Goal: Task Accomplishment & Management: Manage account settings

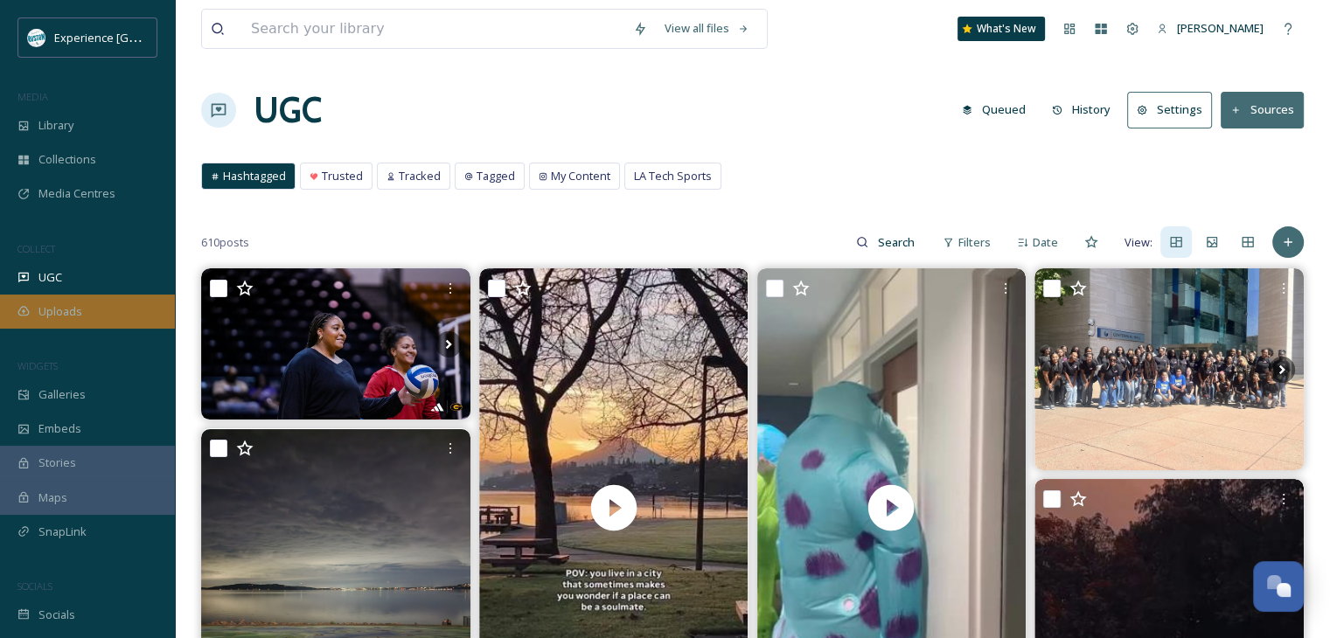
click at [104, 309] on div "Uploads" at bounding box center [87, 312] width 175 height 34
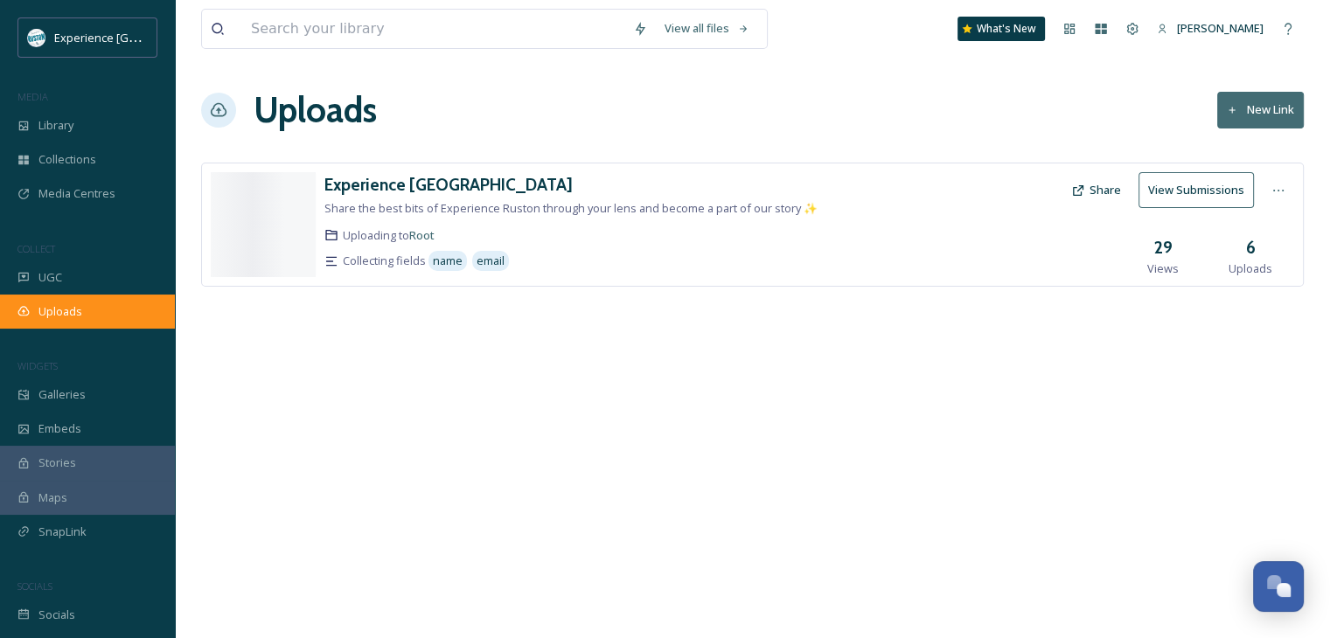
click at [82, 311] on div "Uploads" at bounding box center [87, 312] width 175 height 34
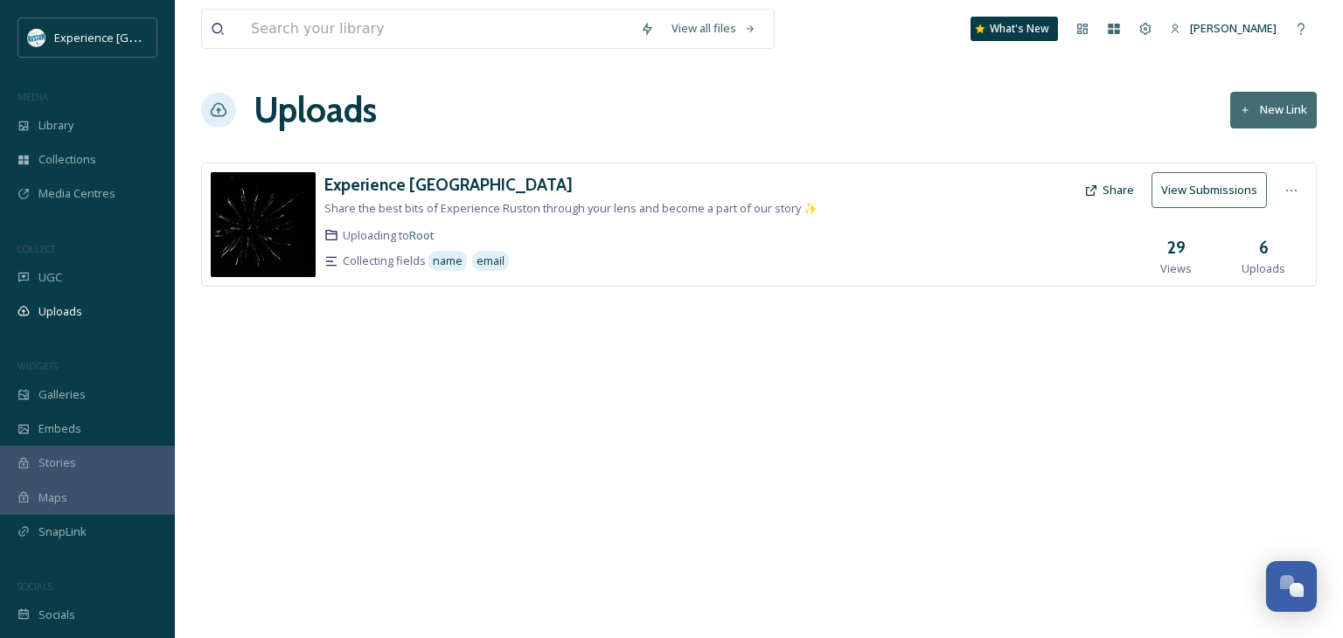
click at [1105, 183] on button "Share" at bounding box center [1109, 190] width 67 height 34
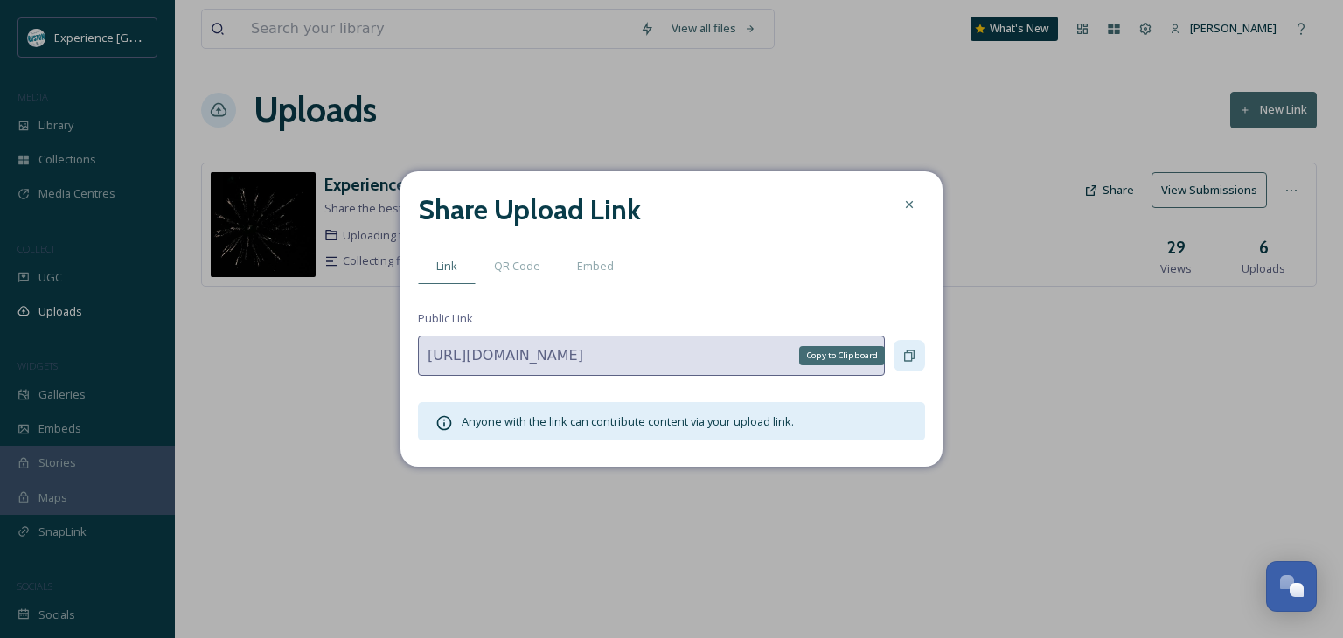
click at [910, 355] on icon at bounding box center [910, 356] width 14 height 14
click at [906, 202] on icon at bounding box center [909, 204] width 7 height 7
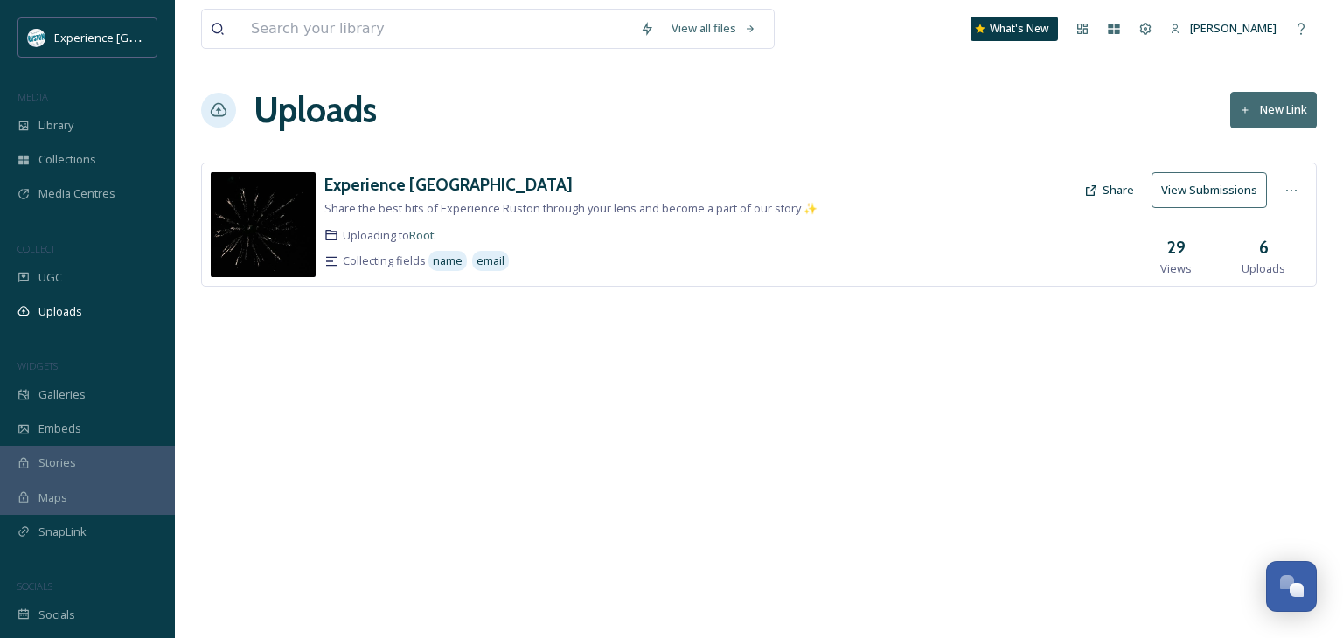
click at [1212, 184] on button "View Submissions" at bounding box center [1209, 190] width 115 height 36
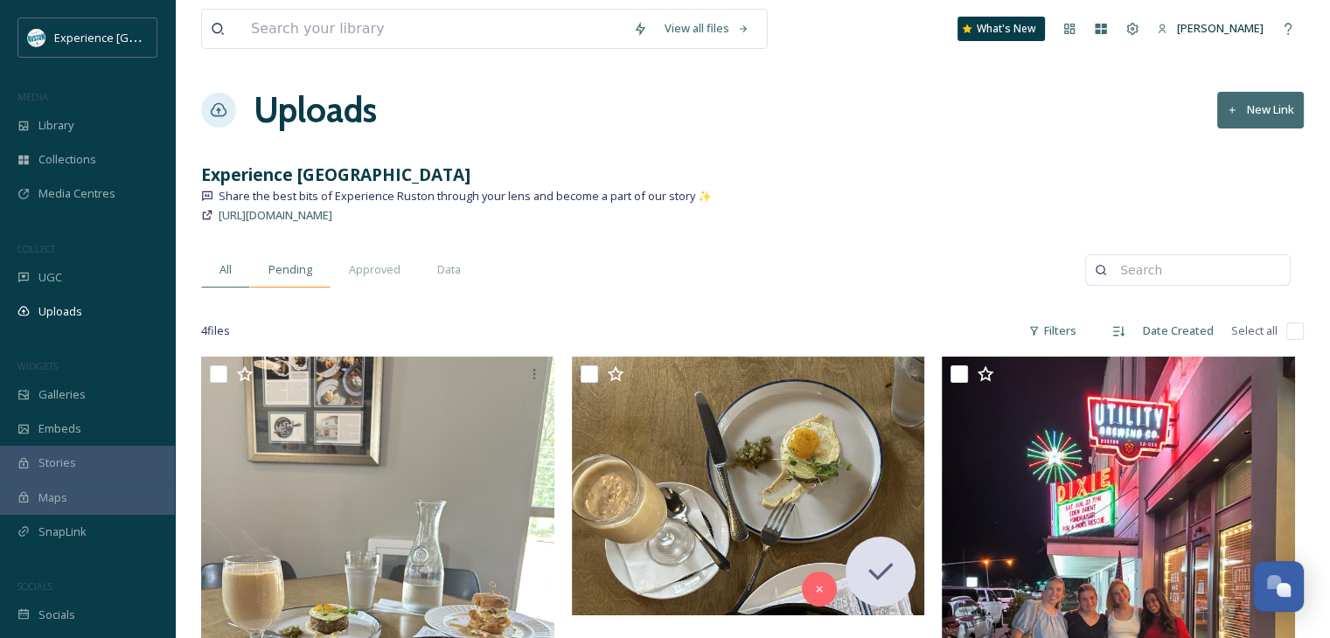
click at [300, 272] on span "Pending" at bounding box center [291, 270] width 44 height 17
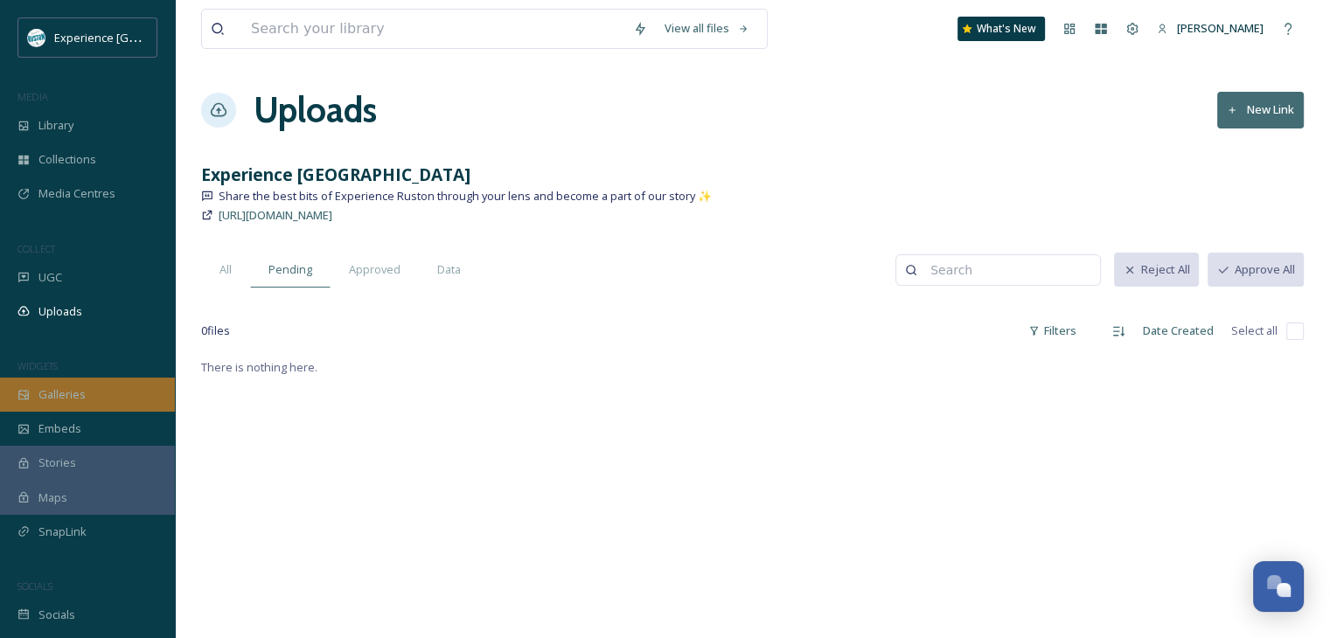
click at [87, 388] on div "Galleries" at bounding box center [87, 395] width 175 height 34
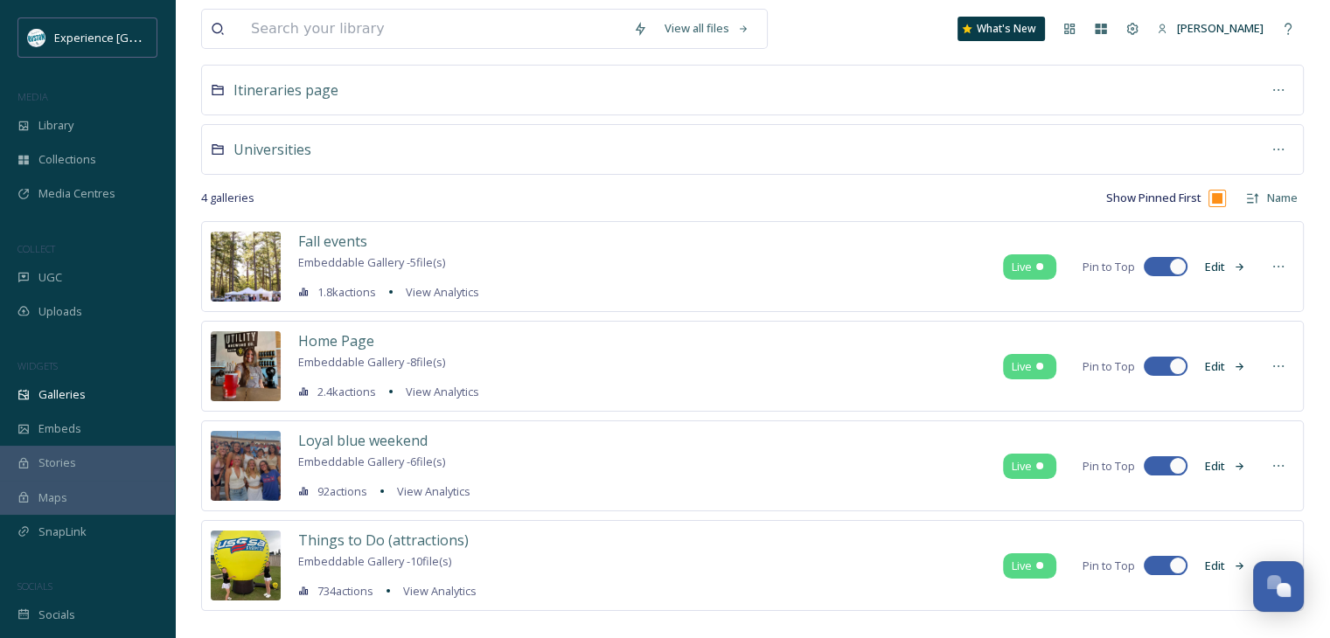
scroll to position [240, 0]
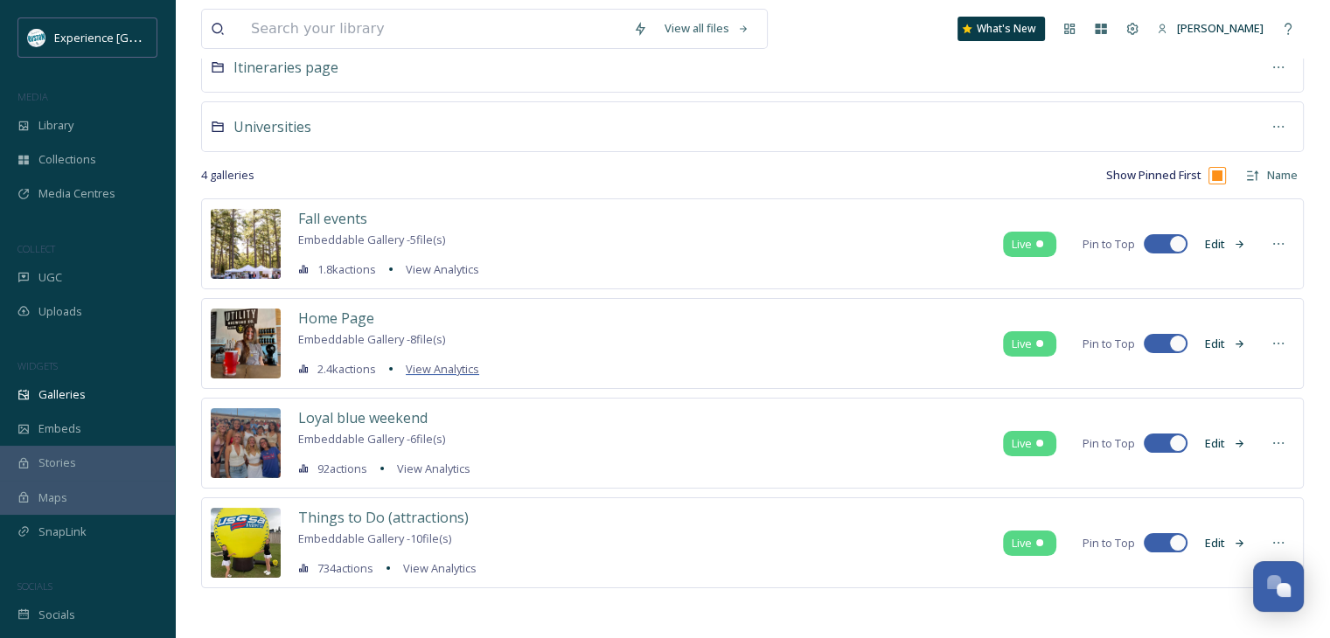
click at [470, 370] on span "View Analytics" at bounding box center [442, 369] width 73 height 16
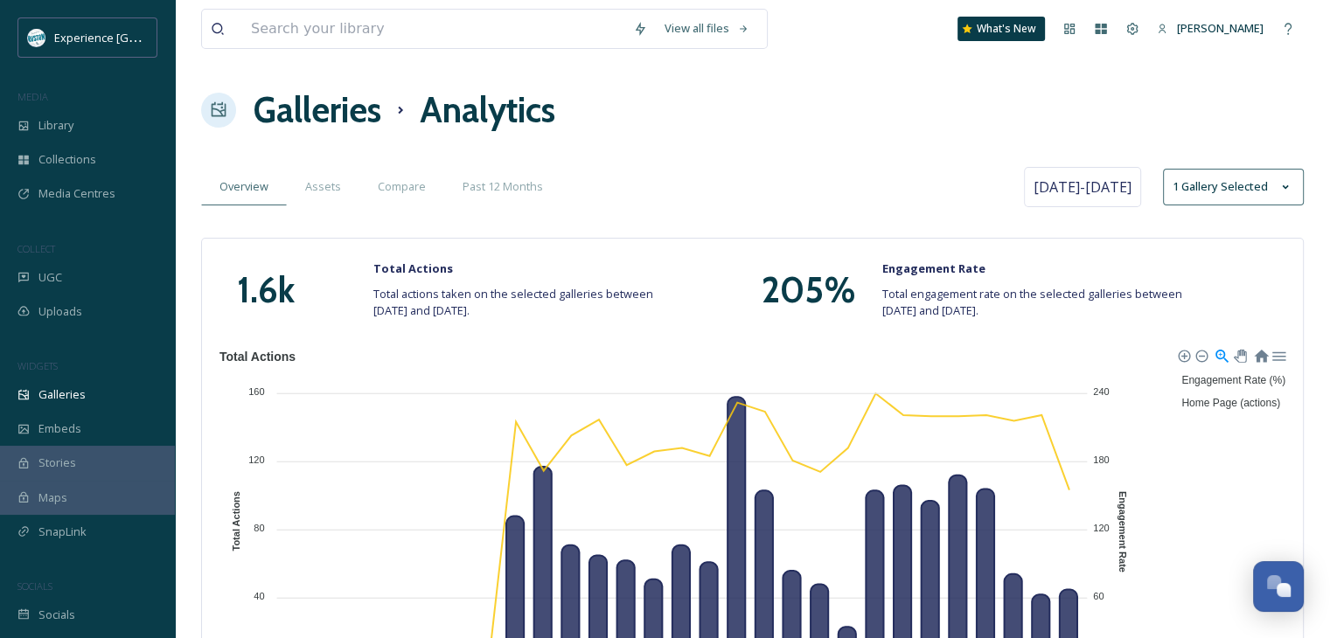
click at [340, 103] on h1 "Galleries" at bounding box center [318, 110] width 128 height 52
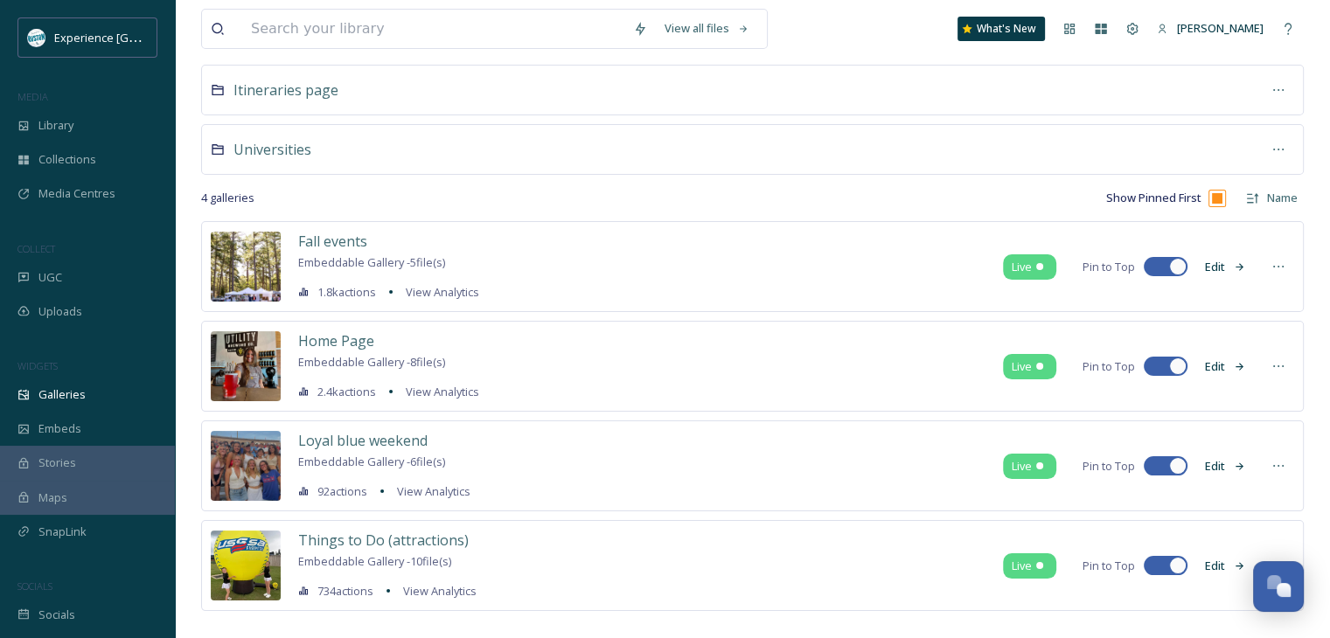
scroll to position [240, 0]
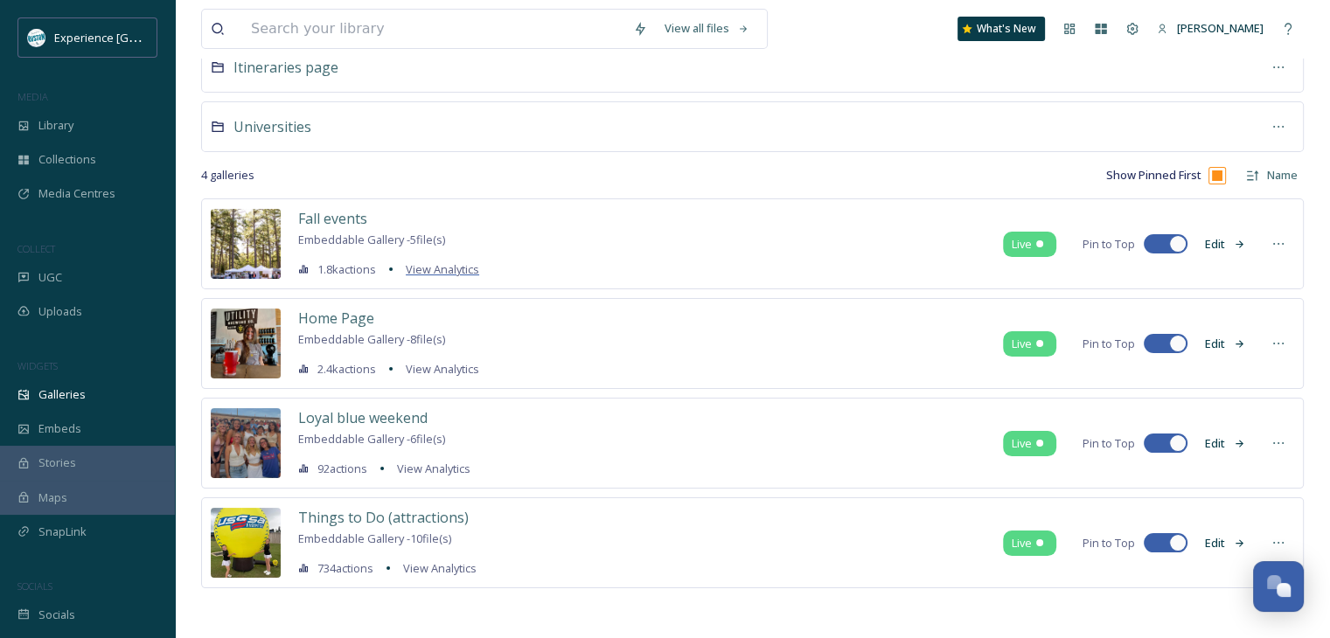
click at [437, 269] on span "View Analytics" at bounding box center [442, 270] width 73 height 16
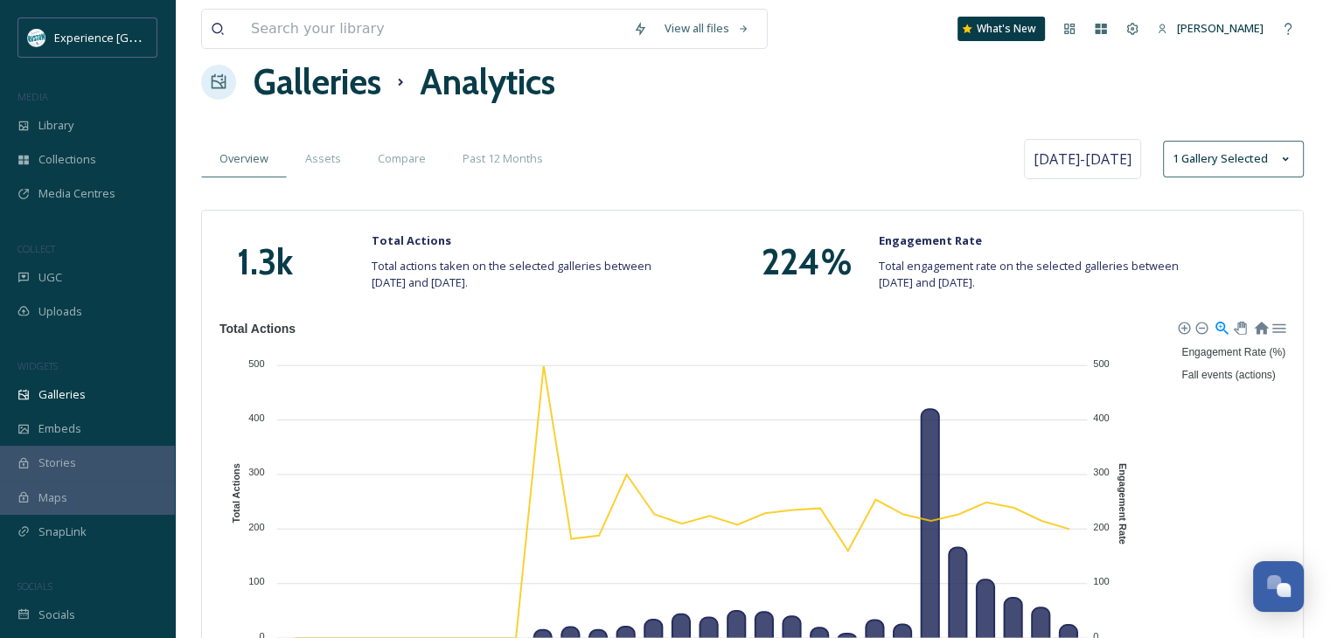
scroll to position [22, 0]
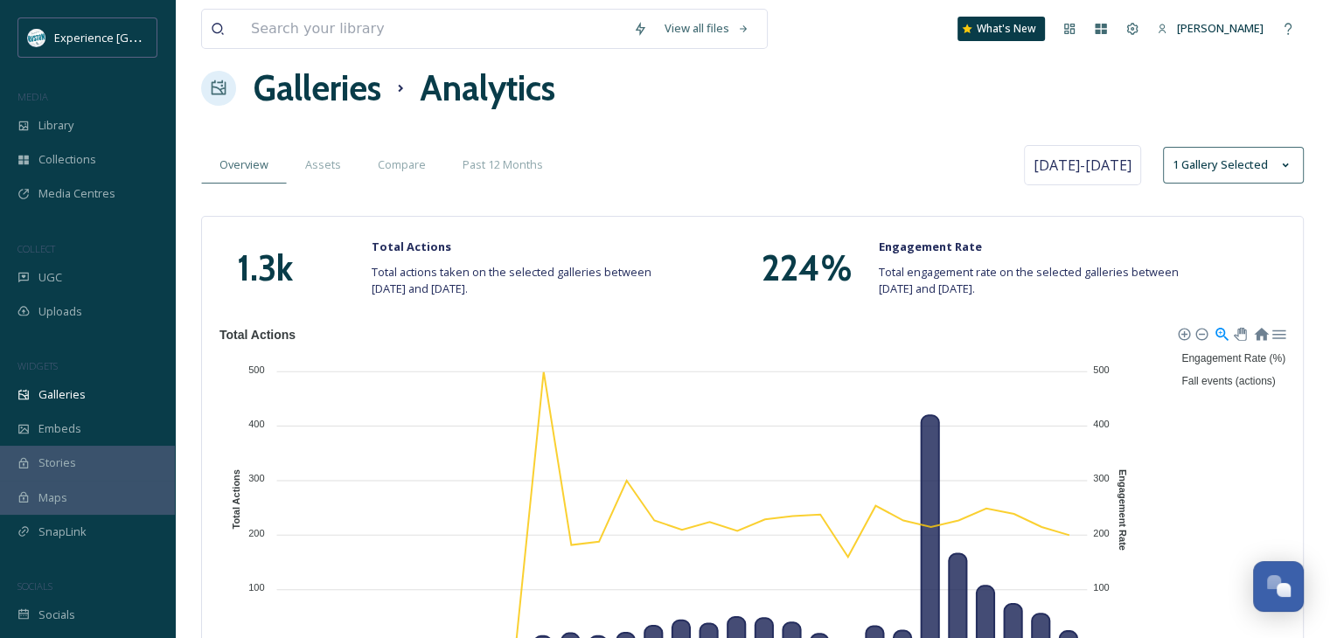
click at [348, 91] on h1 "Galleries" at bounding box center [318, 88] width 128 height 52
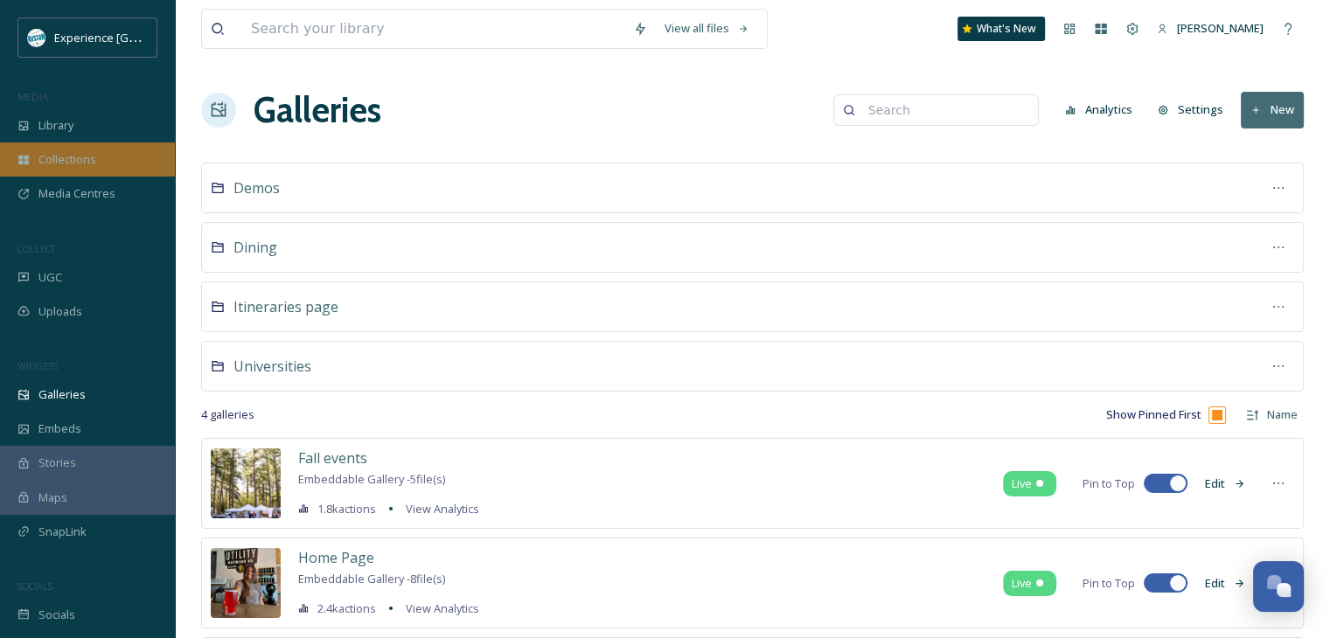
click at [100, 162] on div "Collections" at bounding box center [87, 160] width 175 height 34
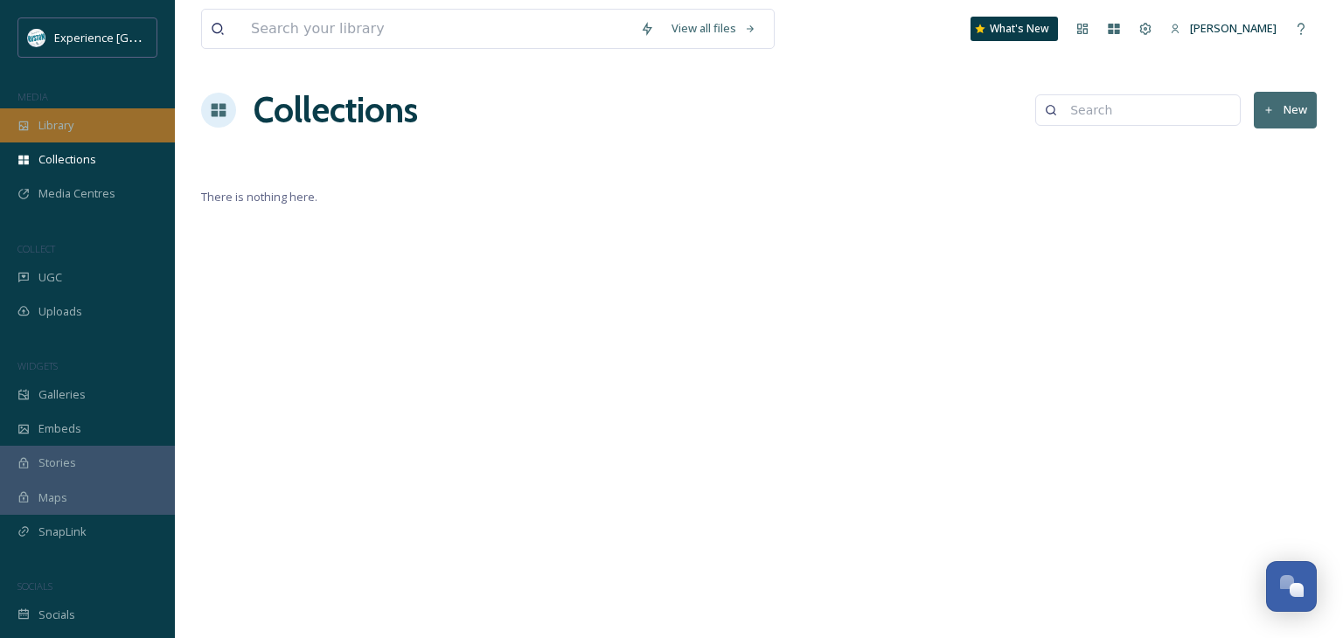
click at [107, 128] on div "Library" at bounding box center [87, 125] width 175 height 34
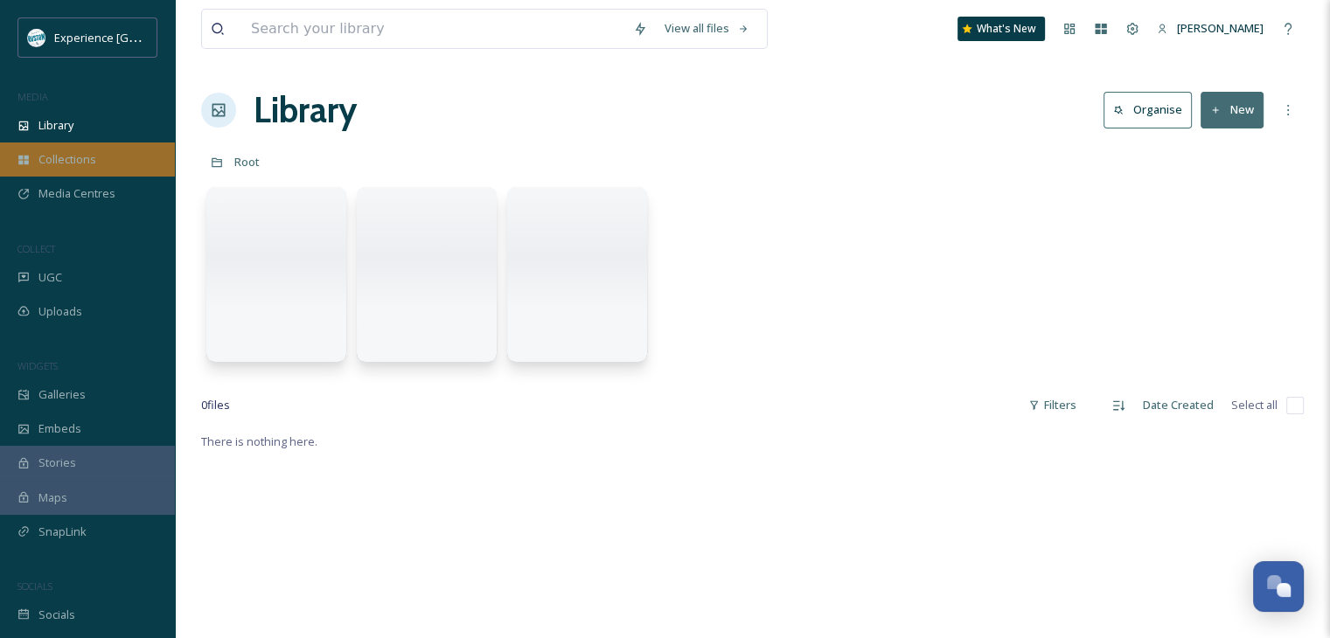
click at [90, 150] on div "Collections" at bounding box center [87, 160] width 175 height 34
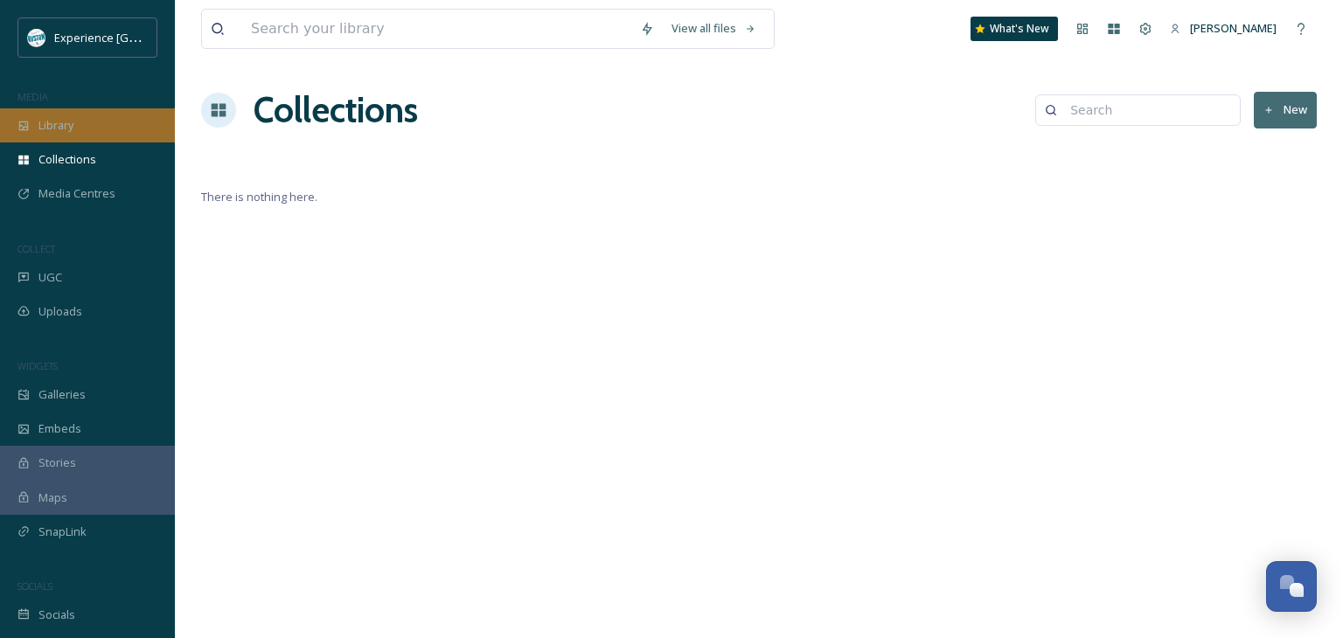
click at [100, 118] on div "Library" at bounding box center [87, 125] width 175 height 34
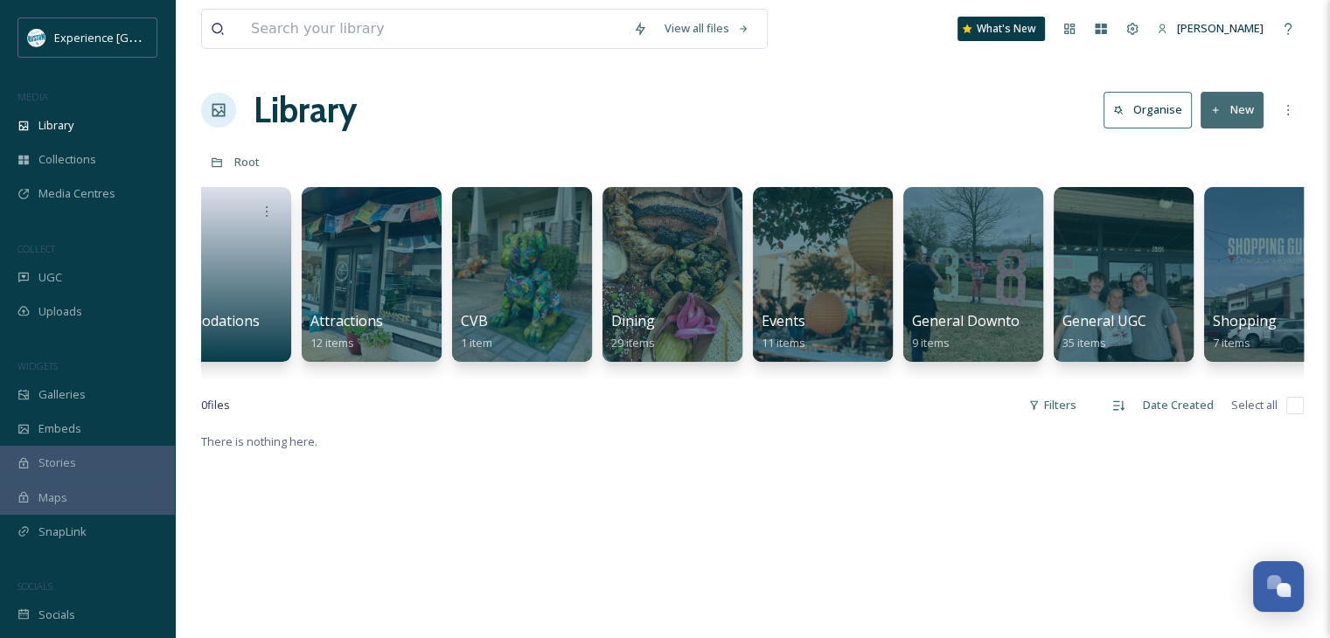
scroll to position [0, 49]
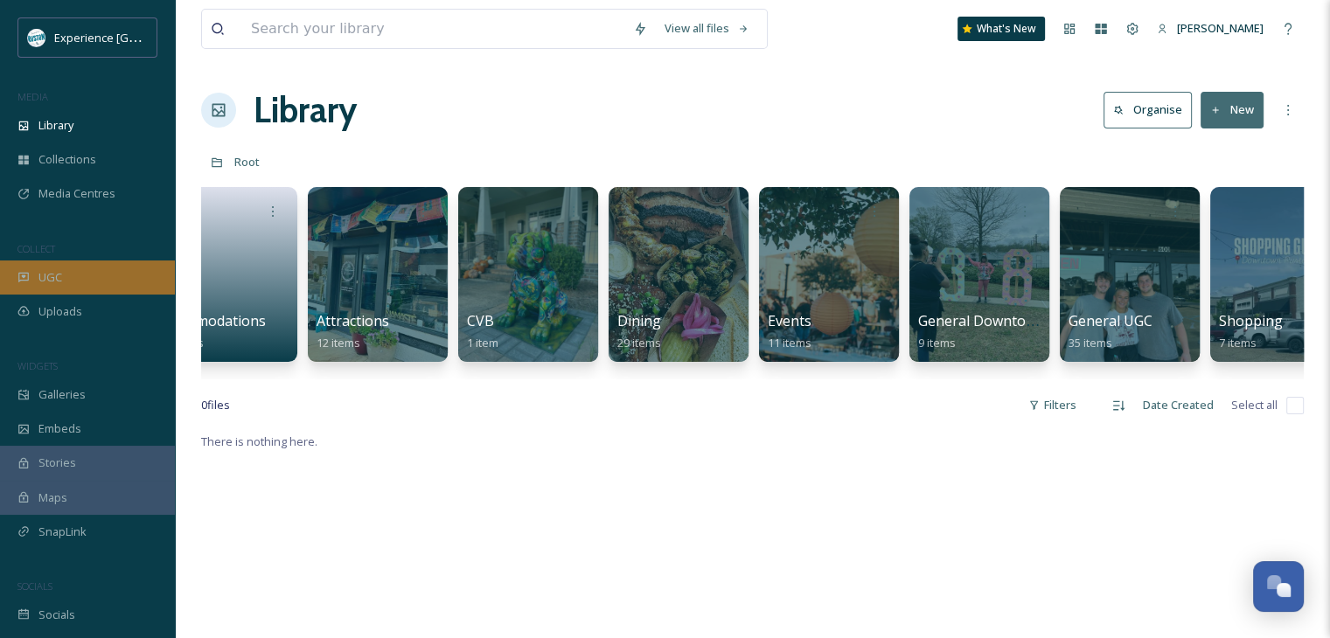
click at [81, 283] on div "UGC" at bounding box center [87, 278] width 175 height 34
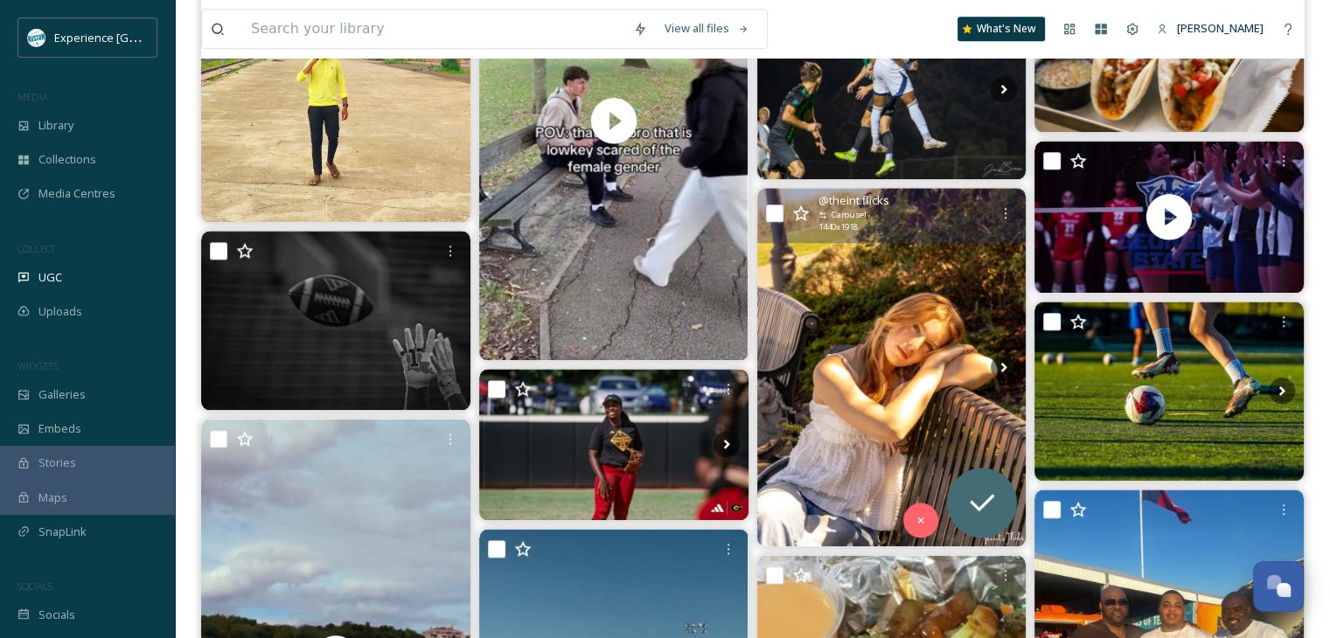
scroll to position [2187, 0]
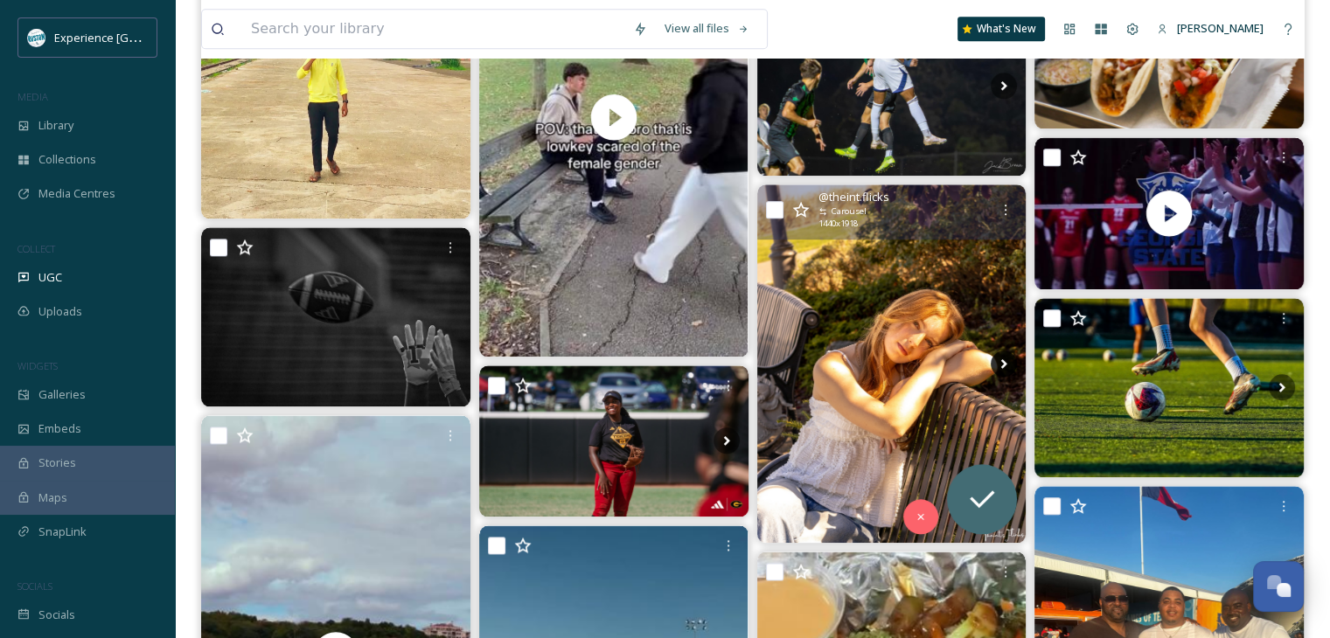
click at [1001, 357] on icon at bounding box center [1004, 364] width 26 height 26
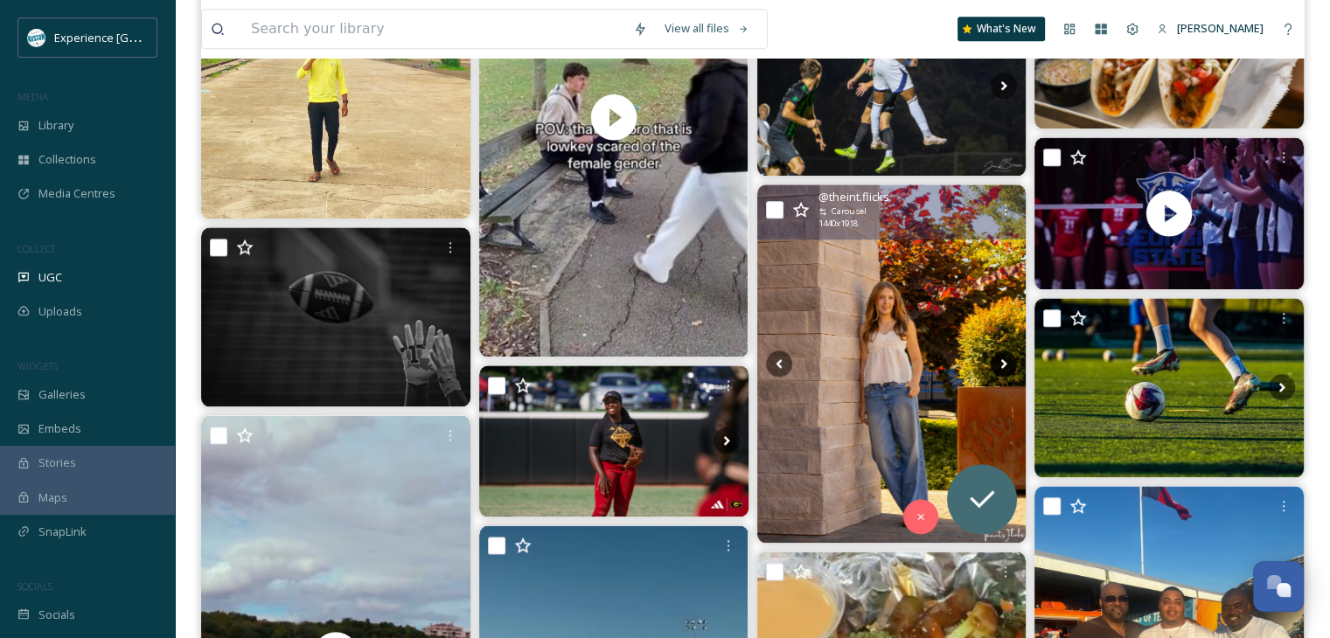
click at [999, 354] on icon at bounding box center [1004, 364] width 26 height 26
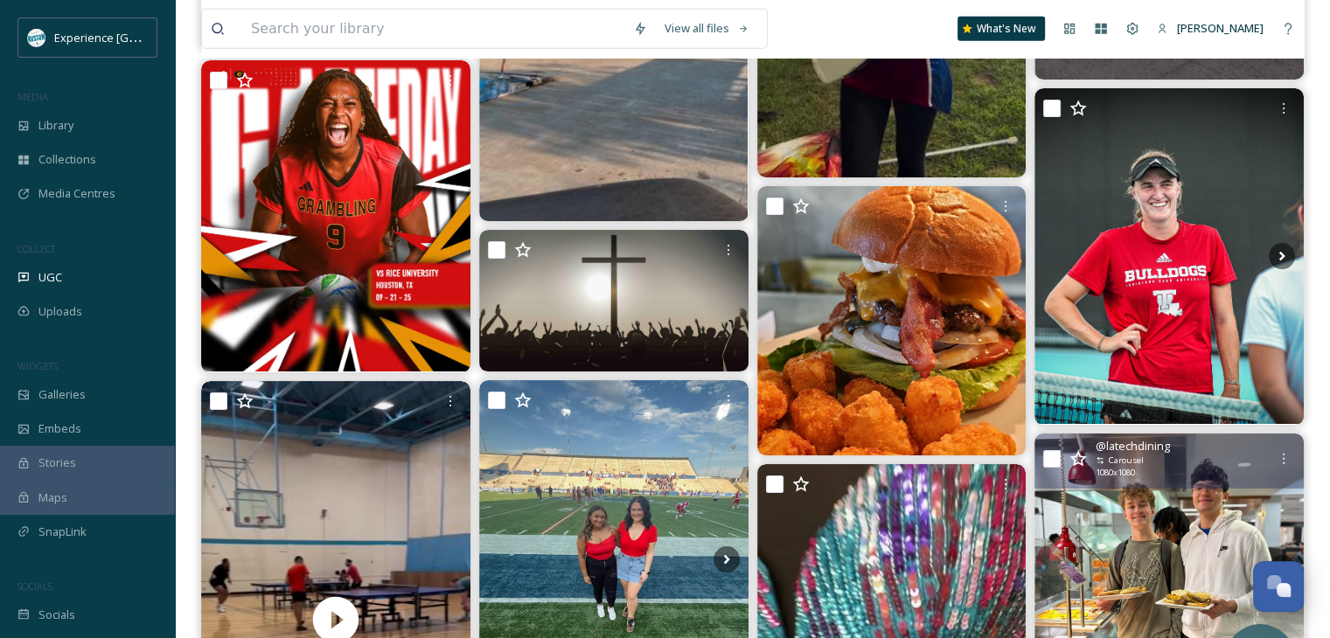
scroll to position [5423, 0]
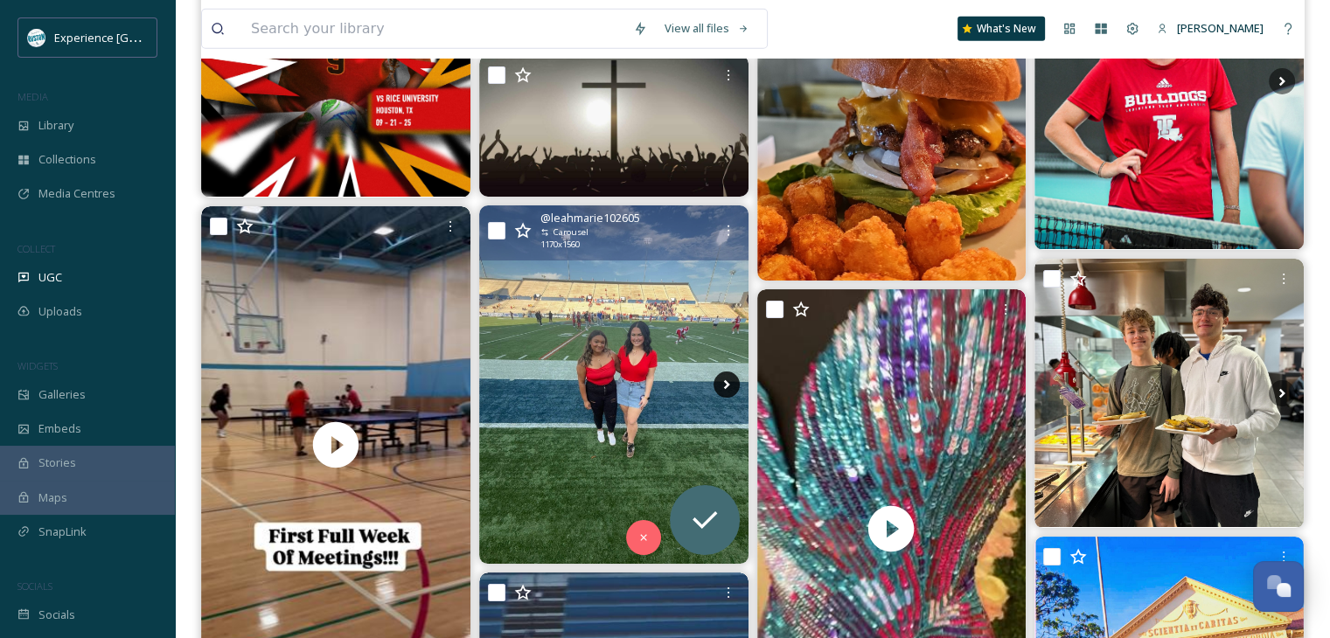
click at [719, 386] on icon at bounding box center [727, 385] width 26 height 26
click at [624, 388] on img at bounding box center [613, 385] width 269 height 359
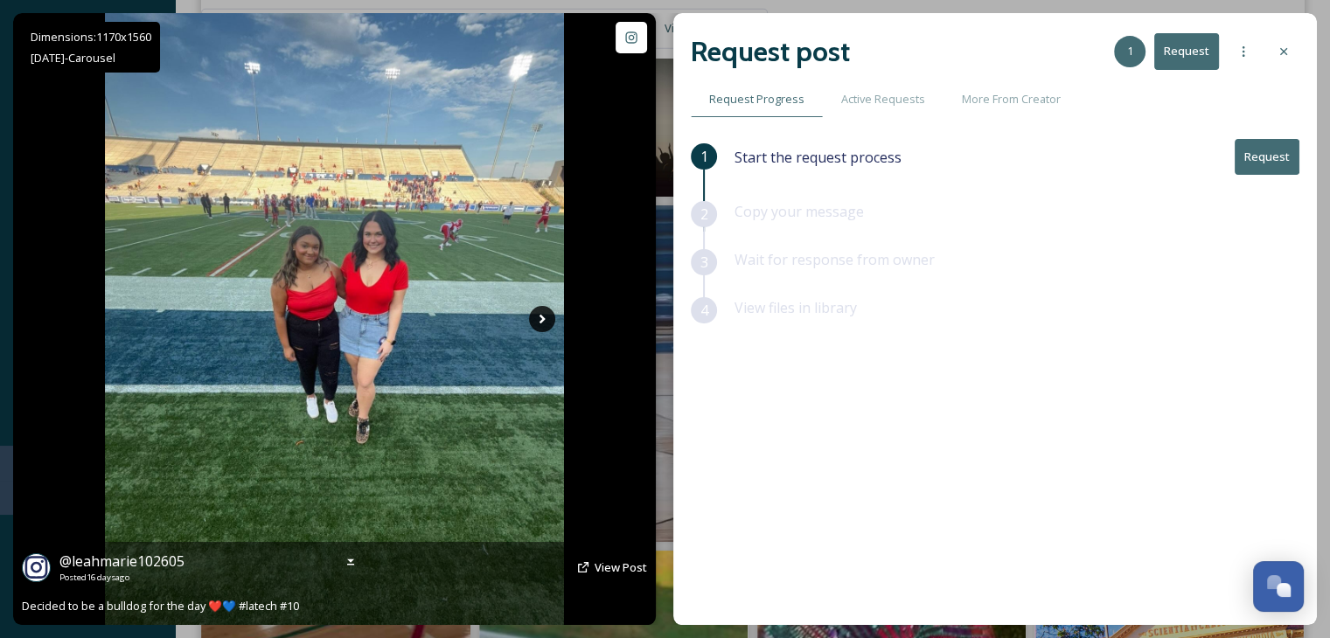
click at [541, 316] on icon at bounding box center [543, 320] width 6 height 10
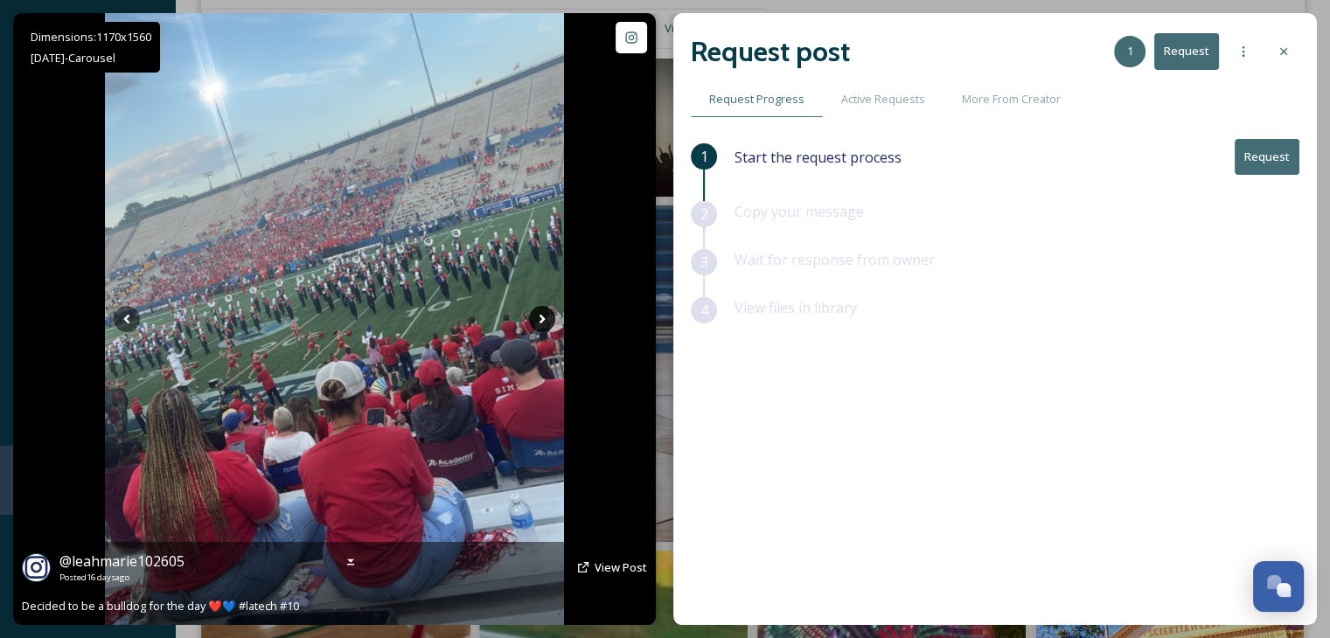
click at [543, 320] on icon at bounding box center [542, 319] width 26 height 26
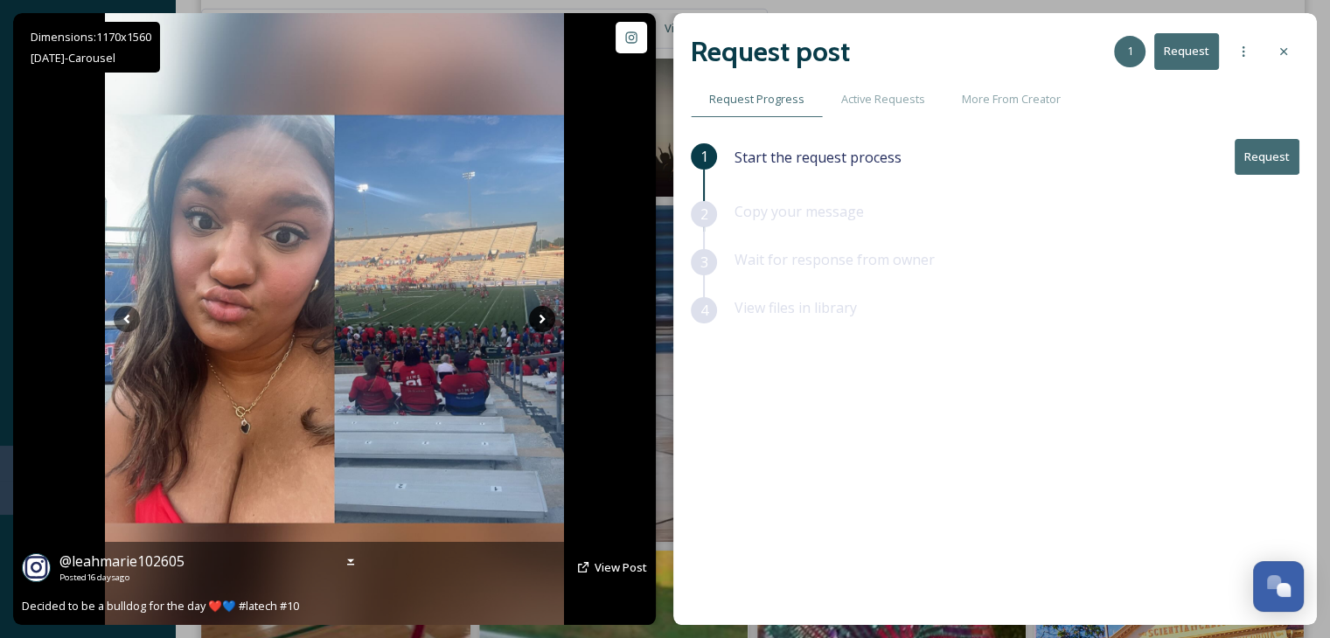
click at [542, 320] on icon at bounding box center [543, 320] width 6 height 10
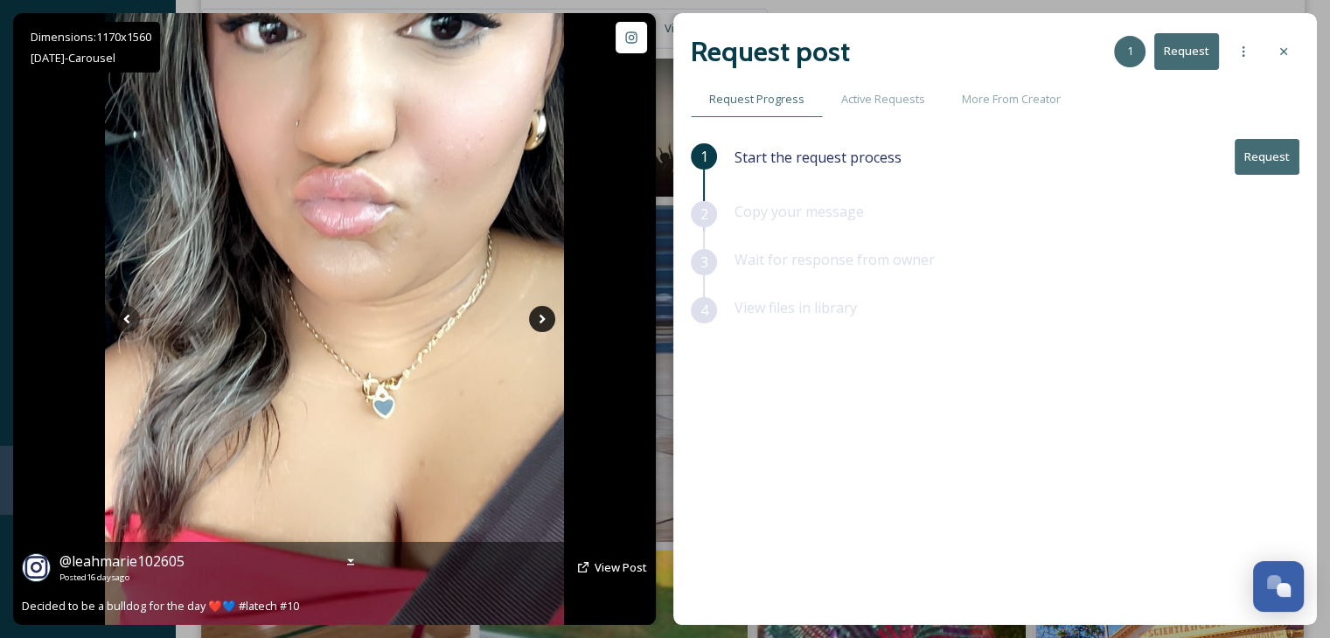
click at [542, 319] on icon at bounding box center [543, 320] width 6 height 10
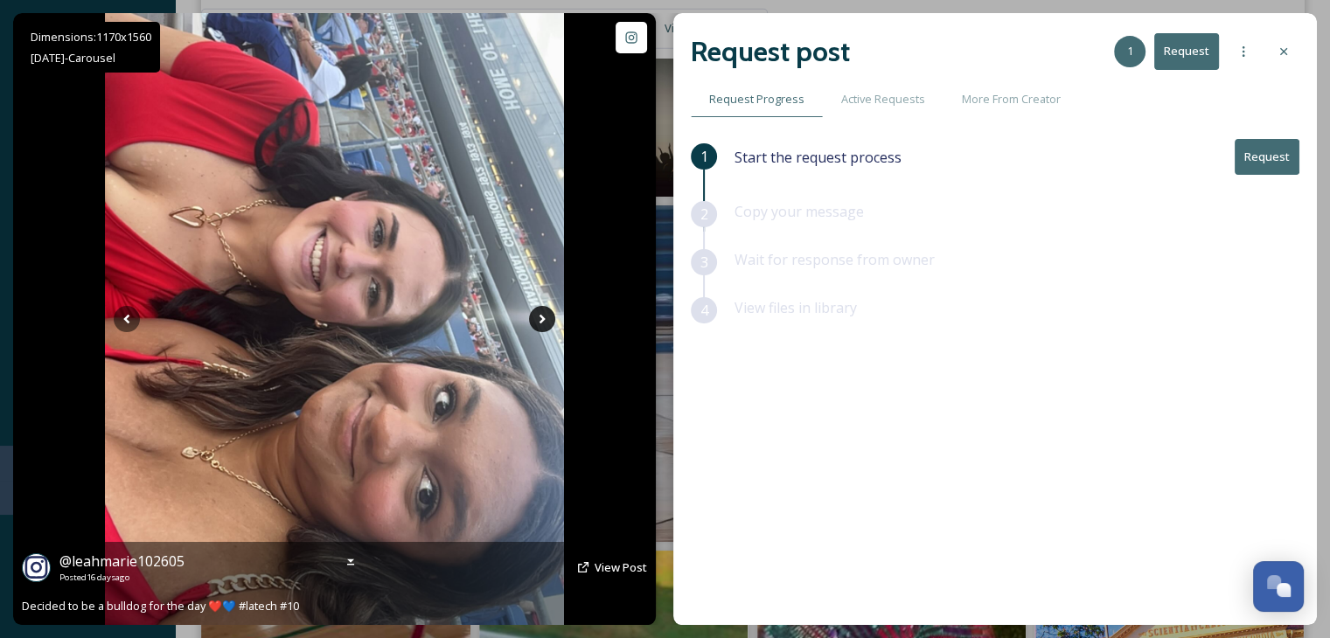
click at [542, 319] on icon at bounding box center [543, 320] width 6 height 10
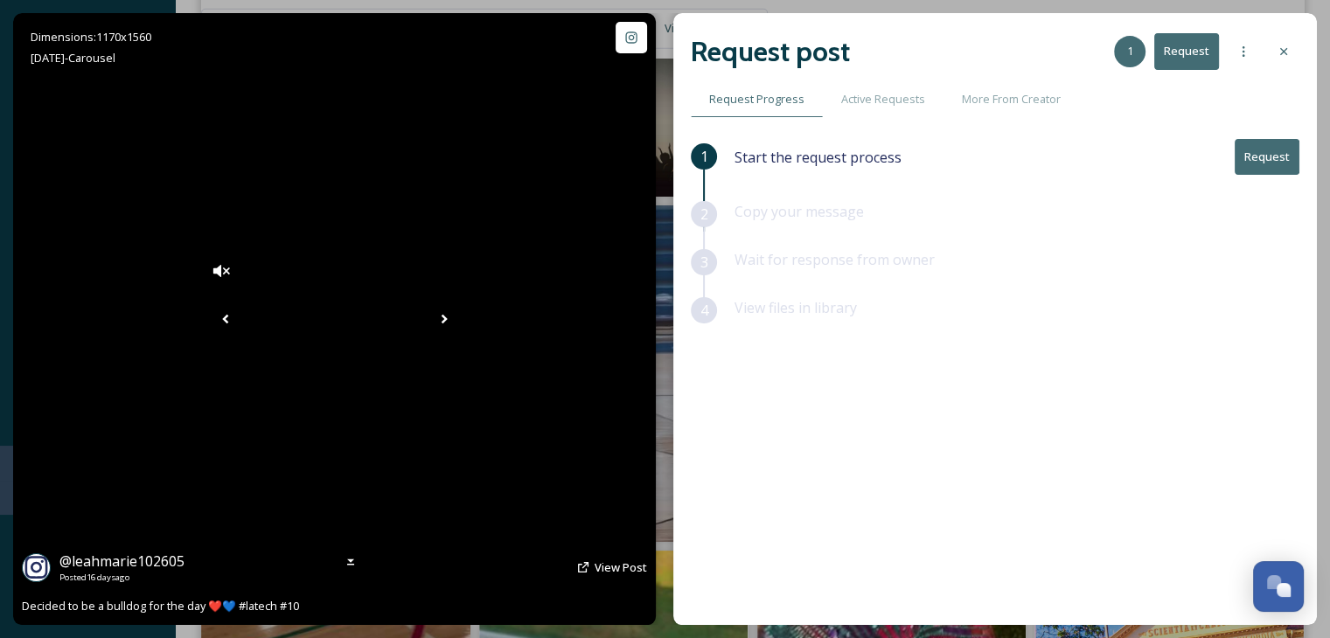
click at [457, 320] on icon at bounding box center [444, 319] width 26 height 26
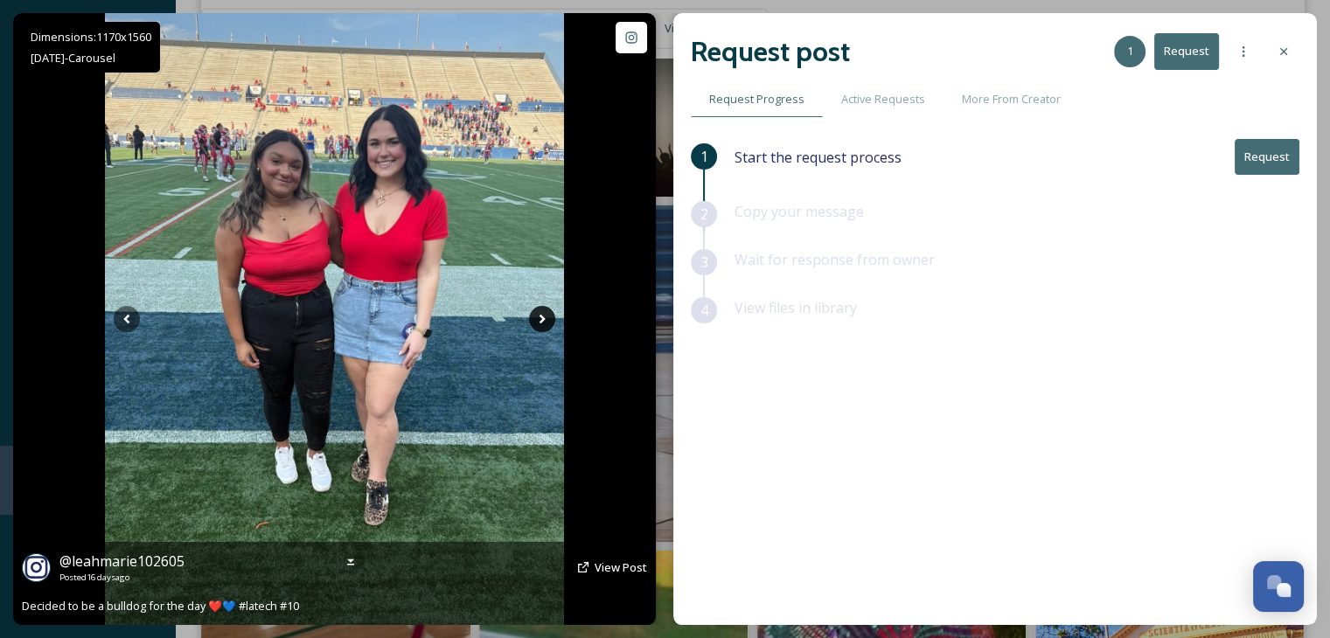
click at [539, 317] on icon at bounding box center [542, 319] width 26 height 26
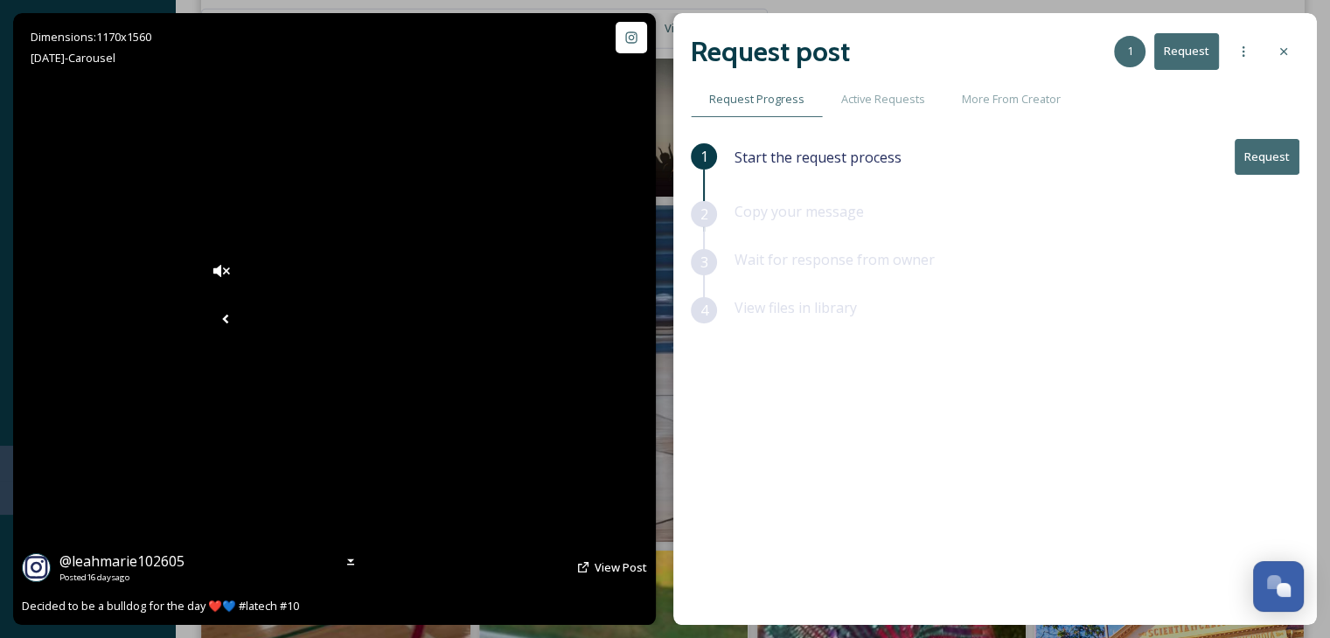
click at [213, 322] on icon at bounding box center [226, 319] width 26 height 26
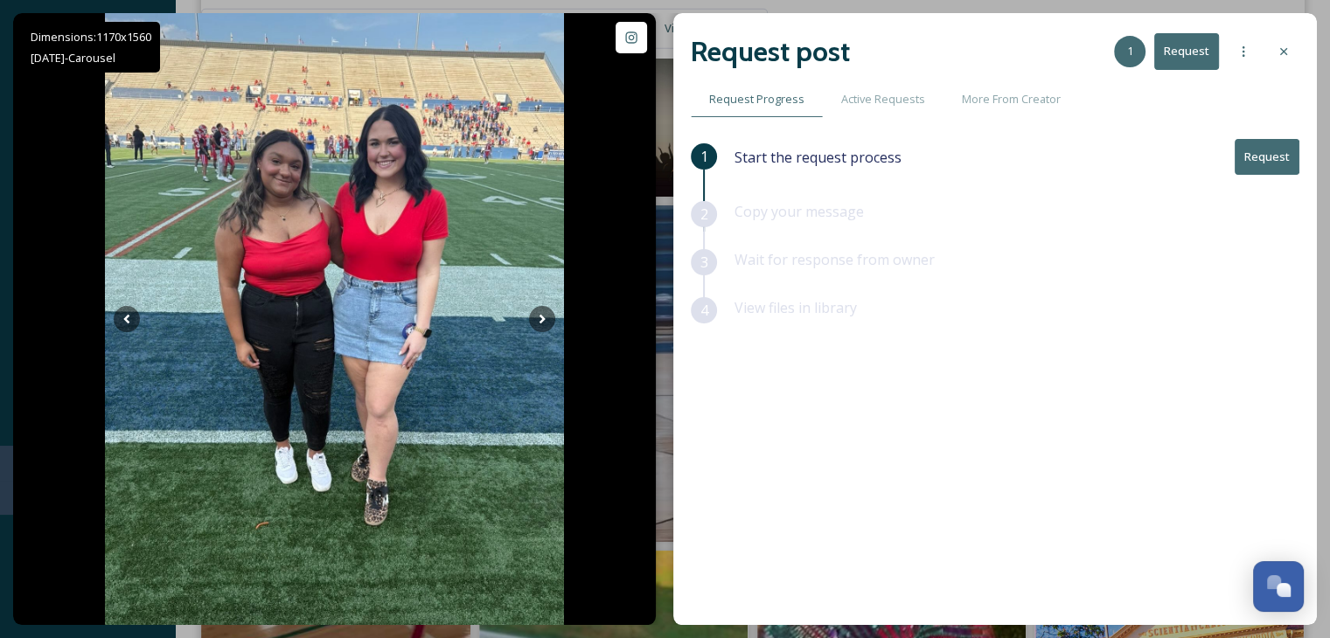
click at [1270, 157] on button "Request" at bounding box center [1267, 157] width 65 height 36
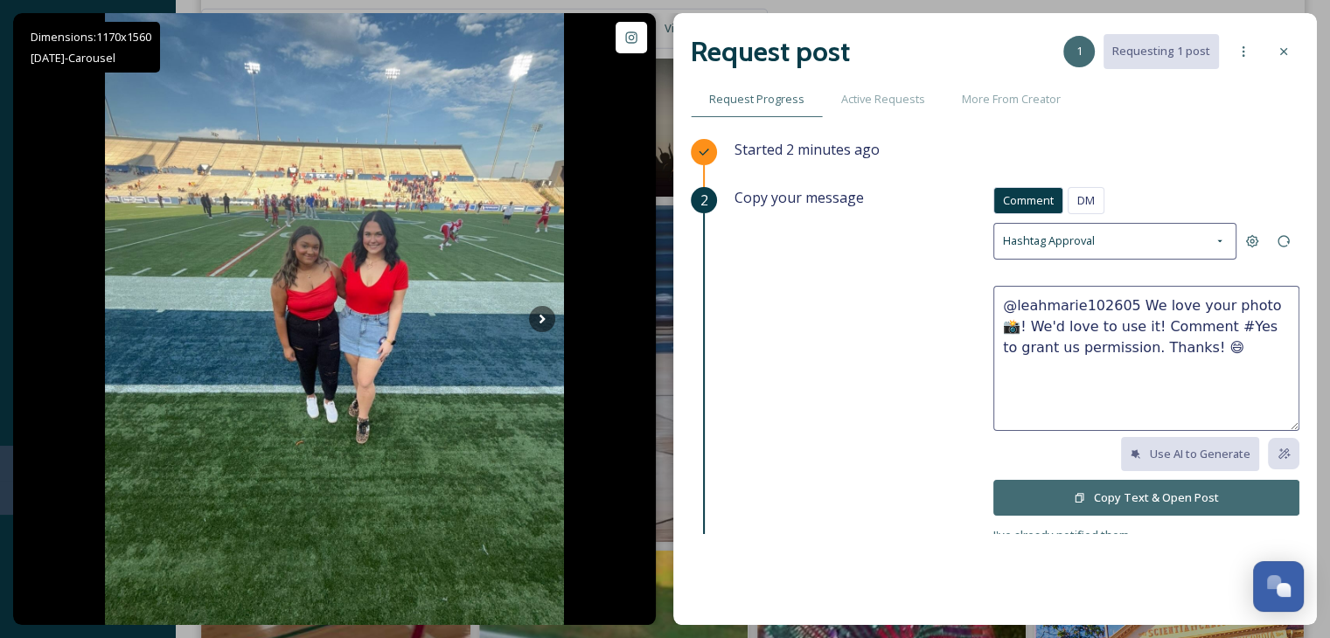
click at [1088, 493] on button "Copy Text & Open Post" at bounding box center [1147, 498] width 306 height 36
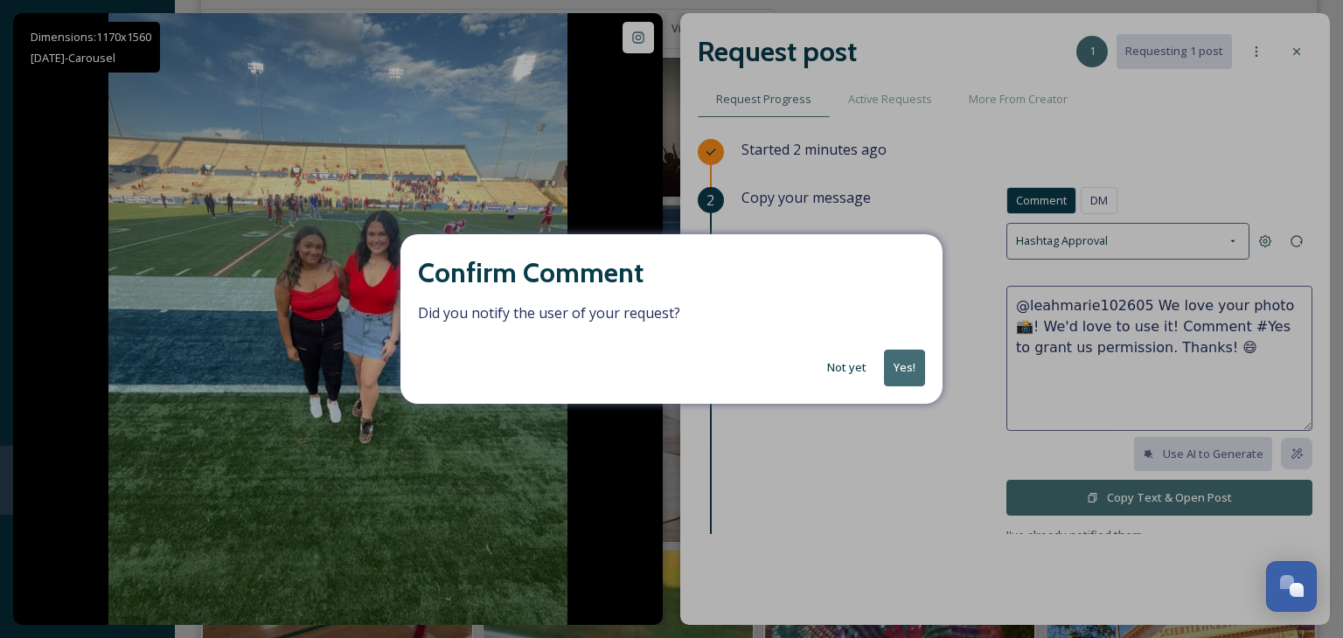
click at [848, 365] on button "Not yet" at bounding box center [847, 368] width 57 height 34
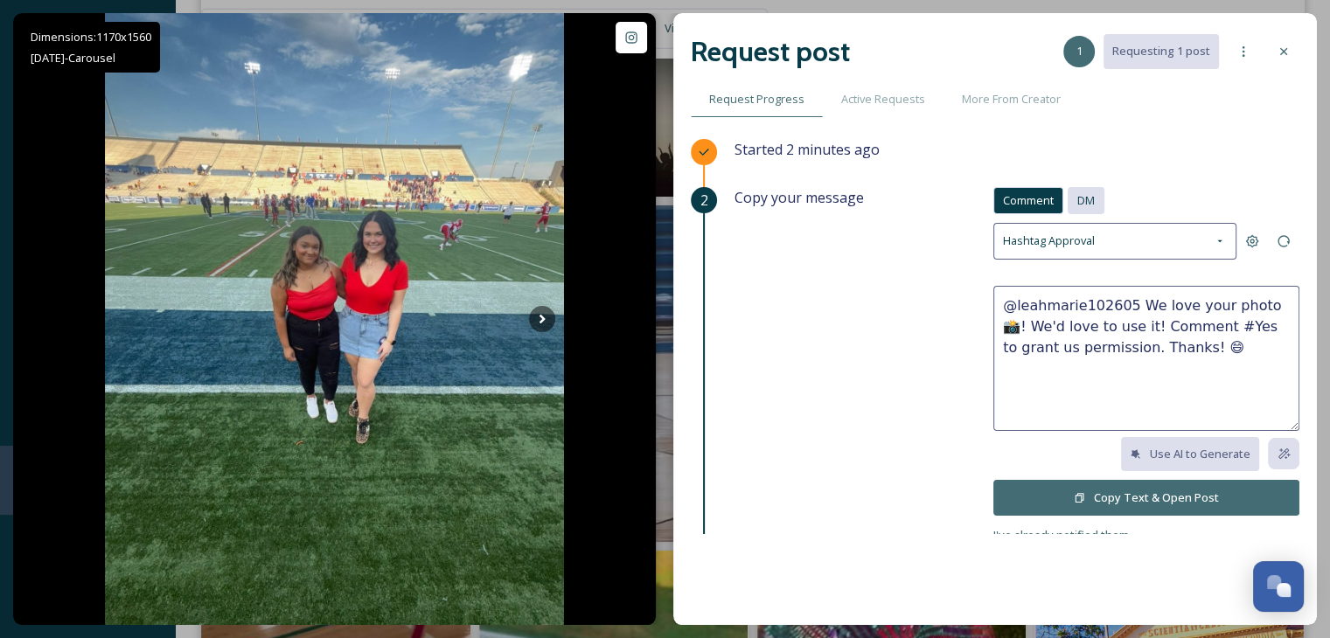
click at [1068, 200] on div "DM" at bounding box center [1086, 200] width 37 height 27
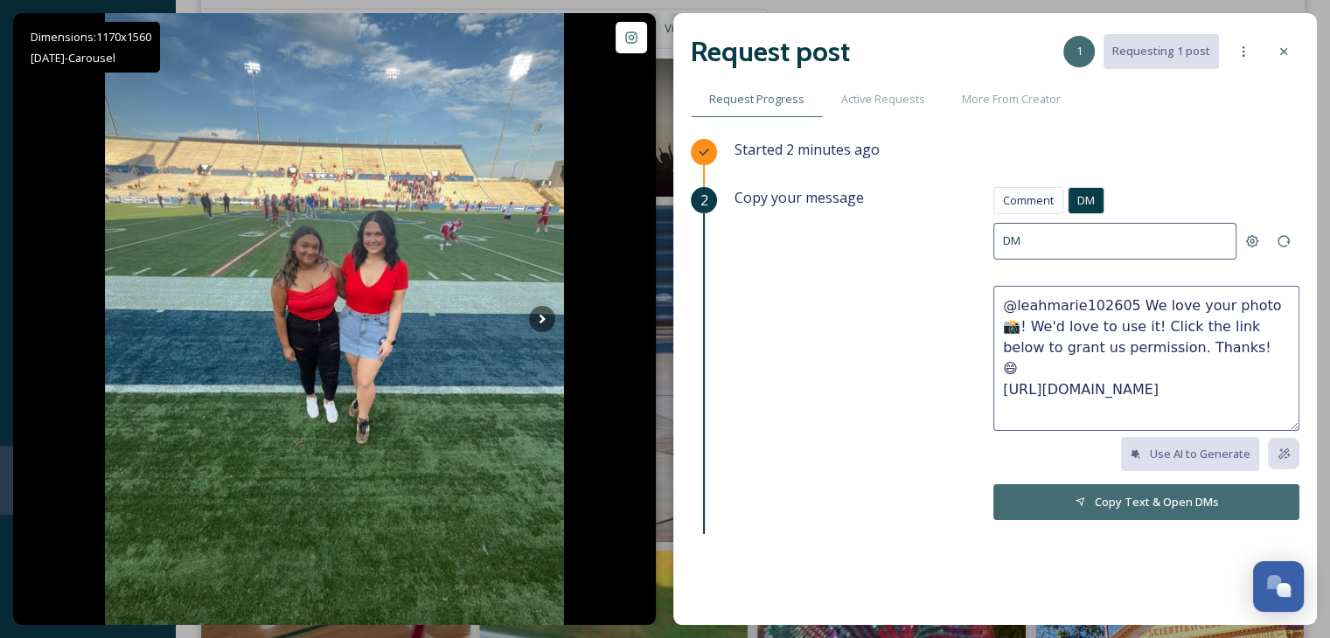
click at [1128, 331] on textarea "@leahmarie102605 We love your photo 📸! We'd love to use it! Click the link belo…" at bounding box center [1147, 358] width 306 height 145
click at [1127, 331] on textarea "@leahmarie102605 We love your photo 📸! We'd love to use it! Click the link belo…" at bounding box center [1147, 358] width 306 height 145
click at [1056, 445] on div "Use AI to Generate" at bounding box center [1147, 454] width 306 height 34
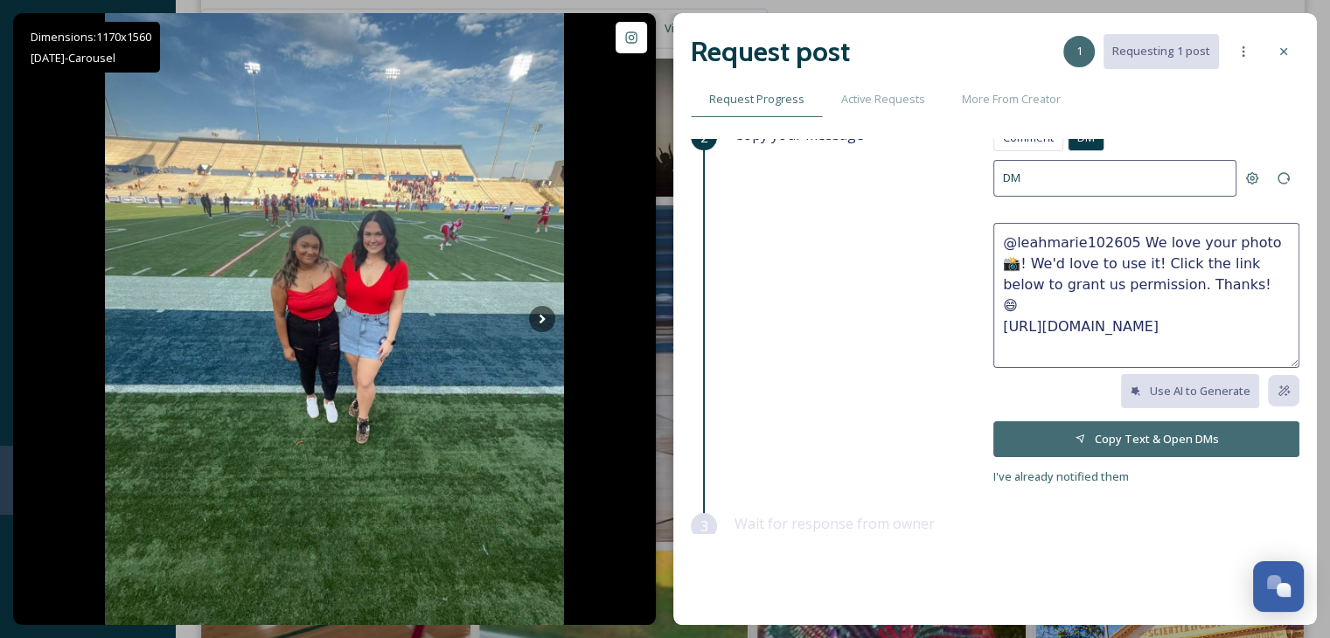
scroll to position [135, 0]
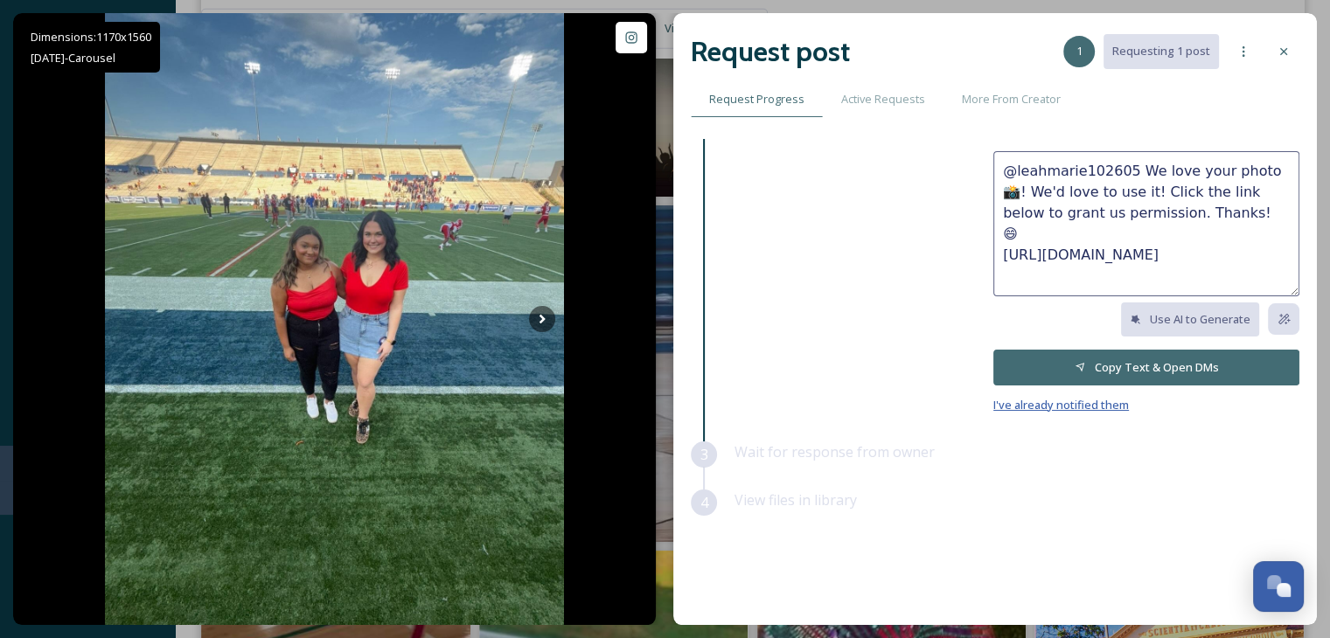
click at [1072, 404] on span "I've already notified them" at bounding box center [1062, 405] width 136 height 16
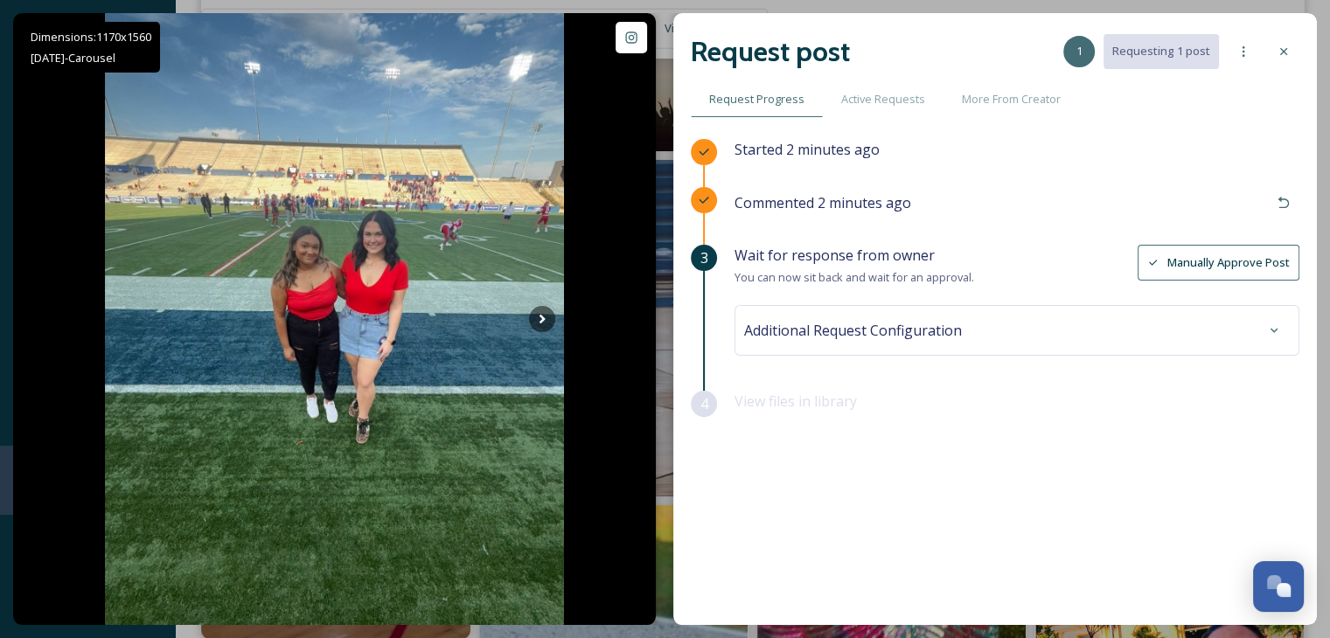
scroll to position [5510, 0]
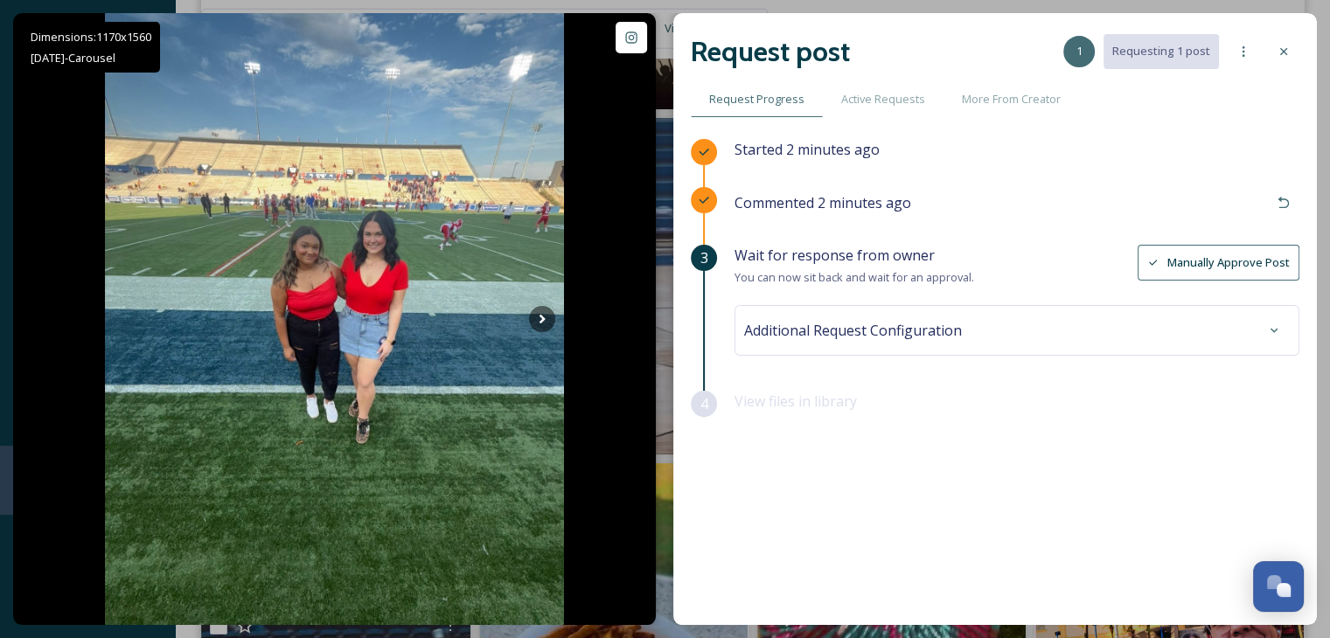
click at [1071, 333] on div "Additional Request Configuration" at bounding box center [1017, 330] width 546 height 31
click at [1066, 330] on div "Additional Request Configuration" at bounding box center [1017, 330] width 546 height 31
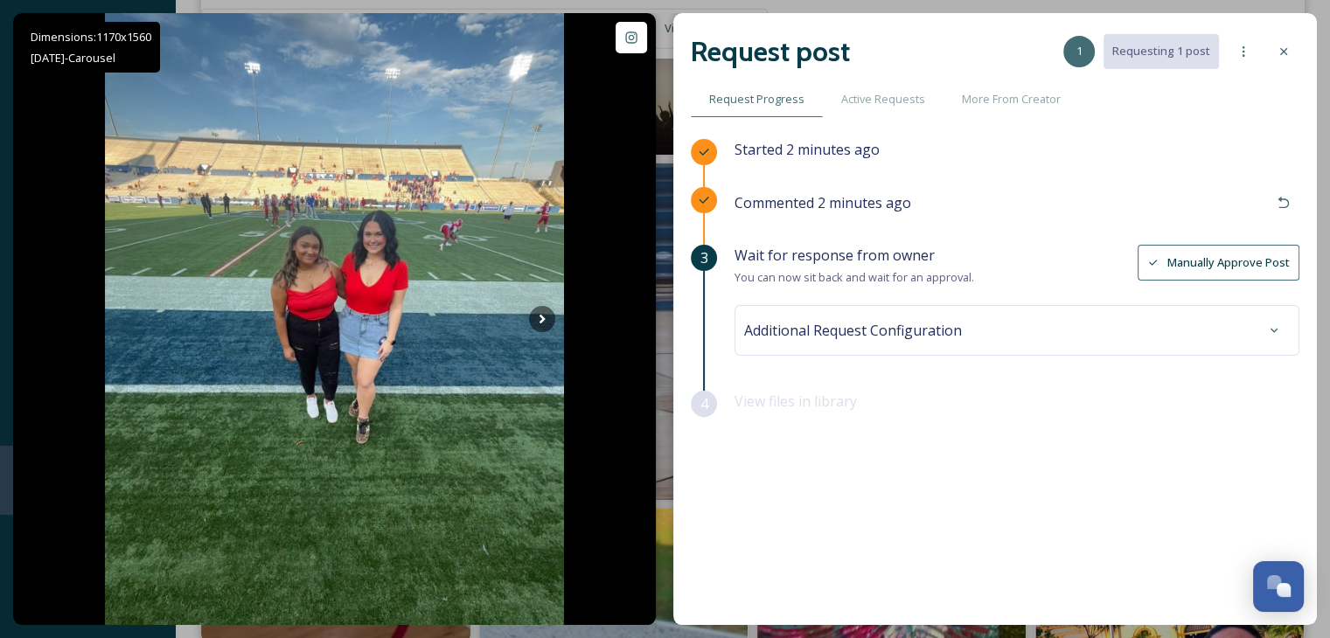
scroll to position [5423, 0]
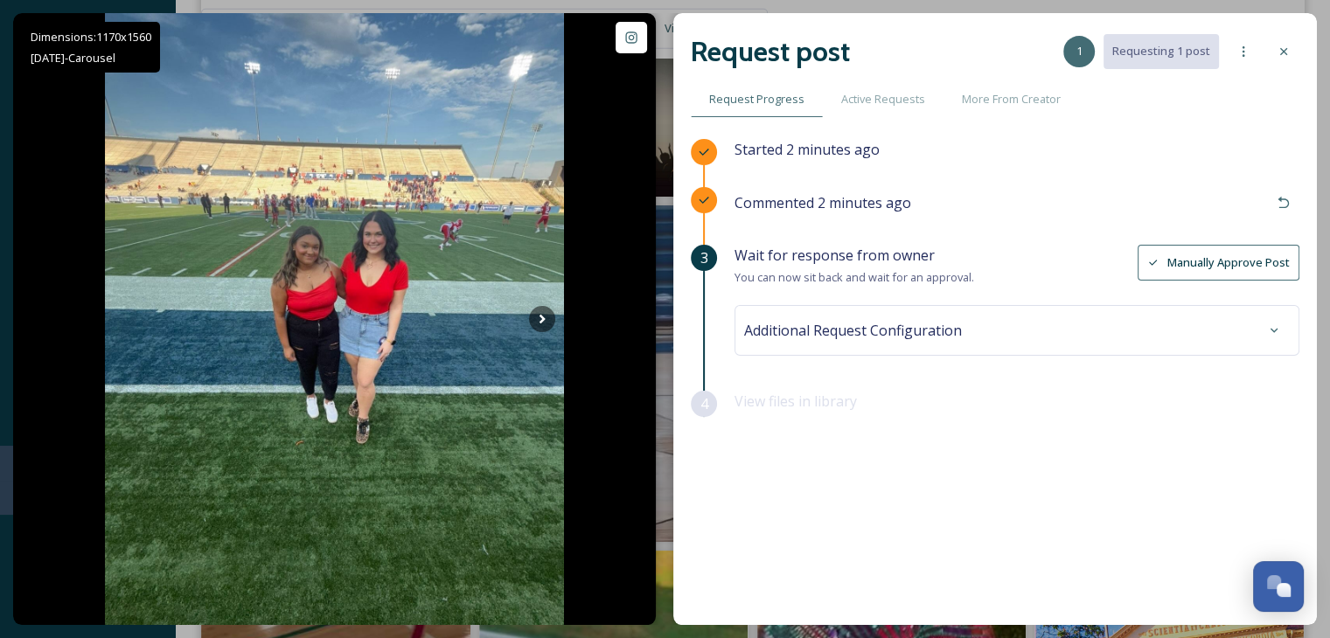
click at [1067, 335] on div "Additional Request Configuration" at bounding box center [1017, 330] width 546 height 31
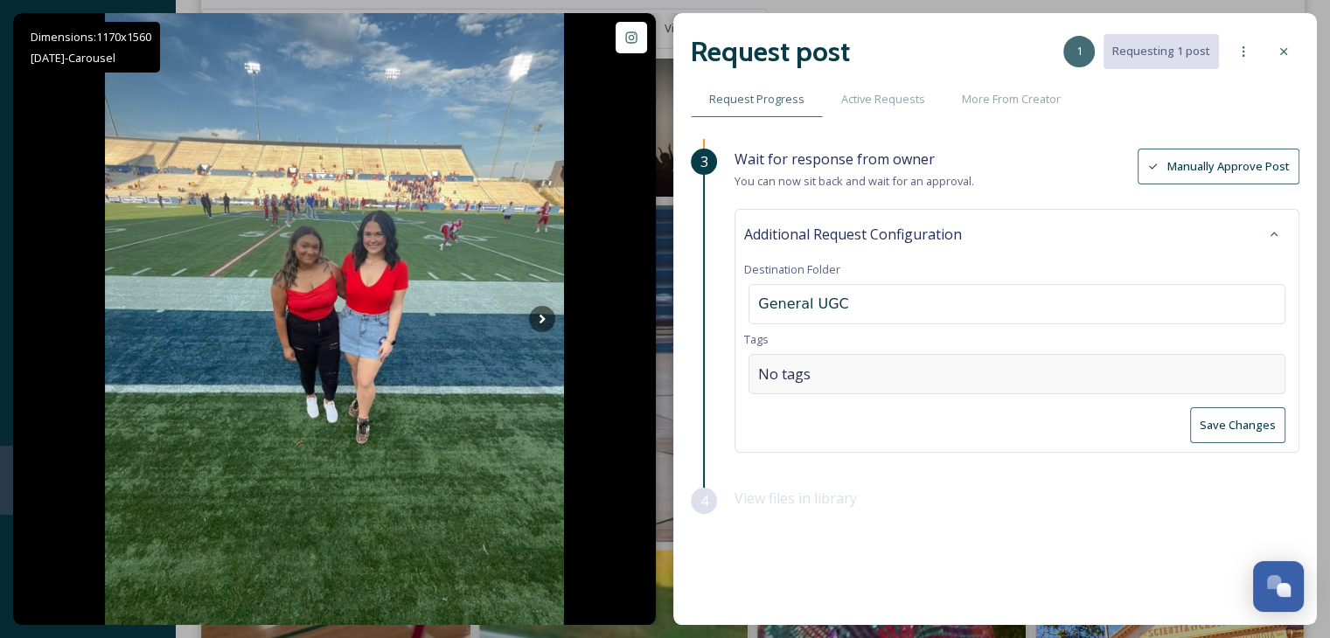
click at [853, 377] on div "No tags" at bounding box center [1017, 374] width 537 height 40
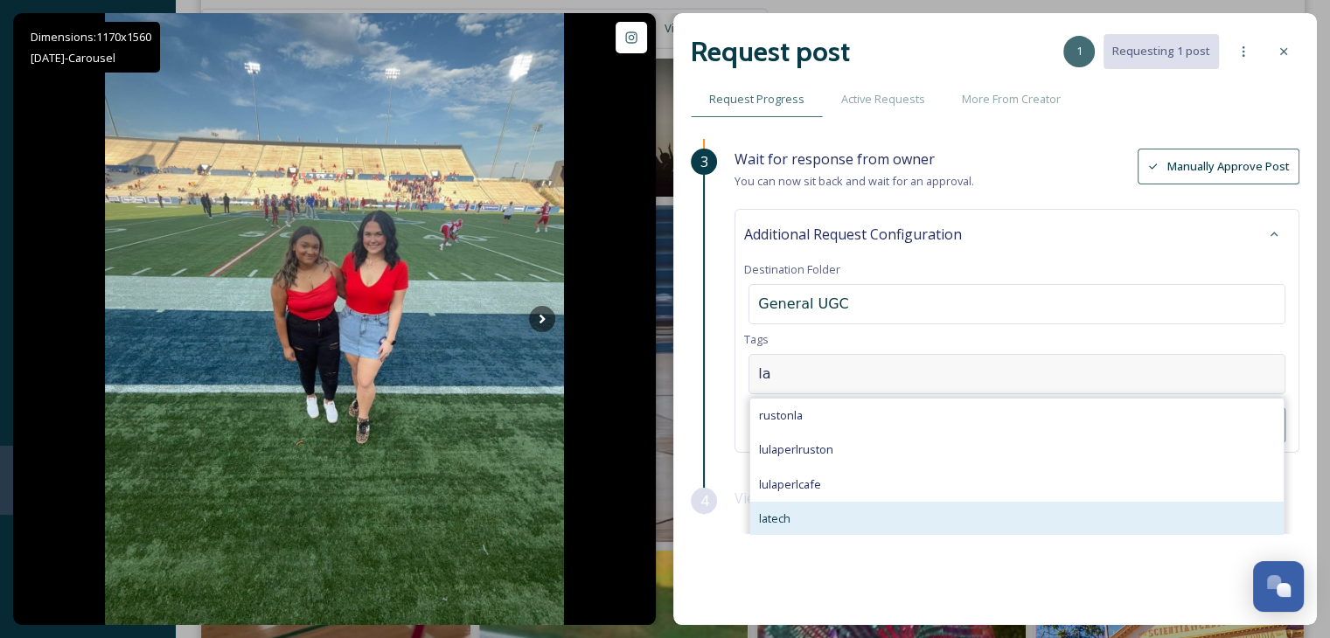
type input "la"
click at [805, 509] on div "latech" at bounding box center [1017, 519] width 534 height 34
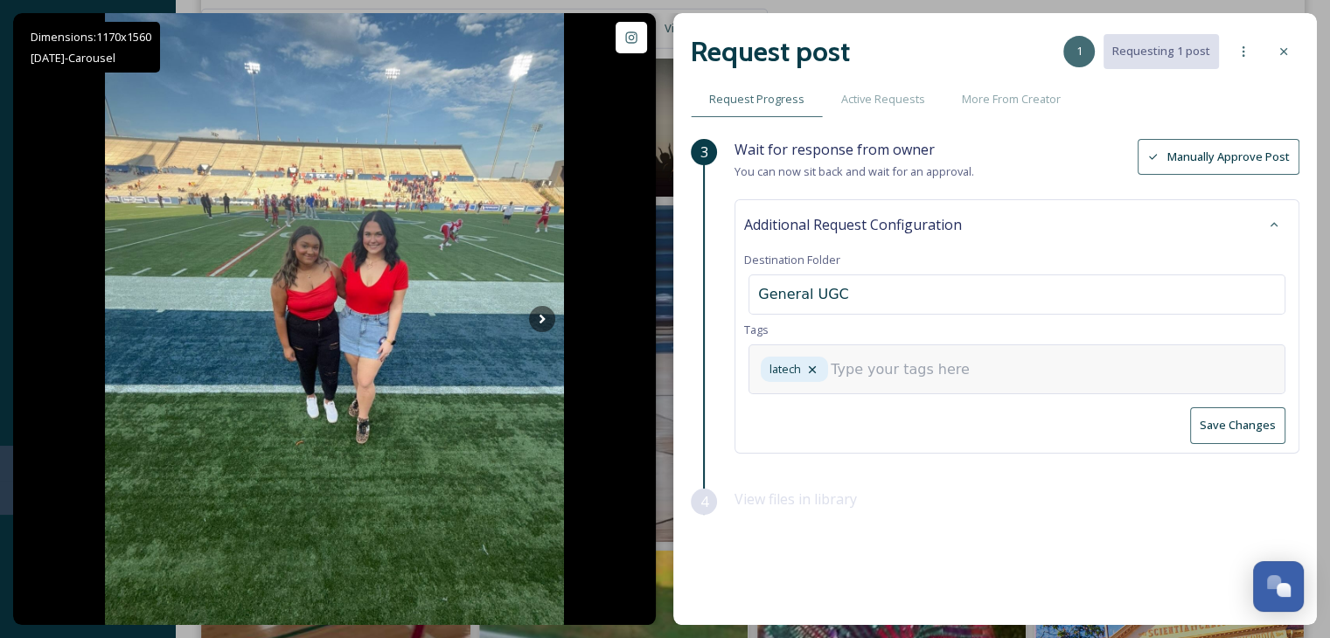
click at [1240, 421] on button "Save Changes" at bounding box center [1237, 426] width 95 height 36
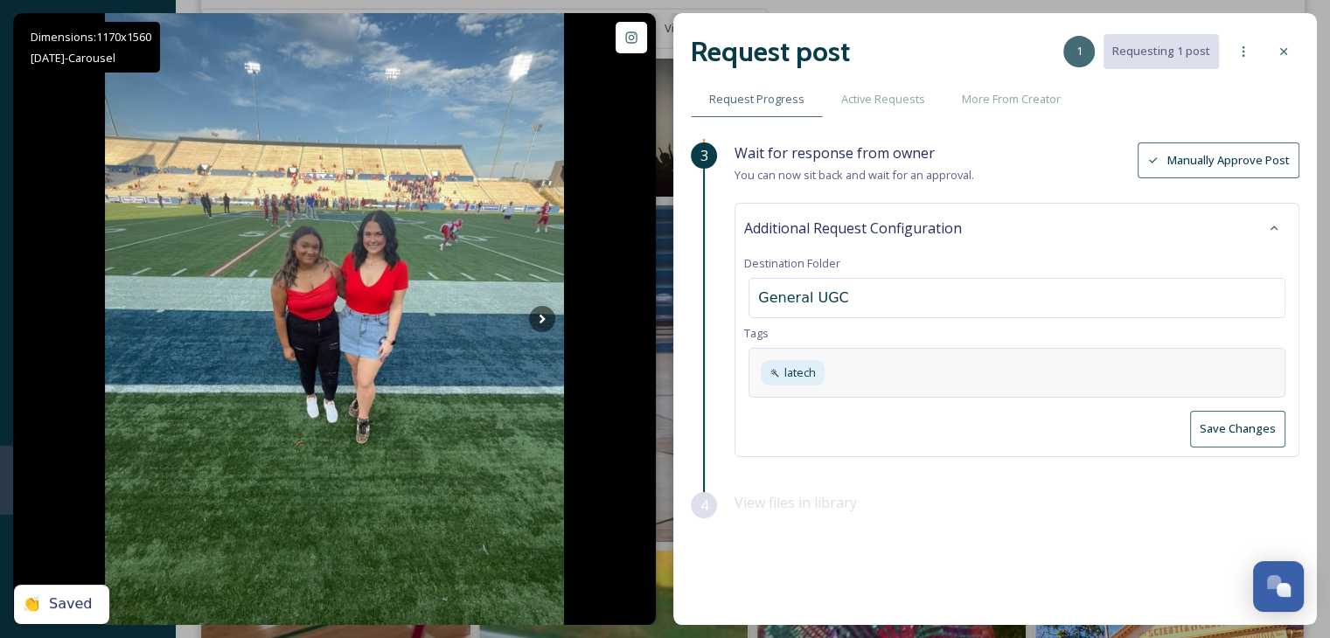
scroll to position [106, 0]
click at [1280, 50] on icon at bounding box center [1284, 52] width 14 height 14
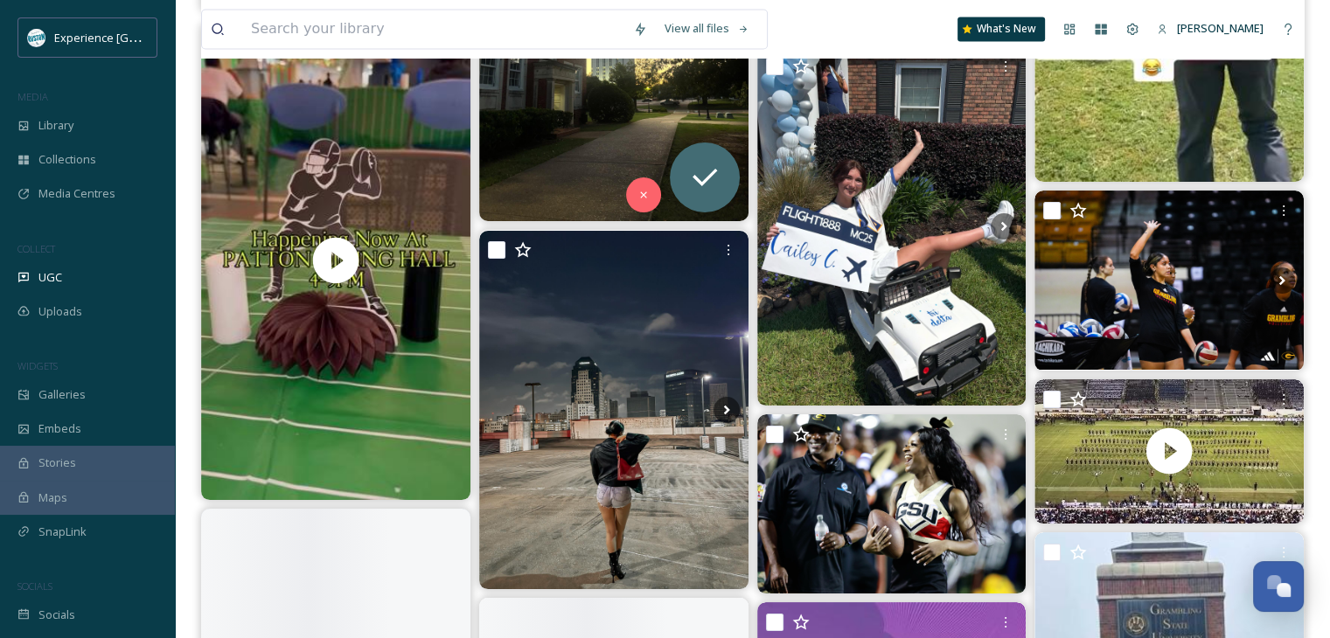
scroll to position [9621, 0]
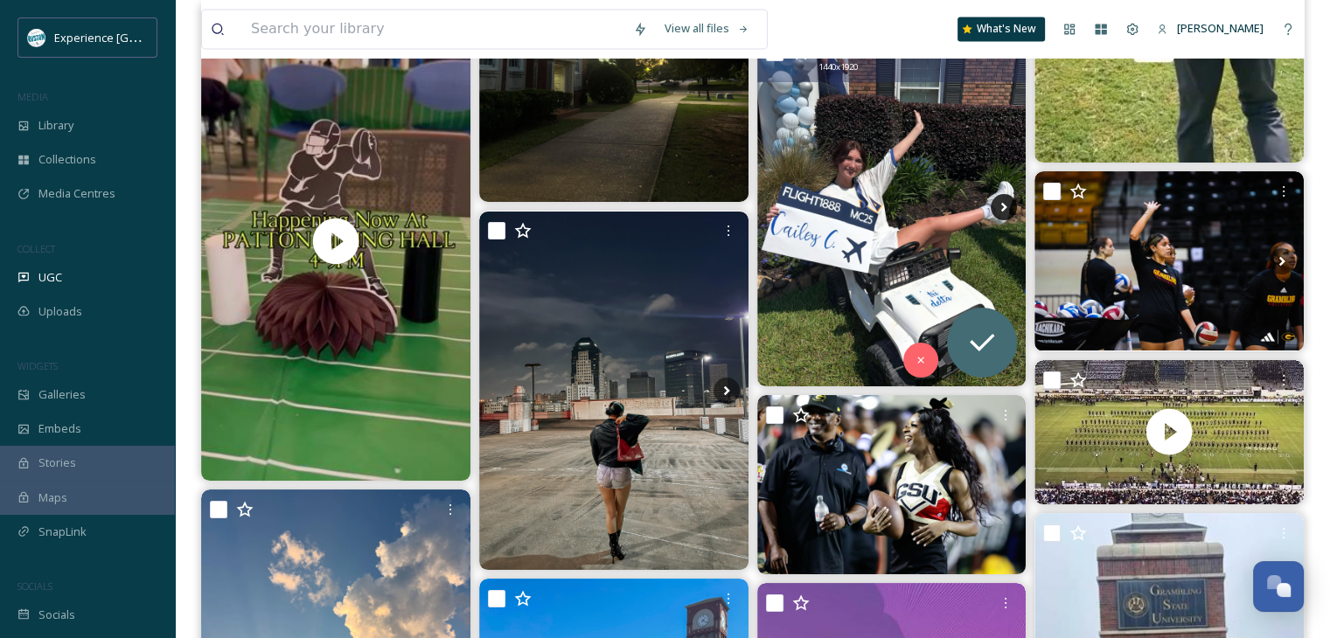
click at [1001, 203] on icon at bounding box center [1004, 207] width 6 height 10
click at [994, 208] on icon at bounding box center [1004, 207] width 26 height 26
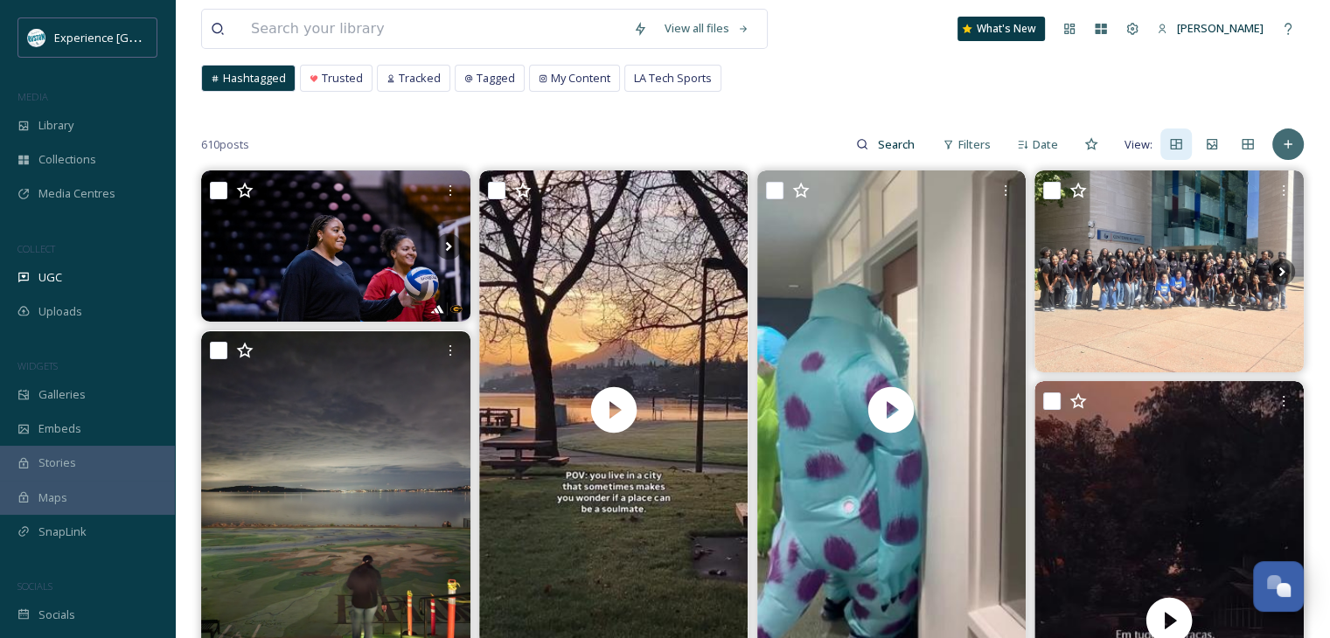
scroll to position [0, 0]
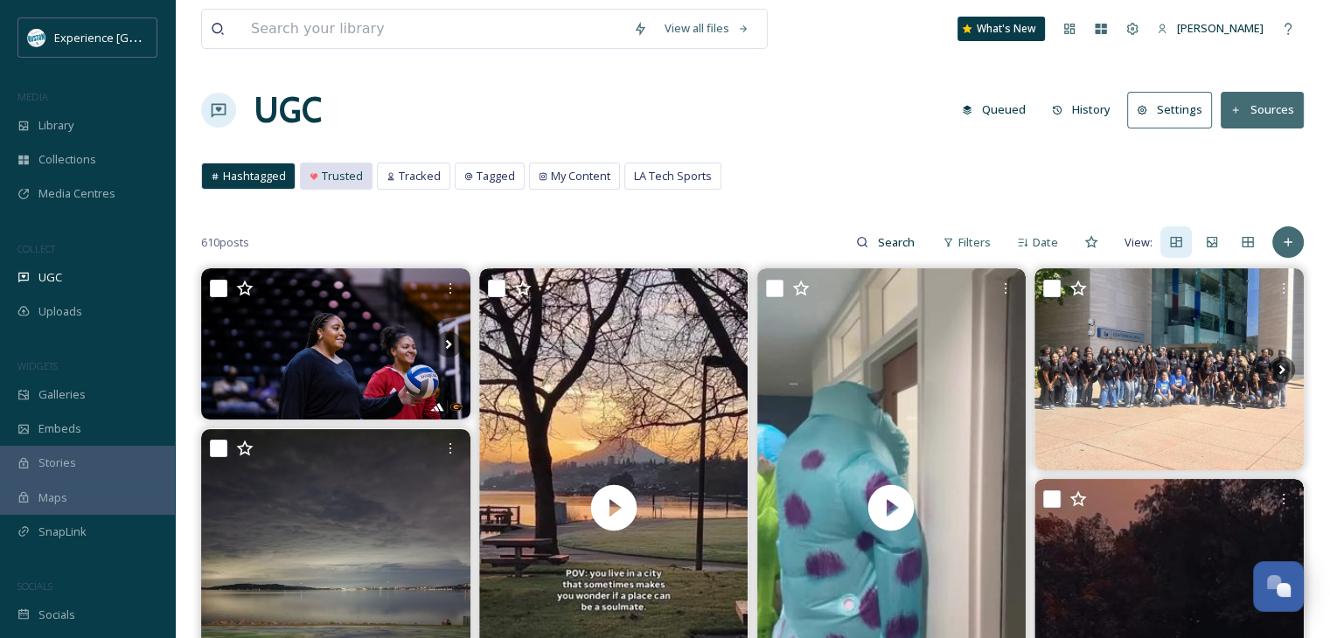
click at [339, 181] on span "Trusted" at bounding box center [342, 176] width 41 height 17
click at [346, 175] on span "Trusted" at bounding box center [342, 176] width 41 height 17
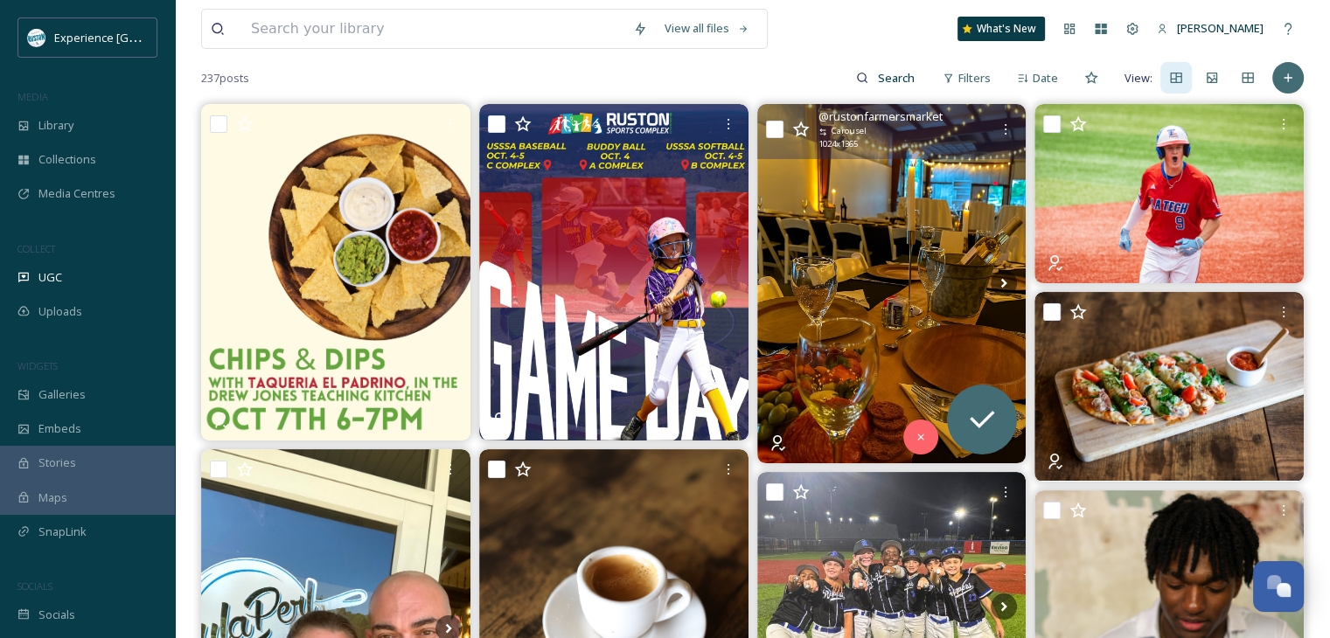
scroll to position [175, 0]
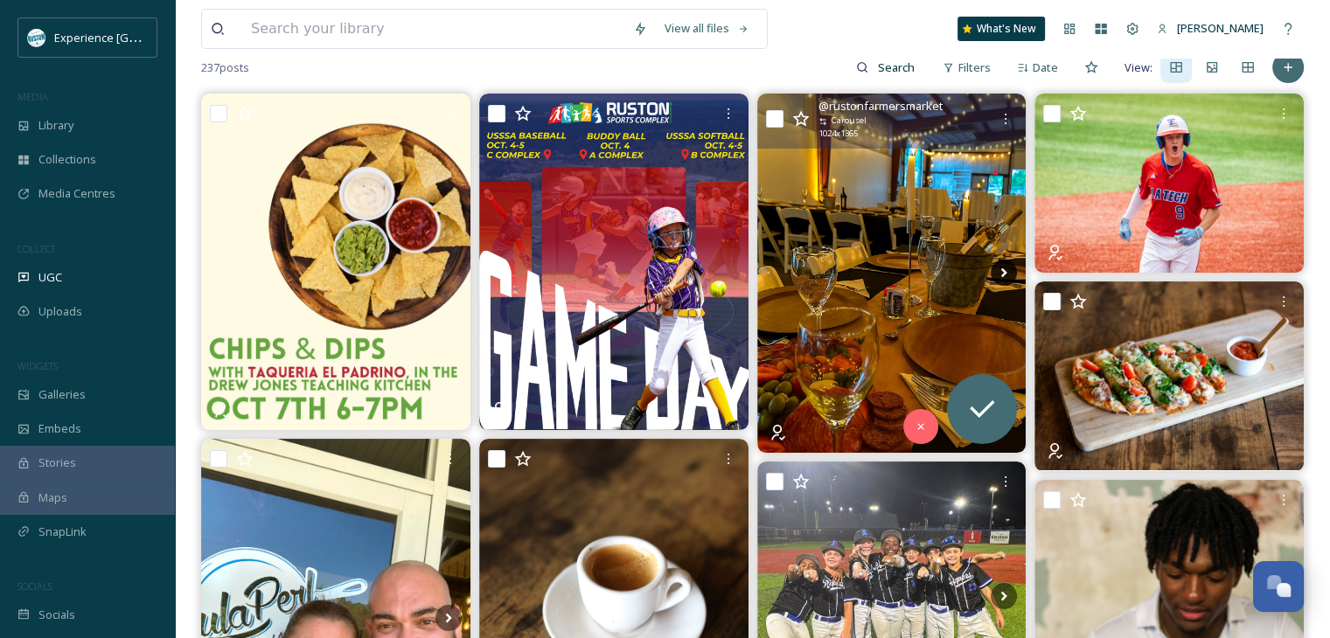
click at [998, 270] on icon at bounding box center [1004, 273] width 26 height 26
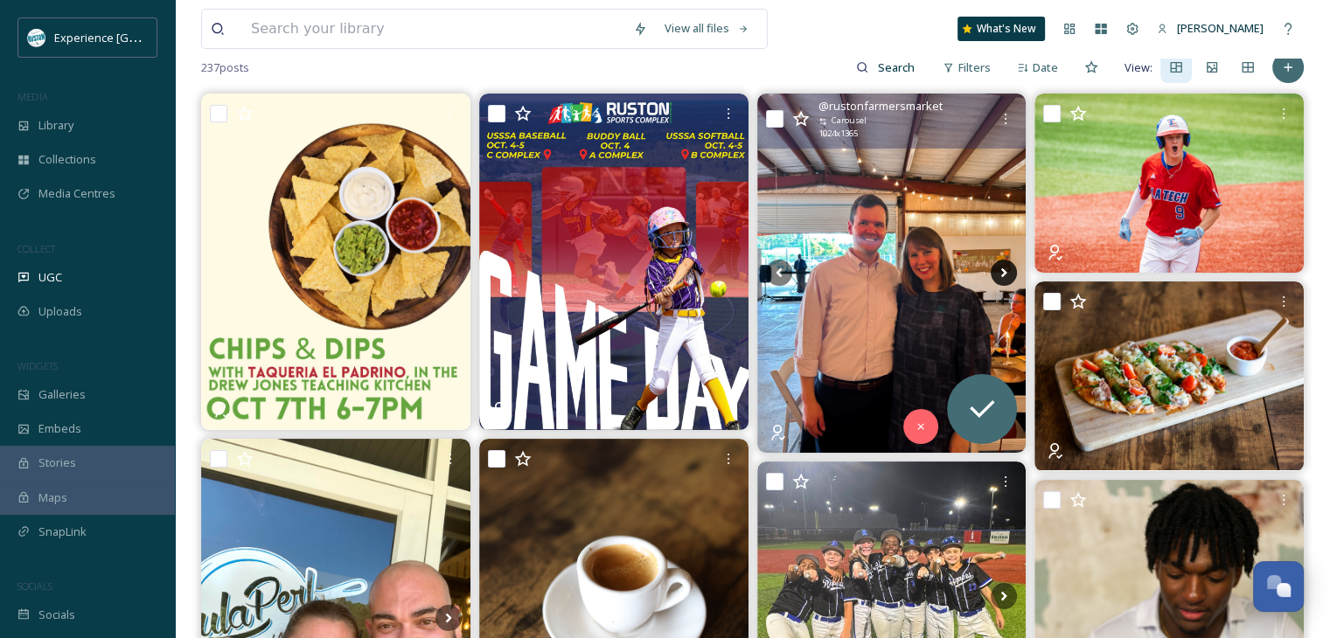
click at [1009, 269] on icon at bounding box center [1004, 273] width 26 height 26
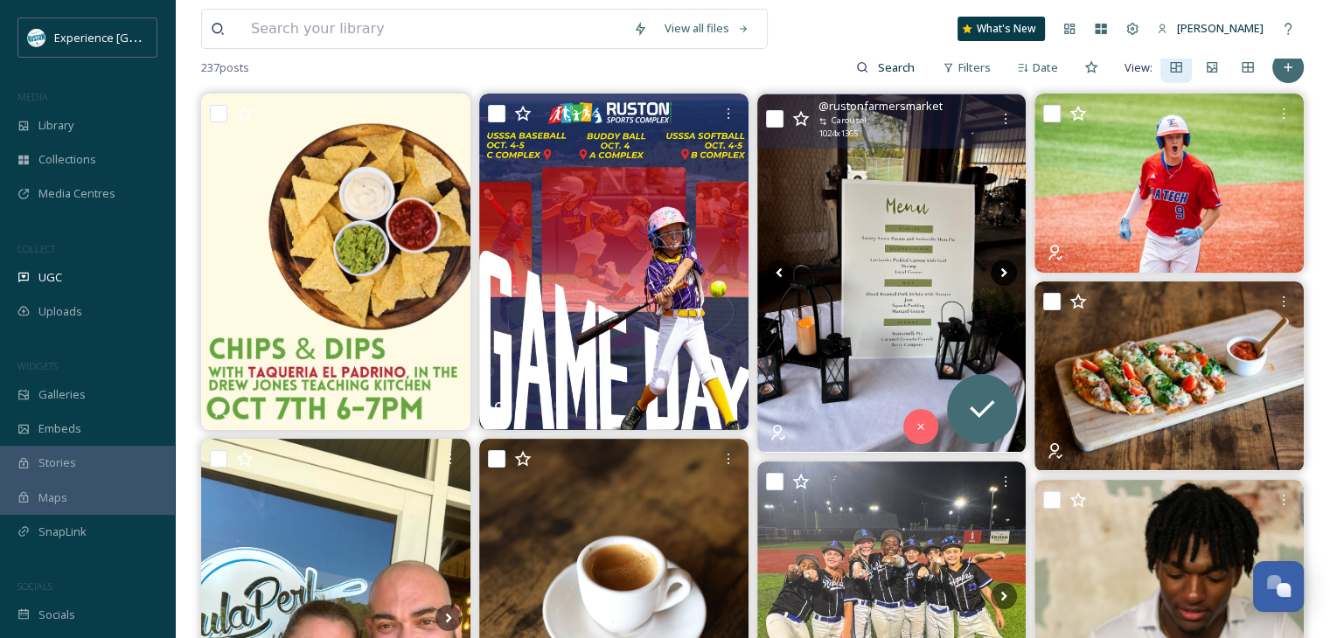
click at [1007, 269] on icon at bounding box center [1004, 273] width 26 height 26
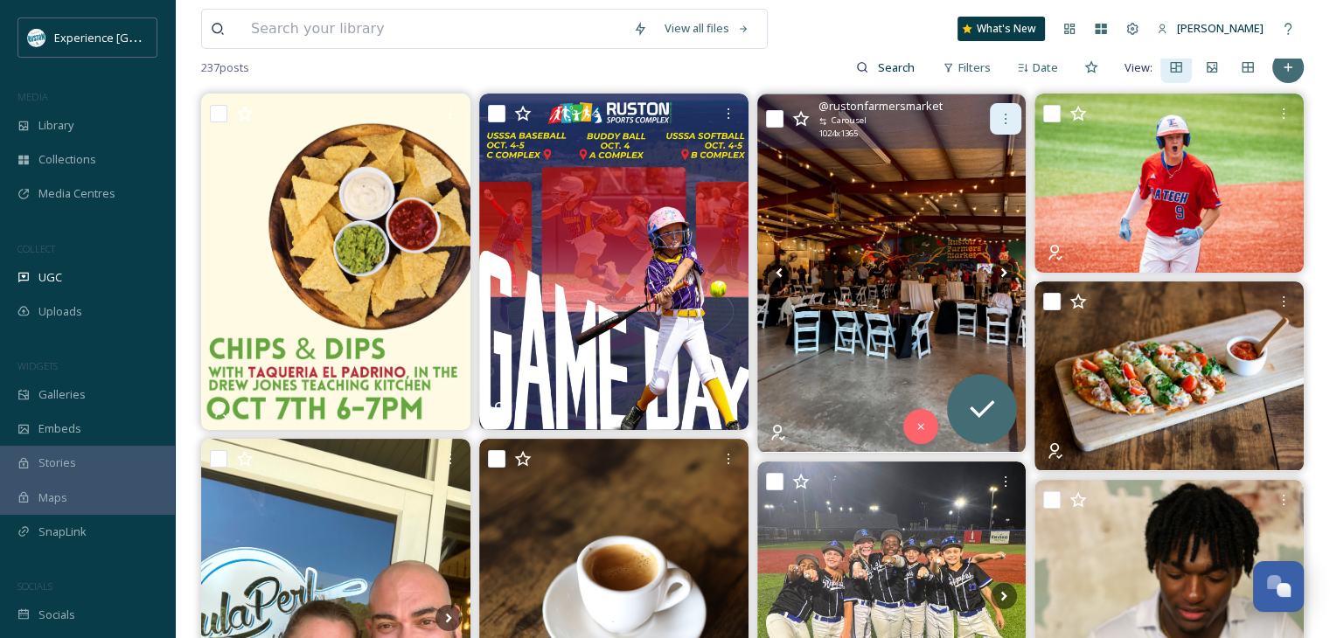
click at [1006, 120] on icon at bounding box center [1006, 119] width 14 height 14
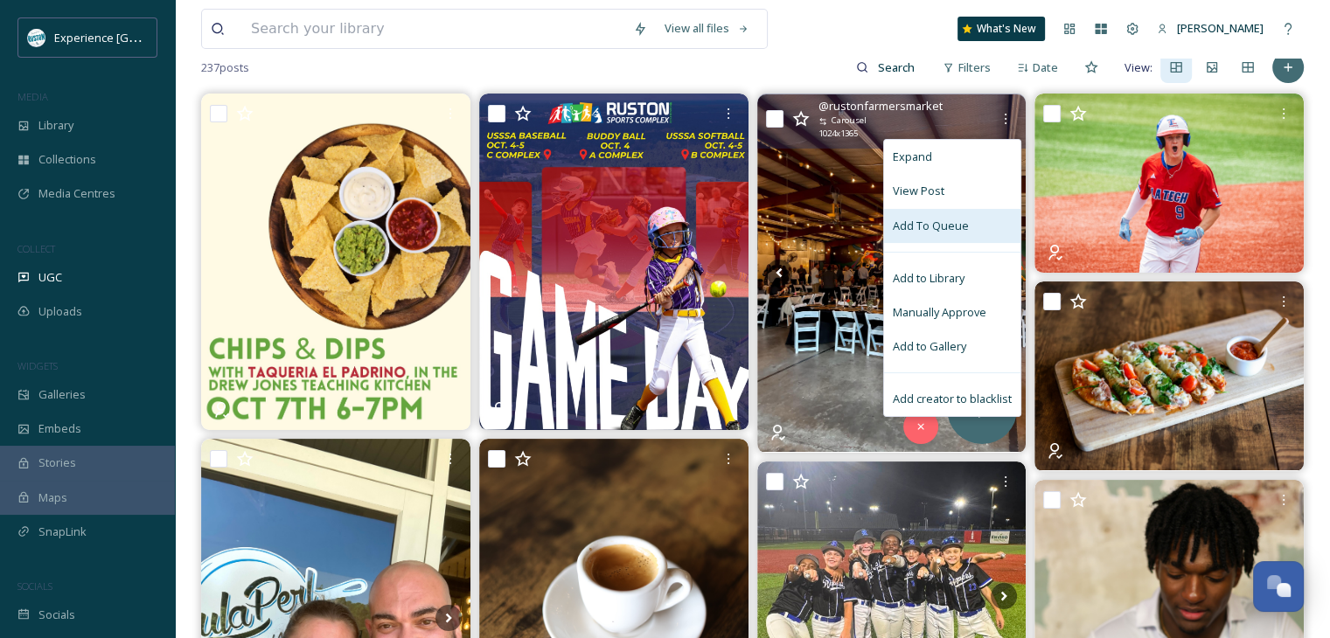
click at [956, 228] on span "Add To Queue" at bounding box center [931, 226] width 76 height 17
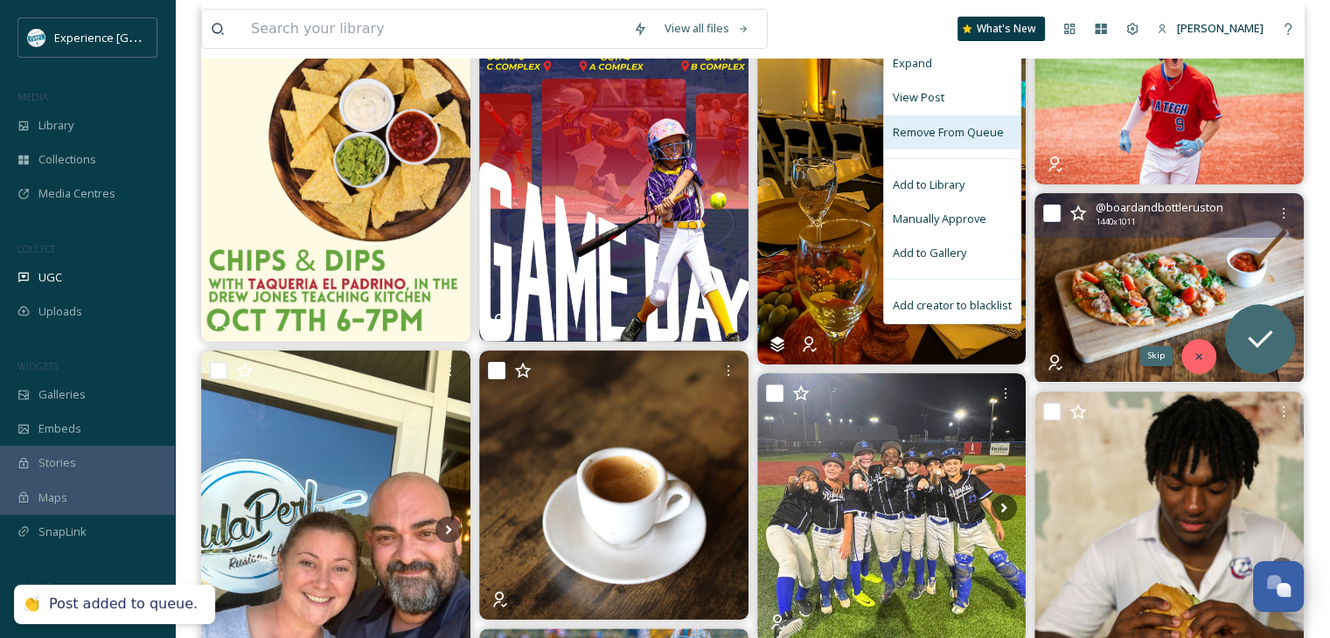
scroll to position [350, 0]
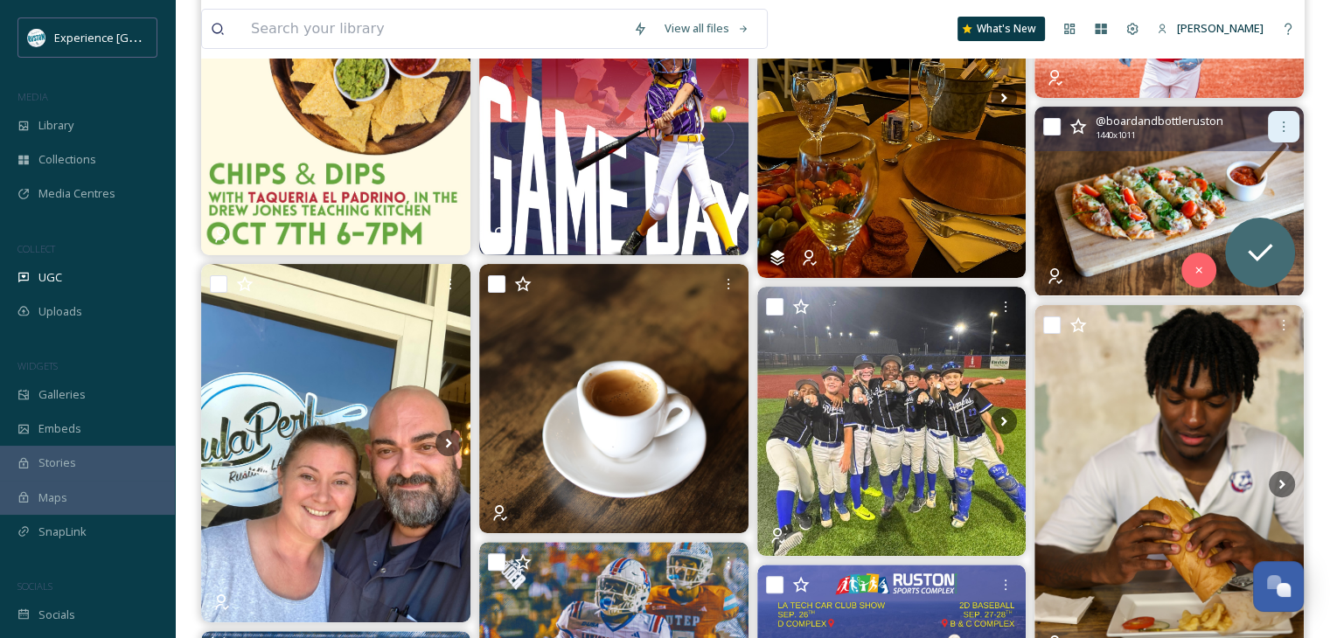
click at [1279, 122] on icon at bounding box center [1284, 127] width 14 height 14
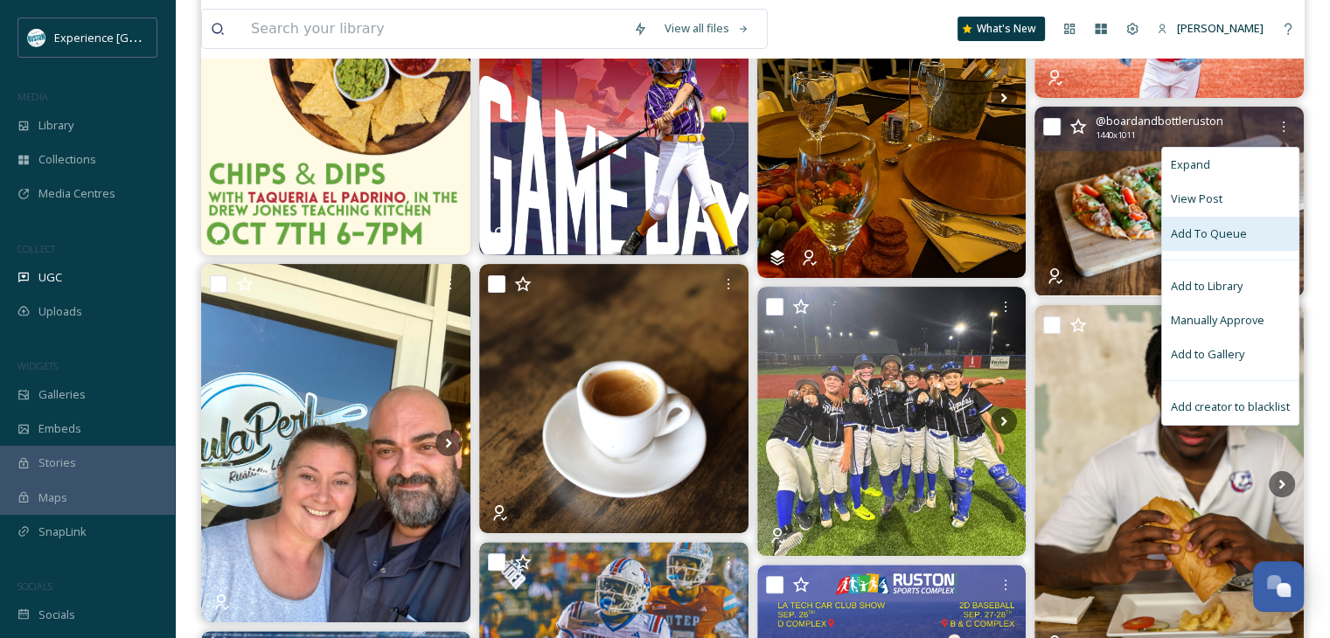
click at [1222, 238] on span "Add To Queue" at bounding box center [1209, 234] width 76 height 17
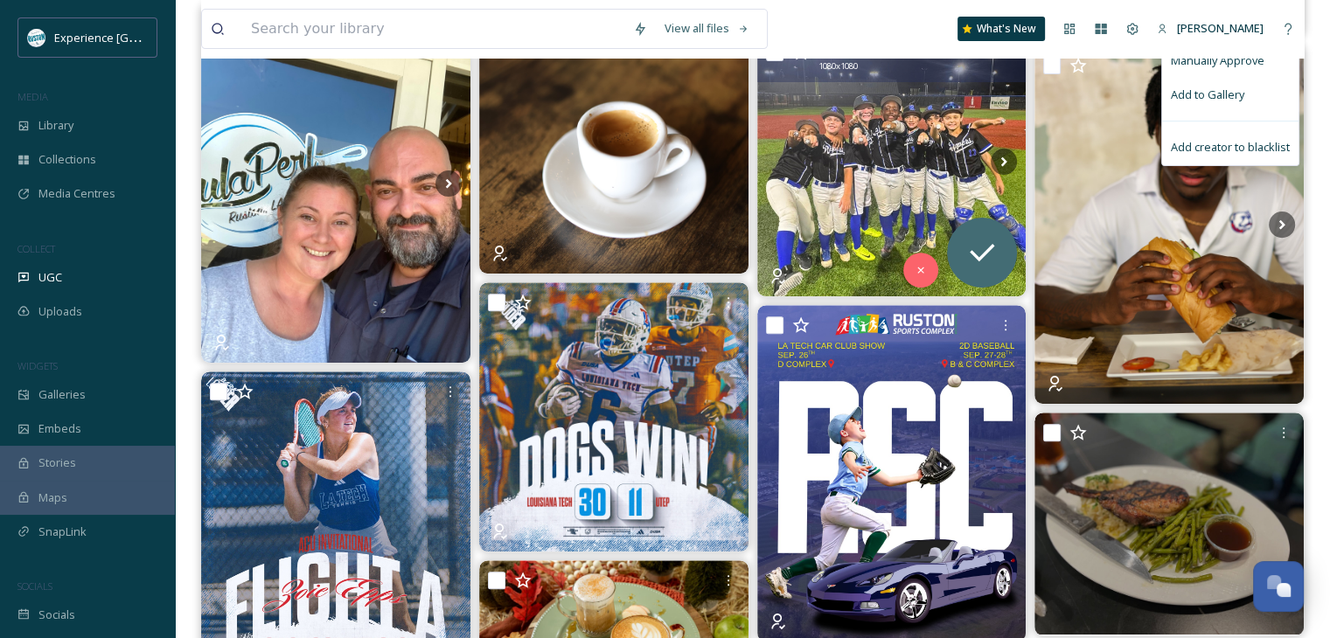
scroll to position [525, 0]
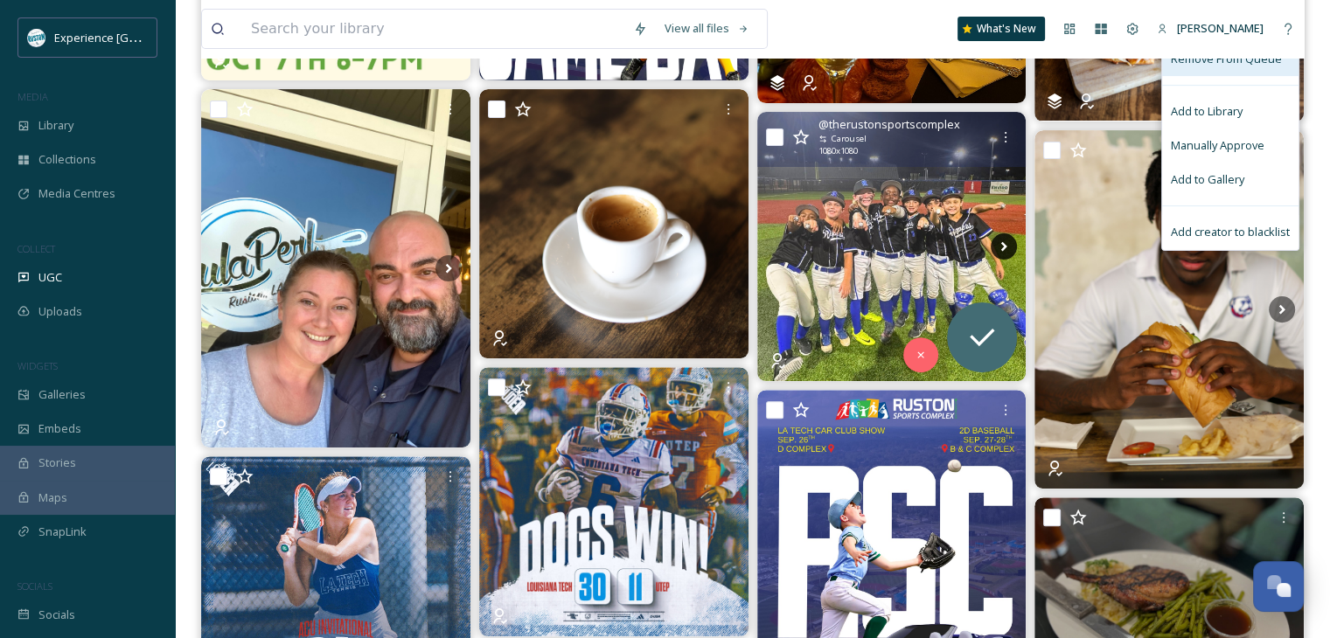
click at [1000, 241] on icon at bounding box center [1004, 247] width 26 height 26
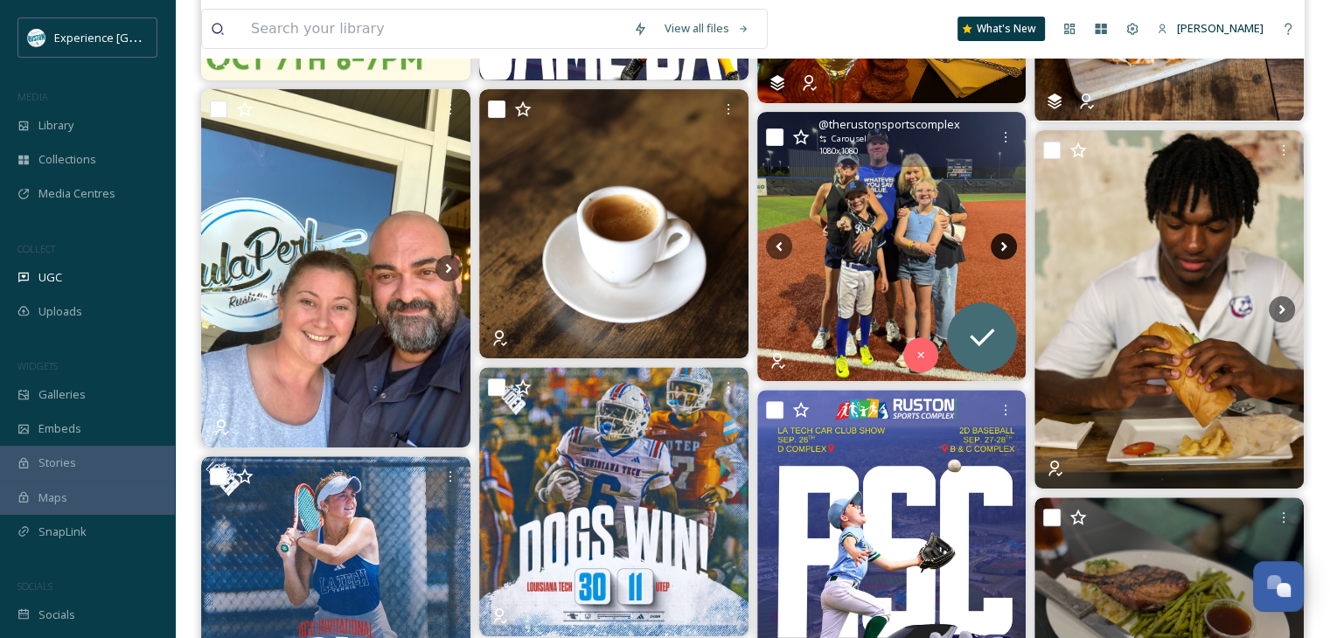
click at [1005, 248] on icon at bounding box center [1004, 247] width 26 height 26
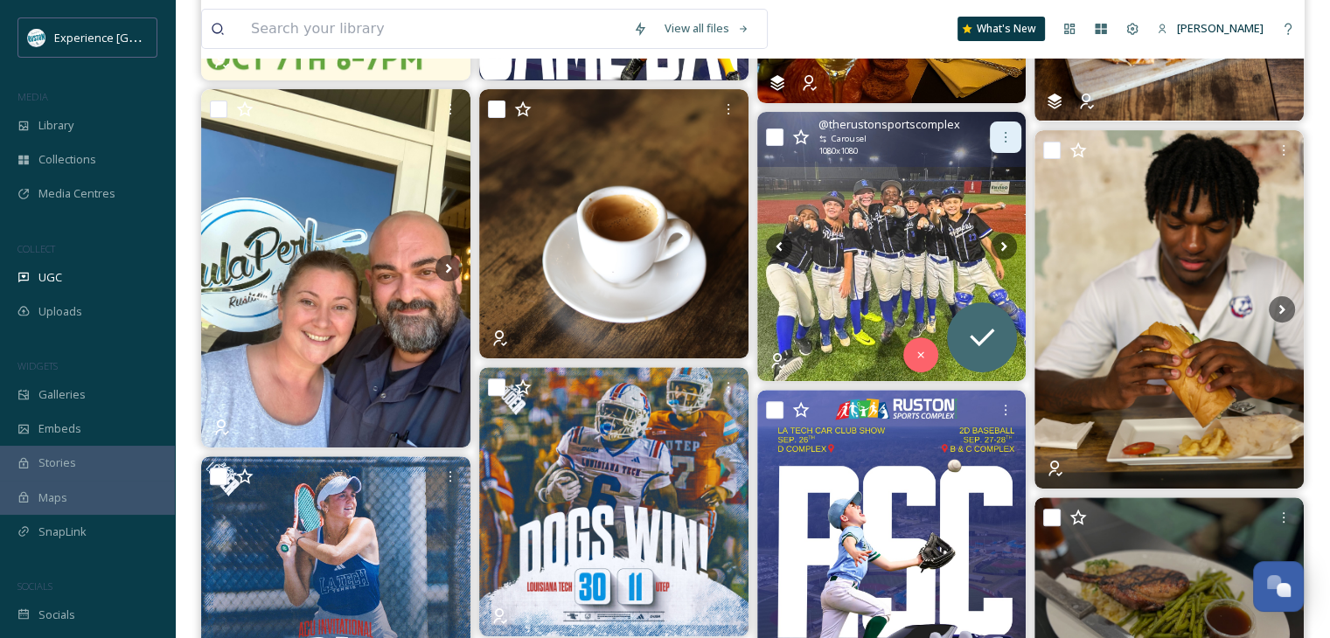
click at [1003, 143] on icon at bounding box center [1006, 137] width 14 height 14
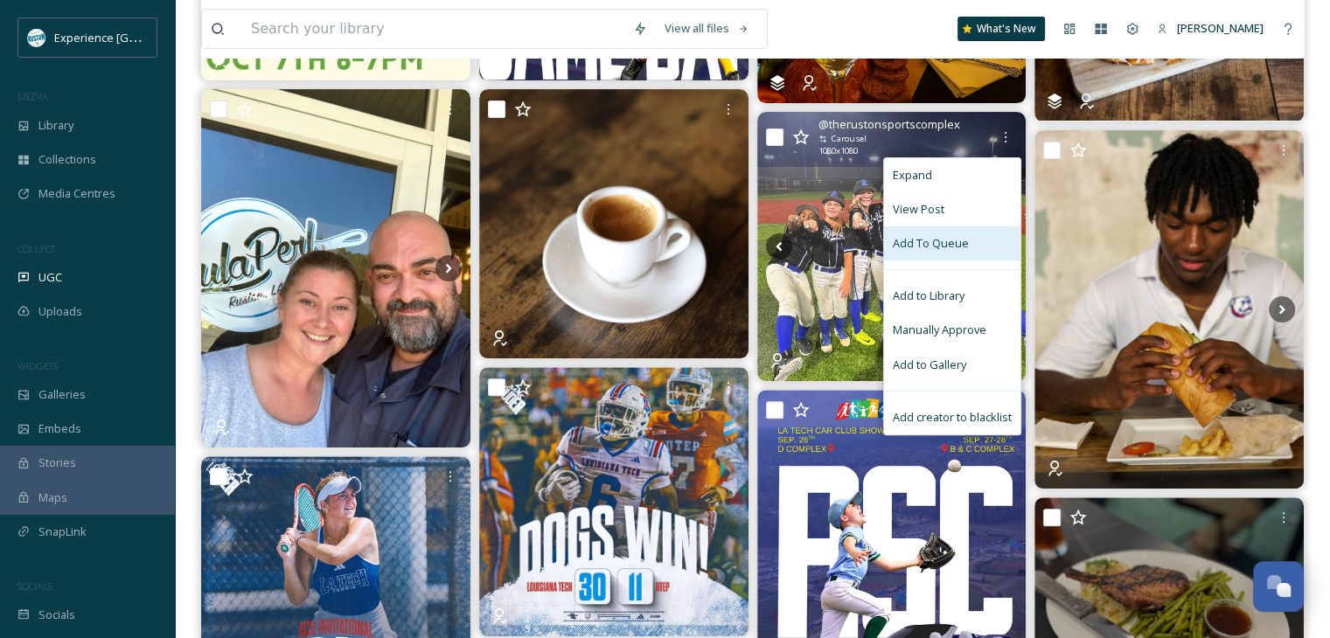
click at [949, 239] on span "Add To Queue" at bounding box center [931, 243] width 76 height 17
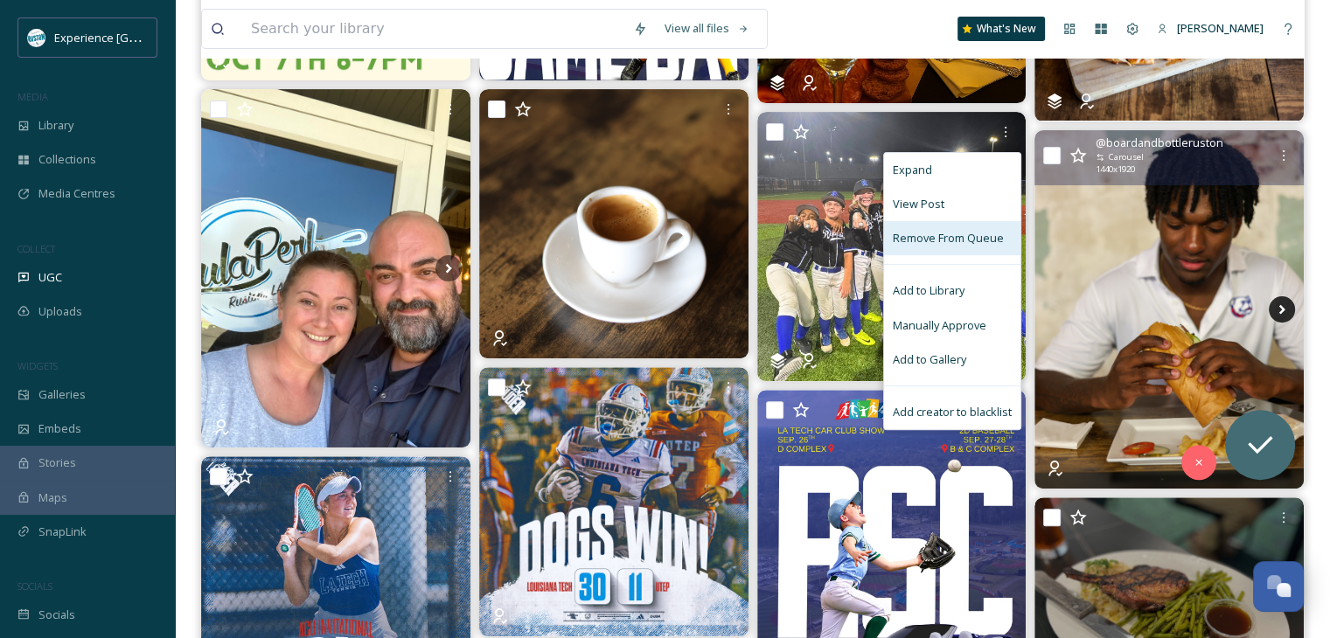
click at [1270, 302] on icon at bounding box center [1282, 309] width 26 height 26
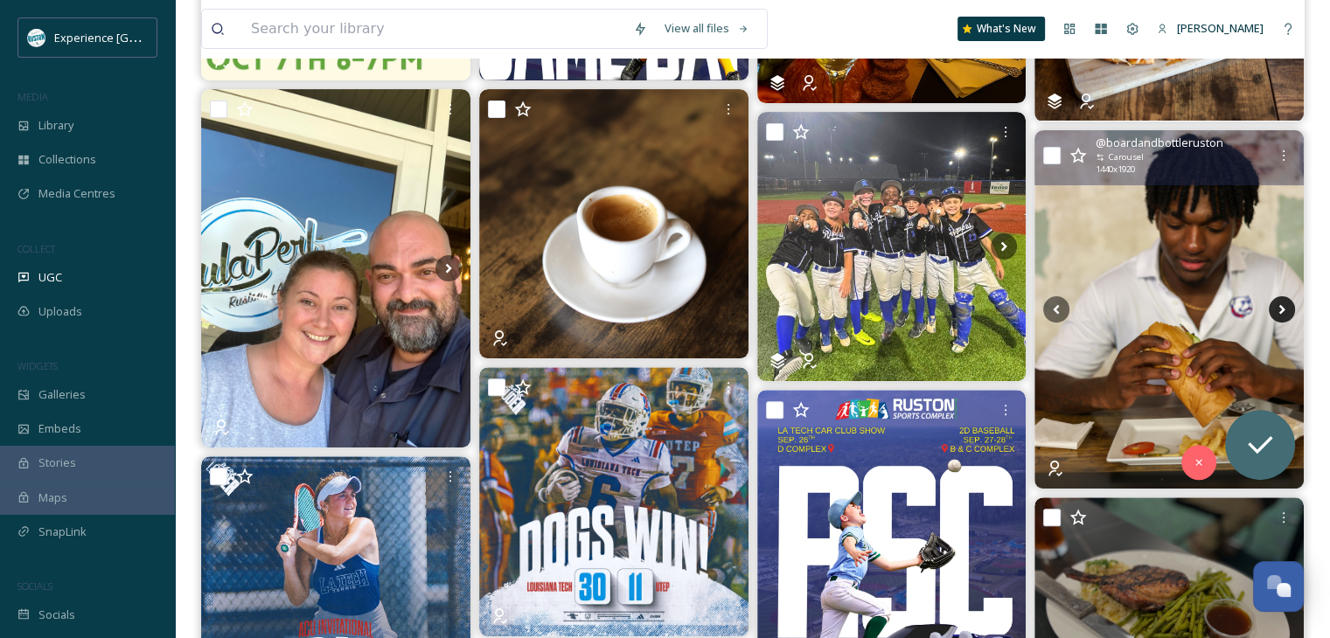
click at [1284, 303] on icon at bounding box center [1282, 309] width 26 height 26
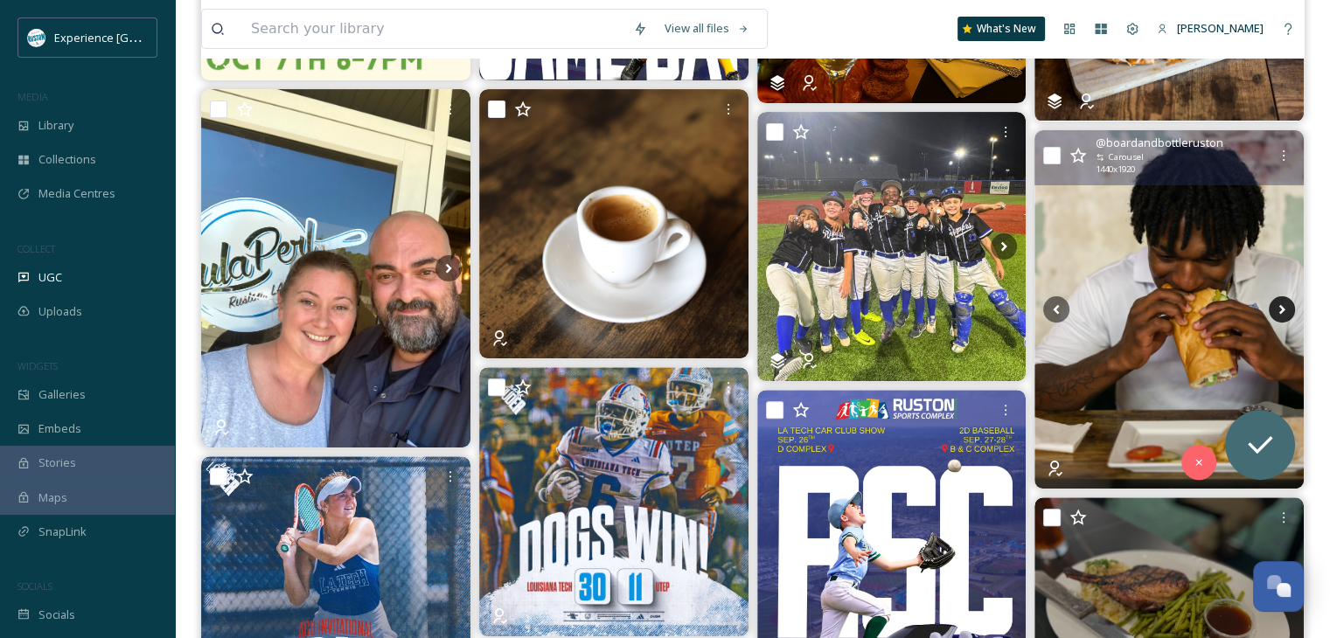
click at [1279, 299] on icon at bounding box center [1282, 309] width 26 height 26
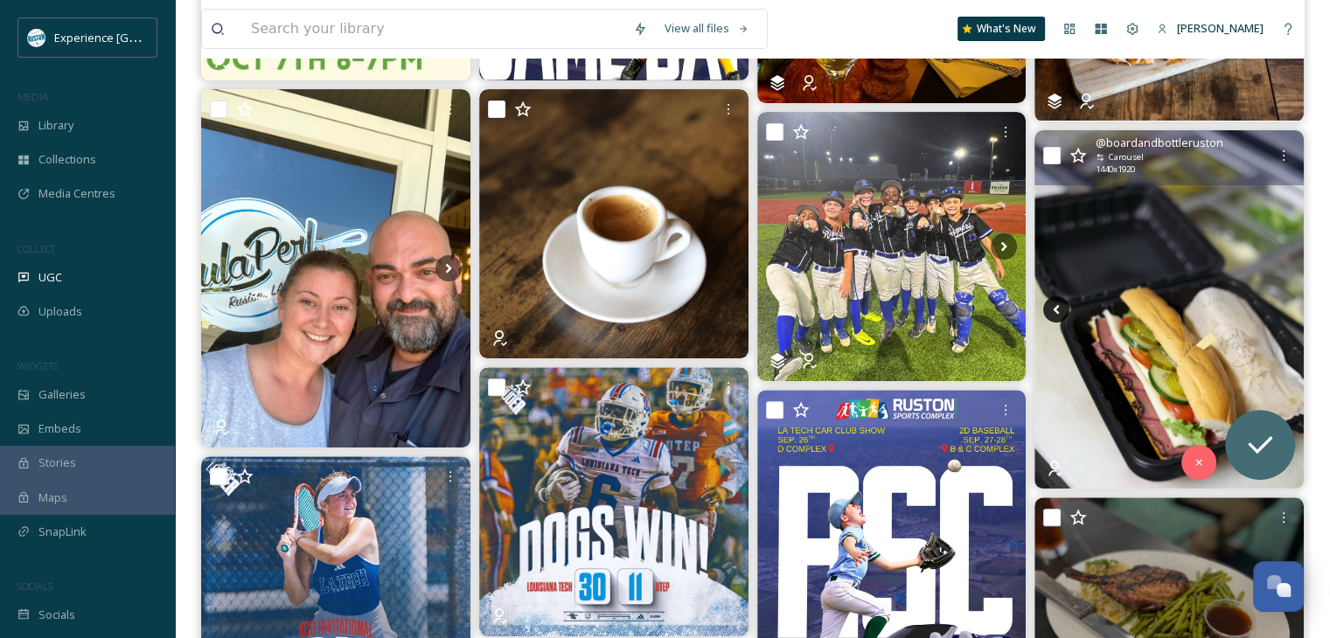
click at [1055, 302] on icon at bounding box center [1056, 309] width 26 height 26
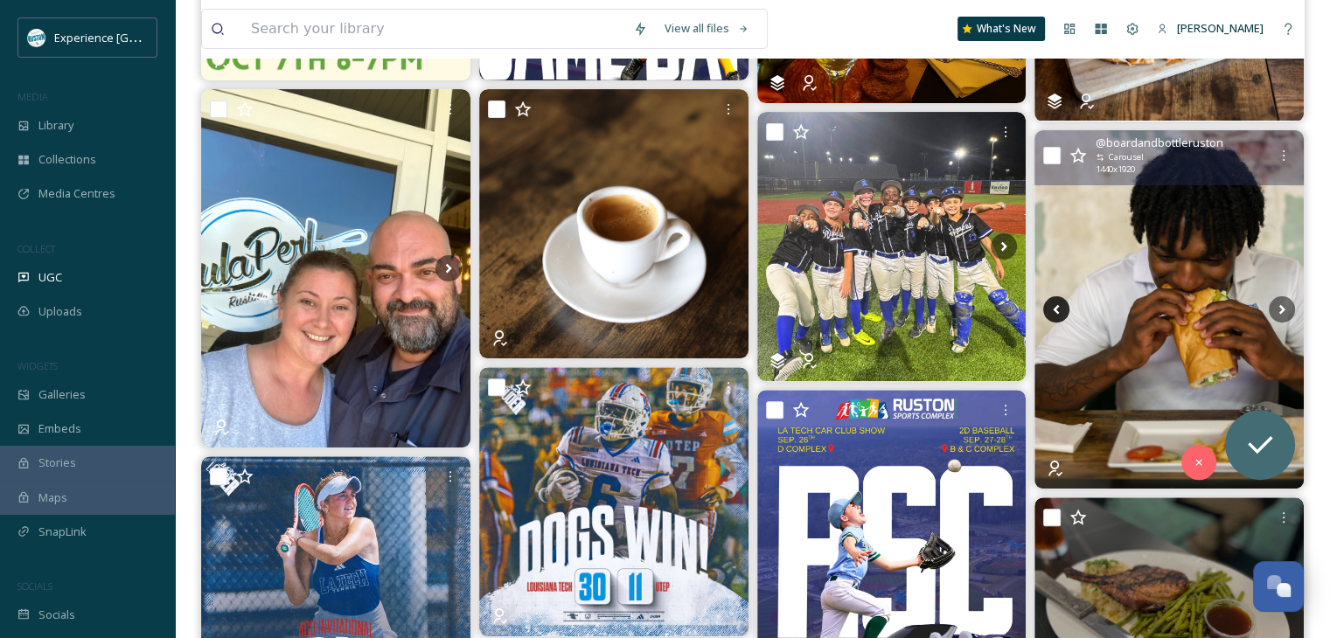
click at [1056, 302] on icon at bounding box center [1056, 309] width 26 height 26
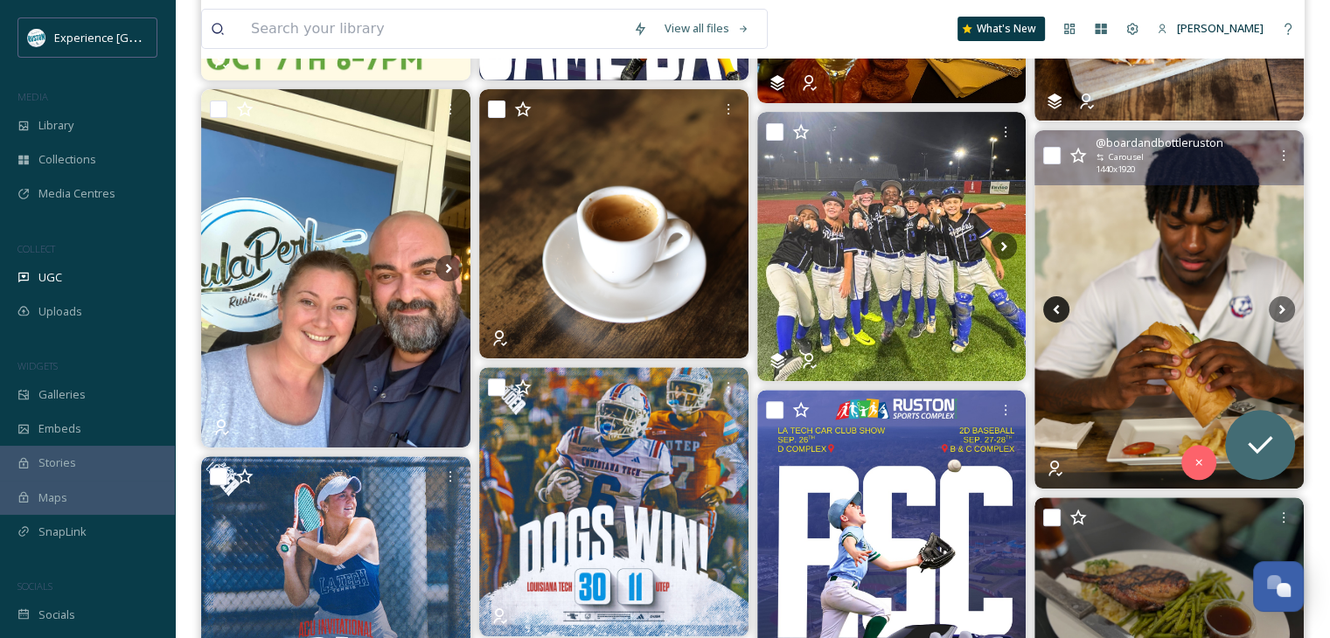
click at [1057, 302] on icon at bounding box center [1056, 309] width 26 height 26
click at [1284, 158] on icon at bounding box center [1284, 156] width 14 height 14
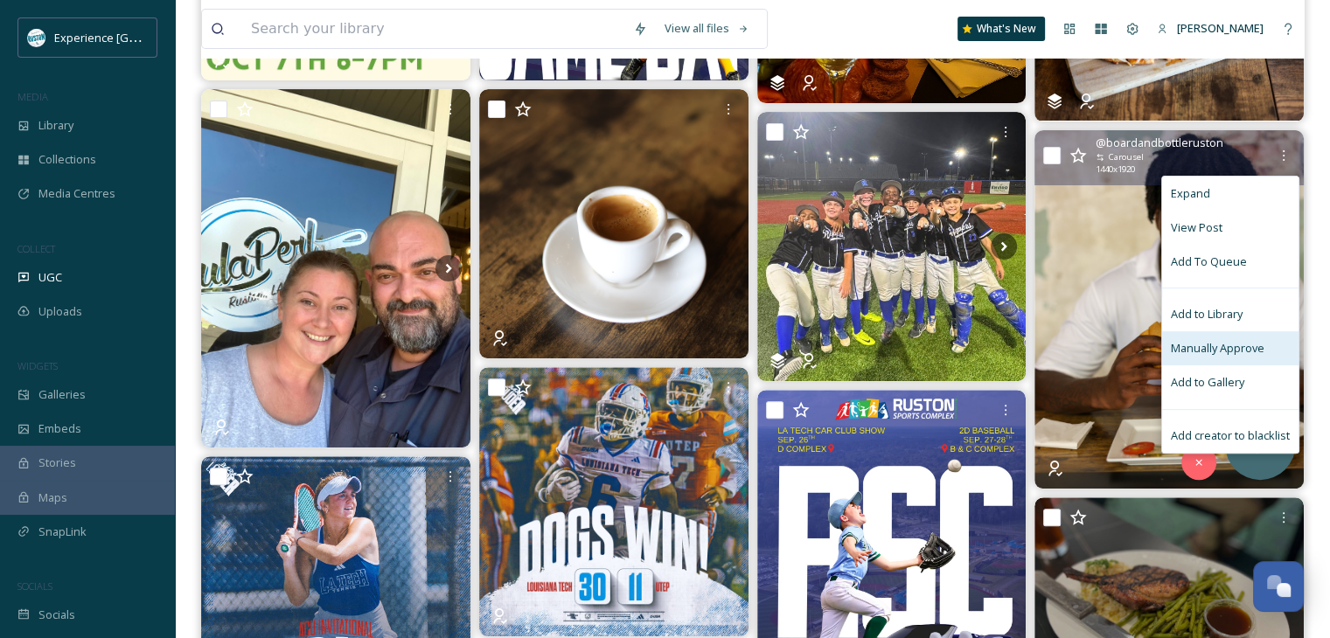
click at [1229, 341] on span "Manually Approve" at bounding box center [1218, 348] width 94 height 17
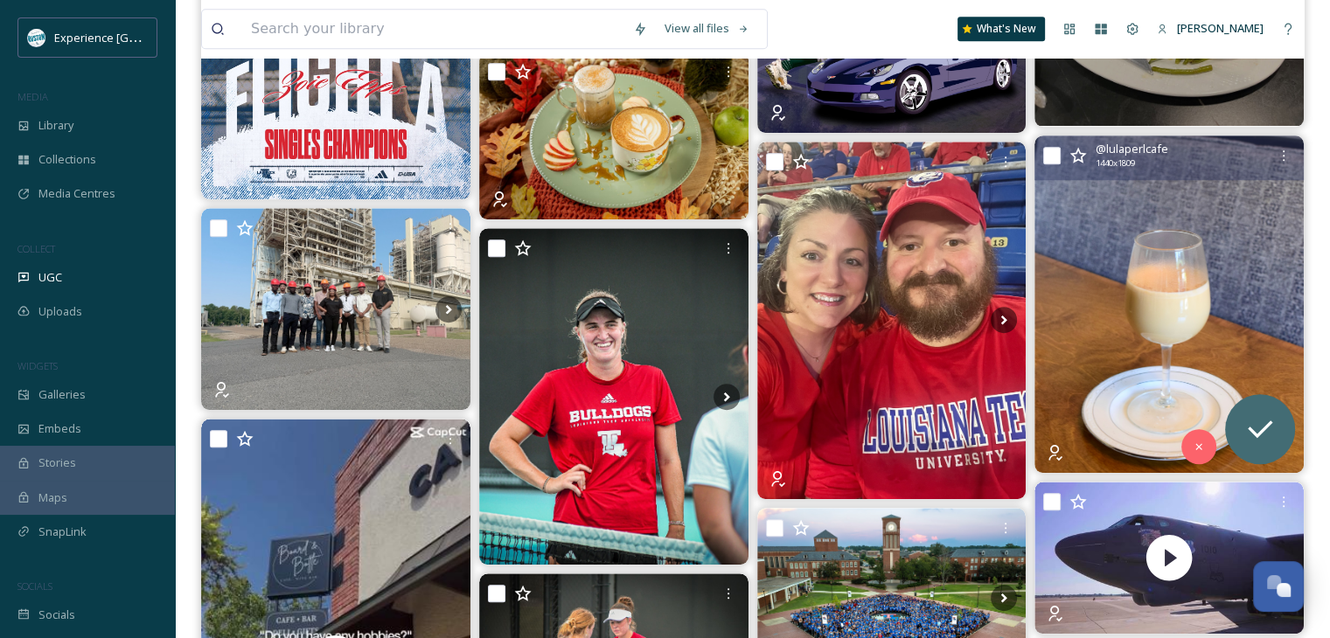
scroll to position [1137, 0]
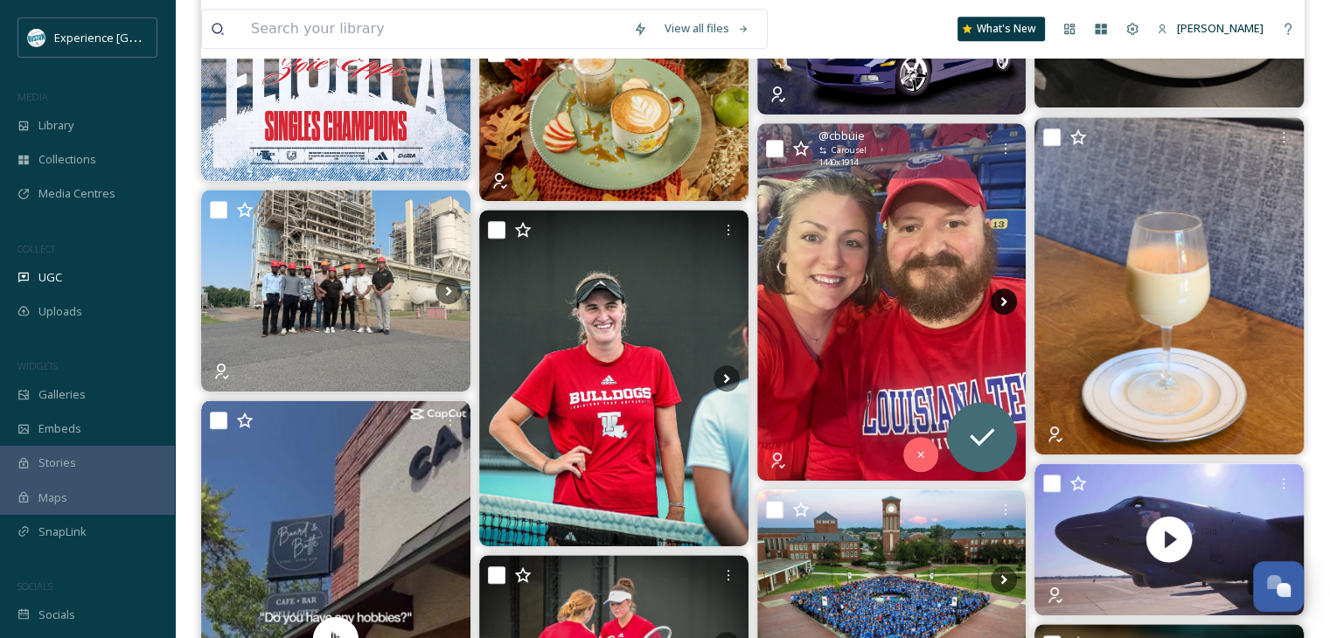
click at [1004, 302] on icon at bounding box center [1004, 302] width 6 height 10
click at [998, 298] on icon at bounding box center [1004, 302] width 26 height 26
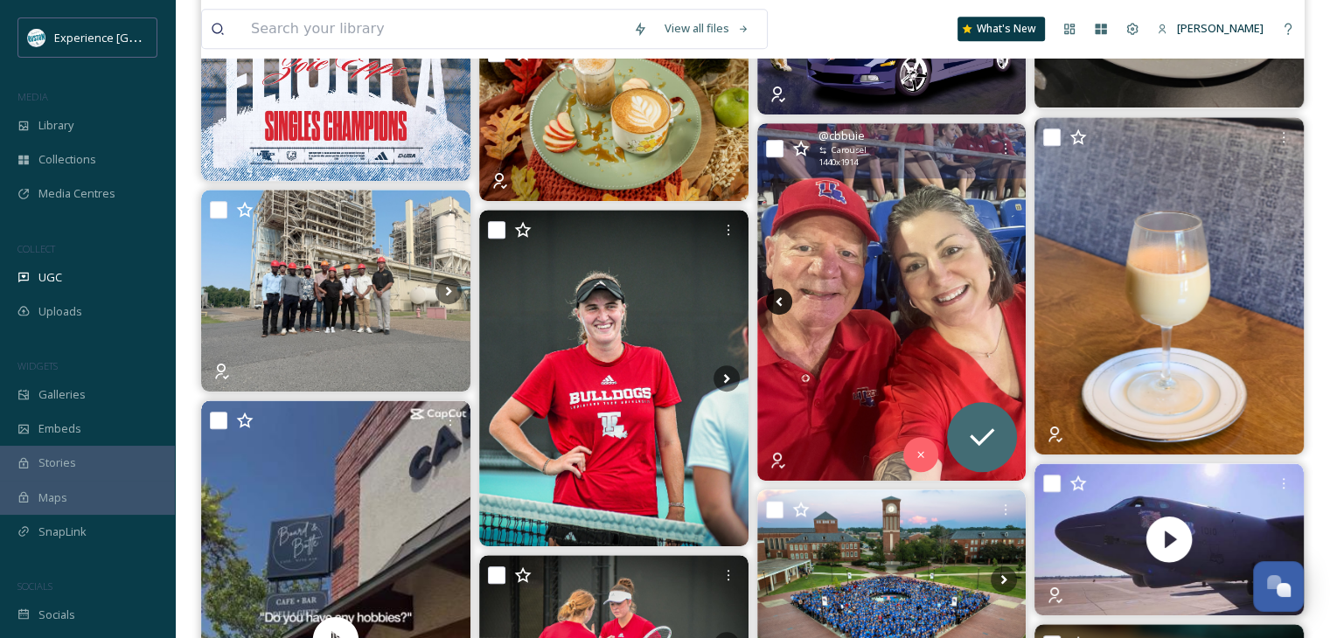
click at [779, 292] on icon at bounding box center [779, 302] width 26 height 26
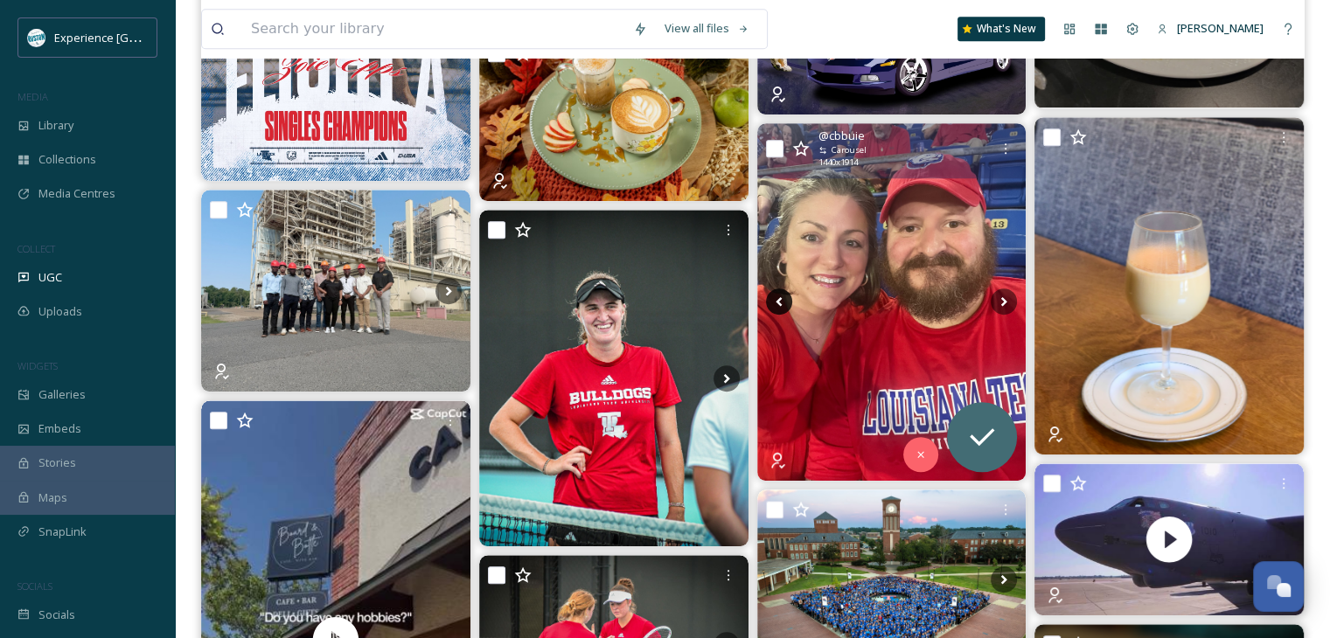
click at [779, 294] on icon at bounding box center [779, 302] width 26 height 26
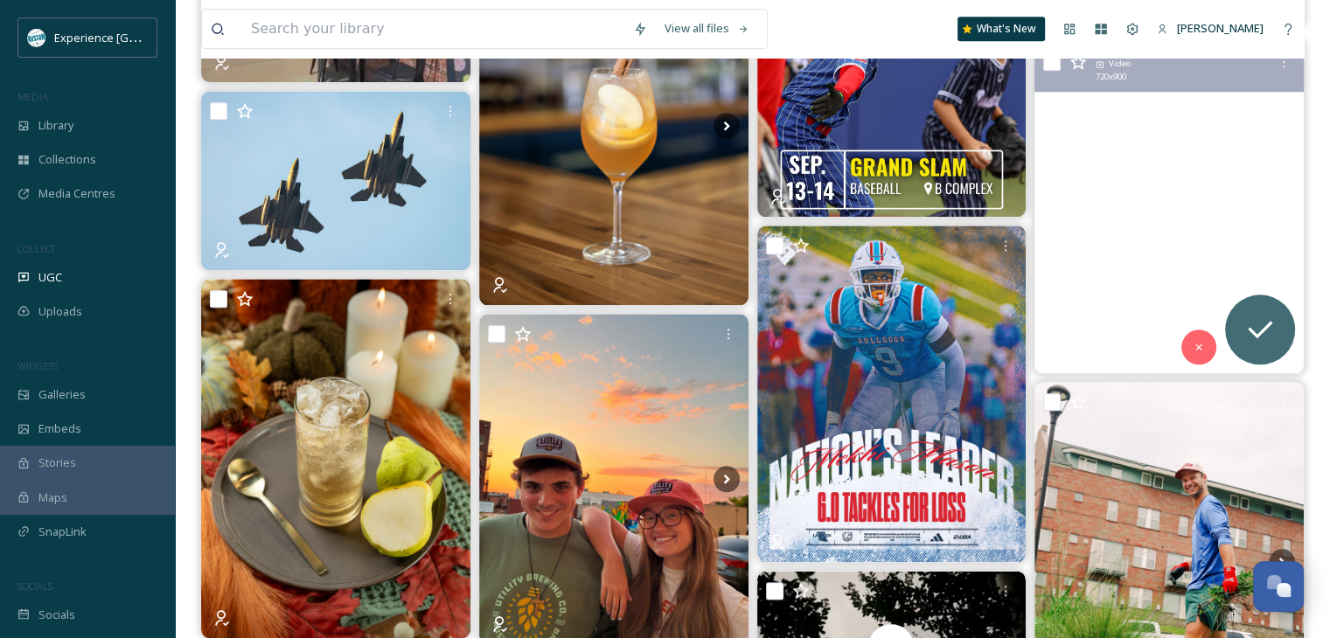
scroll to position [2012, 0]
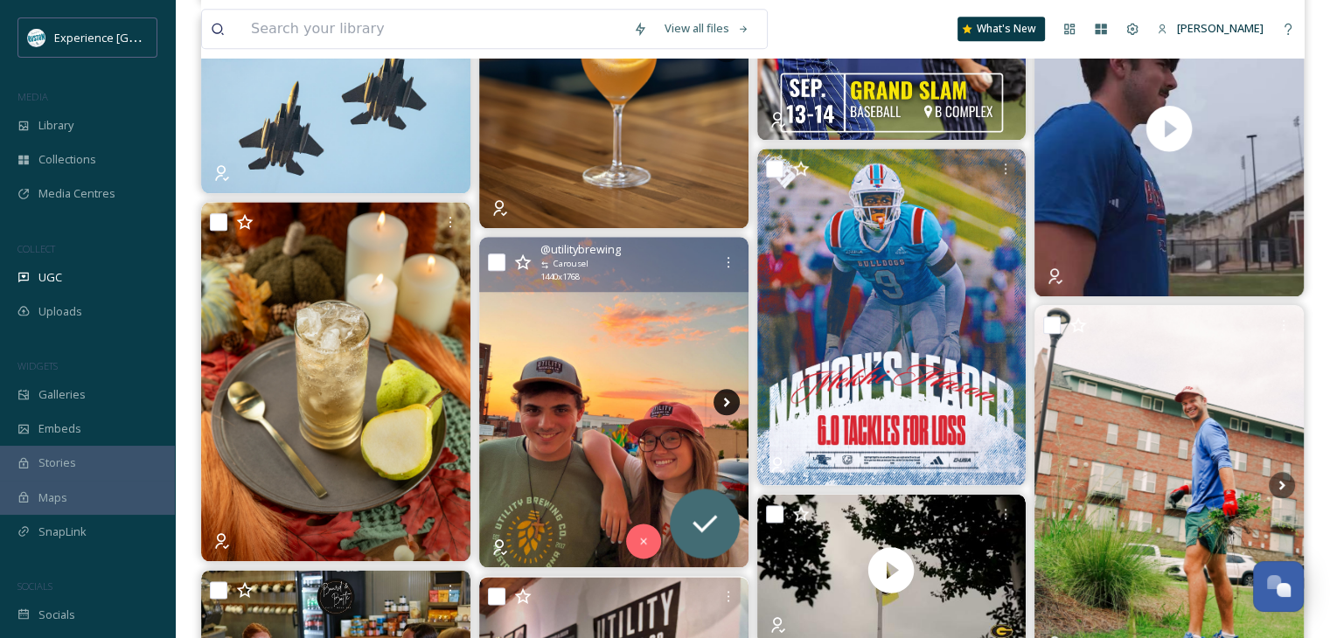
click at [719, 394] on icon at bounding box center [727, 402] width 26 height 26
click at [718, 399] on icon at bounding box center [727, 402] width 26 height 26
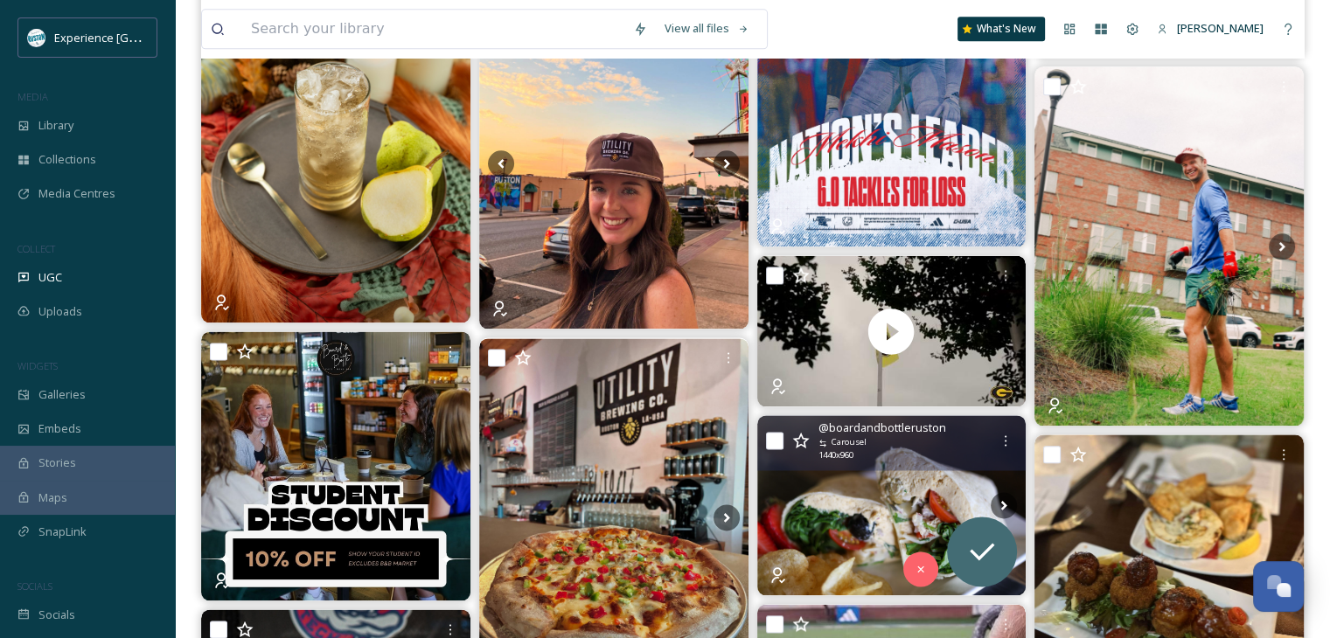
scroll to position [2361, 0]
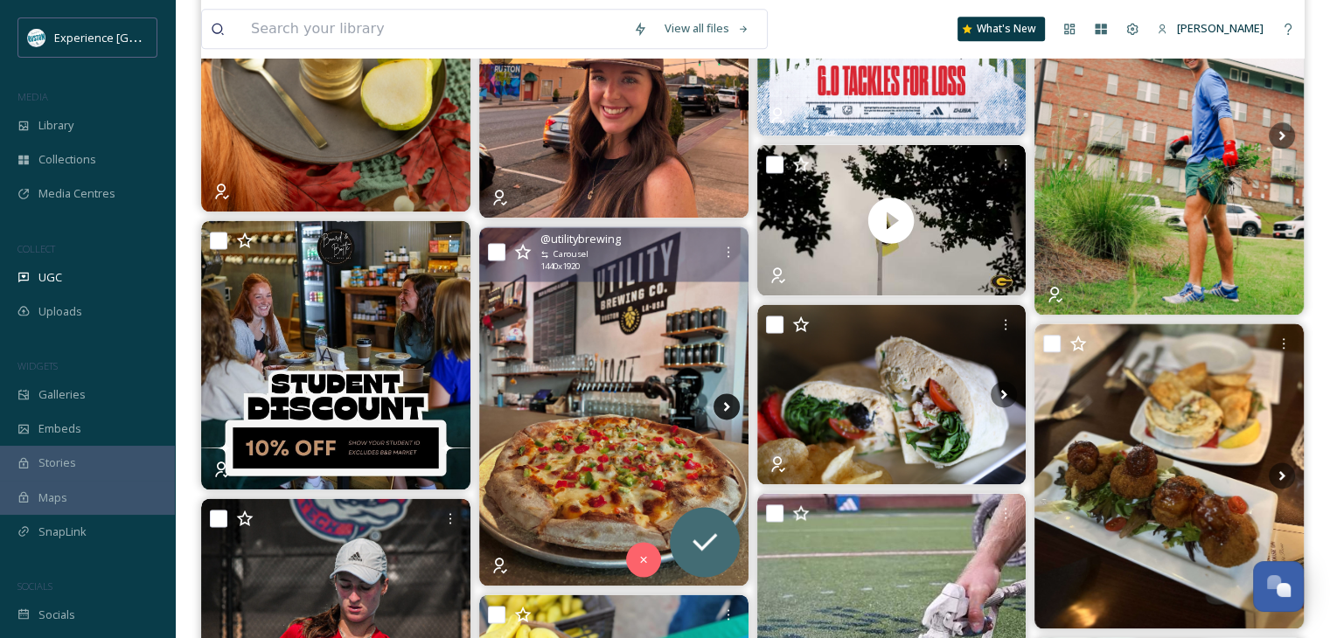
click at [722, 406] on icon at bounding box center [727, 407] width 26 height 26
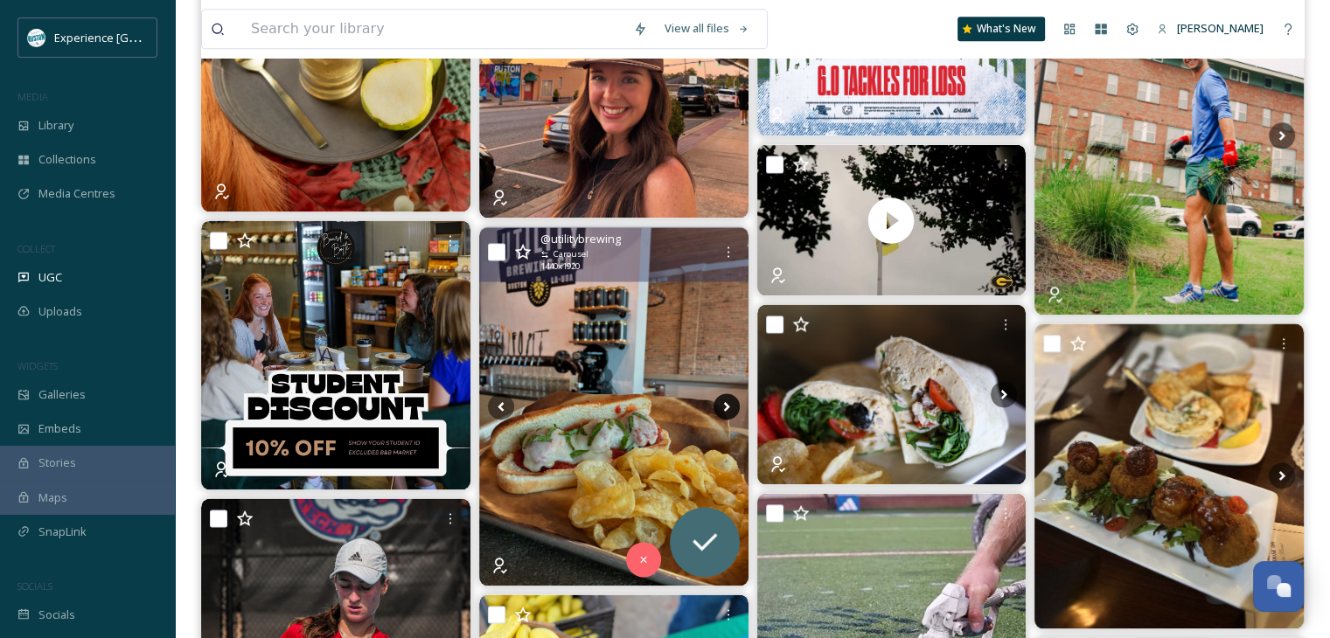
click at [719, 409] on icon at bounding box center [727, 407] width 26 height 26
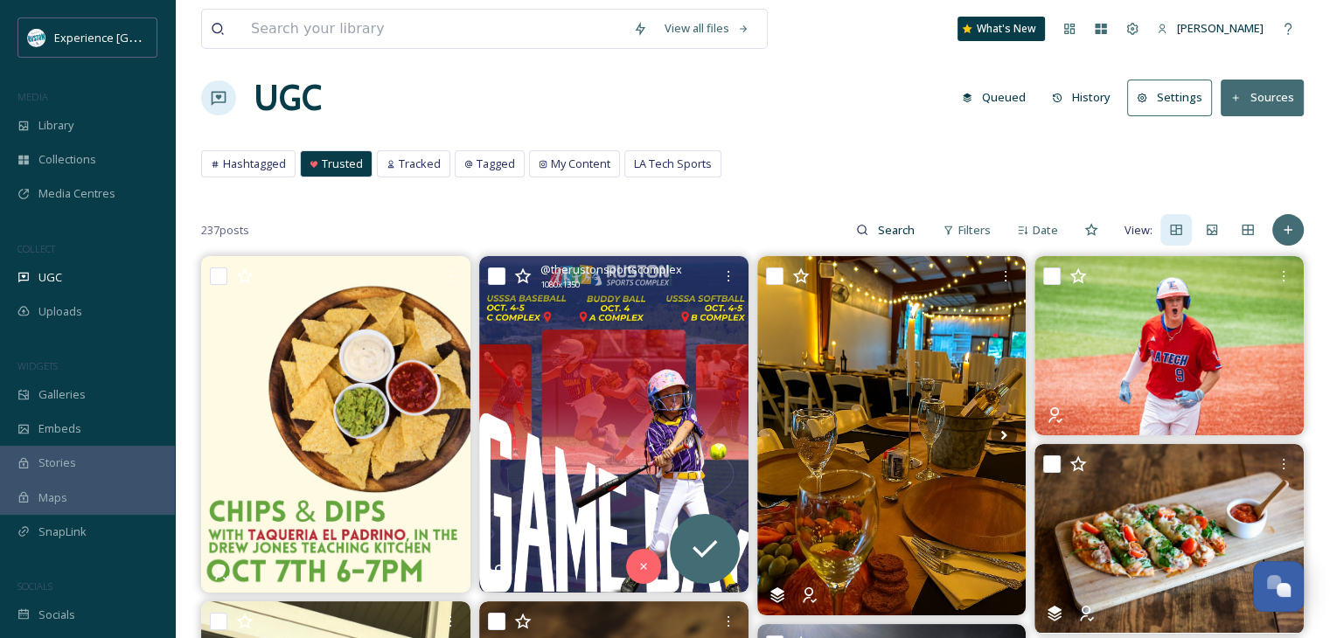
scroll to position [0, 0]
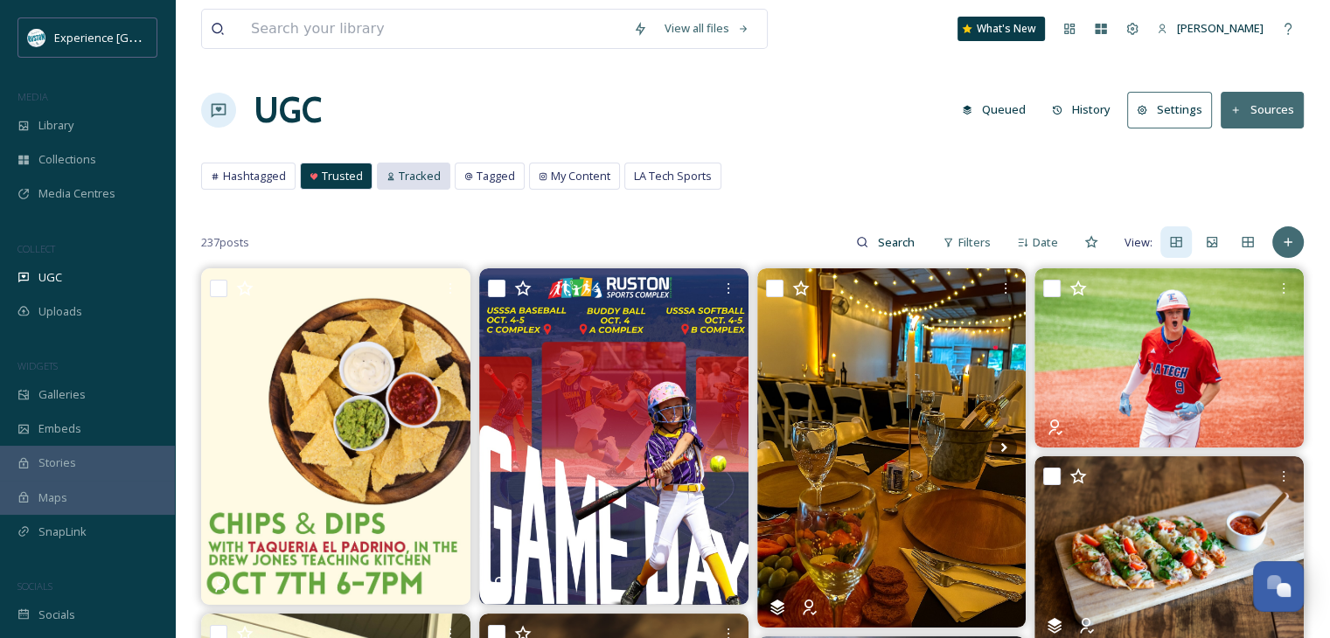
click at [427, 183] on span "Tracked" at bounding box center [420, 176] width 42 height 17
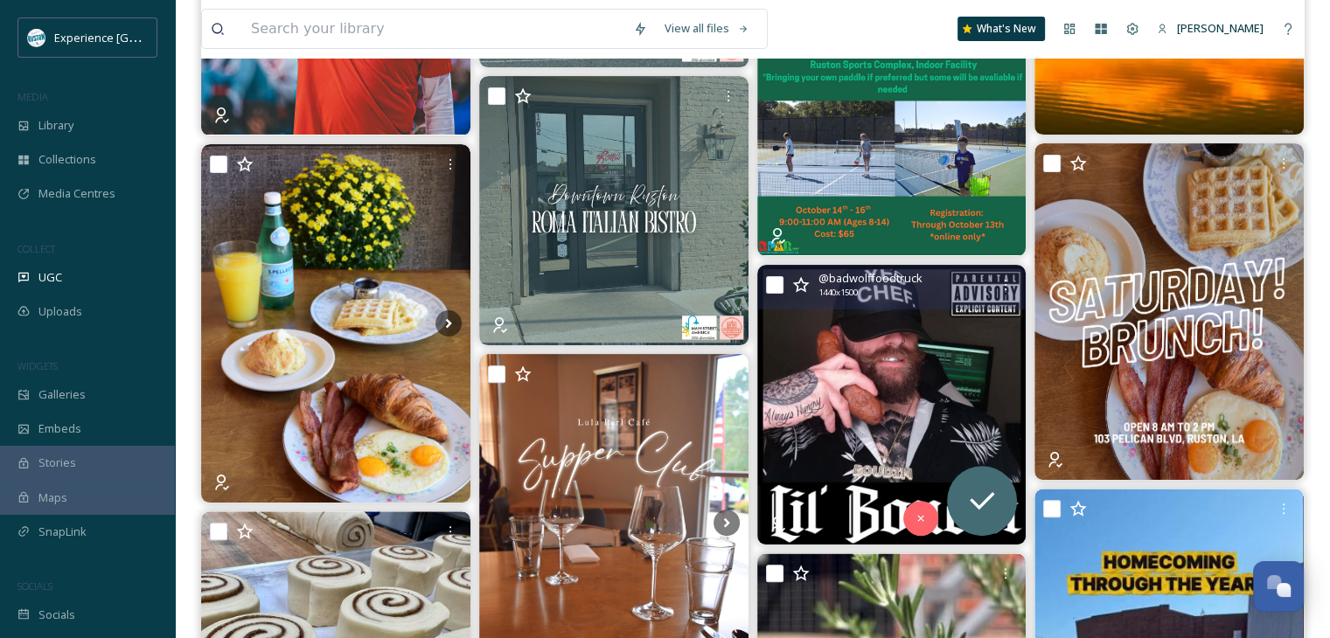
scroll to position [525, 0]
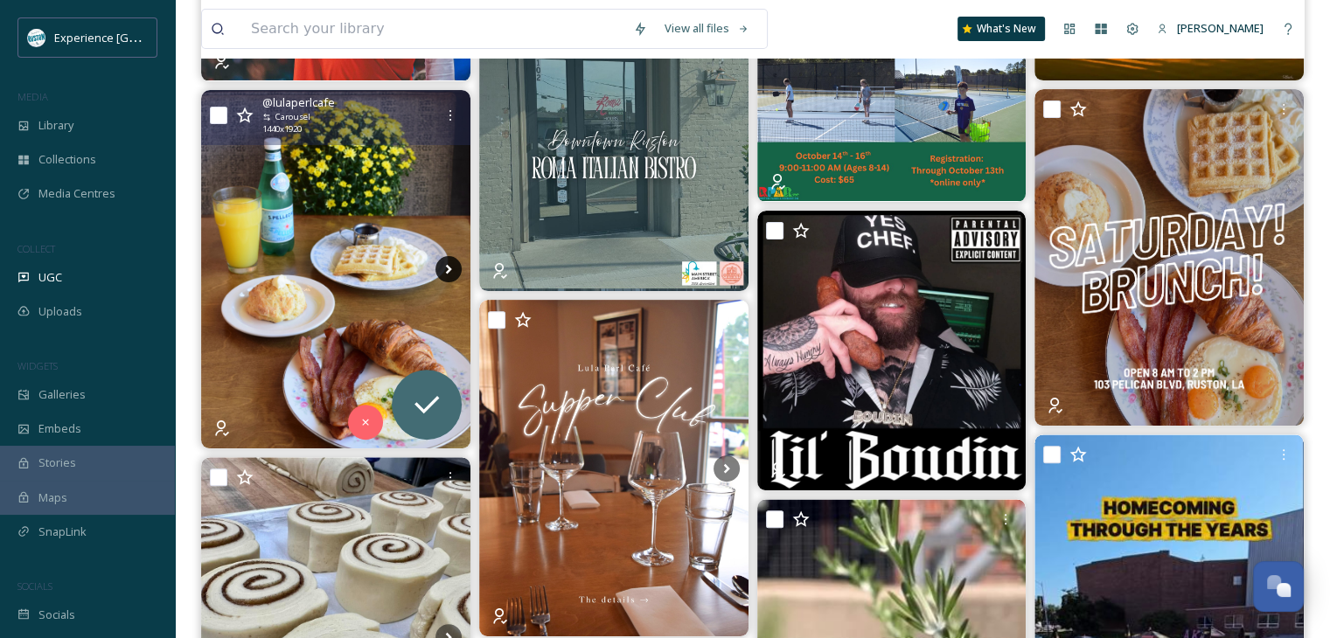
click at [449, 270] on icon at bounding box center [448, 270] width 6 height 10
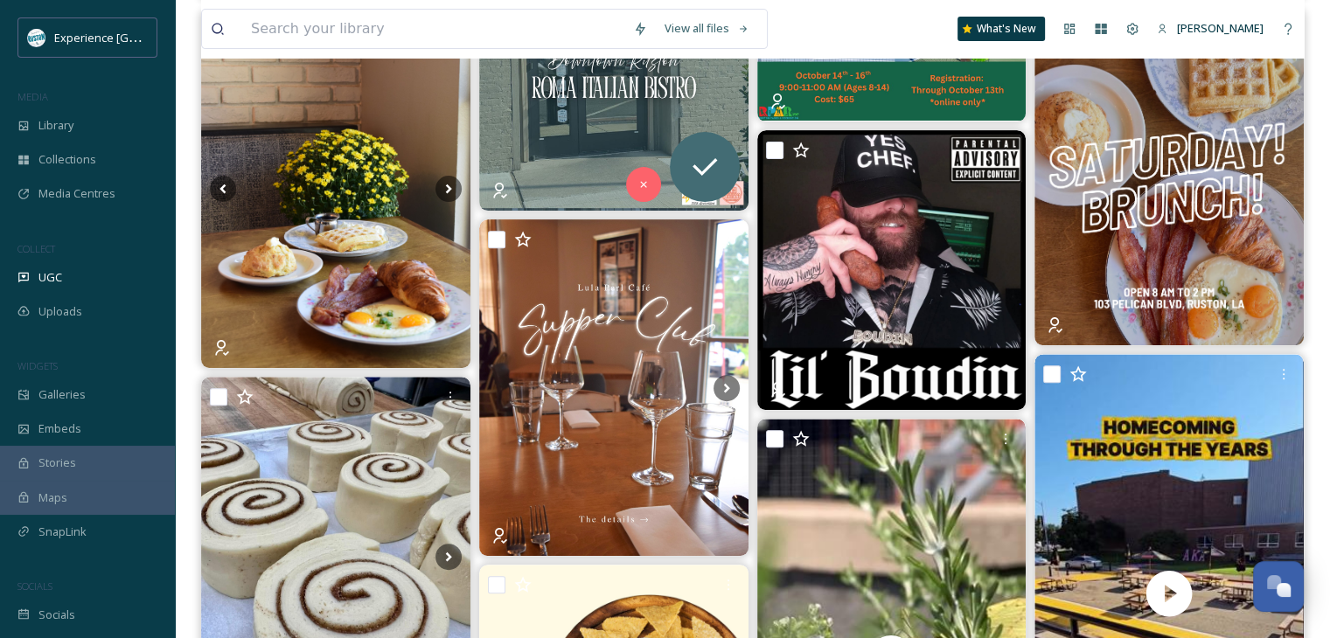
scroll to position [700, 0]
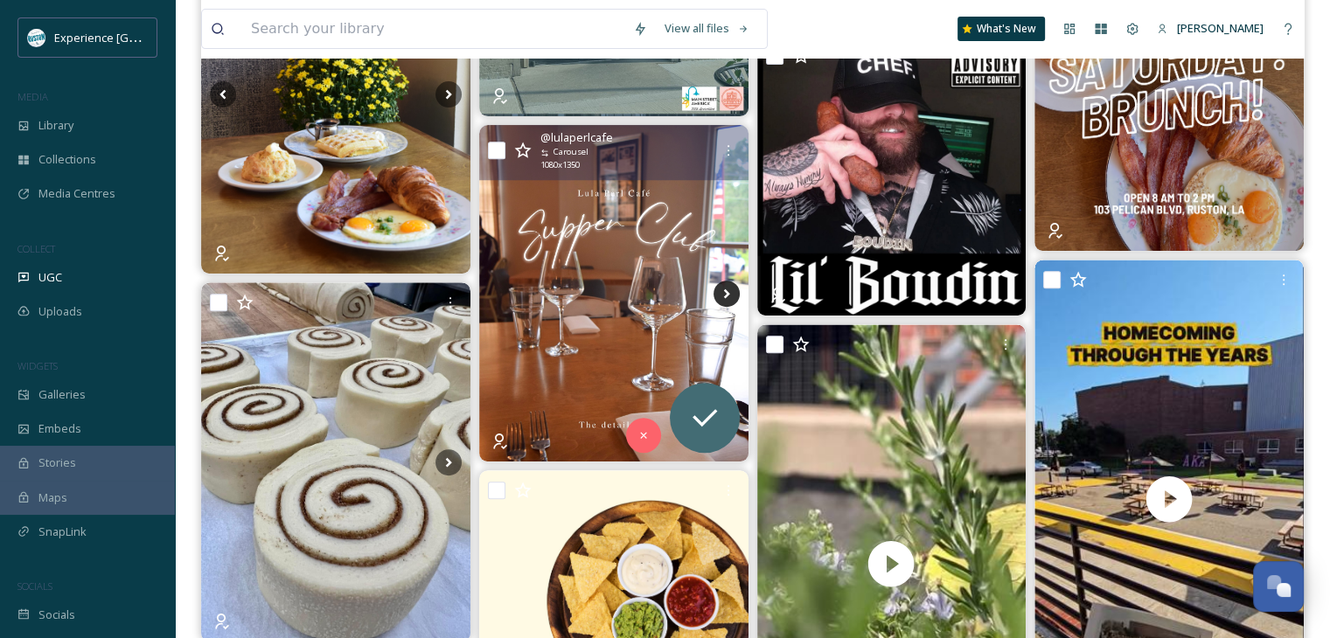
click at [721, 294] on icon at bounding box center [727, 294] width 26 height 26
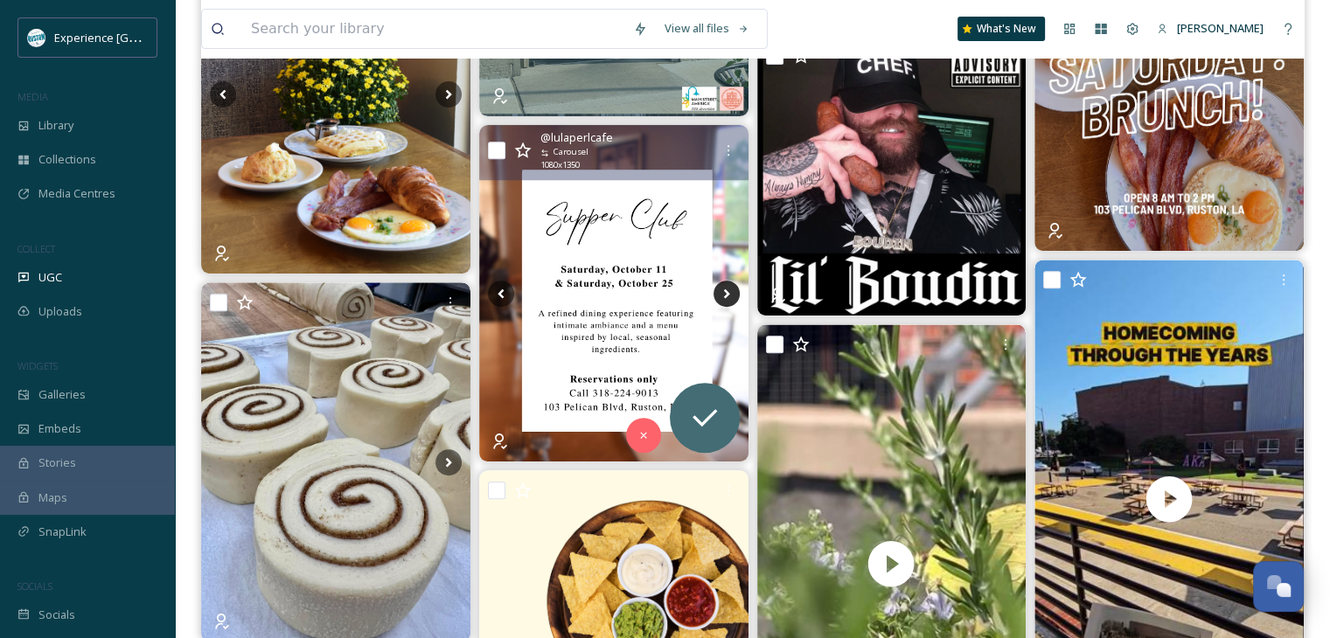
click at [721, 291] on icon at bounding box center [727, 294] width 26 height 26
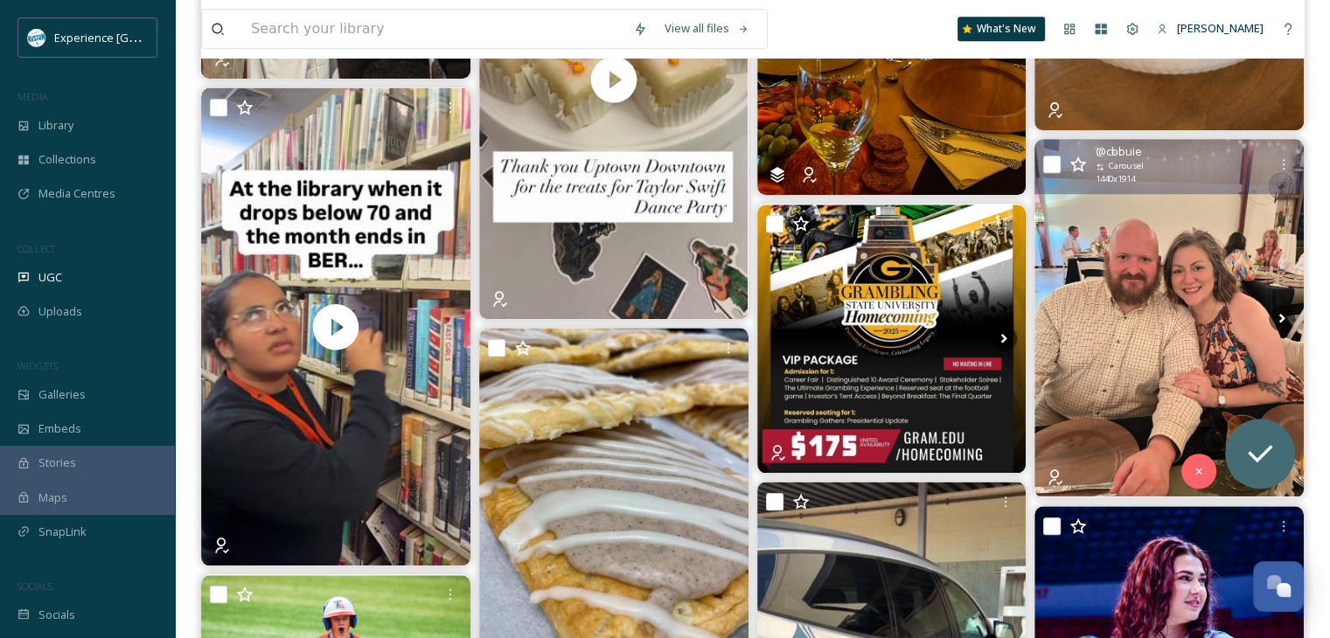
scroll to position [1749, 0]
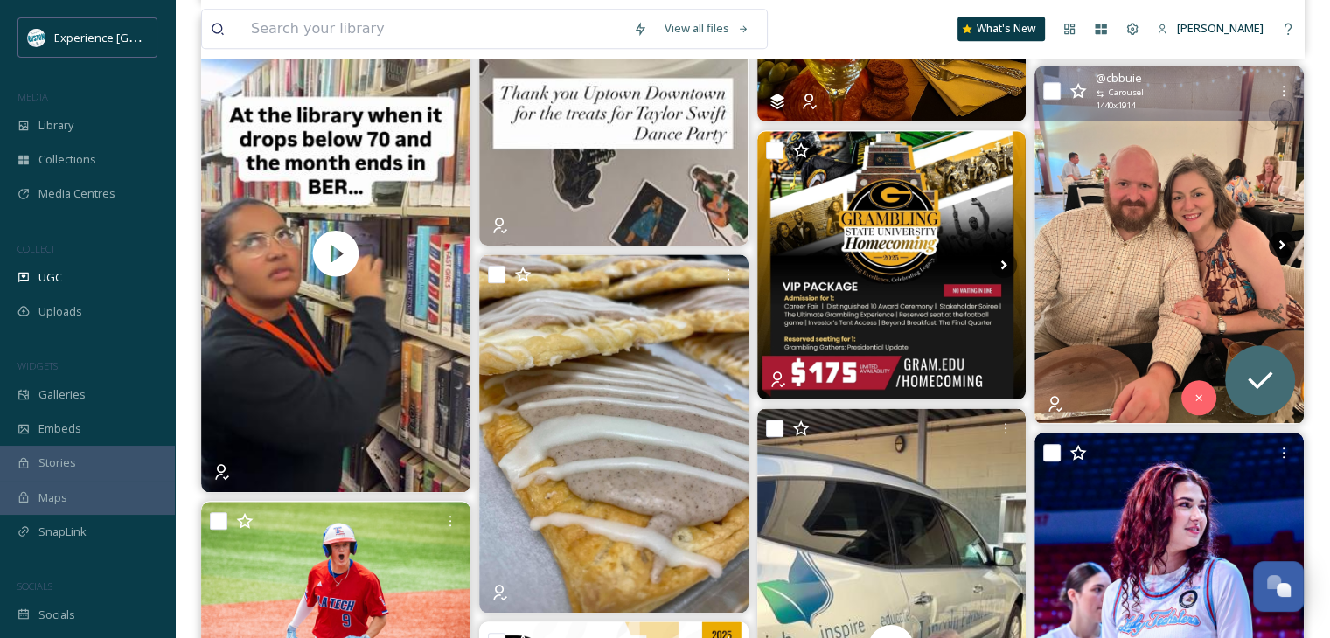
click at [1274, 241] on icon at bounding box center [1282, 245] width 26 height 26
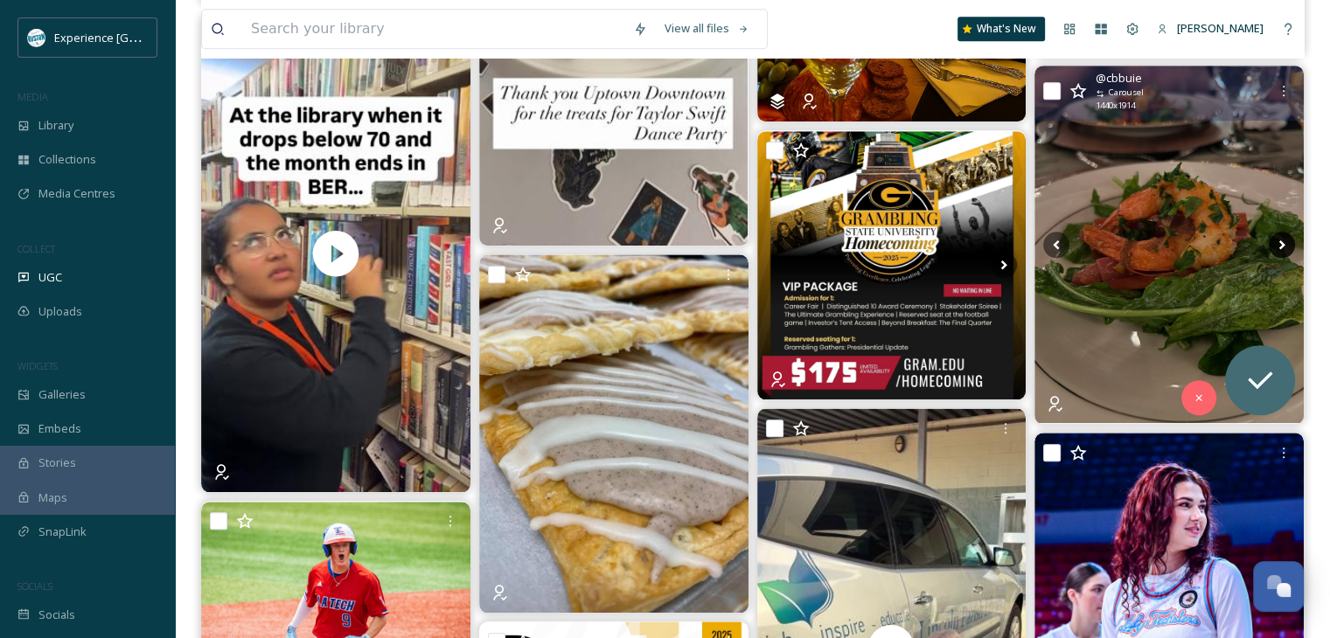
click at [1274, 241] on icon at bounding box center [1282, 245] width 26 height 26
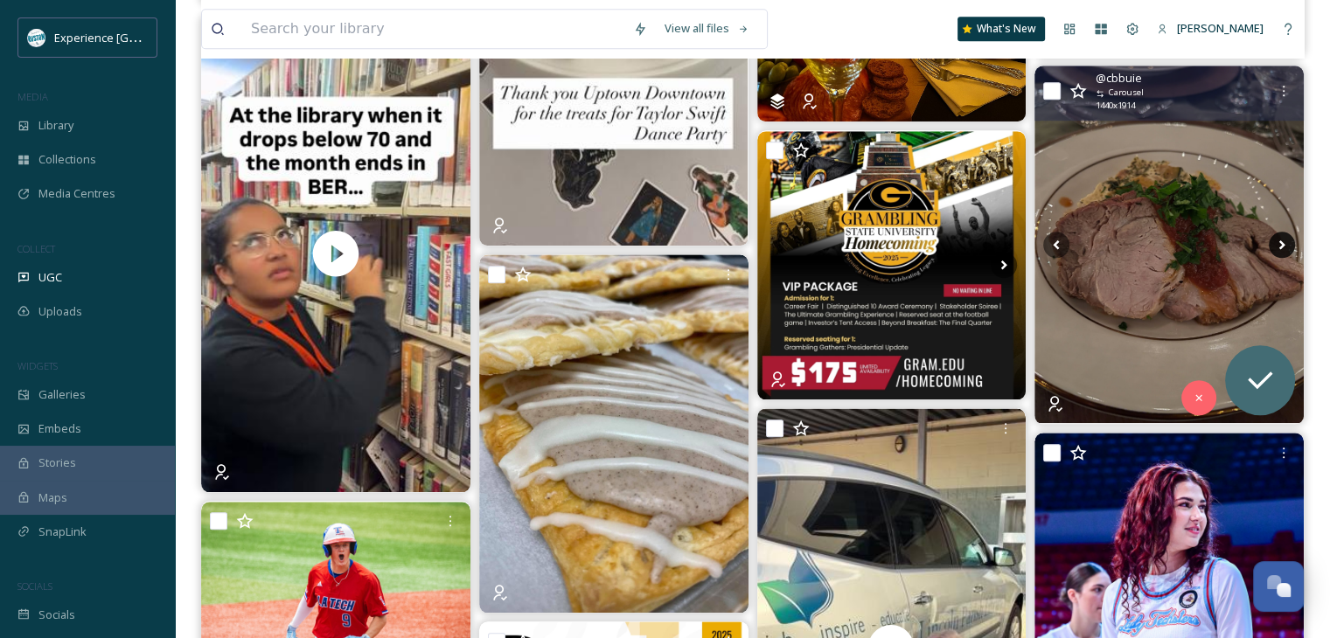
click at [1278, 241] on icon at bounding box center [1282, 245] width 26 height 26
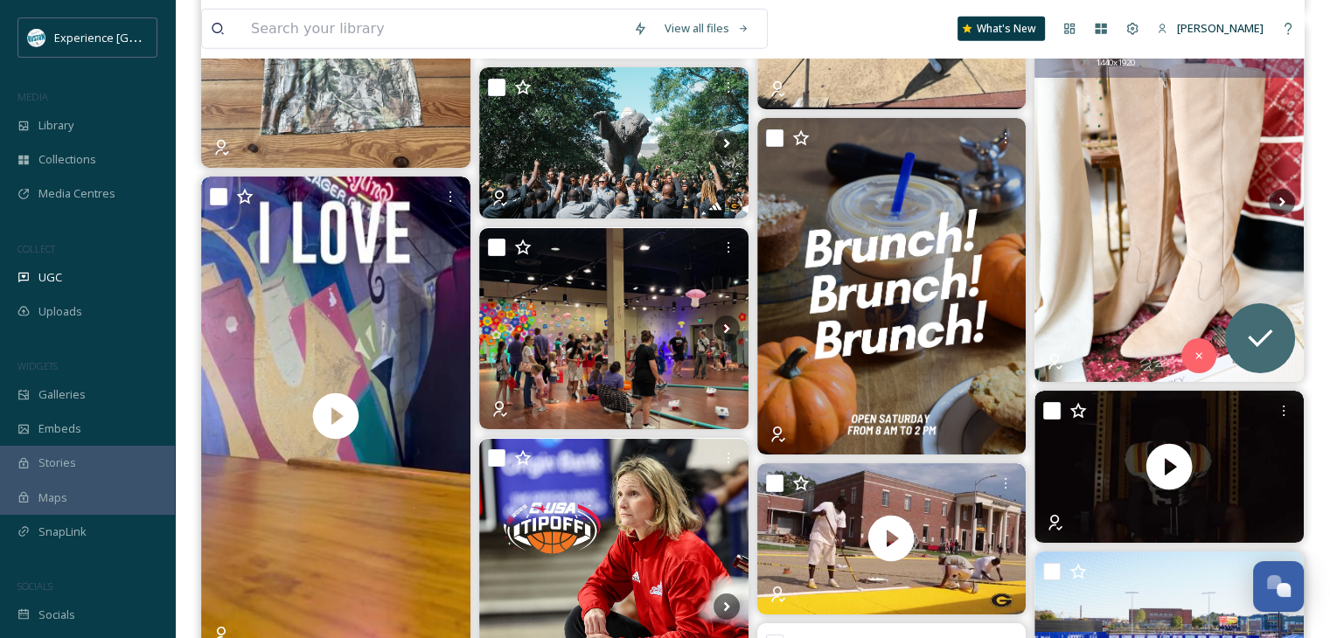
scroll to position [4723, 0]
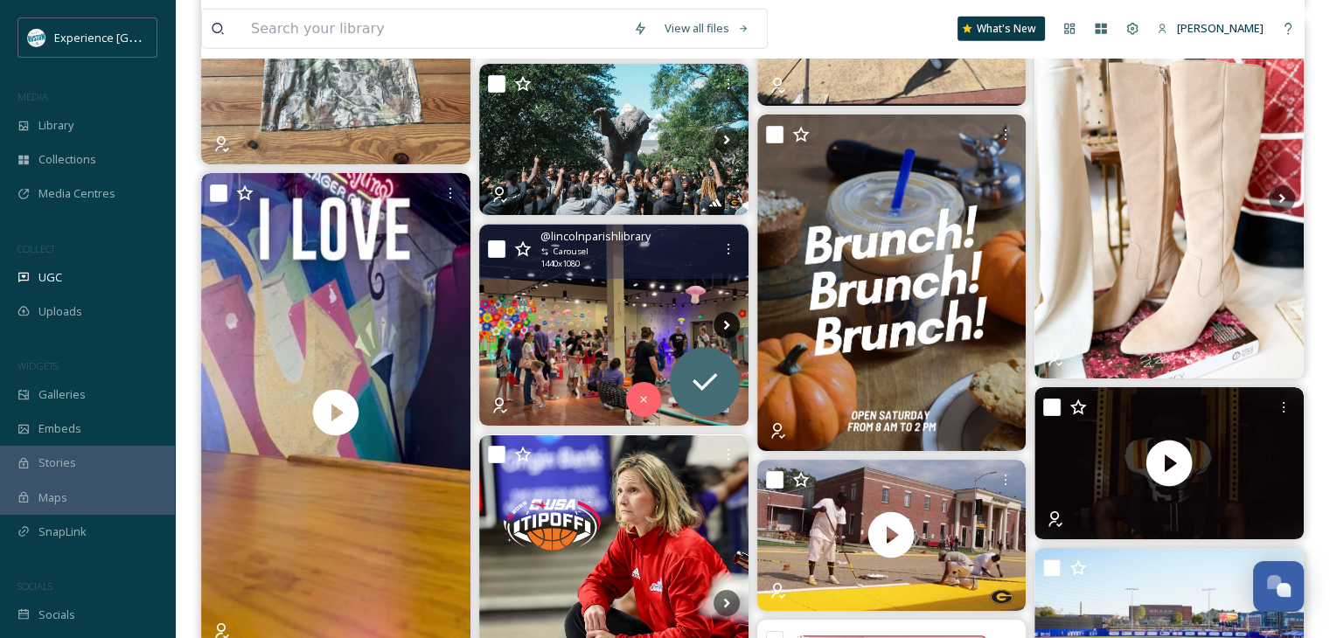
click at [724, 322] on icon at bounding box center [726, 326] width 6 height 10
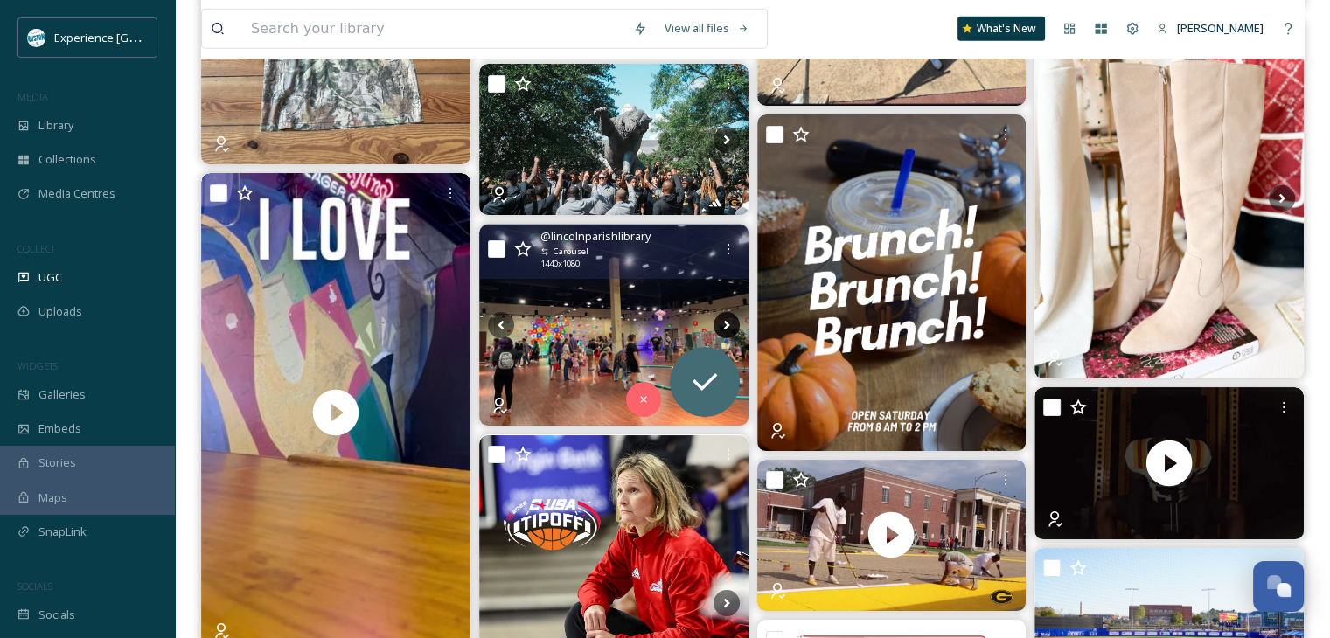
click at [725, 321] on icon at bounding box center [727, 325] width 26 height 26
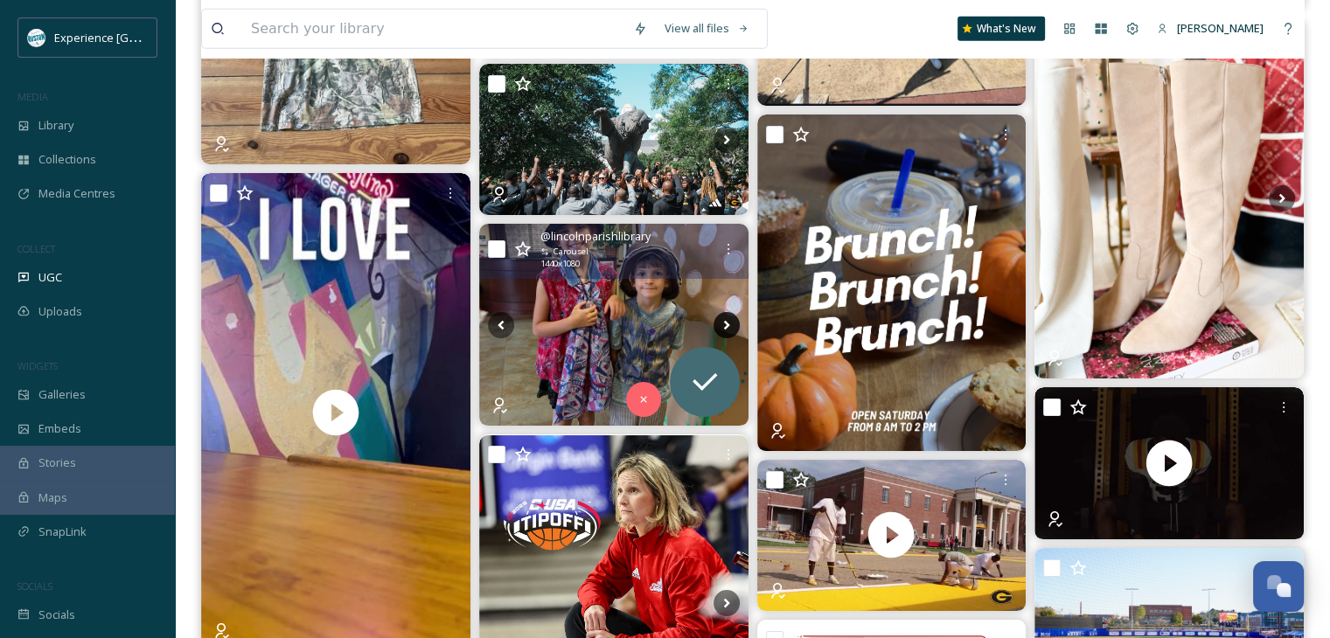
click at [717, 322] on icon at bounding box center [727, 325] width 26 height 26
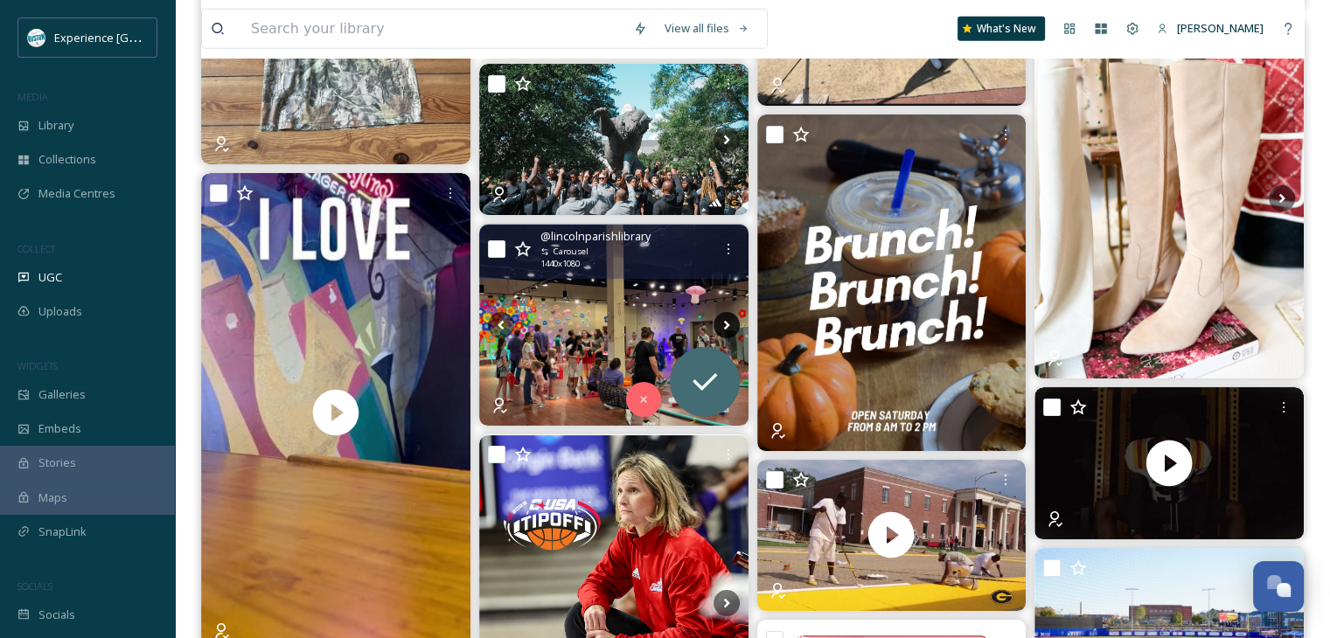
click at [717, 322] on icon at bounding box center [727, 325] width 26 height 26
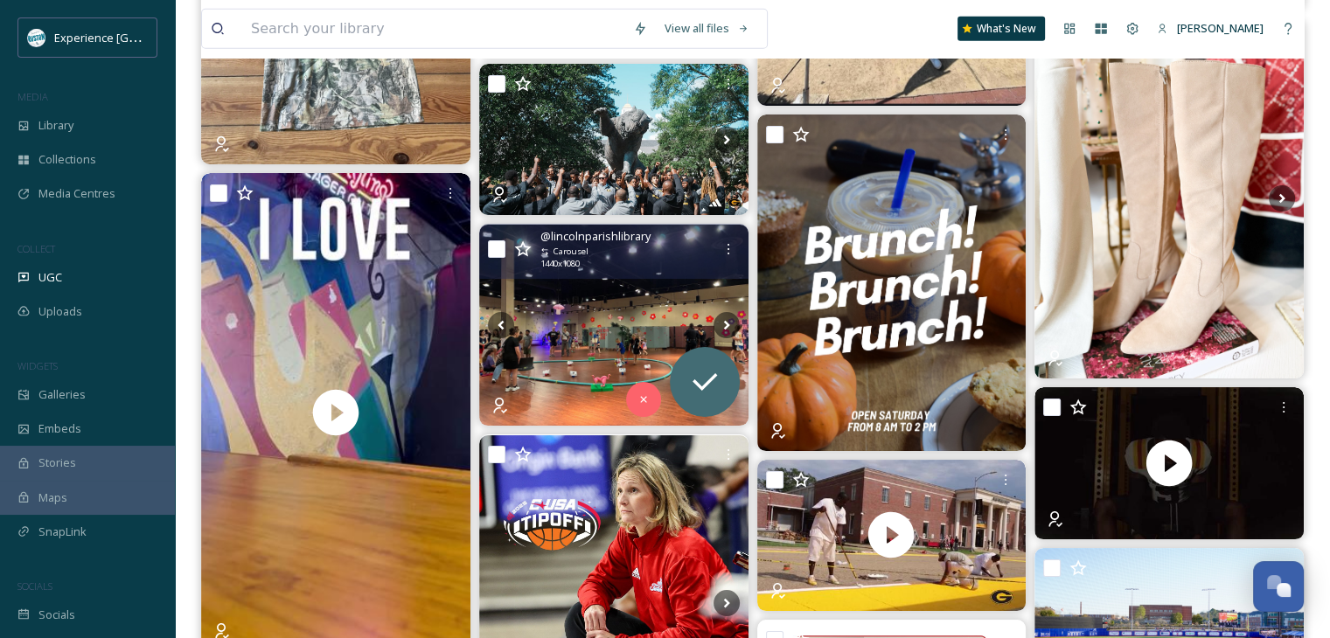
click at [638, 316] on img at bounding box center [613, 326] width 269 height 202
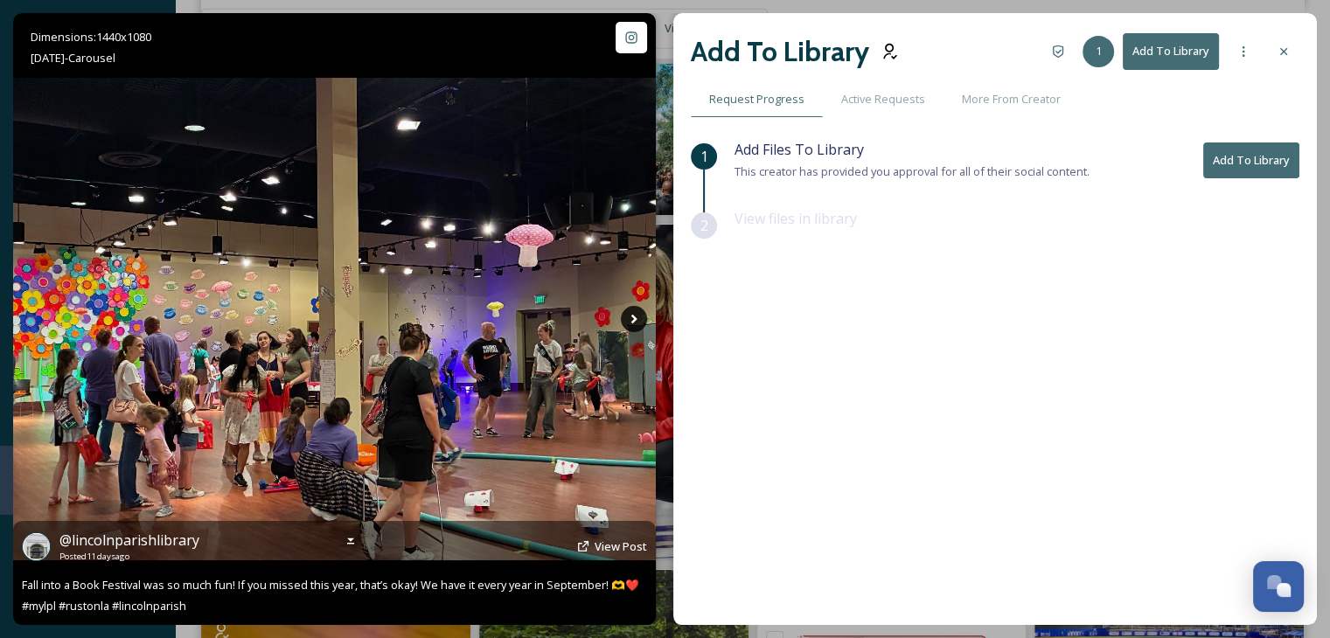
click at [640, 312] on icon at bounding box center [634, 319] width 26 height 26
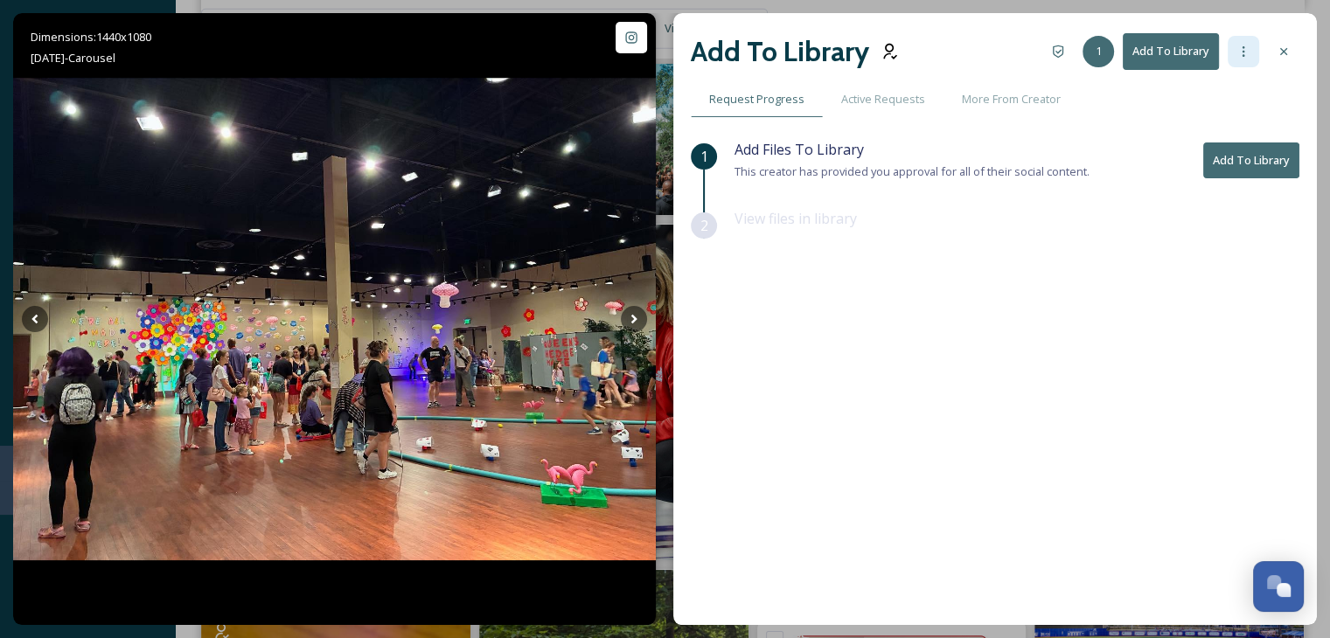
click at [1235, 59] on div at bounding box center [1243, 51] width 31 height 31
click at [1235, 57] on div at bounding box center [1243, 51] width 31 height 31
click at [1247, 156] on button "Add To Library" at bounding box center [1251, 161] width 96 height 36
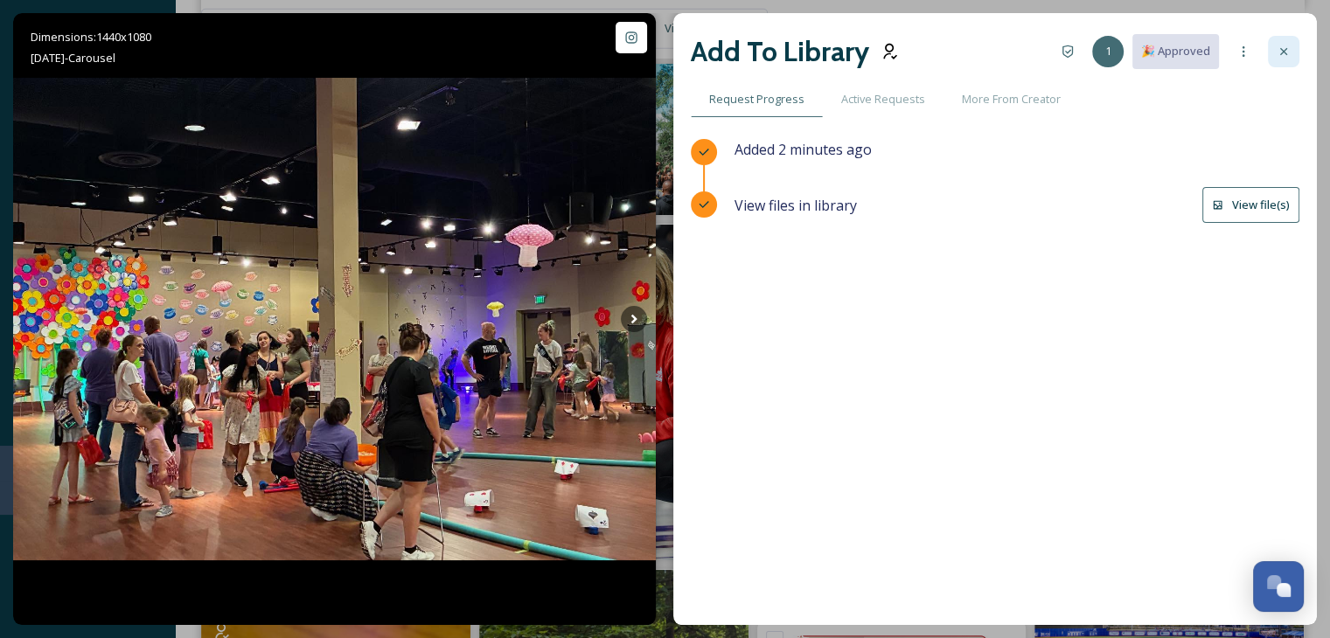
click at [1289, 46] on icon at bounding box center [1284, 52] width 14 height 14
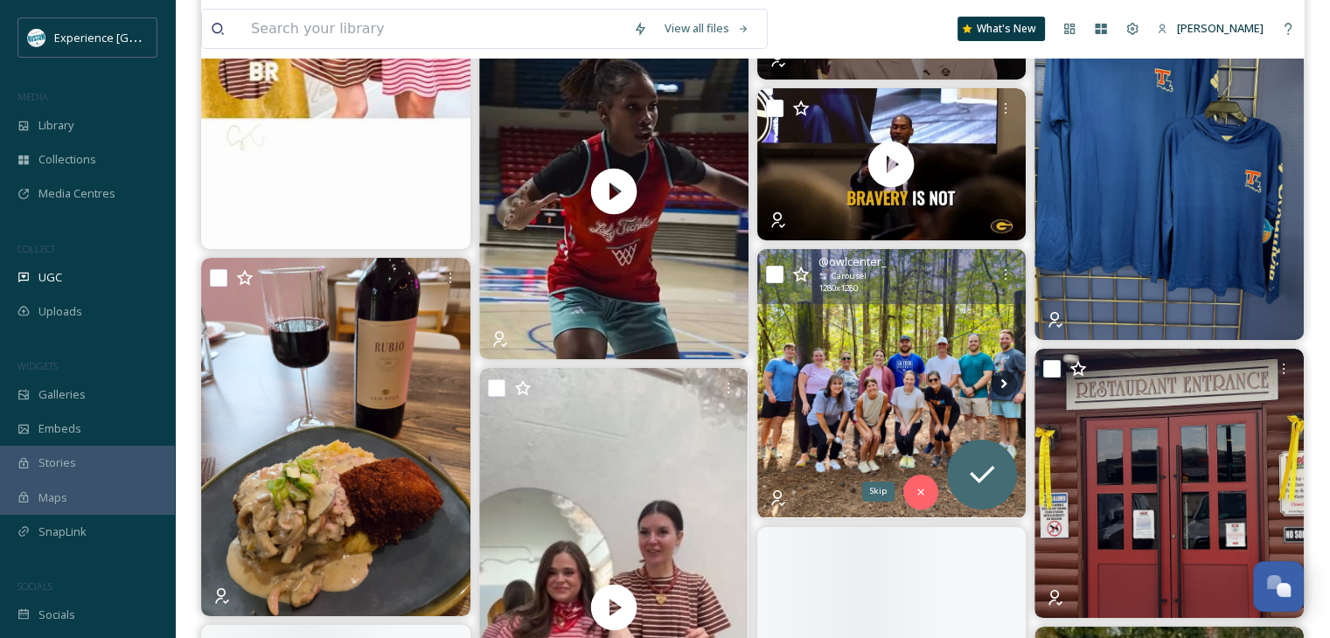
scroll to position [6735, 0]
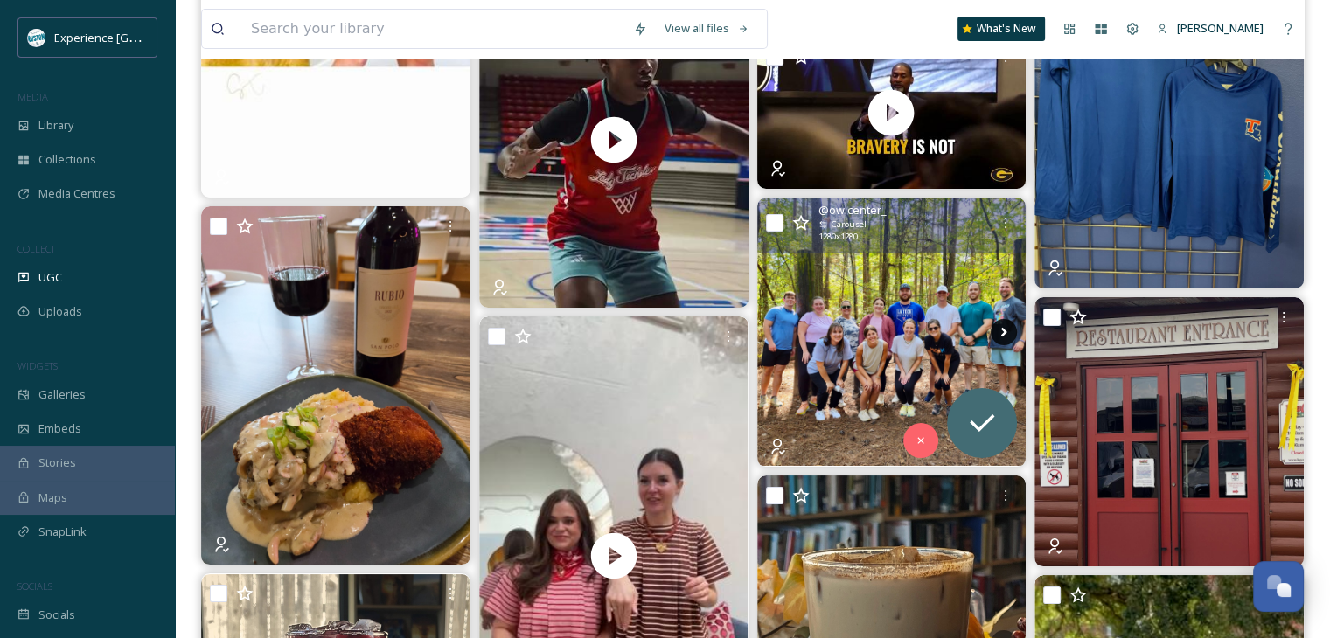
click at [1003, 330] on icon at bounding box center [1004, 332] width 6 height 10
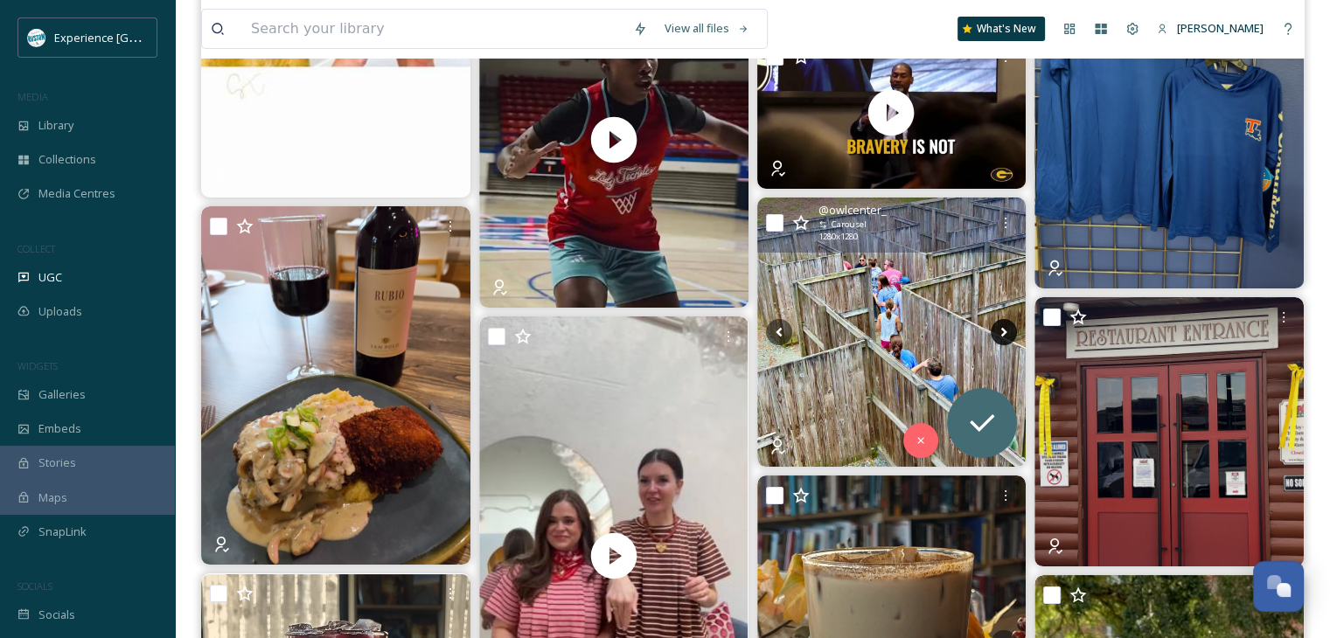
click at [1002, 330] on icon at bounding box center [1004, 332] width 26 height 26
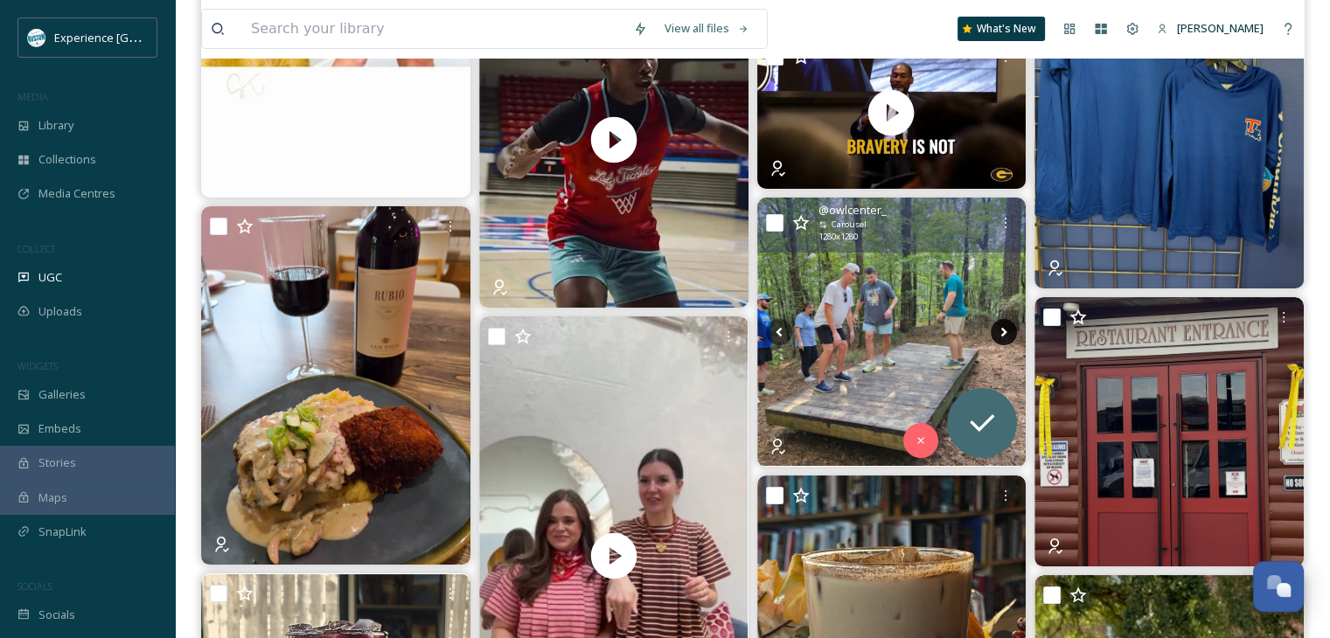
click at [1002, 330] on icon at bounding box center [1004, 332] width 26 height 26
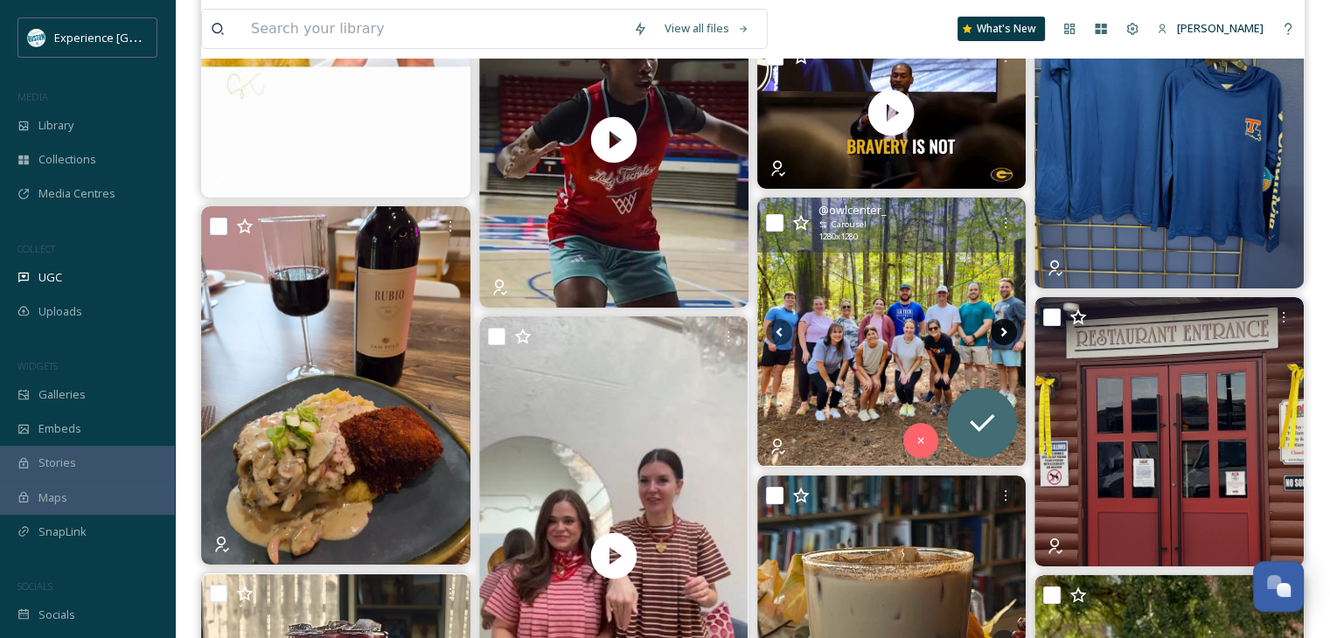
click at [1002, 330] on icon at bounding box center [1004, 332] width 26 height 26
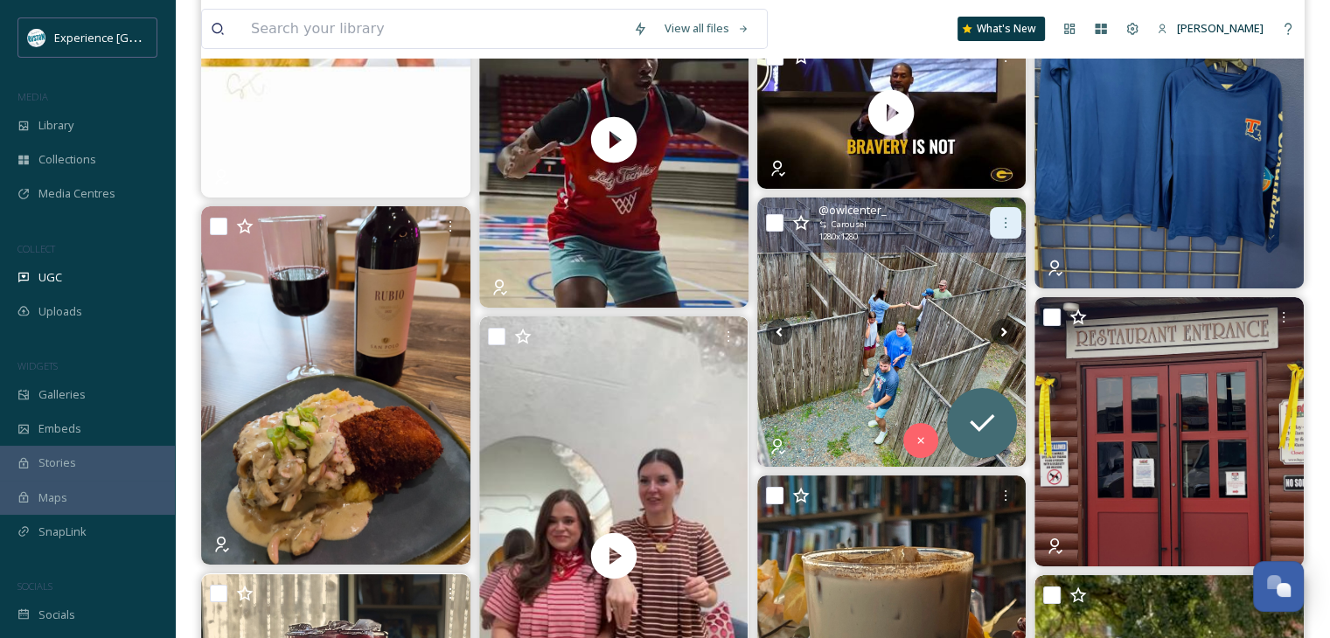
click at [1002, 212] on div at bounding box center [1005, 222] width 31 height 31
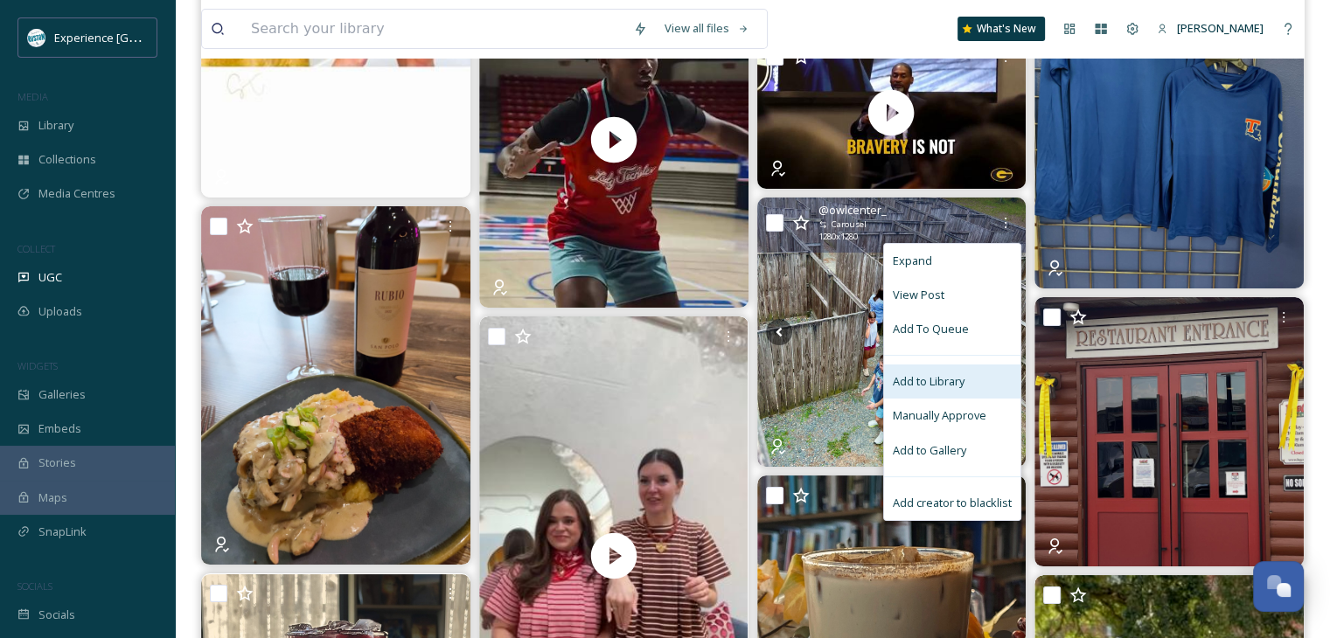
click at [962, 375] on span "Add to Library" at bounding box center [929, 381] width 72 height 17
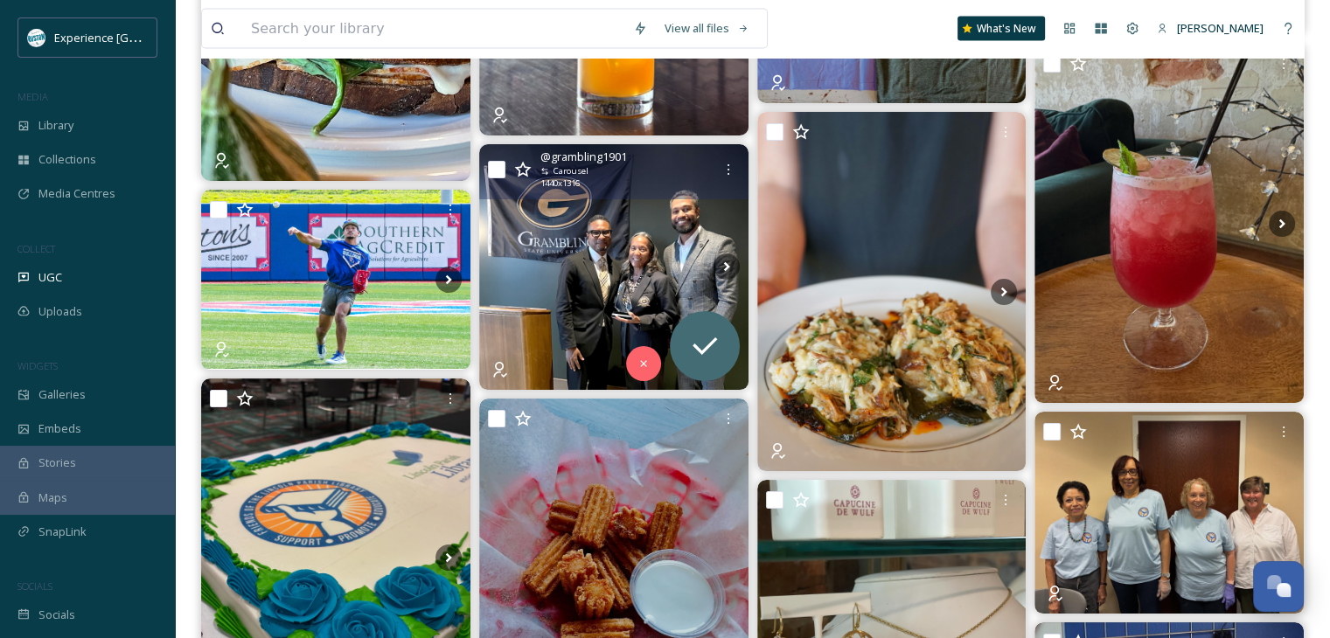
scroll to position [10495, 0]
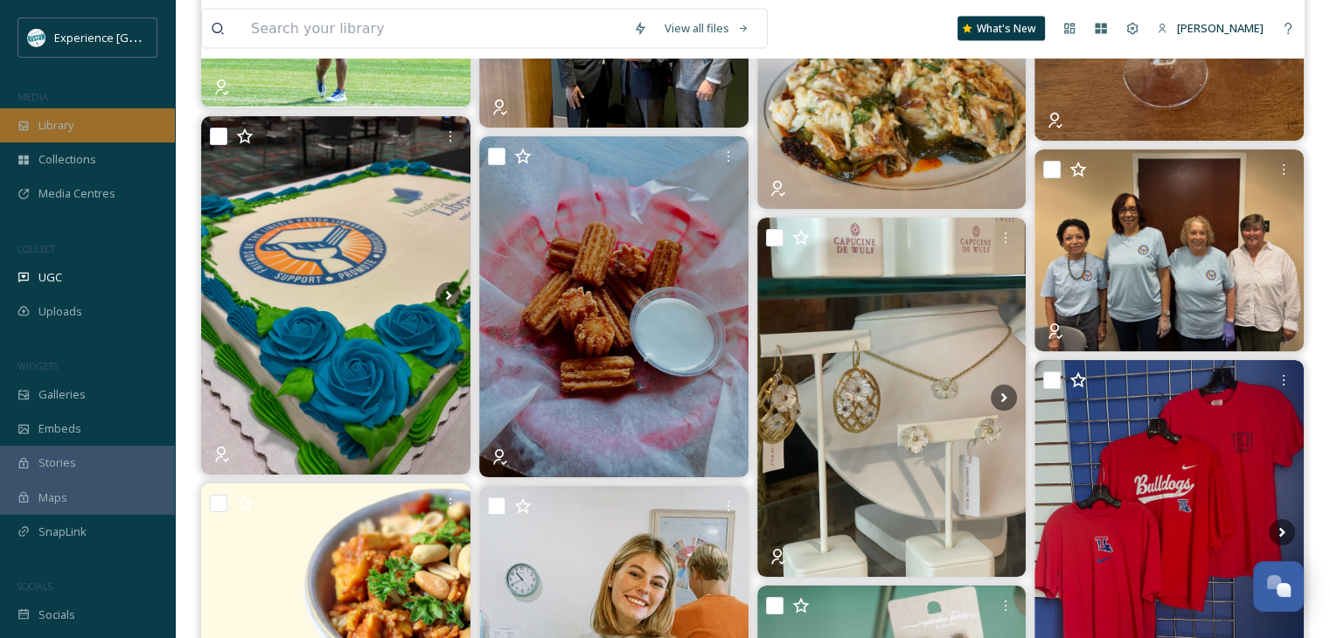
click at [79, 130] on div "Library" at bounding box center [87, 125] width 175 height 34
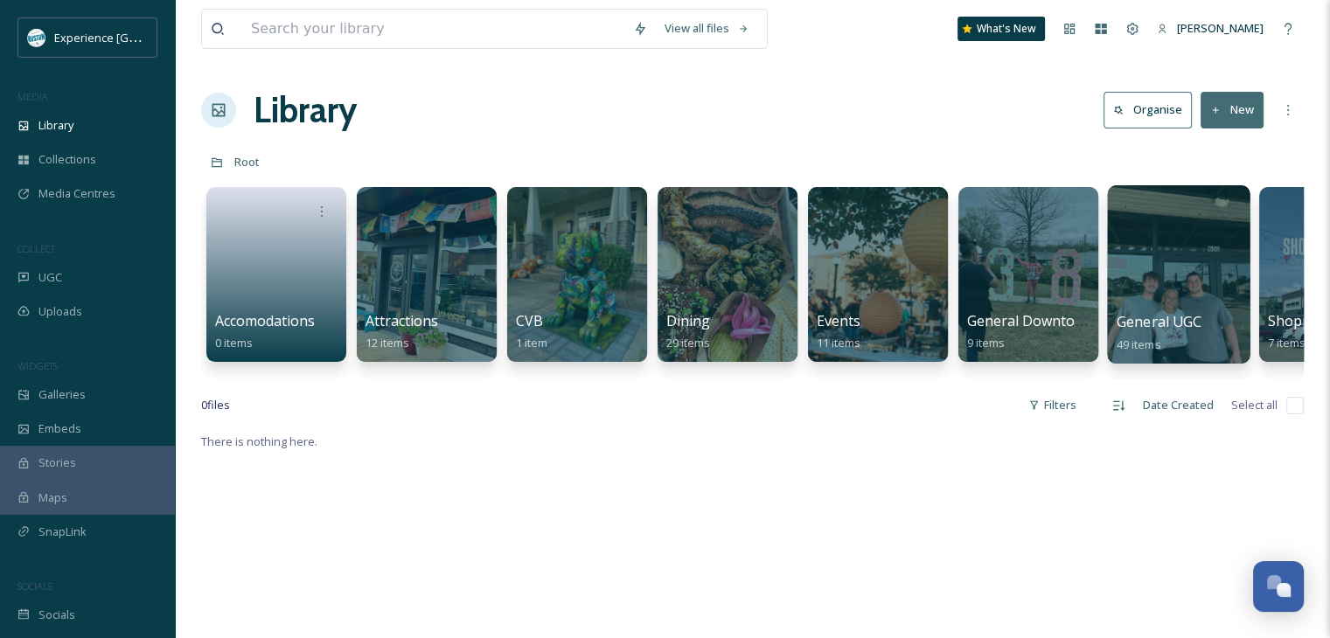
click at [1158, 284] on div at bounding box center [1178, 274] width 143 height 178
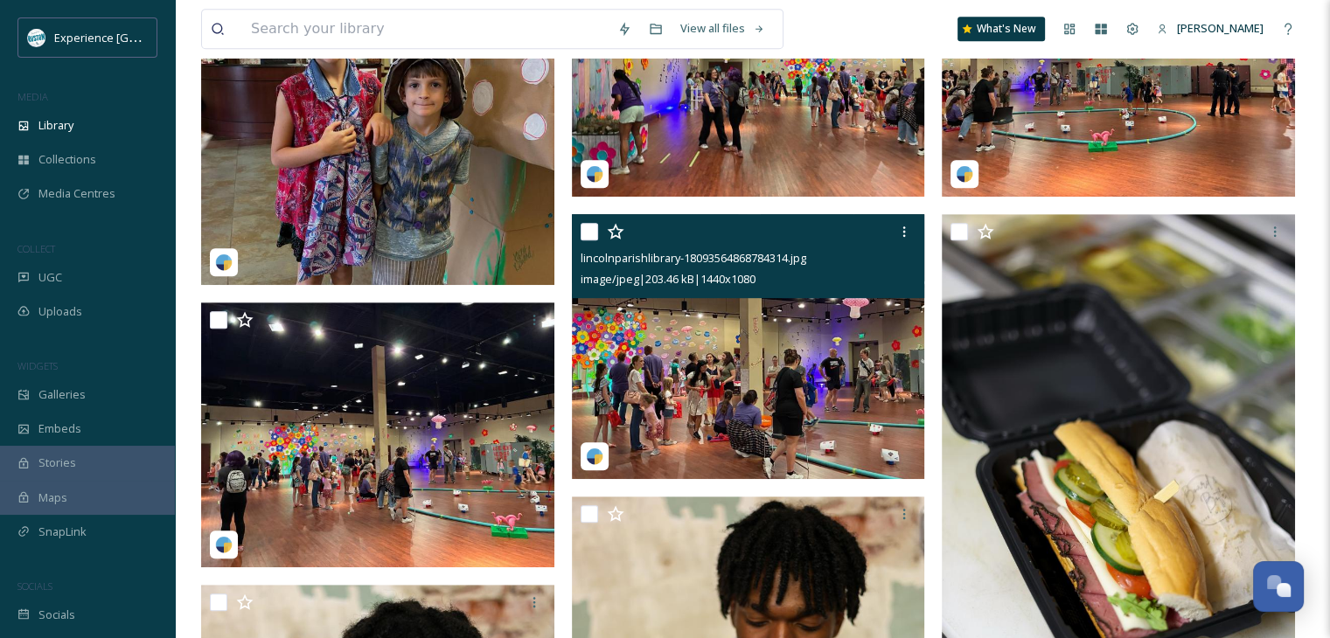
scroll to position [1137, 0]
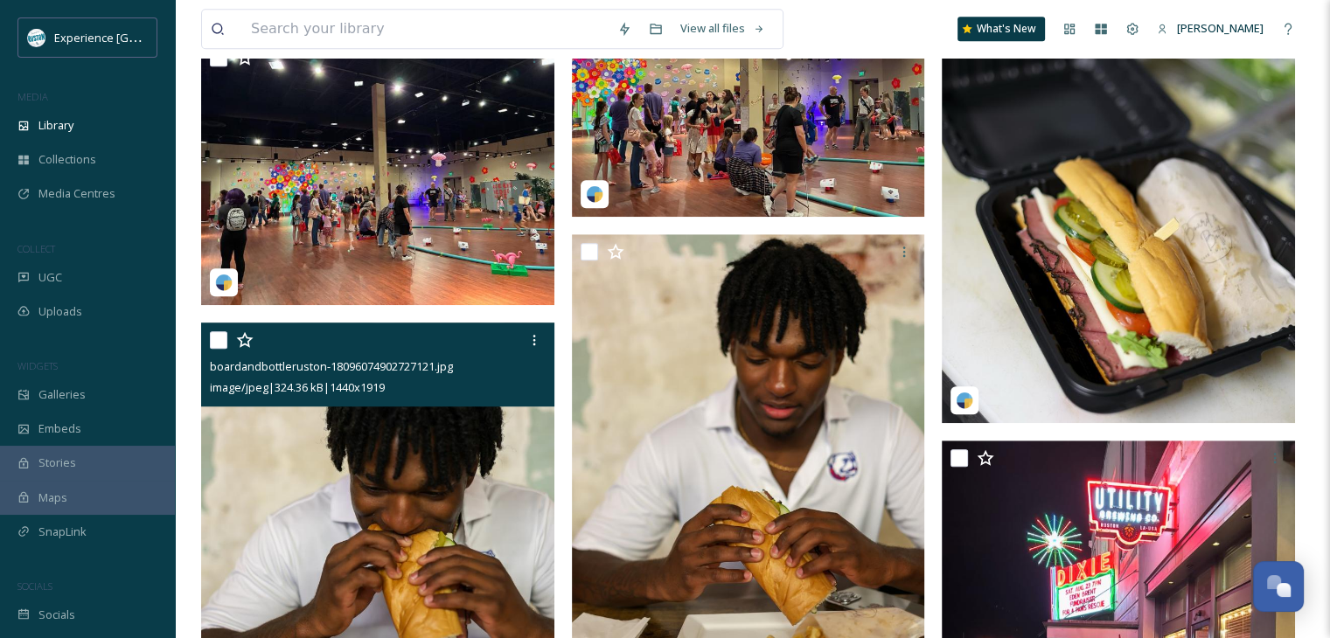
click at [220, 342] on input "checkbox" at bounding box center [218, 339] width 17 height 17
checkbox input "true"
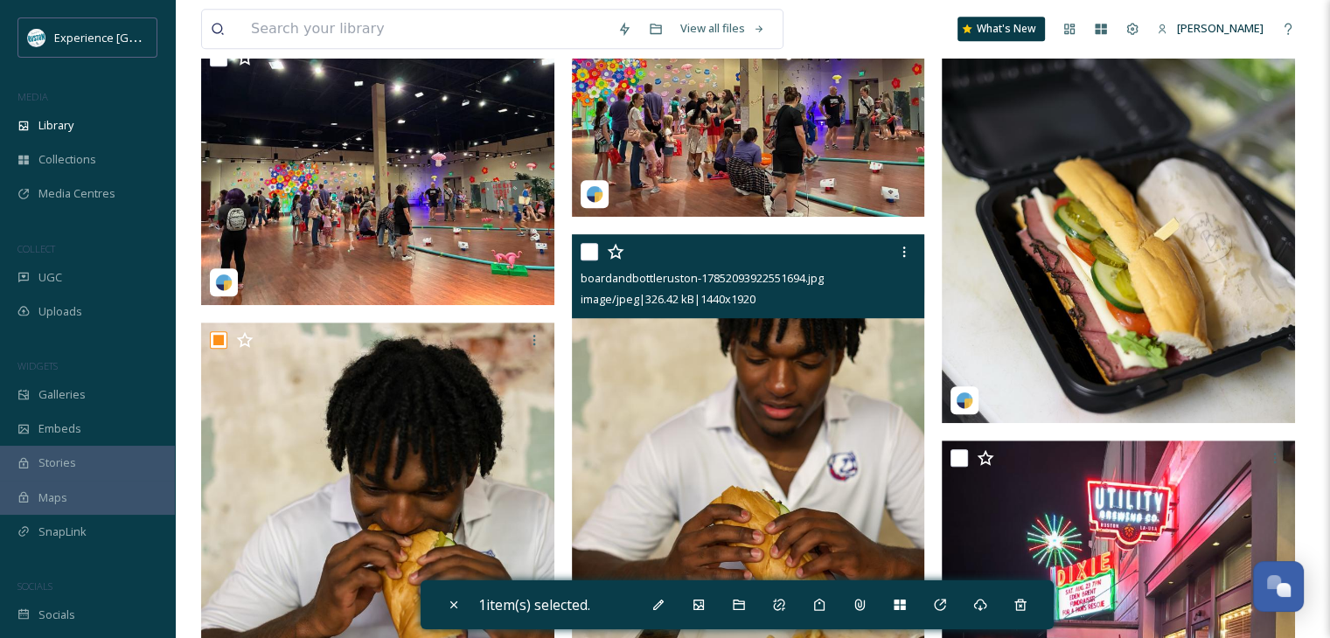
click at [592, 252] on input "checkbox" at bounding box center [589, 251] width 17 height 17
checkbox input "true"
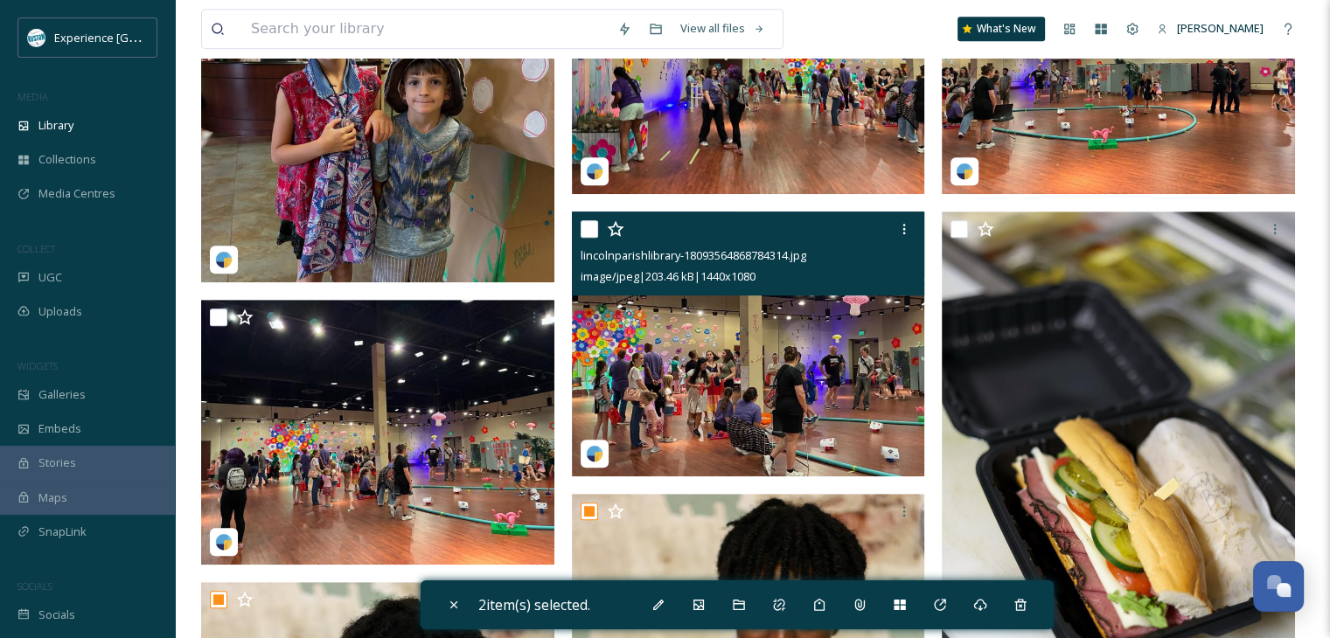
scroll to position [875, 0]
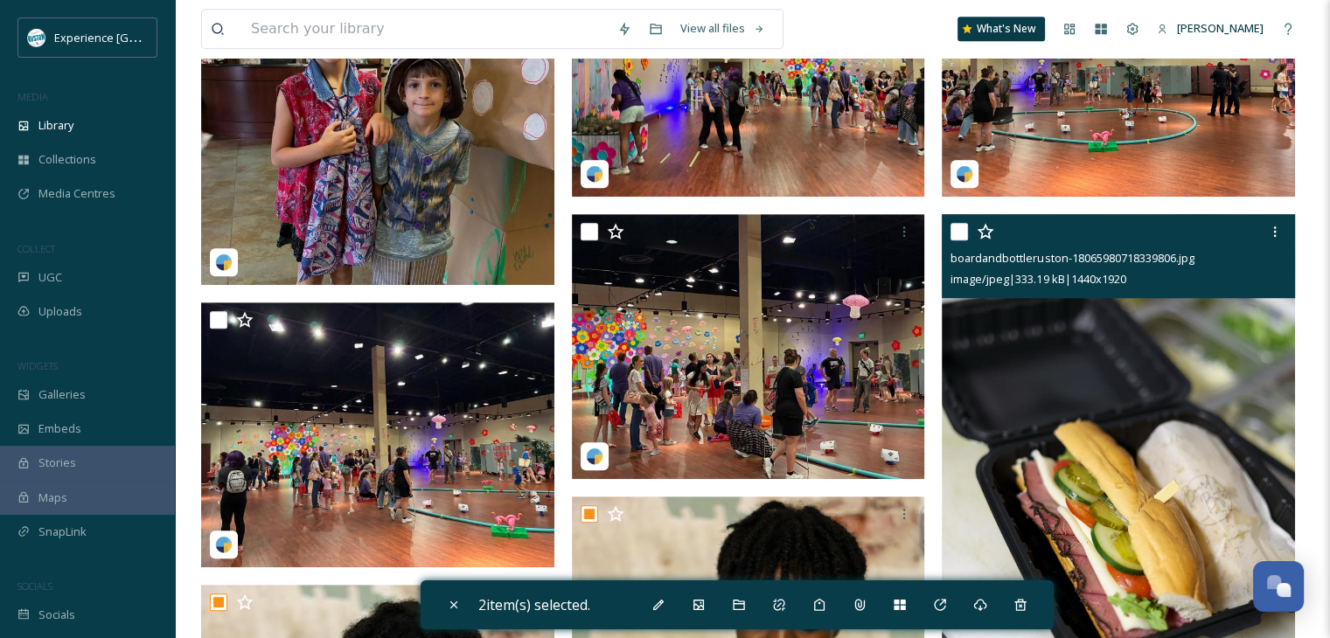
click at [962, 231] on input "checkbox" at bounding box center [959, 231] width 17 height 17
checkbox input "true"
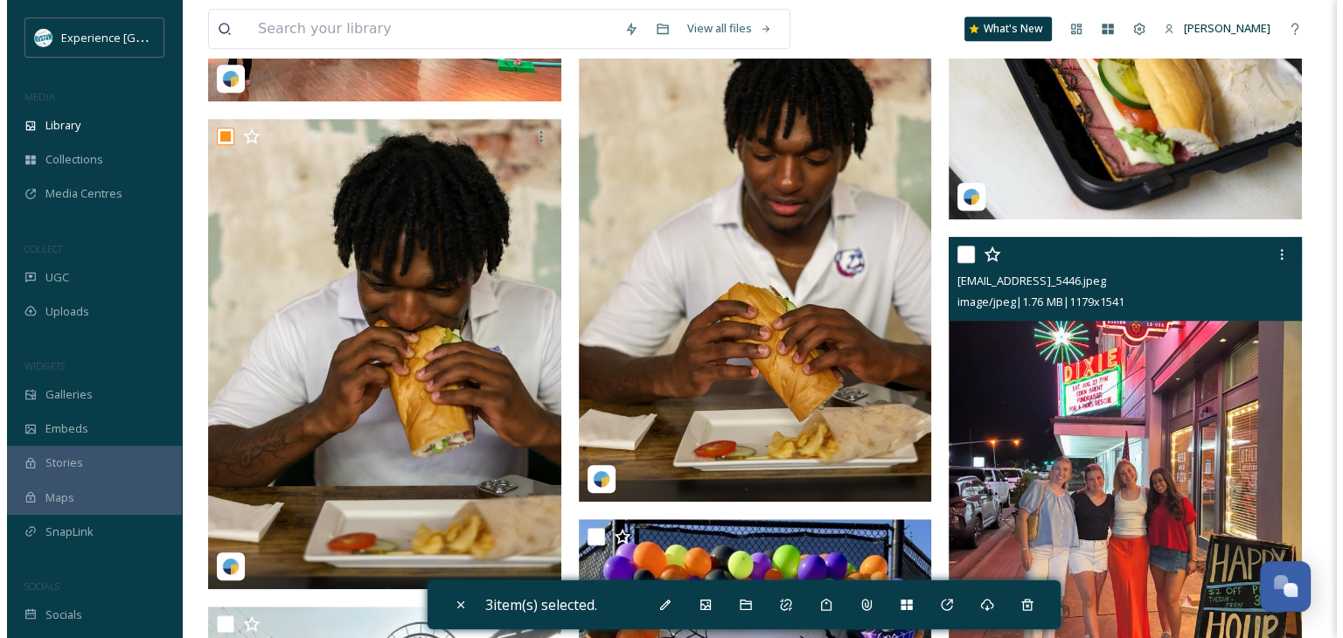
scroll to position [1487, 0]
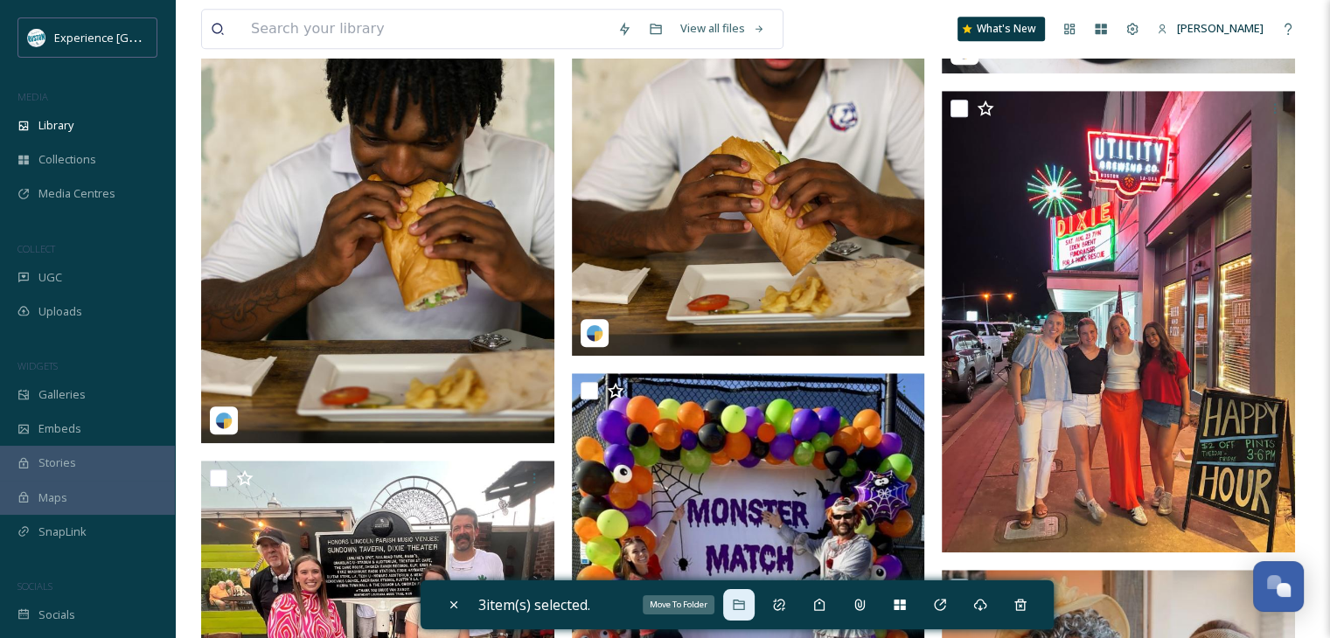
click at [737, 605] on icon at bounding box center [739, 605] width 14 height 14
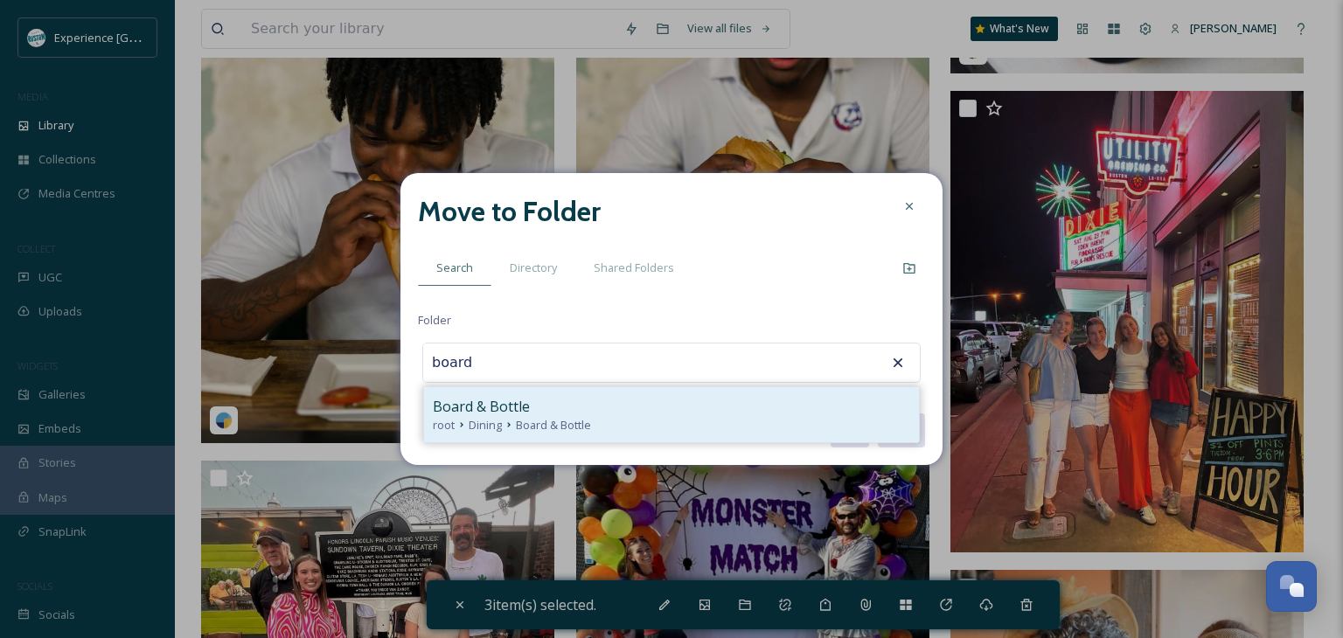
drag, startPoint x: 560, startPoint y: 404, endPoint x: 571, endPoint y: 400, distance: 12.2
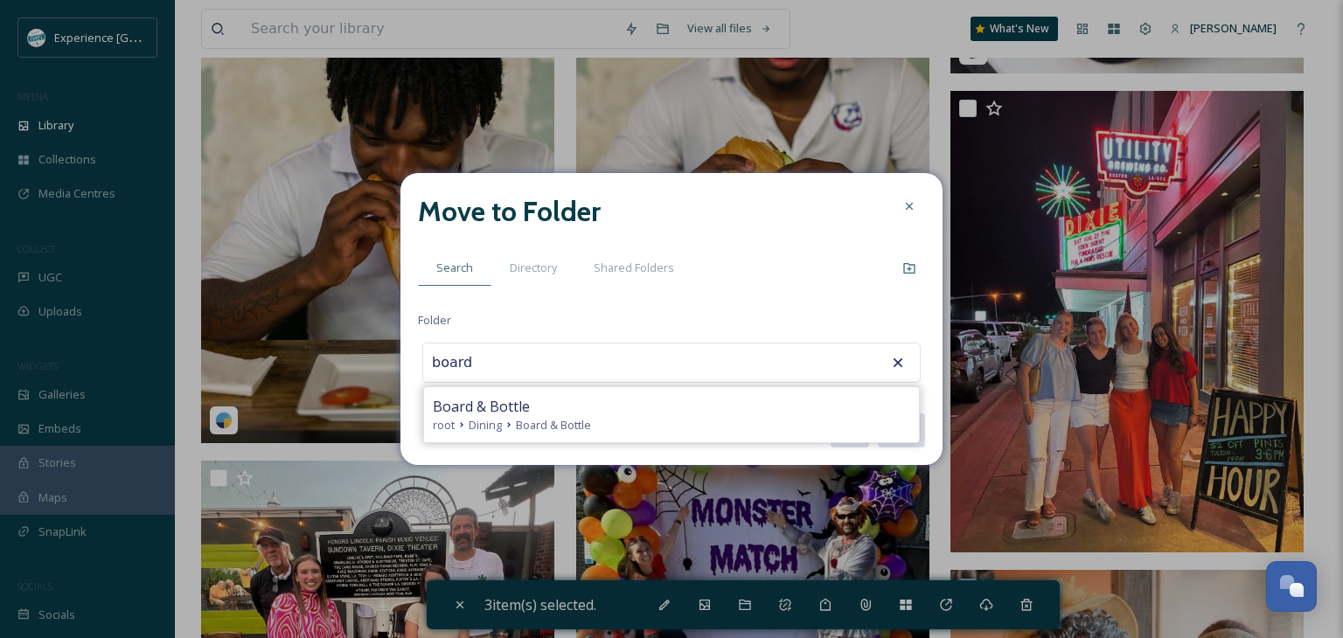
click at [560, 405] on div "Board & Bottle" at bounding box center [672, 406] width 478 height 21
type input "Board & Bottle"
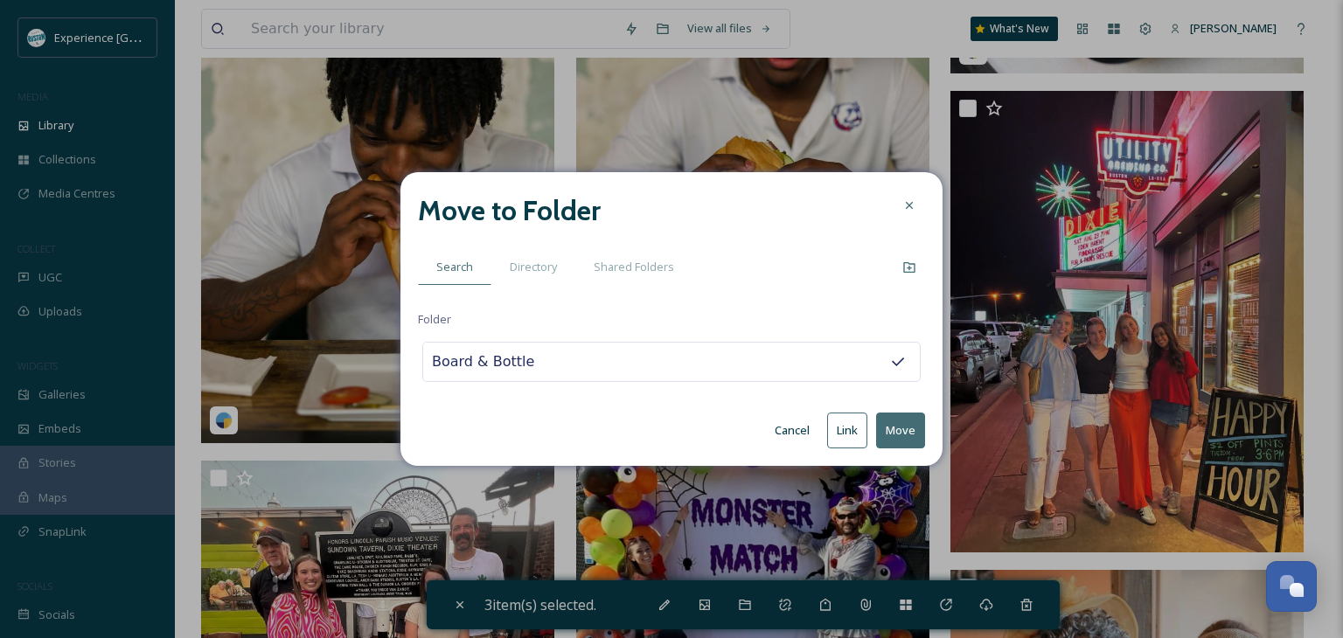
click at [892, 435] on button "Move" at bounding box center [900, 431] width 49 height 36
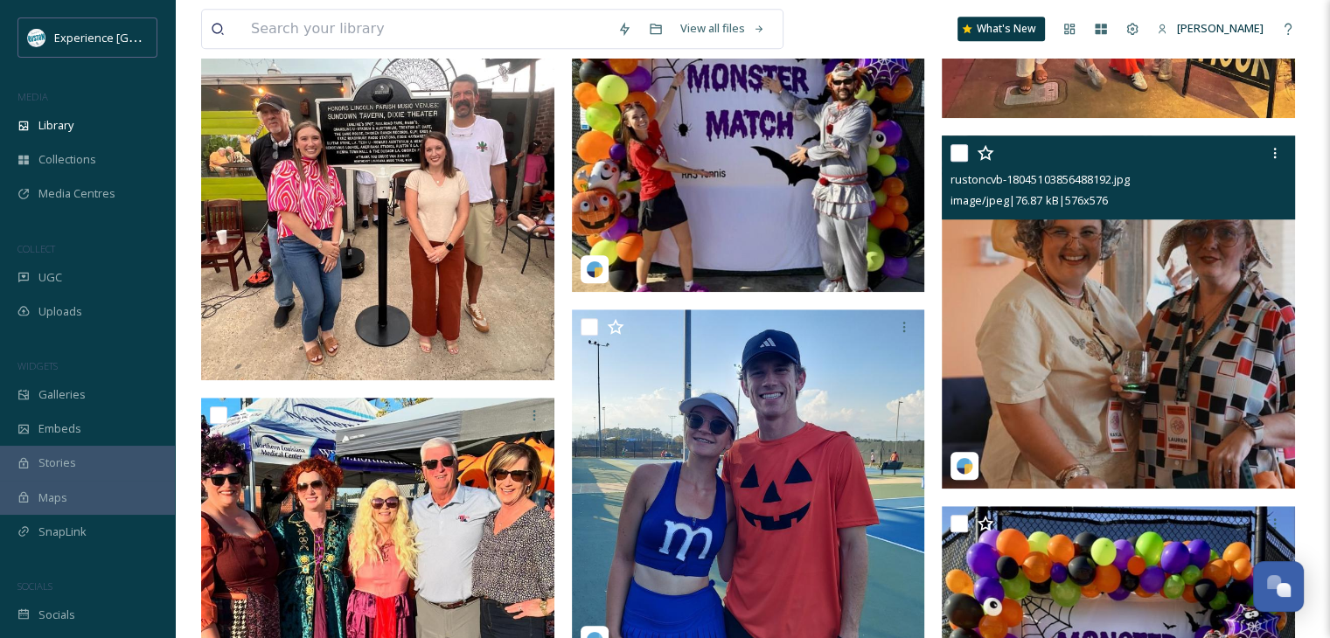
scroll to position [1260, 0]
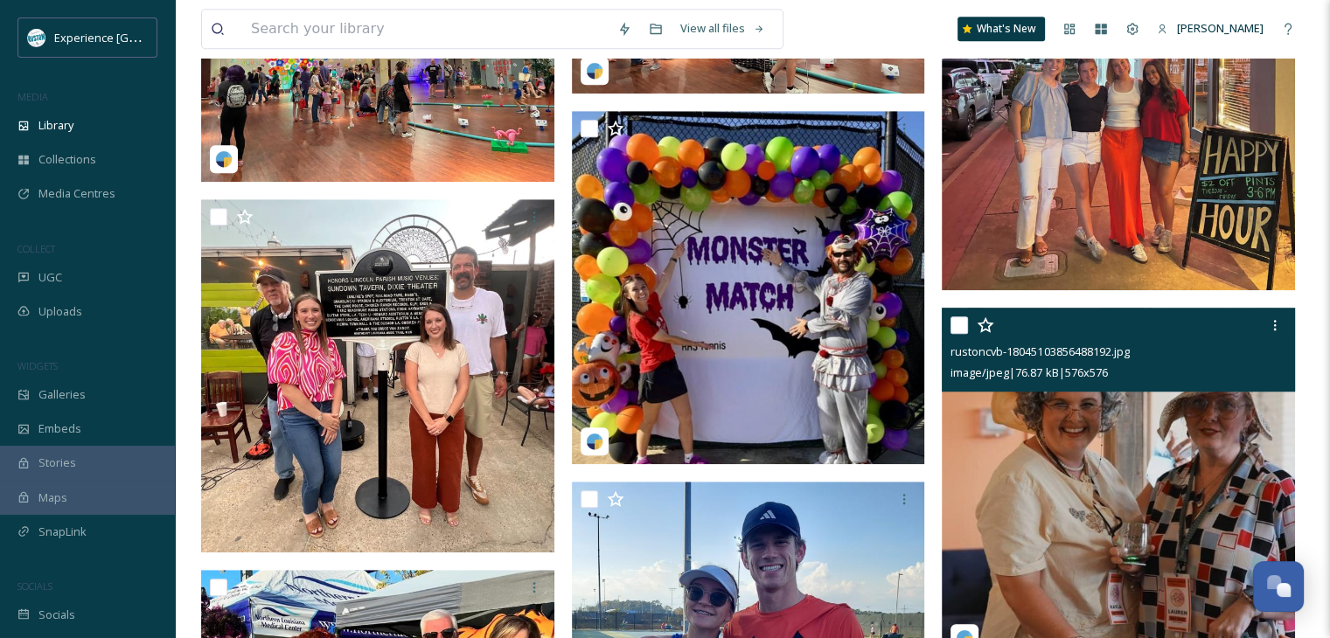
click at [952, 323] on input "checkbox" at bounding box center [959, 325] width 17 height 17
checkbox input "true"
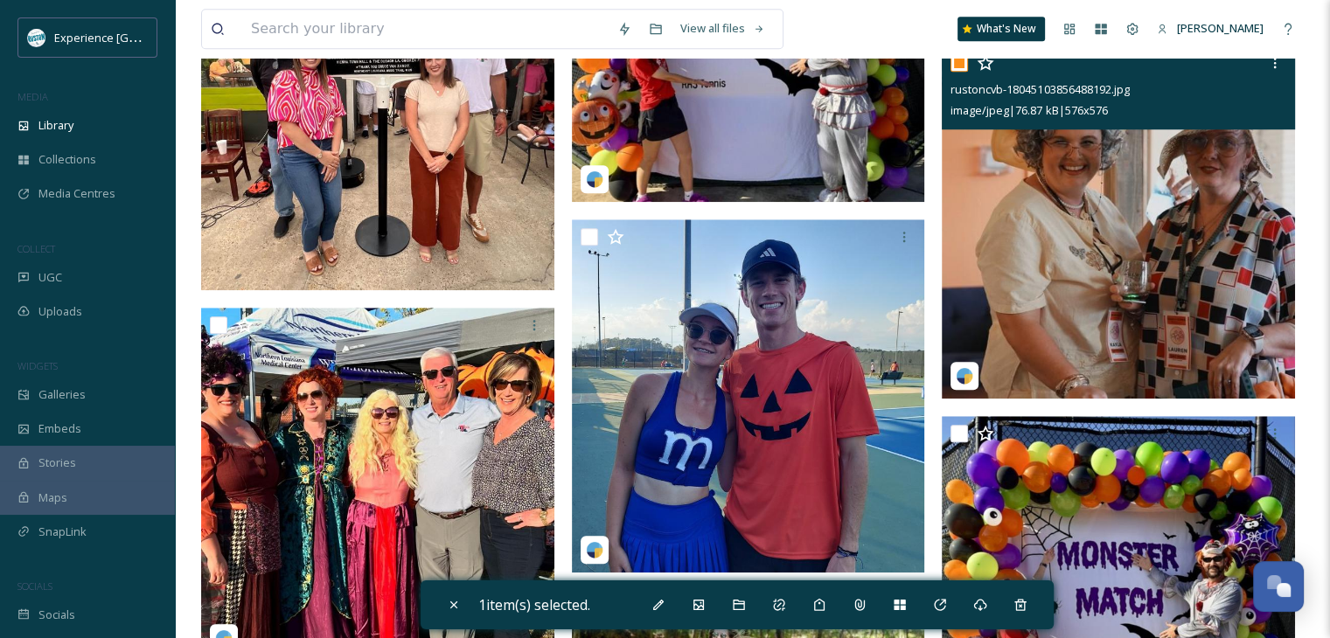
scroll to position [1698, 0]
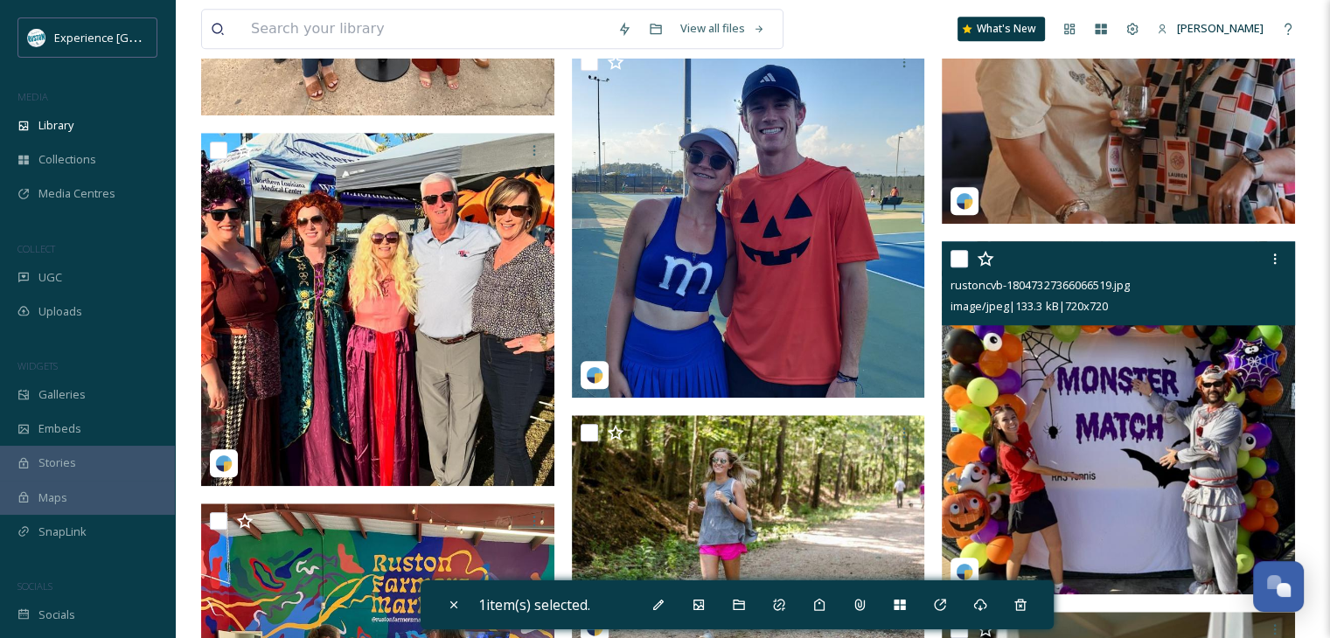
click at [961, 262] on input "checkbox" at bounding box center [959, 258] width 17 height 17
checkbox input "true"
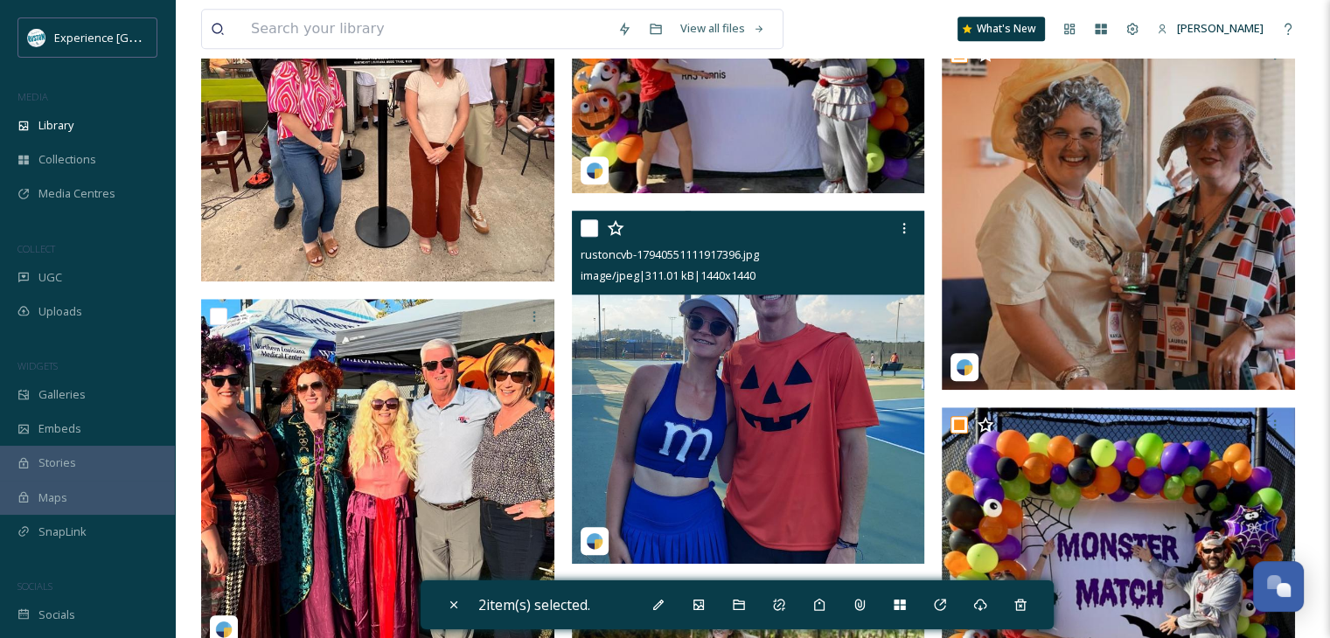
scroll to position [1523, 0]
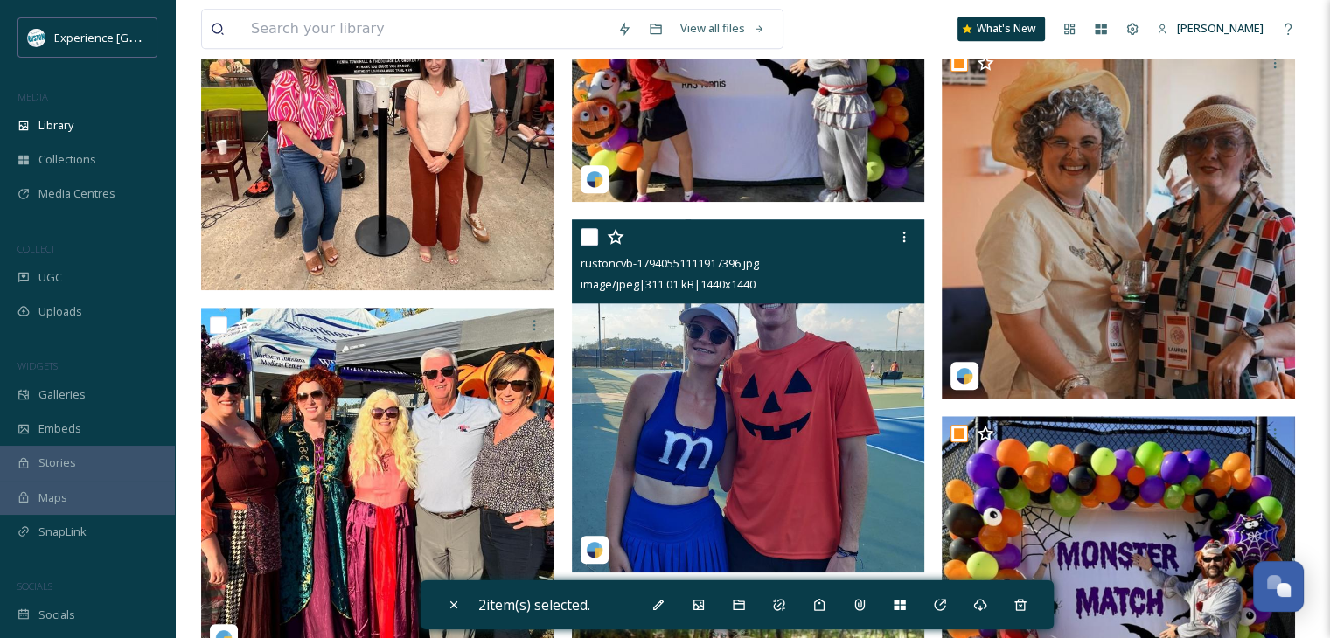
click at [589, 242] on input "checkbox" at bounding box center [589, 236] width 17 height 17
checkbox input "true"
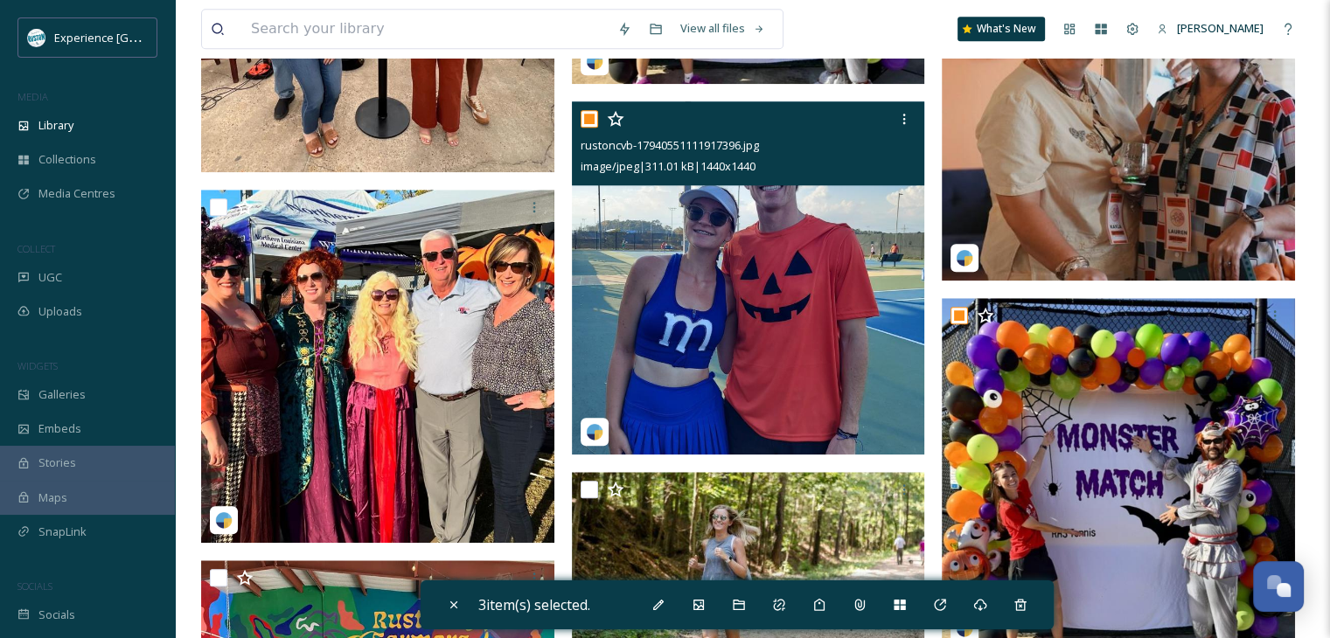
scroll to position [1610, 0]
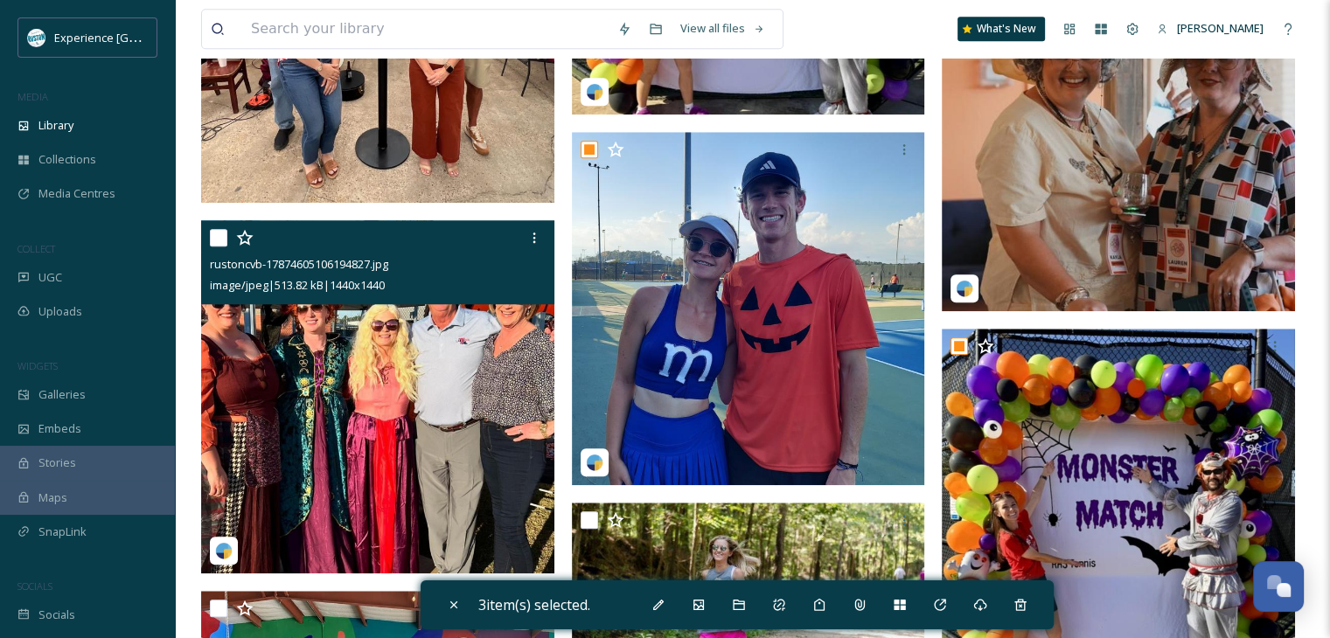
click at [217, 239] on input "checkbox" at bounding box center [218, 237] width 17 height 17
checkbox input "true"
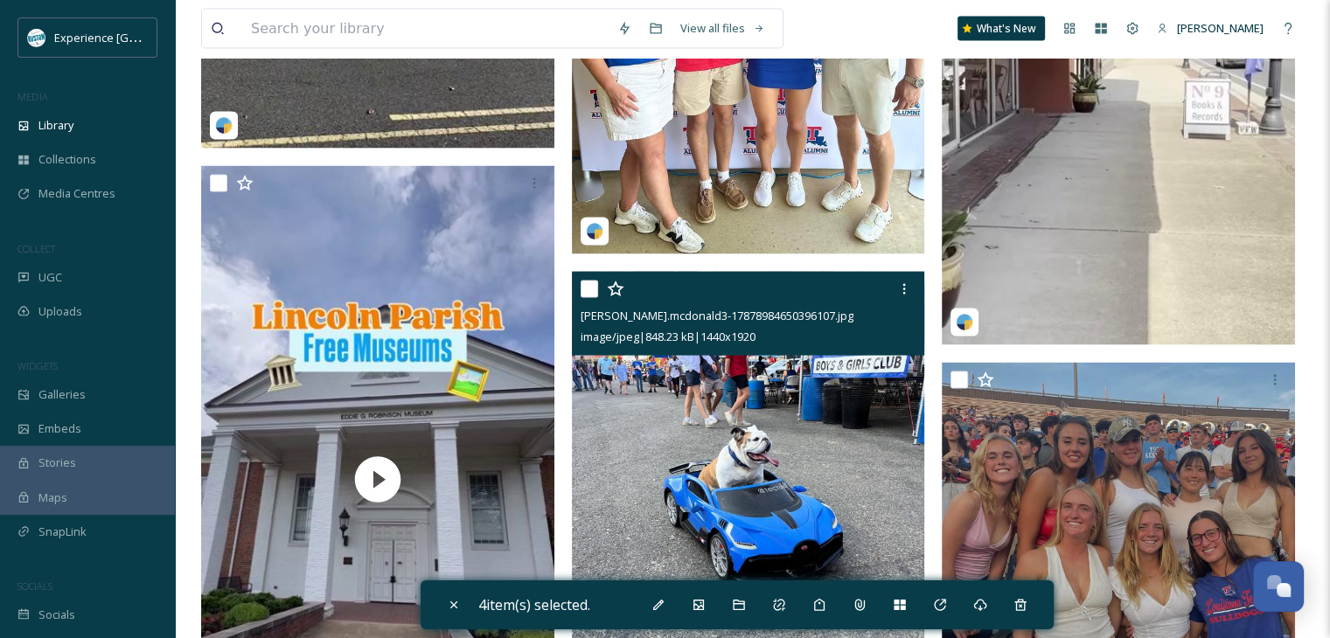
scroll to position [3622, 0]
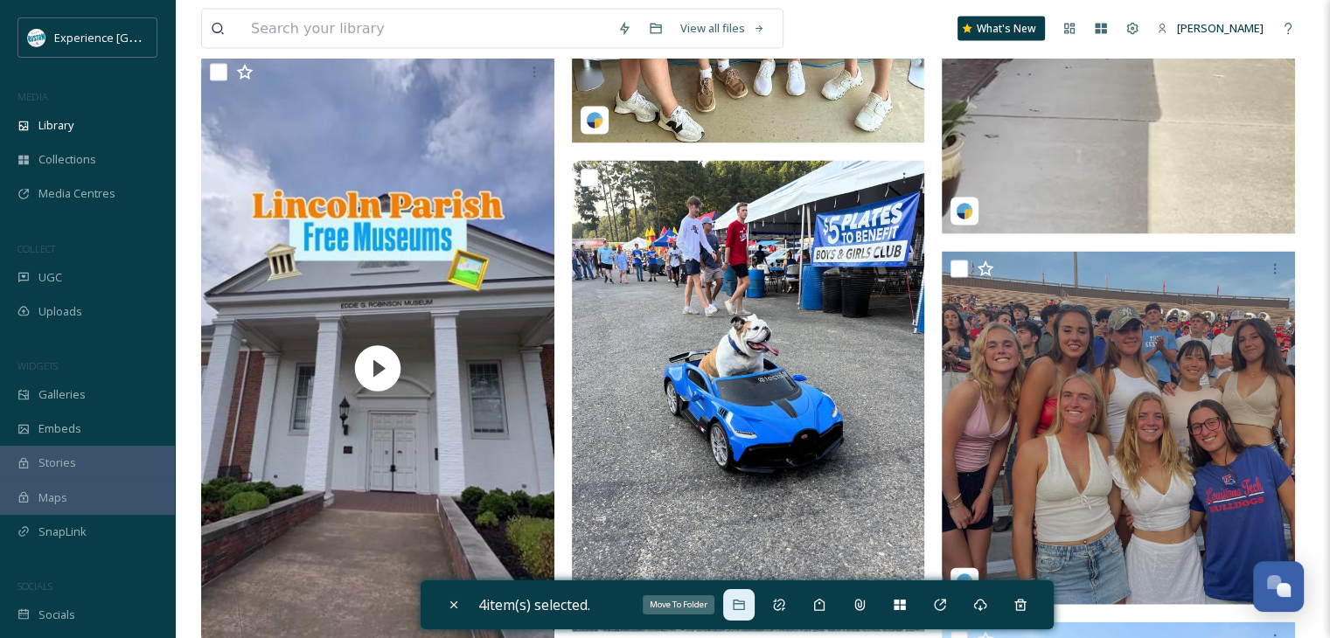
click at [744, 601] on icon at bounding box center [738, 605] width 11 height 10
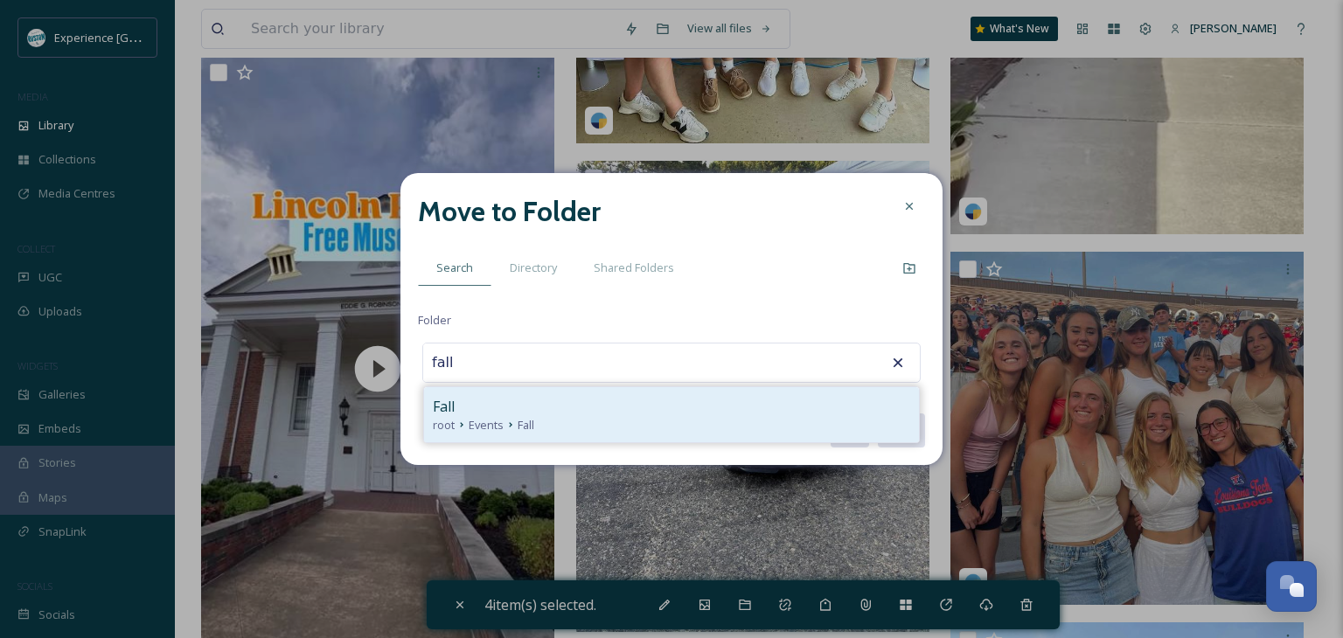
click at [612, 413] on div "Fall" at bounding box center [672, 406] width 478 height 21
type input "Fall"
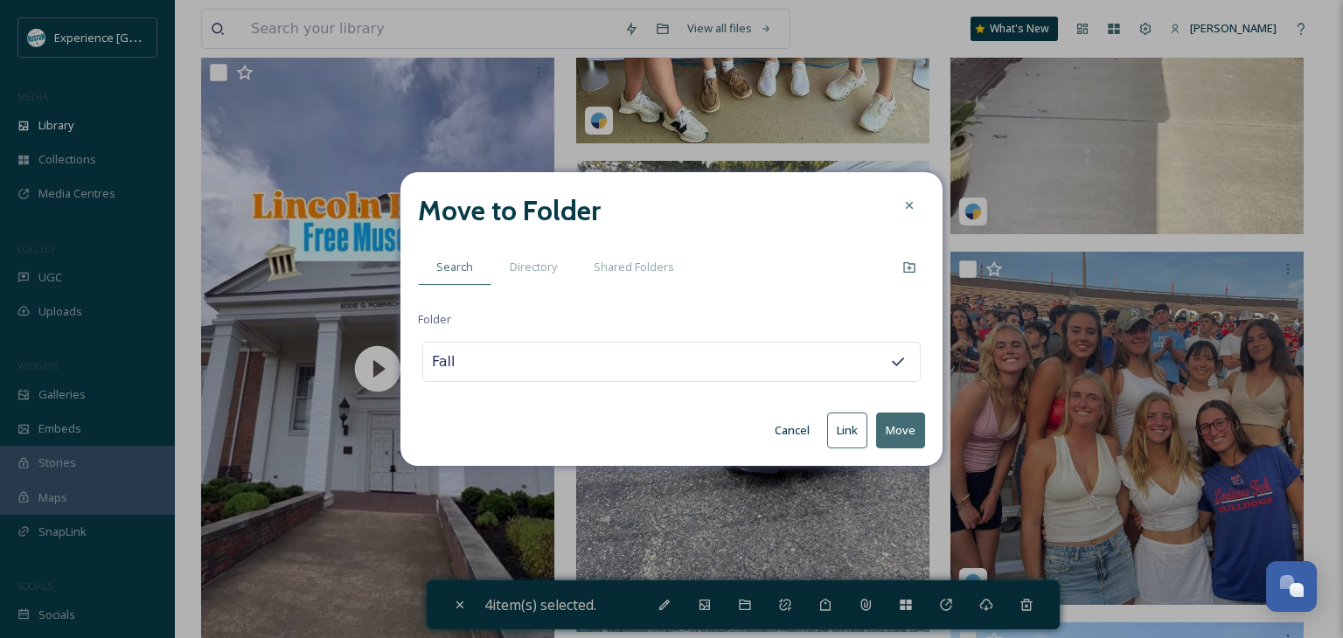
click at [906, 430] on button "Move" at bounding box center [900, 431] width 49 height 36
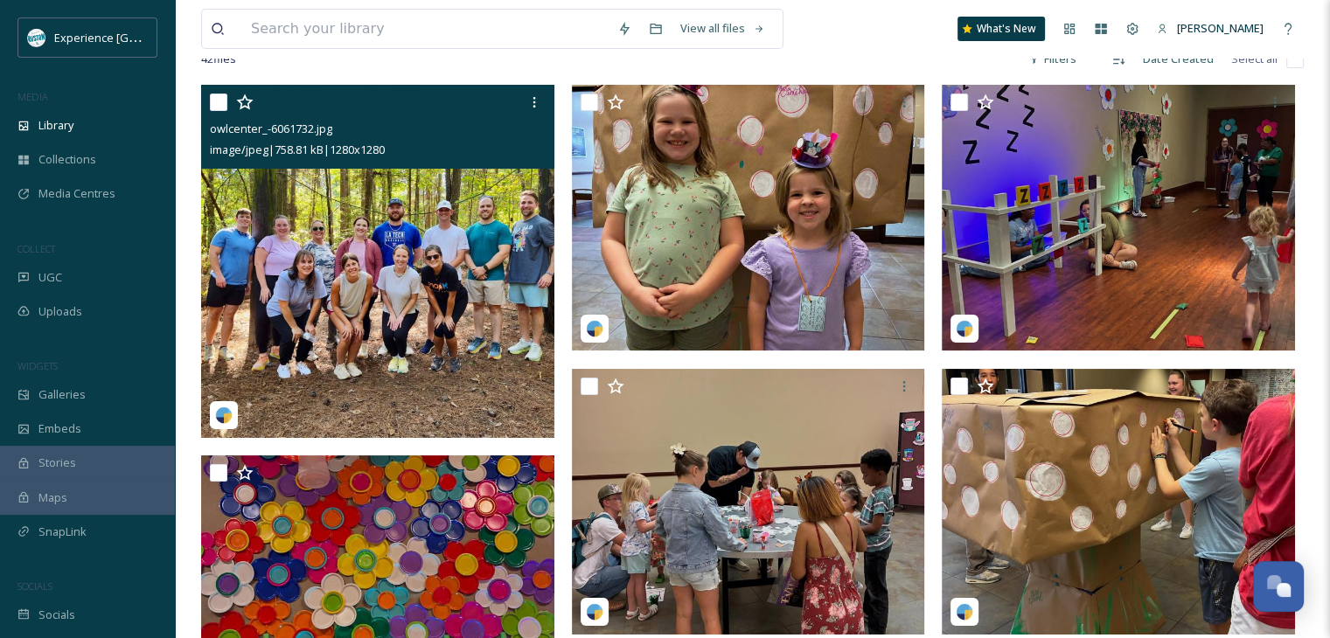
scroll to position [123, 0]
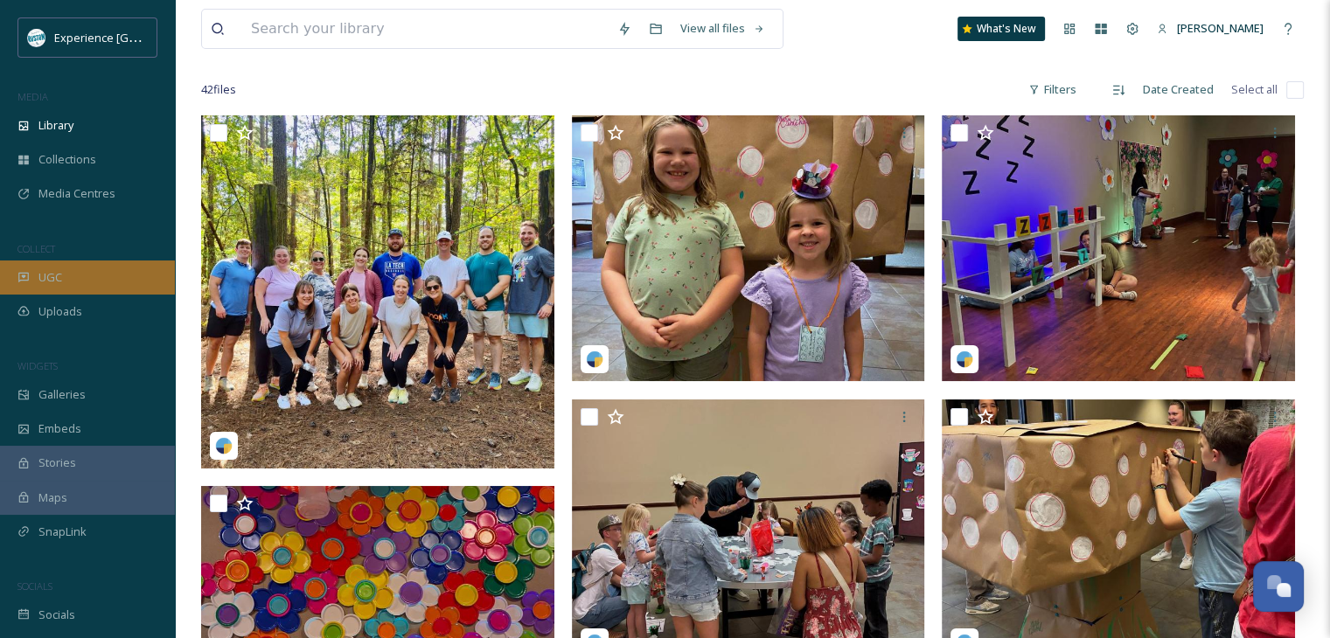
click at [108, 271] on div "UGC" at bounding box center [87, 278] width 175 height 34
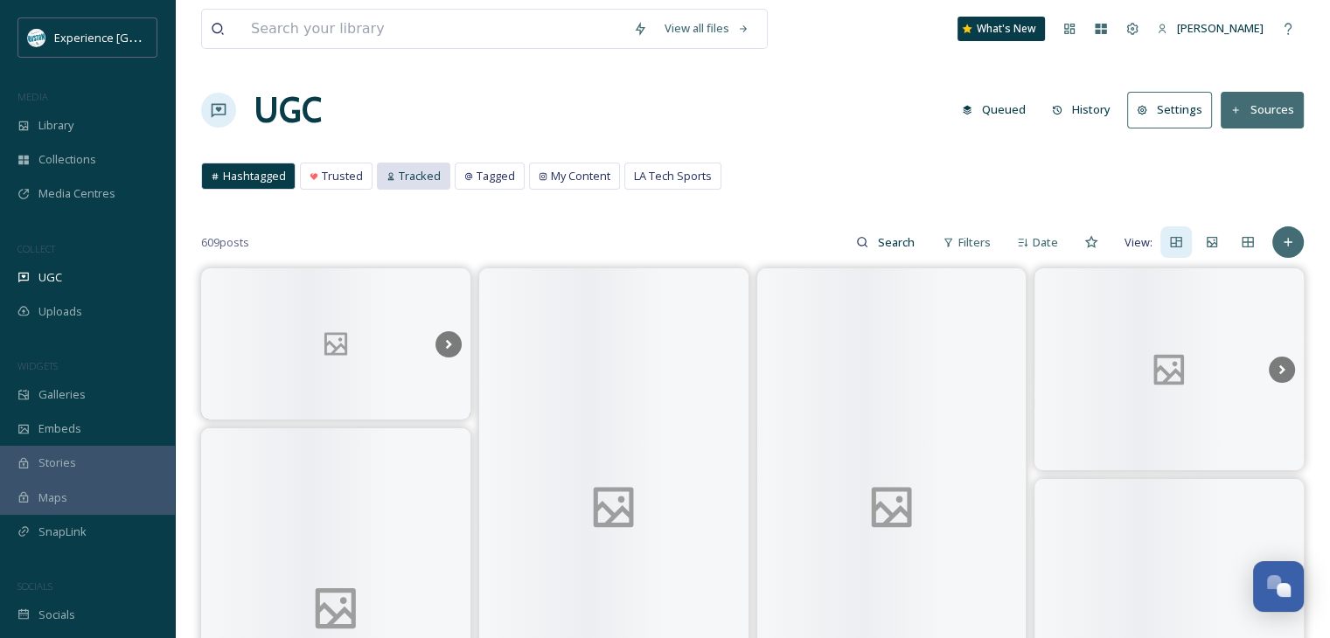
click at [429, 172] on span "Tracked" at bounding box center [420, 176] width 42 height 17
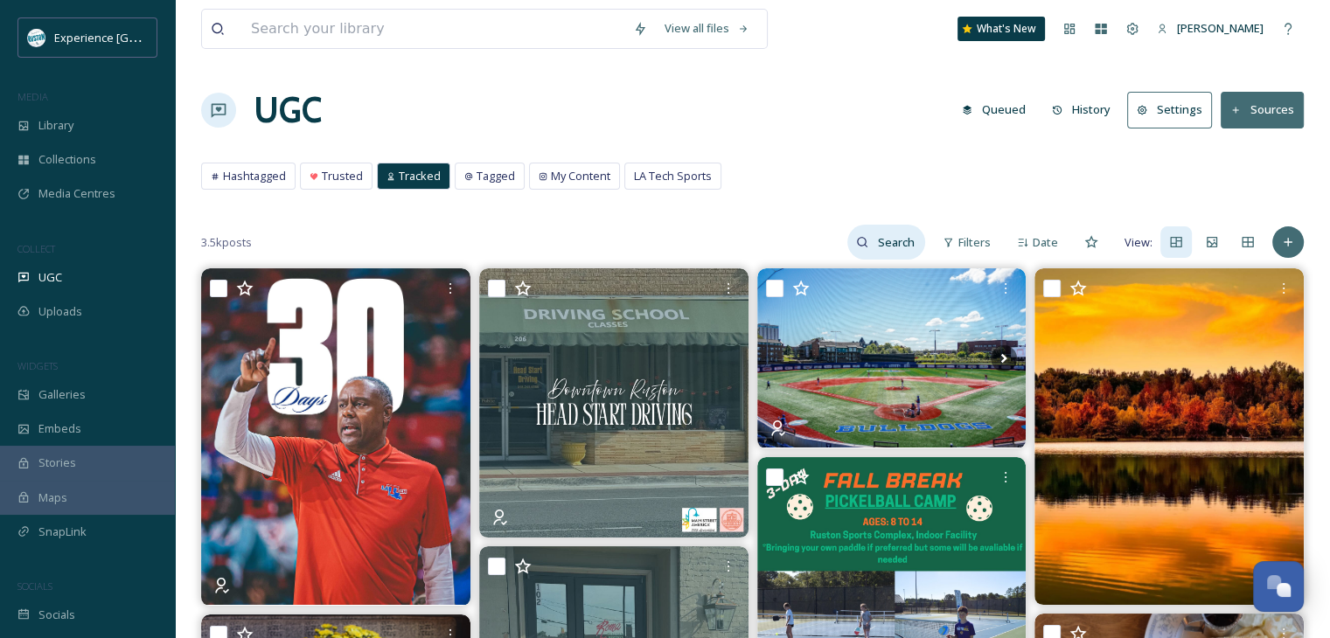
click at [860, 240] on icon at bounding box center [862, 242] width 12 height 12
click at [855, 240] on input at bounding box center [859, 242] width 131 height 35
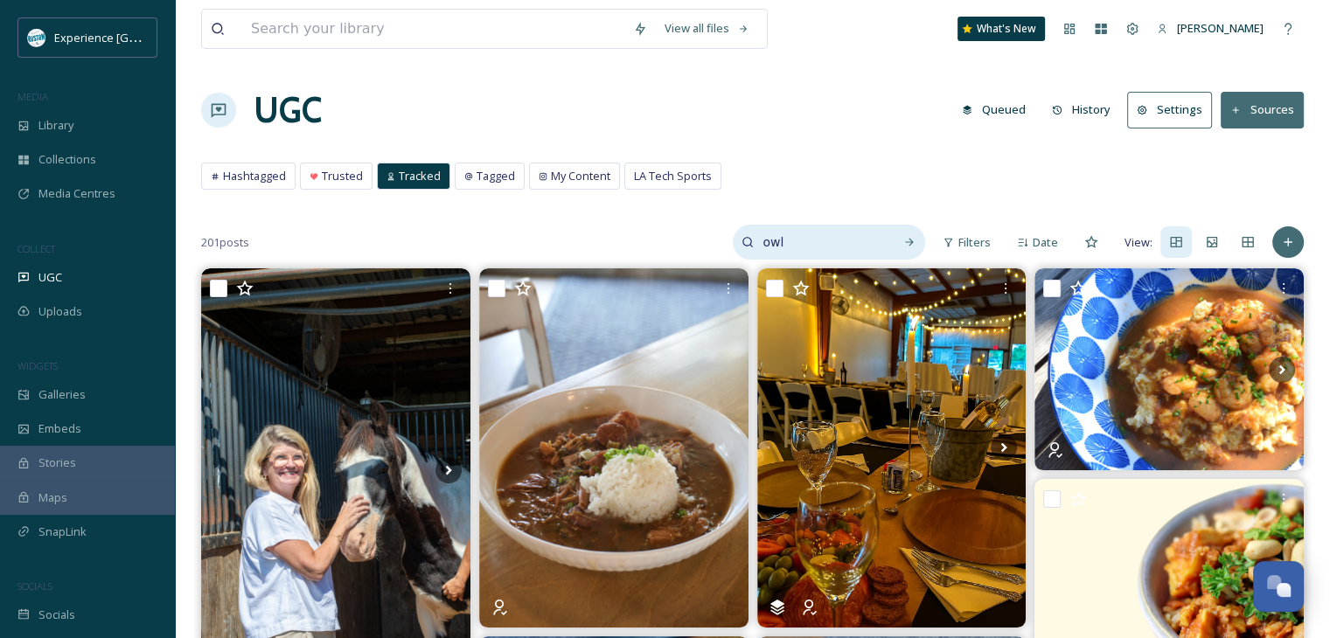
click at [801, 241] on input "owl" at bounding box center [819, 242] width 131 height 35
type input "owlcenter_"
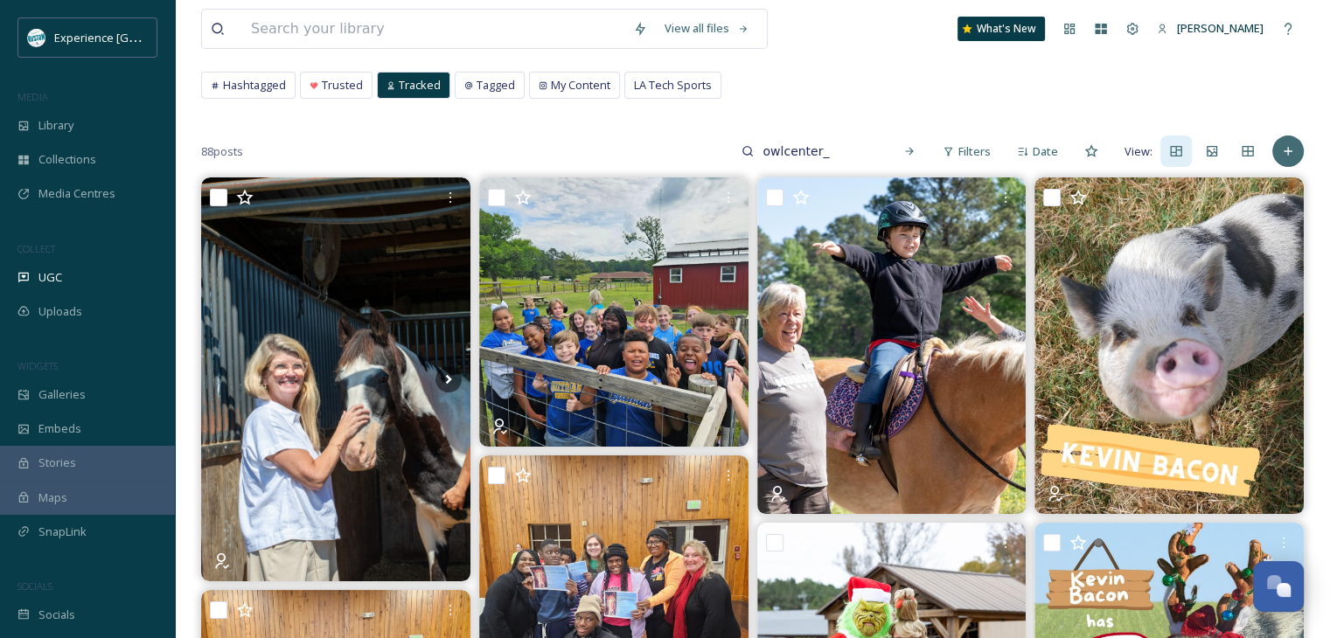
scroll to position [87, 0]
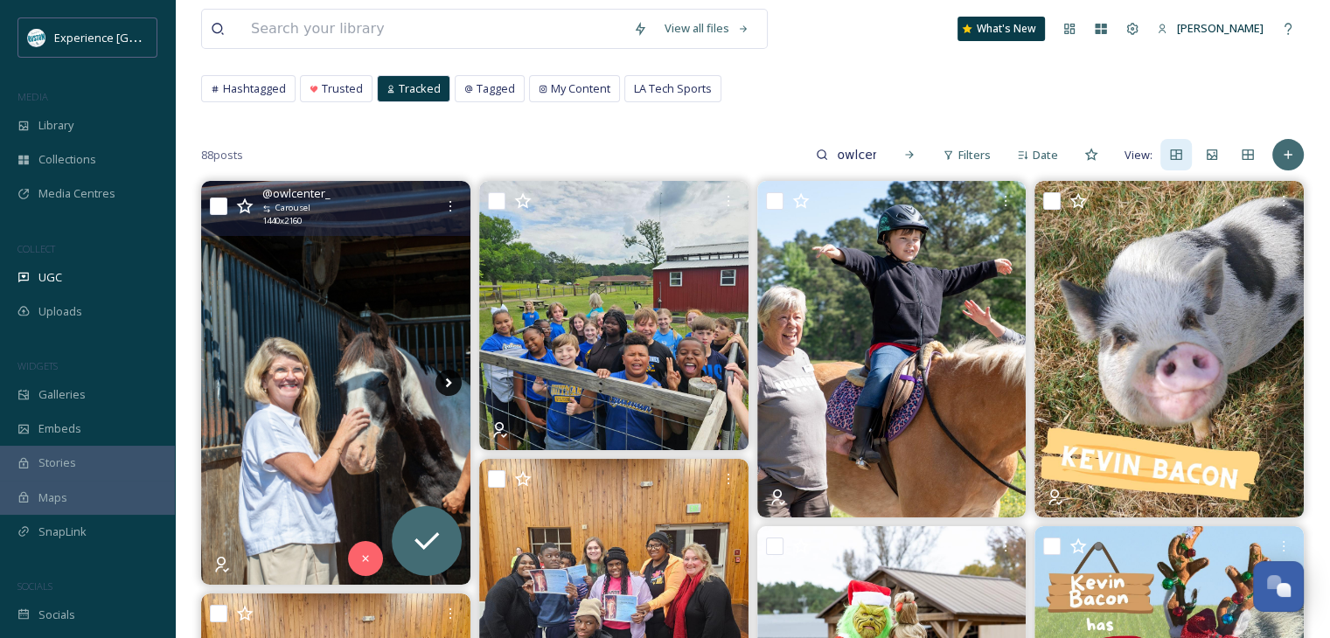
click at [444, 382] on icon at bounding box center [449, 383] width 26 height 26
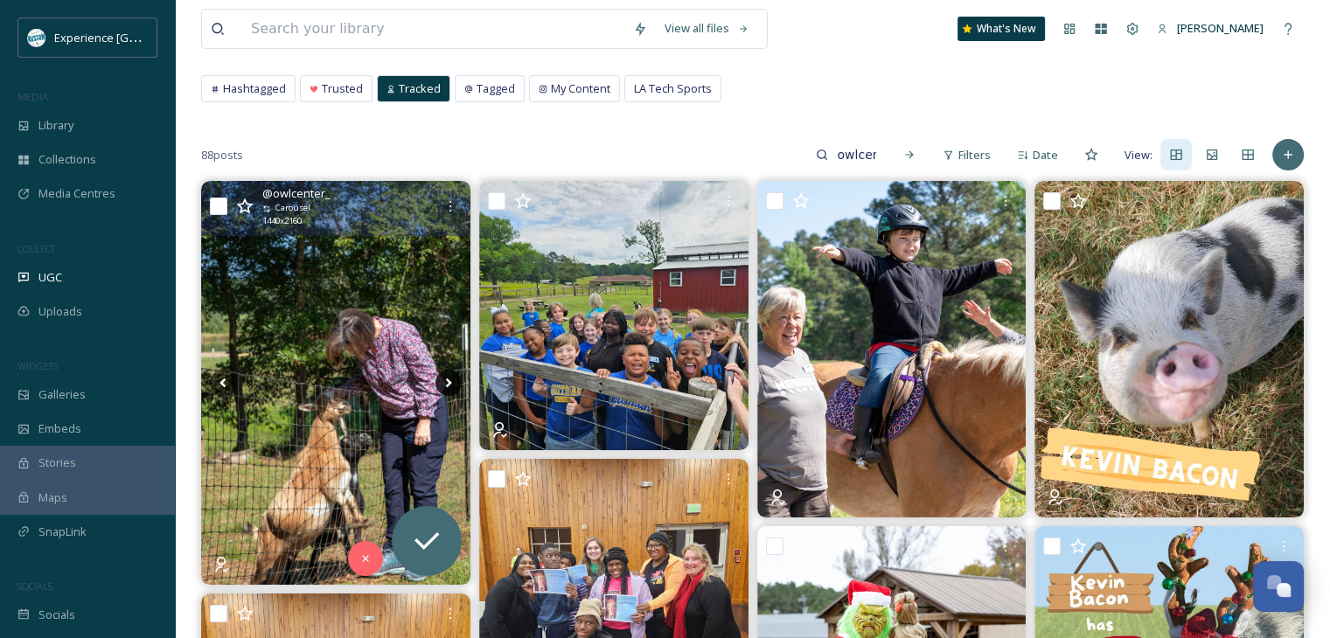
click at [451, 385] on icon at bounding box center [449, 383] width 26 height 26
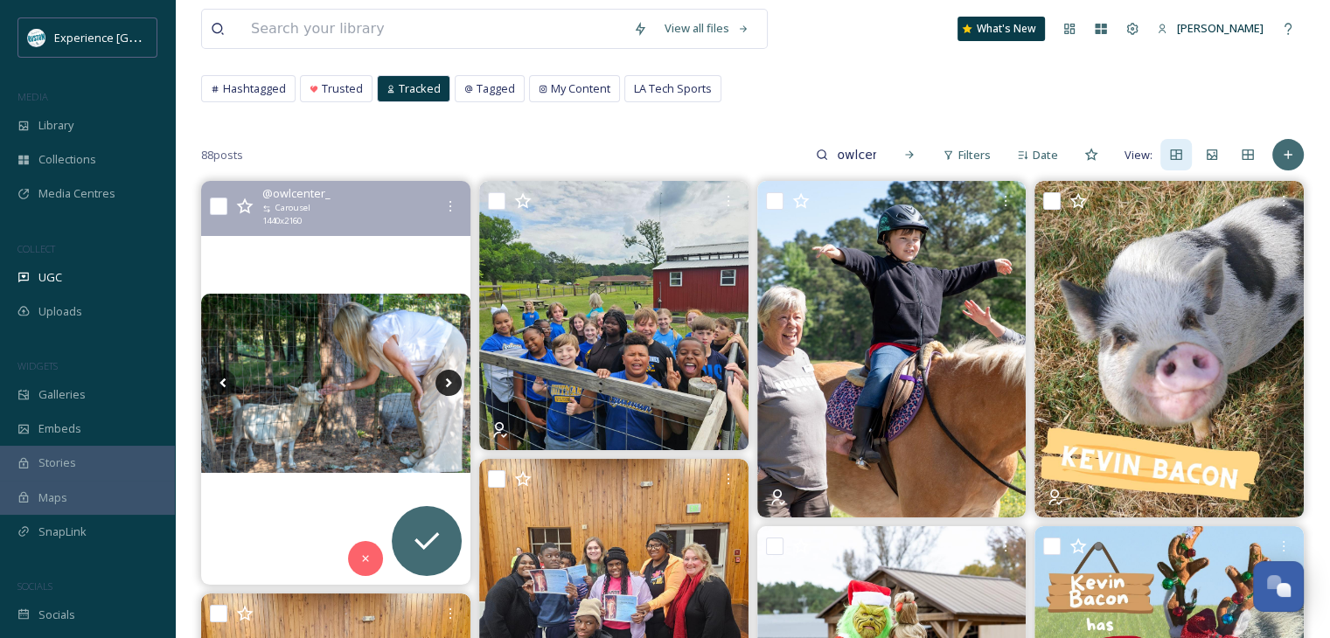
click at [450, 385] on icon at bounding box center [449, 383] width 26 height 26
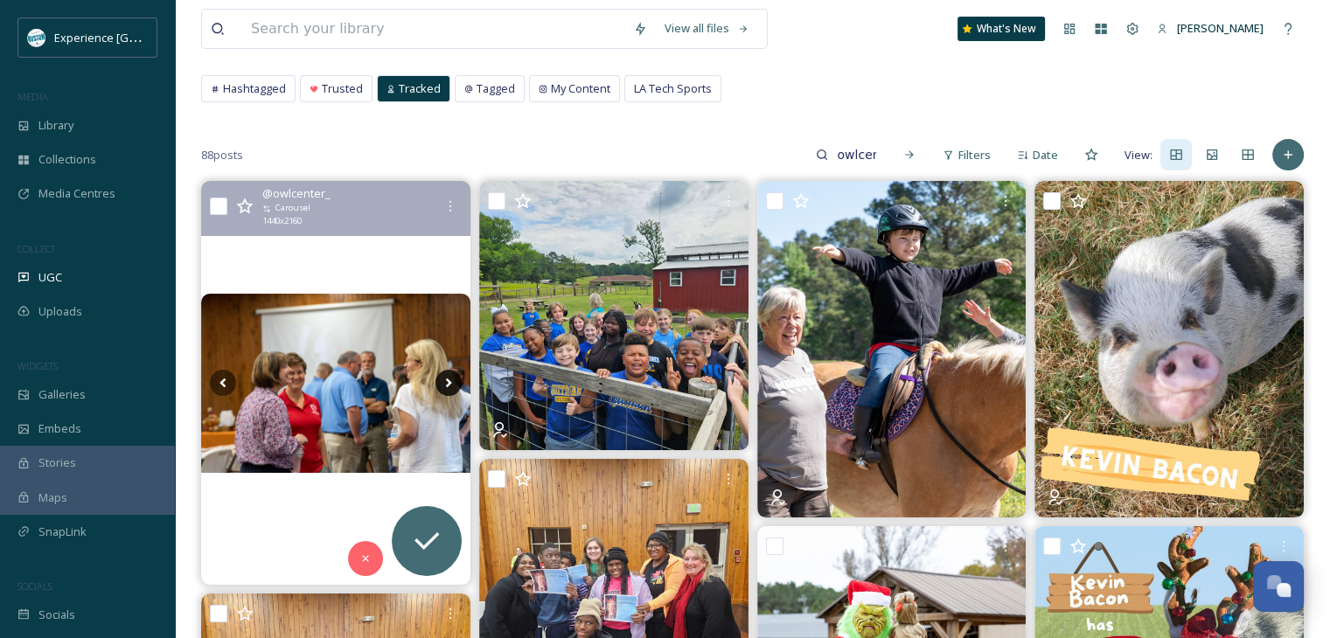
click at [450, 384] on icon at bounding box center [448, 384] width 6 height 10
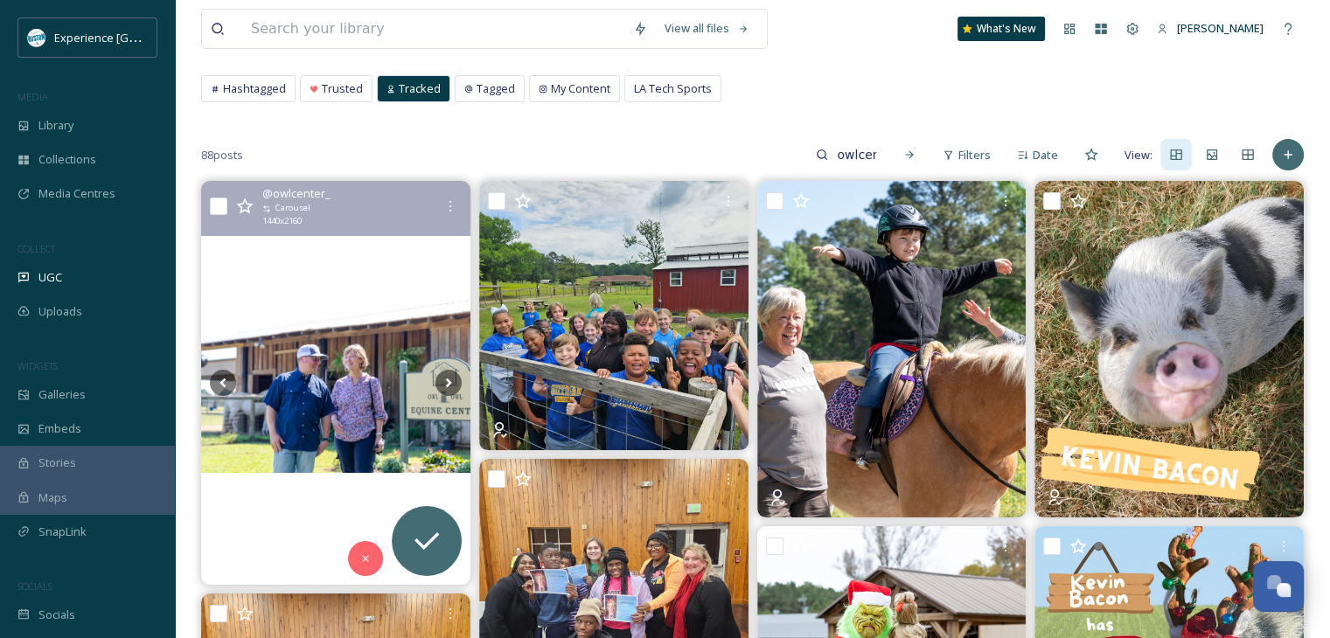
click at [402, 407] on img at bounding box center [335, 383] width 269 height 179
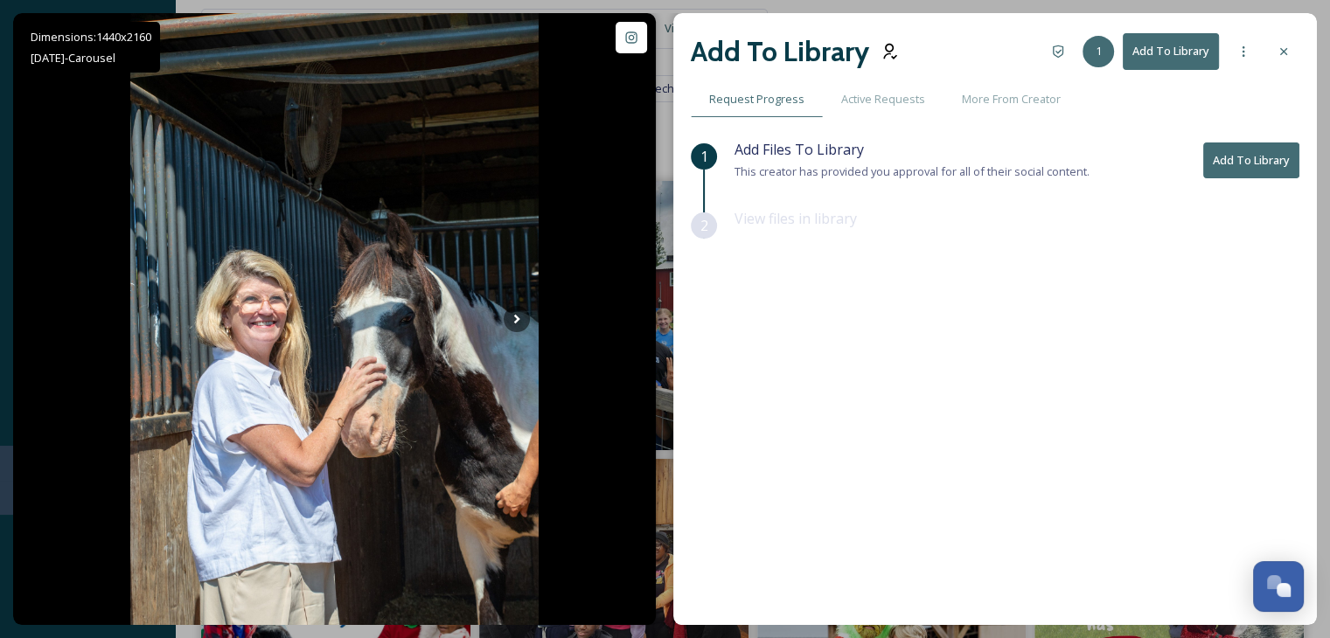
click at [1217, 155] on button "Add To Library" at bounding box center [1251, 161] width 96 height 36
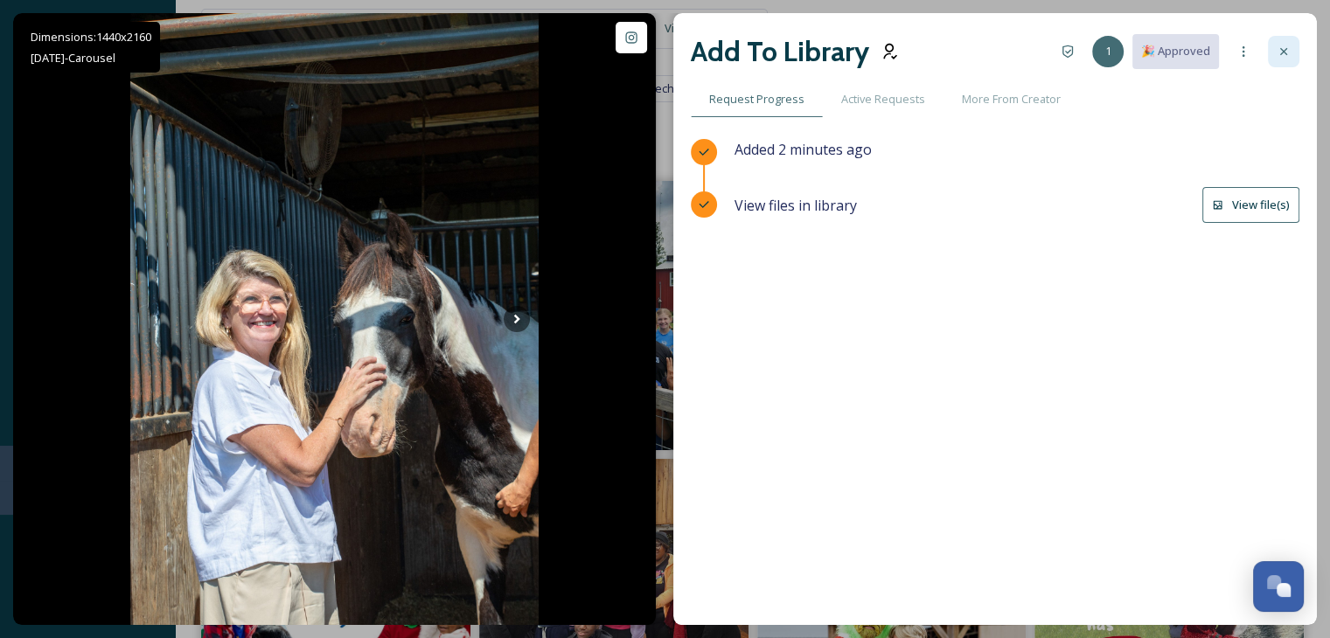
click at [1280, 55] on icon at bounding box center [1284, 52] width 14 height 14
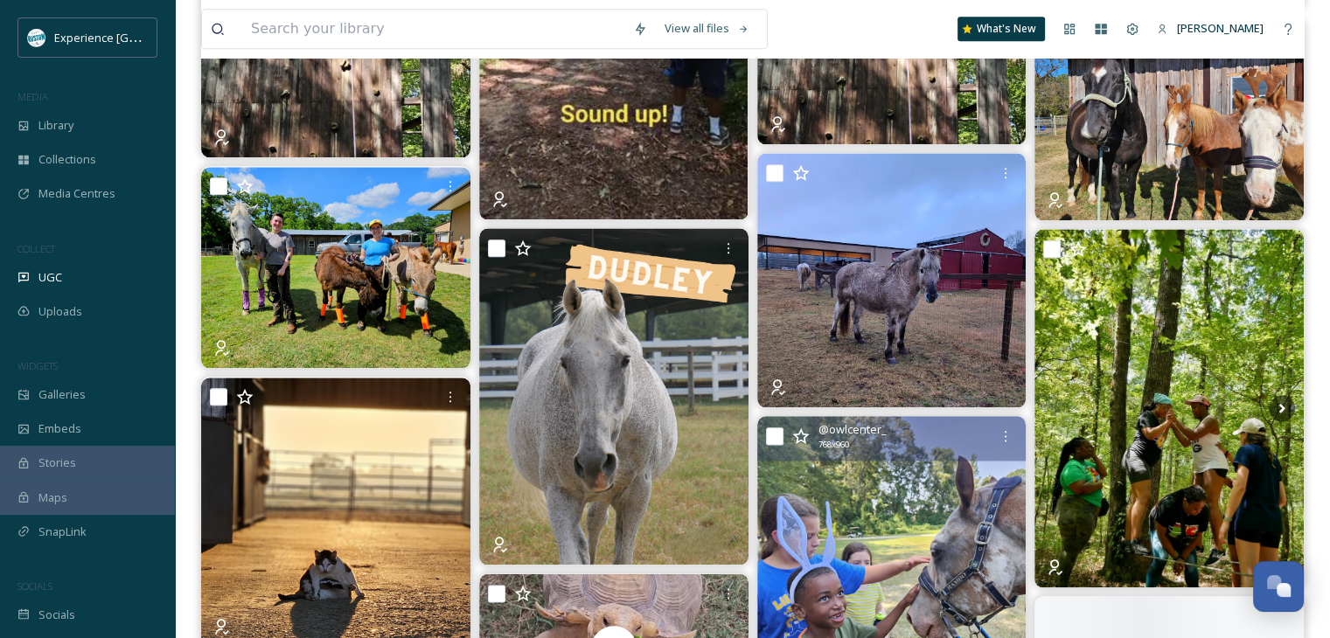
scroll to position [2274, 0]
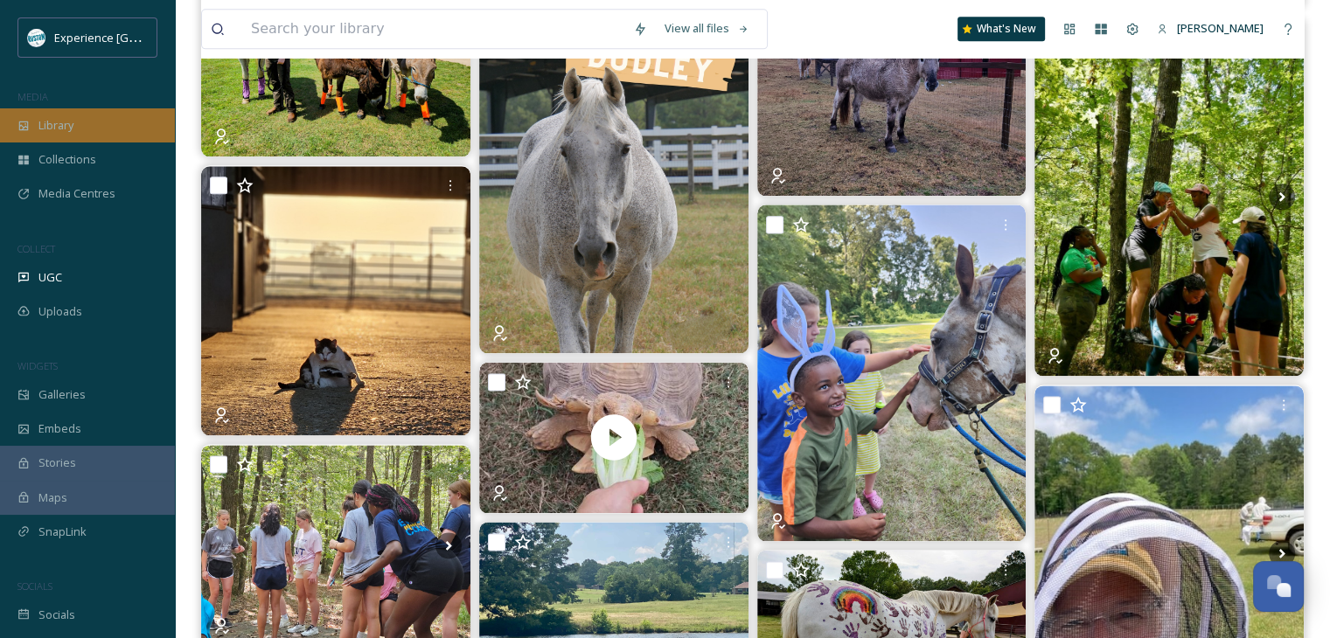
click at [73, 125] on span "Library" at bounding box center [55, 125] width 35 height 17
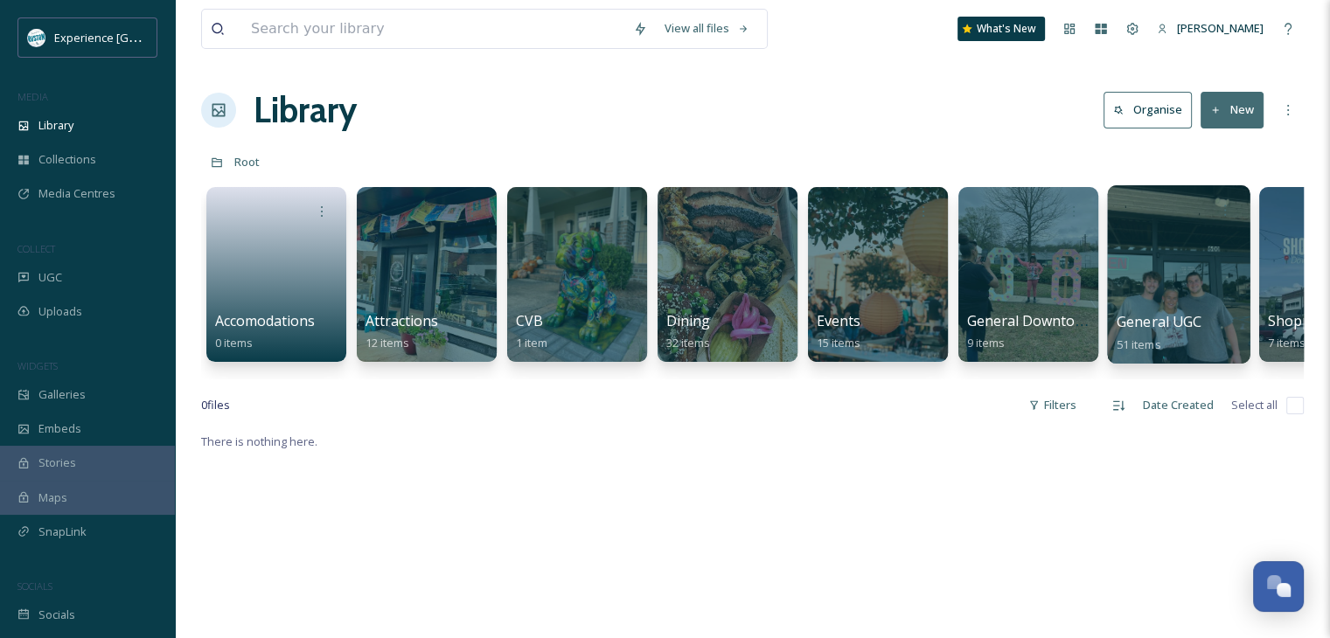
click at [1163, 267] on div at bounding box center [1178, 274] width 143 height 178
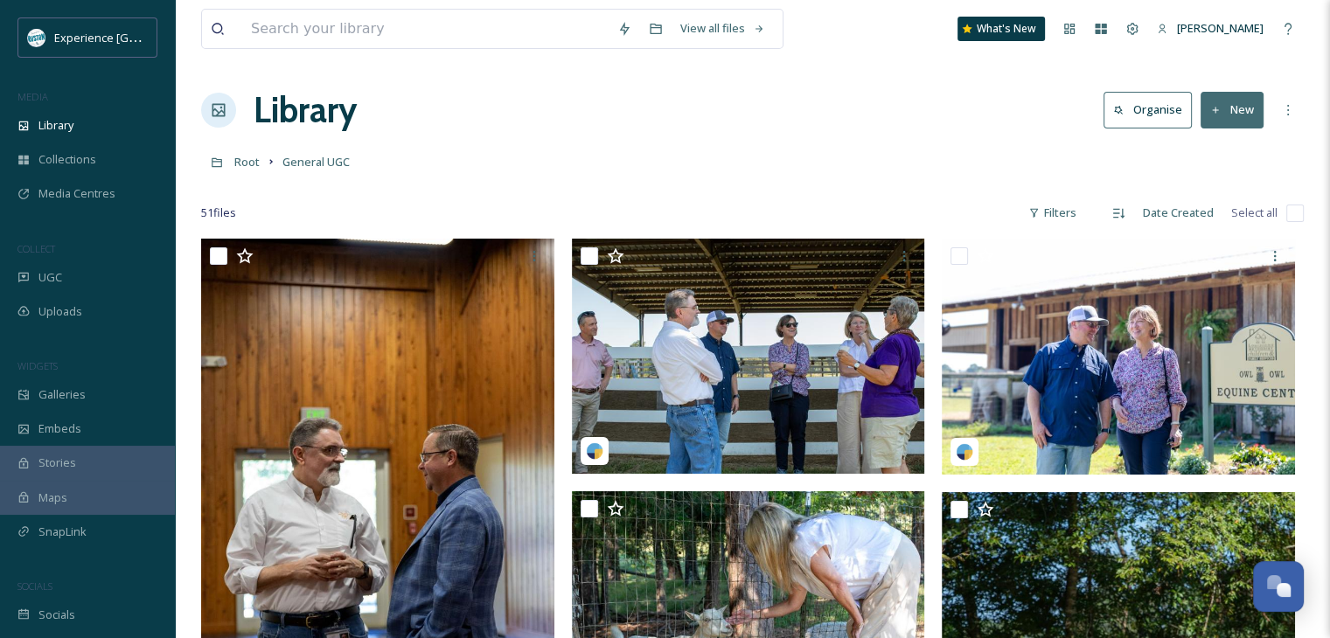
scroll to position [87, 0]
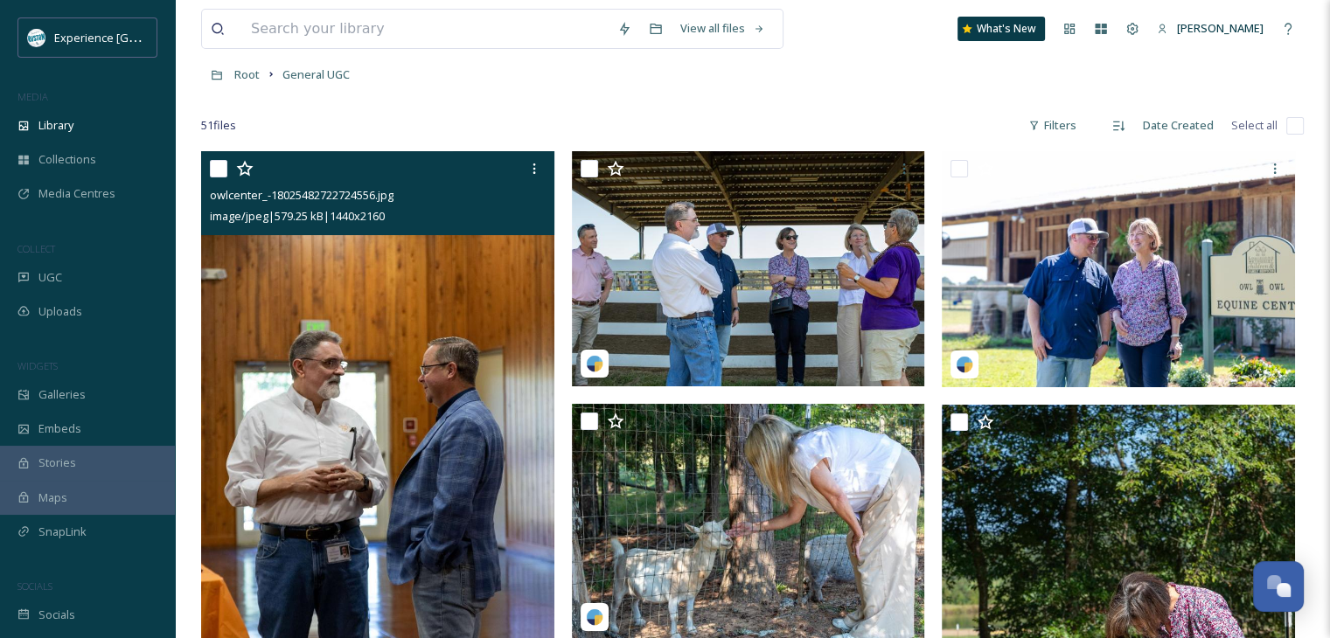
click at [217, 164] on input "checkbox" at bounding box center [218, 168] width 17 height 17
checkbox input "true"
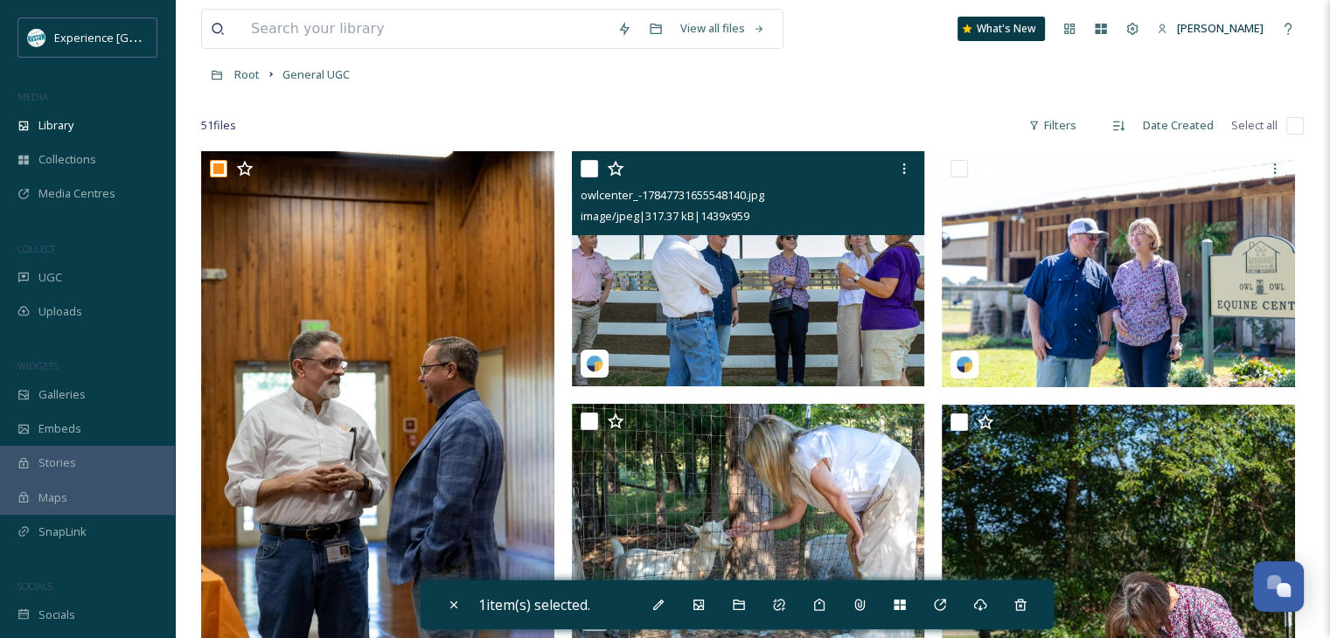
click at [587, 164] on input "checkbox" at bounding box center [589, 168] width 17 height 17
checkbox input "true"
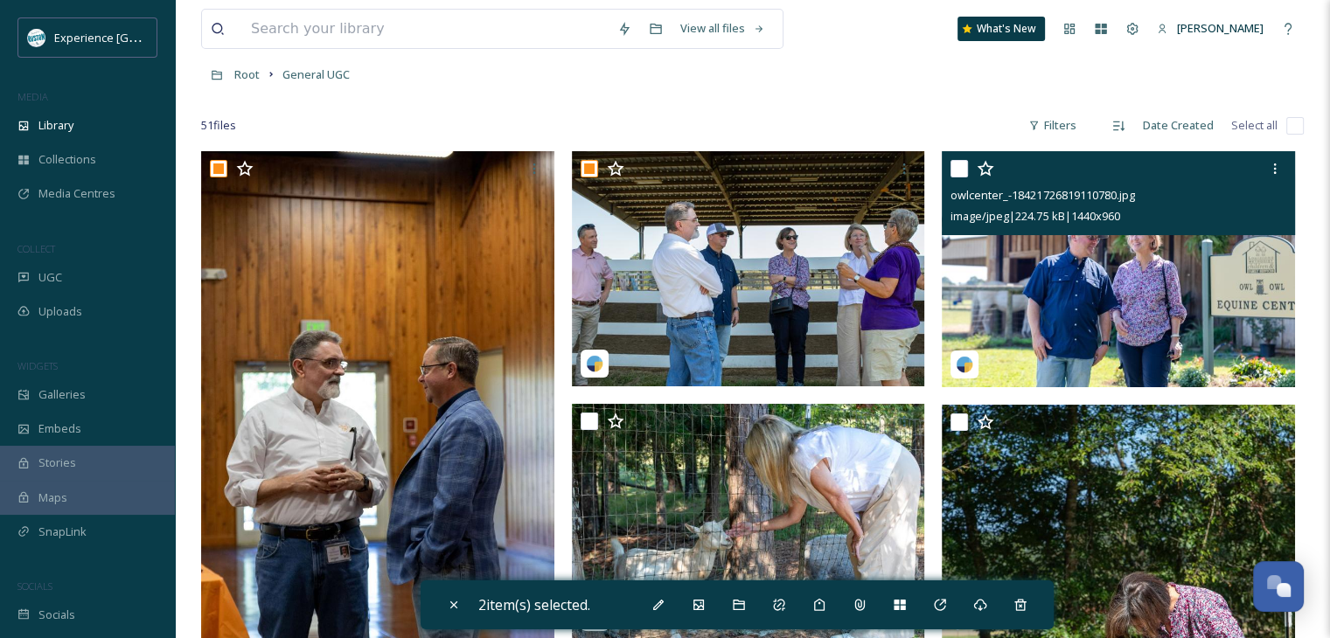
click at [959, 176] on input "checkbox" at bounding box center [959, 168] width 17 height 17
checkbox input "true"
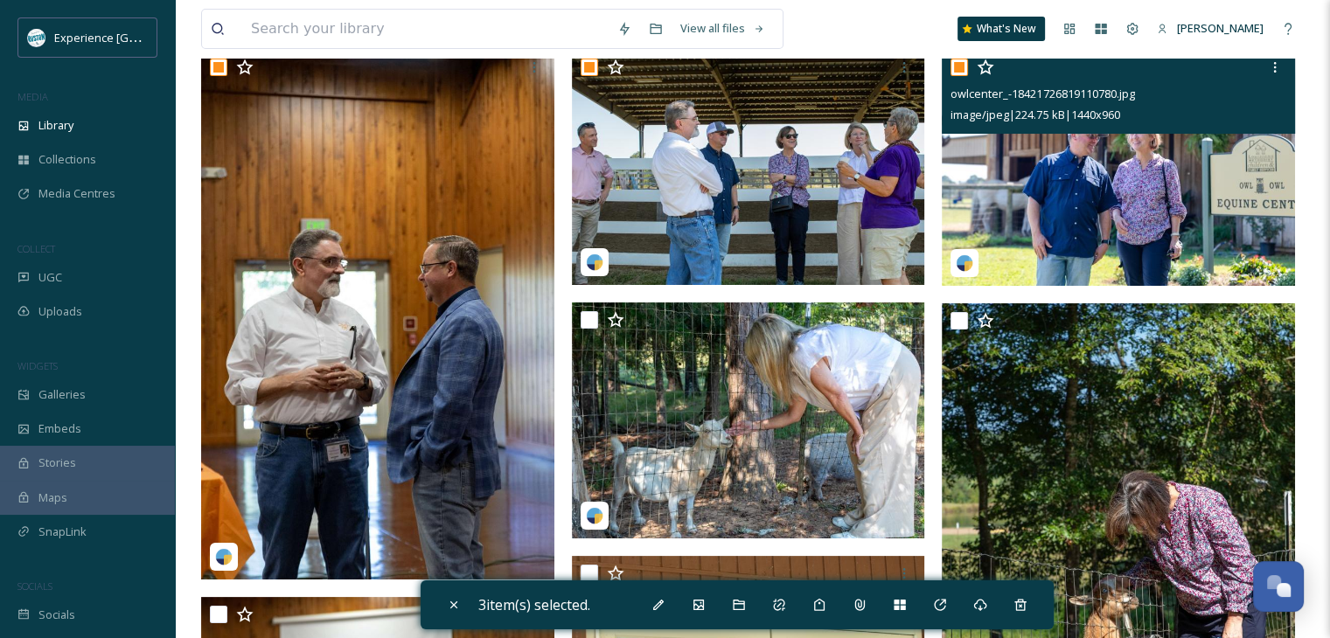
scroll to position [350, 0]
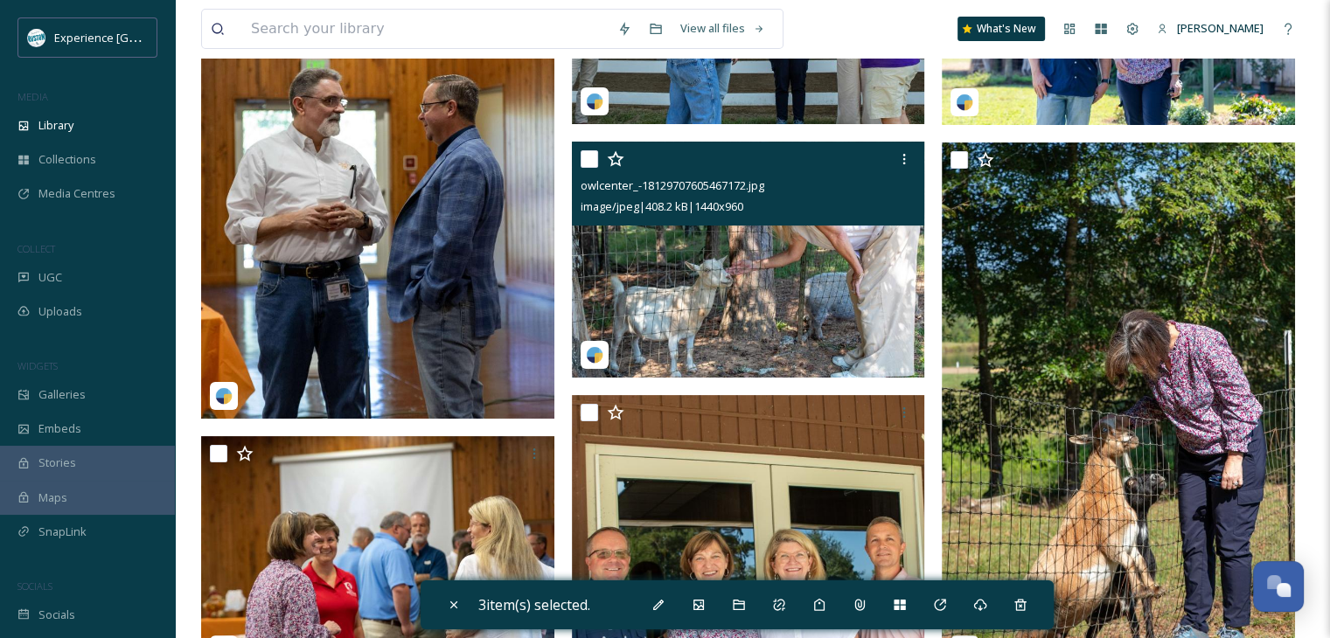
click at [591, 162] on input "checkbox" at bounding box center [589, 158] width 17 height 17
checkbox input "true"
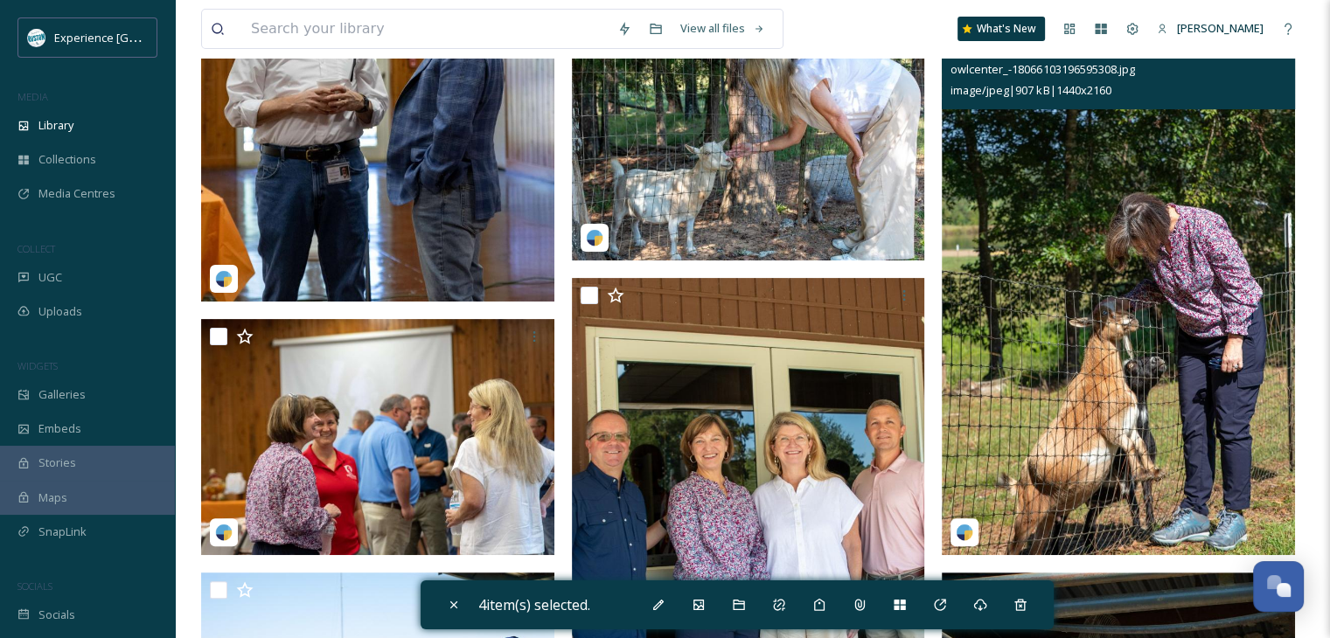
scroll to position [437, 0]
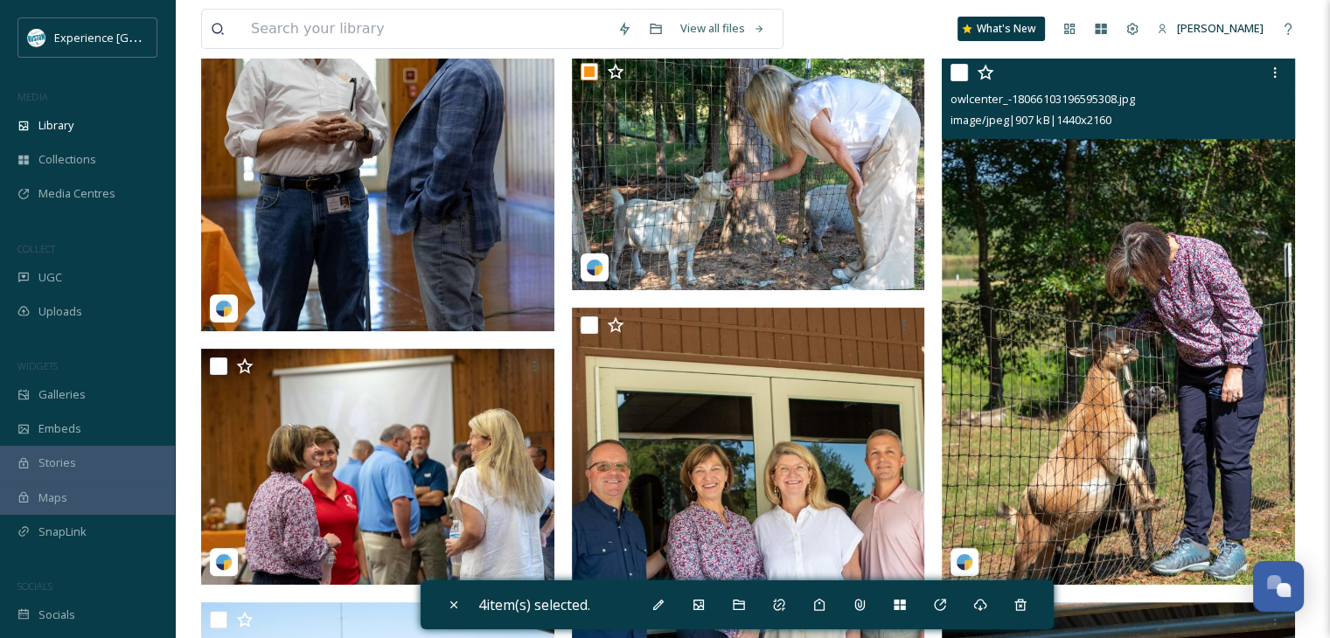
click at [954, 80] on input "checkbox" at bounding box center [959, 72] width 17 height 17
checkbox input "true"
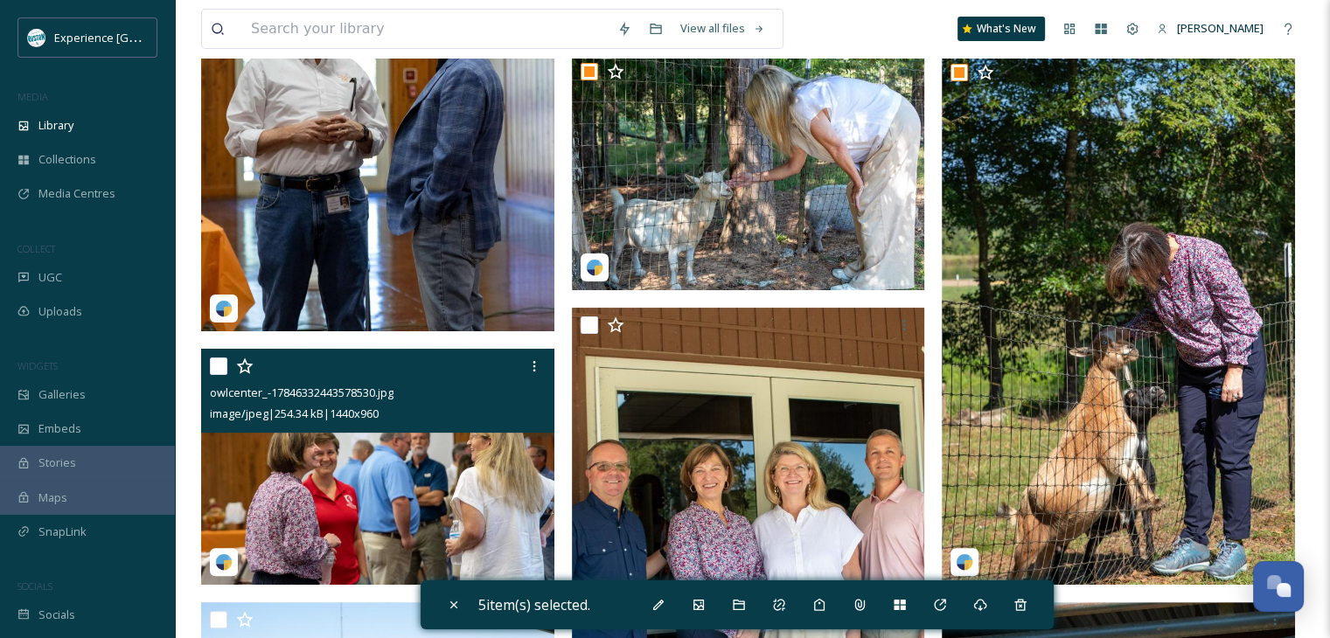
click at [210, 365] on input "checkbox" at bounding box center [218, 366] width 17 height 17
checkbox input "true"
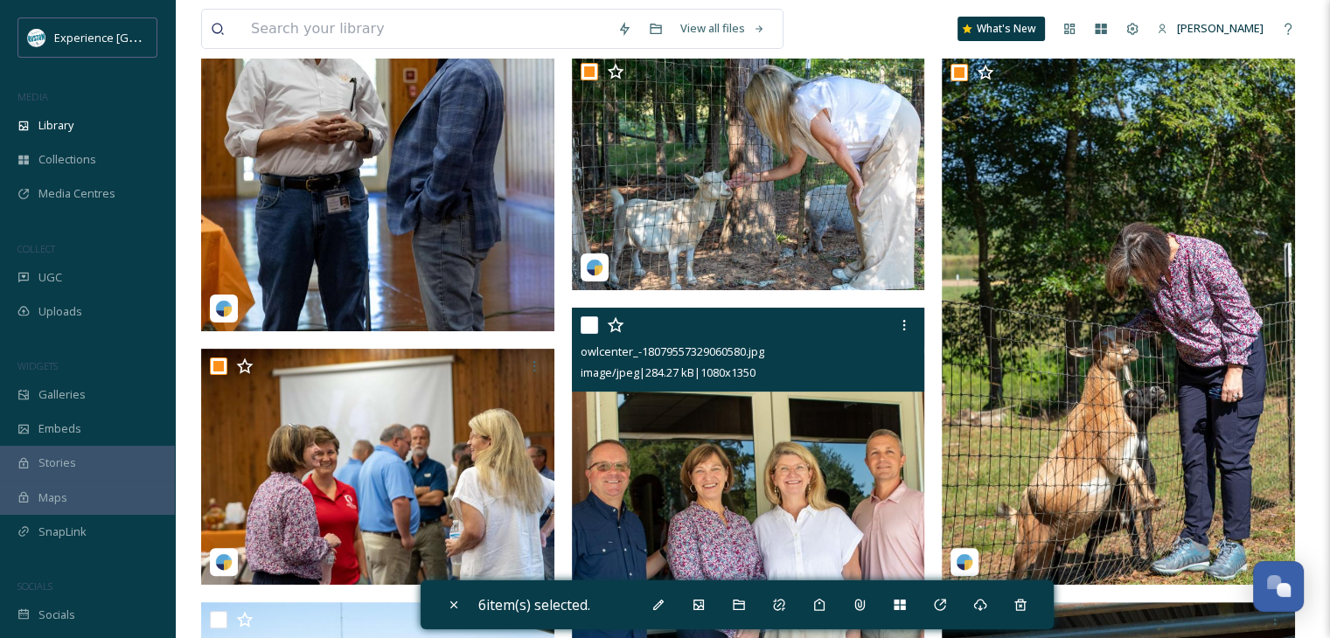
click at [581, 326] on input "checkbox" at bounding box center [589, 325] width 17 height 17
checkbox input "true"
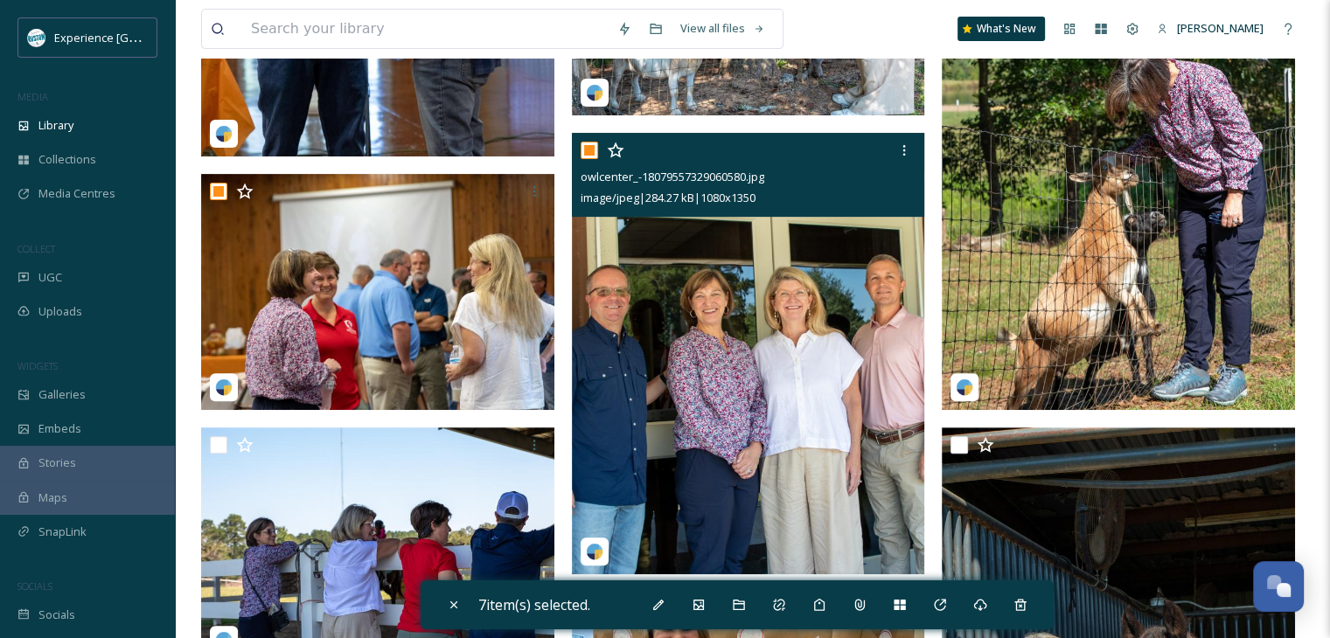
scroll to position [875, 0]
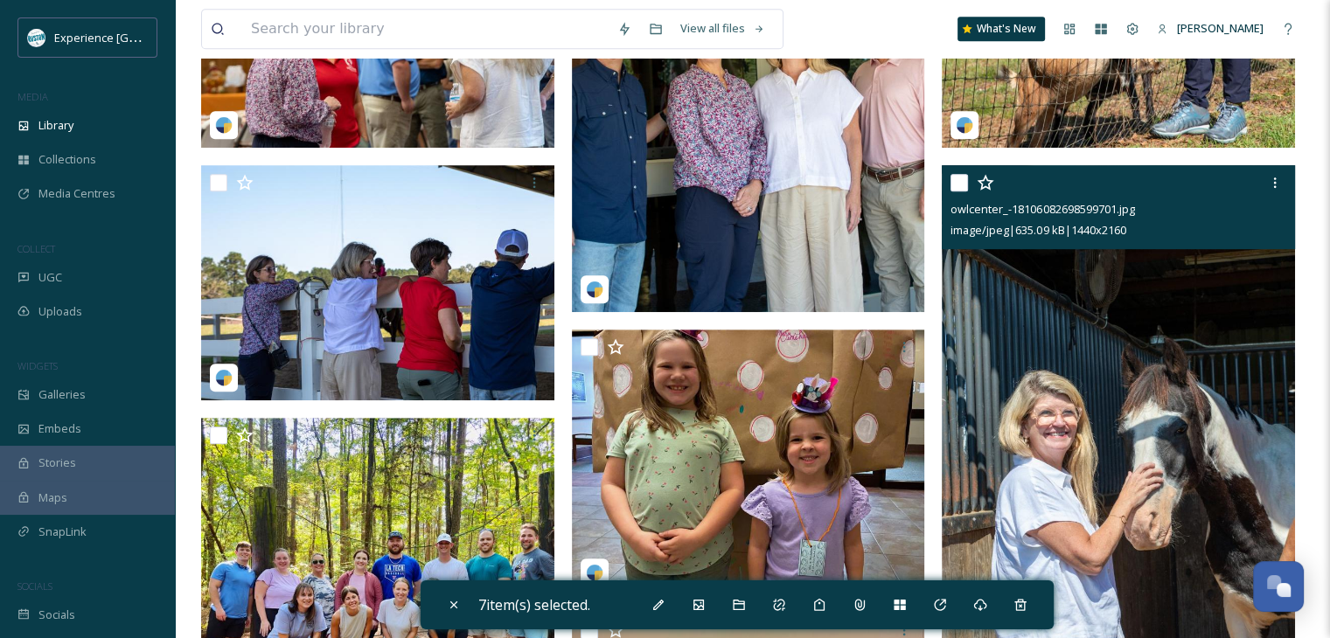
click at [958, 184] on input "checkbox" at bounding box center [959, 182] width 17 height 17
checkbox input "true"
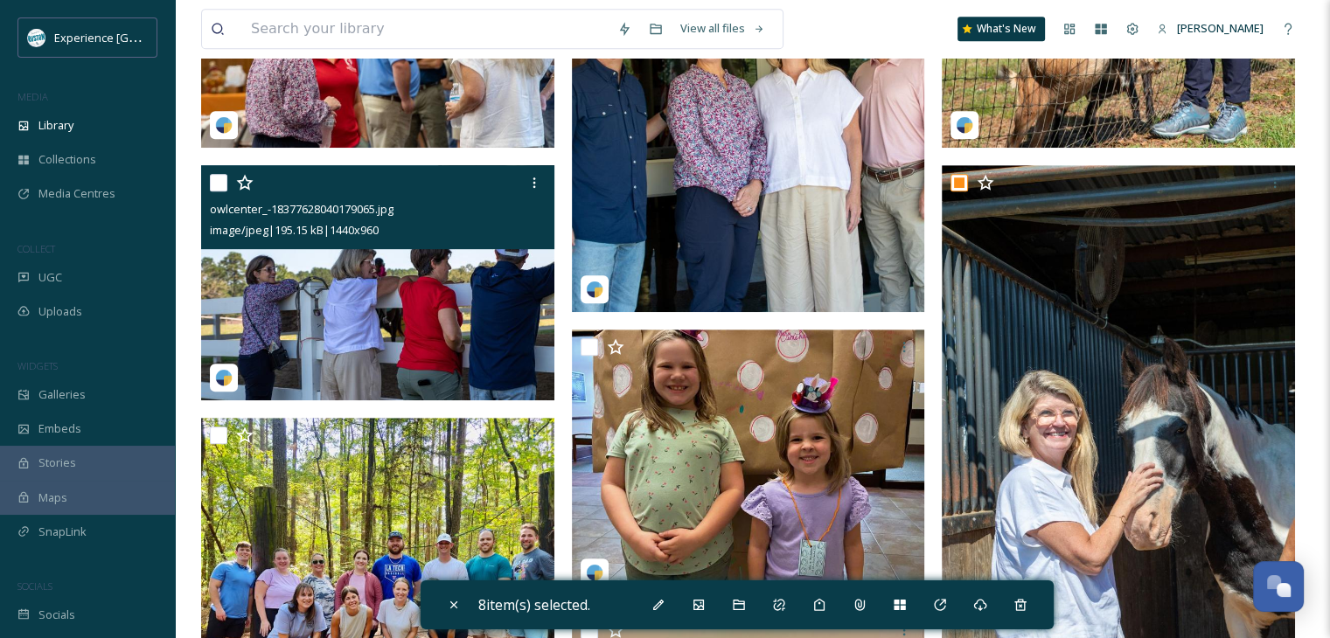
click at [216, 181] on input "checkbox" at bounding box center [218, 182] width 17 height 17
checkbox input "true"
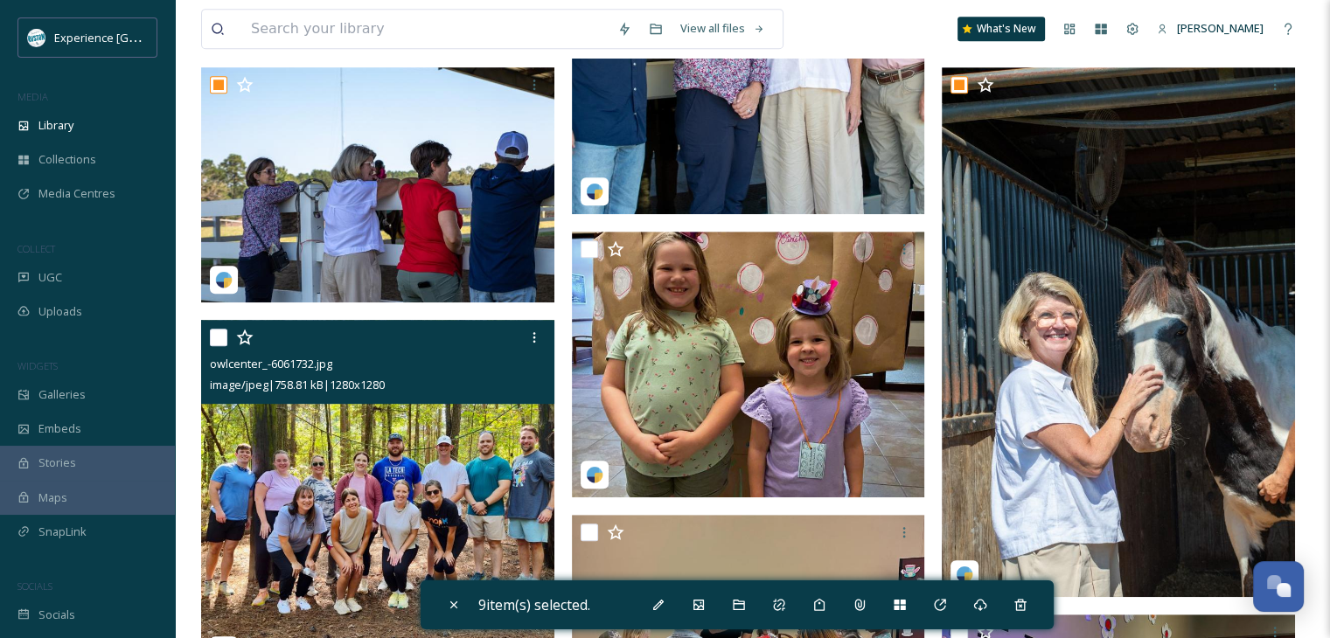
scroll to position [1050, 0]
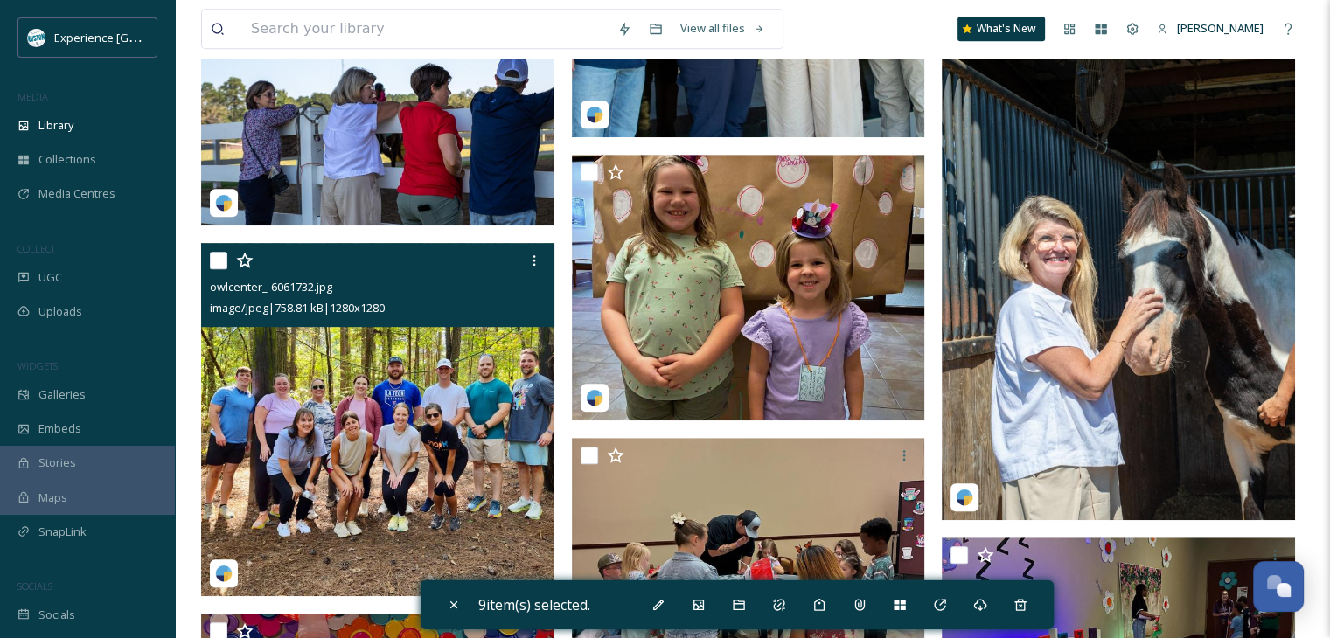
click at [213, 262] on input "checkbox" at bounding box center [218, 260] width 17 height 17
checkbox input "true"
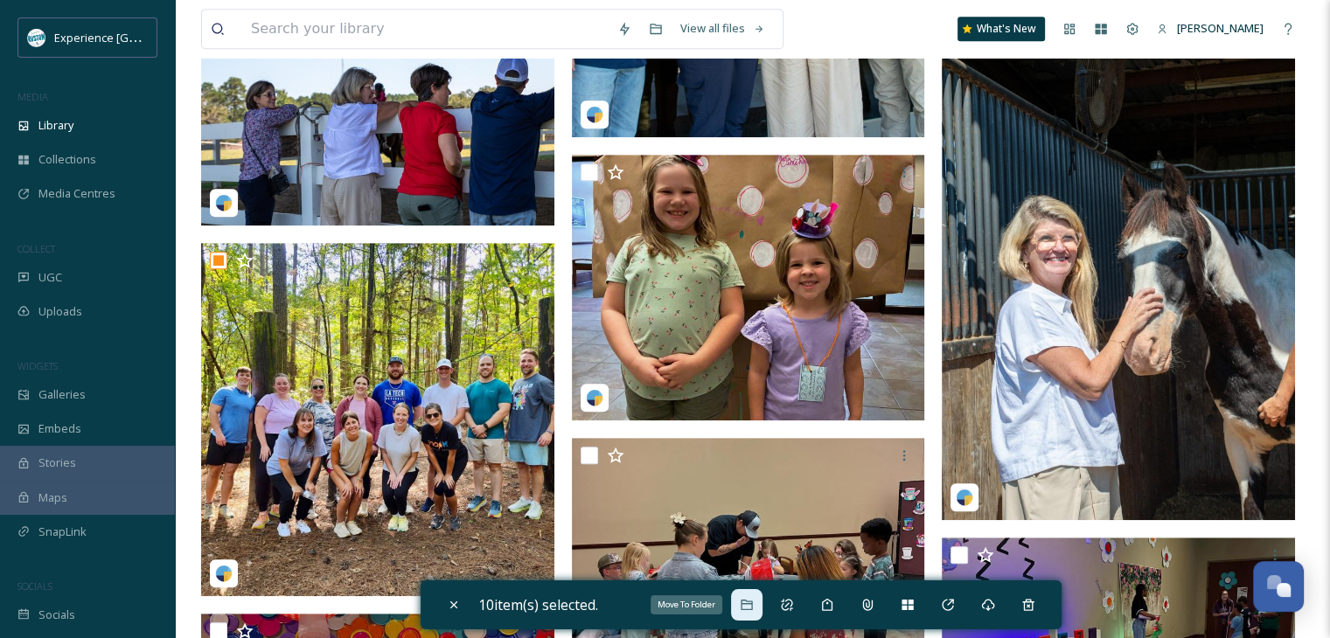
click at [750, 600] on icon at bounding box center [746, 605] width 11 height 10
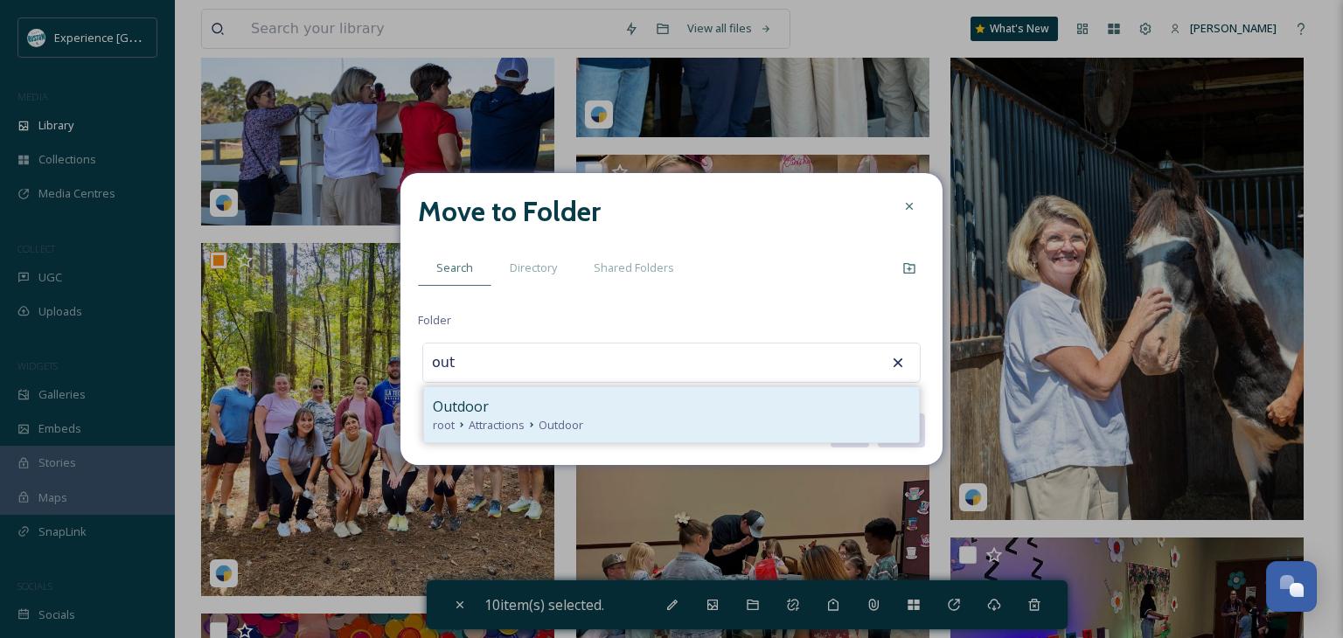
click at [588, 401] on div "Outdoor" at bounding box center [672, 406] width 478 height 21
type input "Outdoor"
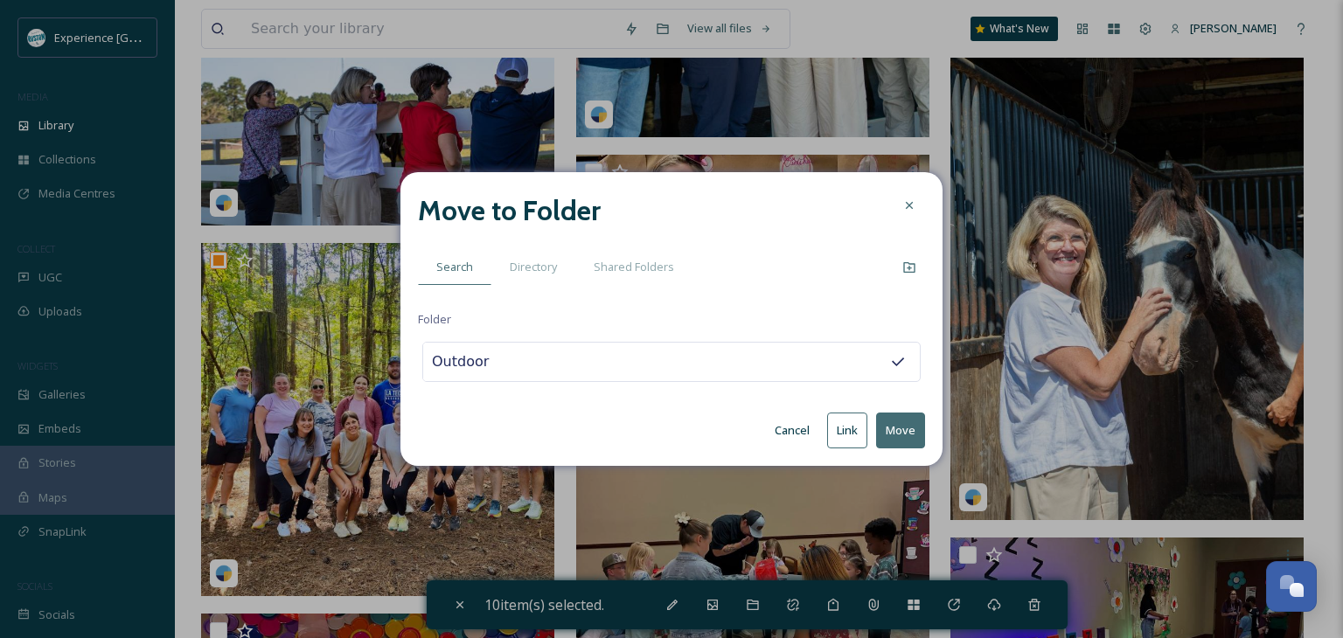
click at [882, 422] on button "Move" at bounding box center [900, 431] width 49 height 36
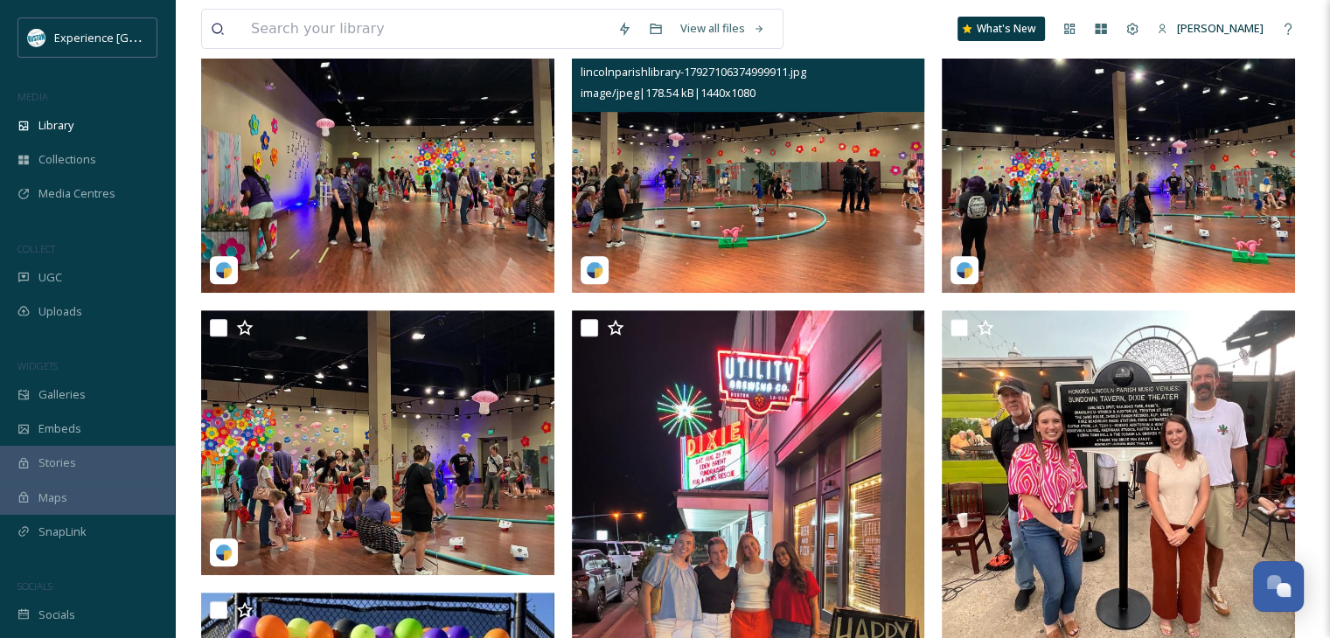
scroll to position [700, 0]
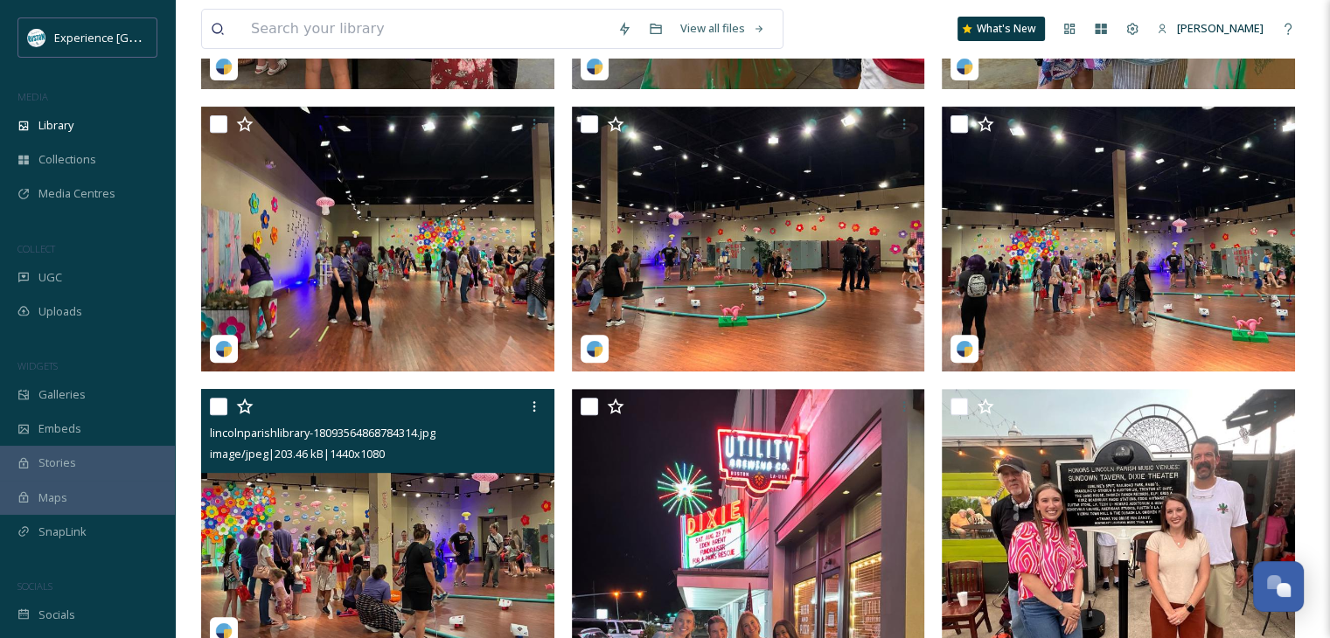
click at [217, 411] on input "checkbox" at bounding box center [218, 406] width 17 height 17
checkbox input "true"
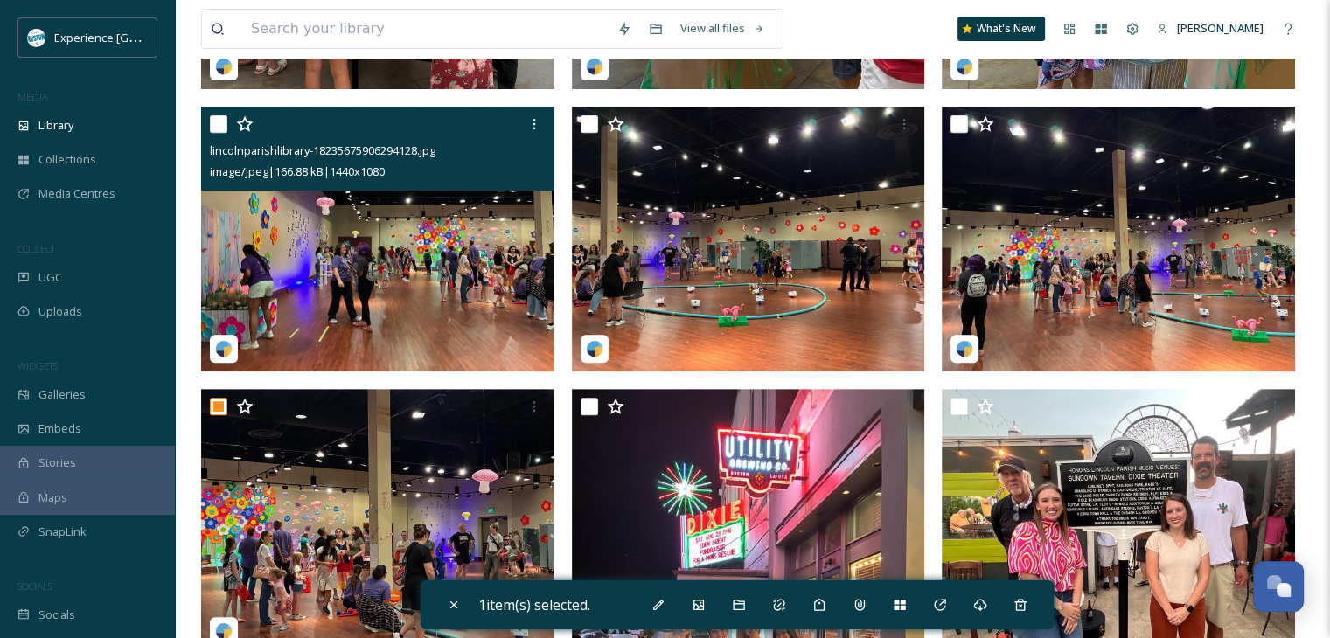
click at [211, 129] on div "lincolnparishlibrary-18235675906294128.jpg image/jpeg | 166.88 kB | 1440 x 1080" at bounding box center [377, 149] width 353 height 84
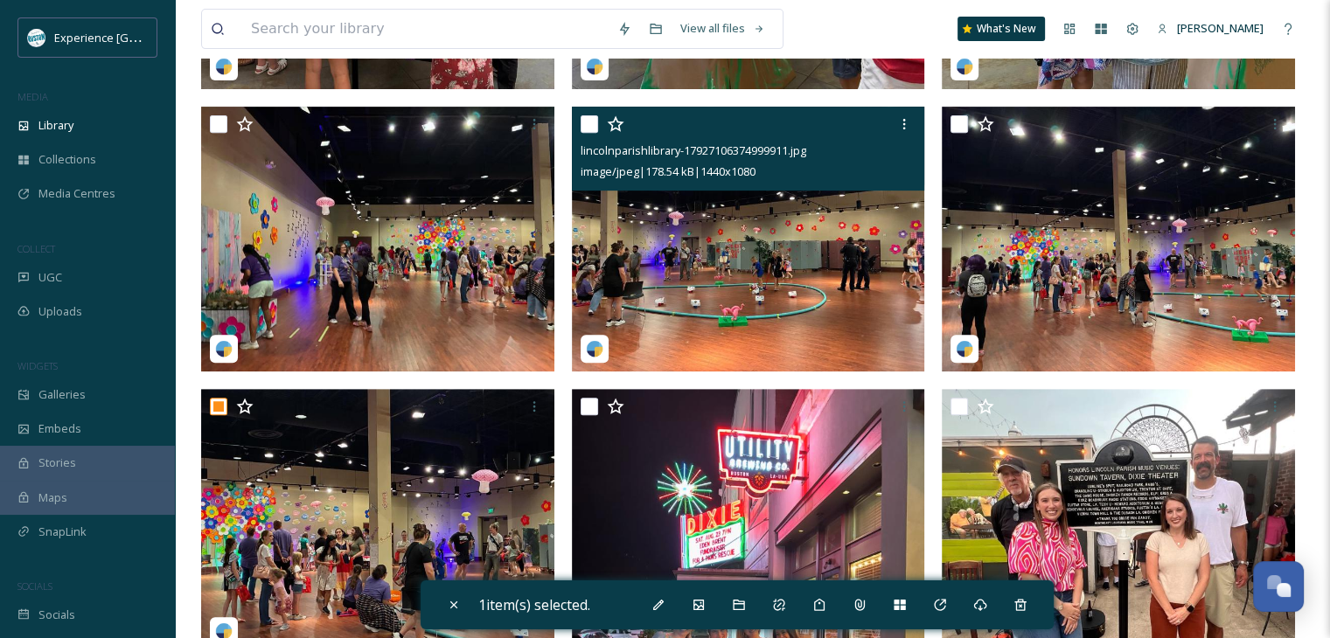
click at [589, 120] on input "checkbox" at bounding box center [589, 123] width 17 height 17
checkbox input "true"
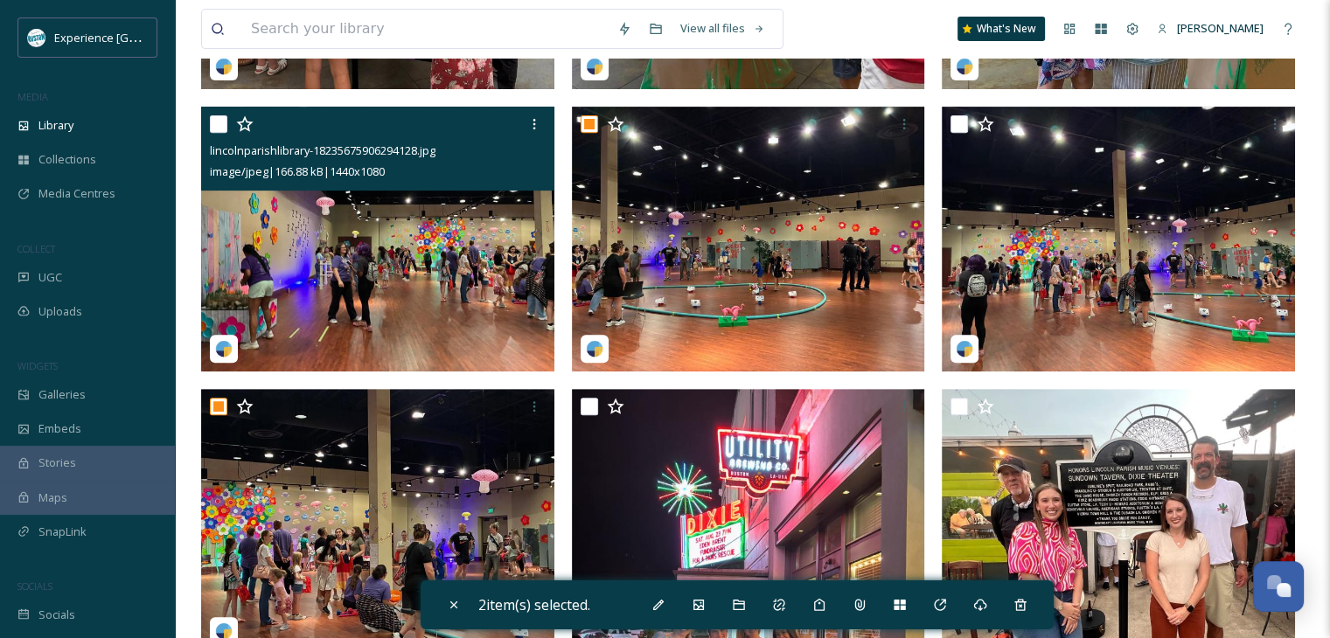
click at [219, 119] on input "checkbox" at bounding box center [218, 123] width 17 height 17
checkbox input "true"
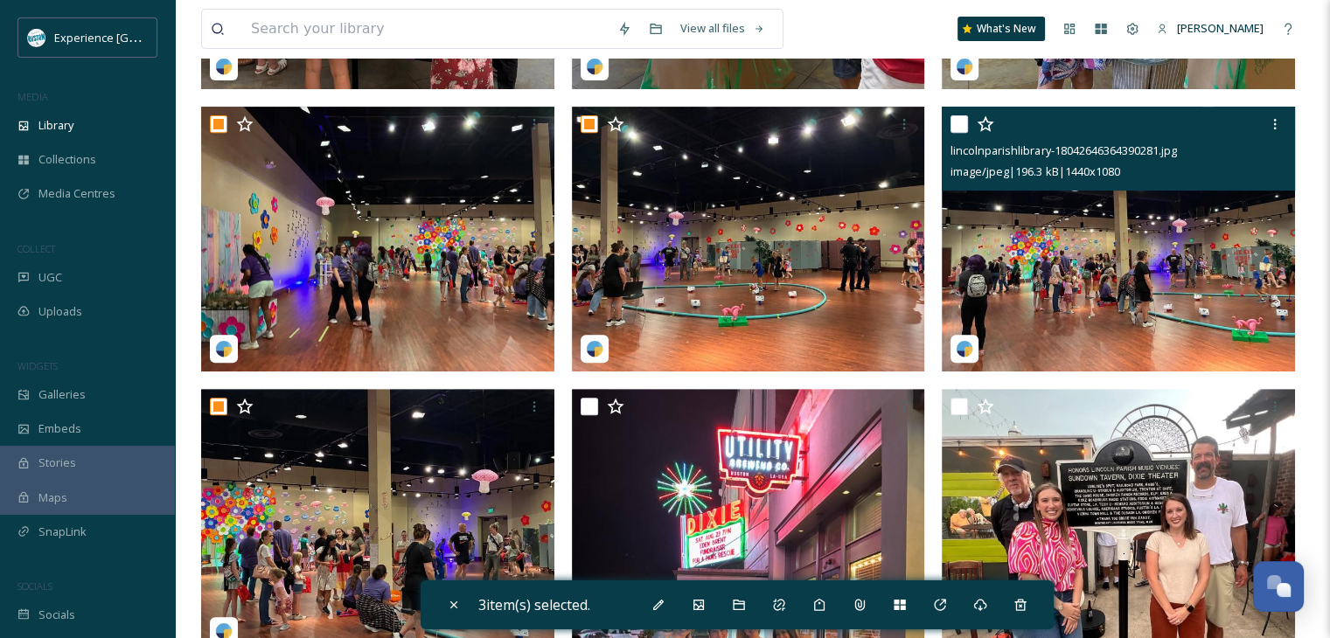
click at [956, 123] on input "checkbox" at bounding box center [959, 123] width 17 height 17
checkbox input "true"
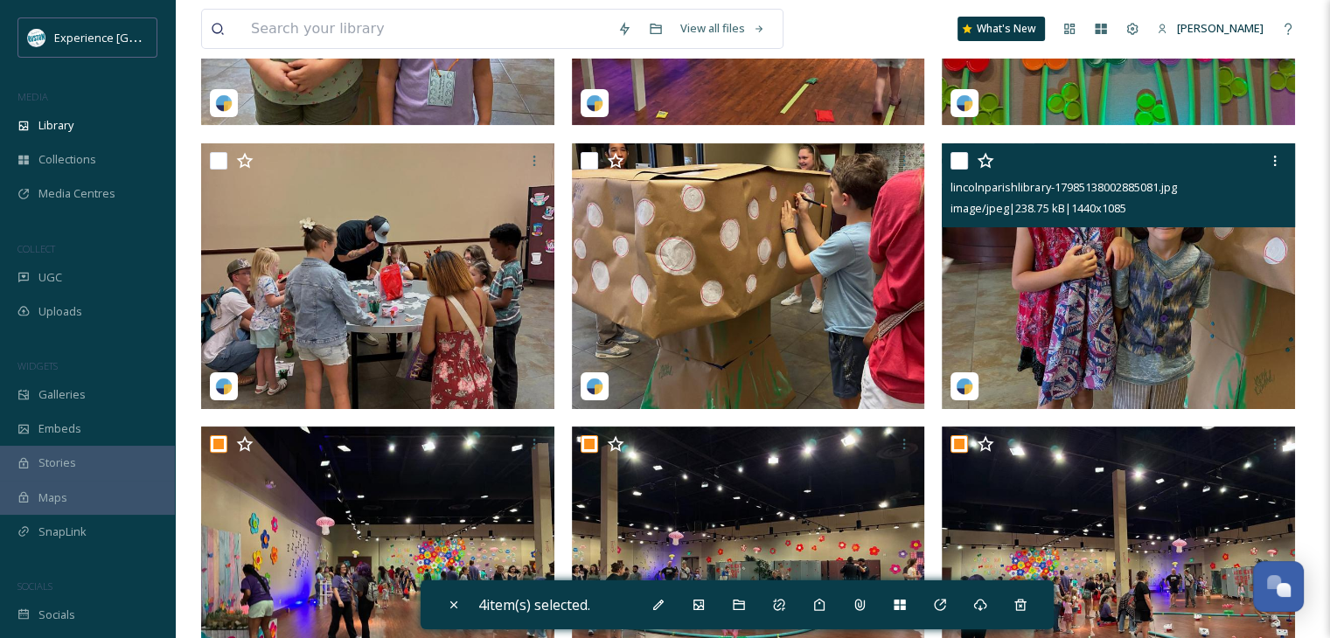
scroll to position [350, 0]
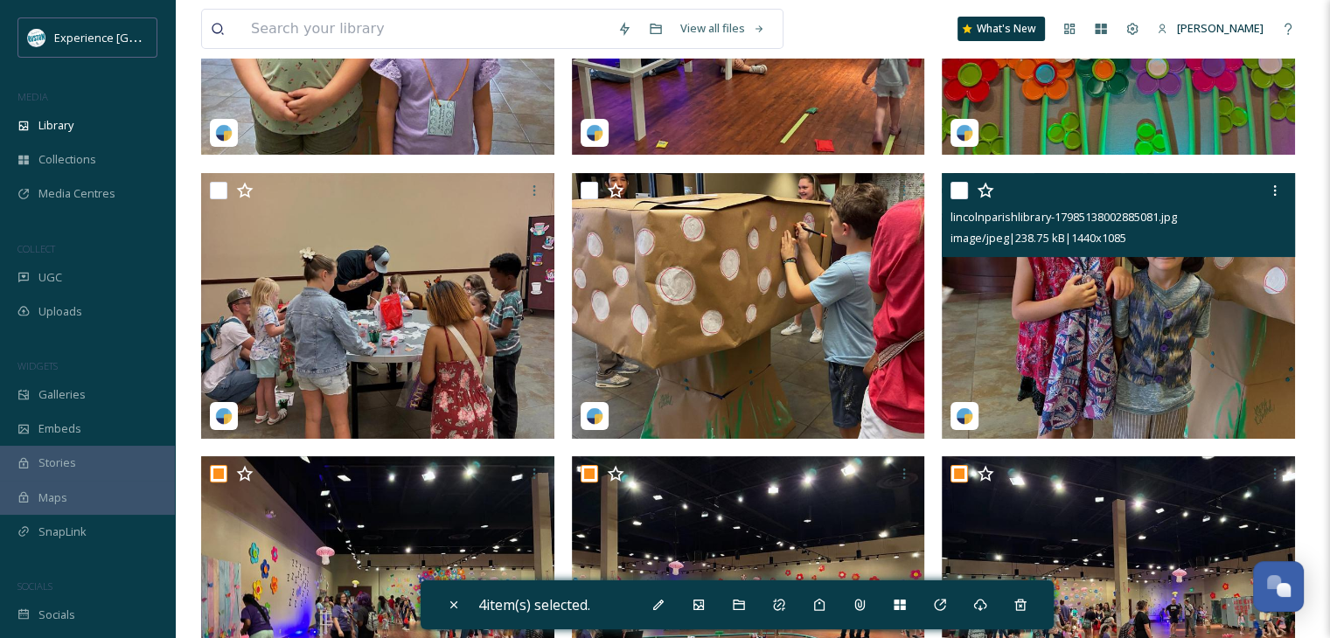
click at [954, 197] on input "checkbox" at bounding box center [959, 190] width 17 height 17
checkbox input "true"
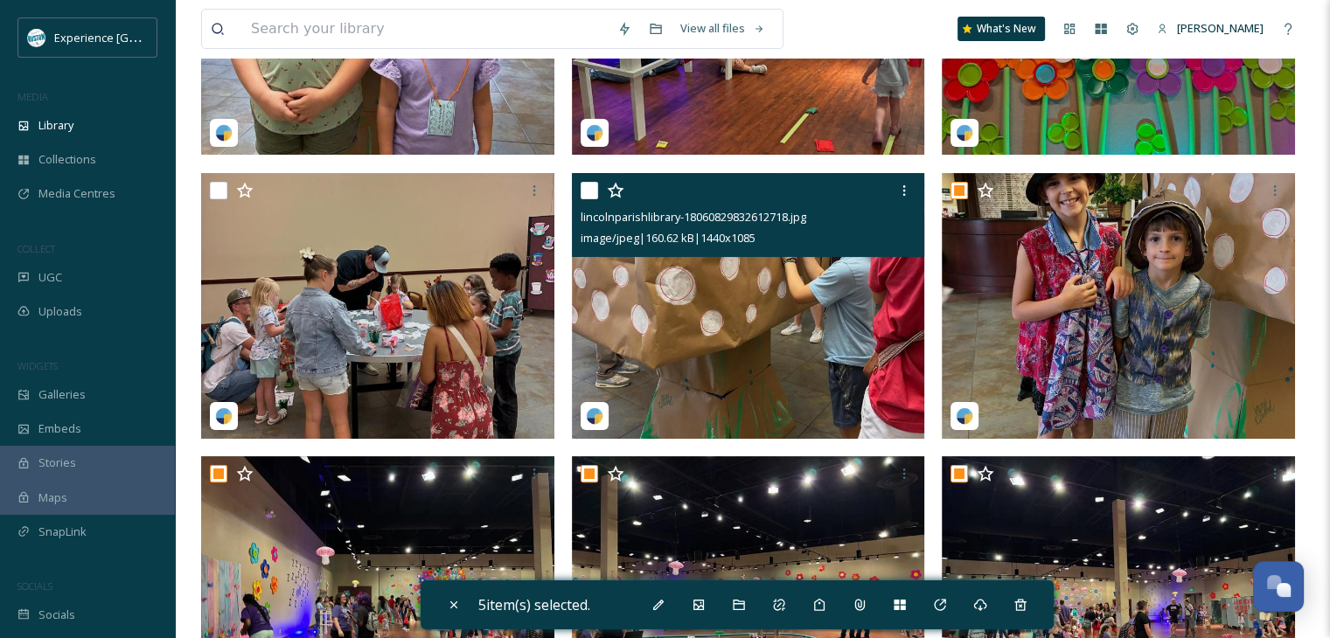
click at [589, 186] on input "checkbox" at bounding box center [589, 190] width 17 height 17
checkbox input "true"
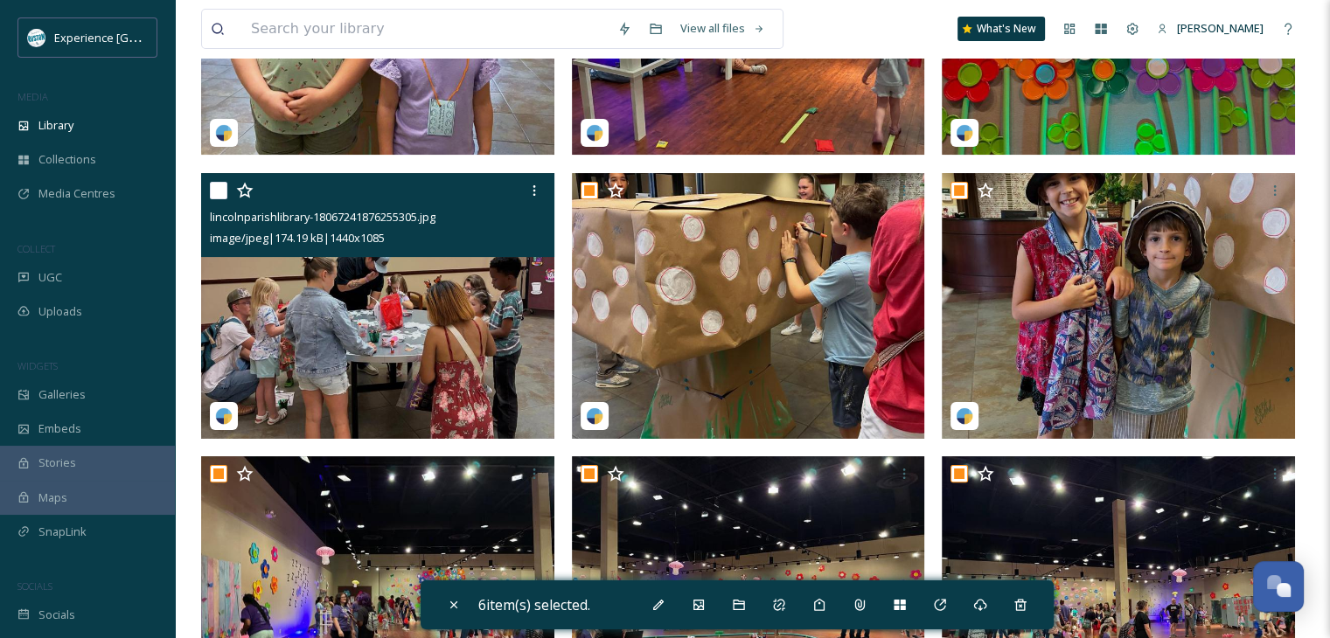
click at [213, 197] on input "checkbox" at bounding box center [218, 190] width 17 height 17
checkbox input "true"
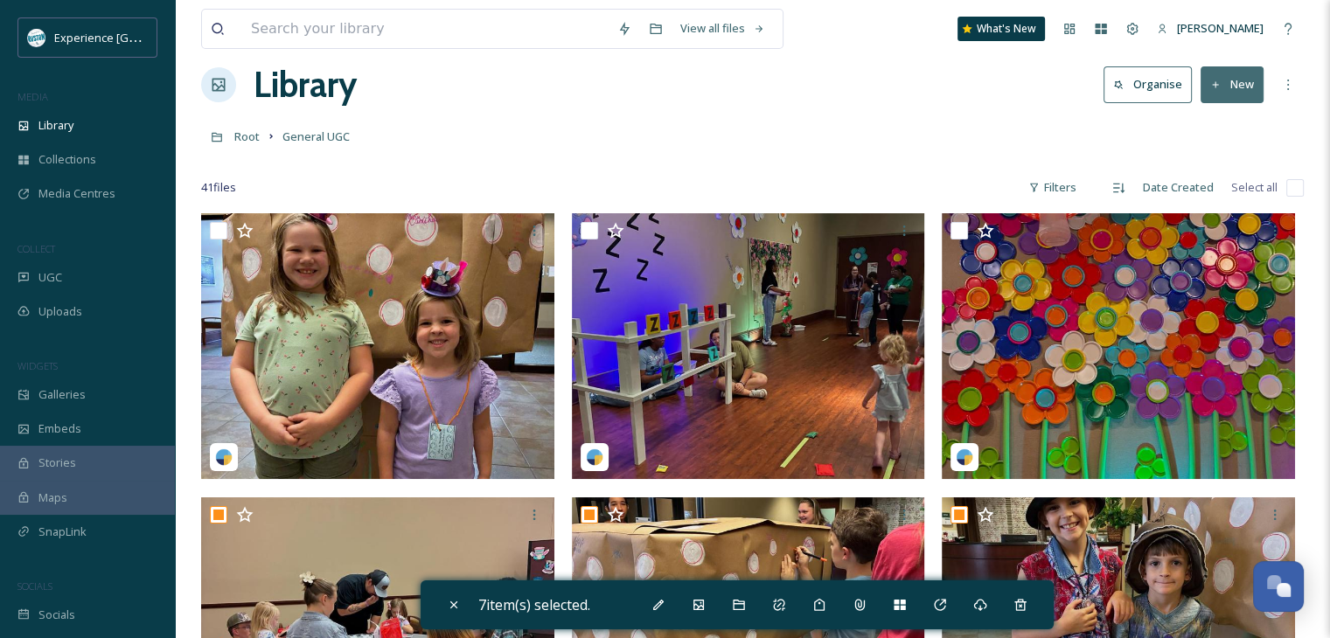
scroll to position [0, 0]
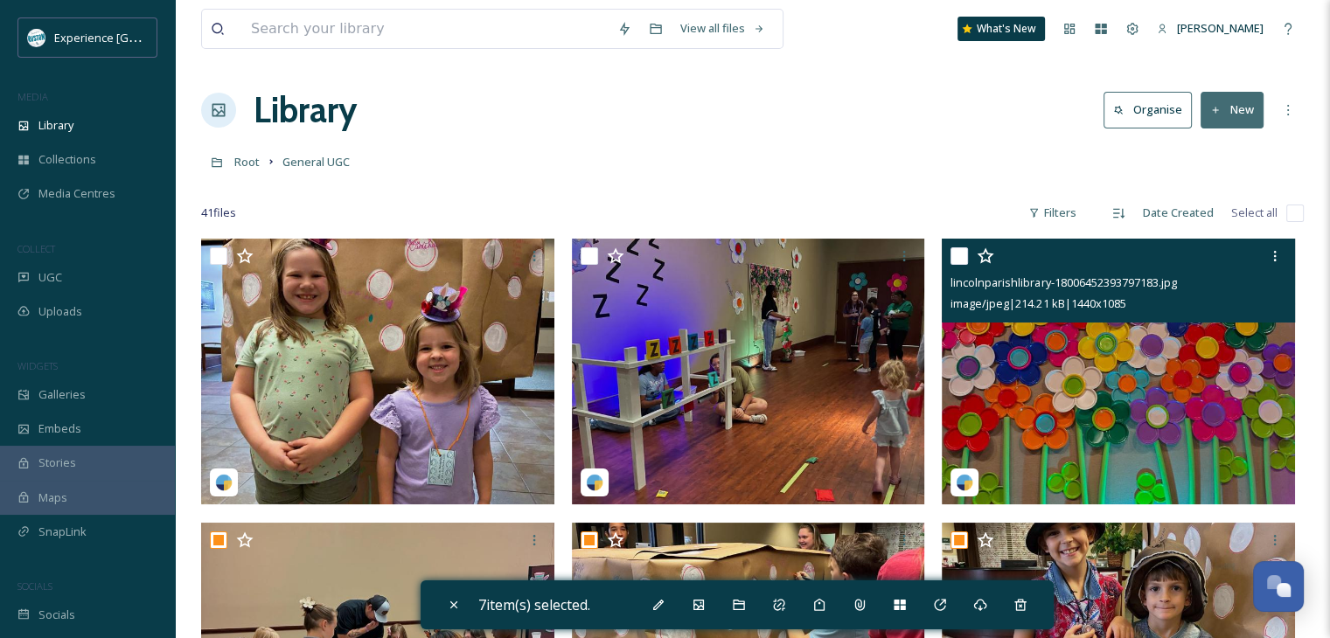
click at [953, 253] on input "checkbox" at bounding box center [959, 256] width 17 height 17
checkbox input "true"
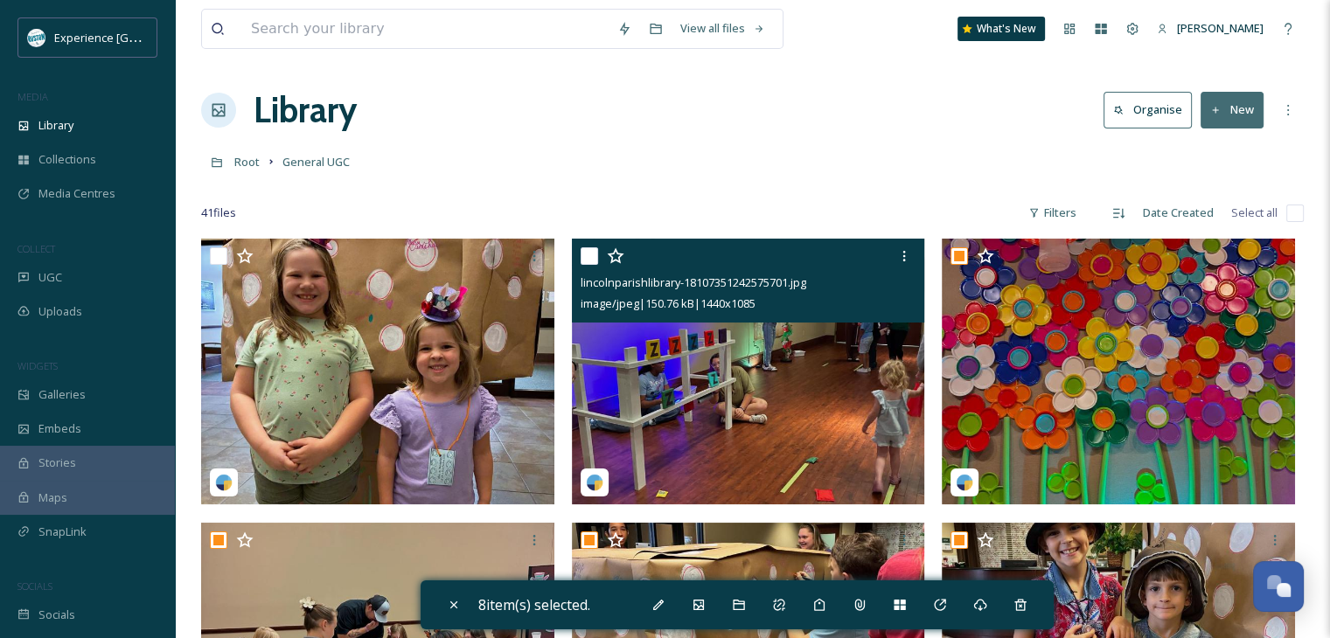
click at [591, 257] on input "checkbox" at bounding box center [589, 256] width 17 height 17
checkbox input "true"
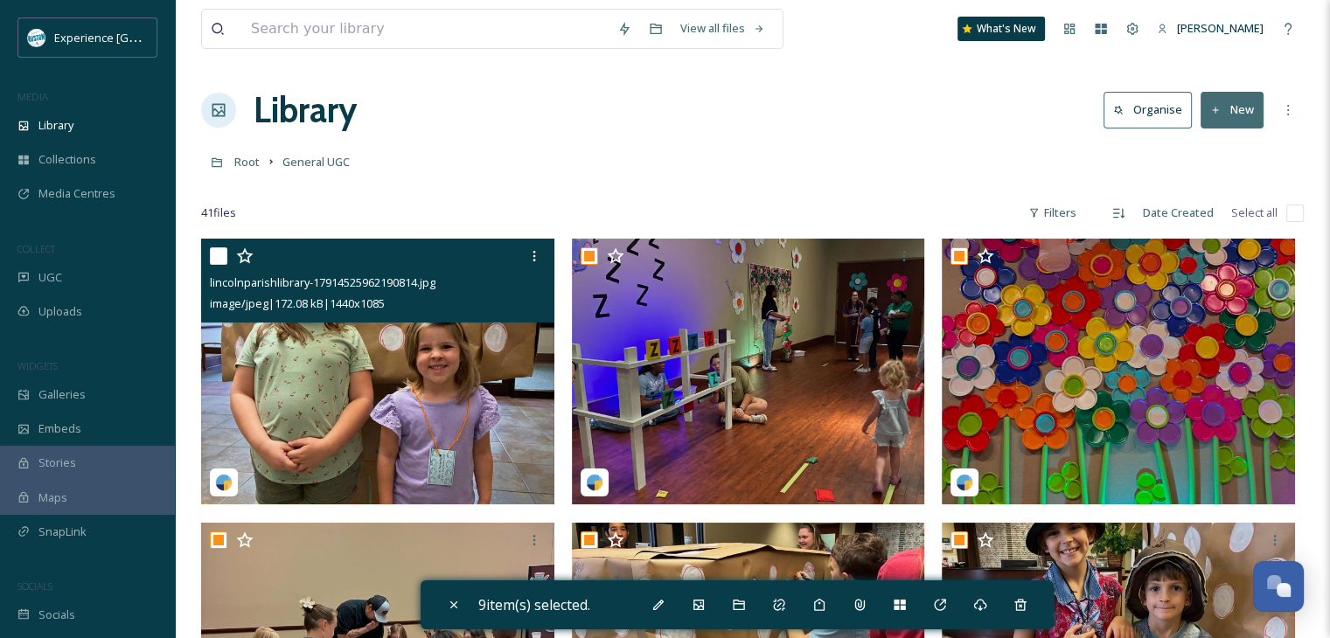
click at [221, 258] on input "checkbox" at bounding box center [218, 256] width 17 height 17
checkbox input "true"
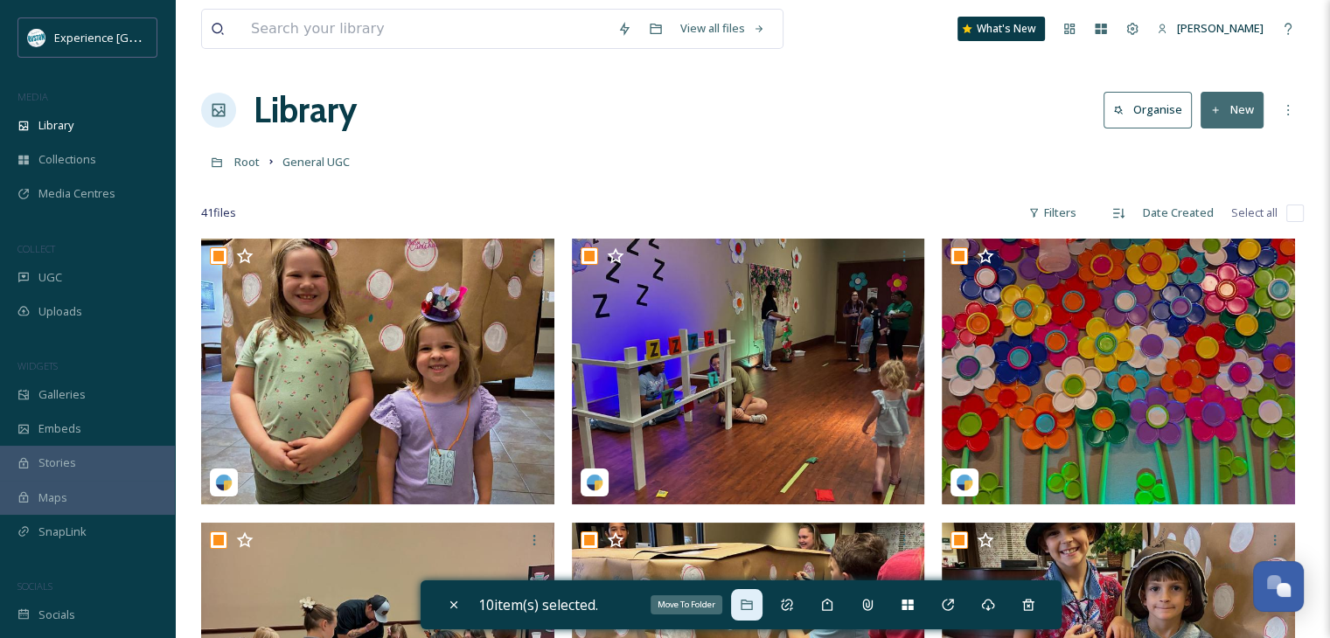
click at [746, 598] on icon at bounding box center [747, 605] width 14 height 14
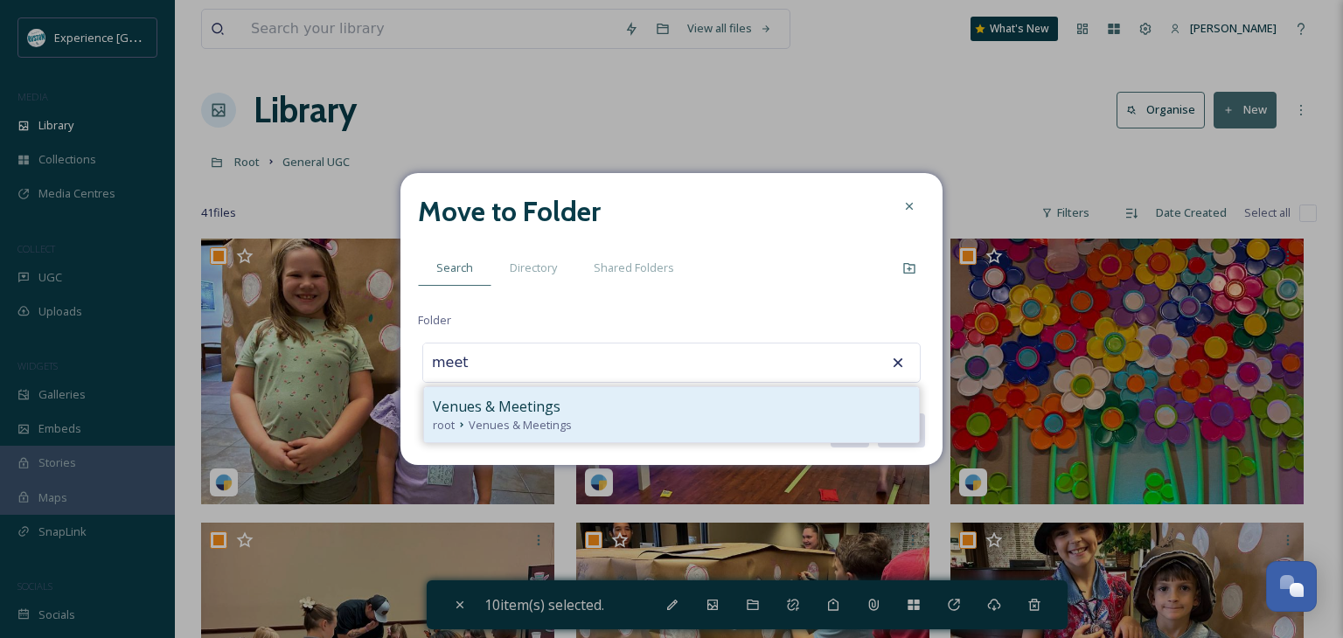
click at [641, 408] on div "Venues & Meetings" at bounding box center [672, 406] width 478 height 21
type input "Venues & Meetings"
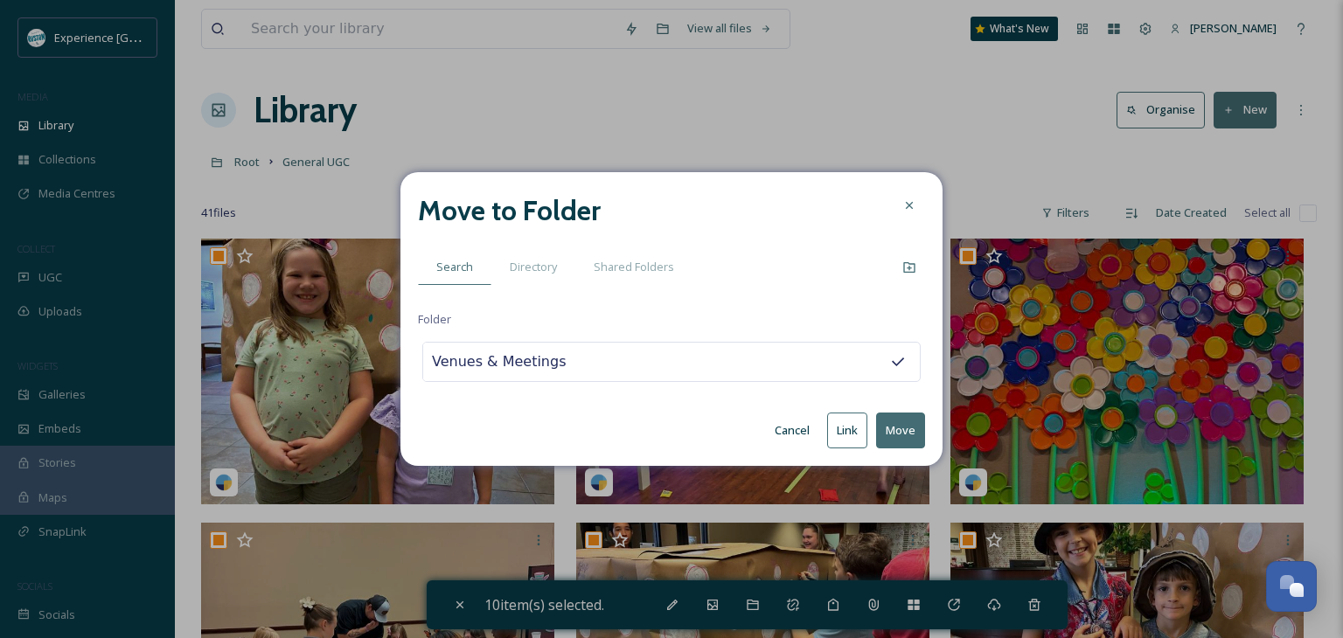
click at [889, 424] on button "Move" at bounding box center [900, 431] width 49 height 36
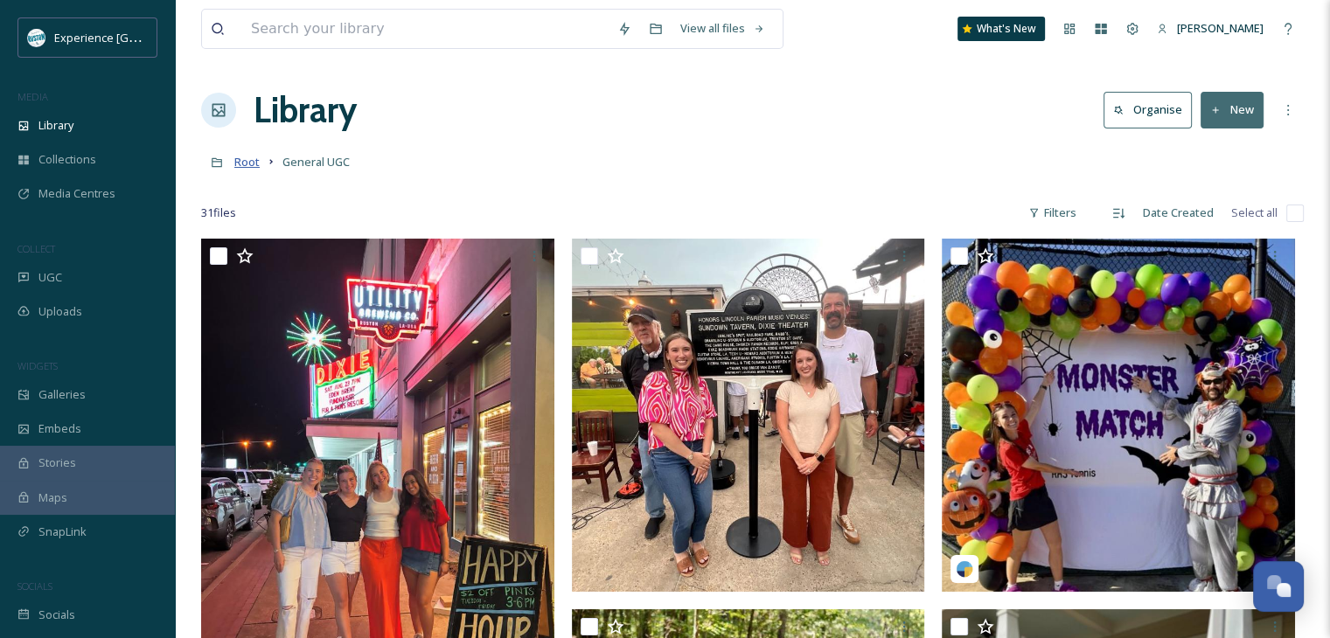
click at [249, 164] on span "Root" at bounding box center [246, 162] width 25 height 16
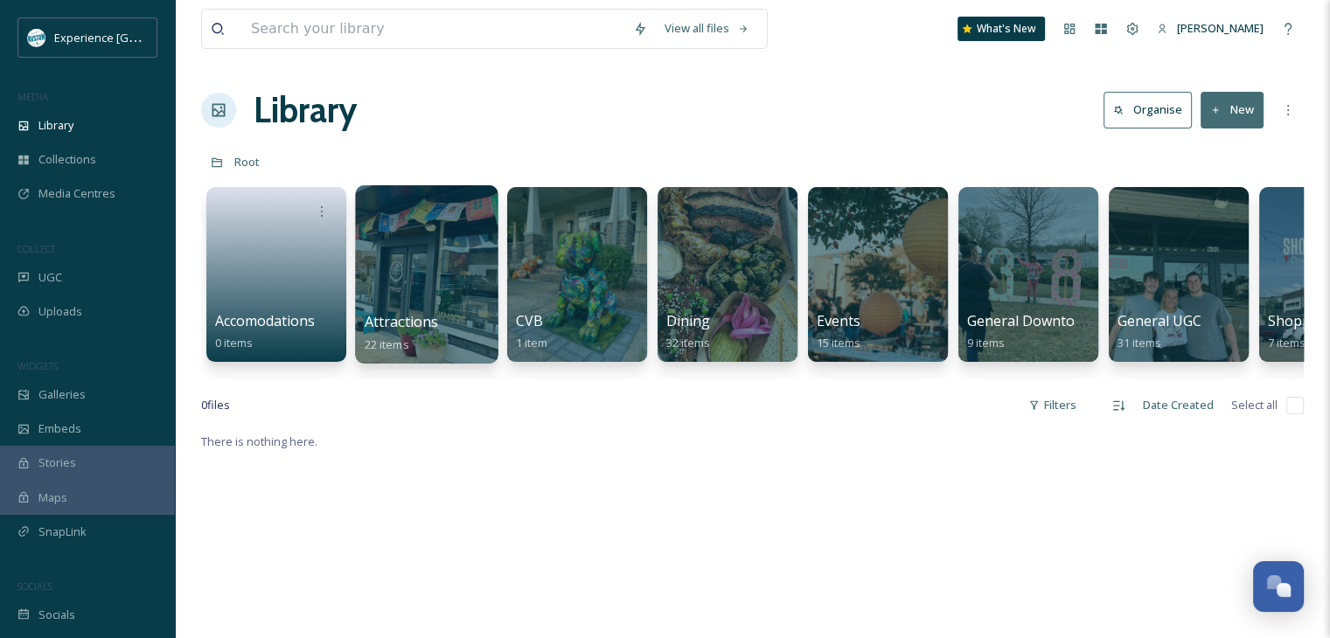
click at [422, 272] on div at bounding box center [426, 274] width 143 height 178
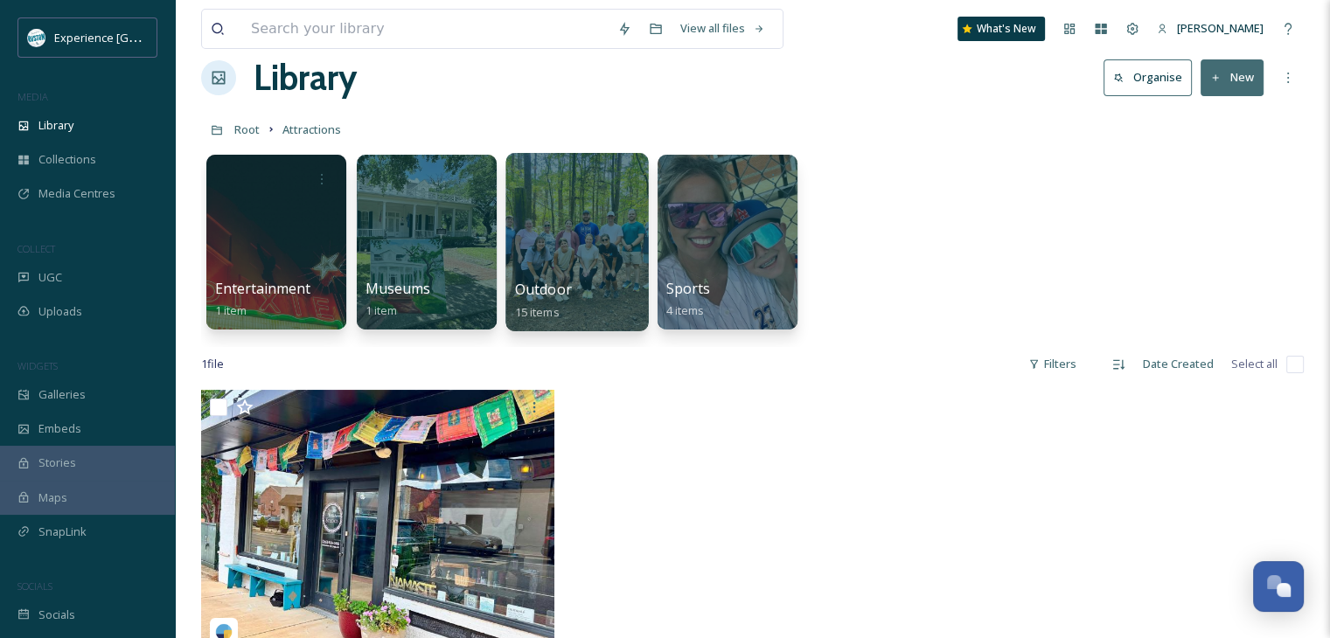
scroll to position [87, 0]
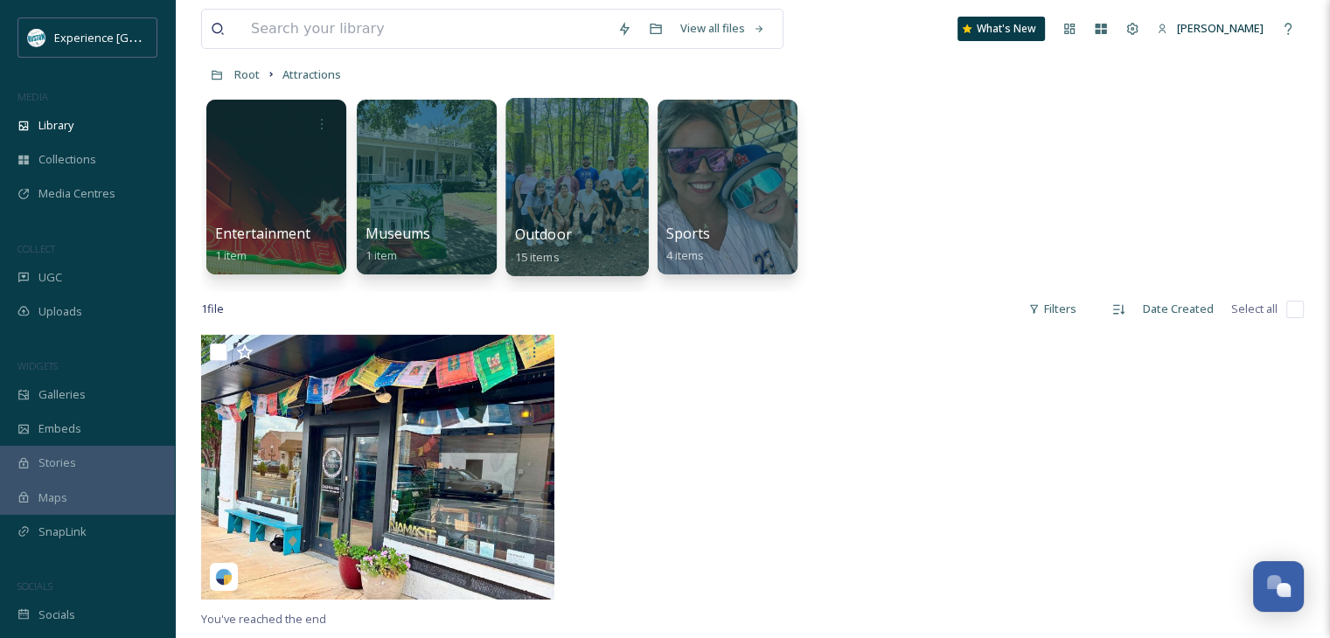
click at [560, 185] on div at bounding box center [577, 187] width 143 height 178
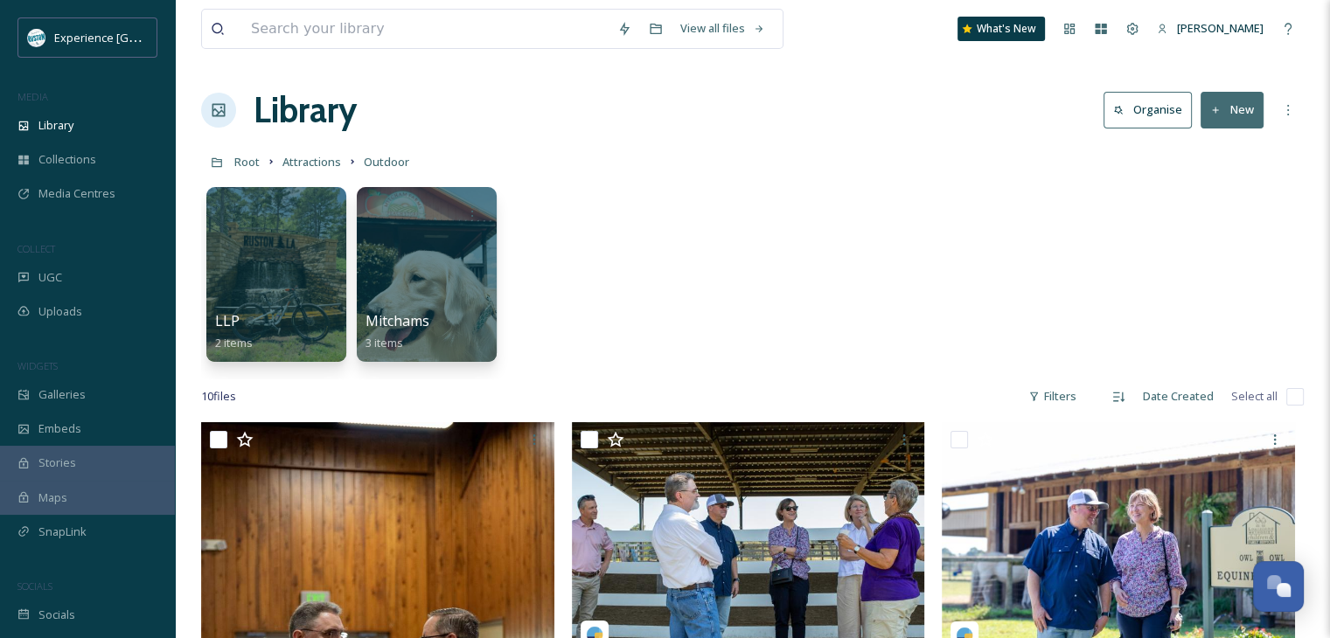
click at [1216, 105] on icon at bounding box center [1215, 110] width 11 height 11
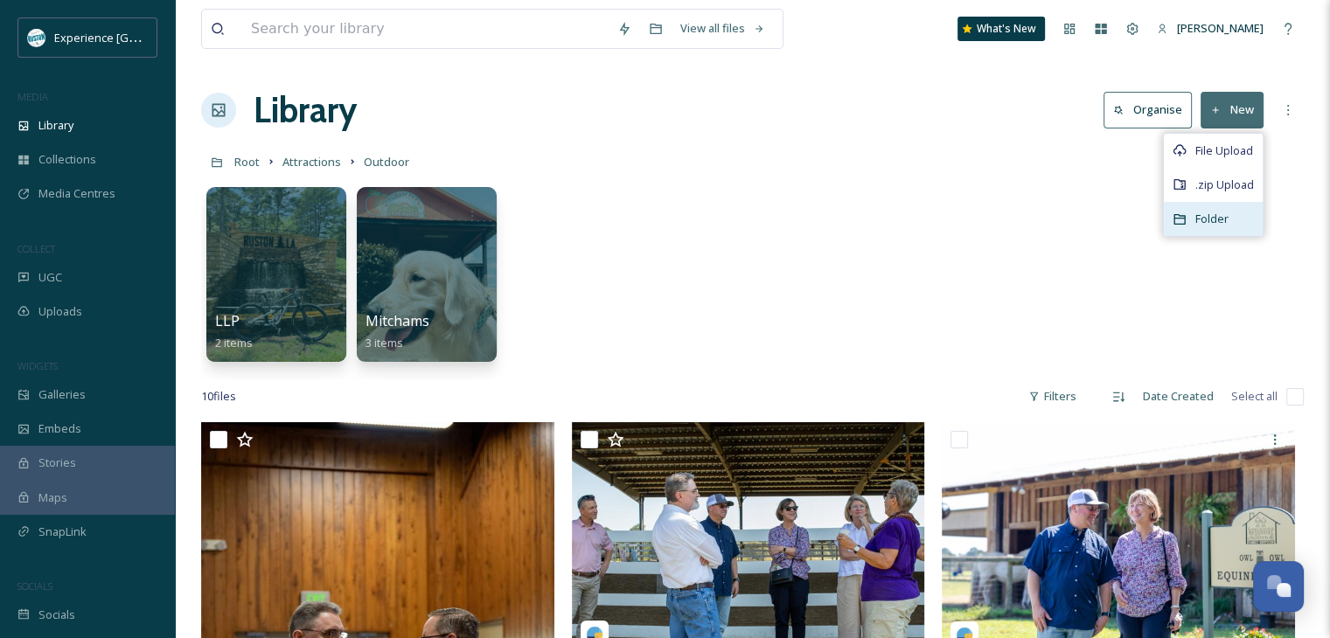
click at [1213, 214] on span "Folder" at bounding box center [1212, 219] width 33 height 17
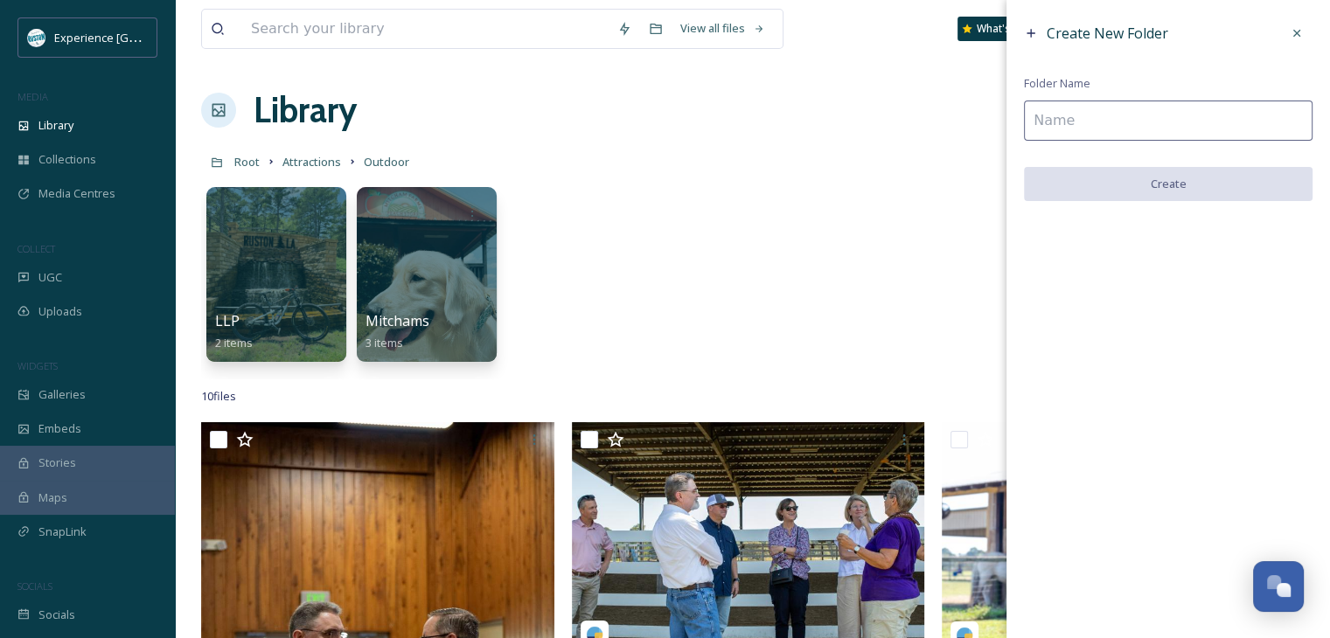
click at [1057, 109] on input at bounding box center [1168, 121] width 289 height 40
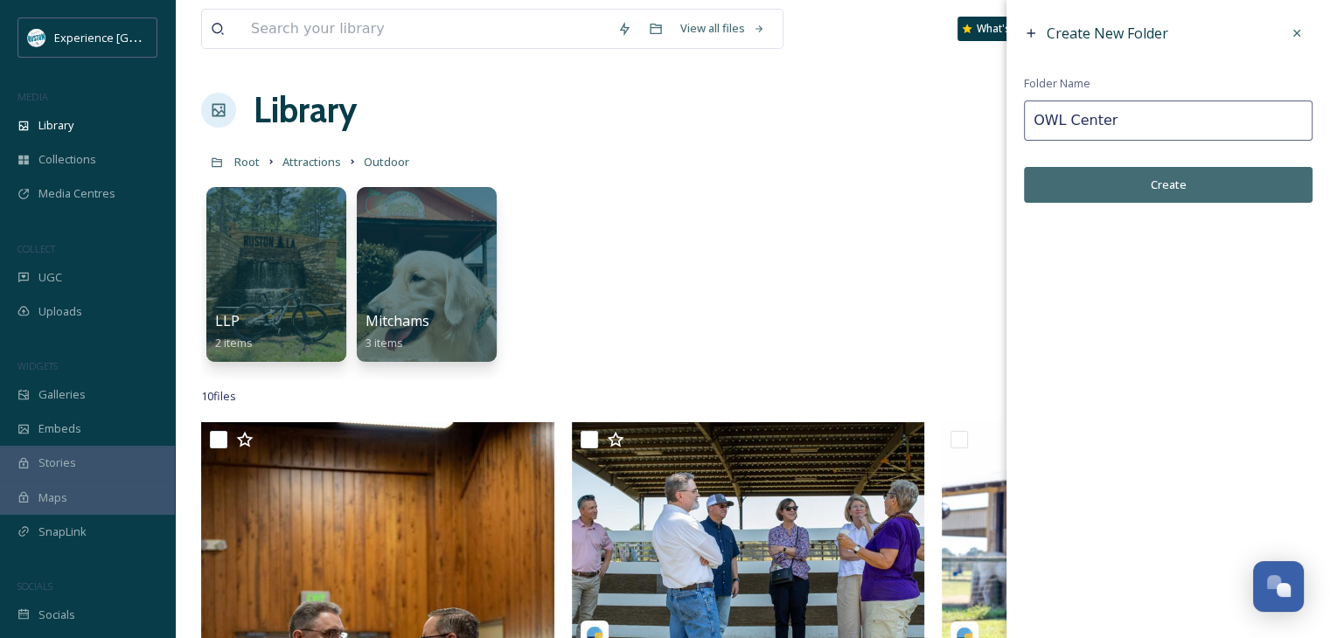
type input "OWL Center"
click at [1107, 186] on button "Create" at bounding box center [1168, 185] width 289 height 36
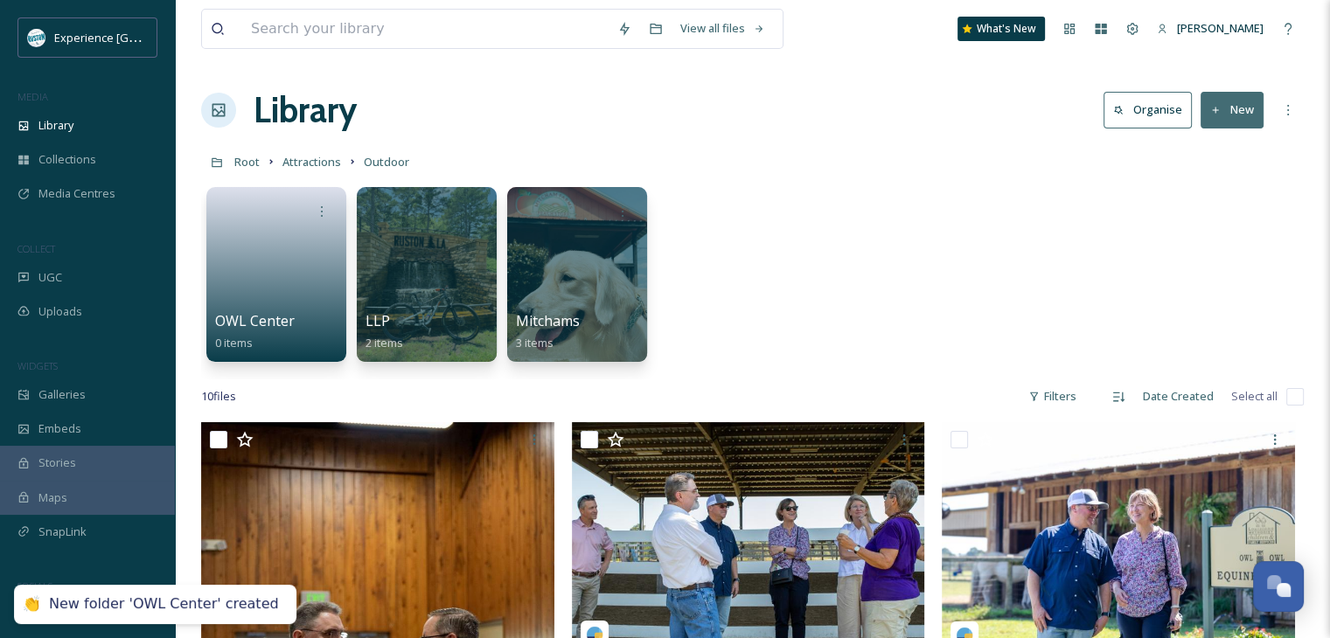
scroll to position [175, 0]
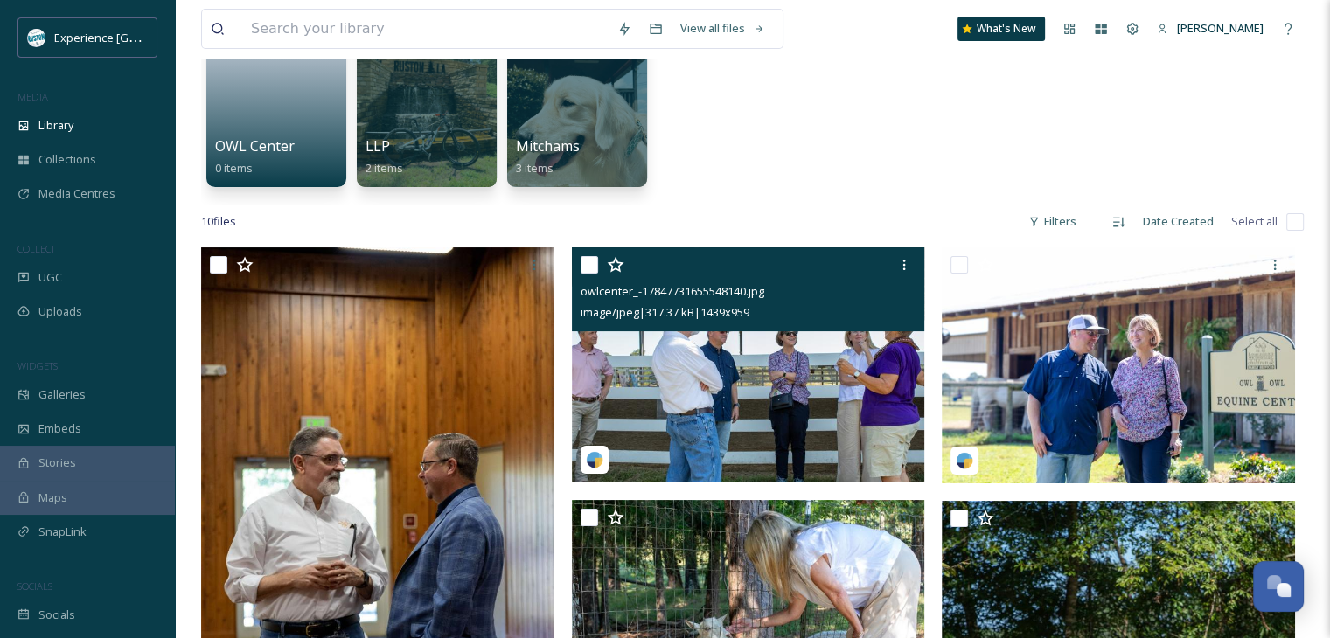
click at [584, 264] on input "checkbox" at bounding box center [589, 264] width 17 height 17
checkbox input "true"
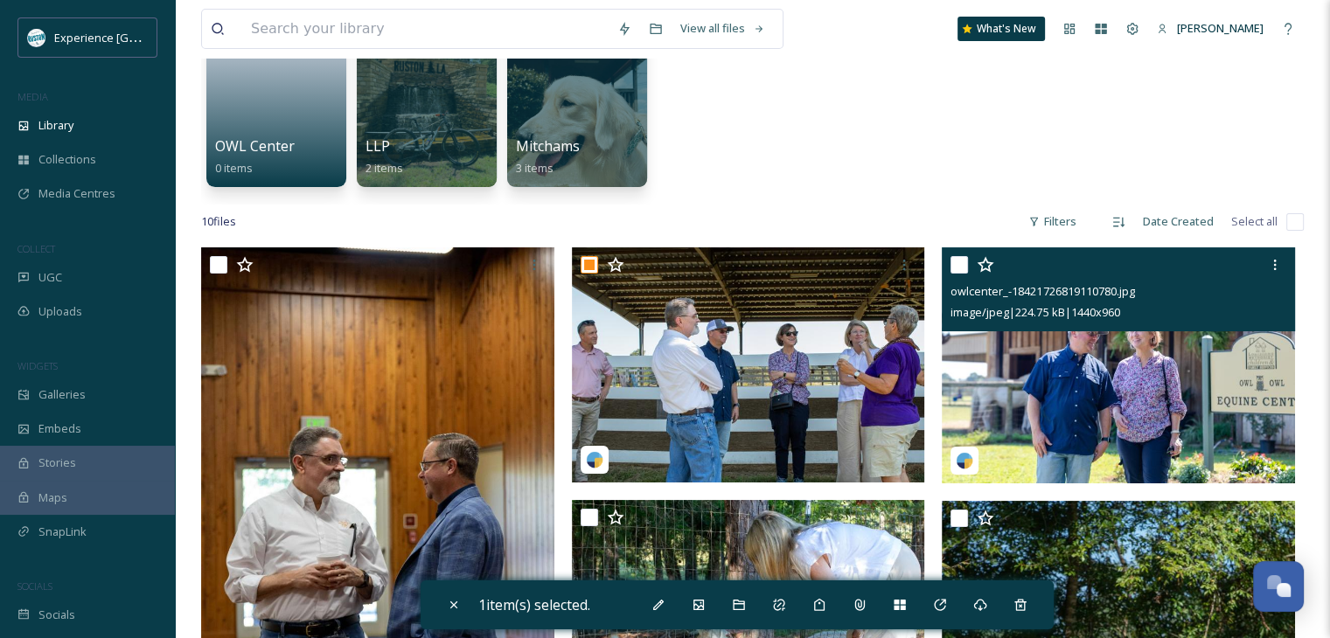
click at [962, 271] on input "checkbox" at bounding box center [959, 264] width 17 height 17
checkbox input "true"
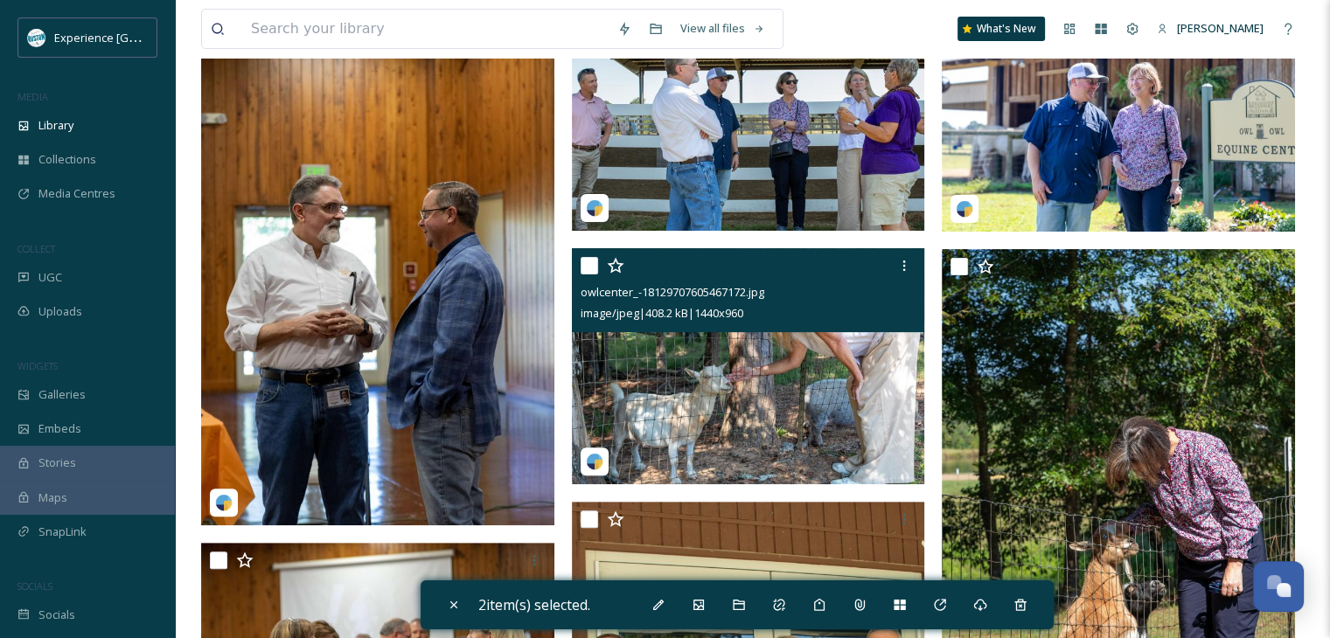
scroll to position [437, 0]
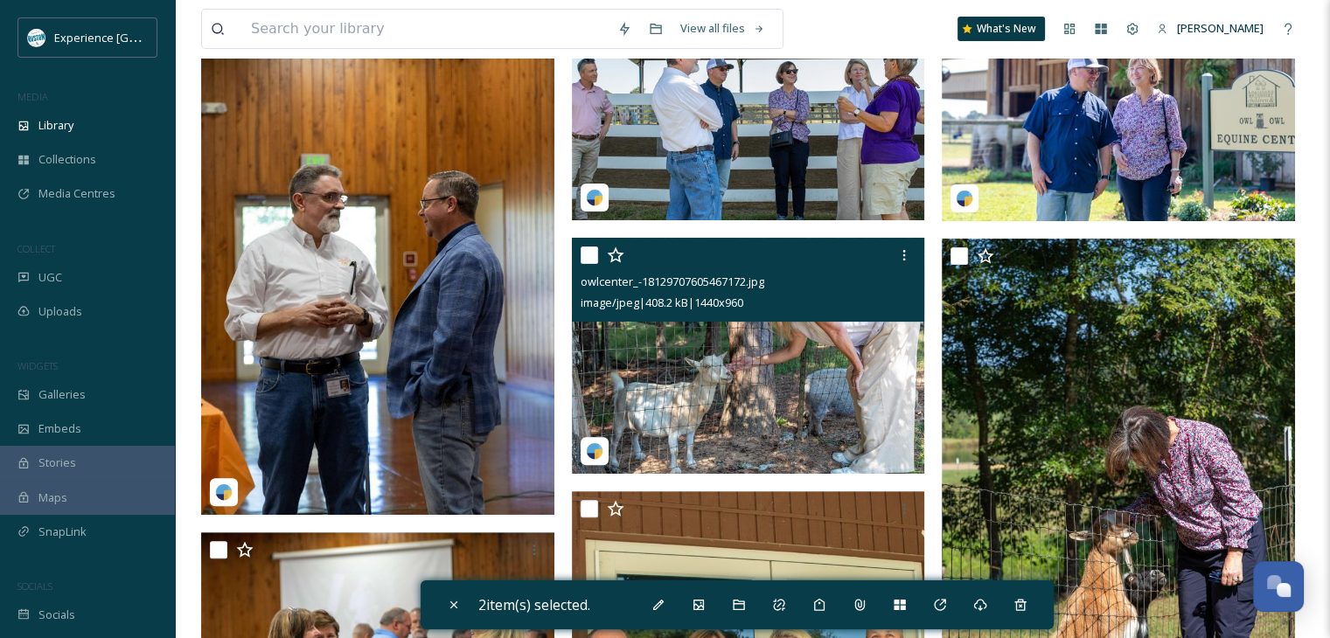
click at [589, 263] on input "checkbox" at bounding box center [589, 255] width 17 height 17
checkbox input "true"
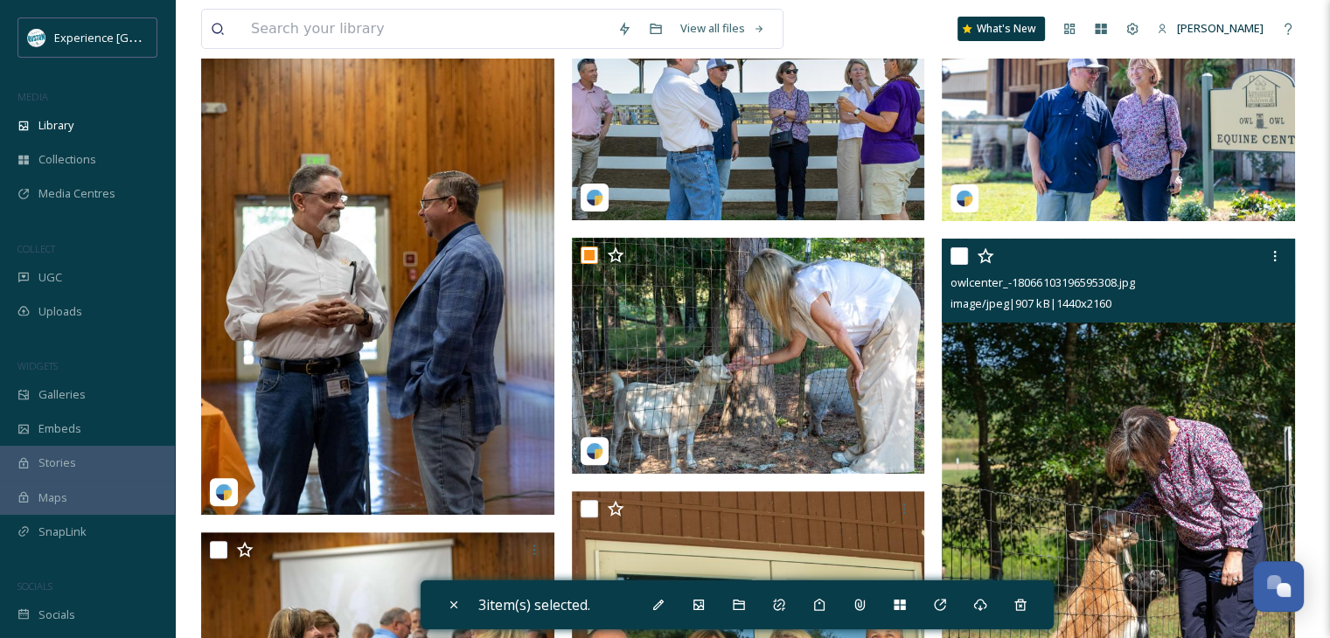
click at [967, 256] on input "checkbox" at bounding box center [959, 256] width 17 height 17
checkbox input "true"
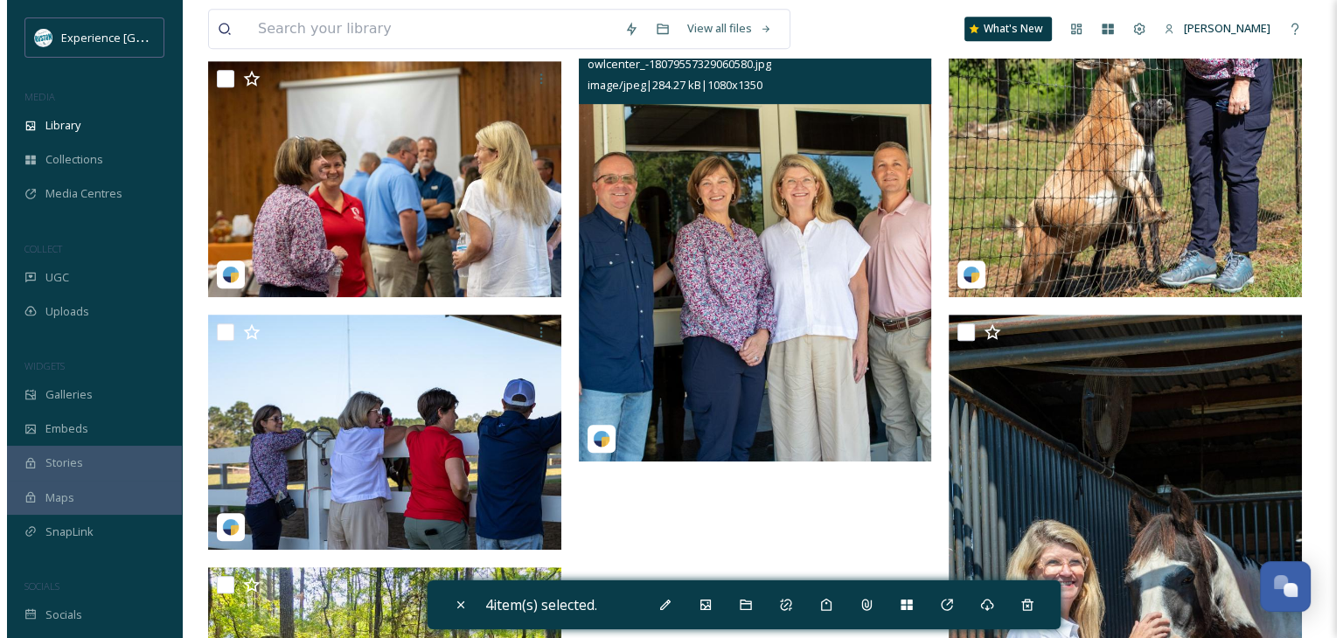
scroll to position [1137, 0]
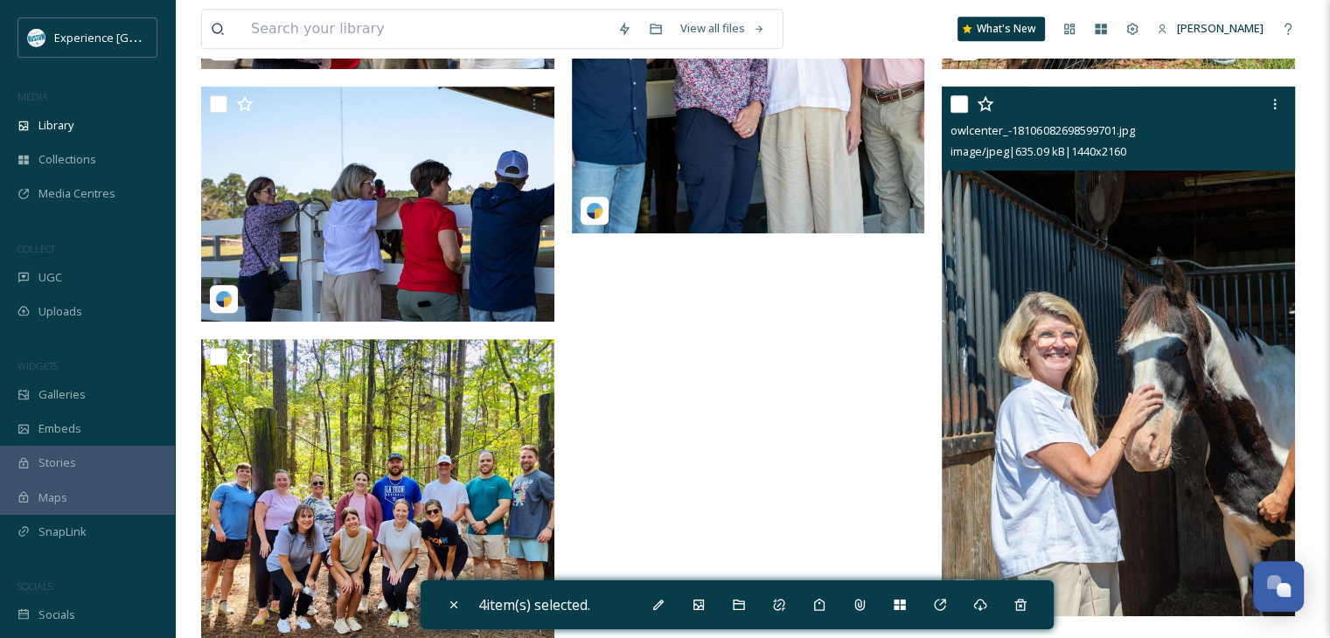
click at [955, 102] on input "checkbox" at bounding box center [959, 103] width 17 height 17
checkbox input "true"
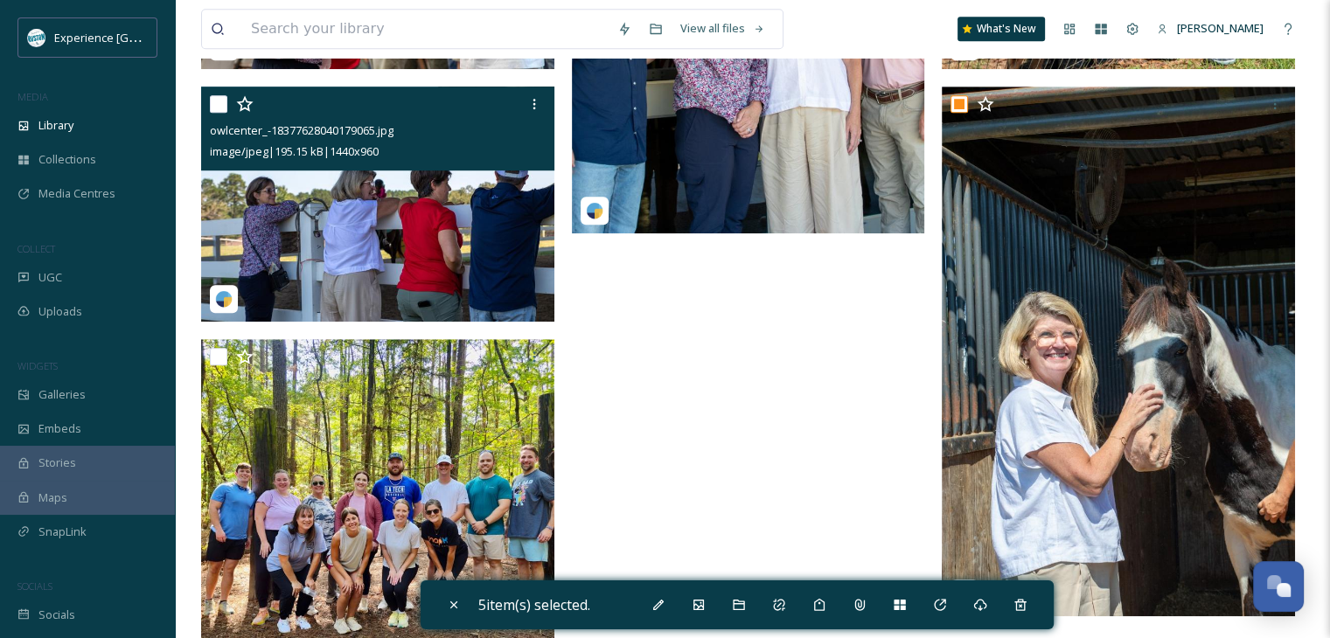
click at [219, 96] on input "checkbox" at bounding box center [218, 103] width 17 height 17
checkbox input "true"
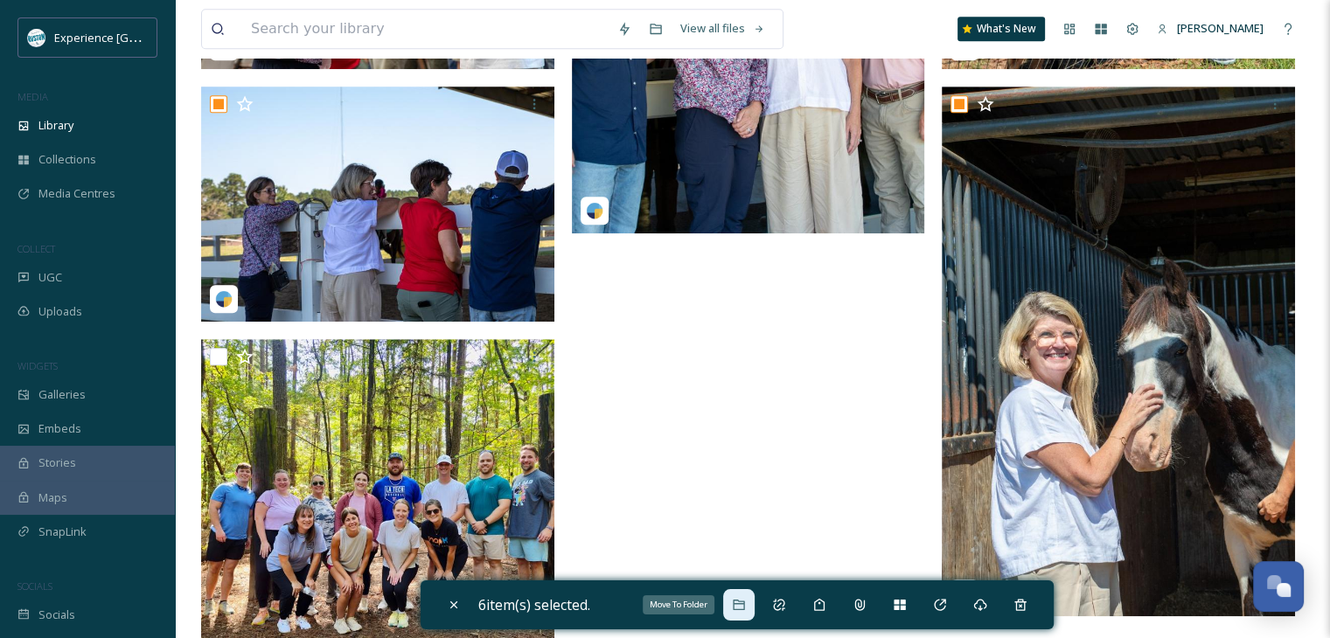
click at [746, 602] on icon at bounding box center [739, 605] width 14 height 14
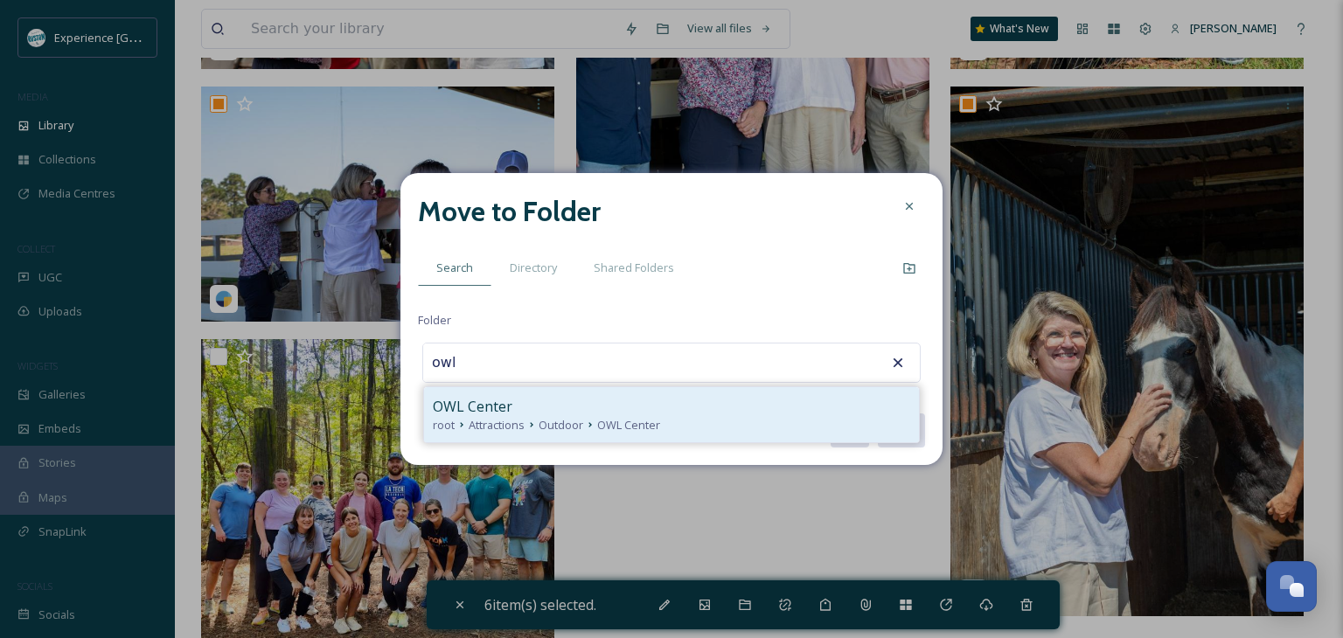
click at [542, 403] on div "OWL Center" at bounding box center [672, 406] width 478 height 21
type input "OWL Center"
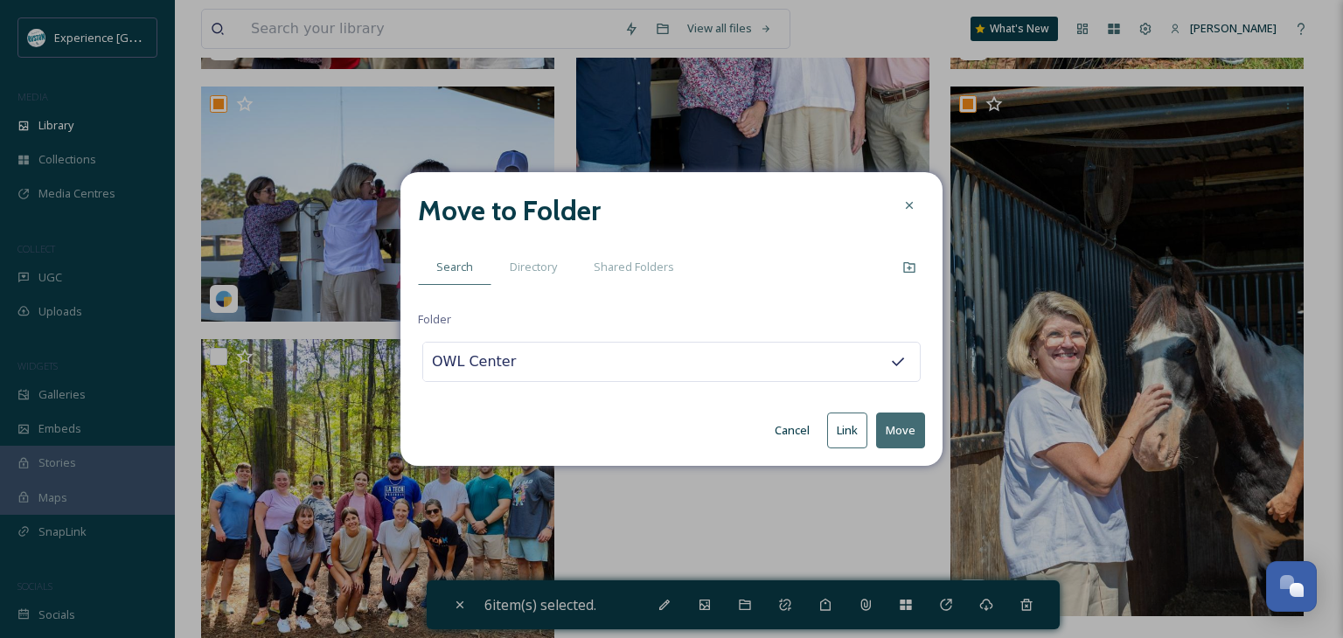
click at [910, 427] on button "Move" at bounding box center [900, 431] width 49 height 36
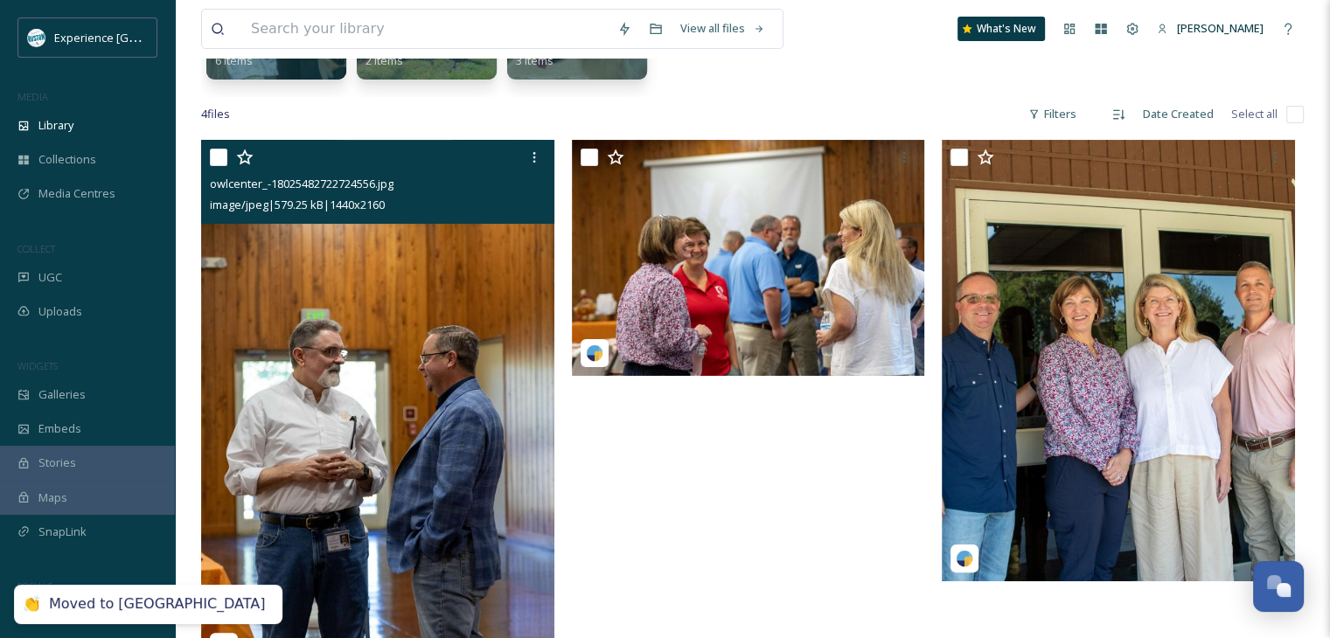
scroll to position [281, 0]
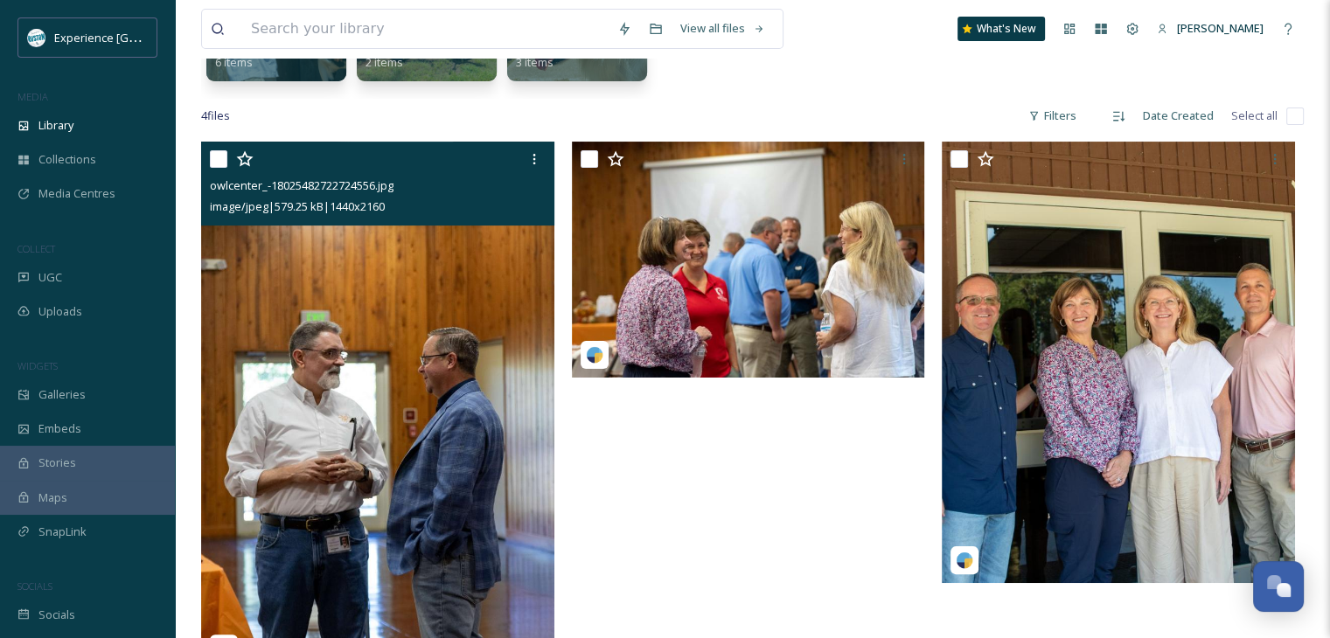
click at [217, 157] on input "checkbox" at bounding box center [218, 158] width 17 height 17
checkbox input "true"
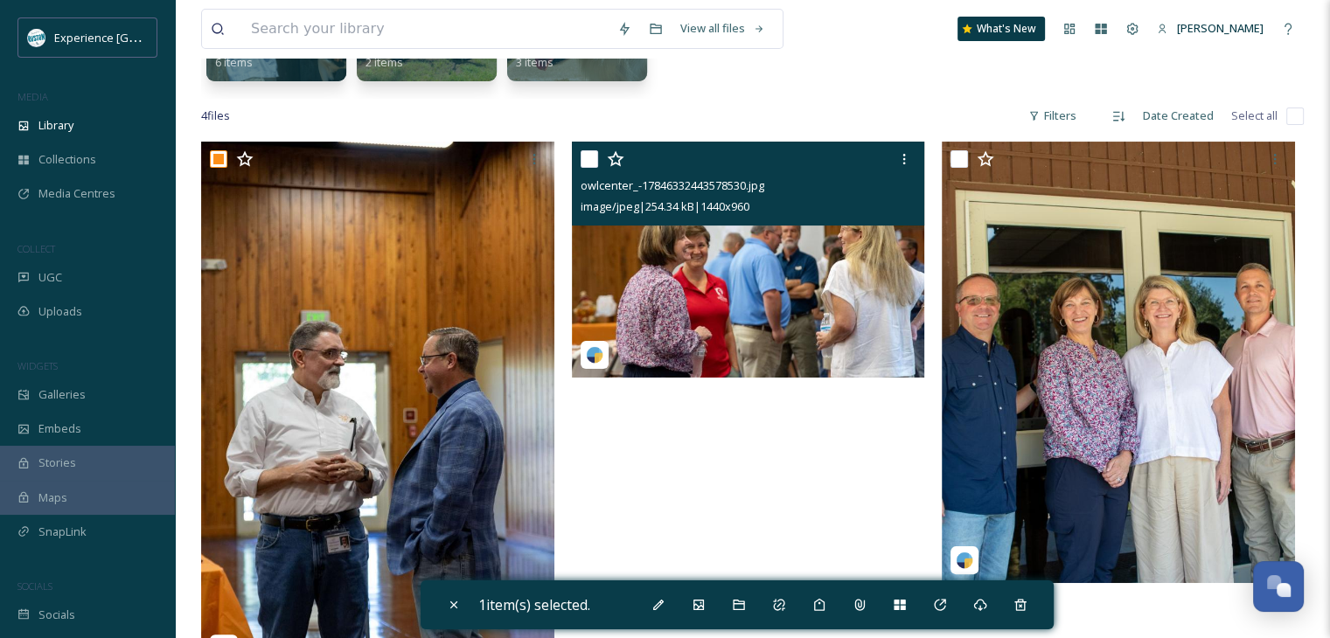
click at [576, 157] on div "owlcenter_-17846332443578530.jpg image/jpeg | 254.34 kB | 1440 x 960" at bounding box center [748, 184] width 353 height 84
click at [588, 159] on input "checkbox" at bounding box center [589, 158] width 17 height 17
checkbox input "true"
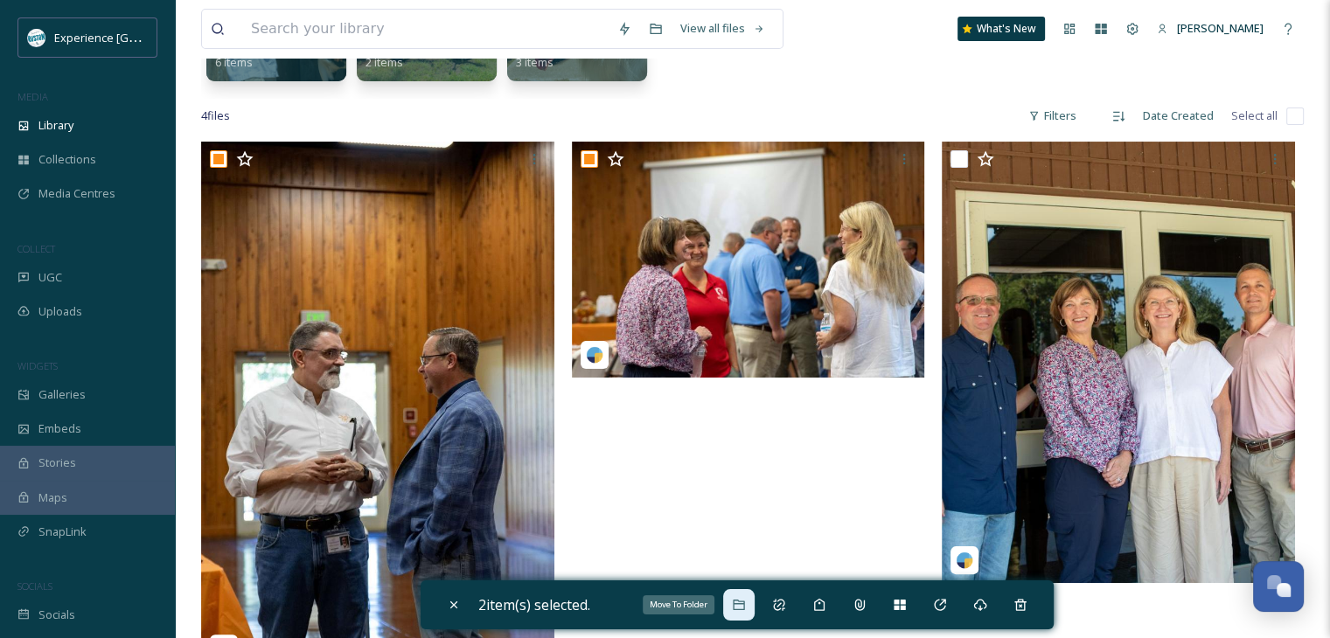
click at [744, 594] on div "Move To Folder" at bounding box center [738, 604] width 31 height 31
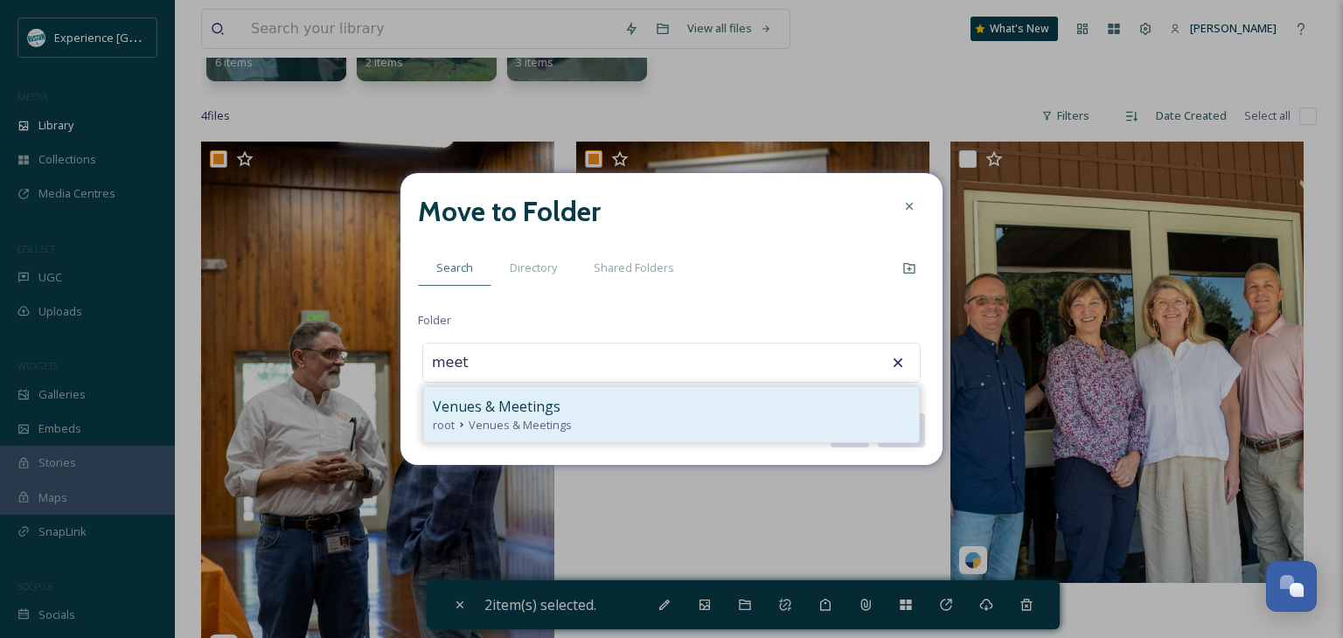
click at [688, 406] on div "Venues & Meetings" at bounding box center [672, 406] width 478 height 21
type input "Venues & Meetings"
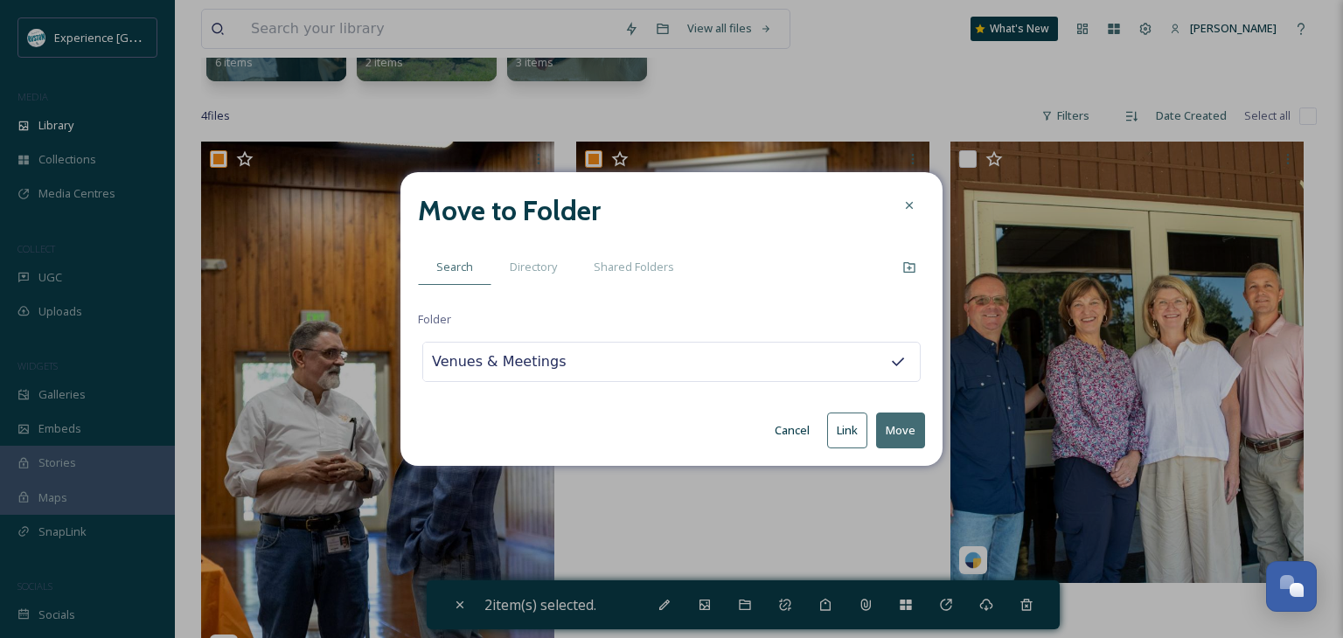
click at [899, 428] on button "Move" at bounding box center [900, 431] width 49 height 36
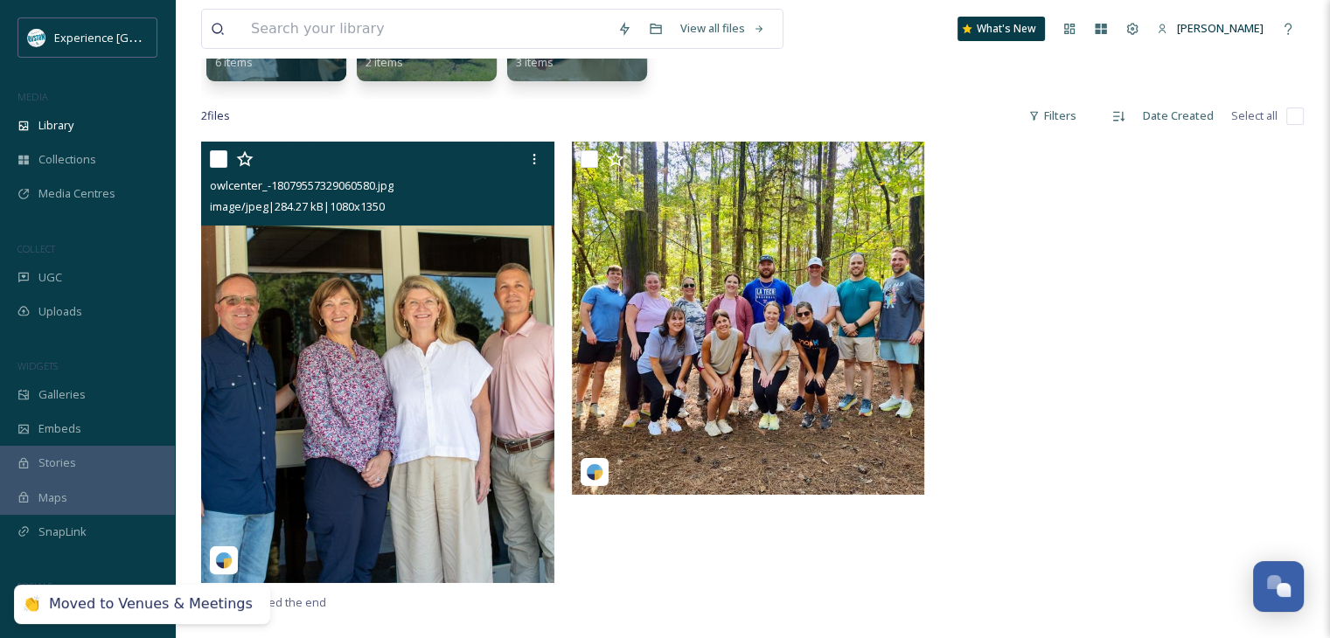
click at [213, 151] on input "checkbox" at bounding box center [218, 158] width 17 height 17
checkbox input "true"
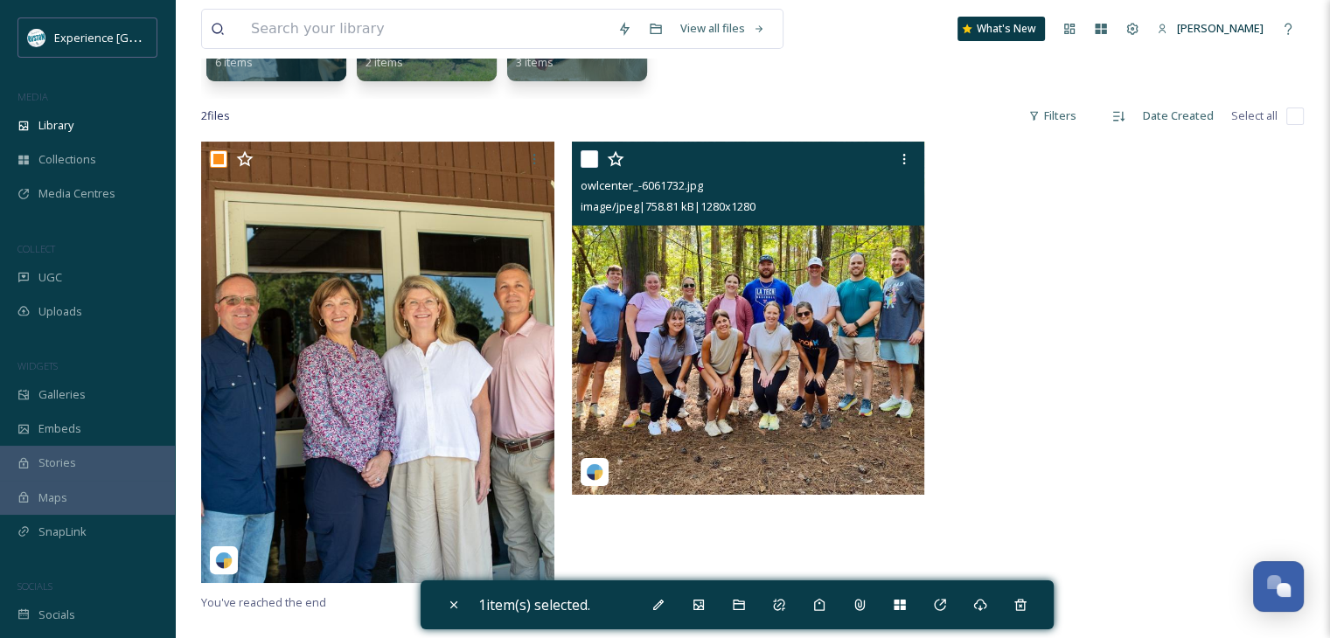
click at [586, 157] on input "checkbox" at bounding box center [589, 158] width 17 height 17
checkbox input "true"
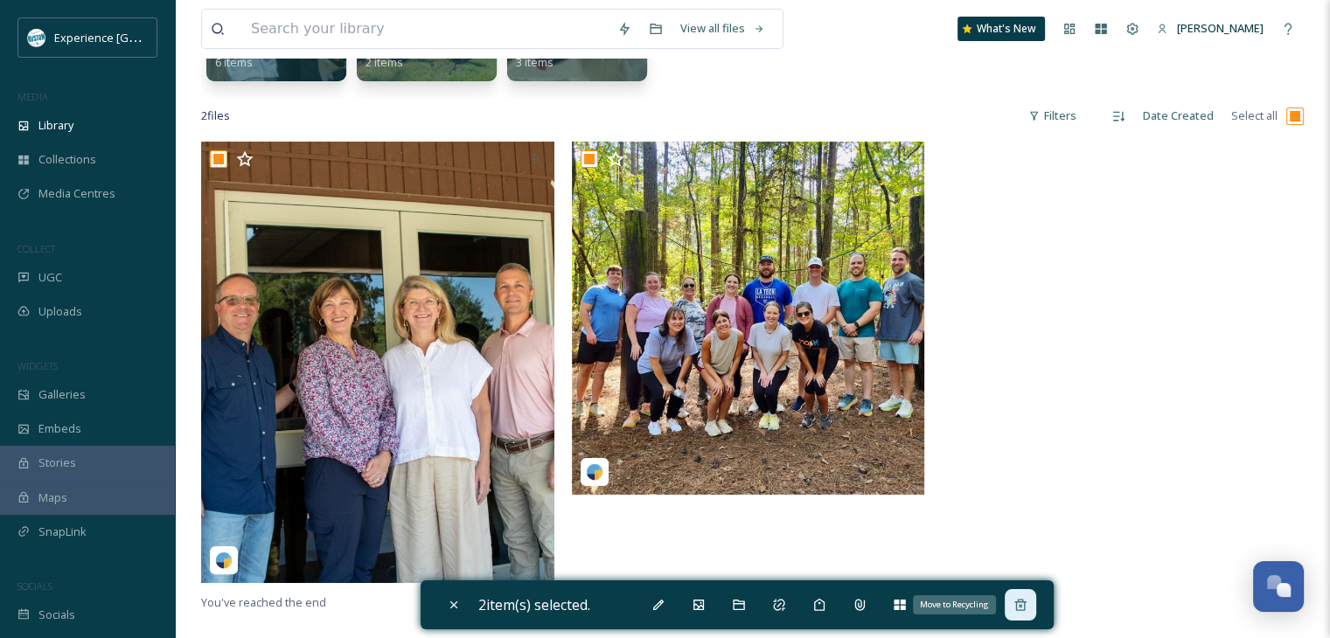
click at [1021, 601] on icon at bounding box center [1021, 605] width 14 height 14
checkbox input "false"
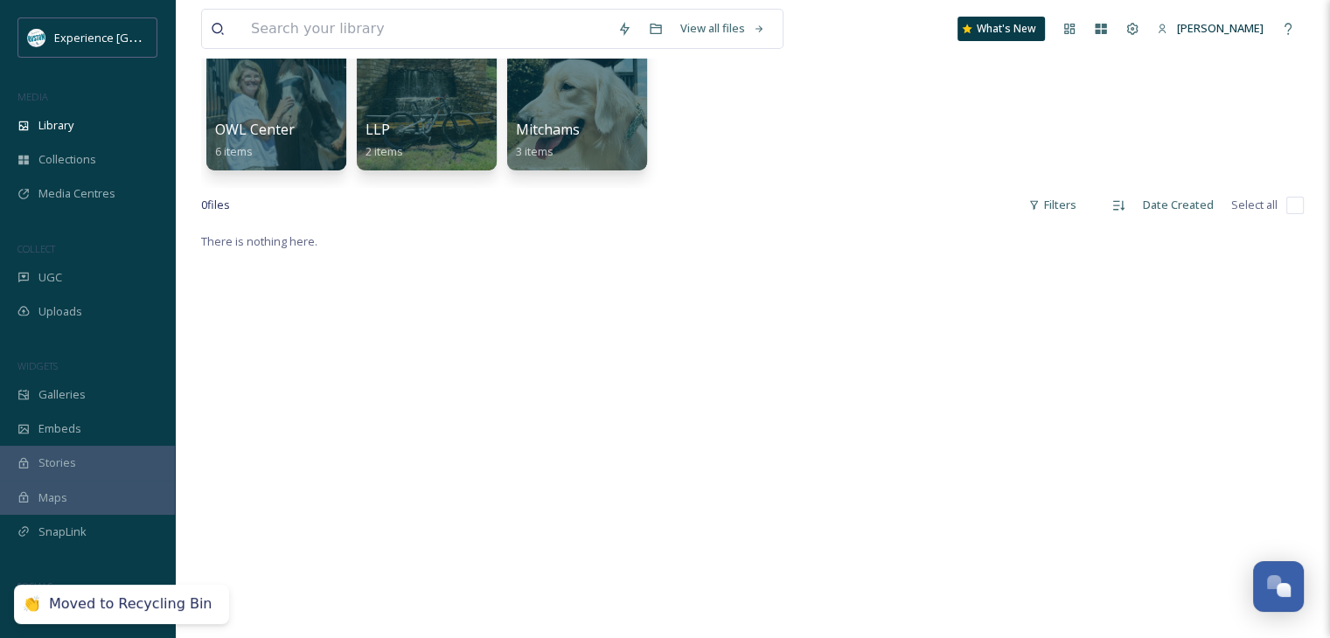
scroll to position [18, 0]
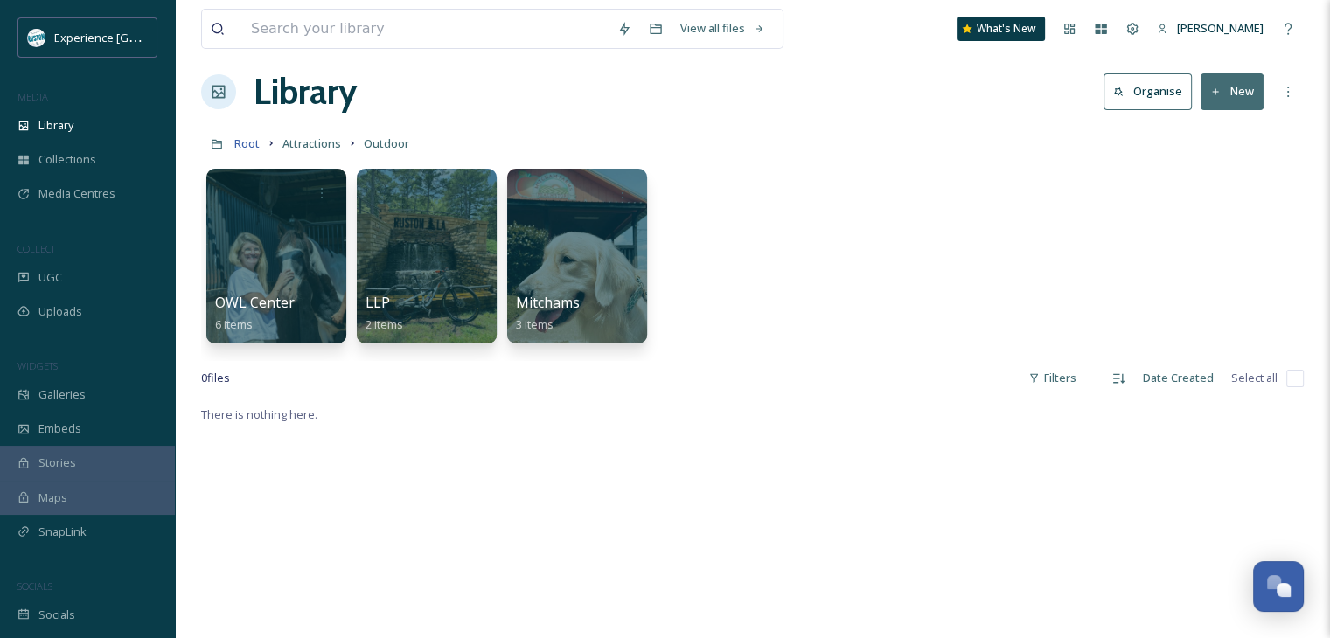
click at [253, 137] on span "Root" at bounding box center [246, 144] width 25 height 16
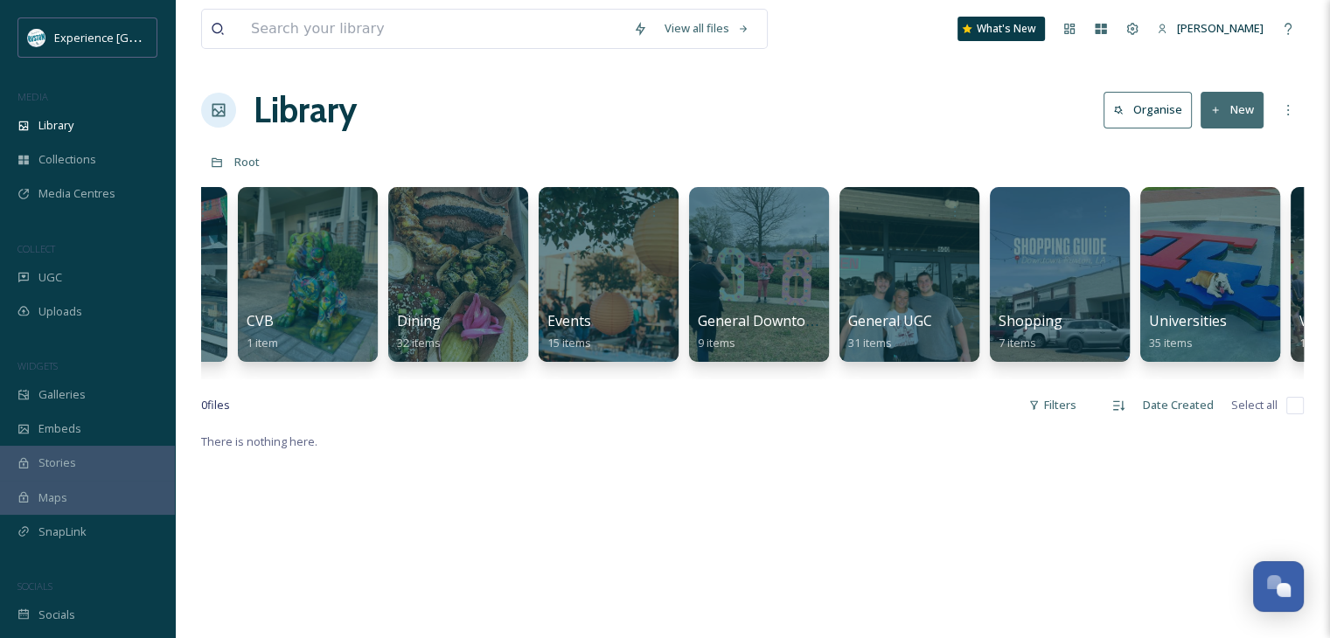
scroll to position [0, 401]
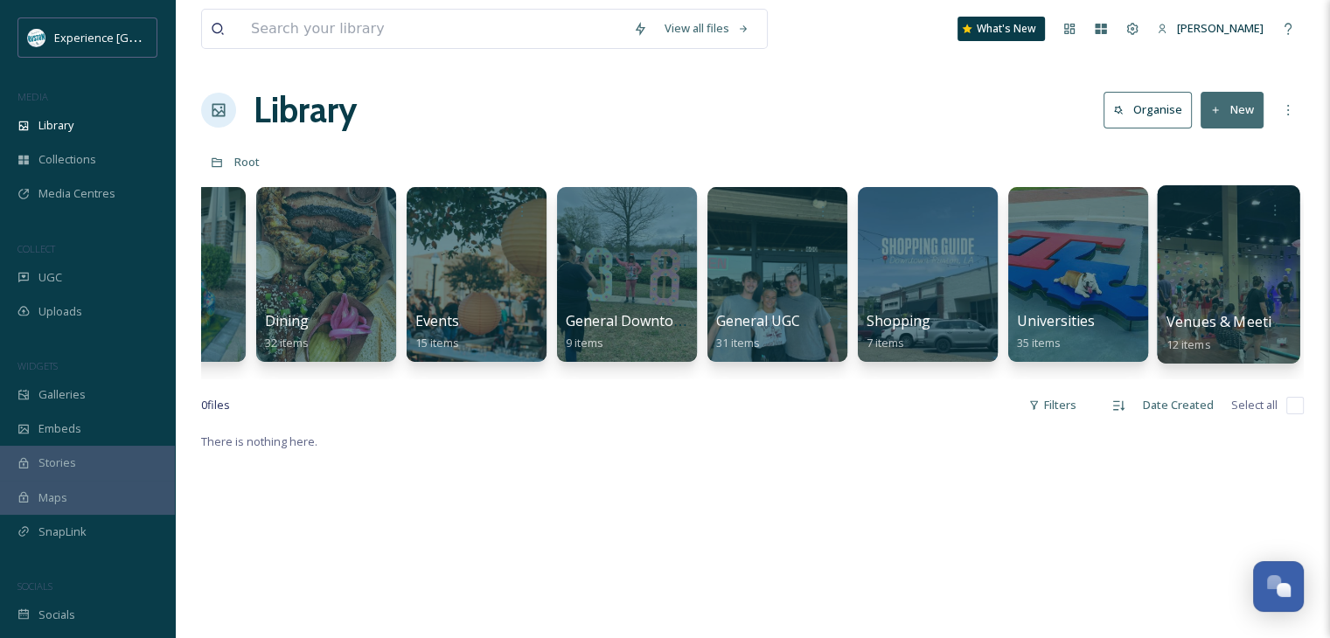
click at [1217, 289] on div at bounding box center [1228, 274] width 143 height 178
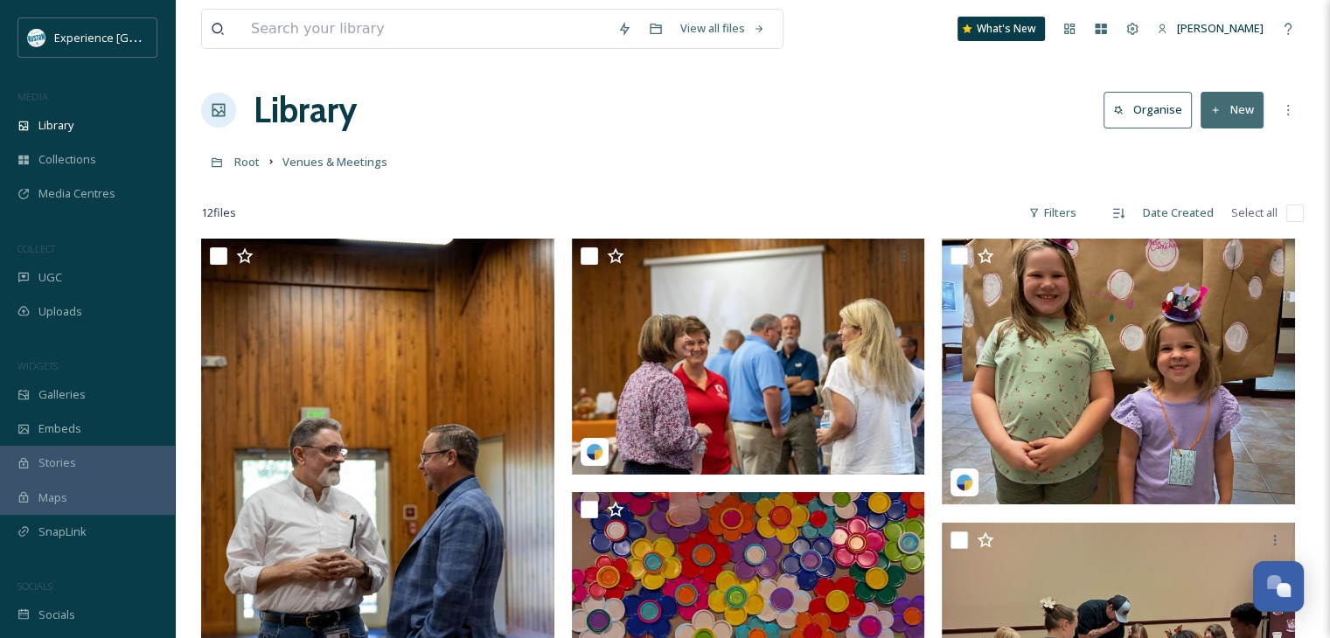
click at [1217, 108] on icon at bounding box center [1215, 110] width 11 height 11
click at [1192, 217] on div "Folder" at bounding box center [1213, 219] width 99 height 34
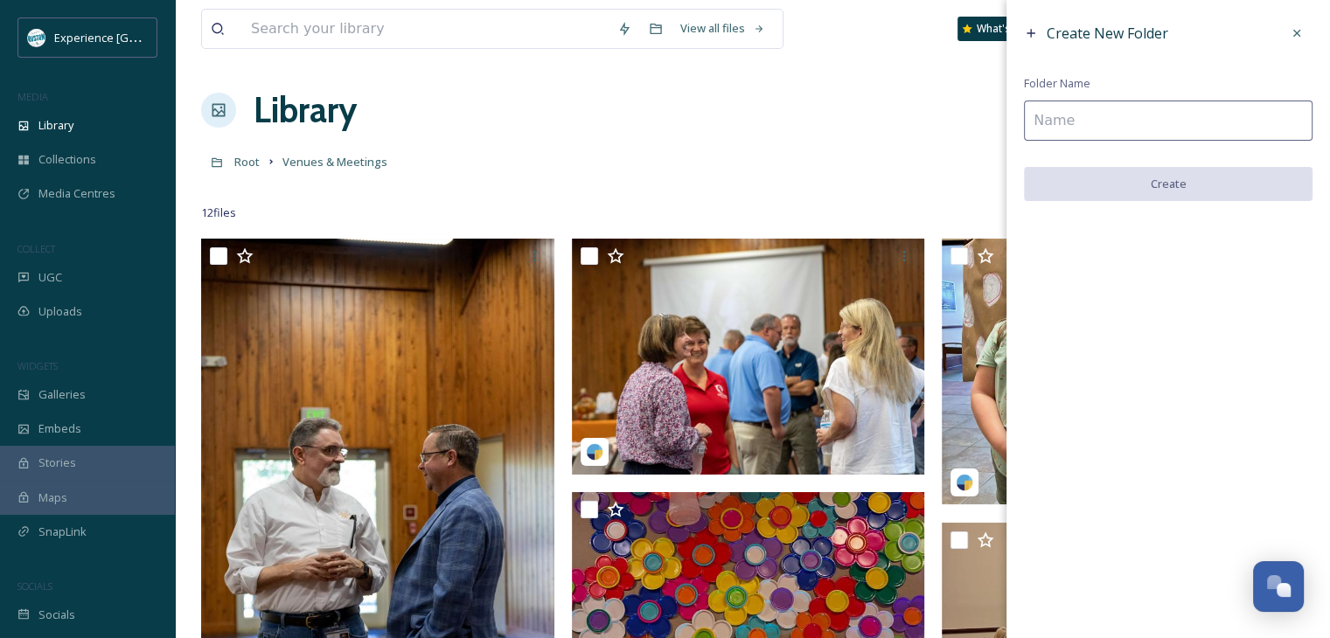
click at [1058, 129] on input at bounding box center [1168, 121] width 289 height 40
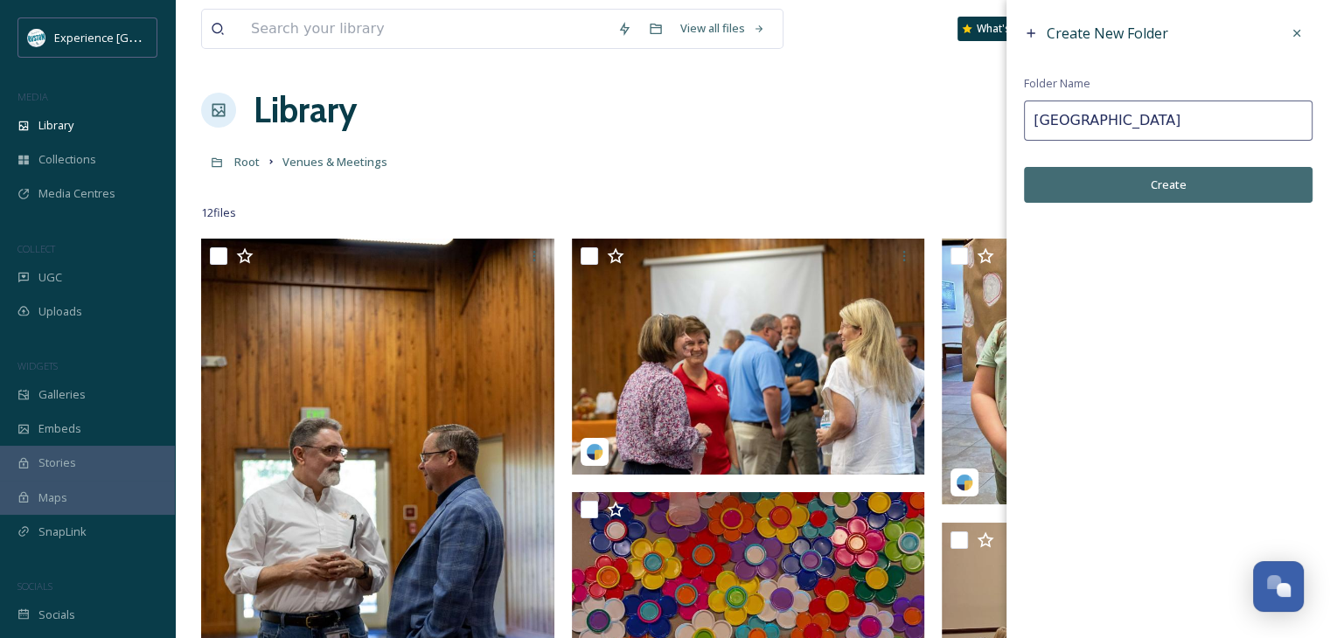
type input "[GEOGRAPHIC_DATA]"
click at [1126, 191] on button "Create" at bounding box center [1168, 185] width 289 height 36
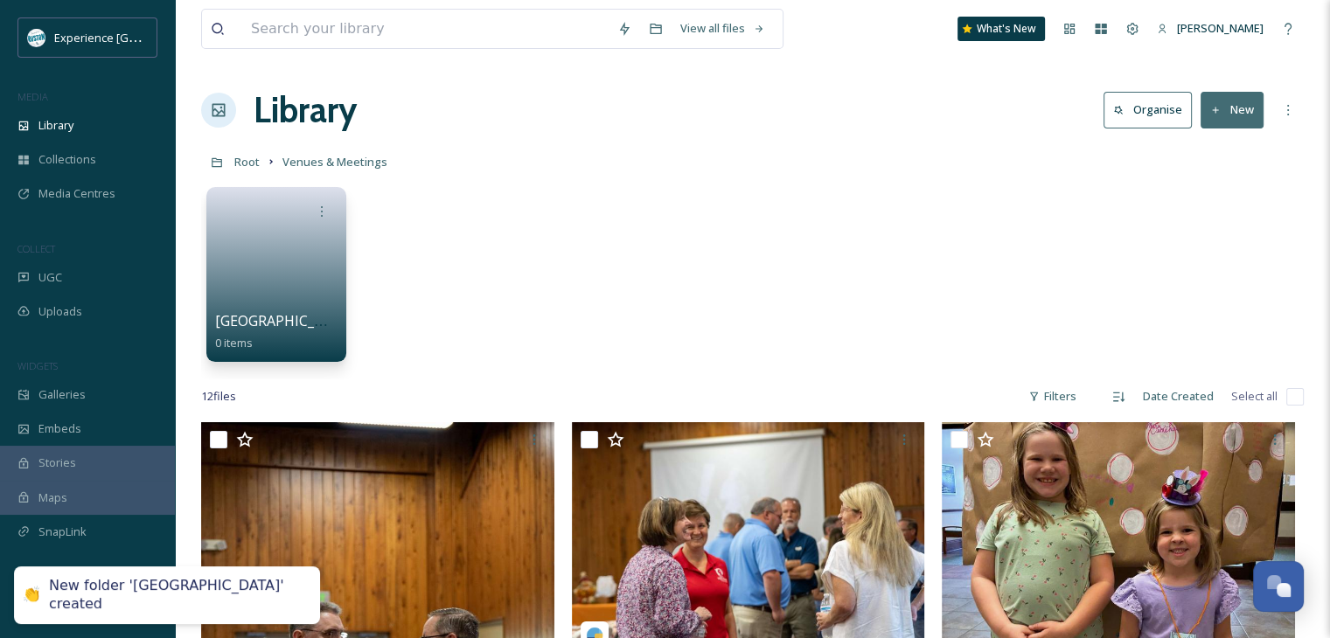
click at [1218, 120] on button "New" at bounding box center [1232, 110] width 63 height 36
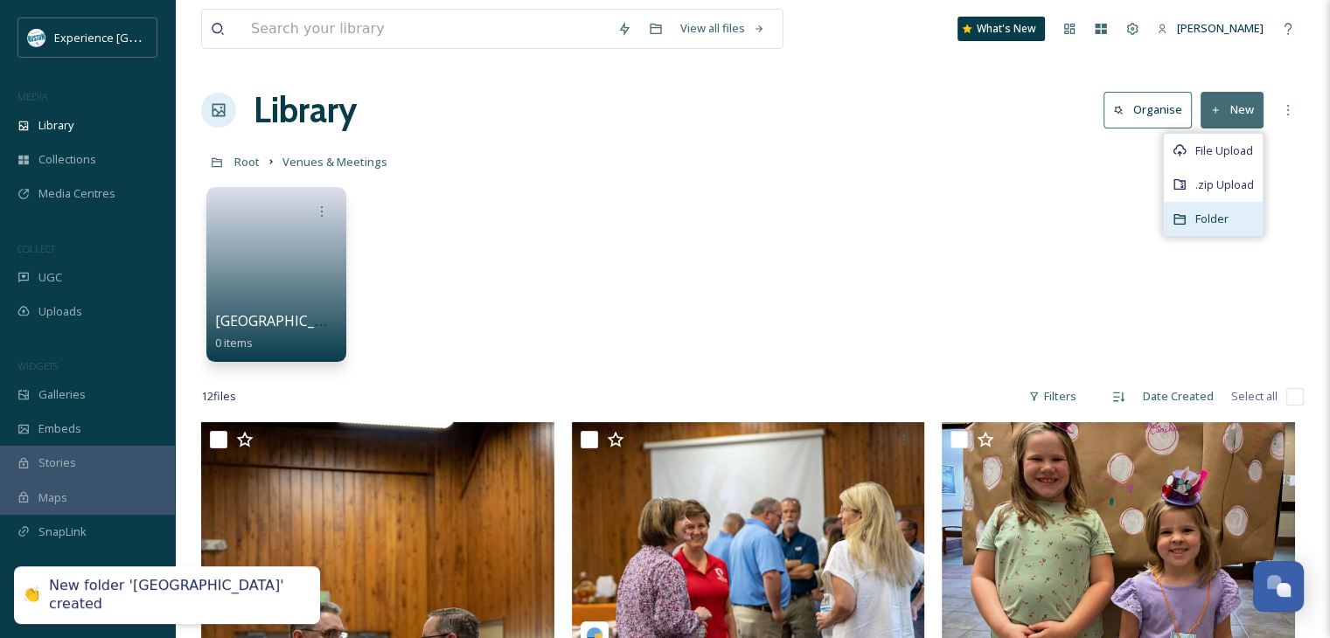
click at [1207, 212] on span "Folder" at bounding box center [1212, 219] width 33 height 17
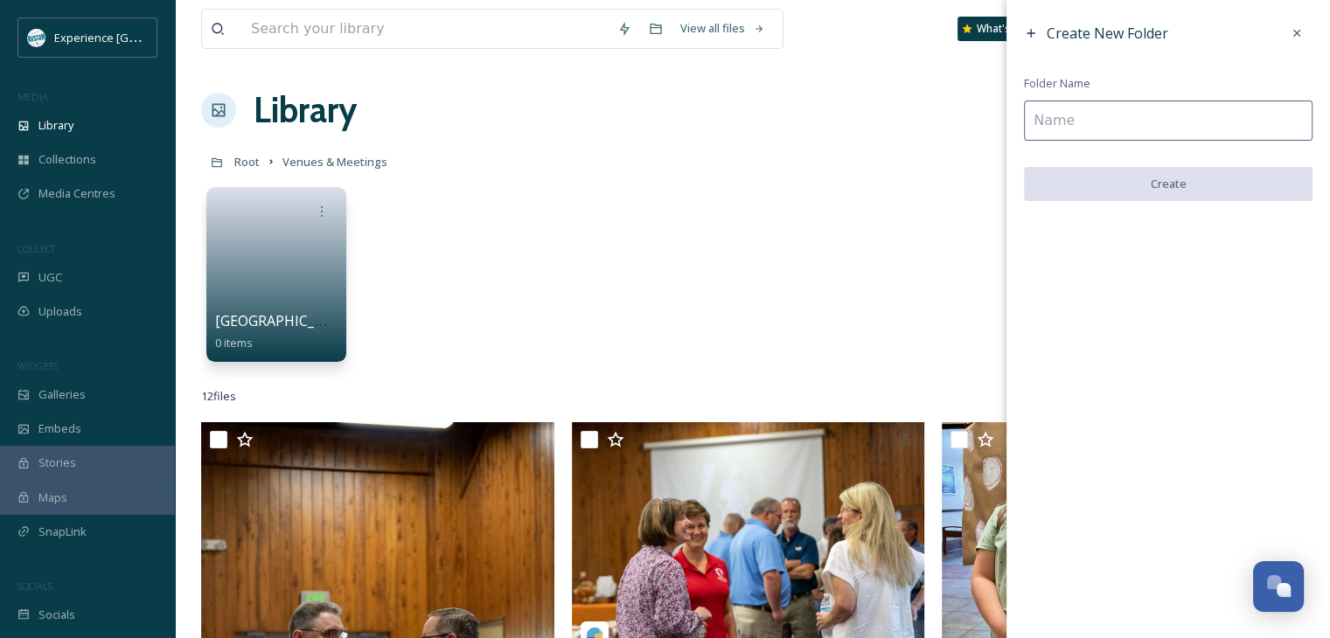
click at [1043, 117] on input at bounding box center [1168, 121] width 289 height 40
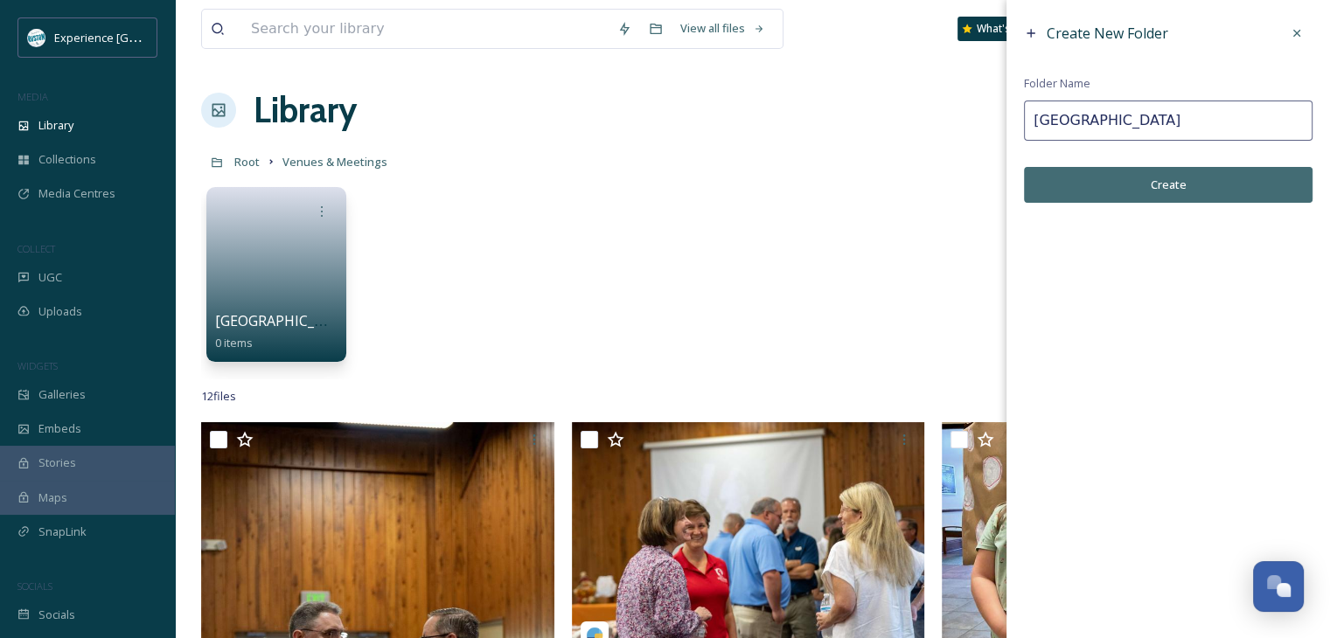
type input "[GEOGRAPHIC_DATA]"
click at [1097, 181] on button "Create" at bounding box center [1168, 185] width 289 height 36
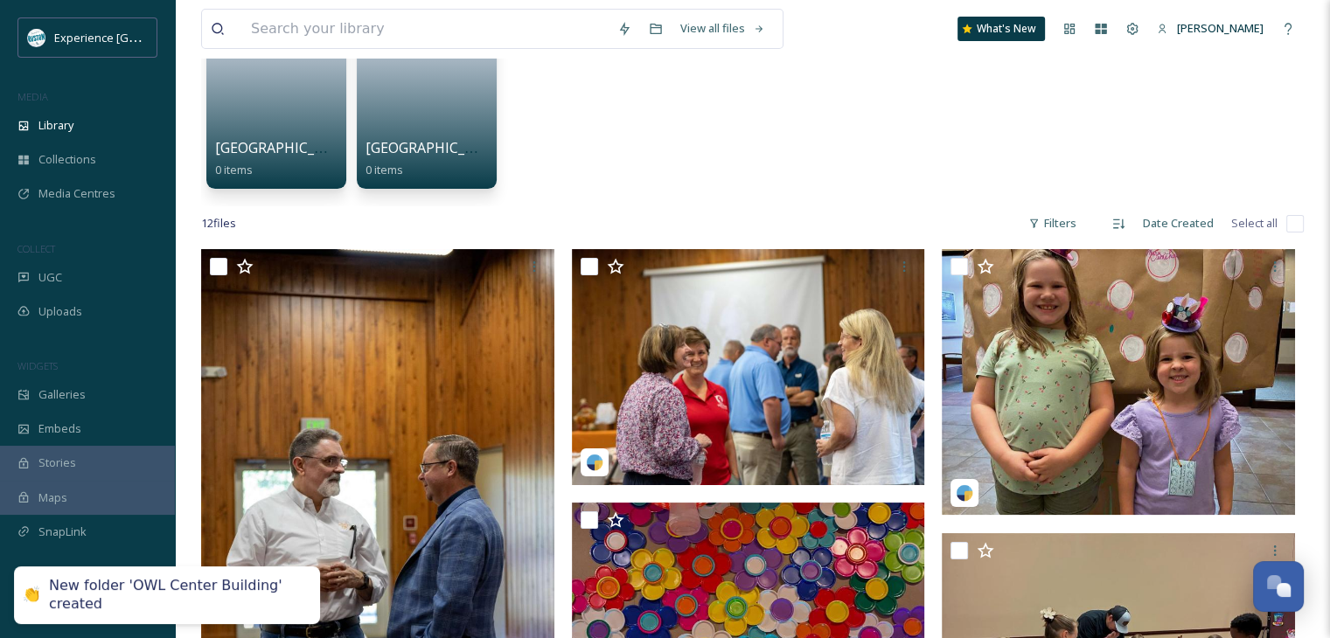
scroll to position [175, 0]
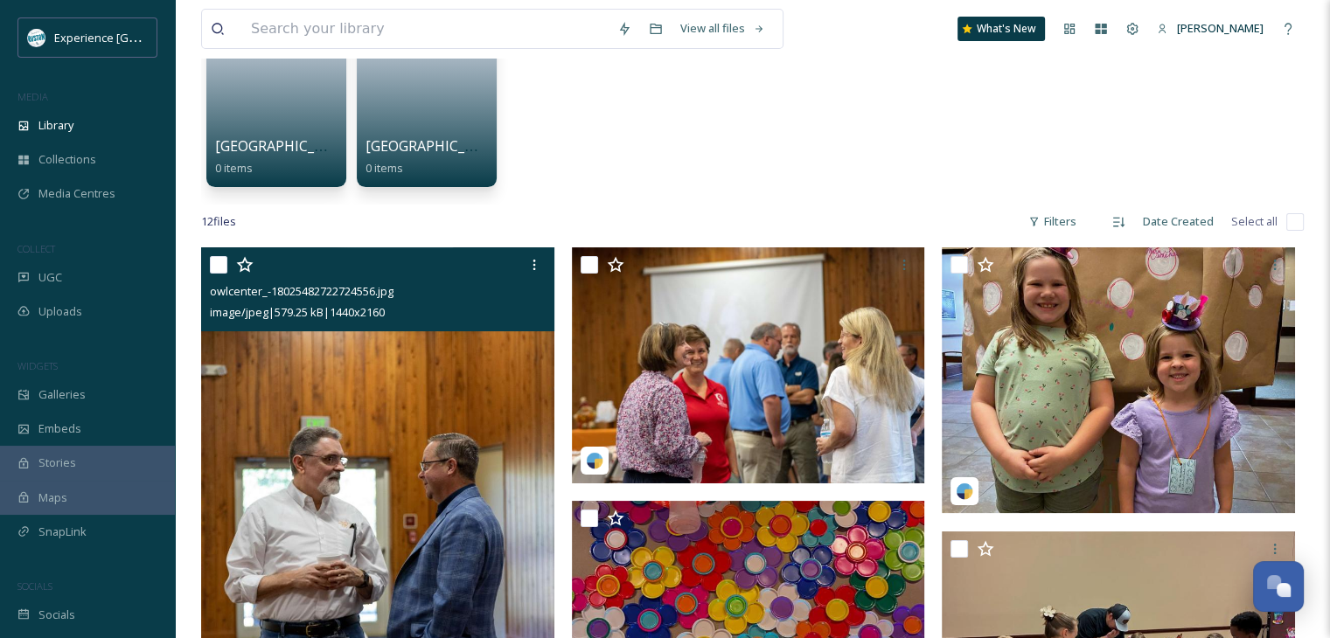
click at [213, 258] on input "checkbox" at bounding box center [218, 264] width 17 height 17
checkbox input "true"
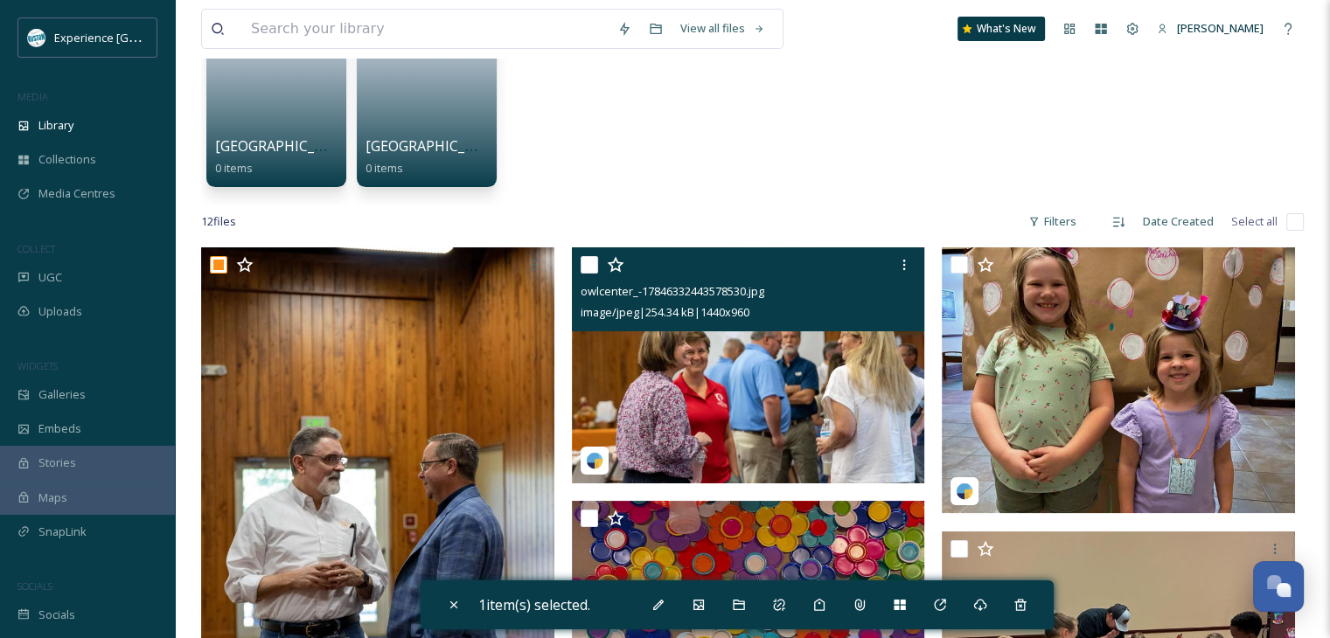
click at [581, 272] on div at bounding box center [589, 264] width 17 height 17
click at [586, 265] on input "checkbox" at bounding box center [589, 264] width 17 height 17
checkbox input "true"
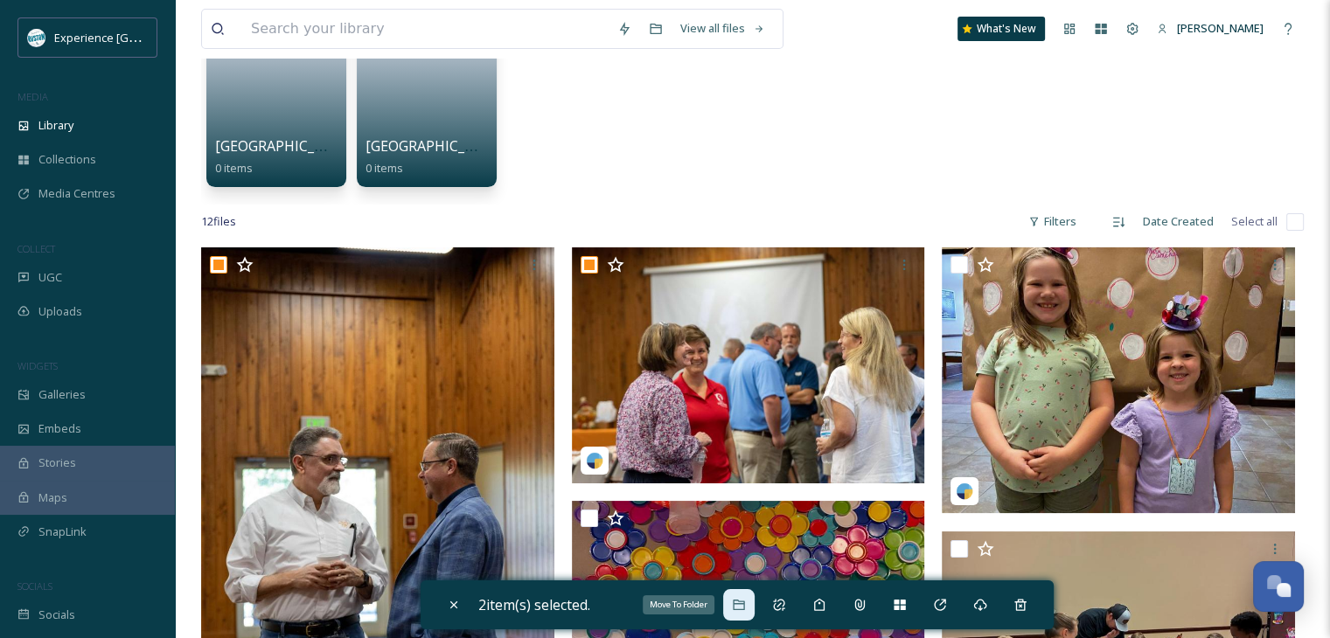
click at [741, 599] on icon at bounding box center [739, 605] width 14 height 14
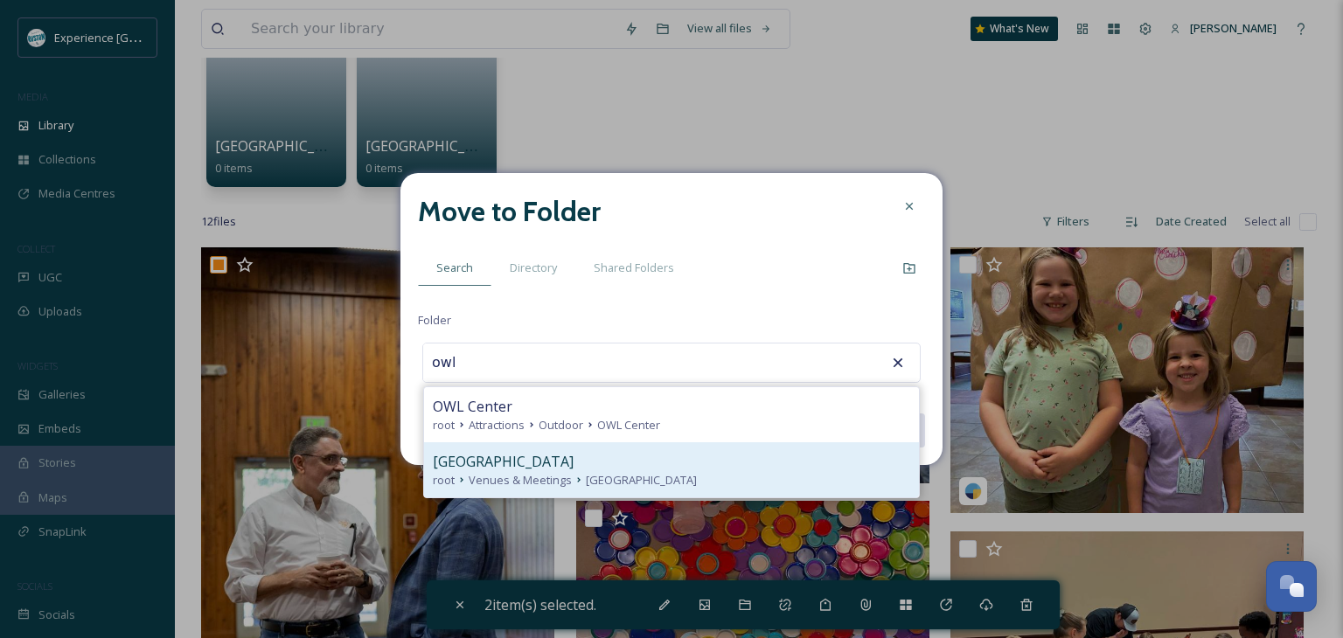
click at [622, 473] on span "[GEOGRAPHIC_DATA]" at bounding box center [641, 480] width 111 height 17
type input "[GEOGRAPHIC_DATA]"
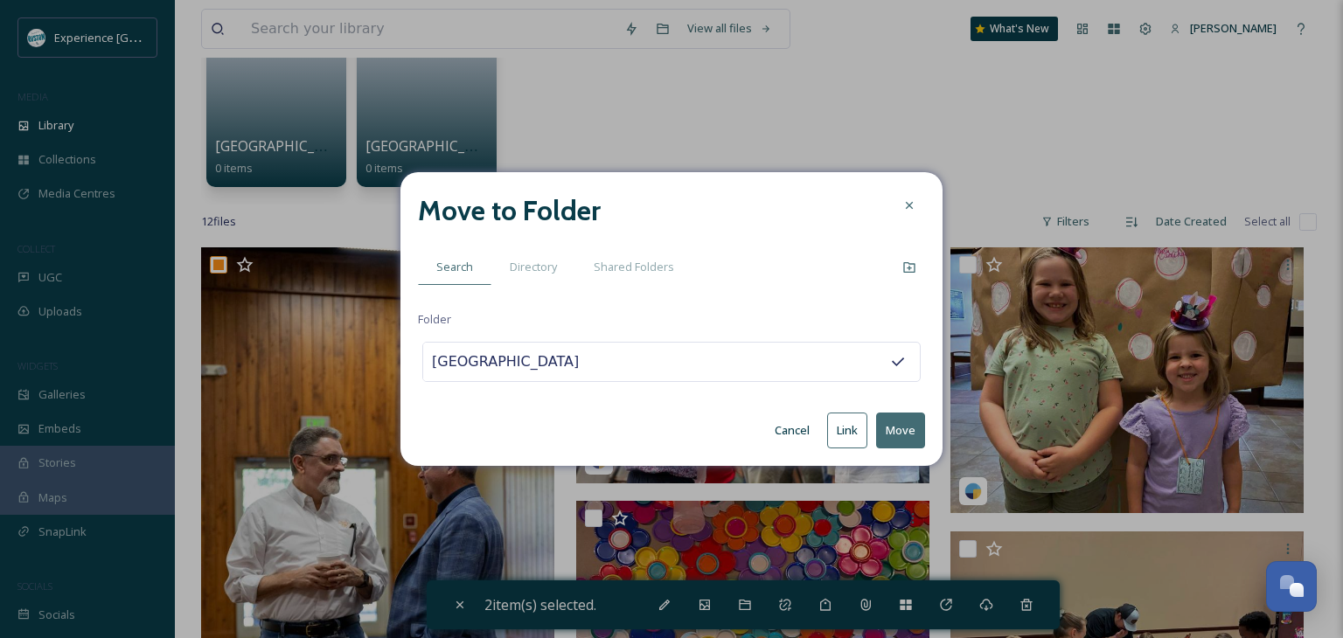
click at [892, 423] on button "Move" at bounding box center [900, 431] width 49 height 36
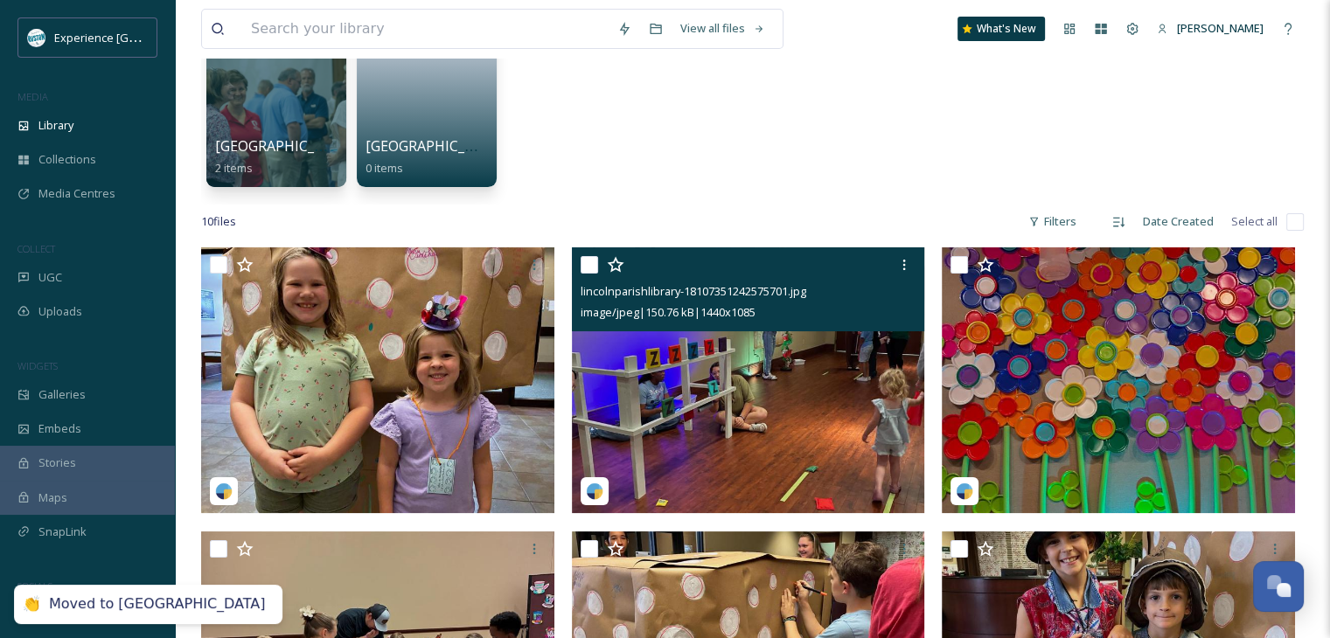
click at [588, 268] on input "checkbox" at bounding box center [589, 264] width 17 height 17
checkbox input "true"
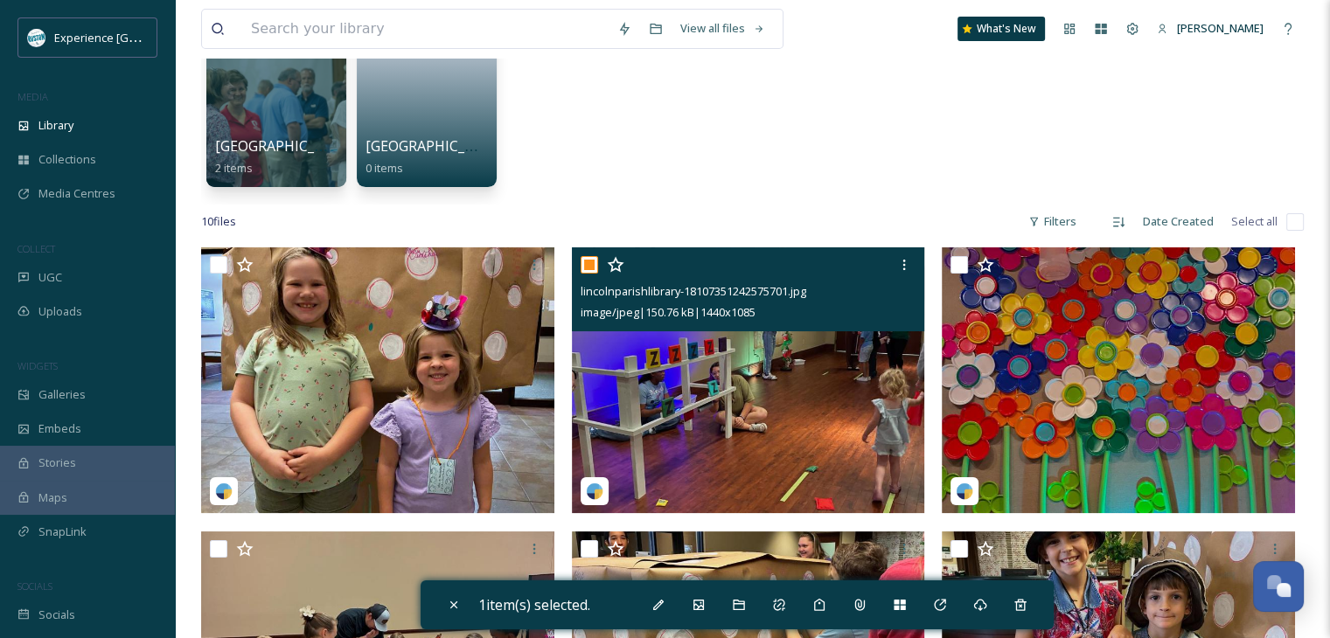
scroll to position [437, 0]
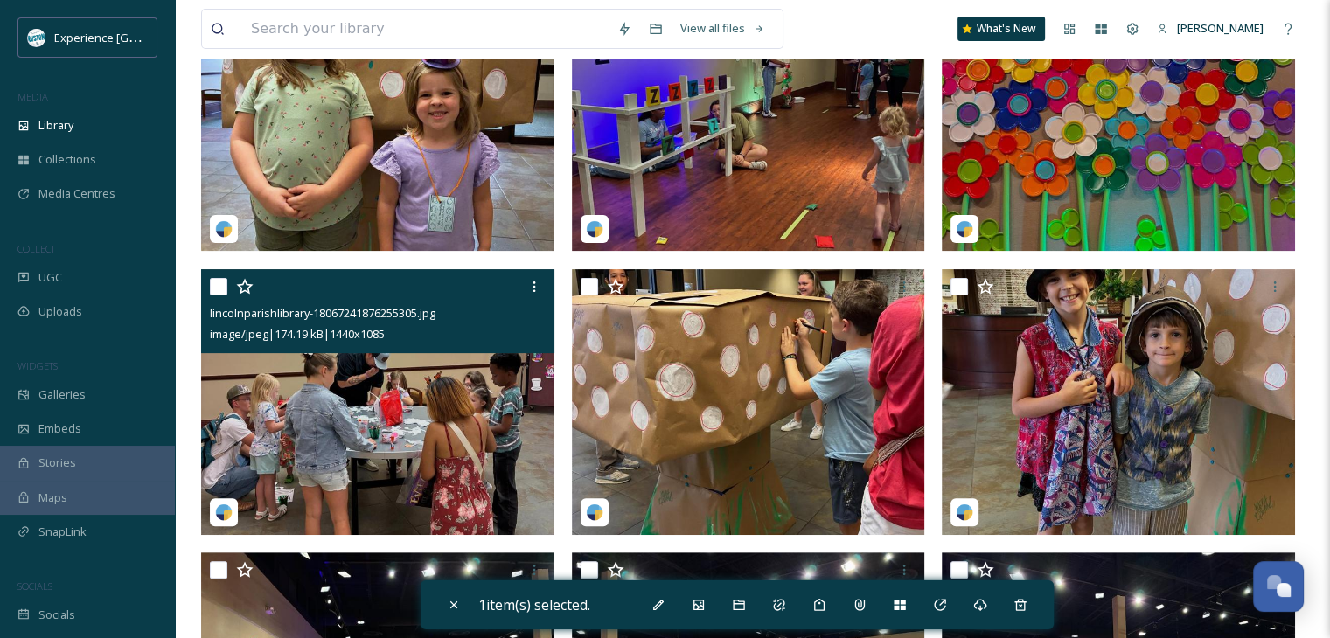
click at [221, 291] on input "checkbox" at bounding box center [218, 286] width 17 height 17
checkbox input "true"
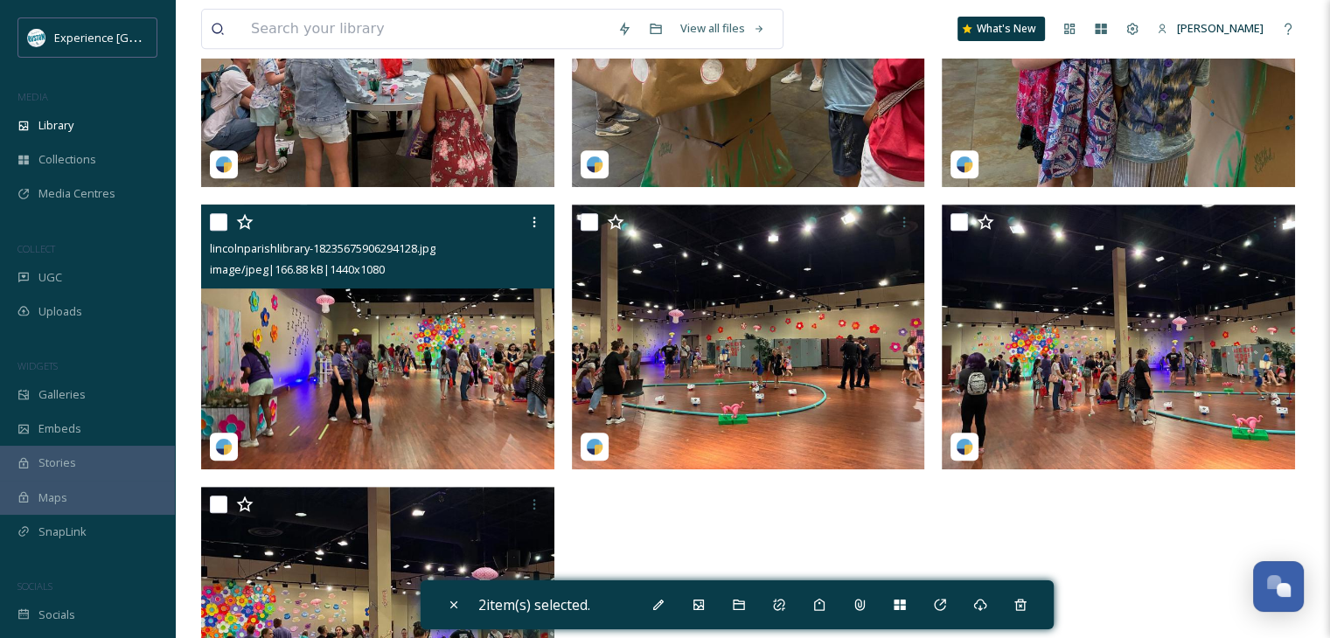
scroll to position [787, 0]
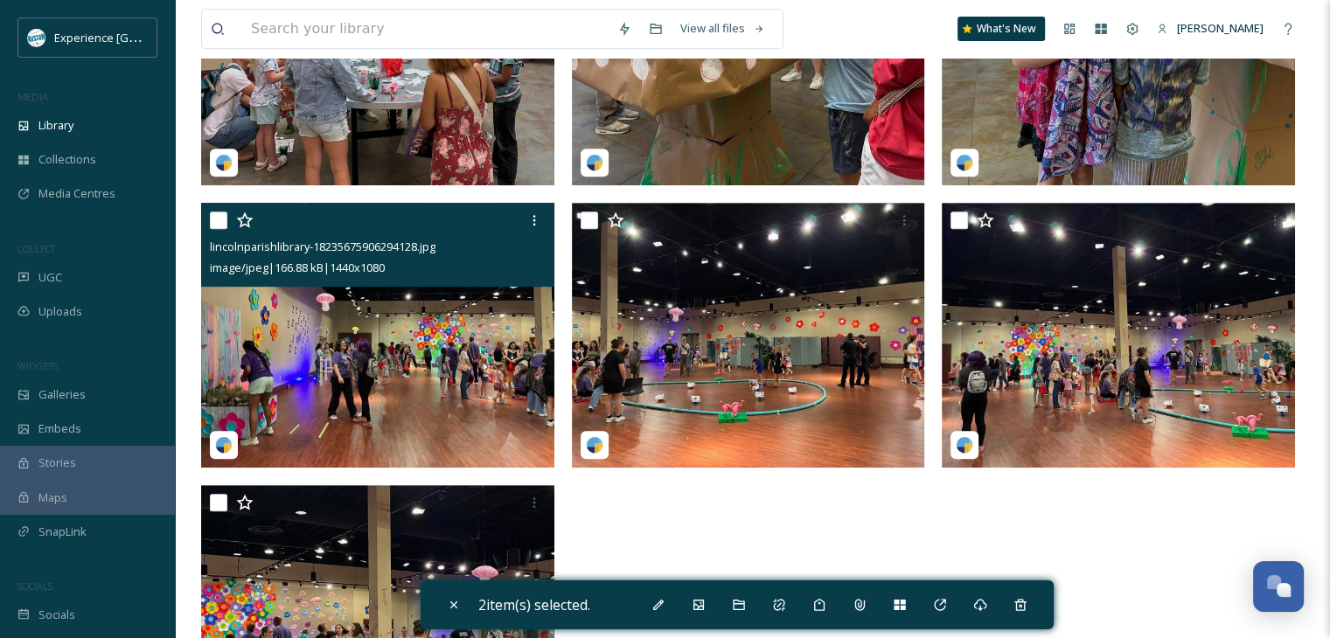
click at [215, 226] on input "checkbox" at bounding box center [218, 220] width 17 height 17
checkbox input "true"
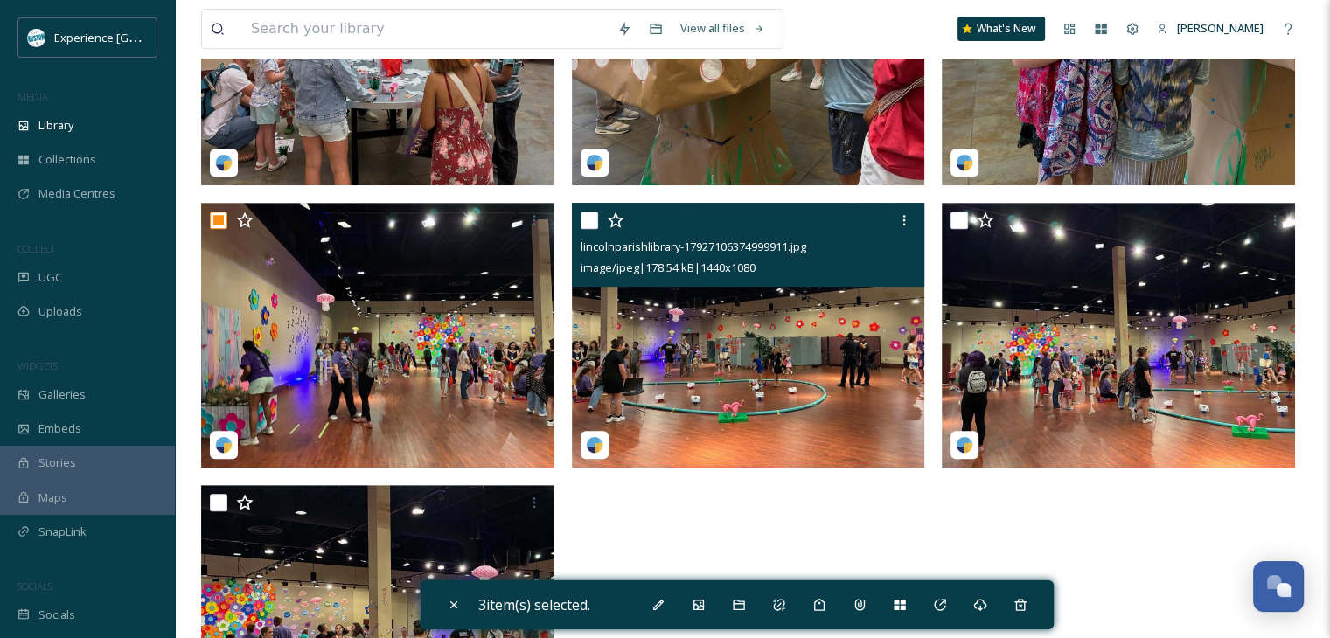
click at [581, 218] on input "checkbox" at bounding box center [589, 220] width 17 height 17
checkbox input "true"
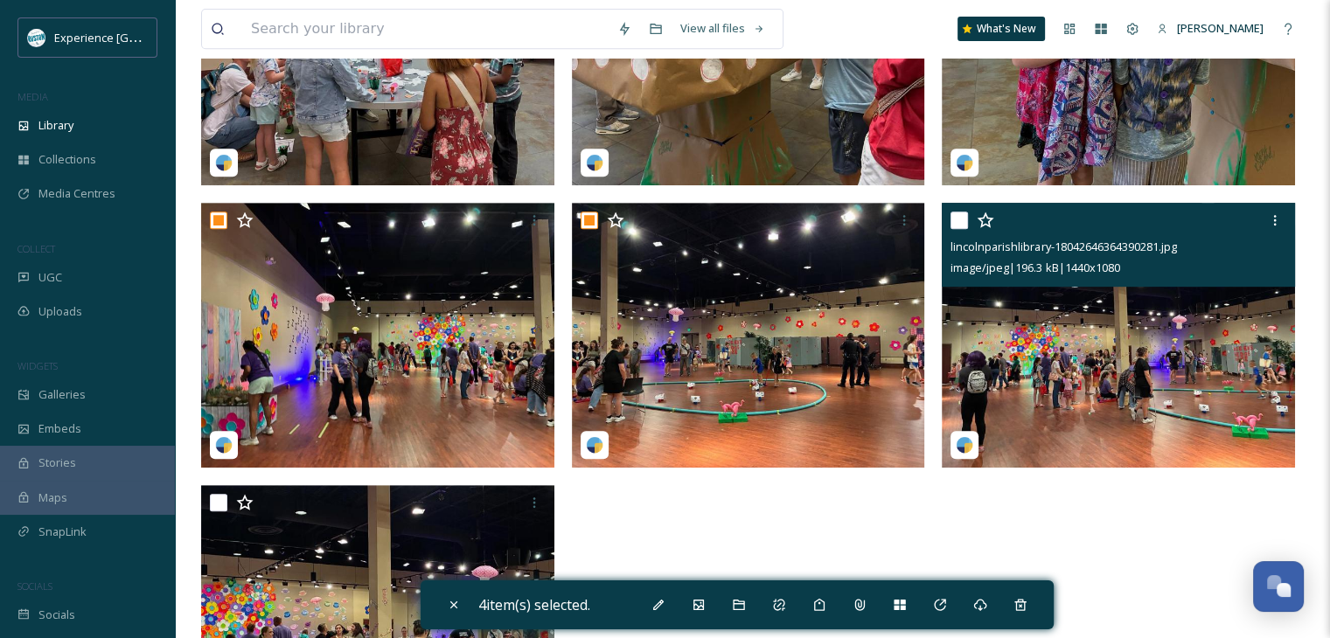
click at [958, 220] on input "checkbox" at bounding box center [959, 220] width 17 height 17
checkbox input "true"
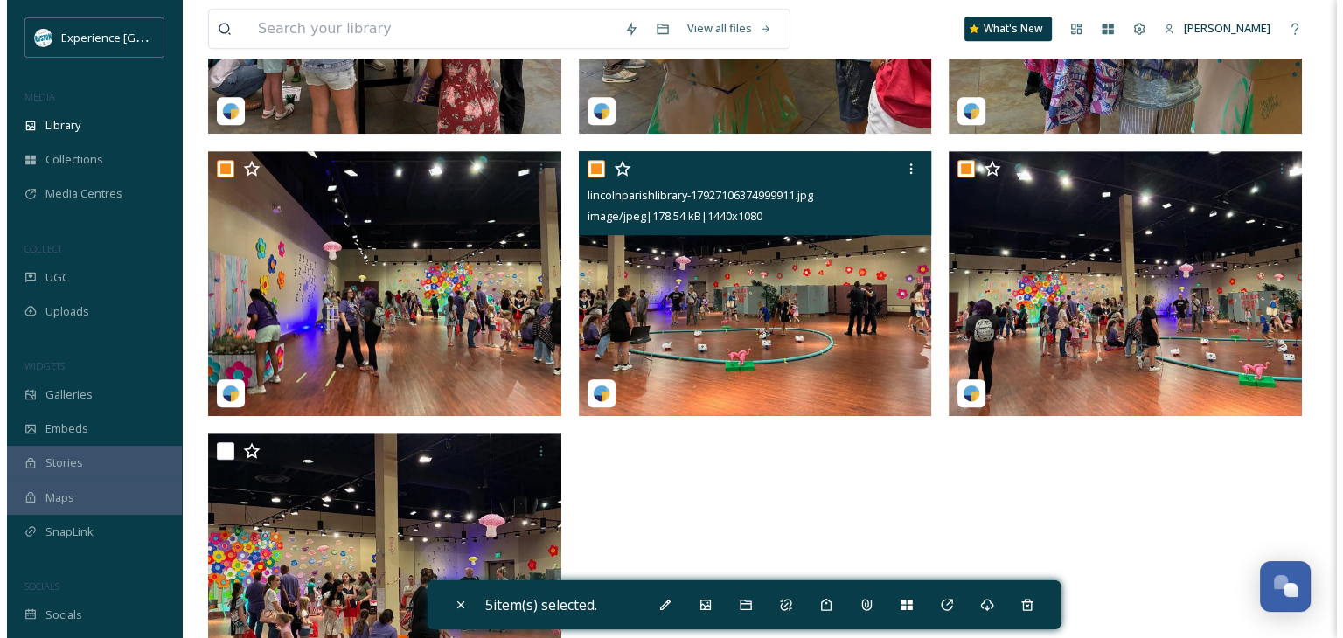
scroll to position [929, 0]
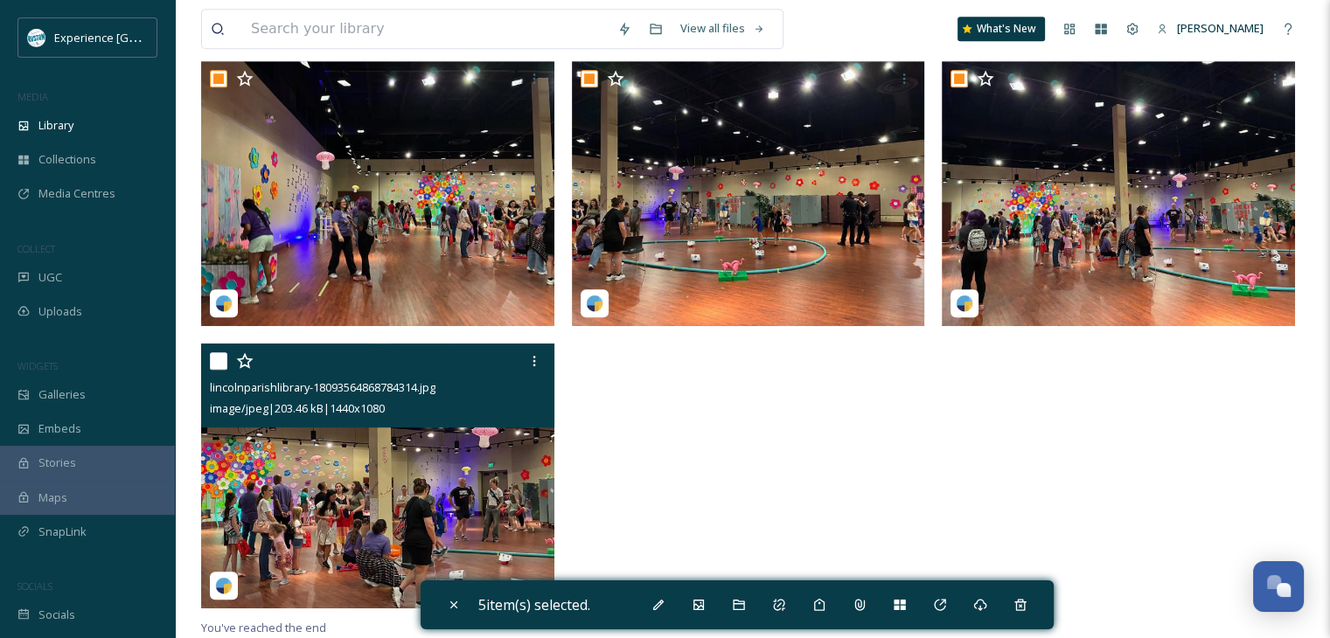
click at [223, 356] on input "checkbox" at bounding box center [218, 360] width 17 height 17
checkbox input "true"
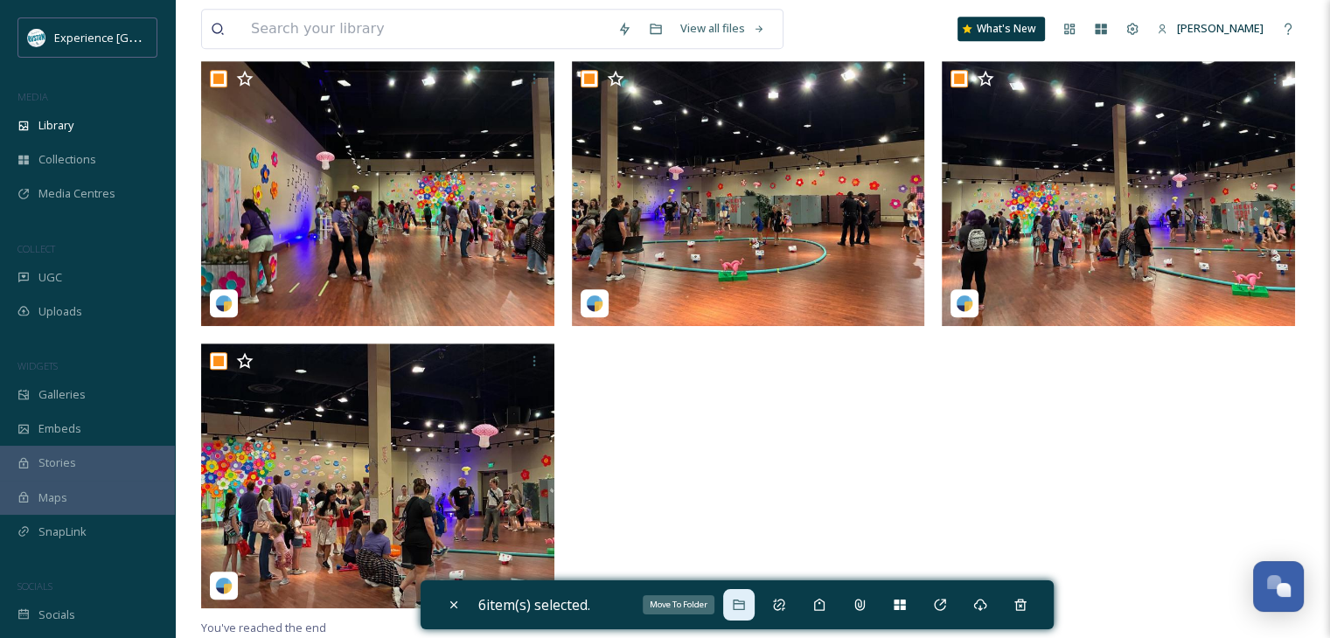
click at [738, 603] on icon at bounding box center [738, 605] width 11 height 10
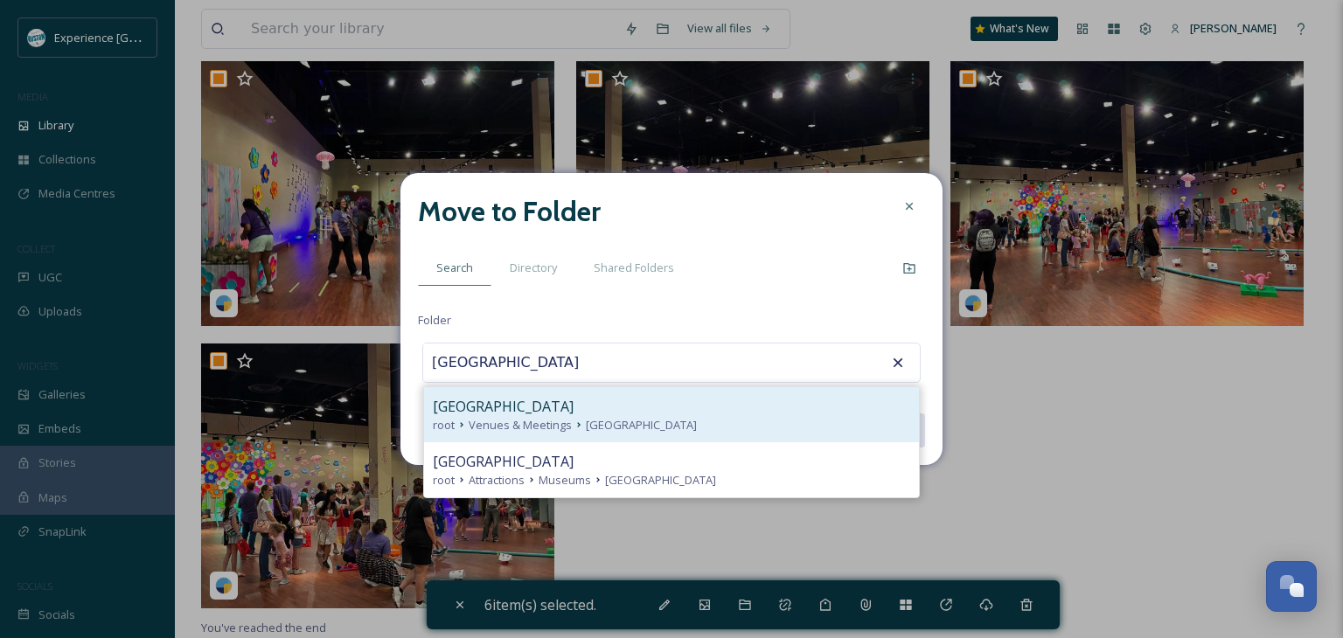
click at [668, 414] on div "[GEOGRAPHIC_DATA]" at bounding box center [672, 406] width 478 height 21
type input "[GEOGRAPHIC_DATA]"
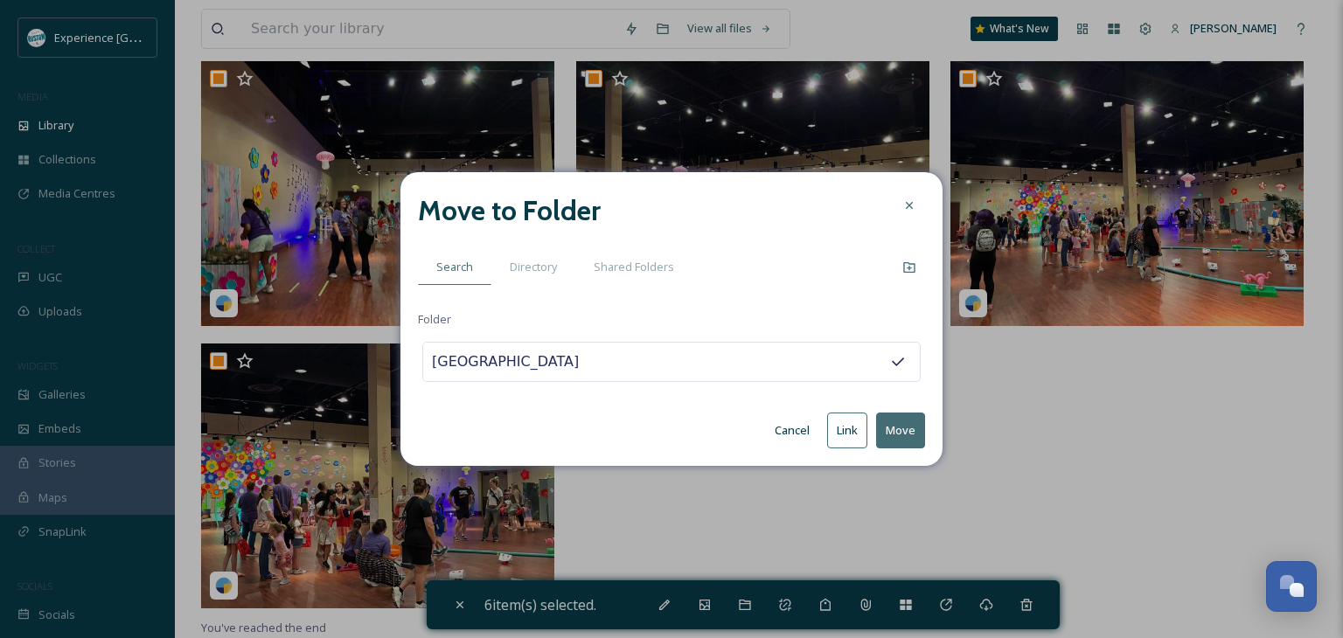
click at [885, 422] on button "Move" at bounding box center [900, 431] width 49 height 36
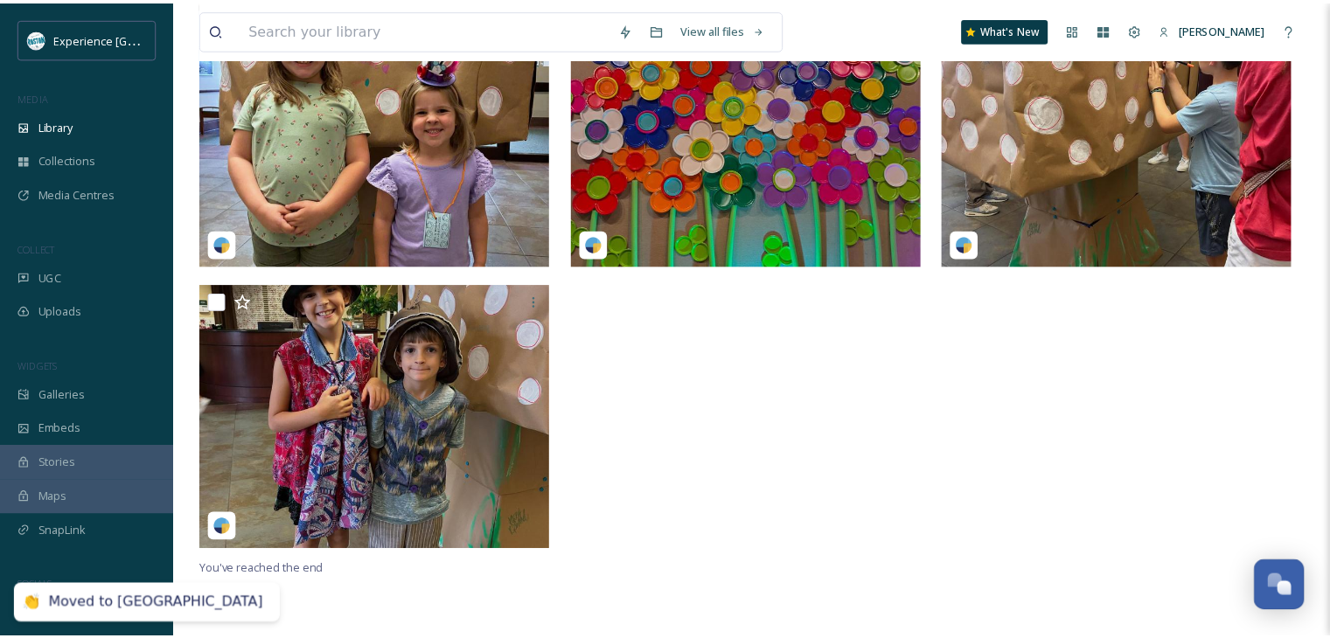
scroll to position [422, 0]
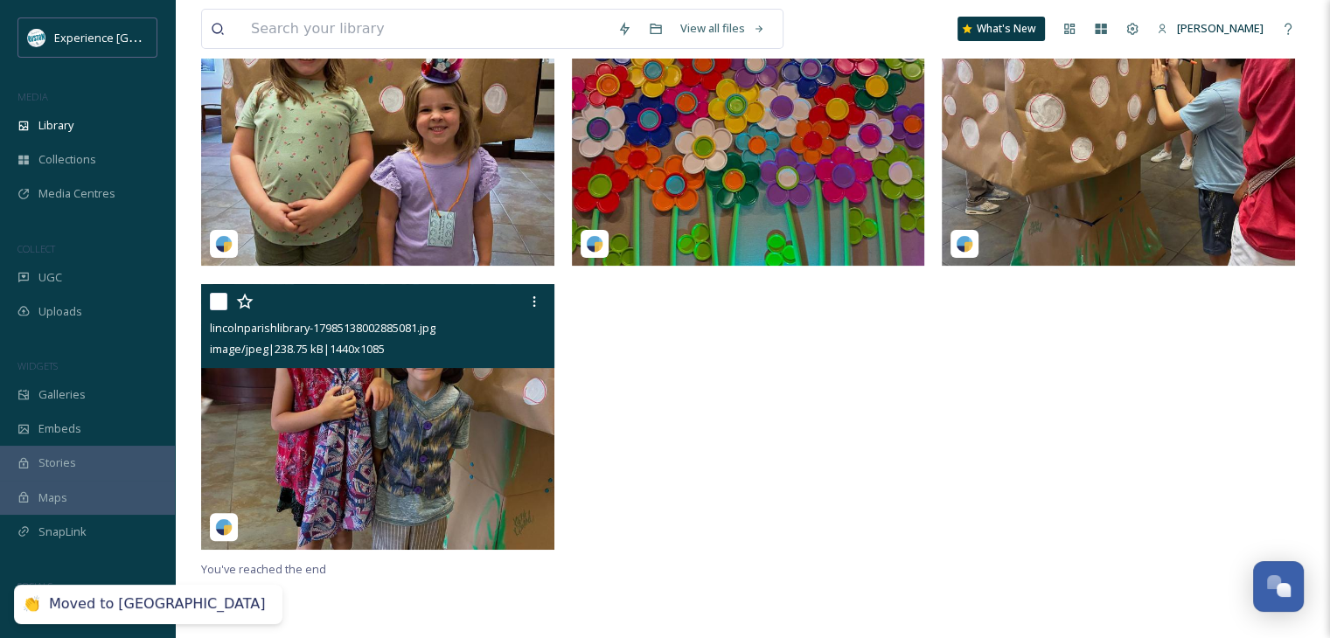
click at [222, 296] on input "checkbox" at bounding box center [218, 301] width 17 height 17
checkbox input "true"
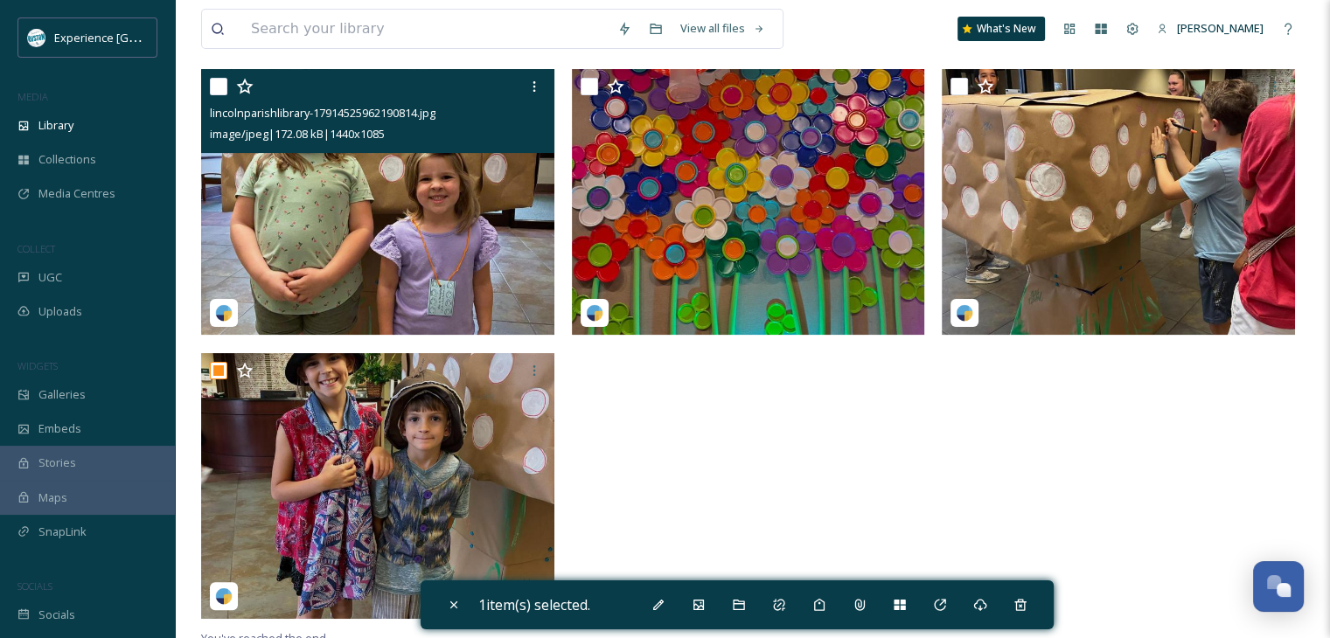
scroll to position [248, 0]
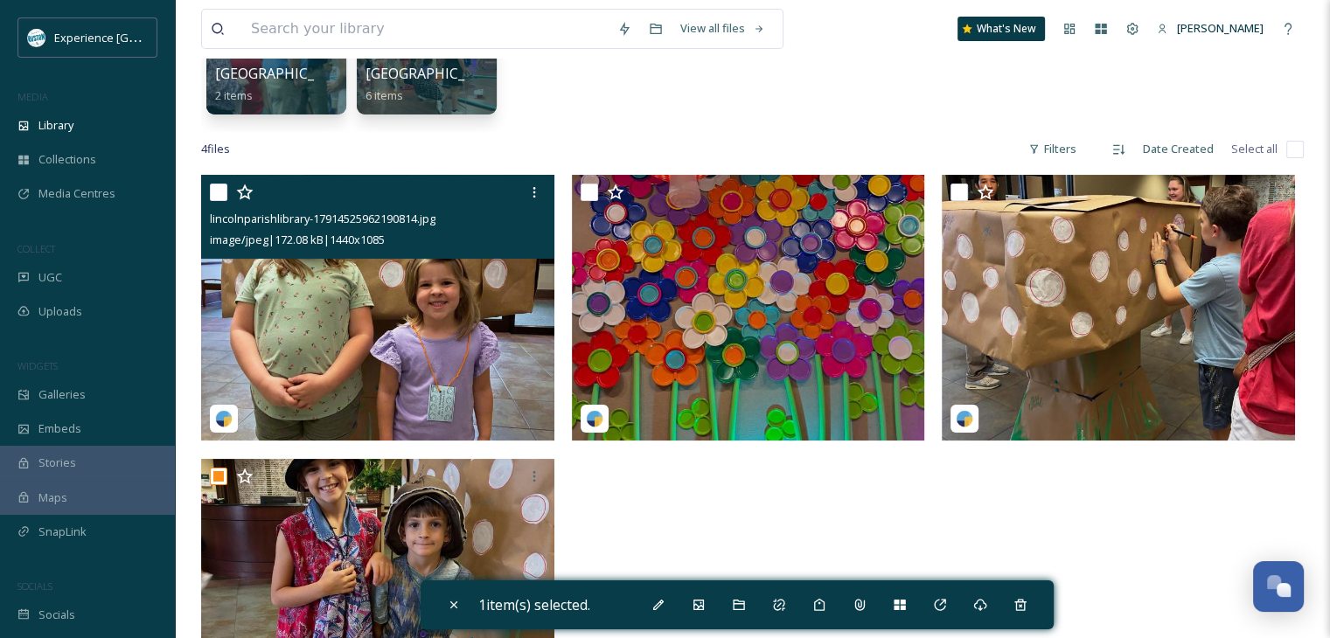
click at [214, 192] on input "checkbox" at bounding box center [218, 192] width 17 height 17
checkbox input "true"
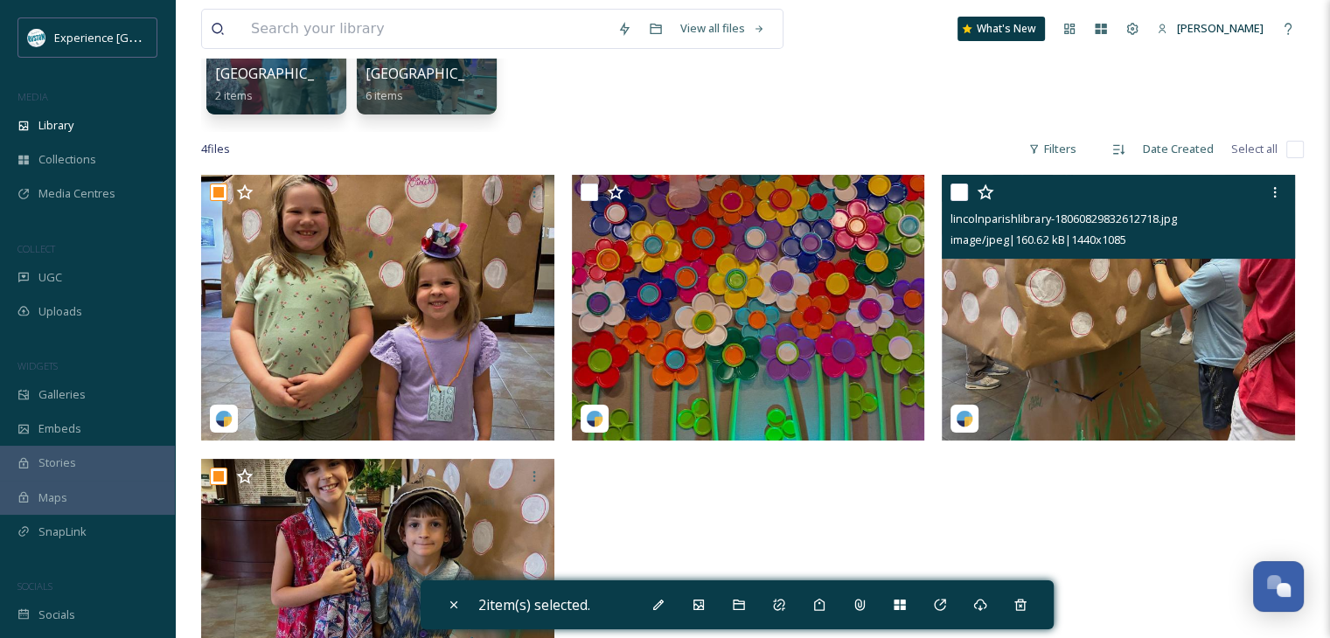
click at [957, 195] on input "checkbox" at bounding box center [959, 192] width 17 height 17
checkbox input "true"
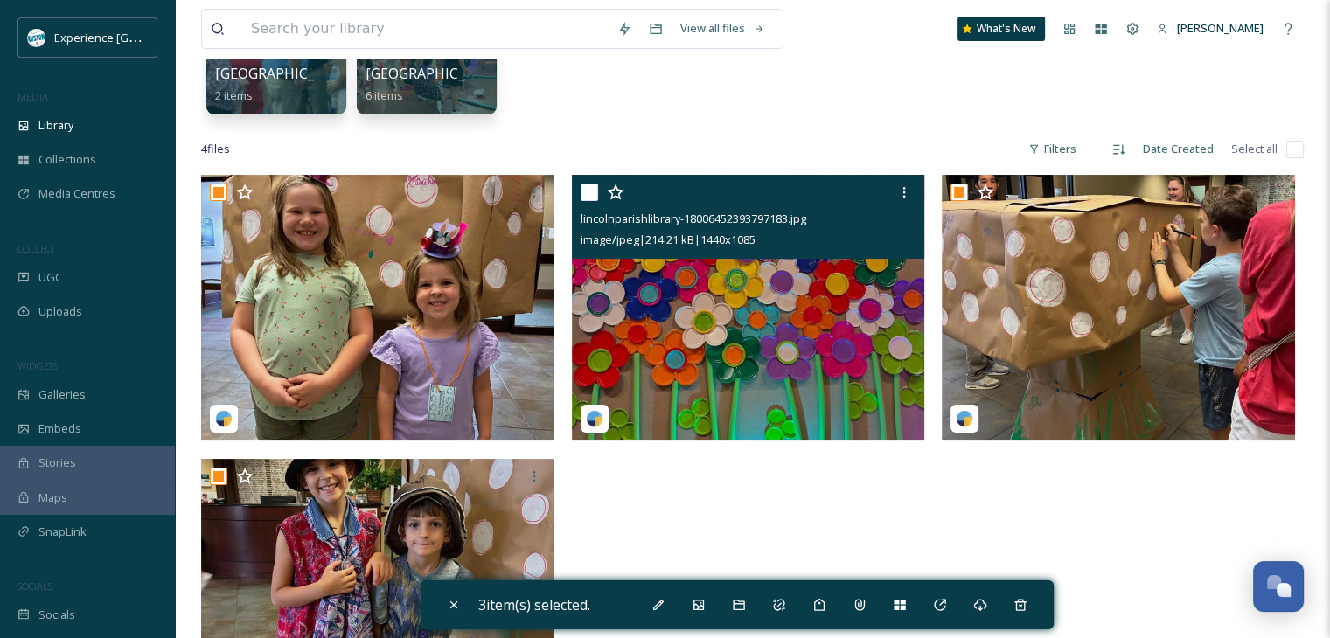
click at [594, 184] on input "checkbox" at bounding box center [589, 192] width 17 height 17
checkbox input "true"
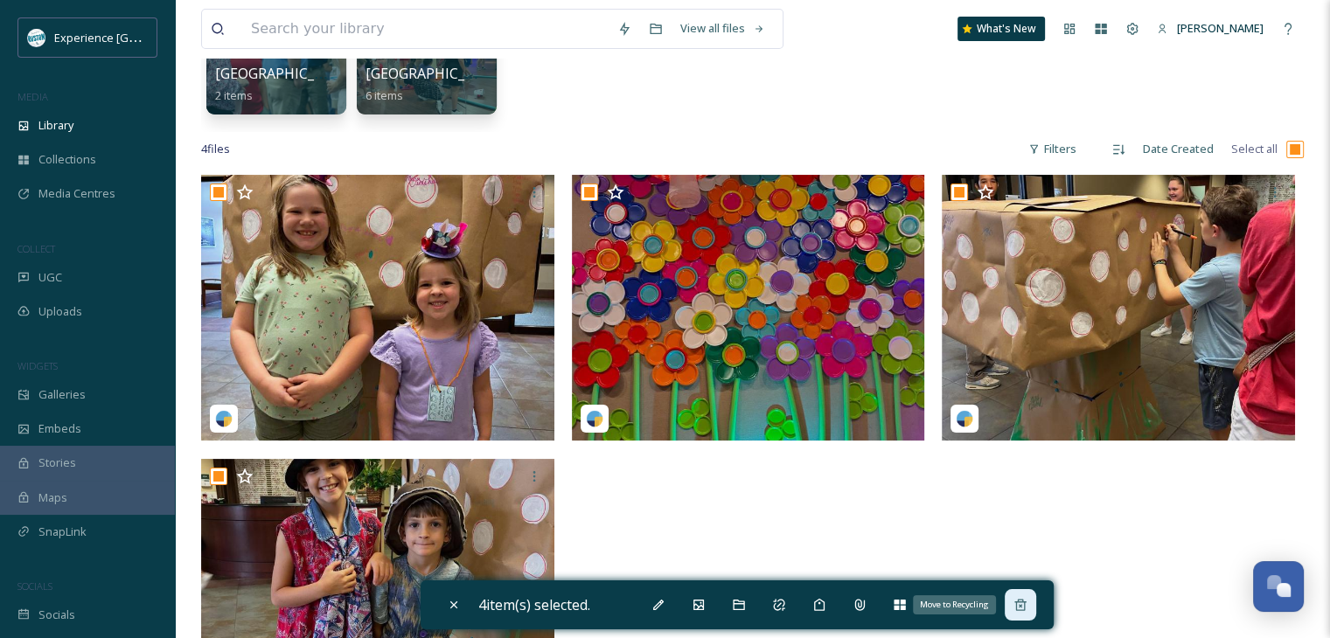
click at [1028, 608] on icon at bounding box center [1021, 605] width 14 height 14
checkbox input "false"
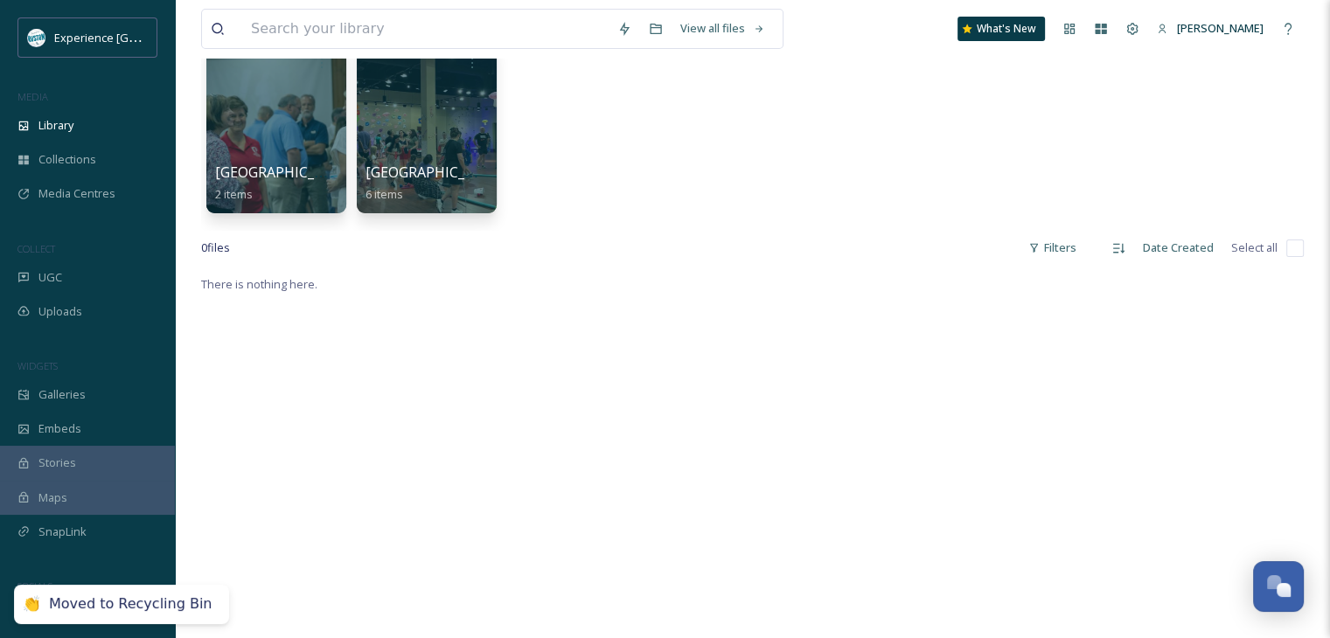
scroll to position [0, 0]
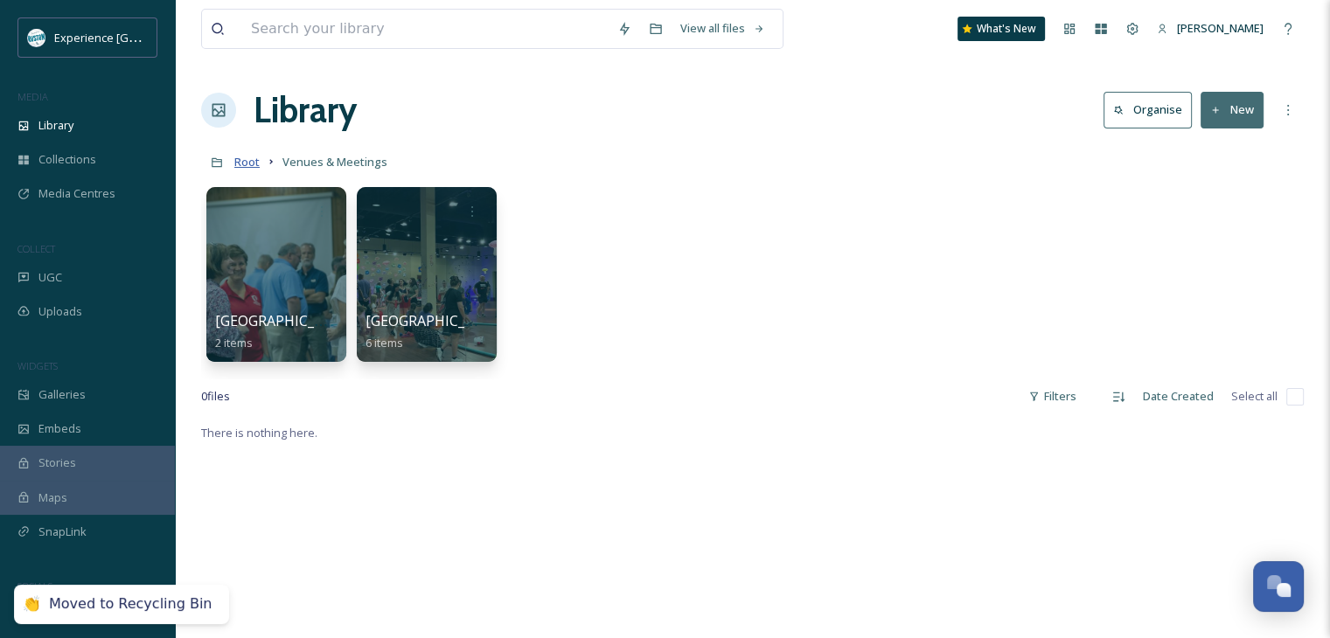
click at [250, 162] on span "Root" at bounding box center [246, 162] width 25 height 16
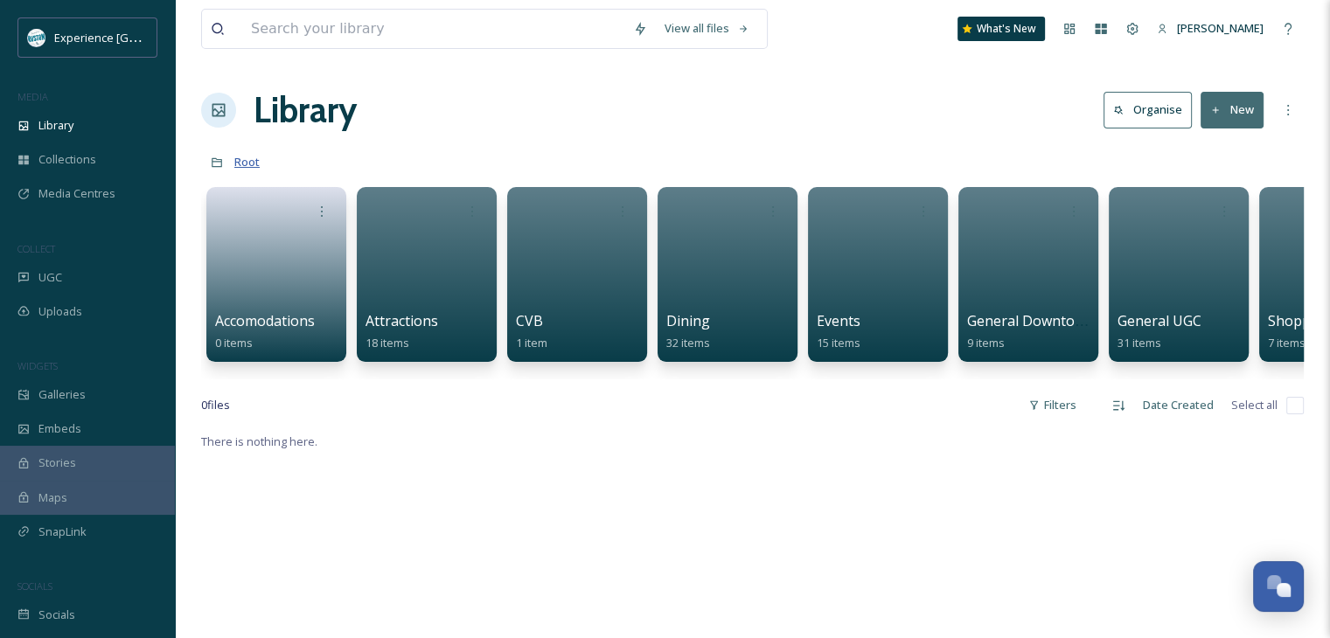
click at [247, 163] on span "Root" at bounding box center [246, 162] width 25 height 16
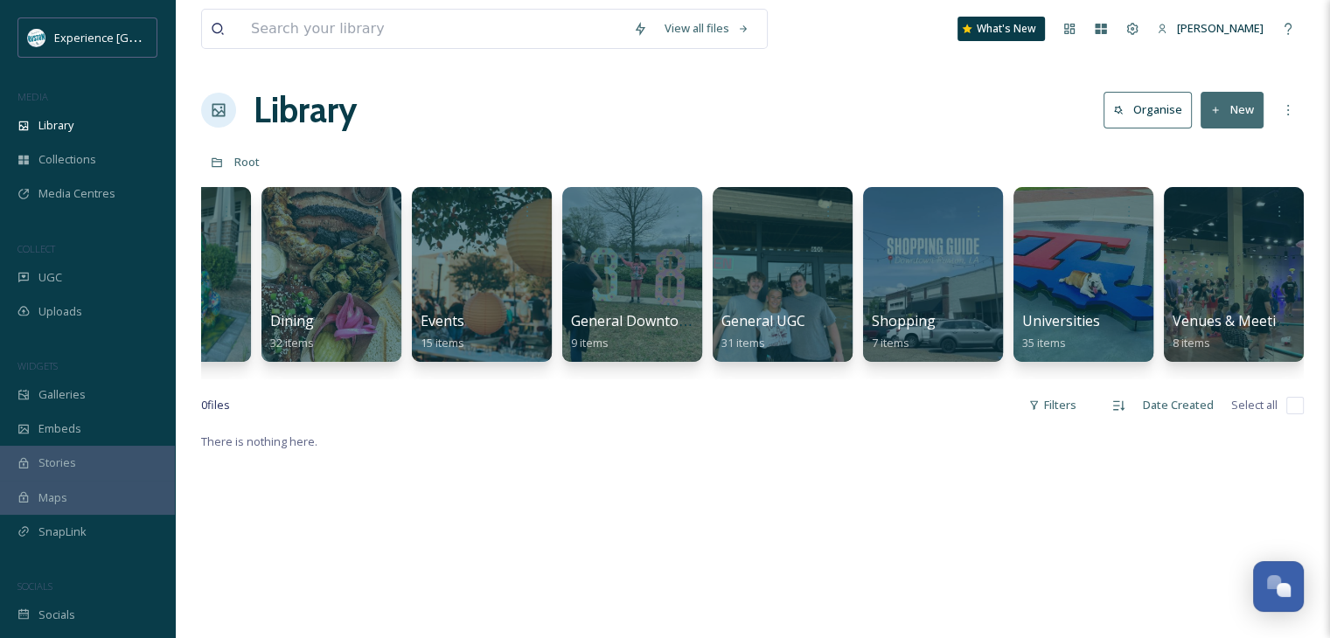
scroll to position [0, 401]
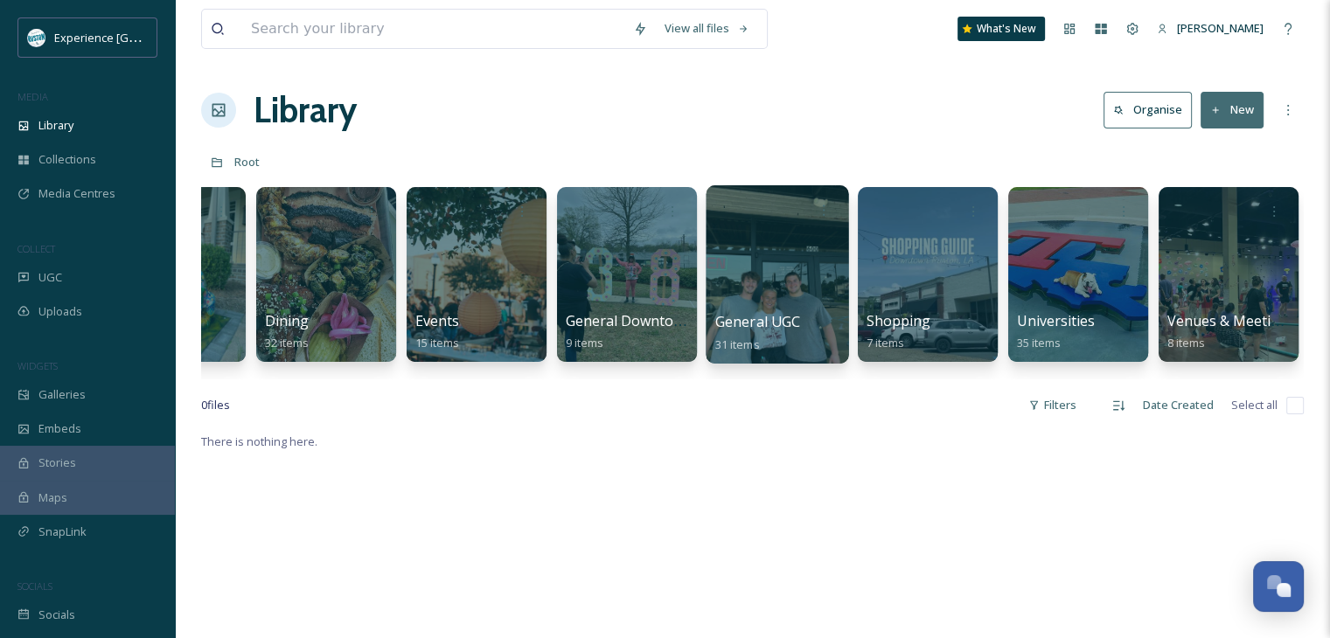
click at [748, 265] on div at bounding box center [777, 274] width 143 height 178
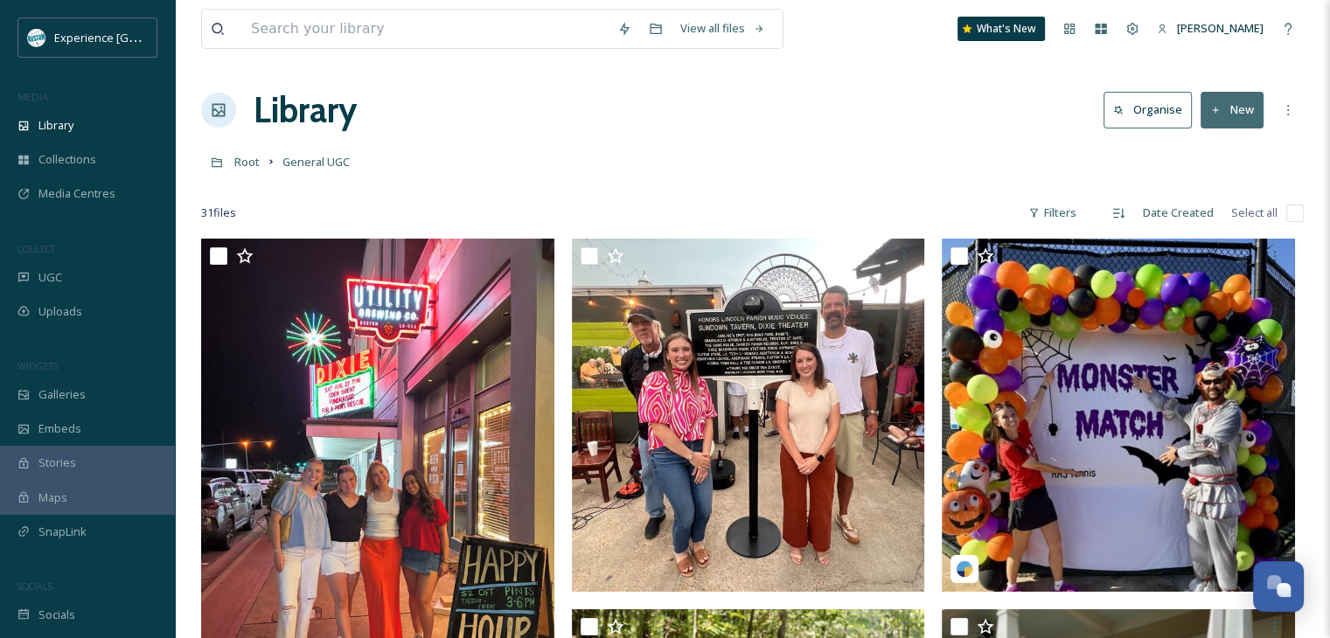
click at [1235, 115] on button "New" at bounding box center [1232, 110] width 63 height 36
click at [1212, 208] on div "Folder" at bounding box center [1213, 219] width 99 height 34
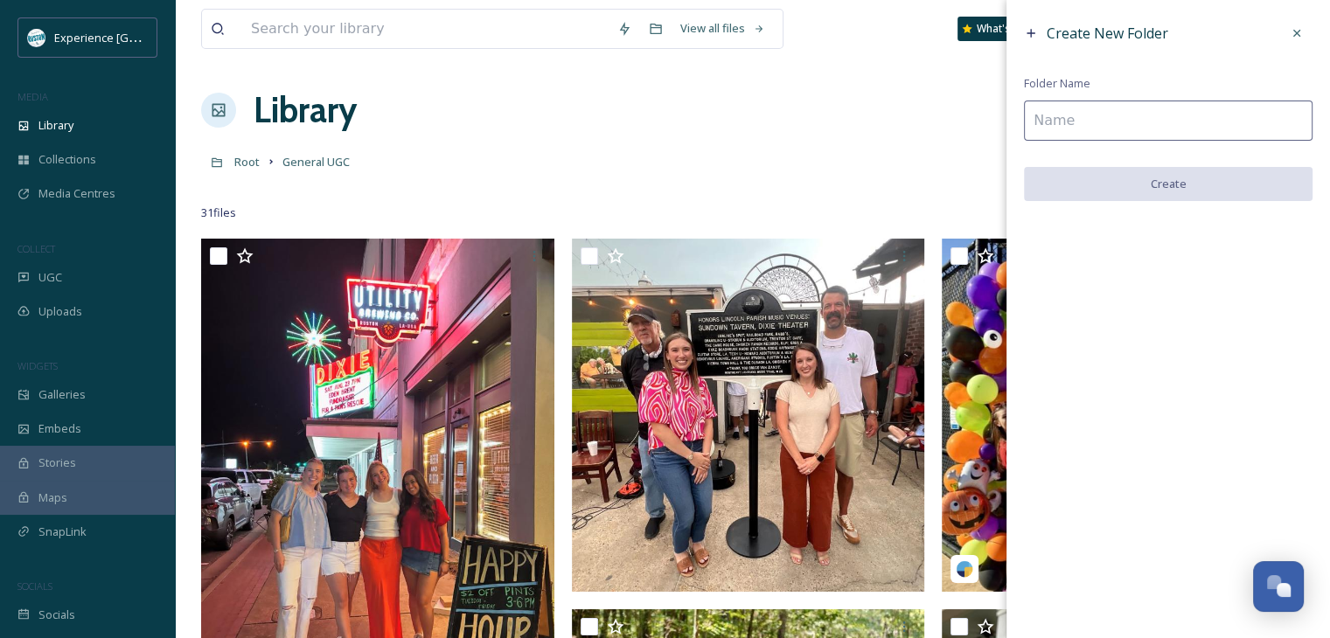
click at [1095, 122] on input at bounding box center [1168, 121] width 289 height 40
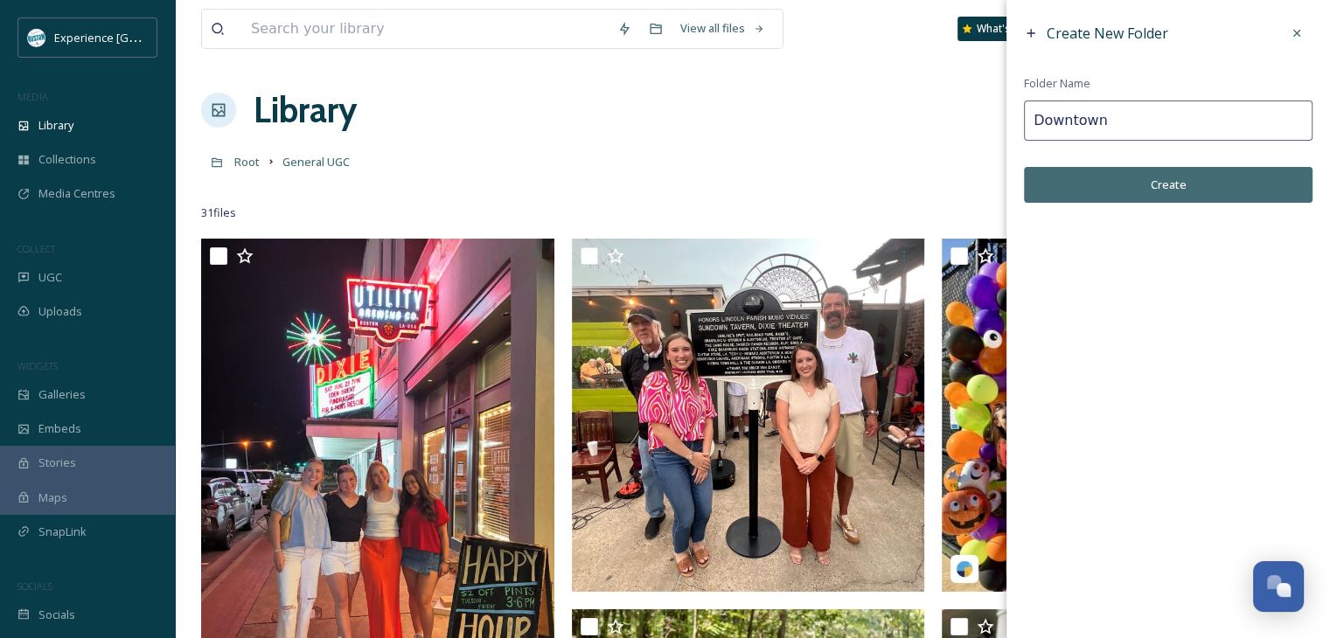
type input "Downtown"
click at [1116, 177] on button "Create" at bounding box center [1168, 185] width 289 height 36
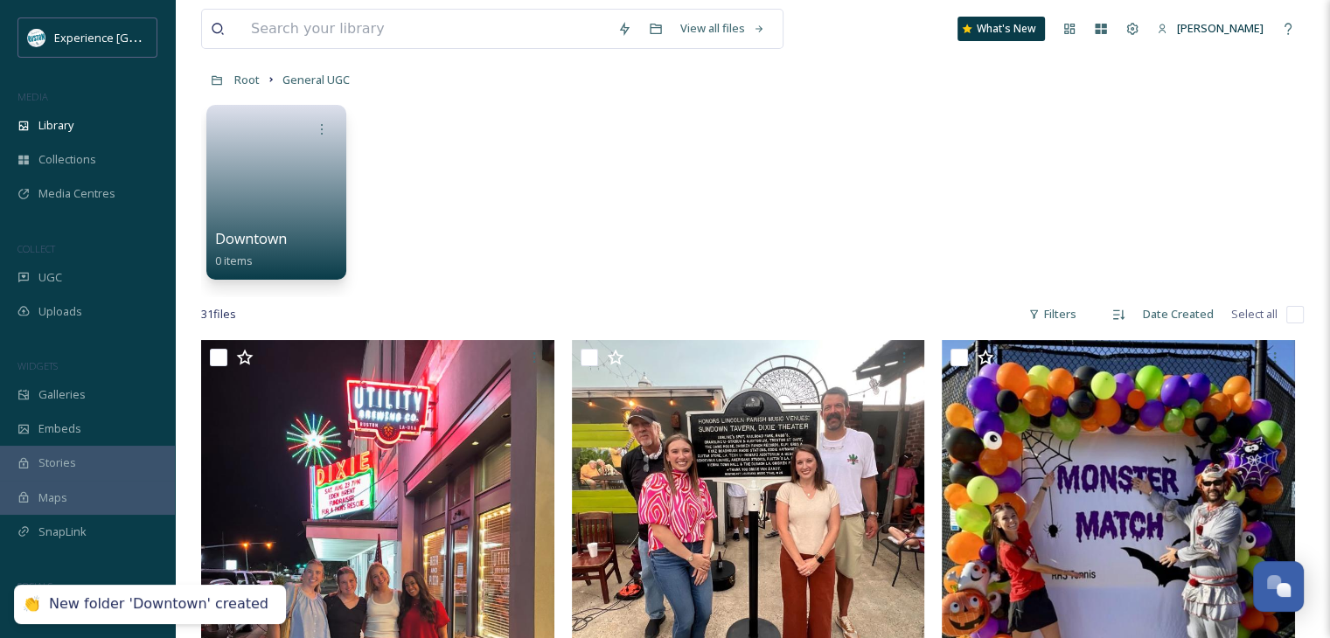
scroll to position [175, 0]
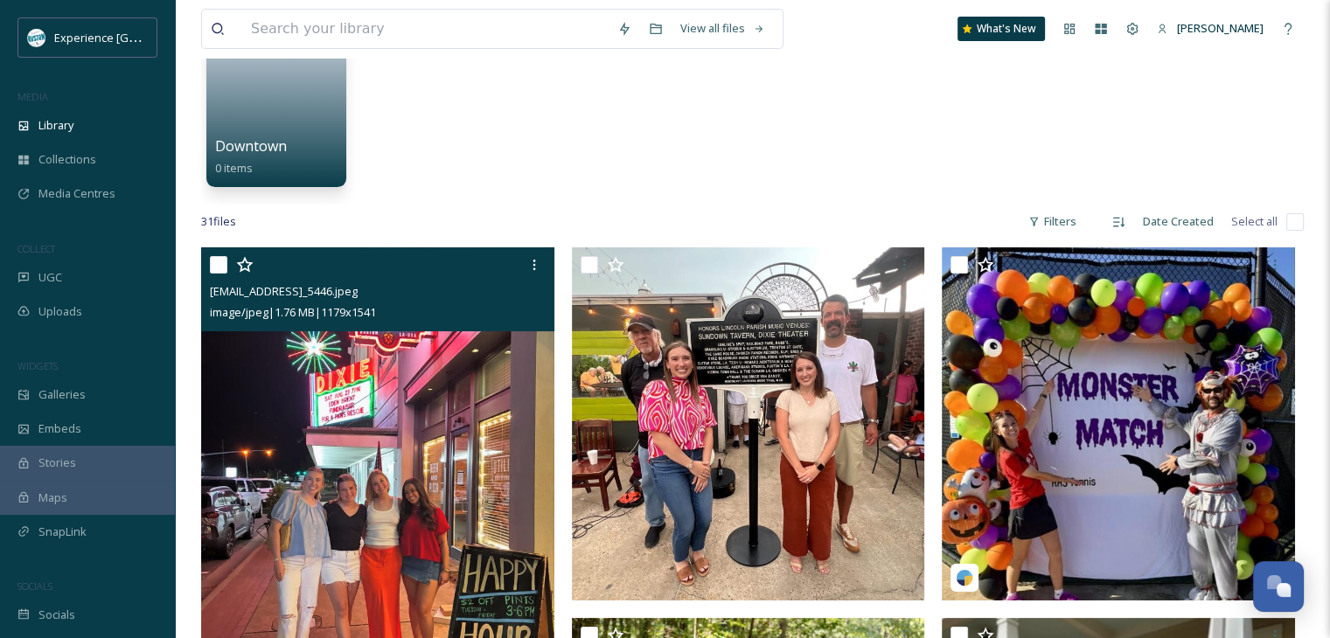
click at [210, 256] on input "checkbox" at bounding box center [218, 264] width 17 height 17
checkbox input "true"
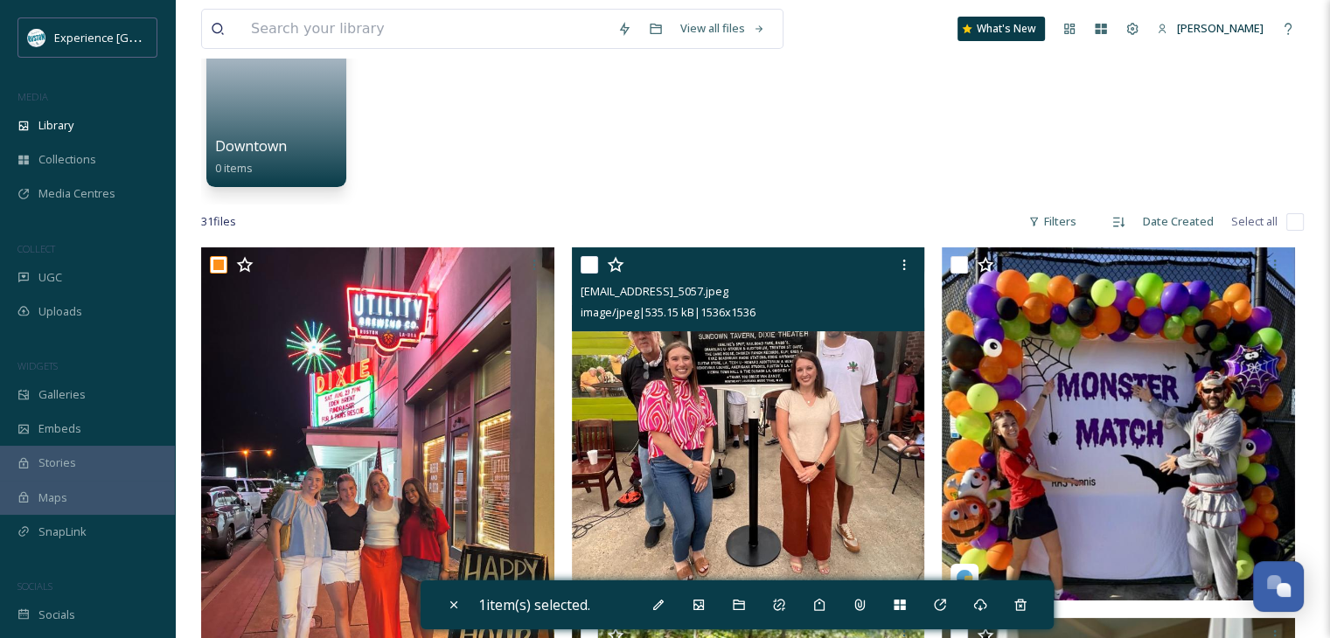
click at [585, 260] on input "checkbox" at bounding box center [589, 264] width 17 height 17
checkbox input "true"
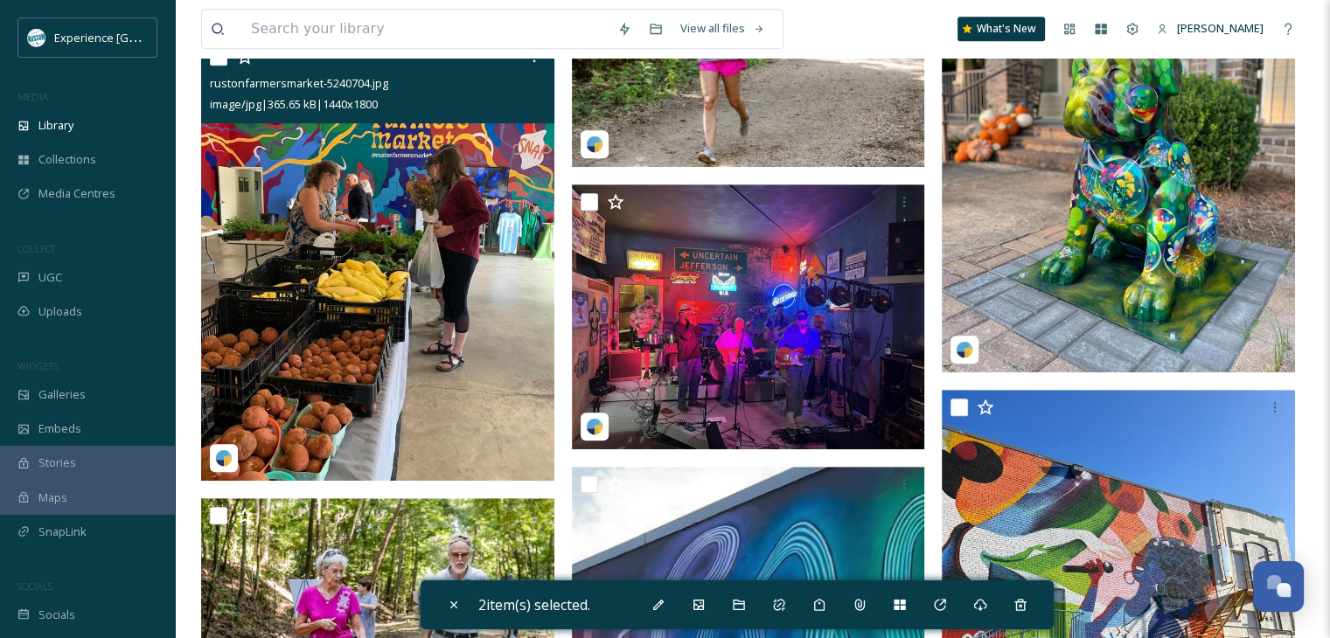
scroll to position [700, 0]
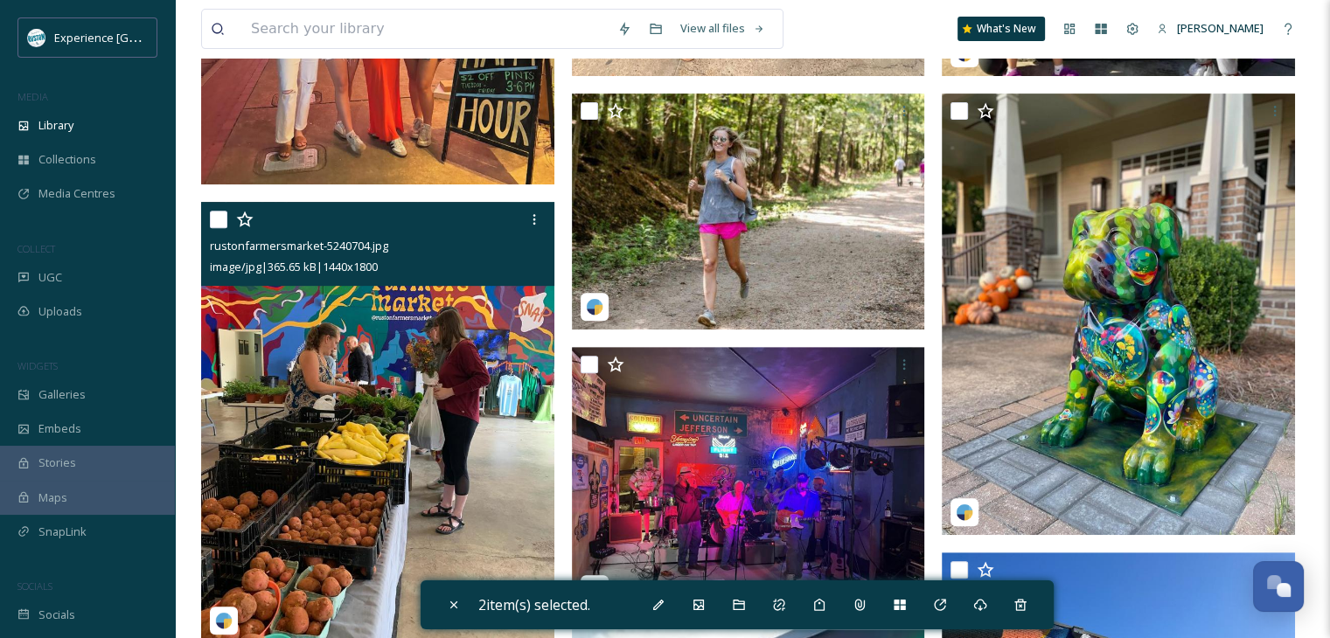
click at [216, 222] on input "checkbox" at bounding box center [218, 219] width 17 height 17
checkbox input "true"
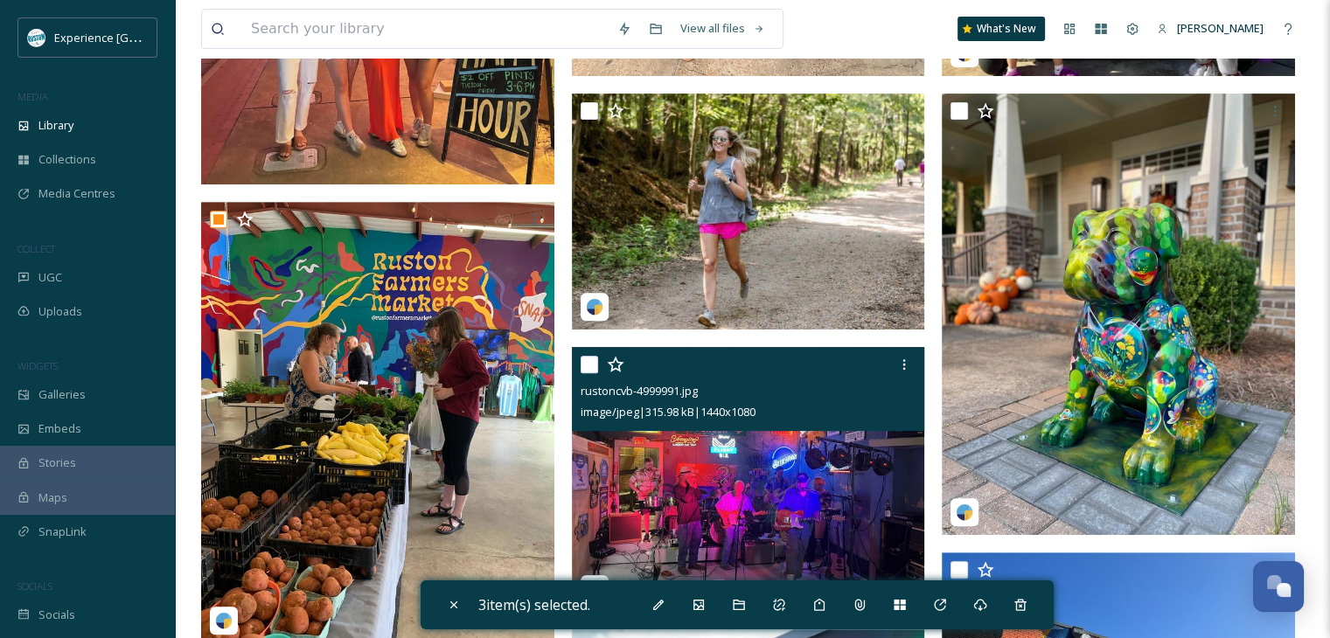
click at [581, 359] on input "checkbox" at bounding box center [589, 364] width 17 height 17
checkbox input "true"
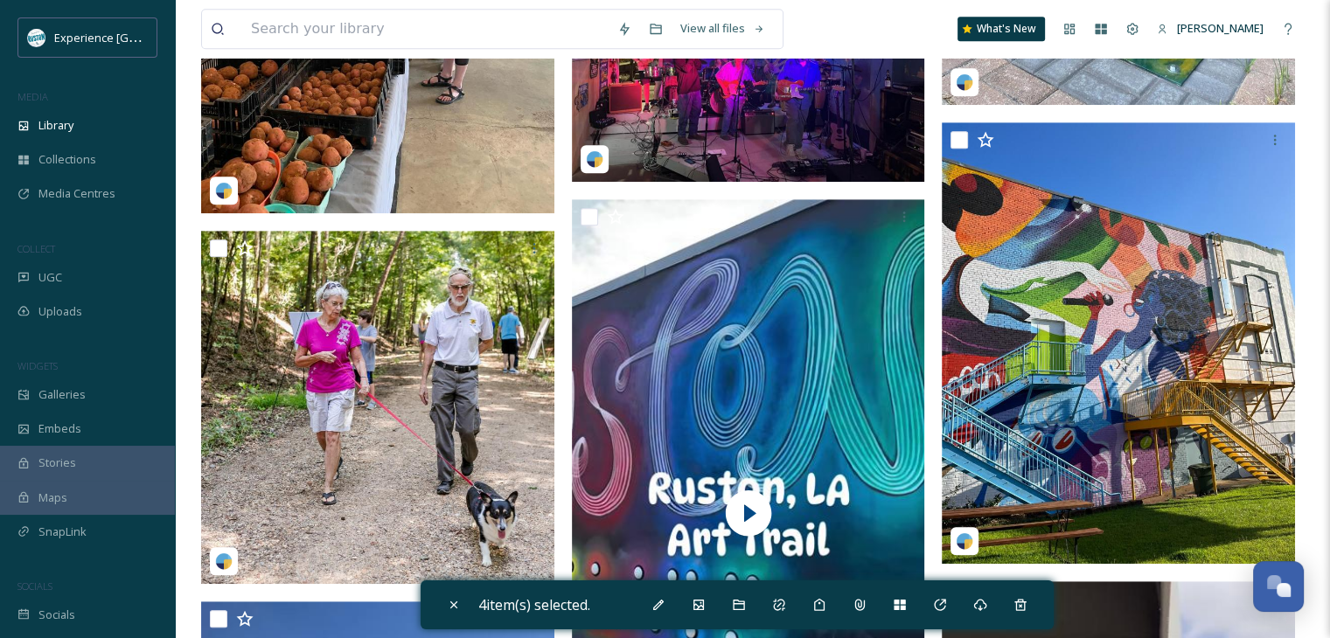
scroll to position [1137, 0]
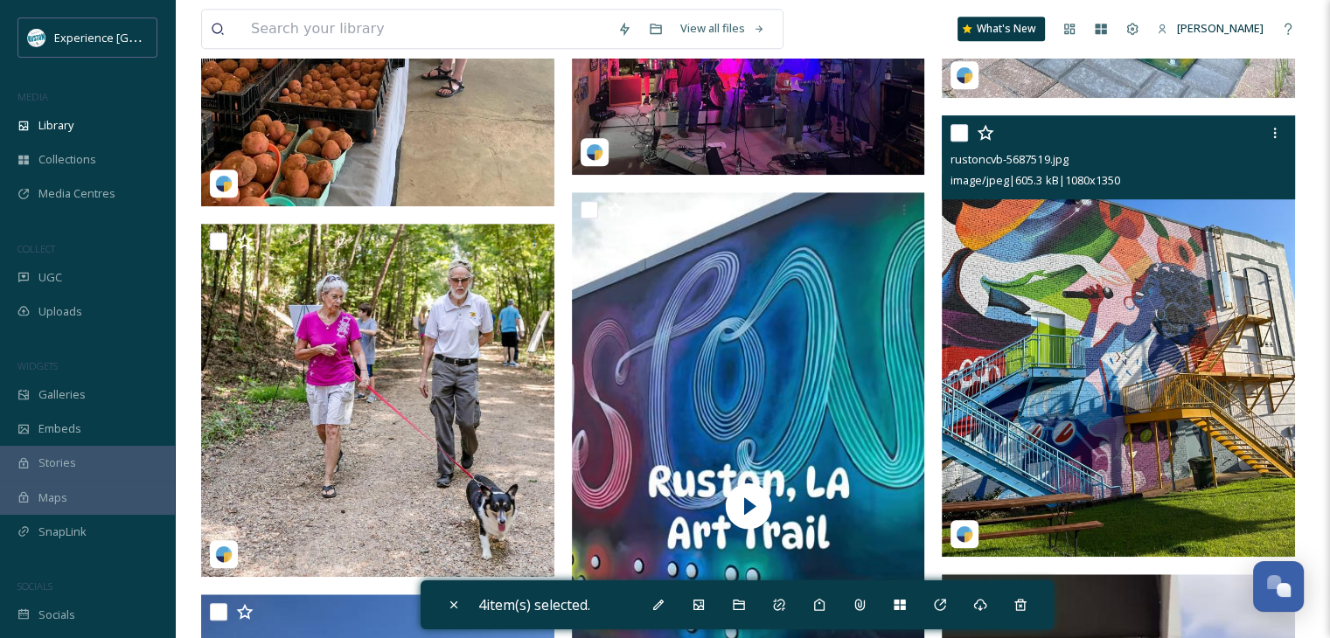
click at [961, 138] on input "checkbox" at bounding box center [959, 132] width 17 height 17
checkbox input "true"
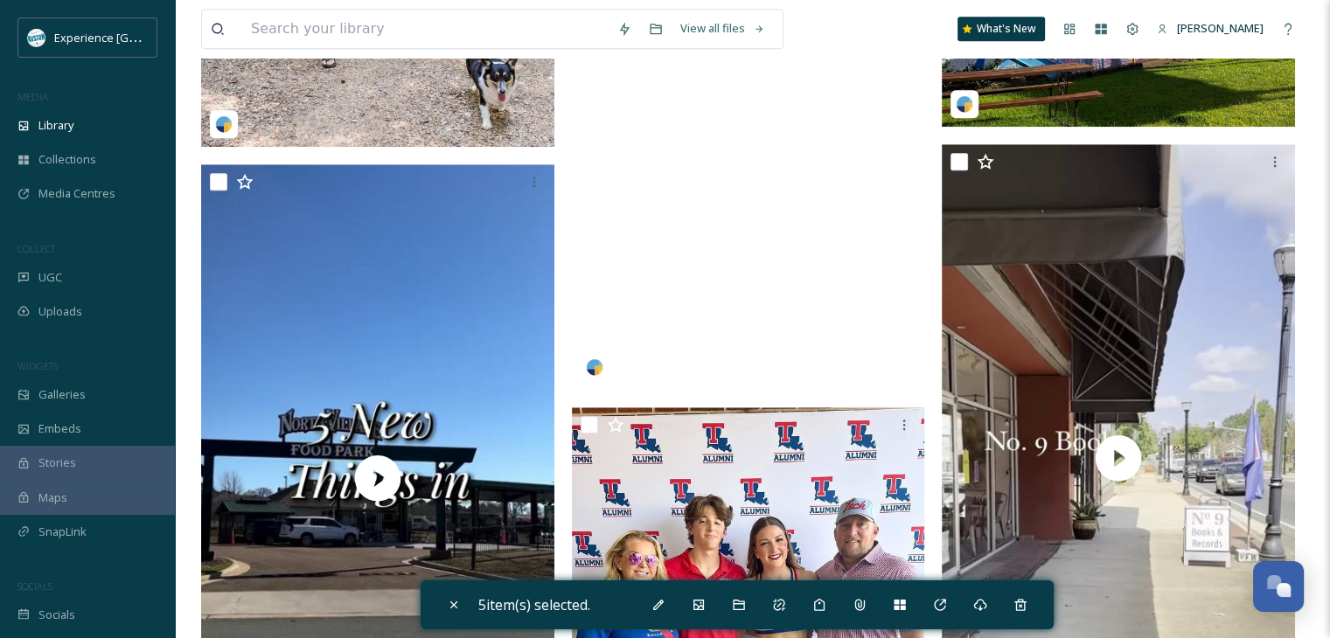
scroll to position [1487, 0]
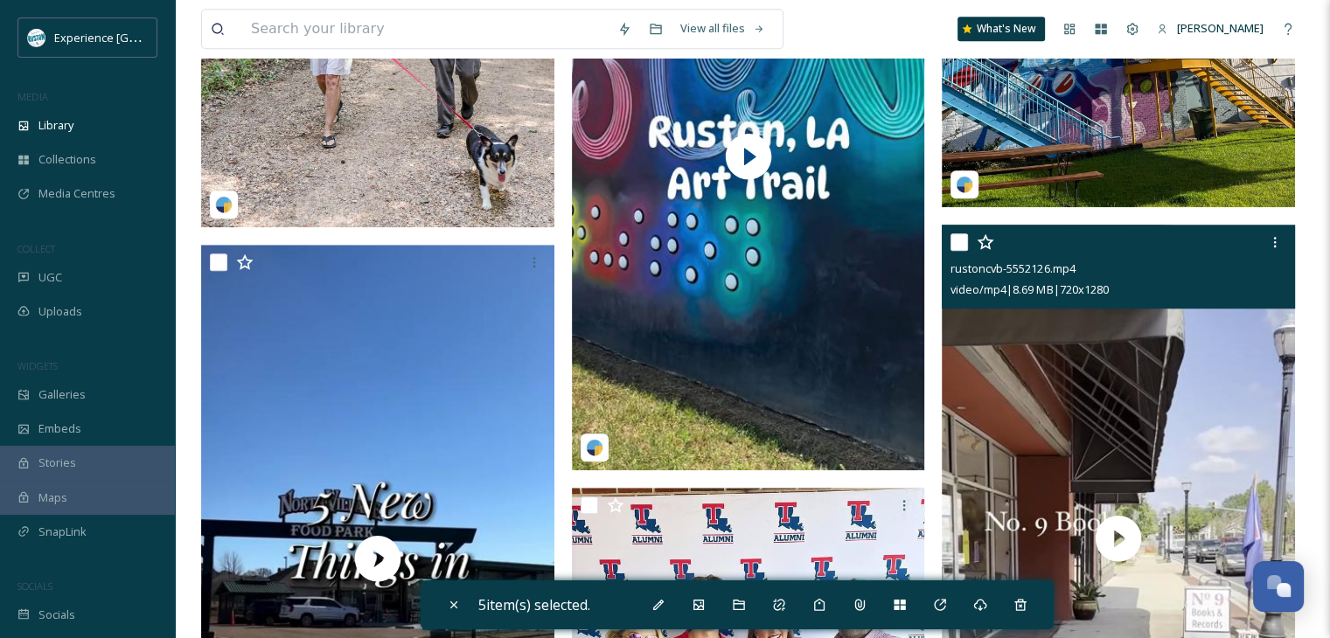
click at [960, 245] on input "checkbox" at bounding box center [959, 242] width 17 height 17
checkbox input "true"
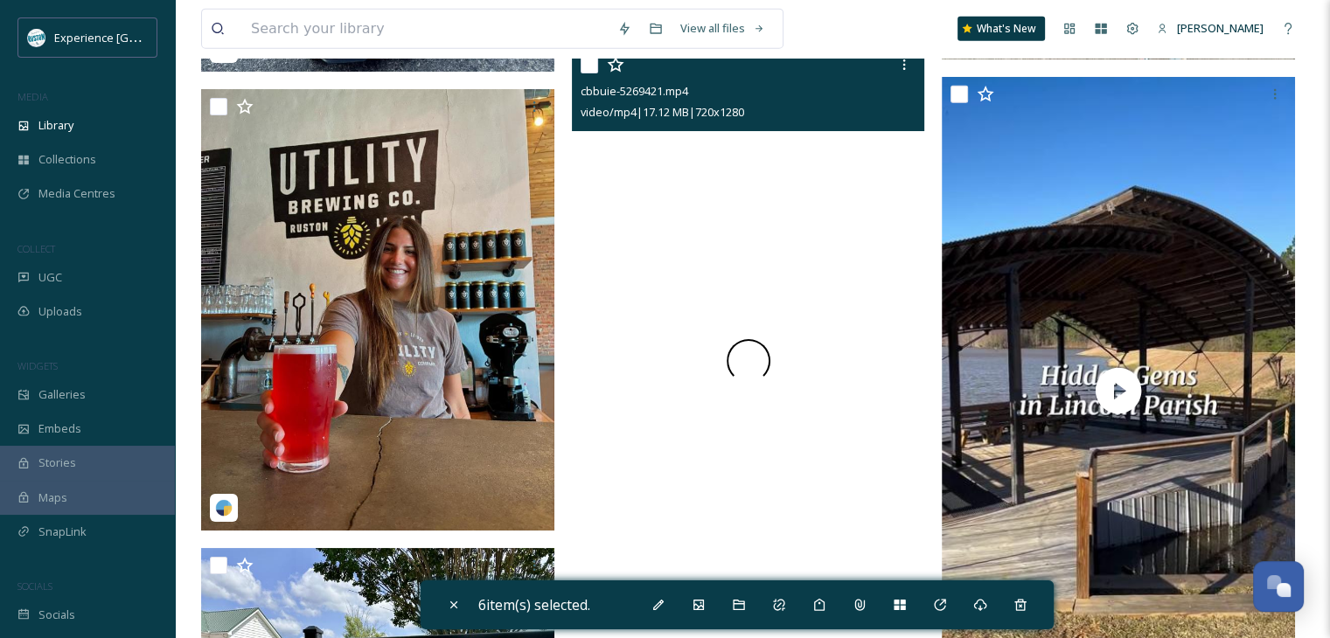
scroll to position [4373, 0]
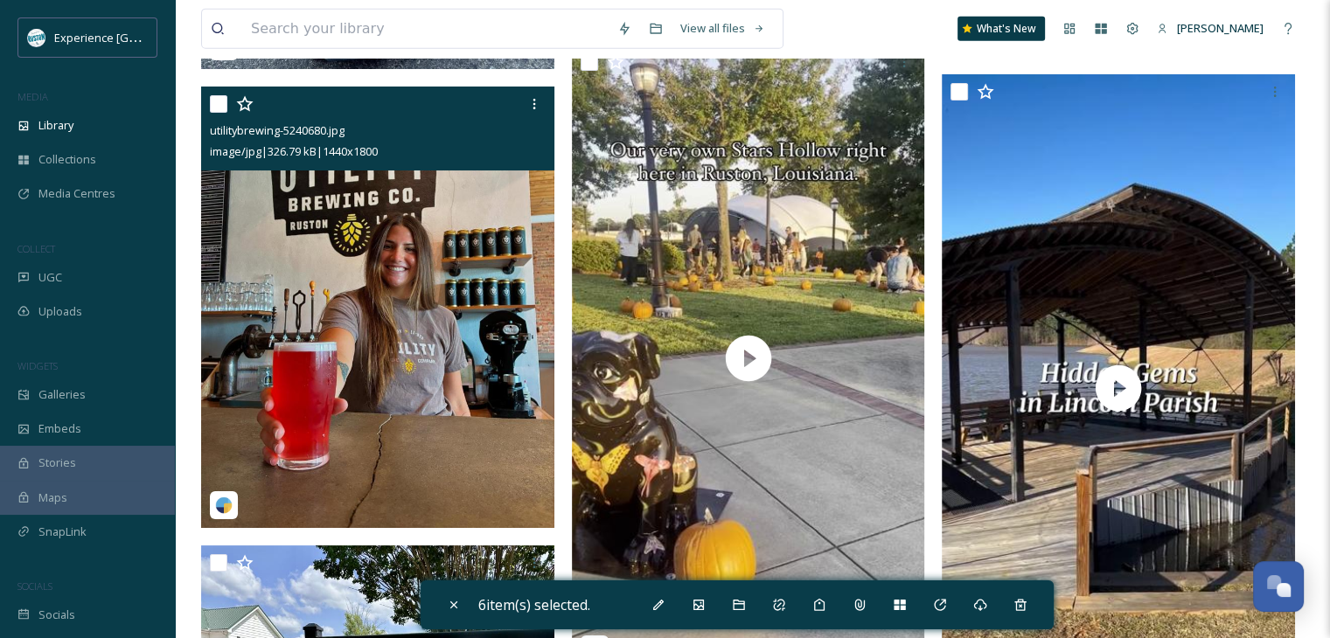
click at [217, 106] on input "checkbox" at bounding box center [218, 103] width 17 height 17
checkbox input "true"
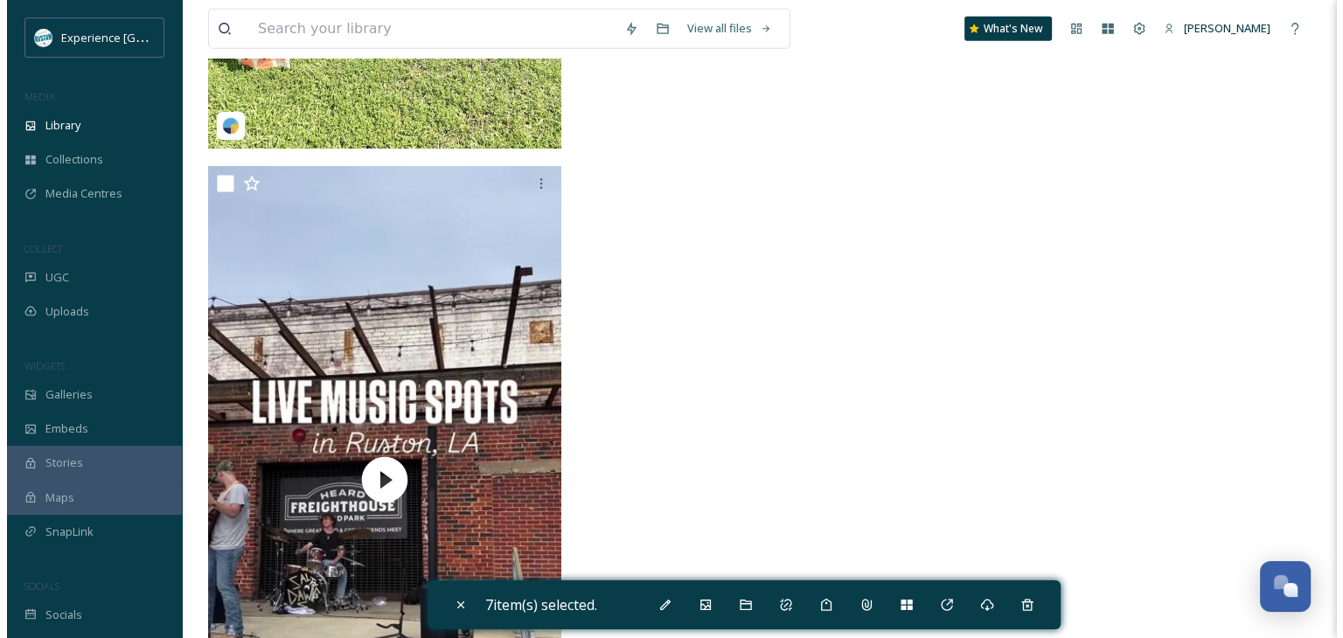
scroll to position [5248, 0]
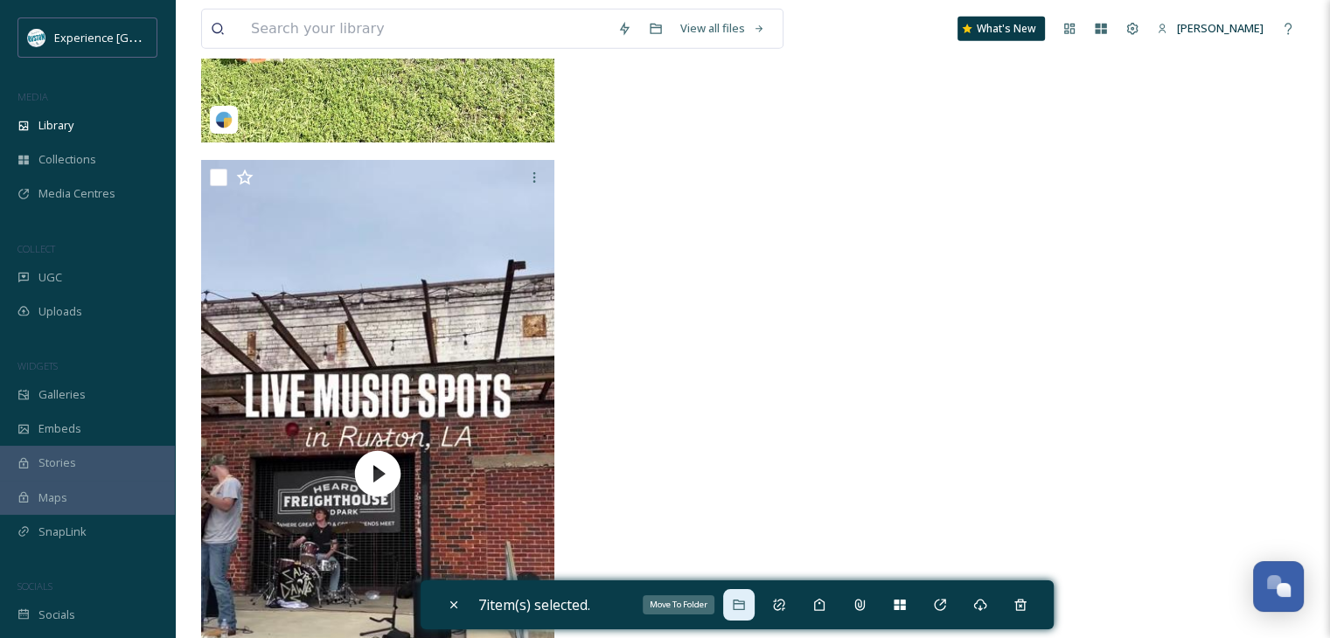
click at [738, 596] on div "Move To Folder" at bounding box center [738, 604] width 31 height 31
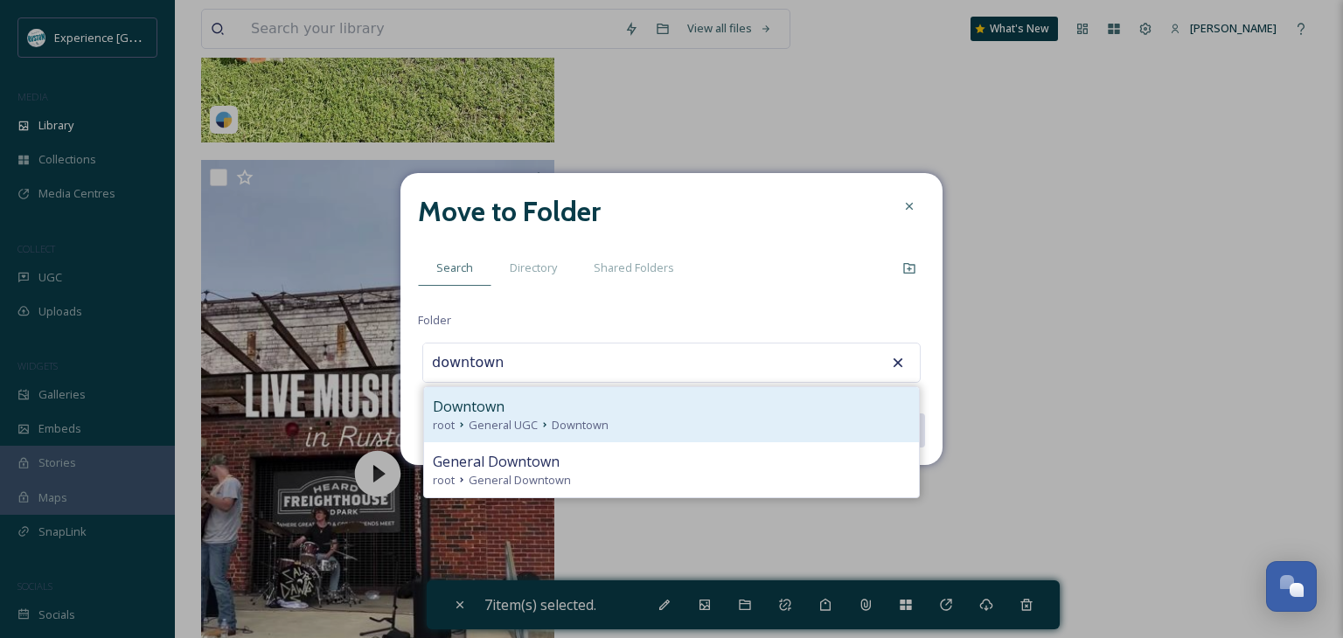
click at [614, 428] on div "root General UGC Downtown" at bounding box center [672, 425] width 478 height 17
type input "Downtown"
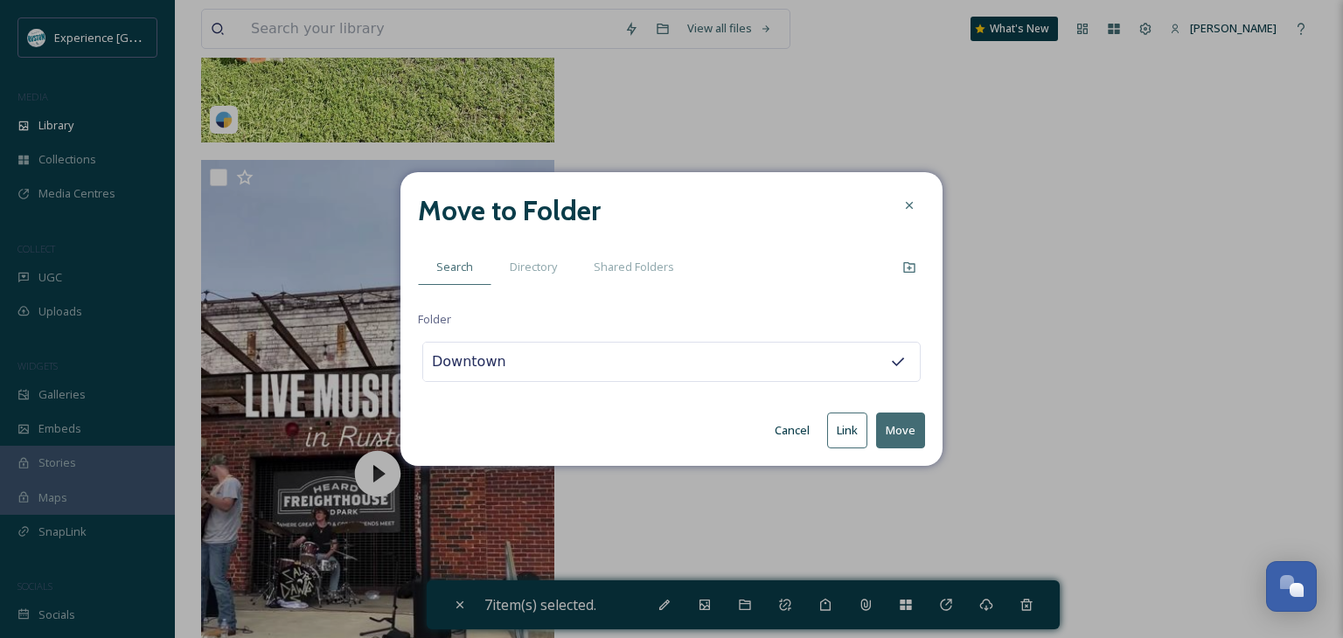
click at [889, 428] on button "Move" at bounding box center [900, 431] width 49 height 36
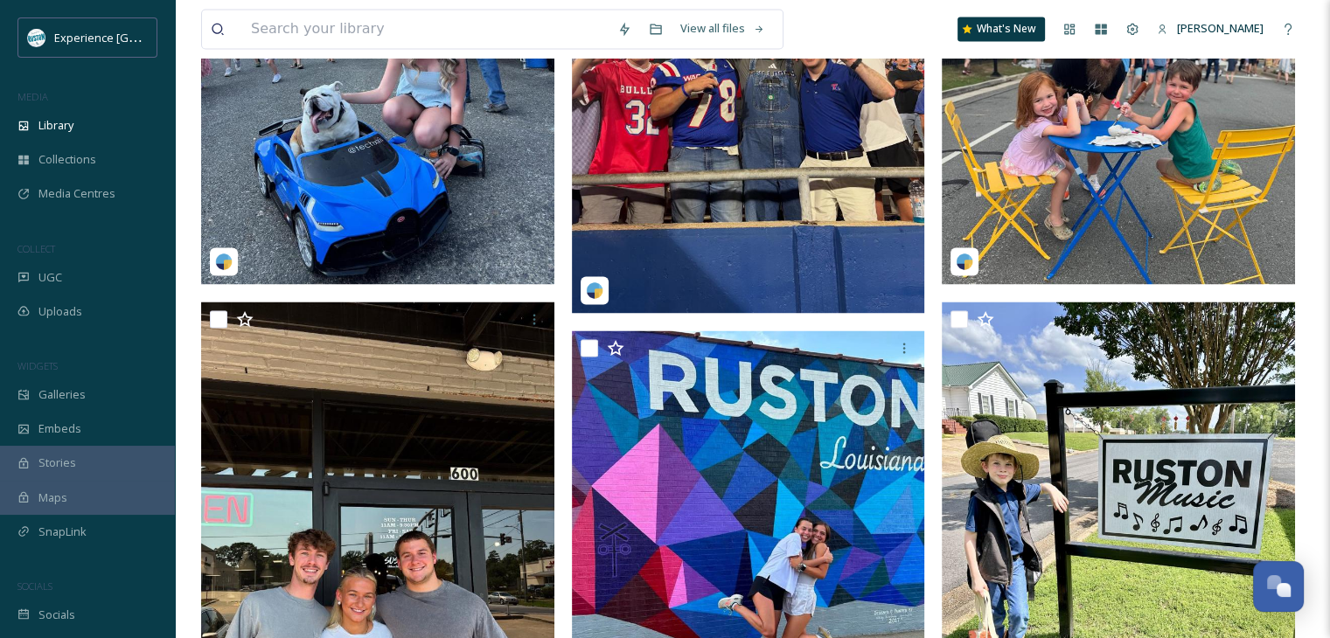
scroll to position [2967, 0]
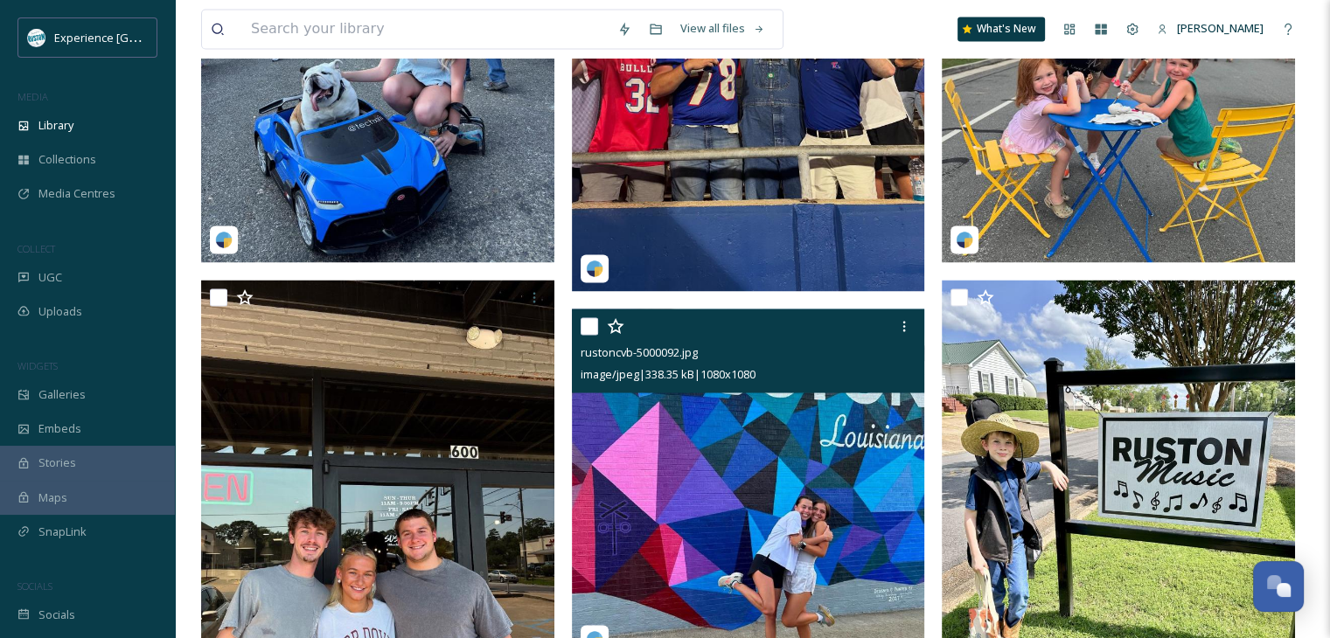
click at [589, 321] on input "checkbox" at bounding box center [589, 325] width 17 height 17
checkbox input "true"
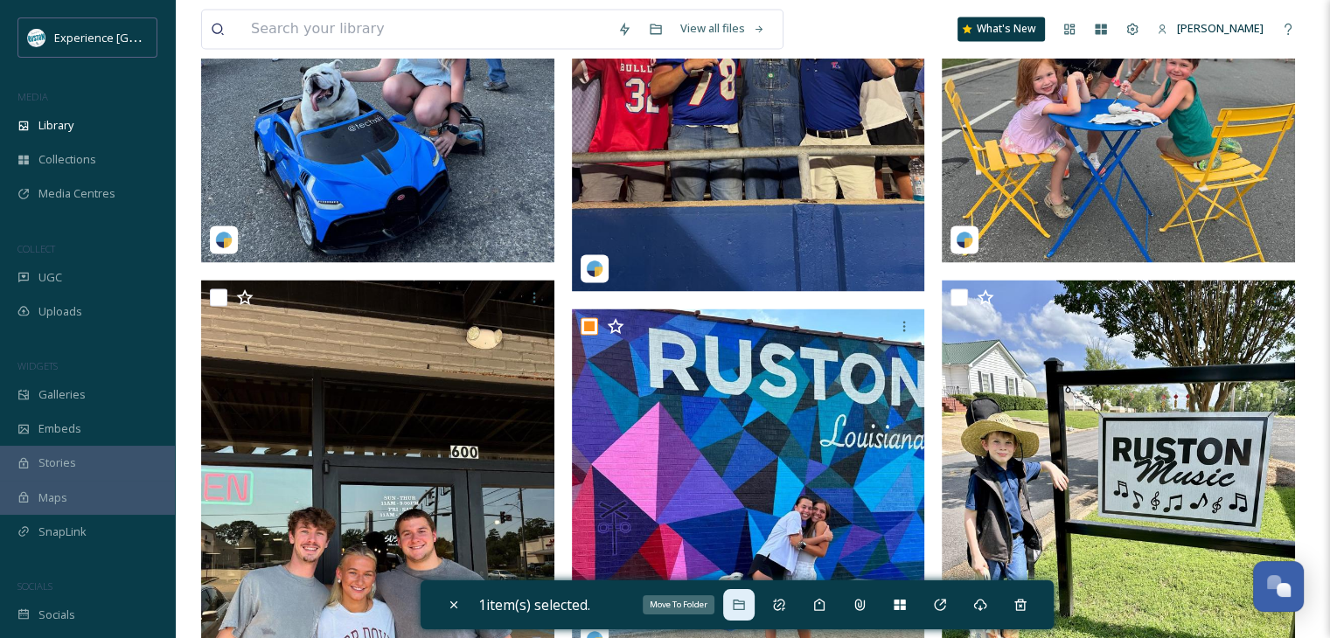
click at [743, 599] on icon at bounding box center [739, 605] width 14 height 14
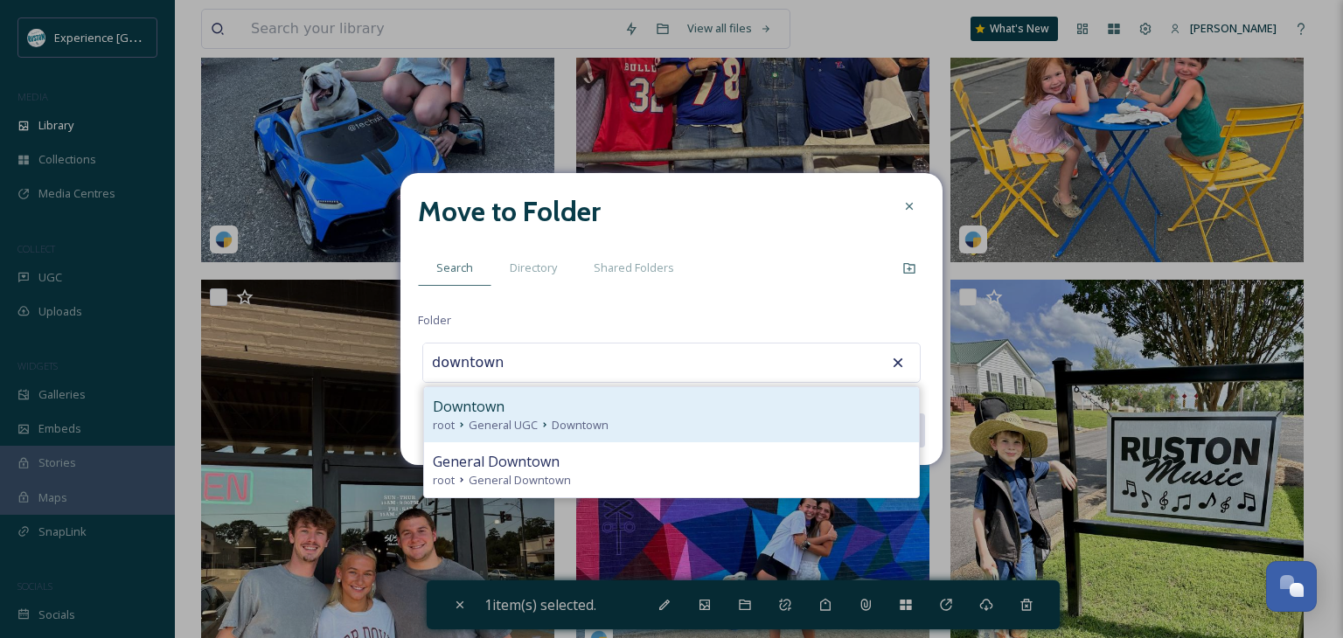
click at [584, 424] on span "Downtown" at bounding box center [580, 425] width 57 height 17
type input "Downtown"
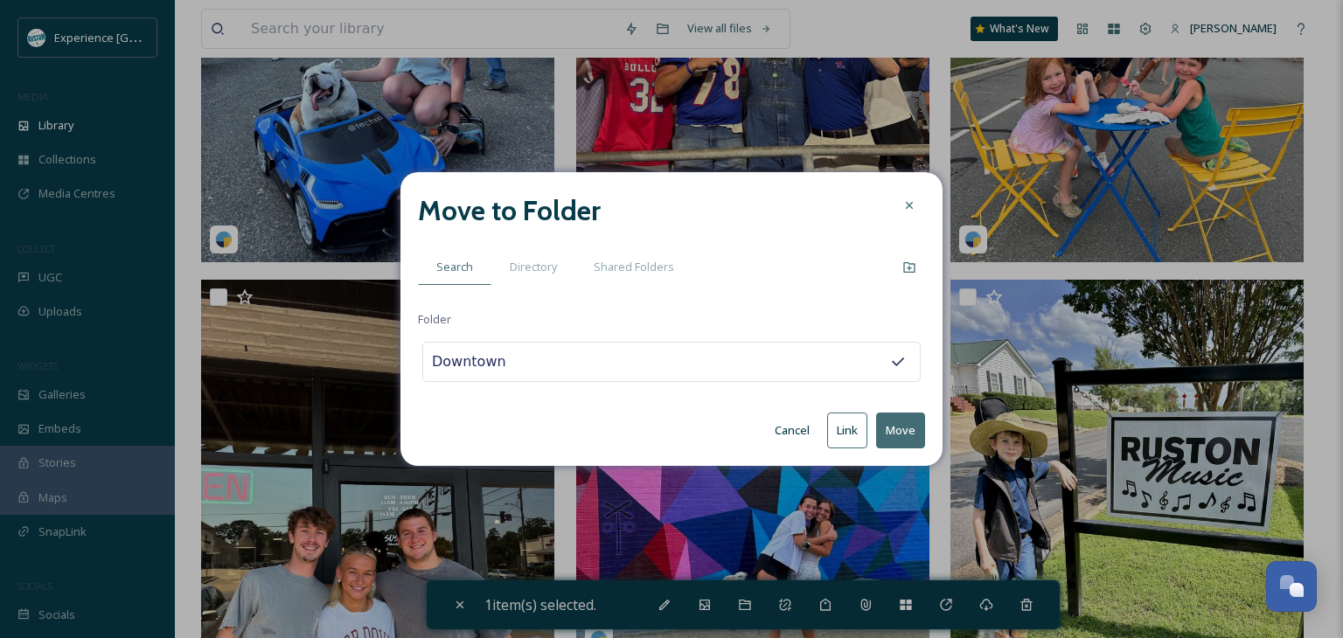
click at [888, 424] on button "Move" at bounding box center [900, 431] width 49 height 36
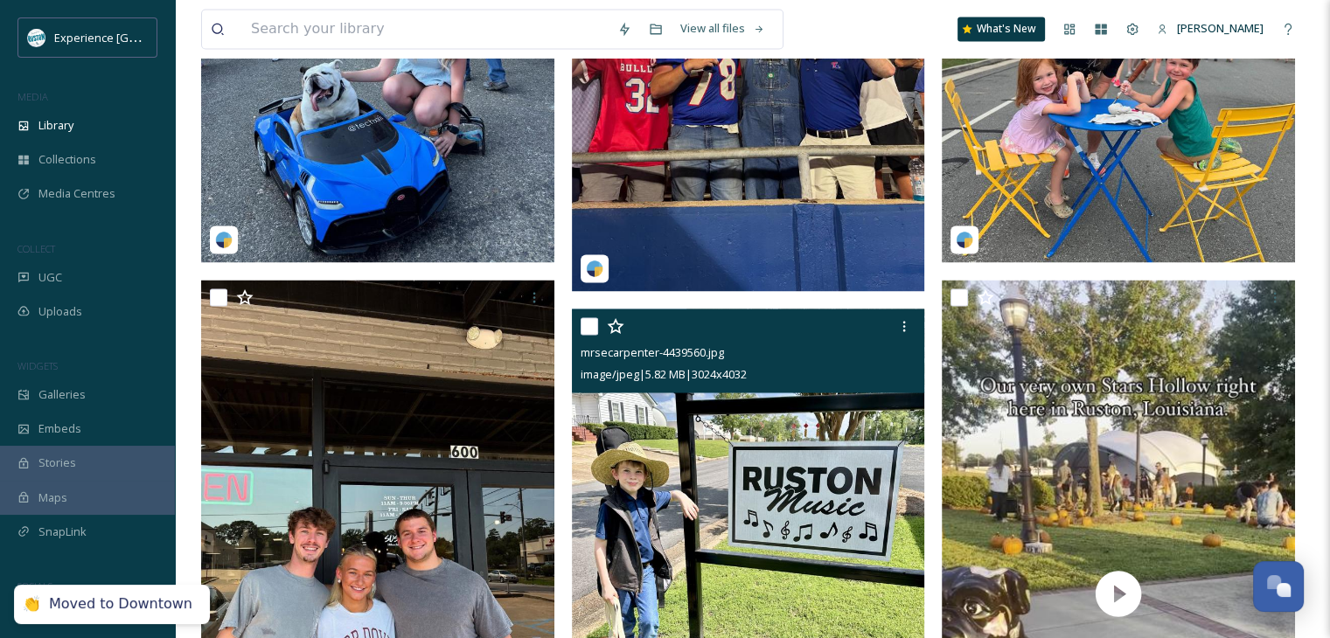
click at [588, 318] on input "checkbox" at bounding box center [589, 325] width 17 height 17
checkbox input "true"
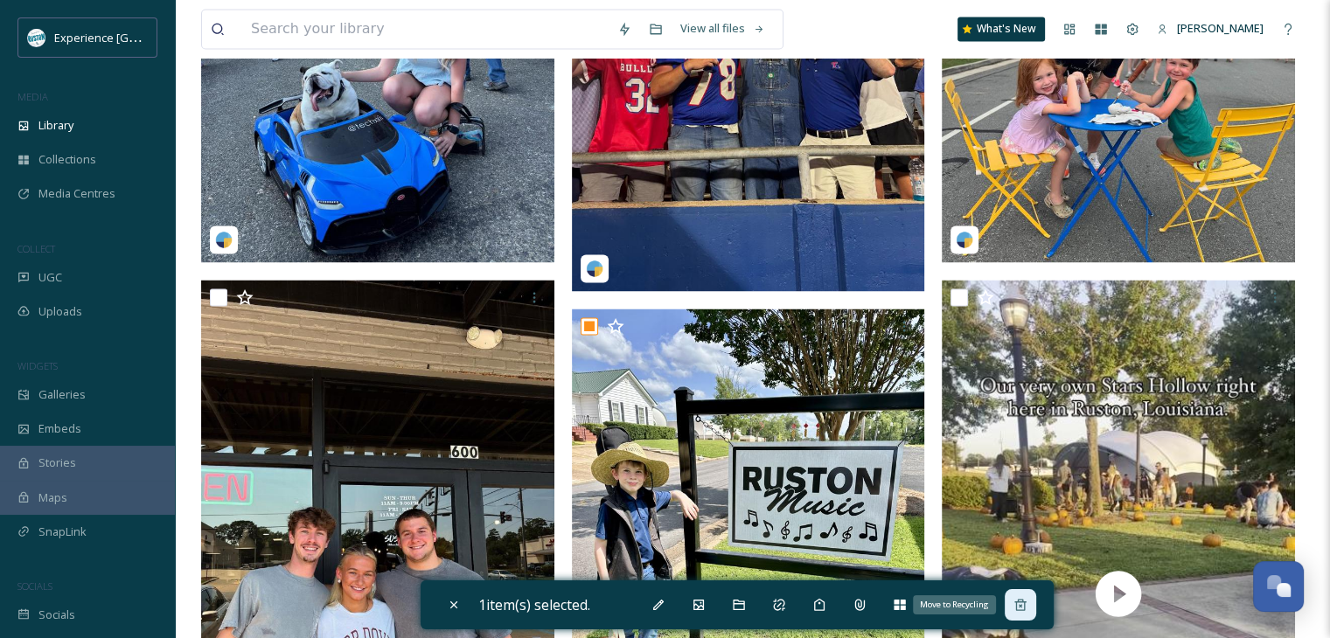
click at [1024, 602] on icon at bounding box center [1020, 604] width 11 height 11
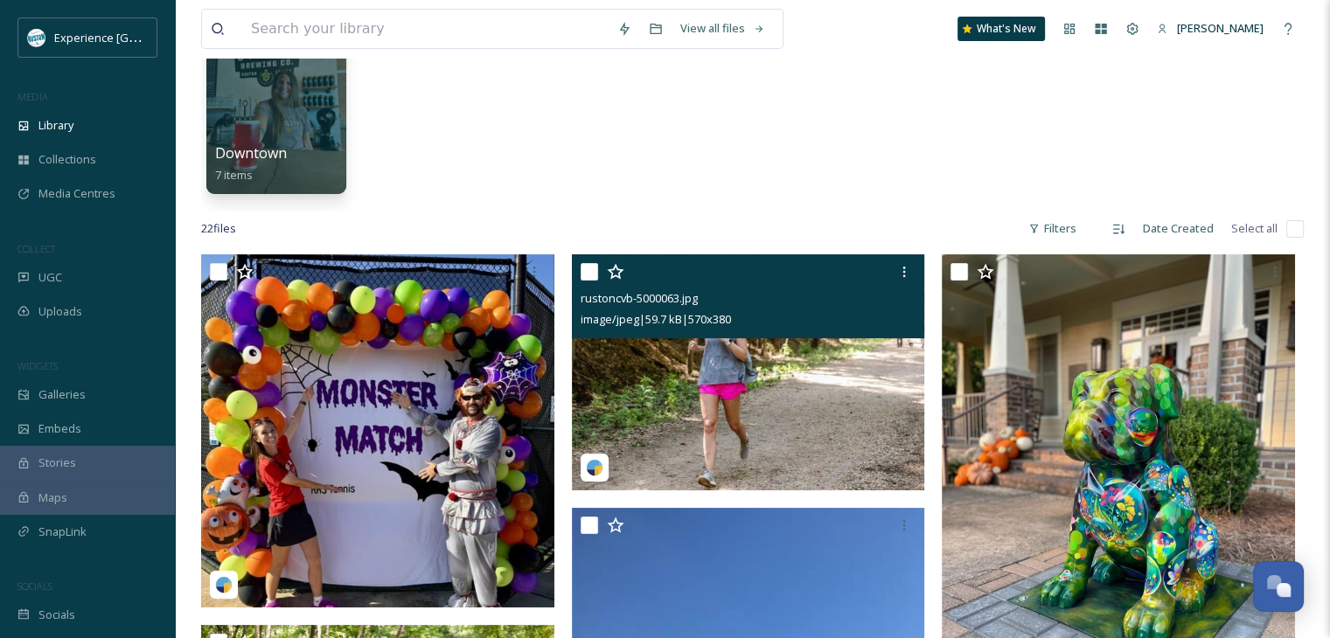
scroll to position [0, 0]
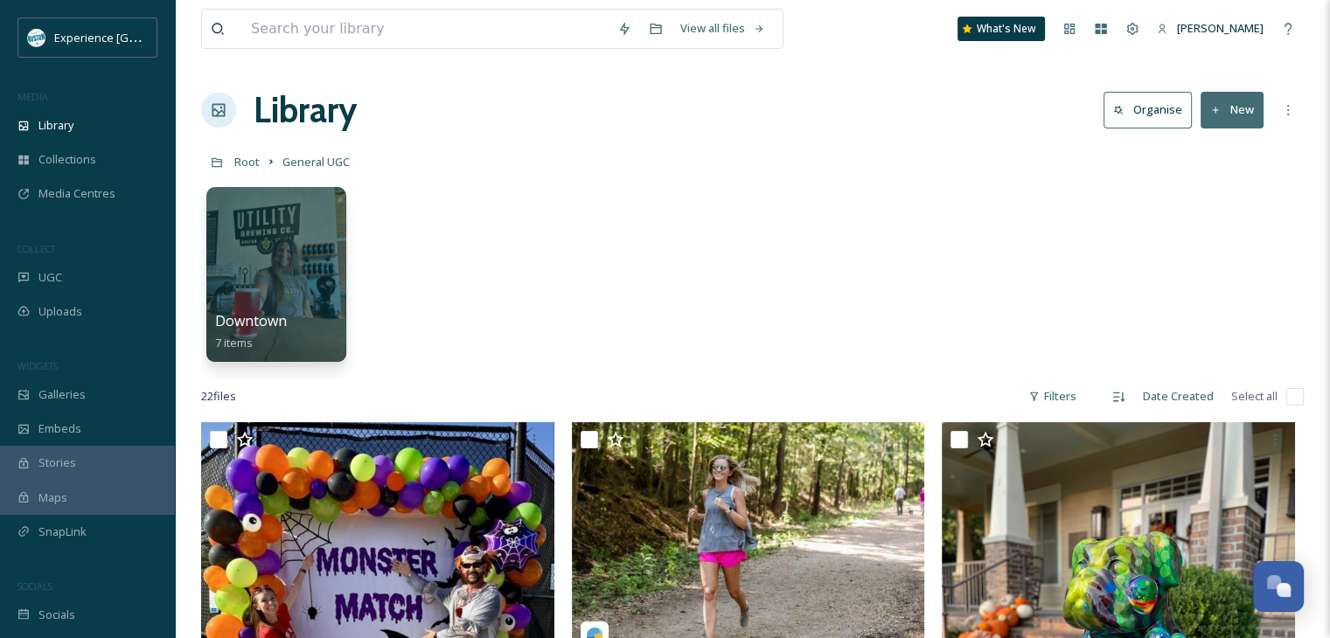
click at [1215, 118] on button "New" at bounding box center [1232, 110] width 63 height 36
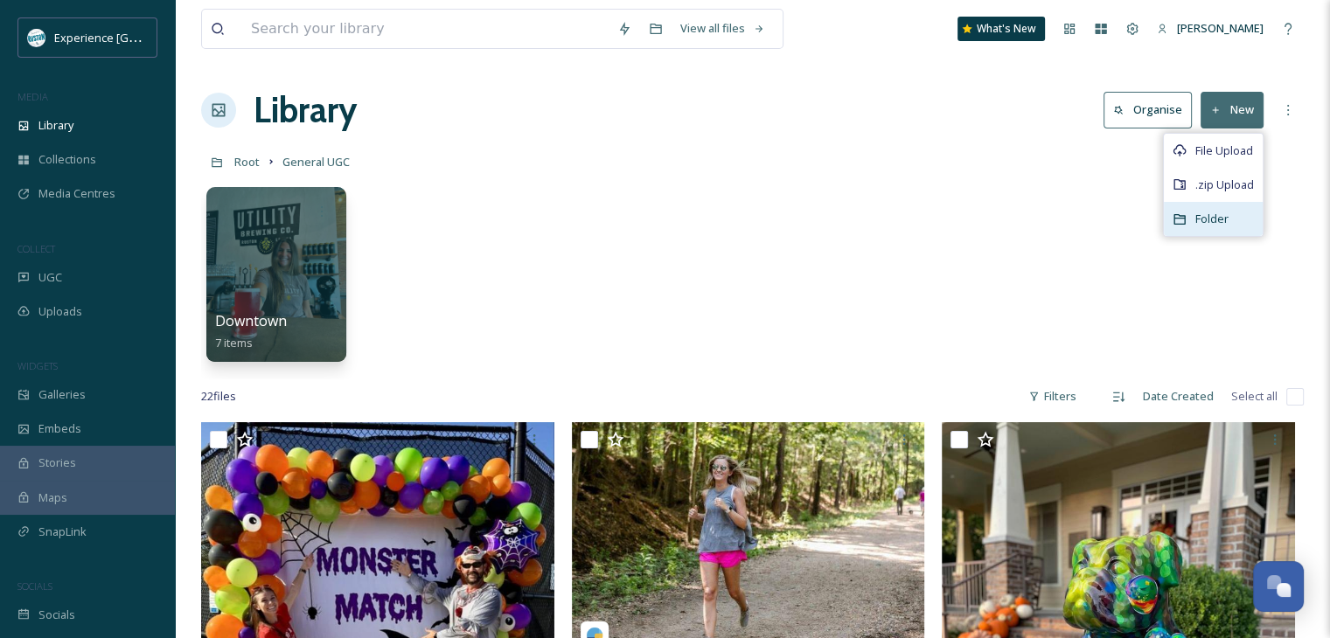
click at [1212, 214] on span "Folder" at bounding box center [1212, 219] width 33 height 17
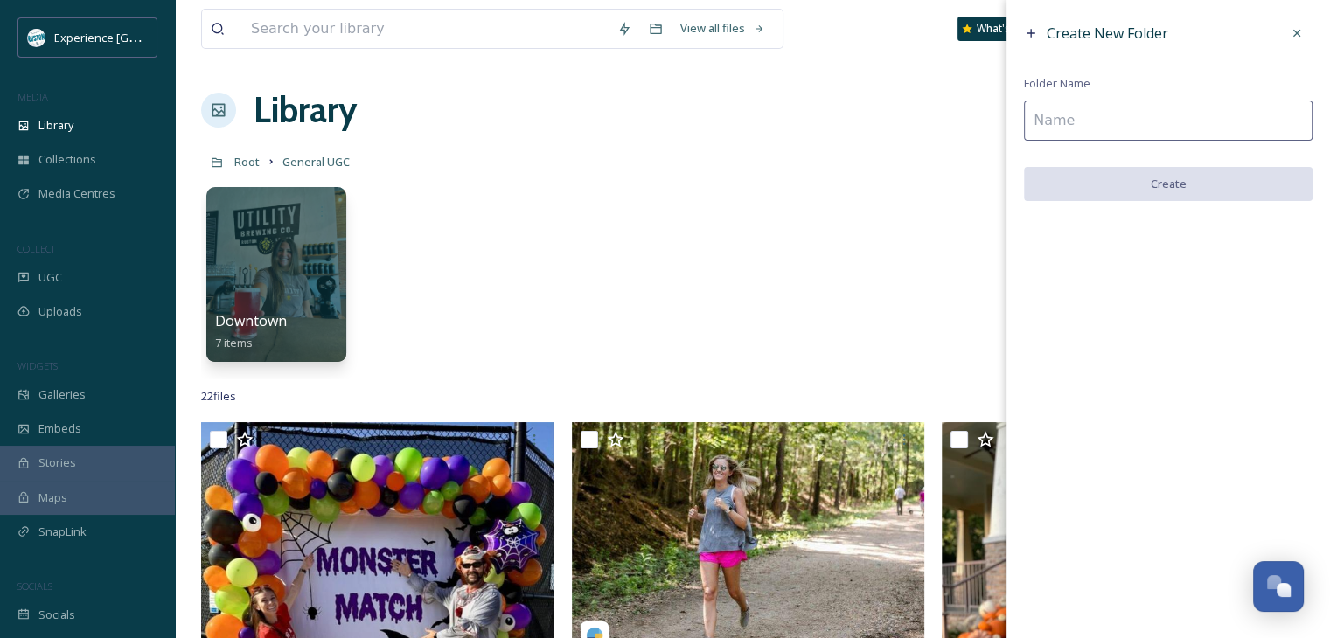
click at [1090, 115] on input at bounding box center [1168, 121] width 289 height 40
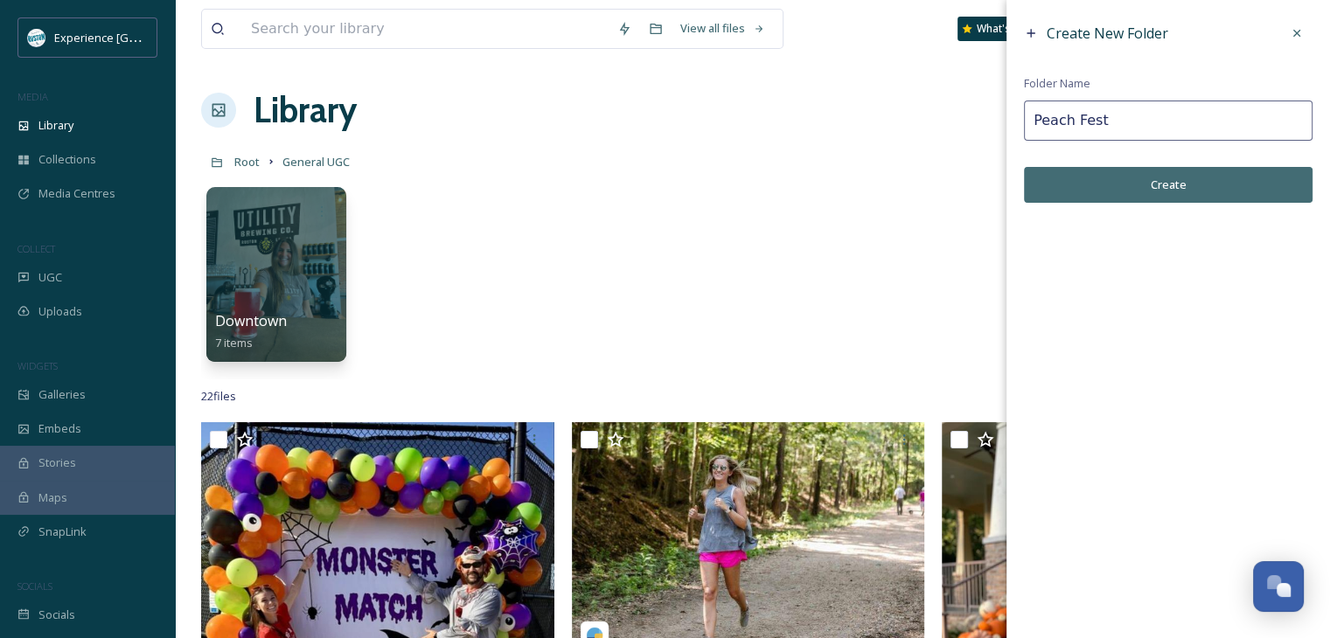
type input "Peach Fest"
click at [1113, 190] on button "Create" at bounding box center [1168, 185] width 289 height 36
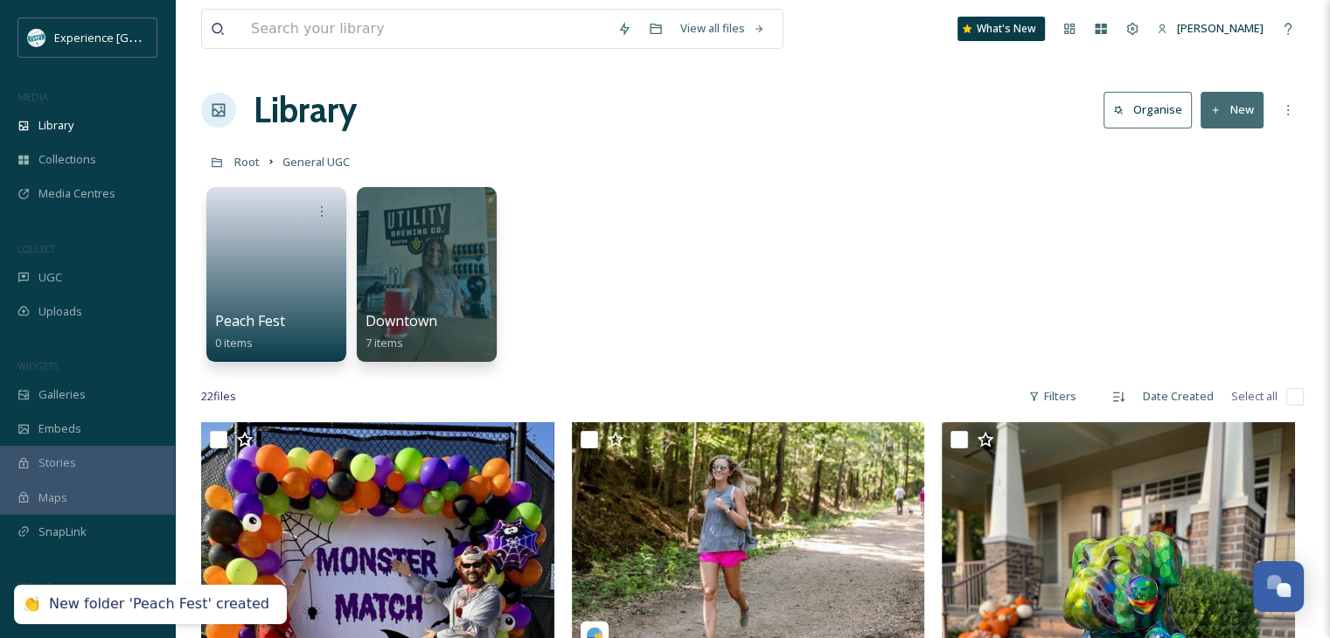
click at [1244, 115] on button "New" at bounding box center [1232, 110] width 63 height 36
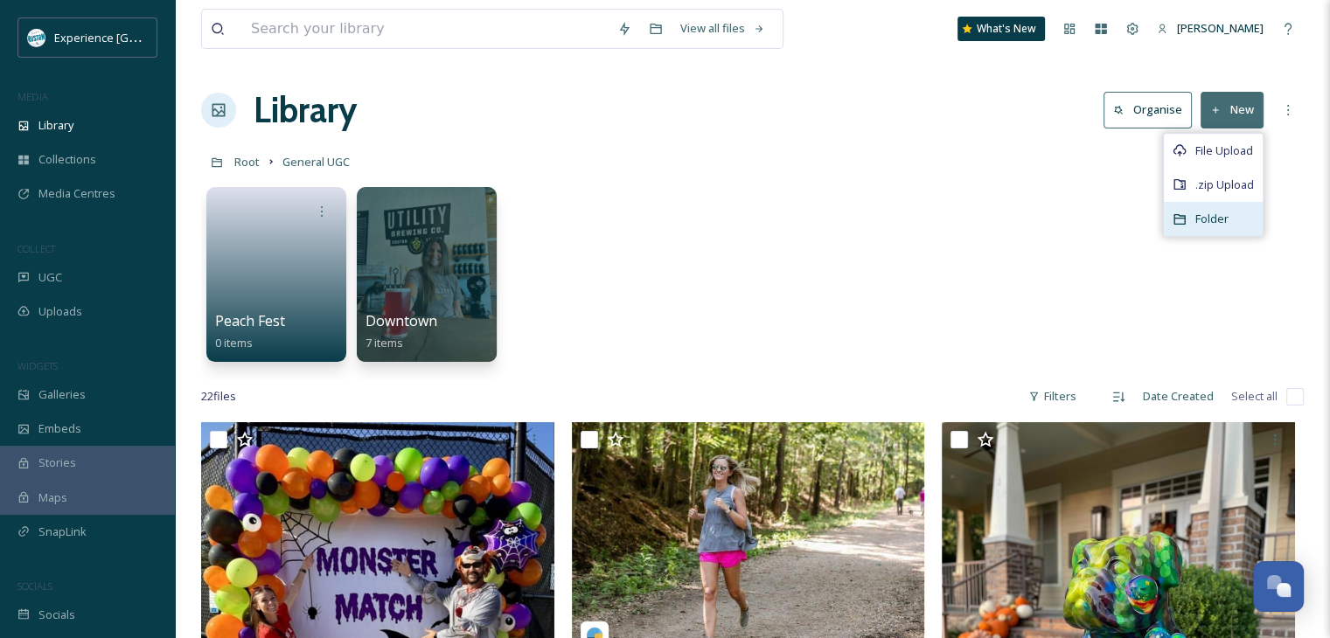
click at [1217, 221] on span "Folder" at bounding box center [1212, 219] width 33 height 17
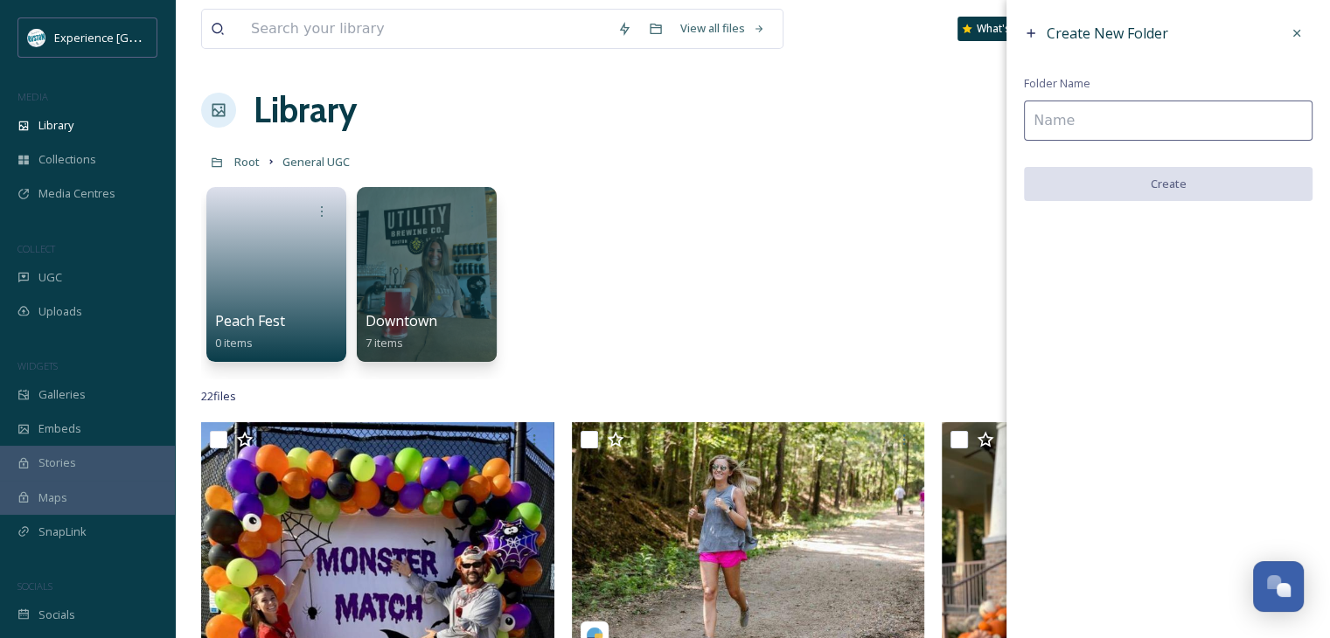
click at [1061, 124] on input at bounding box center [1168, 121] width 289 height 40
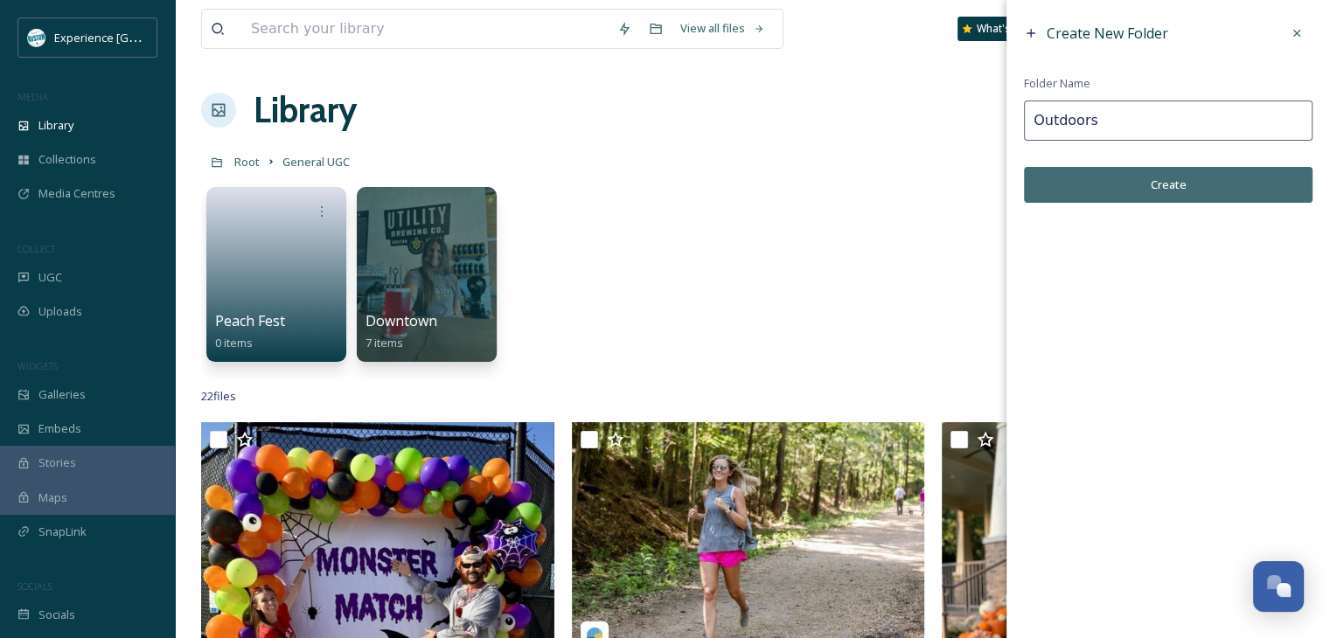
type input "Outdoors"
click at [1078, 181] on button "Create" at bounding box center [1168, 185] width 289 height 36
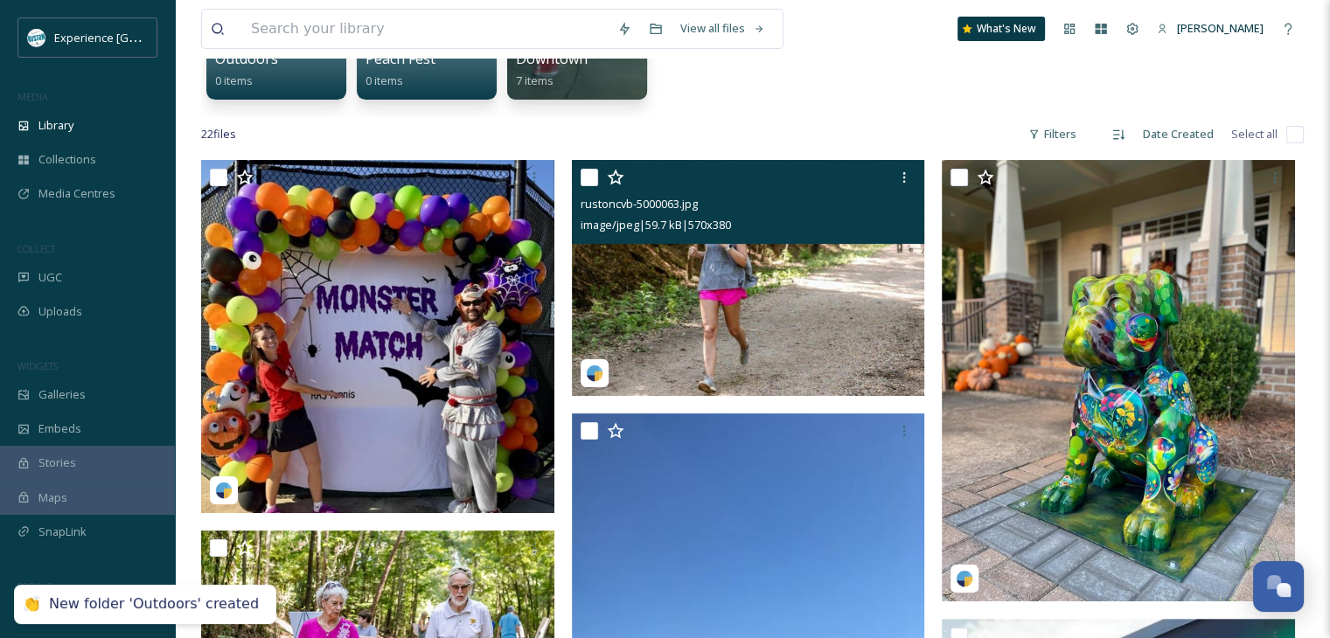
scroll to position [525, 0]
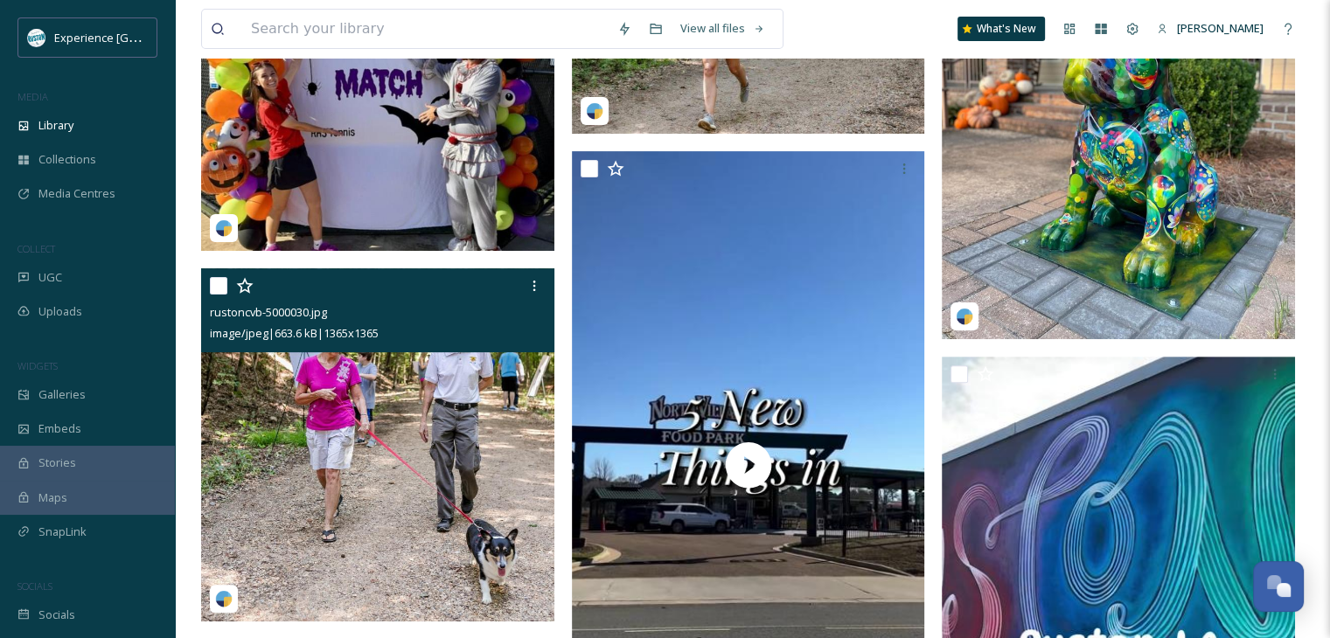
click at [217, 281] on input "checkbox" at bounding box center [218, 285] width 17 height 17
checkbox input "true"
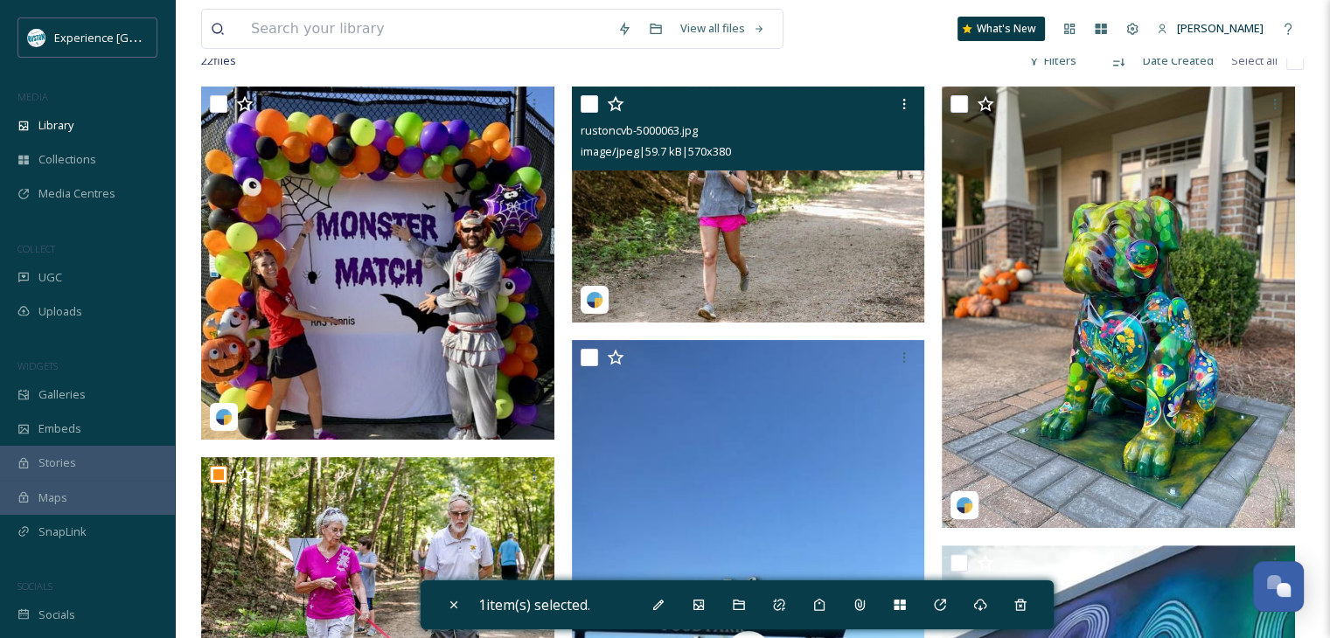
scroll to position [262, 0]
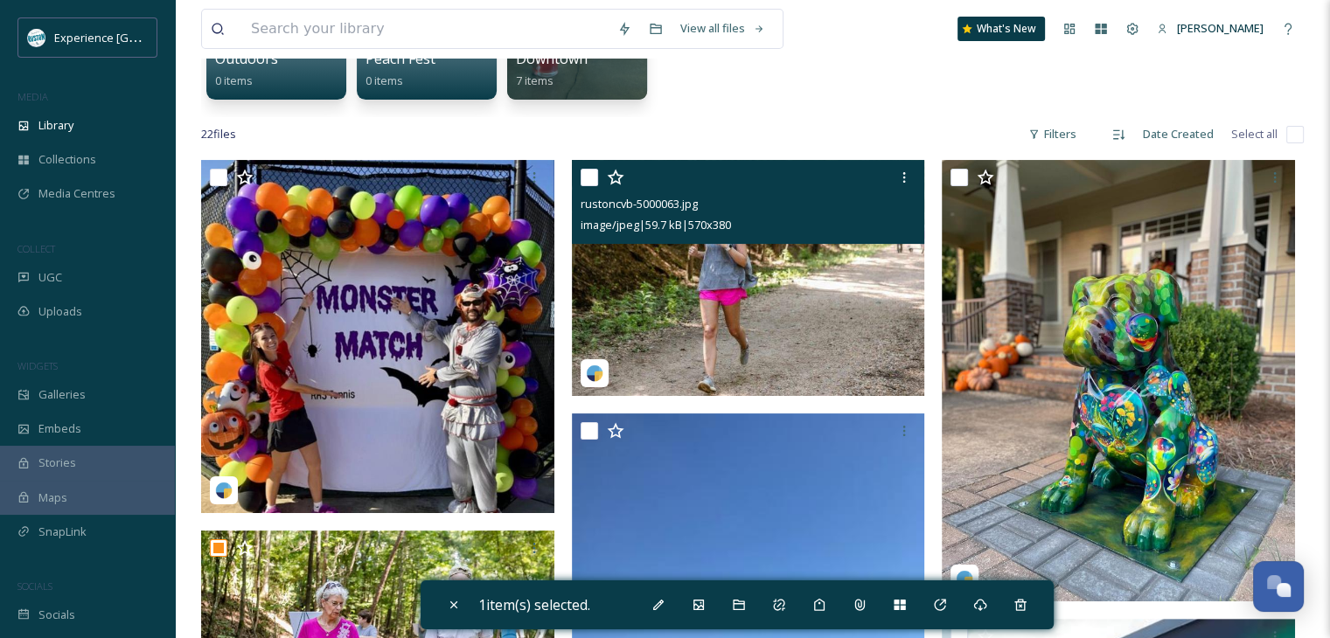
click at [588, 189] on div at bounding box center [751, 177] width 340 height 31
click at [584, 177] on input "checkbox" at bounding box center [589, 177] width 17 height 17
checkbox input "true"
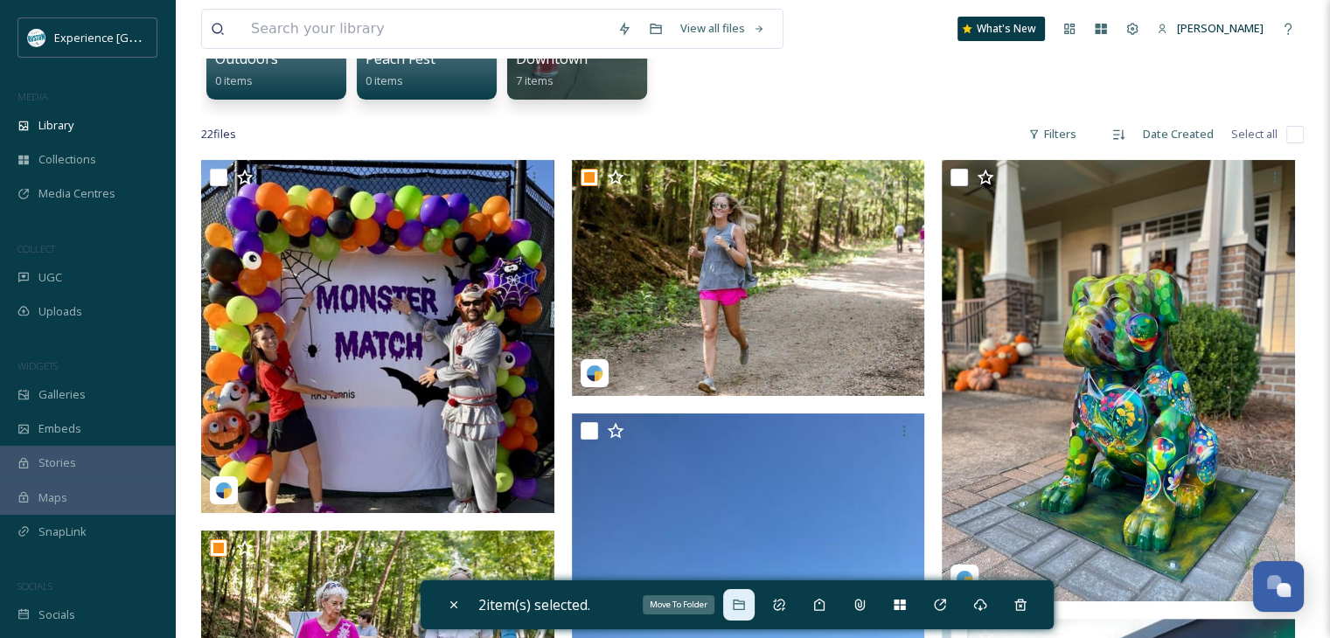
click at [740, 600] on icon at bounding box center [738, 605] width 11 height 10
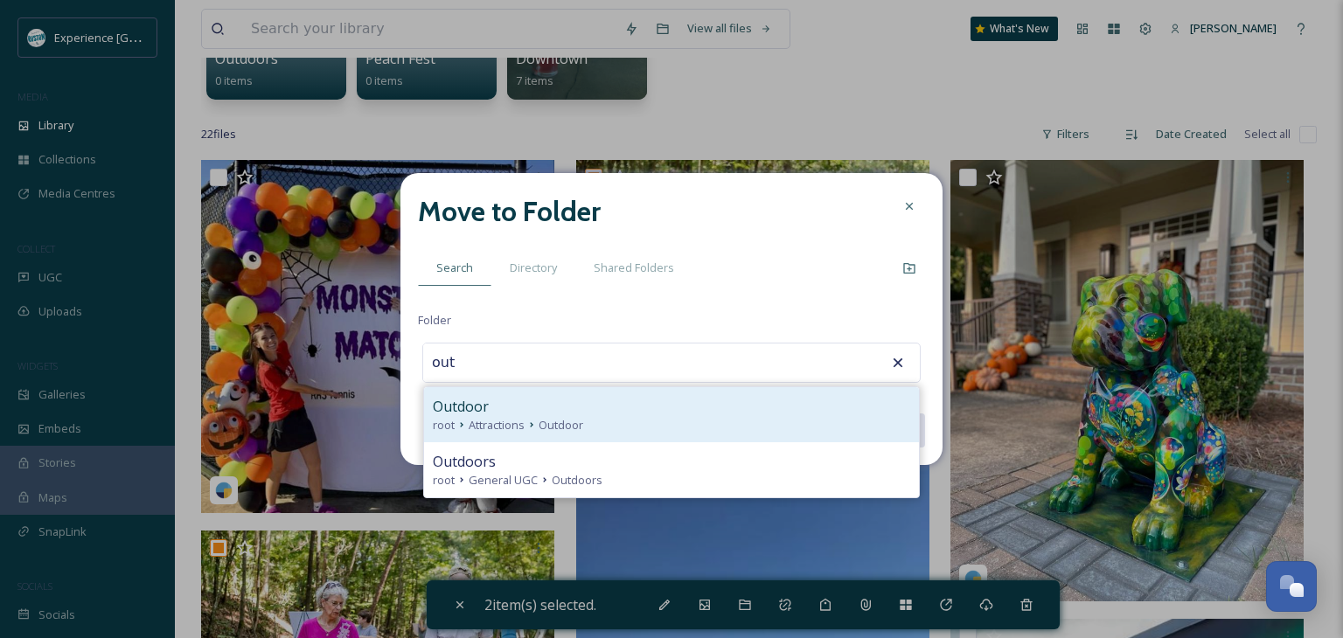
click at [582, 417] on span "Outdoor" at bounding box center [561, 425] width 45 height 17
type input "Outdoor"
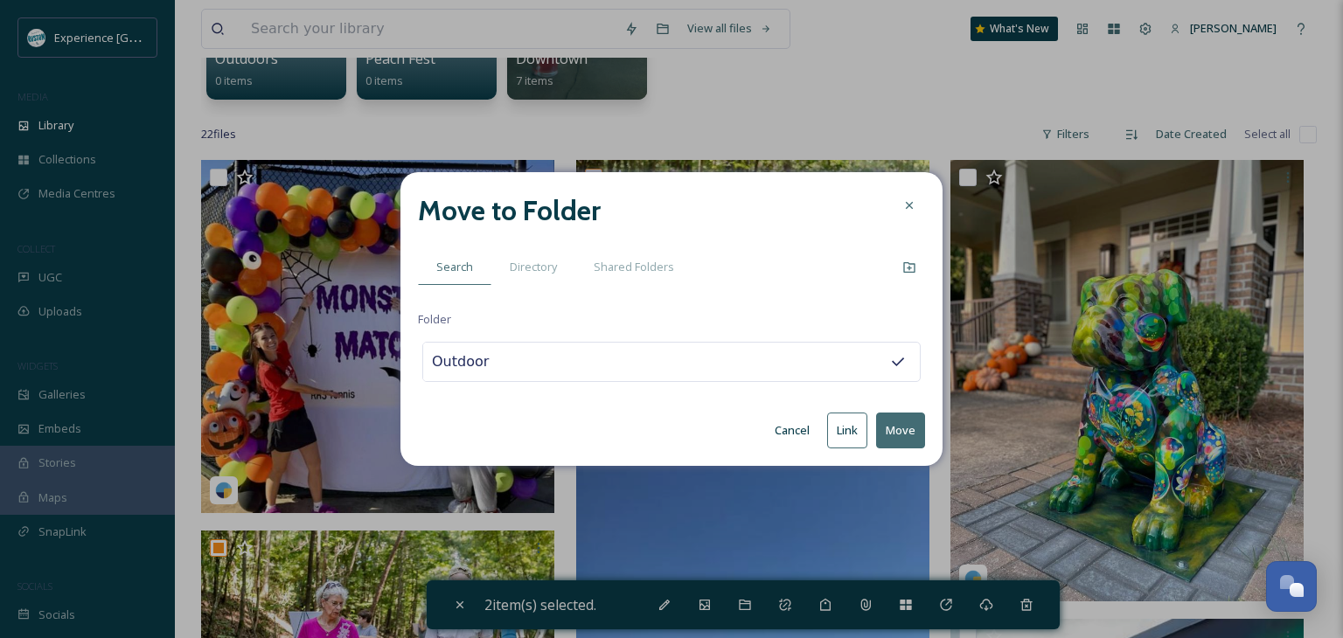
click at [899, 429] on button "Move" at bounding box center [900, 431] width 49 height 36
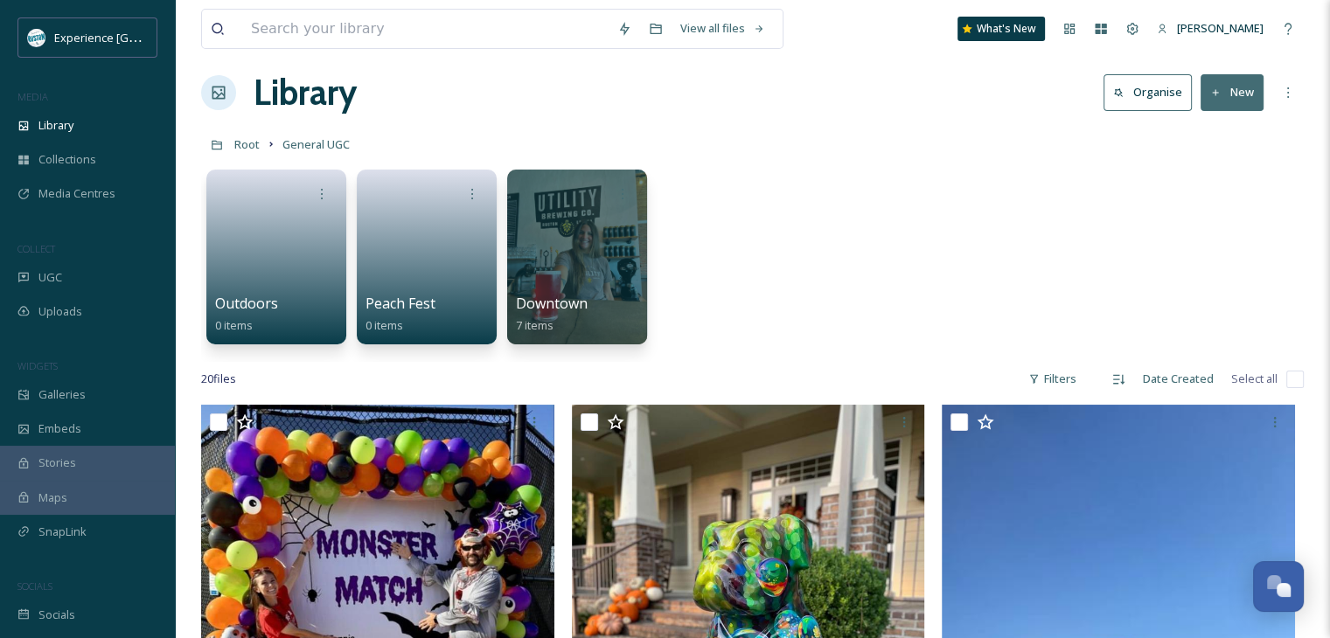
scroll to position [0, 0]
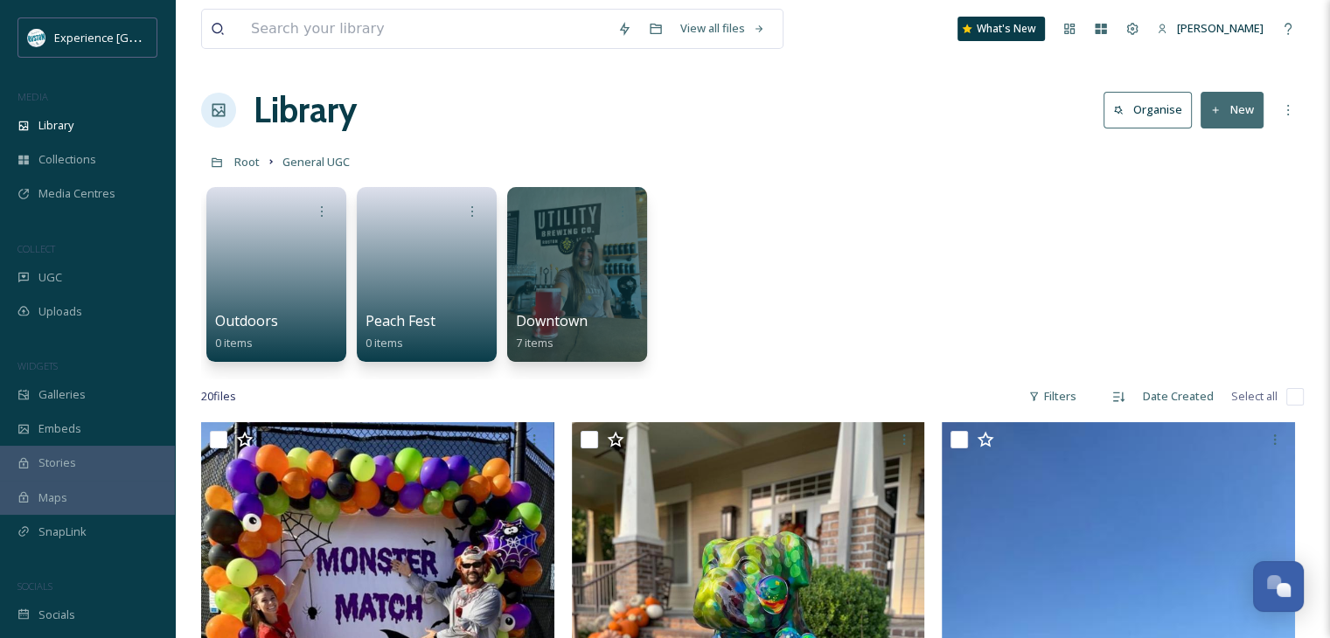
click at [1241, 104] on button "New" at bounding box center [1232, 110] width 63 height 36
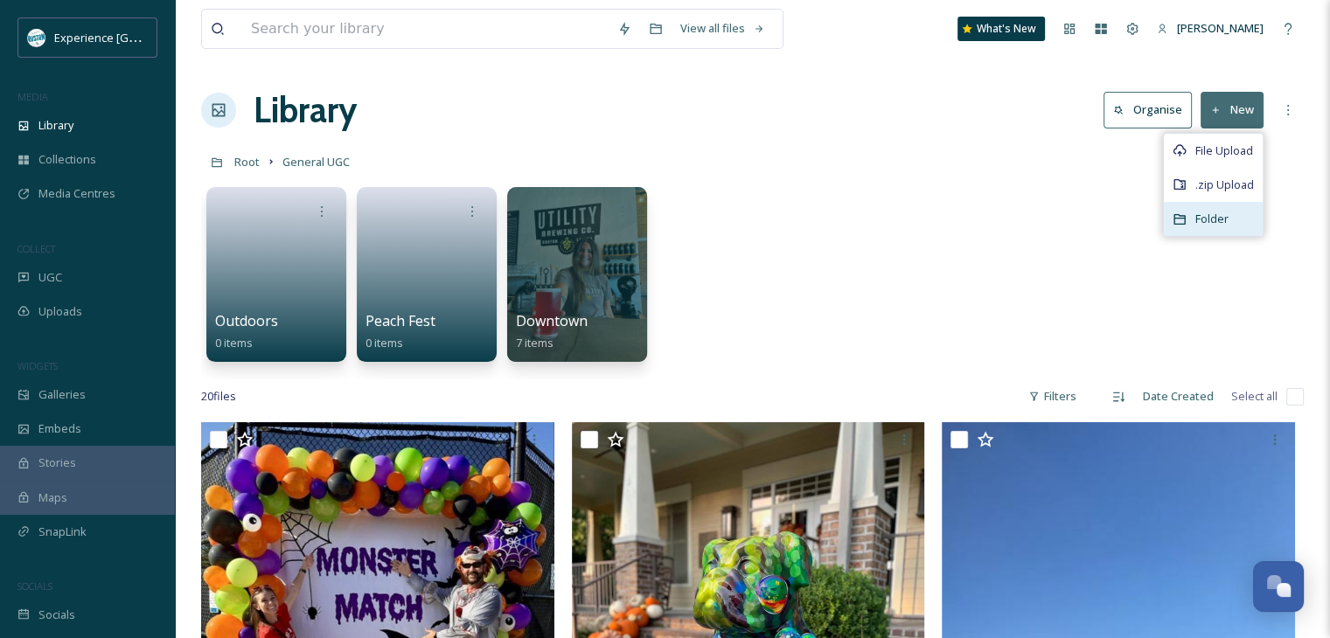
click at [1197, 223] on span "Folder" at bounding box center [1212, 219] width 33 height 17
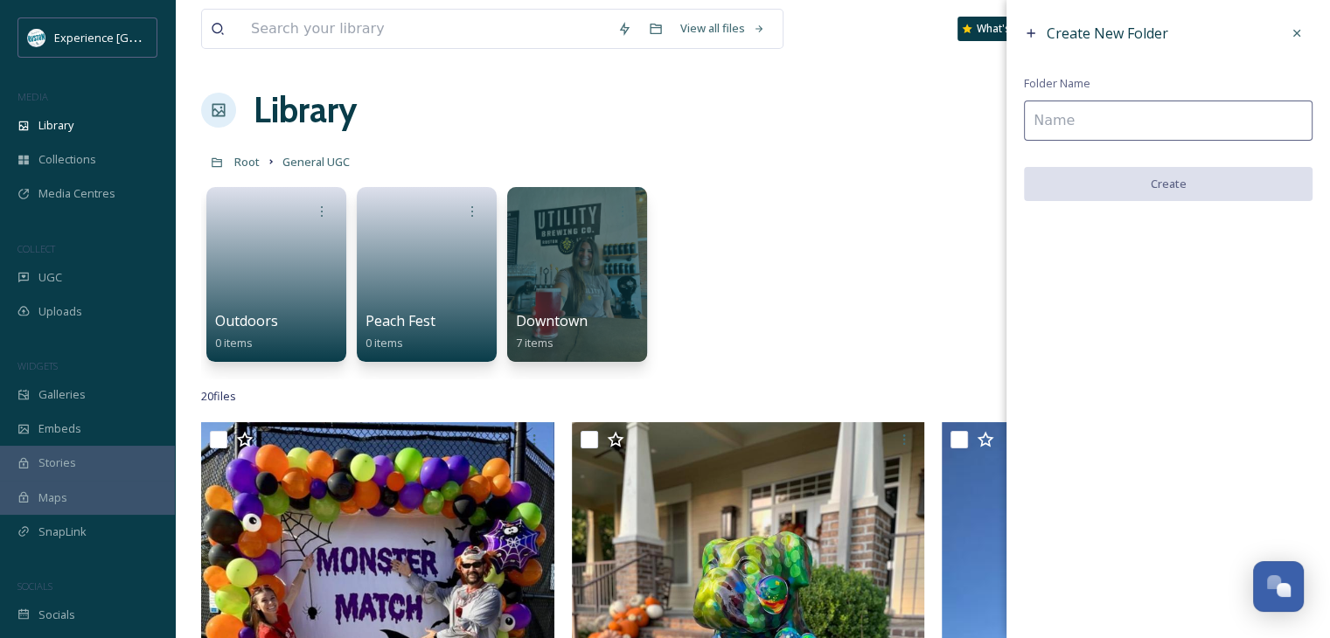
click at [1081, 94] on div "Create New Folder Folder Name Create" at bounding box center [1169, 109] width 324 height 219
click at [1092, 113] on input at bounding box center [1168, 121] width 289 height 40
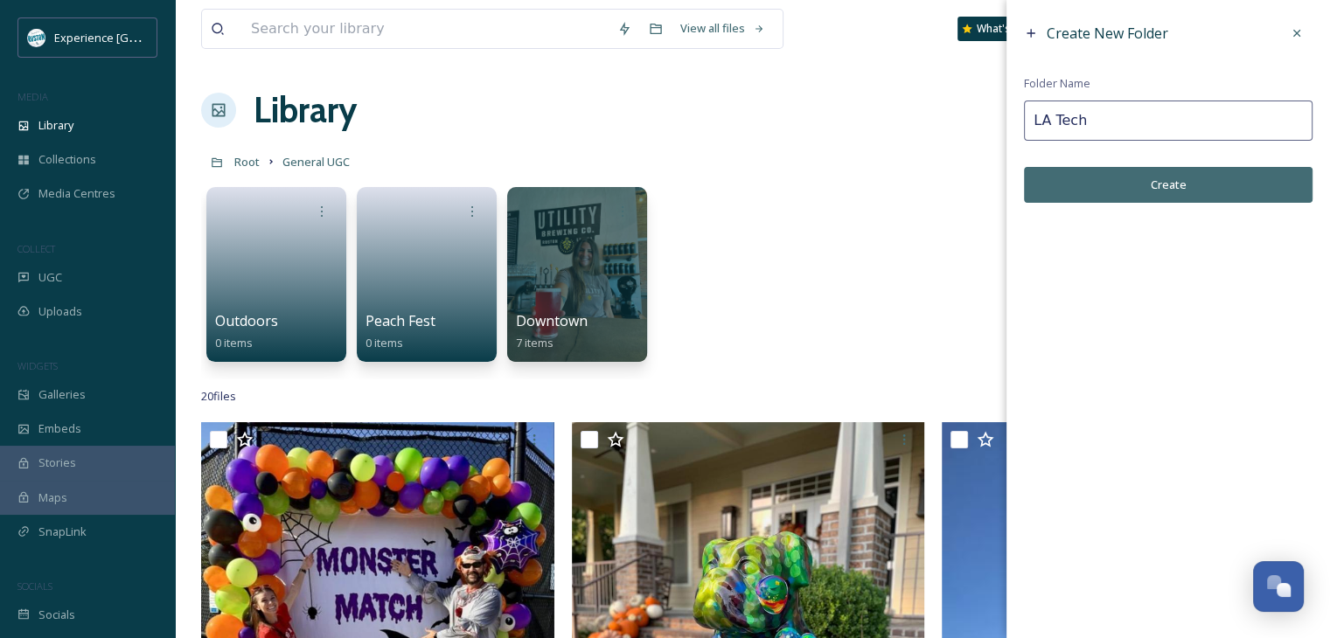
type input "LA Tech"
click at [1111, 194] on button "Create" at bounding box center [1168, 185] width 289 height 36
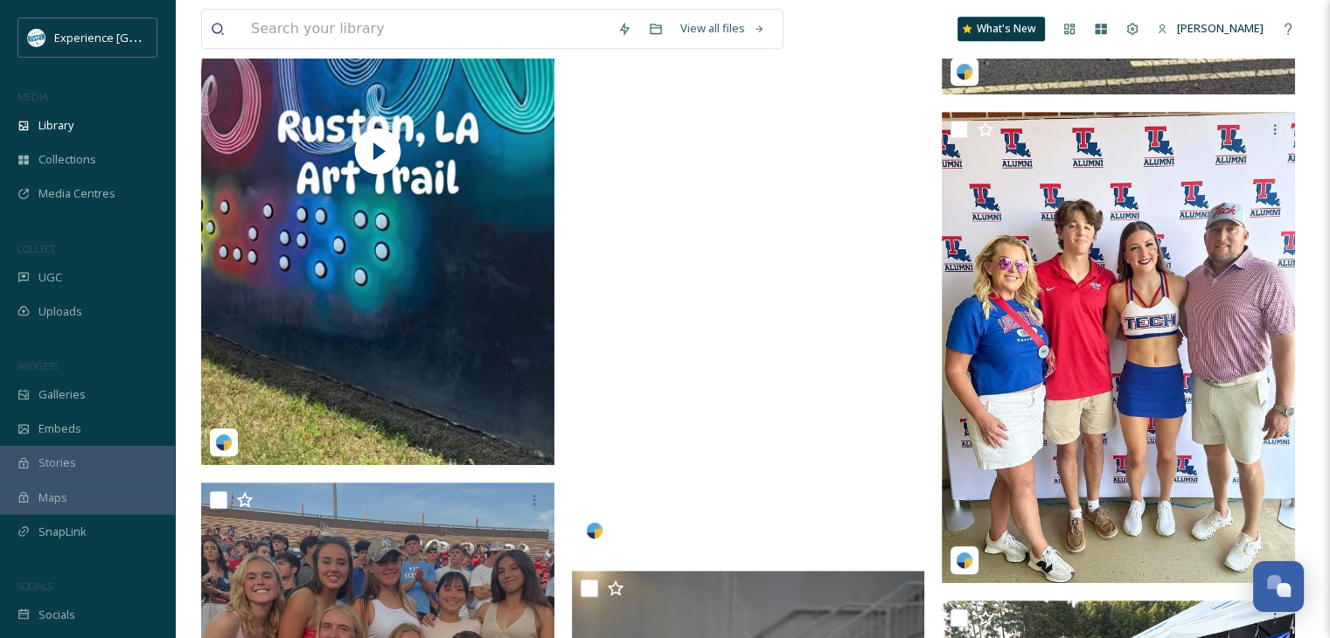
scroll to position [962, 0]
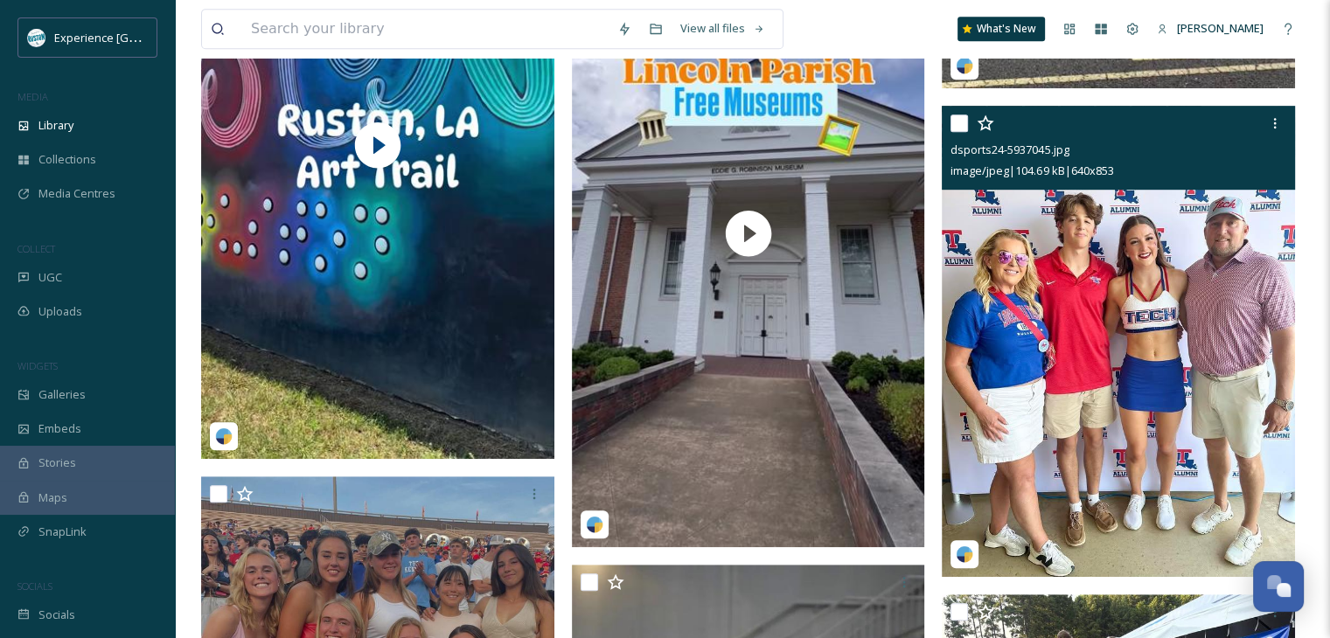
click at [962, 113] on div at bounding box center [1121, 123] width 340 height 31
click at [958, 122] on input "checkbox" at bounding box center [959, 123] width 17 height 17
checkbox input "true"
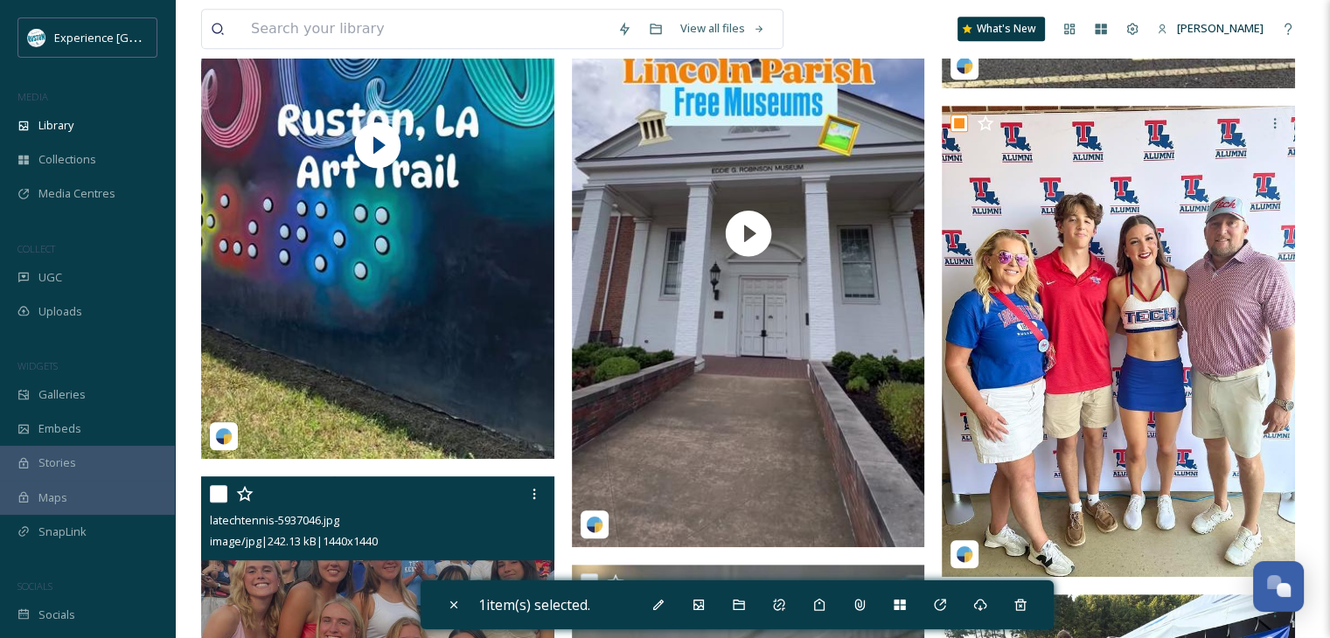
click at [214, 492] on input "checkbox" at bounding box center [218, 493] width 17 height 17
checkbox input "true"
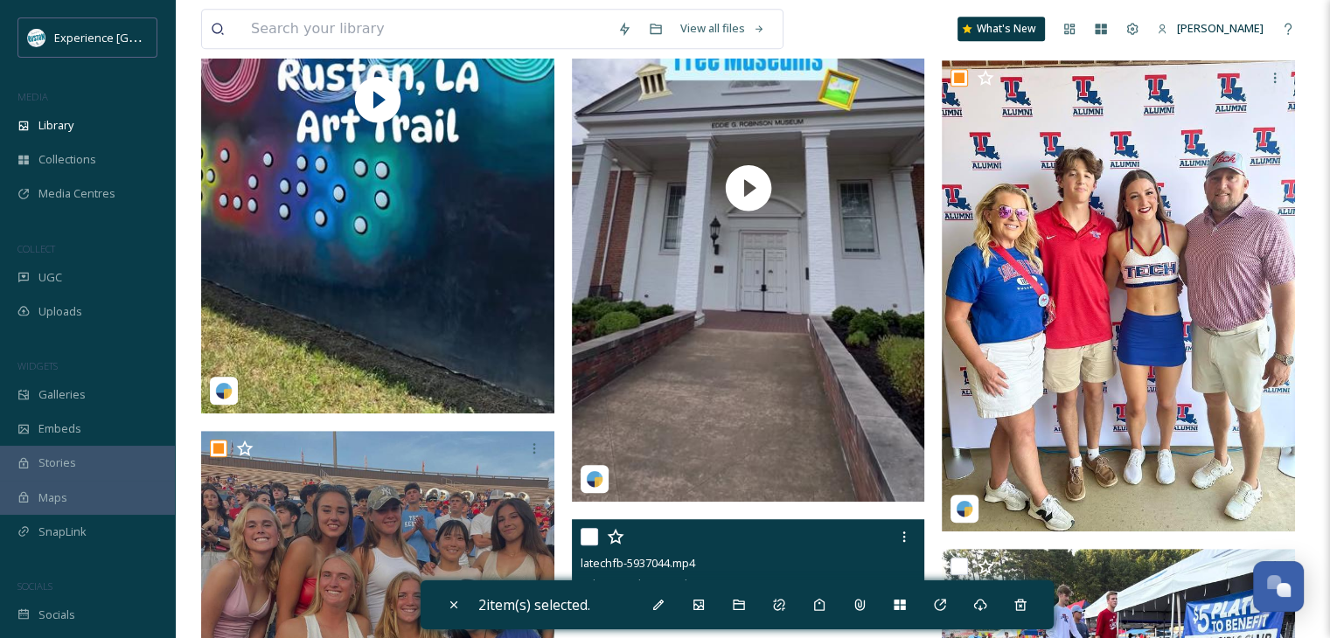
scroll to position [1312, 0]
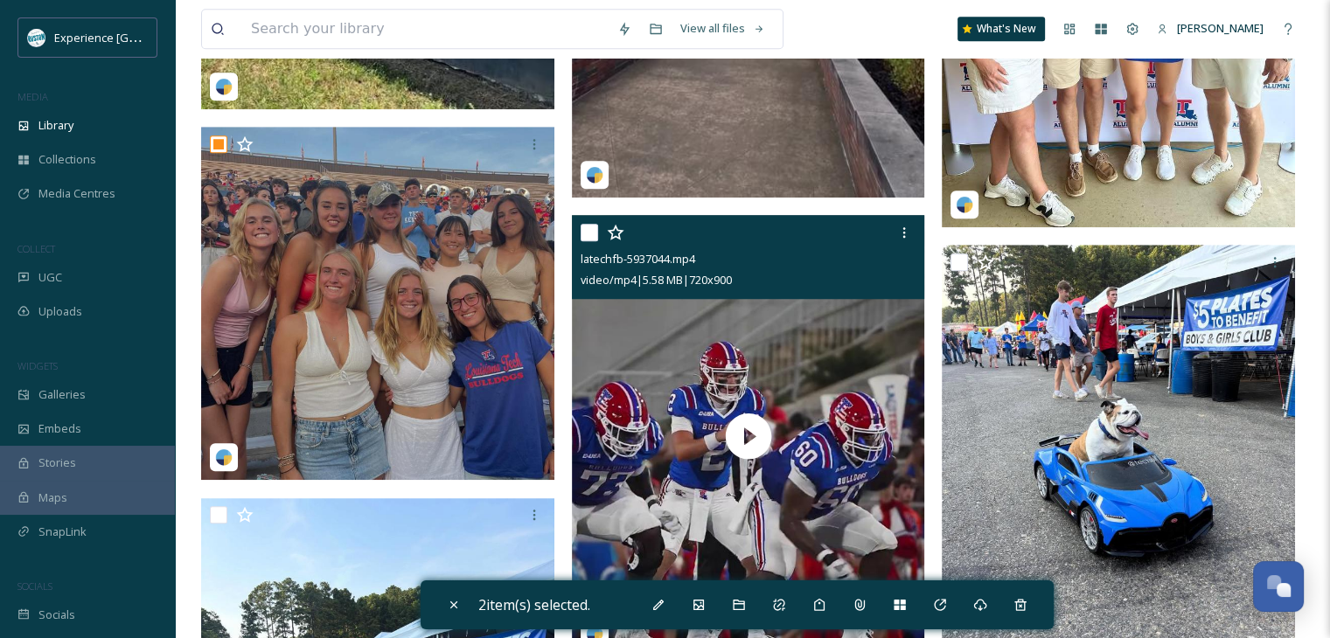
click at [591, 233] on input "checkbox" at bounding box center [589, 232] width 17 height 17
checkbox input "true"
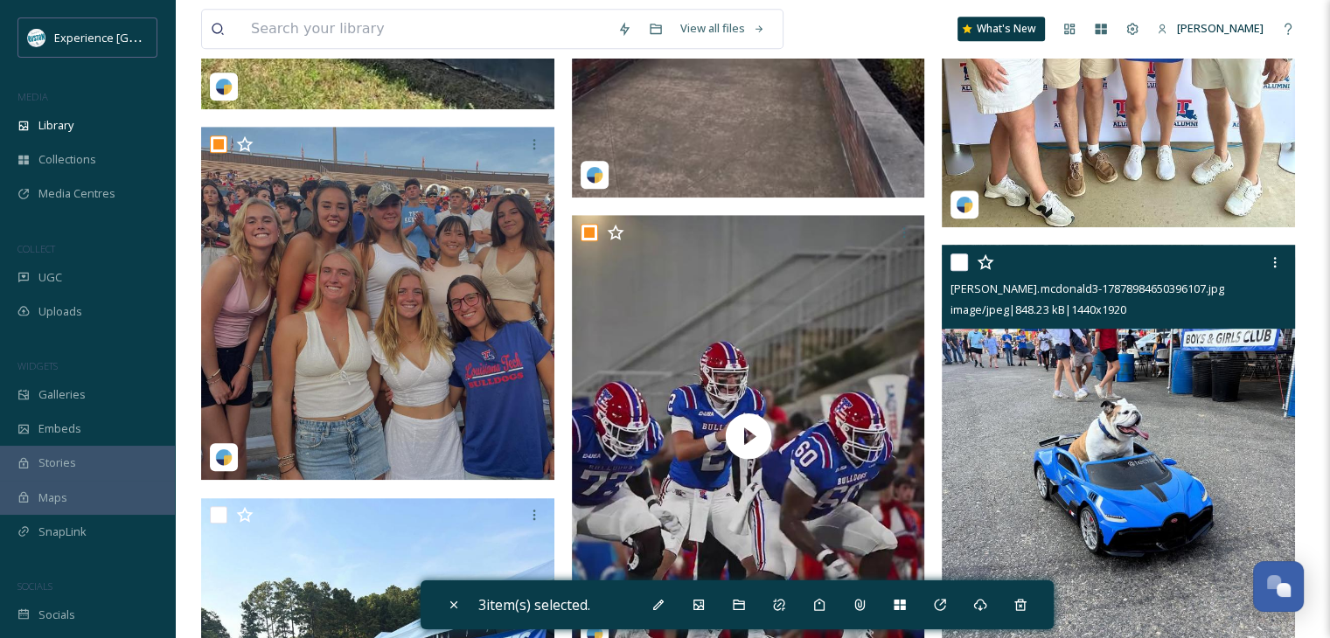
click at [959, 263] on input "checkbox" at bounding box center [959, 262] width 17 height 17
checkbox input "true"
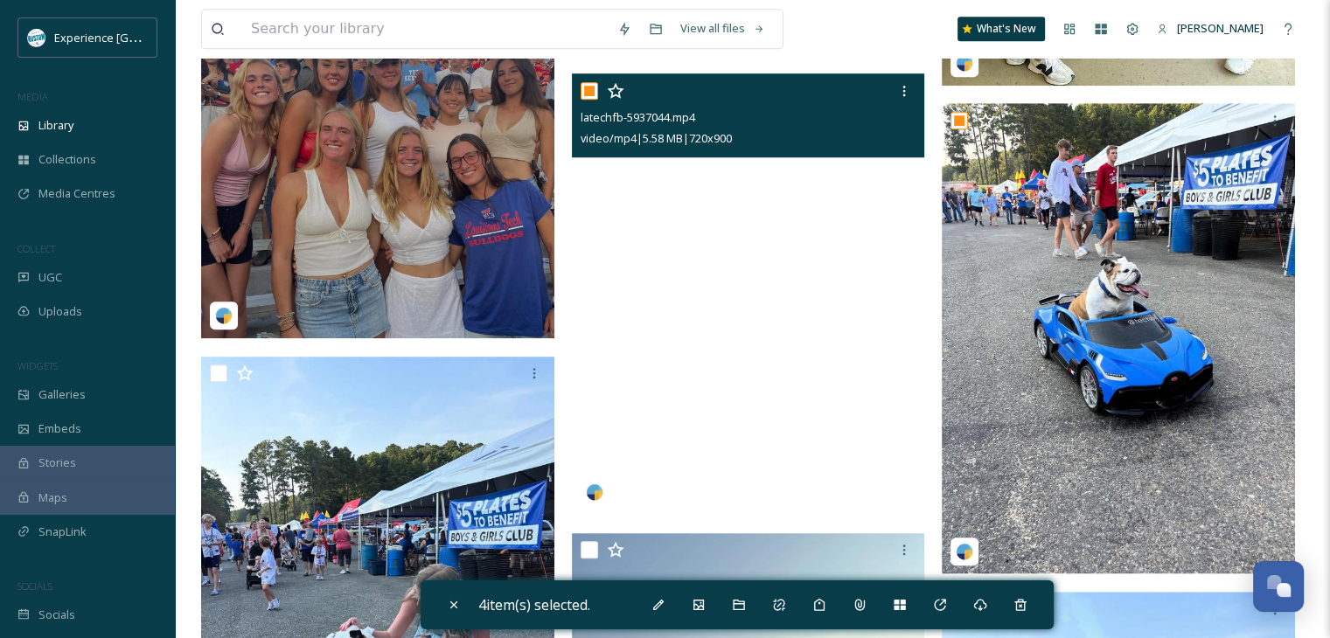
scroll to position [1574, 0]
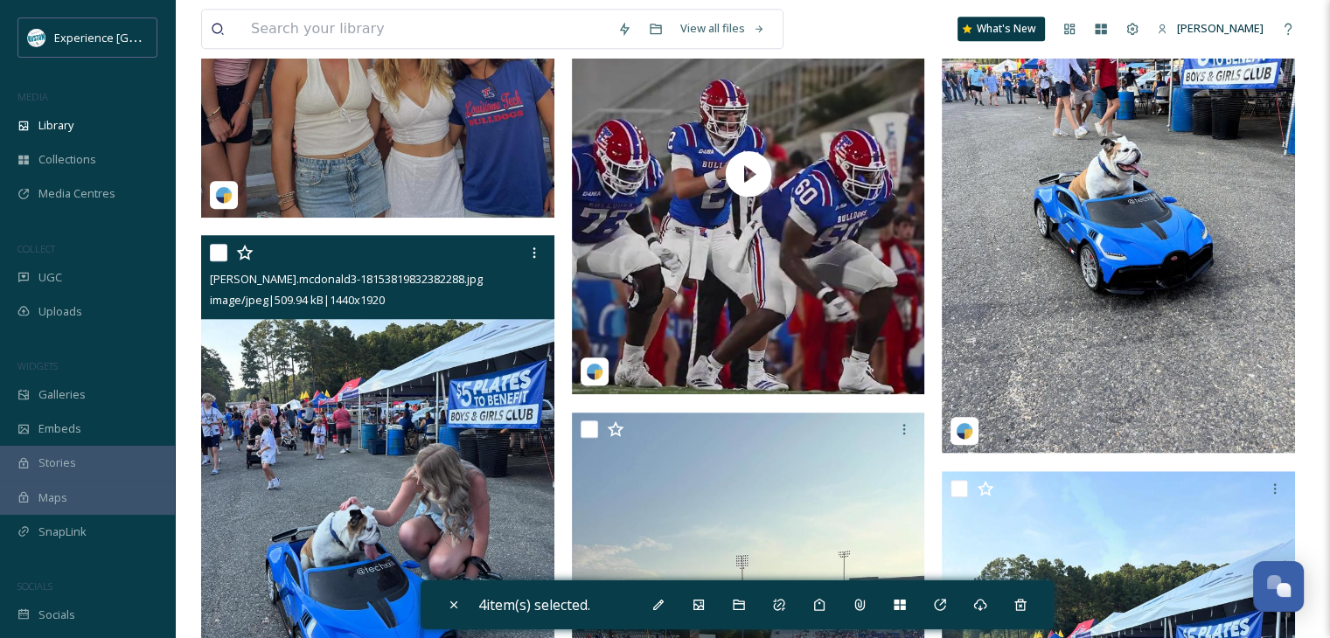
click at [217, 251] on input "checkbox" at bounding box center [218, 252] width 17 height 17
checkbox input "true"
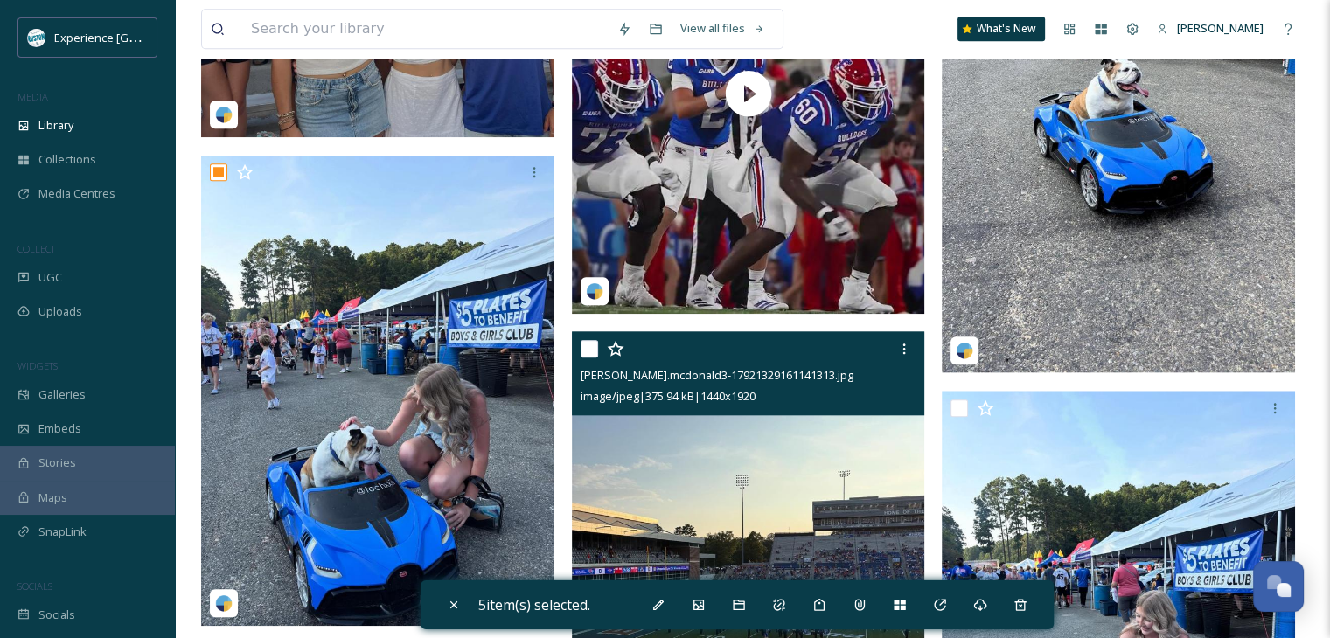
scroll to position [1837, 0]
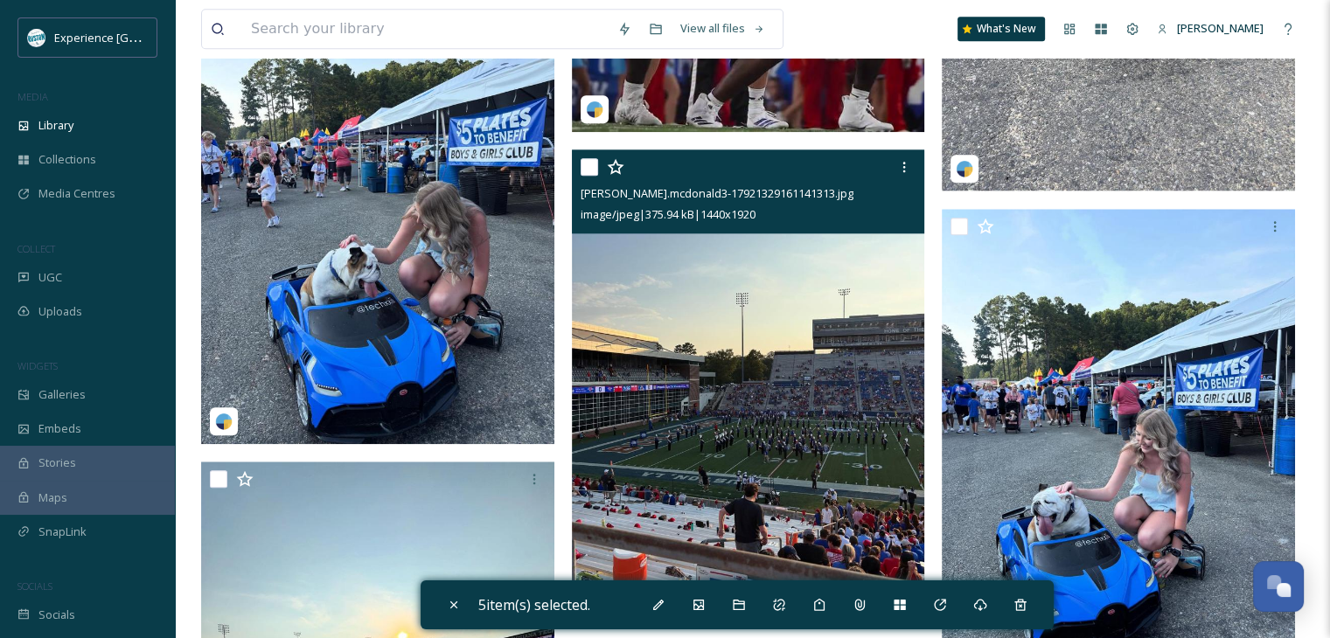
click at [584, 171] on input "checkbox" at bounding box center [589, 166] width 17 height 17
checkbox input "true"
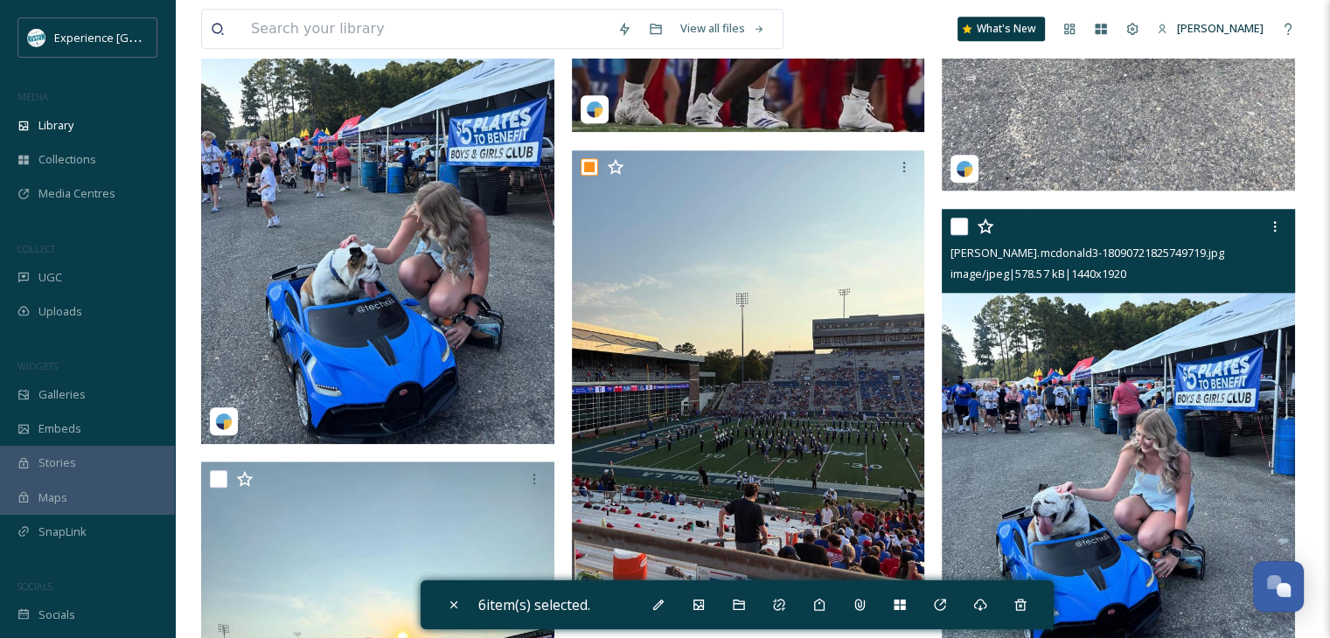
click at [950, 227] on div "[PERSON_NAME].mcdonald3-18090721825749719.jpg image/jpeg | 578.57 kB | 1440 x 1…" at bounding box center [1118, 251] width 353 height 84
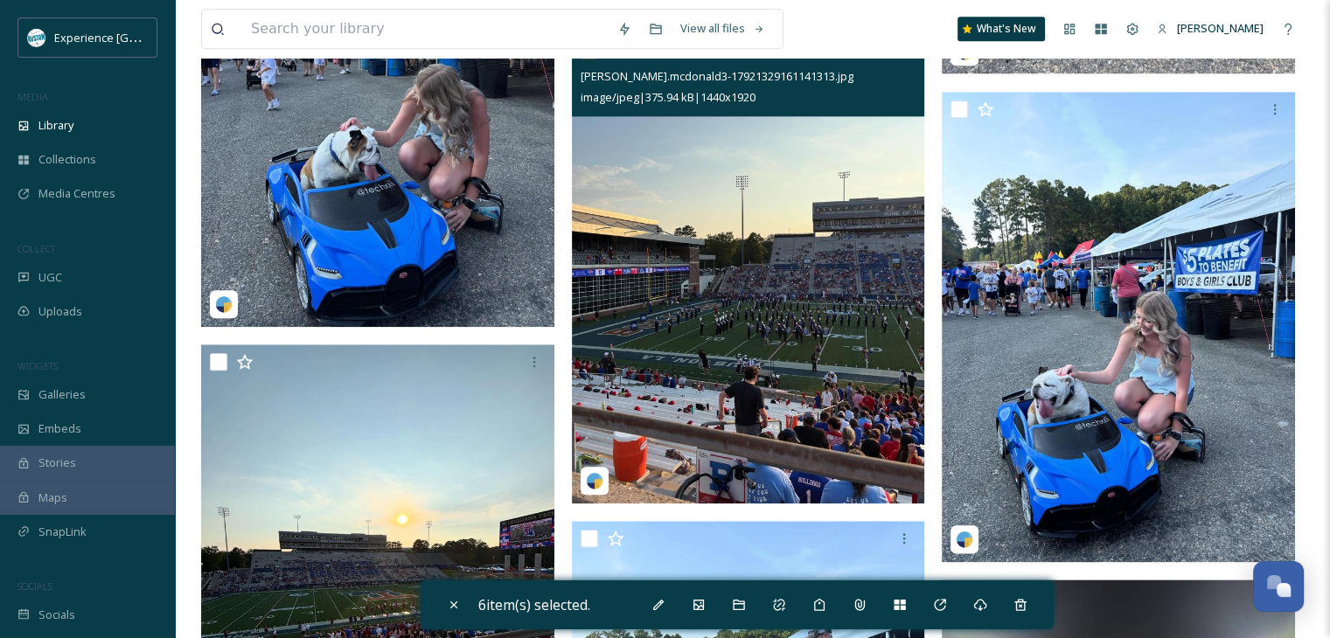
scroll to position [1924, 0]
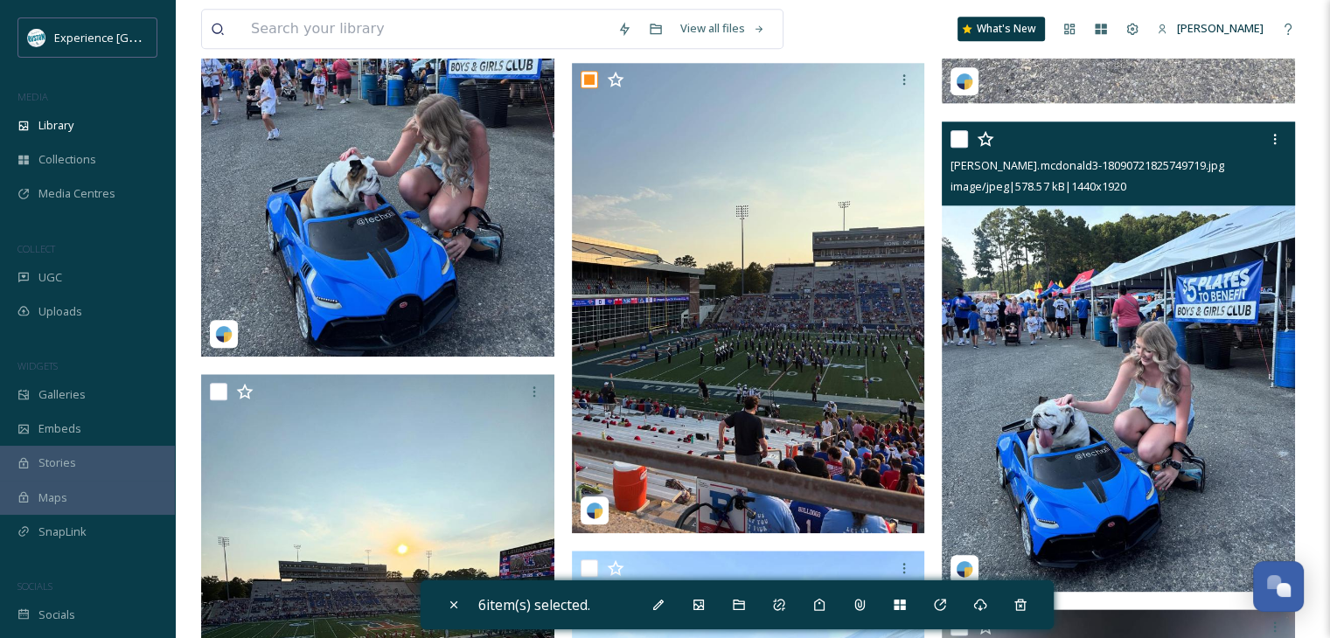
click at [962, 141] on input "checkbox" at bounding box center [959, 138] width 17 height 17
checkbox input "true"
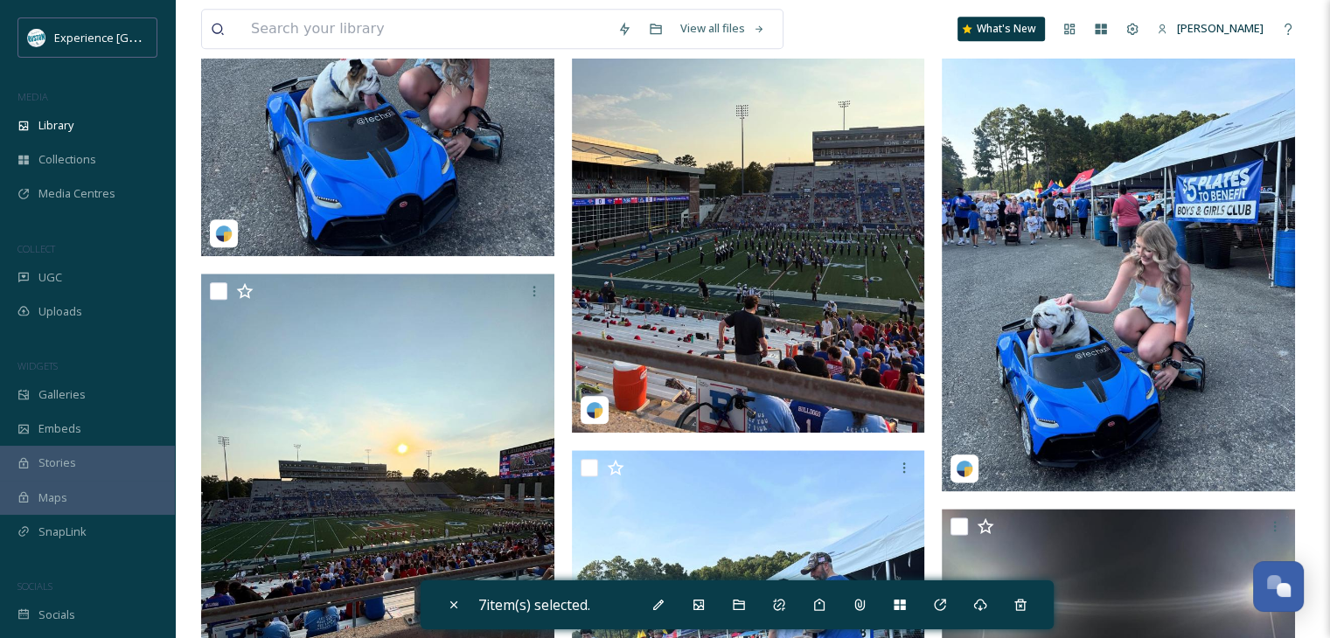
scroll to position [2099, 0]
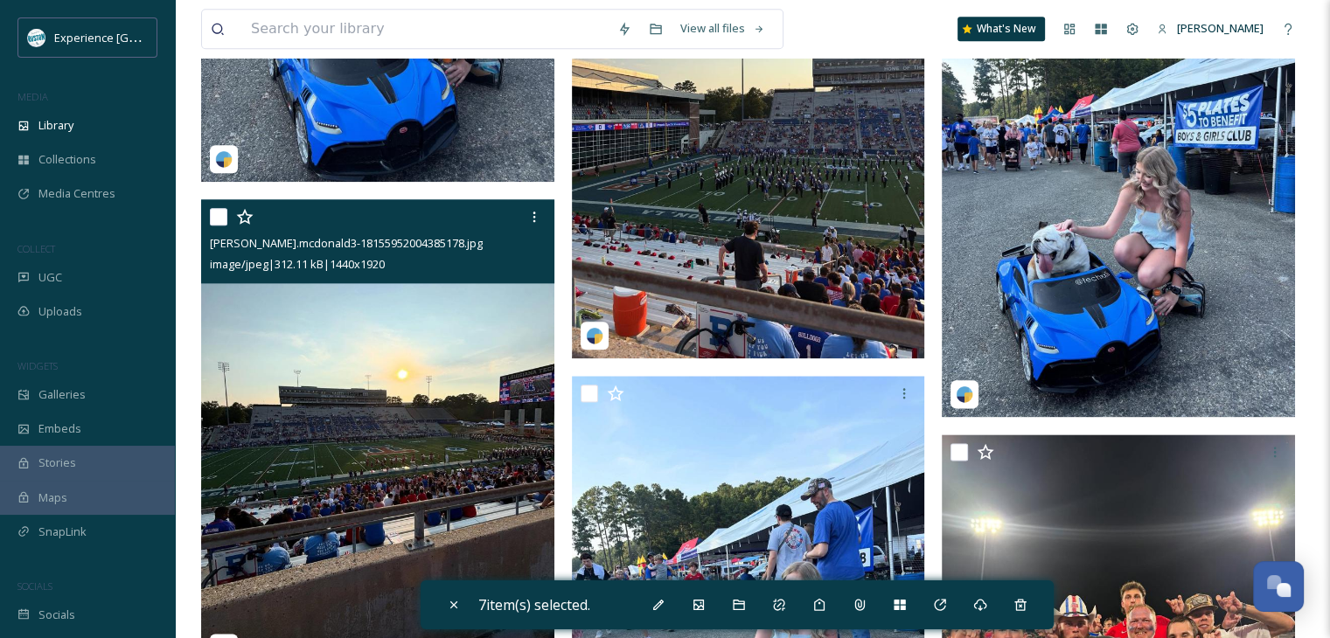
click at [224, 220] on input "checkbox" at bounding box center [218, 216] width 17 height 17
checkbox input "true"
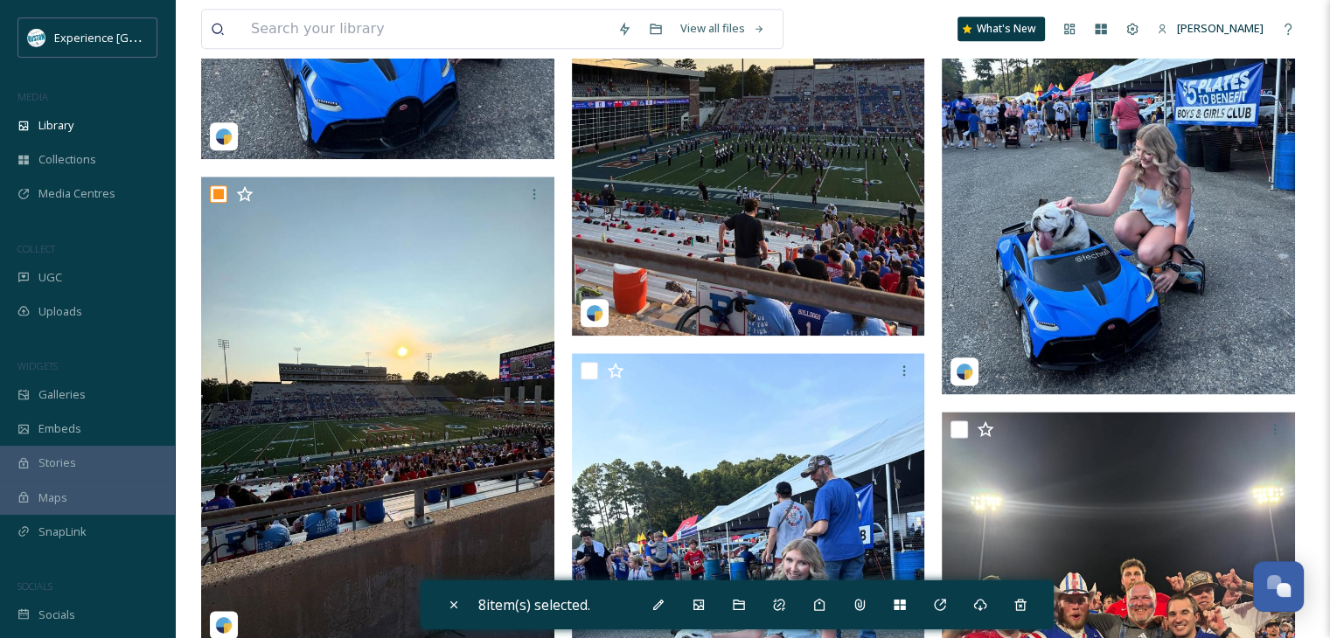
scroll to position [2361, 0]
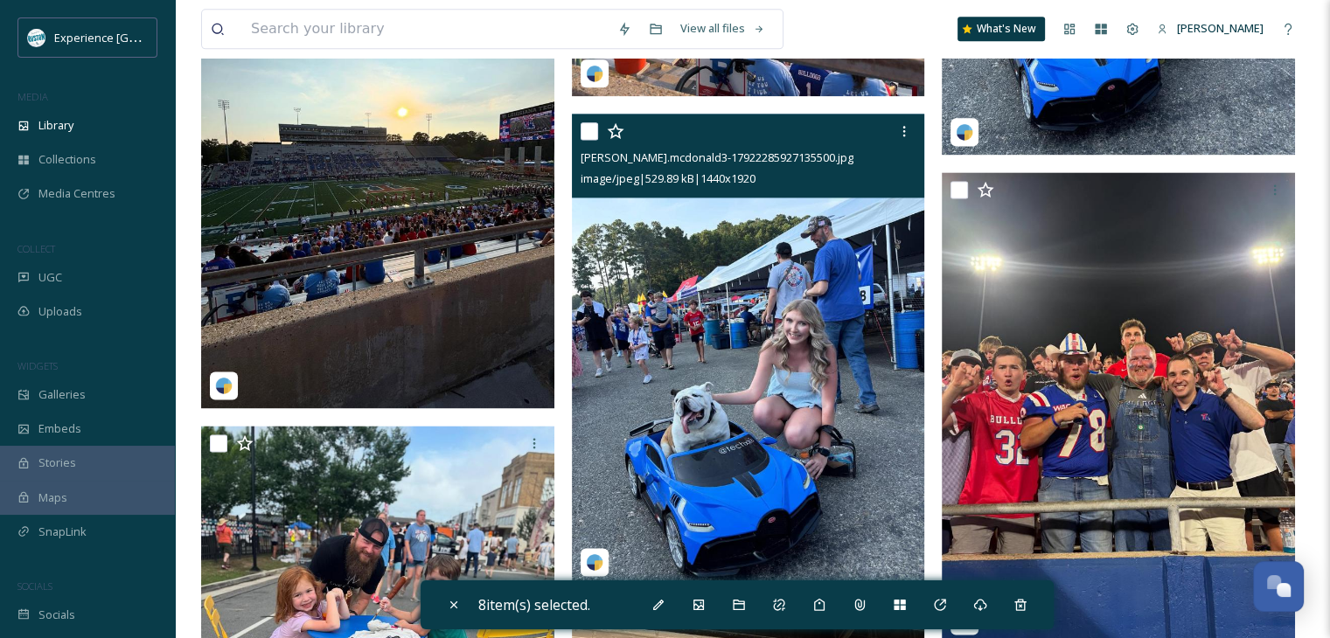
click at [588, 132] on input "checkbox" at bounding box center [589, 130] width 17 height 17
checkbox input "true"
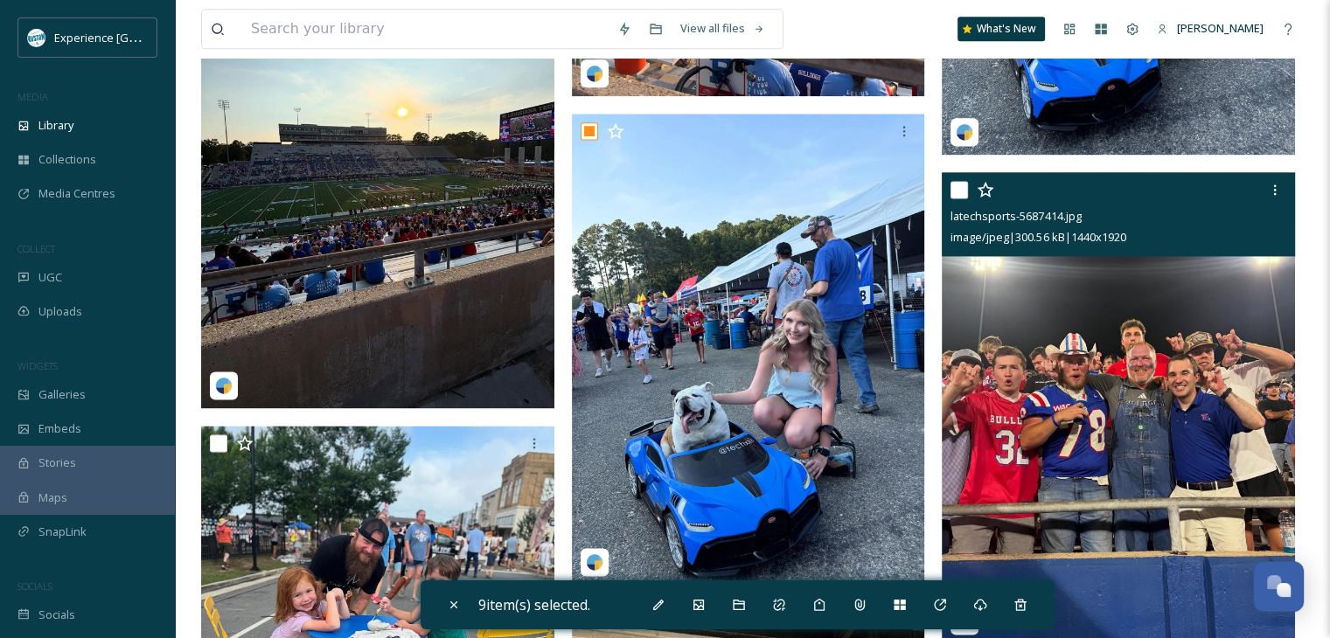
click at [952, 186] on input "checkbox" at bounding box center [959, 189] width 17 height 17
checkbox input "true"
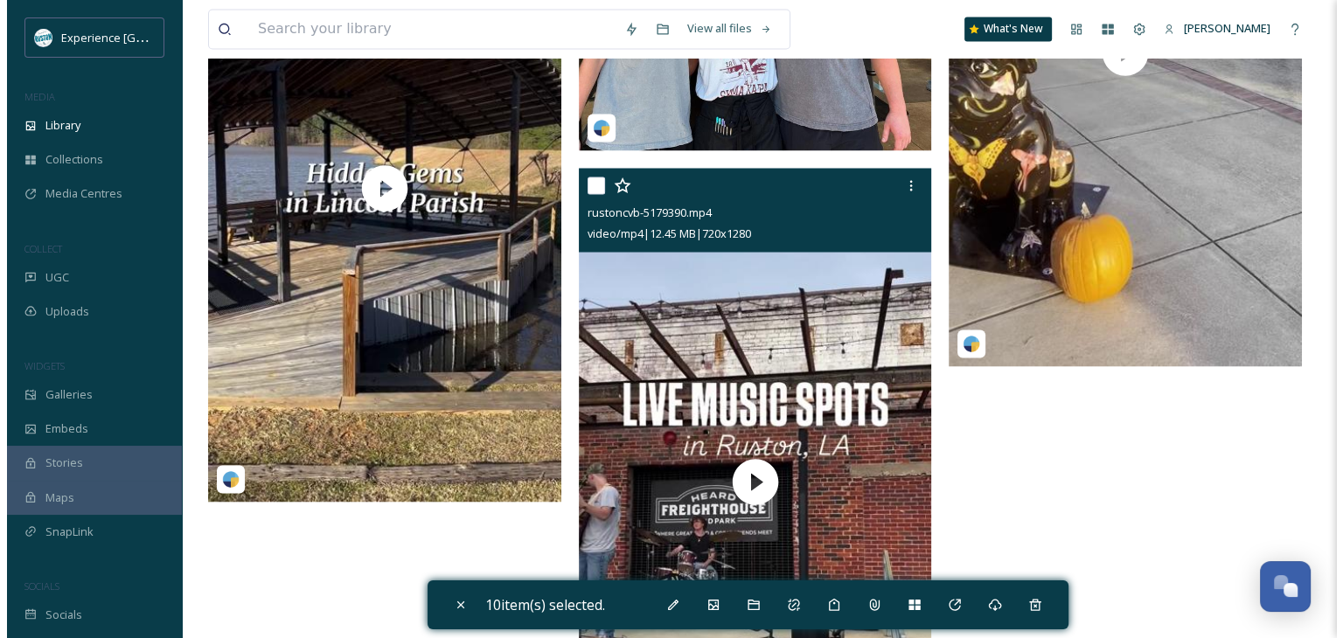
scroll to position [3471, 0]
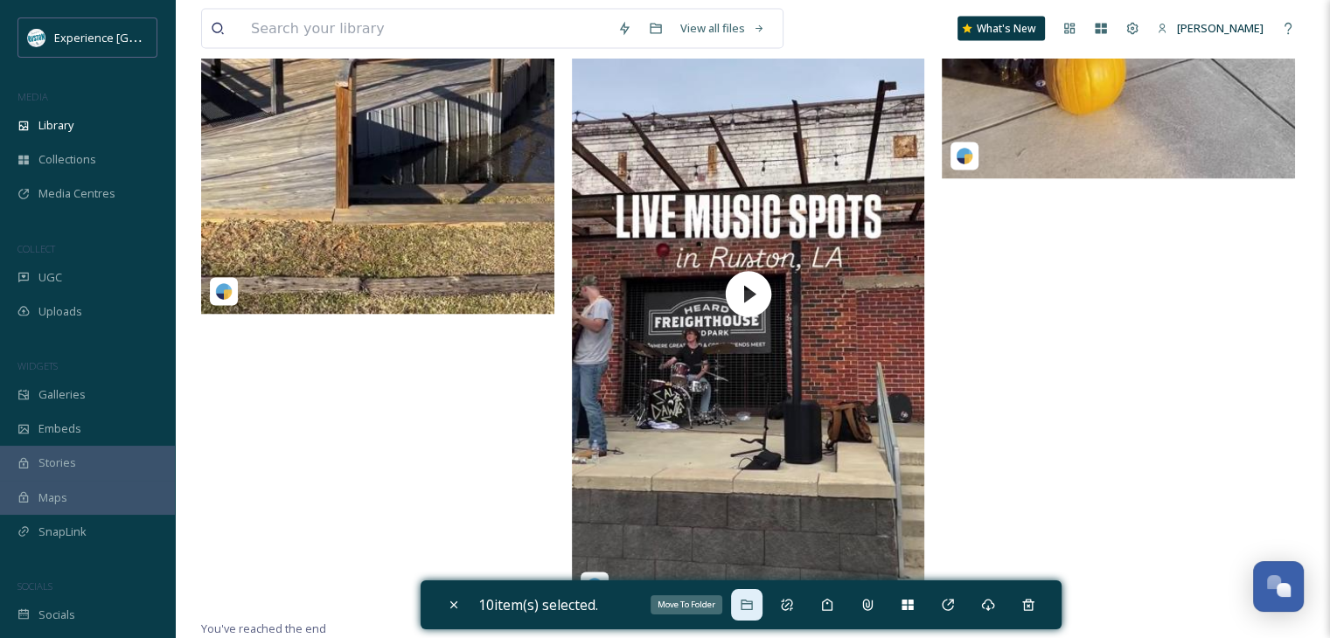
click at [748, 604] on icon at bounding box center [747, 605] width 14 height 14
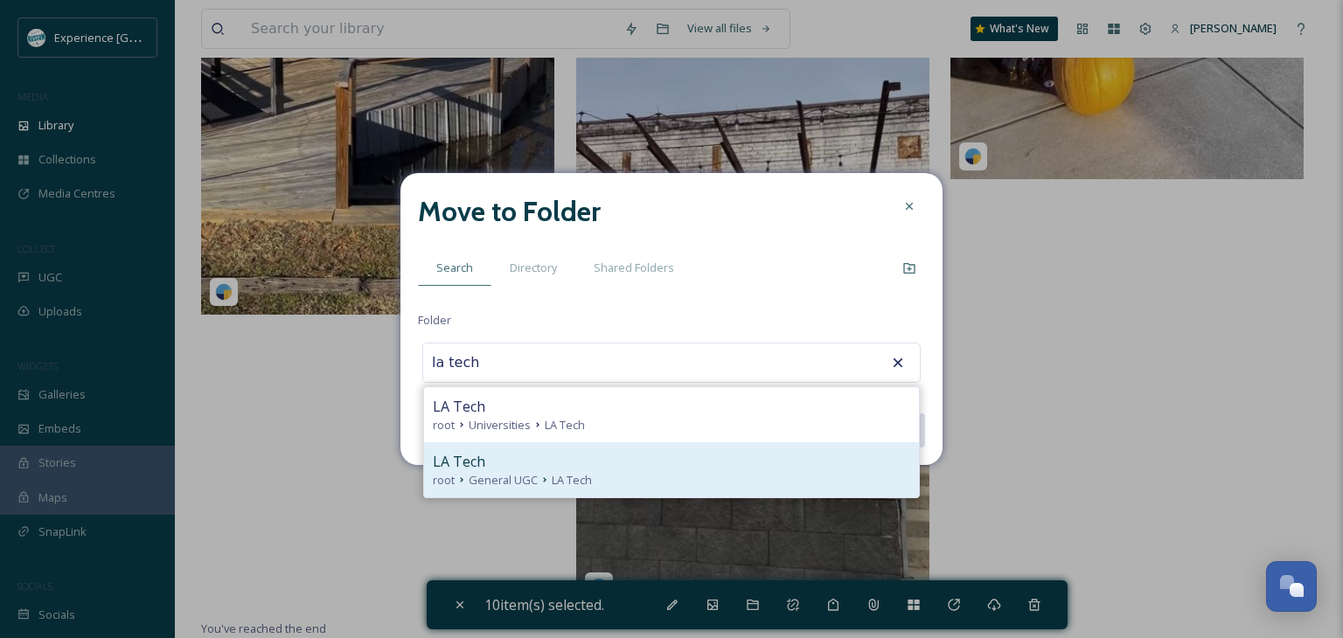
click at [582, 474] on span "LA Tech" at bounding box center [572, 480] width 40 height 17
type input "LA Tech"
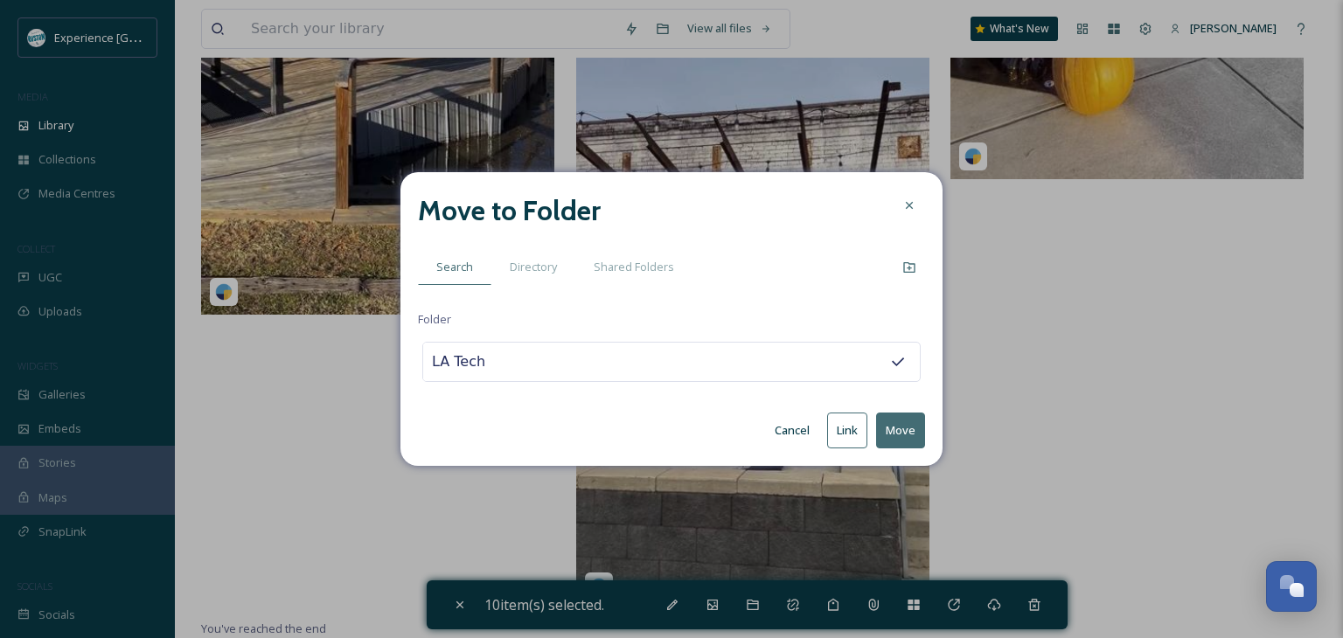
click at [885, 429] on button "Move" at bounding box center [900, 431] width 49 height 36
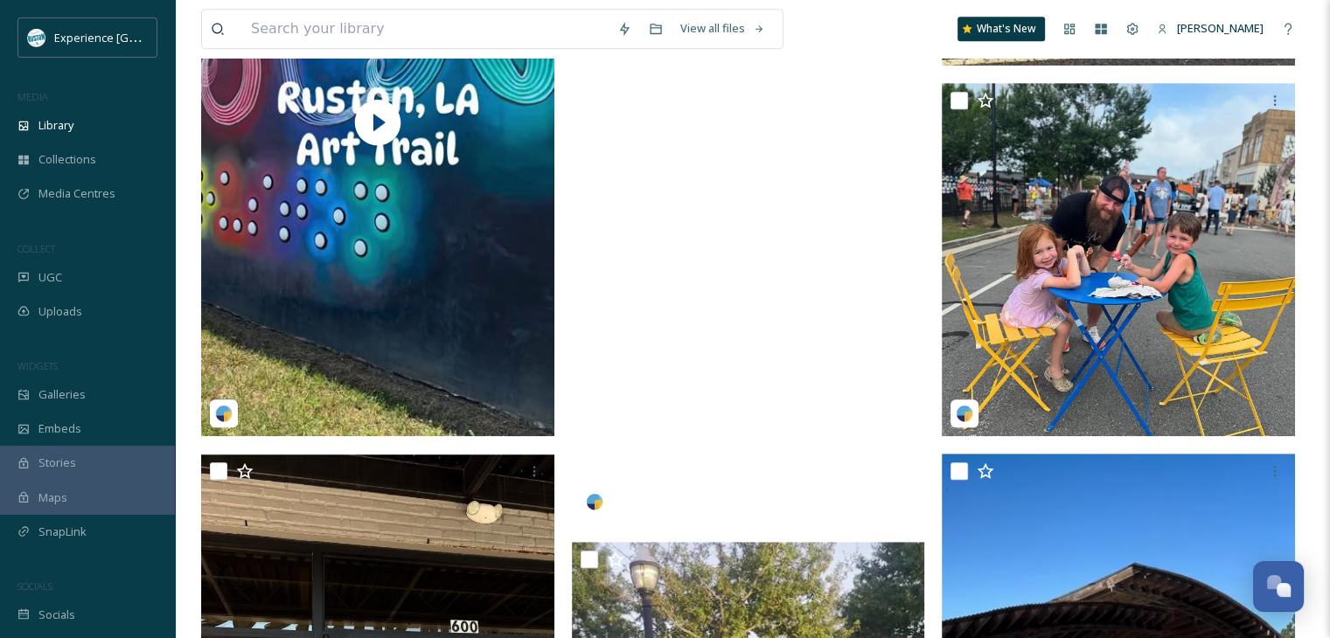
scroll to position [897, 0]
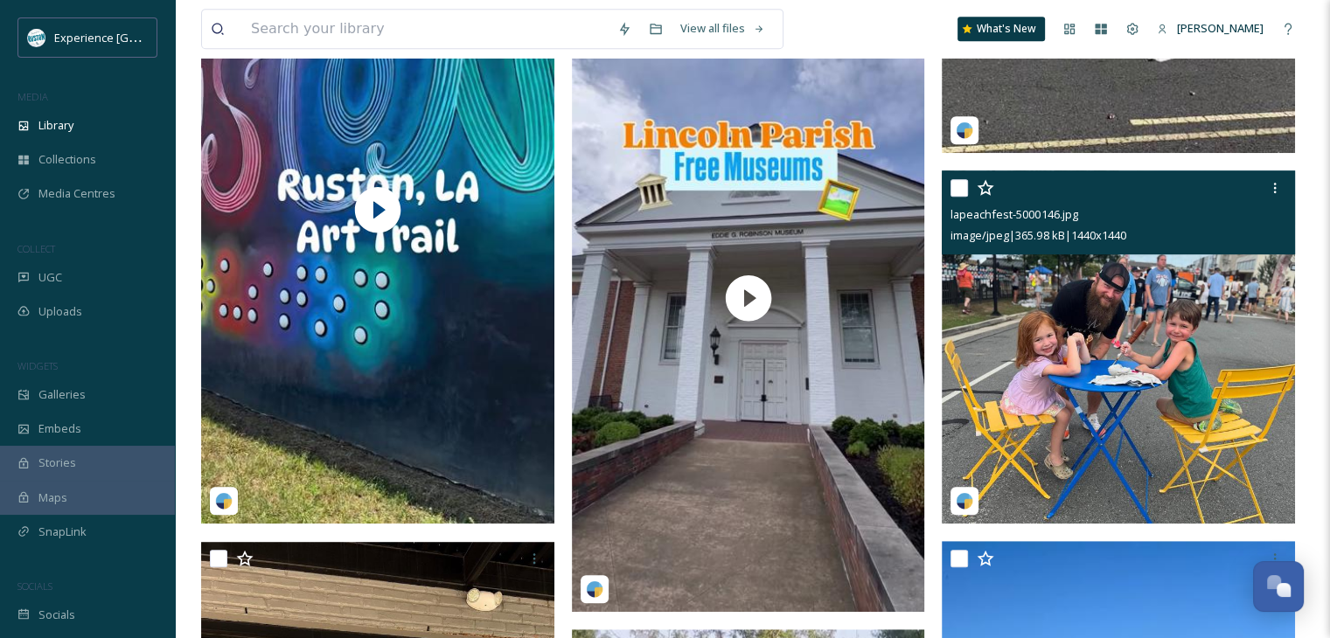
click at [957, 185] on input "checkbox" at bounding box center [959, 187] width 17 height 17
checkbox input "true"
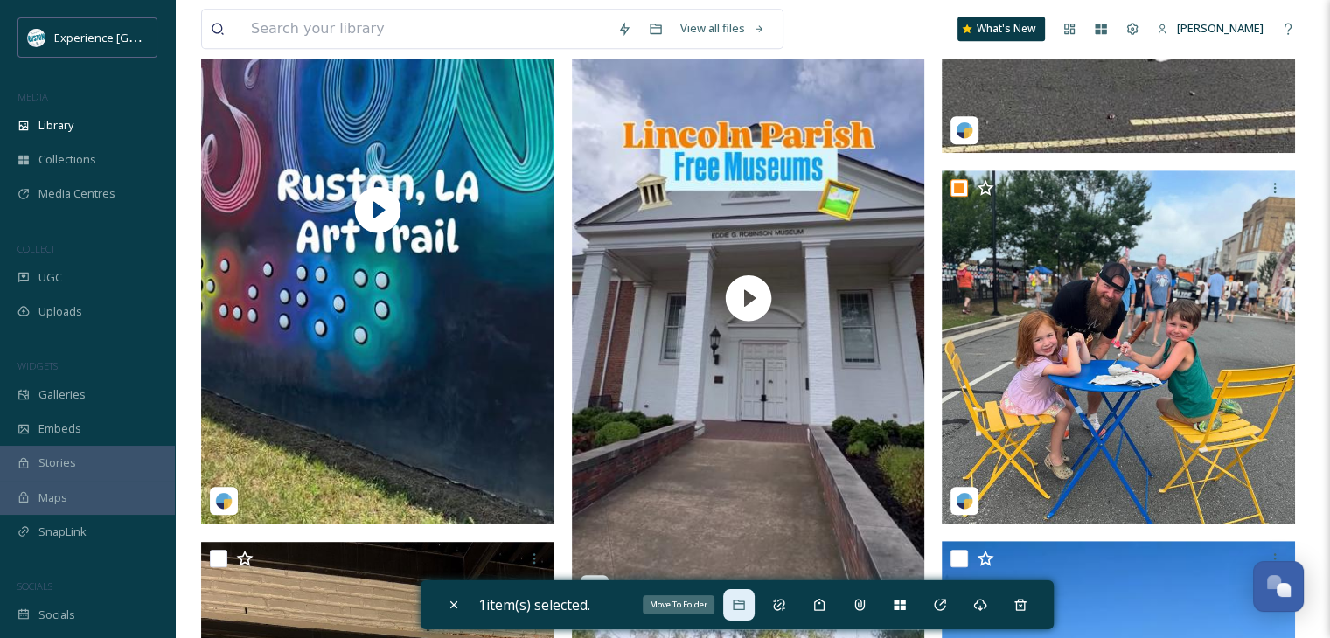
click at [743, 604] on icon at bounding box center [739, 605] width 14 height 14
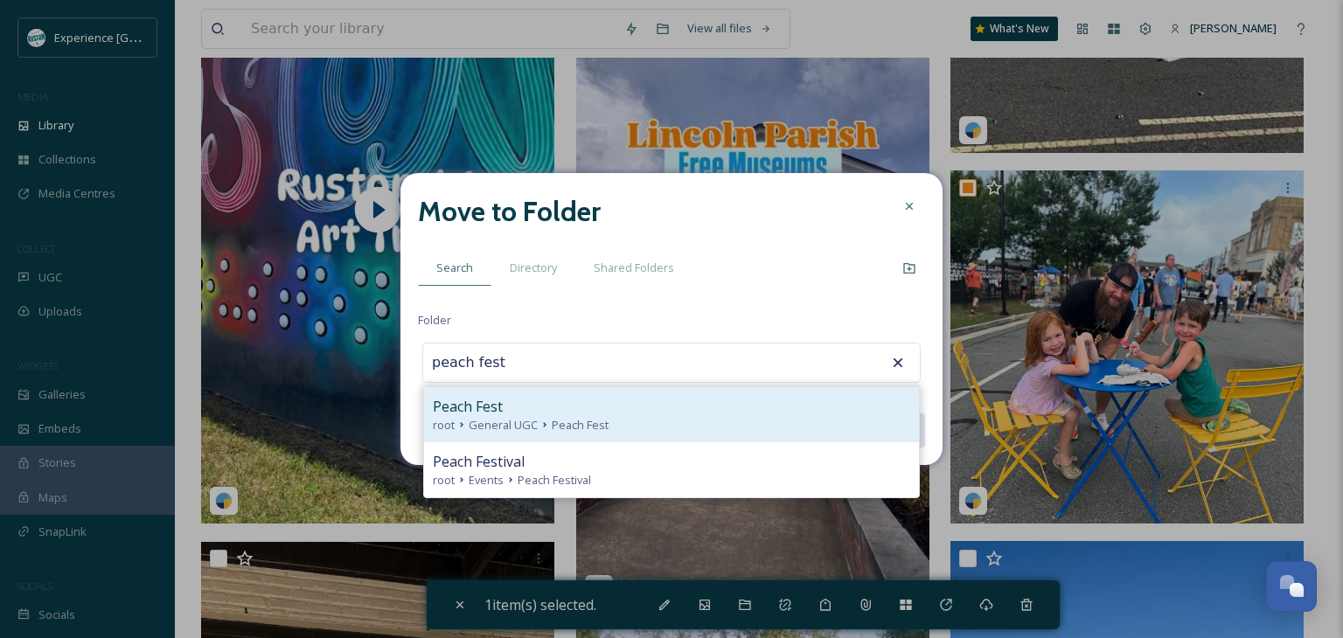
click at [671, 420] on div "root General UGC Peach Fest" at bounding box center [672, 425] width 478 height 17
type input "Peach Fest"
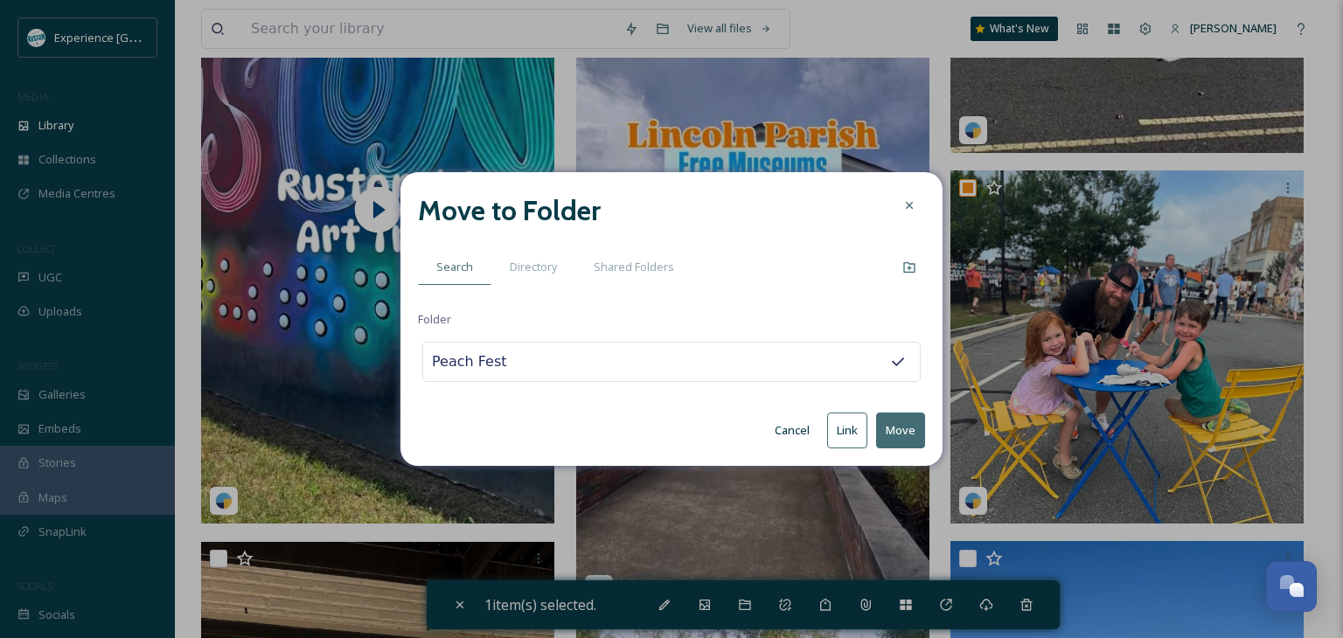
click at [888, 427] on button "Move" at bounding box center [900, 431] width 49 height 36
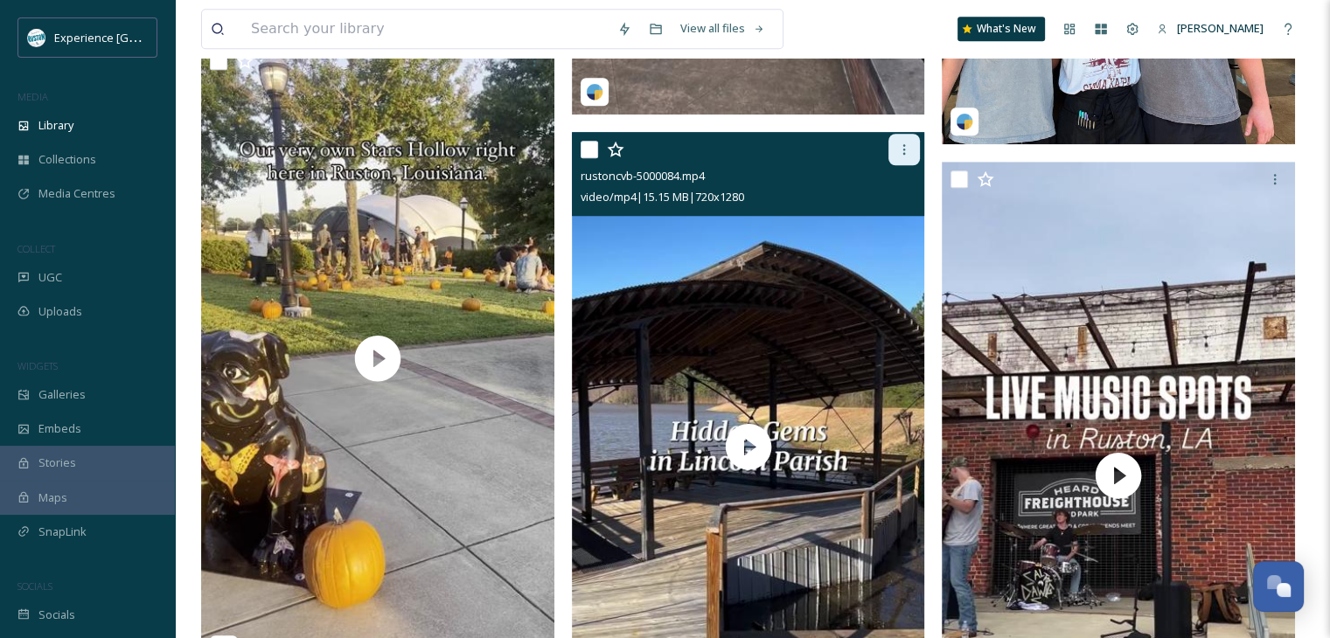
scroll to position [1510, 0]
